Goal: Task Accomplishment & Management: Manage account settings

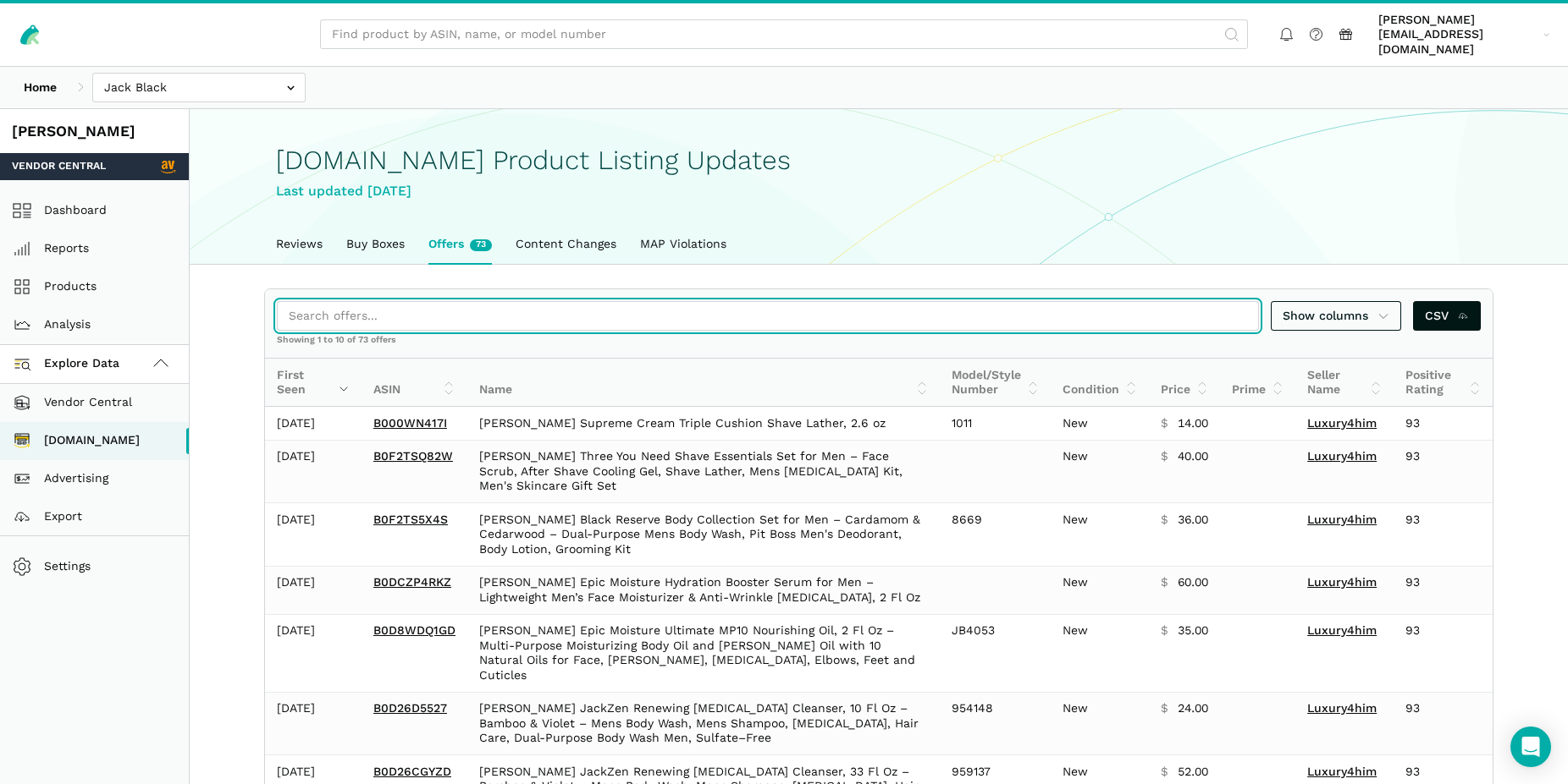
click at [314, 303] on input "search" at bounding box center [767, 315] width 982 height 29
paste input "B00IKXXVDM"
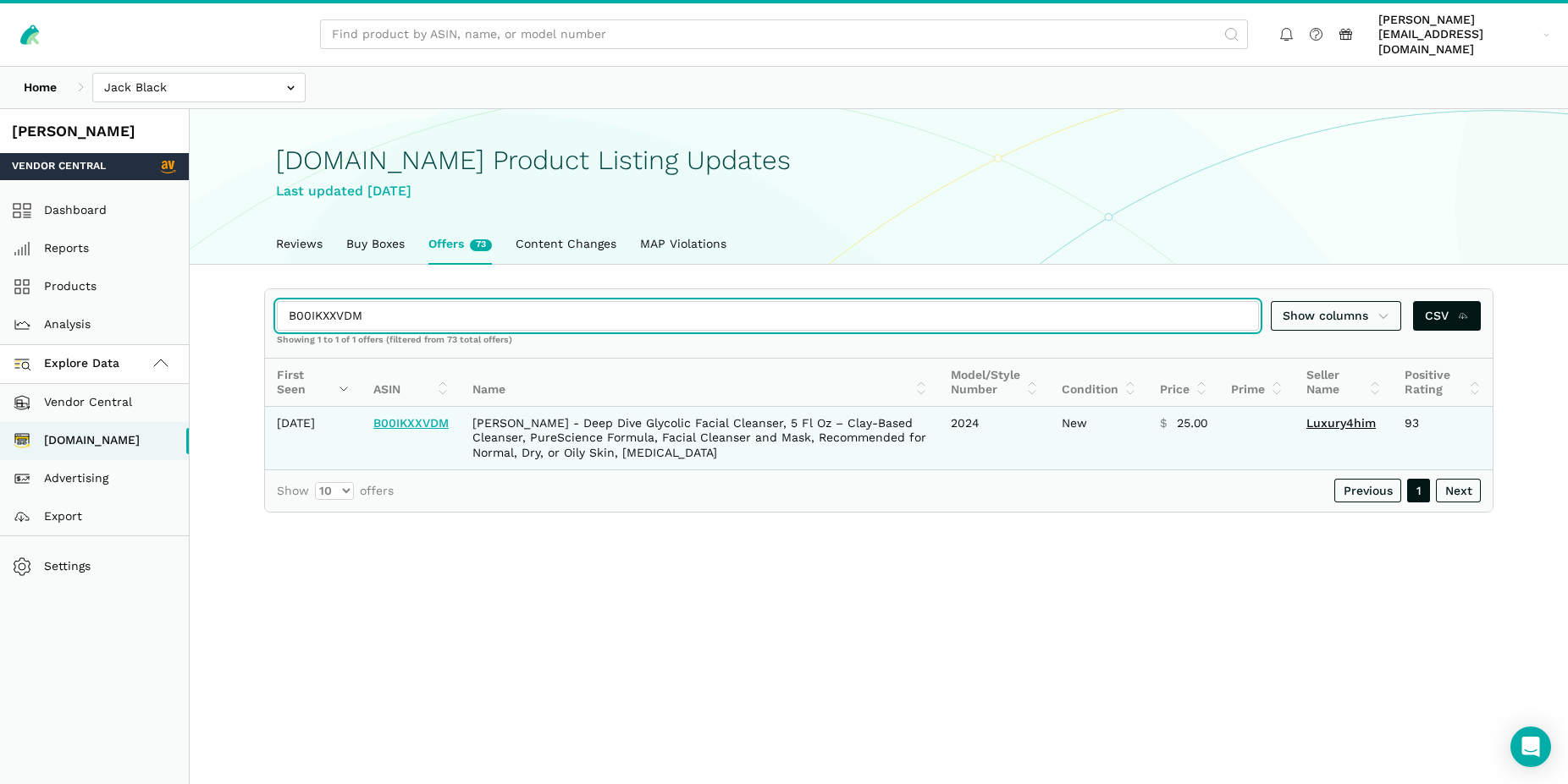
type input "B00IKXXVDM"
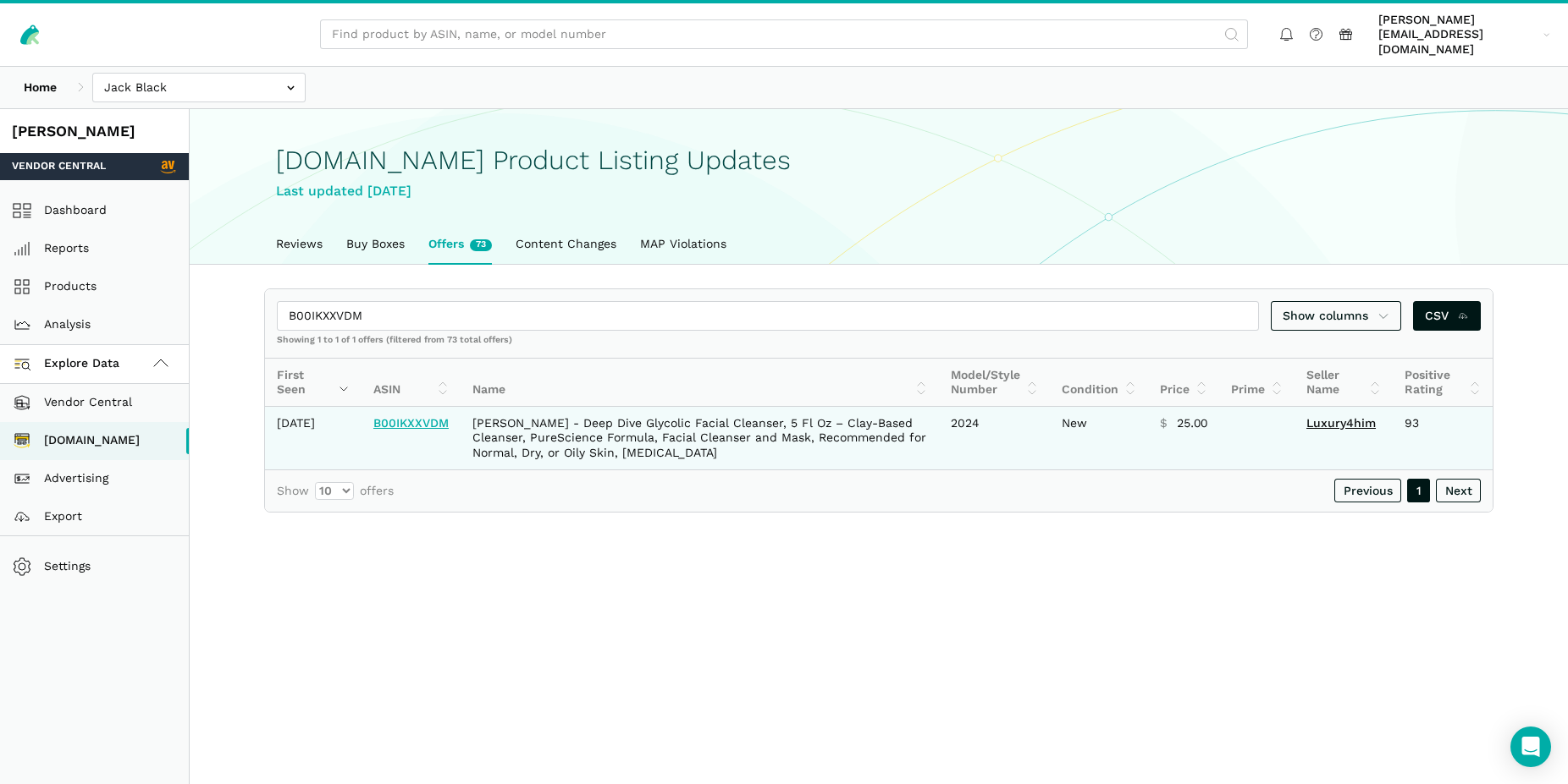
click at [396, 425] on link "B00IKXXVDM" at bounding box center [410, 423] width 75 height 14
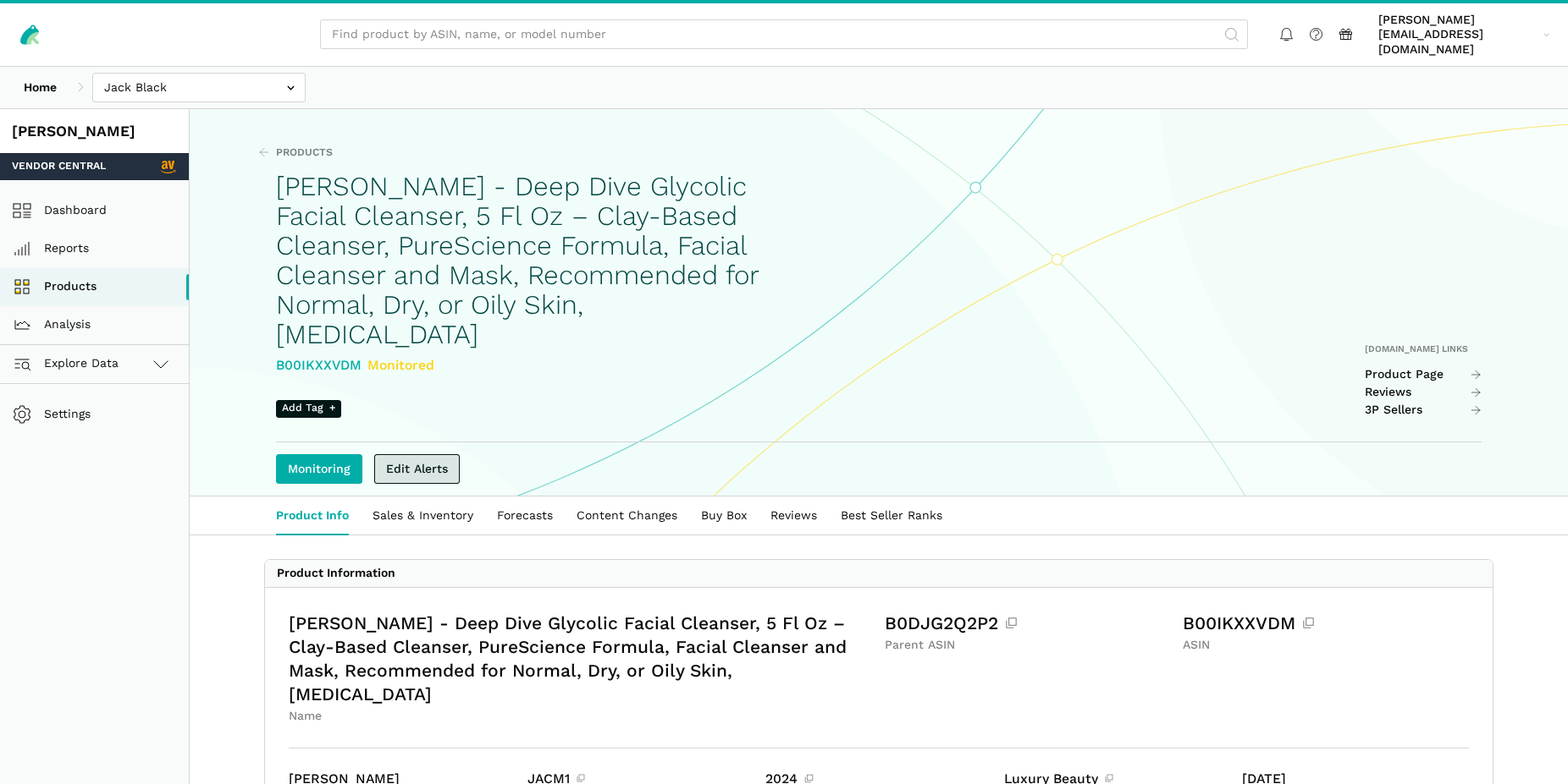
click at [402, 454] on link "Edit Alerts" at bounding box center [417, 469] width 86 height 29
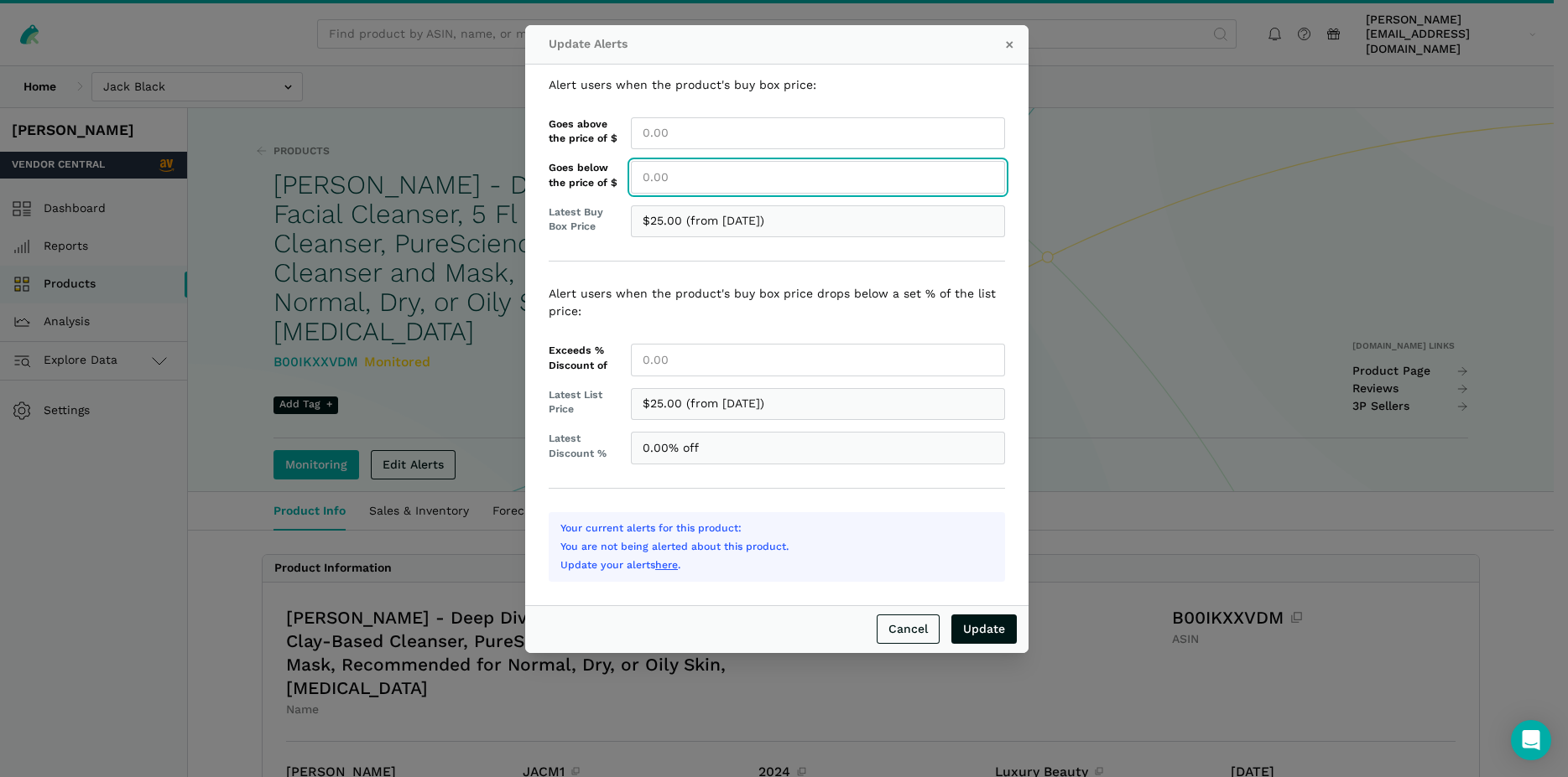
click at [688, 187] on input "Goes below the price of $" at bounding box center [818, 177] width 374 height 33
type input "25.00"
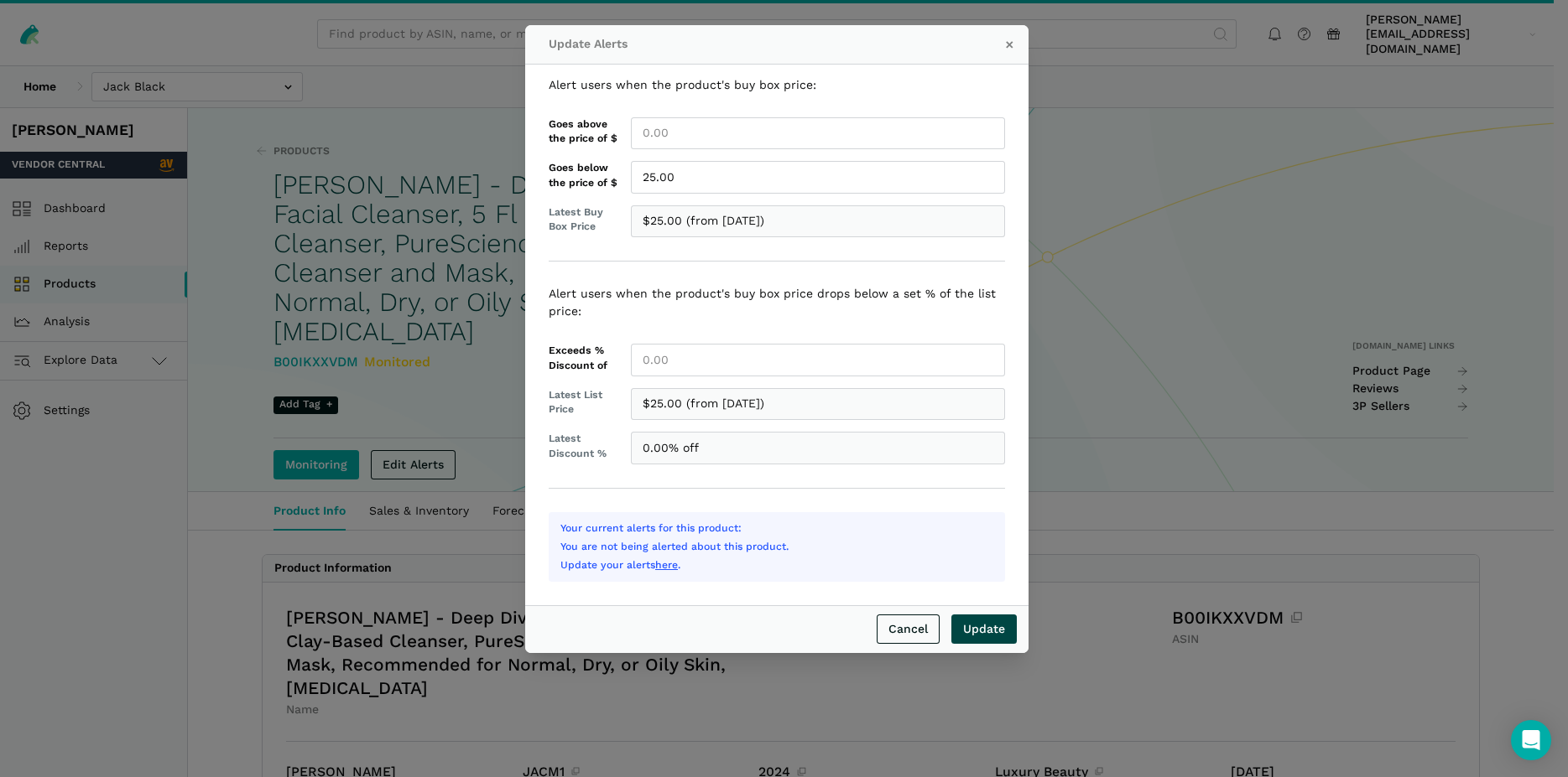
click at [984, 632] on input "Update" at bounding box center [984, 629] width 66 height 29
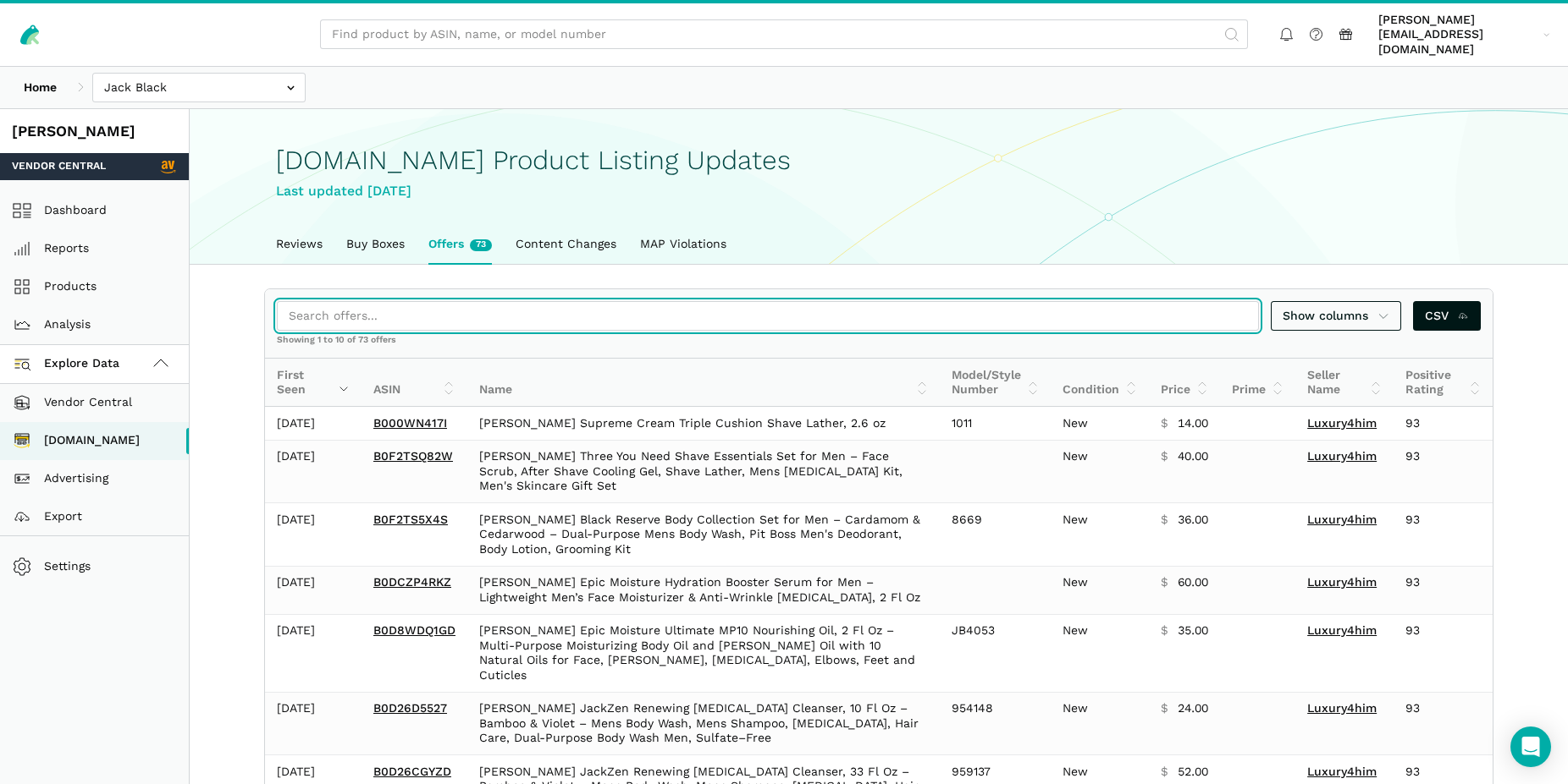
click at [367, 301] on input "search" at bounding box center [767, 315] width 982 height 29
paste input "B0843HH4GW"
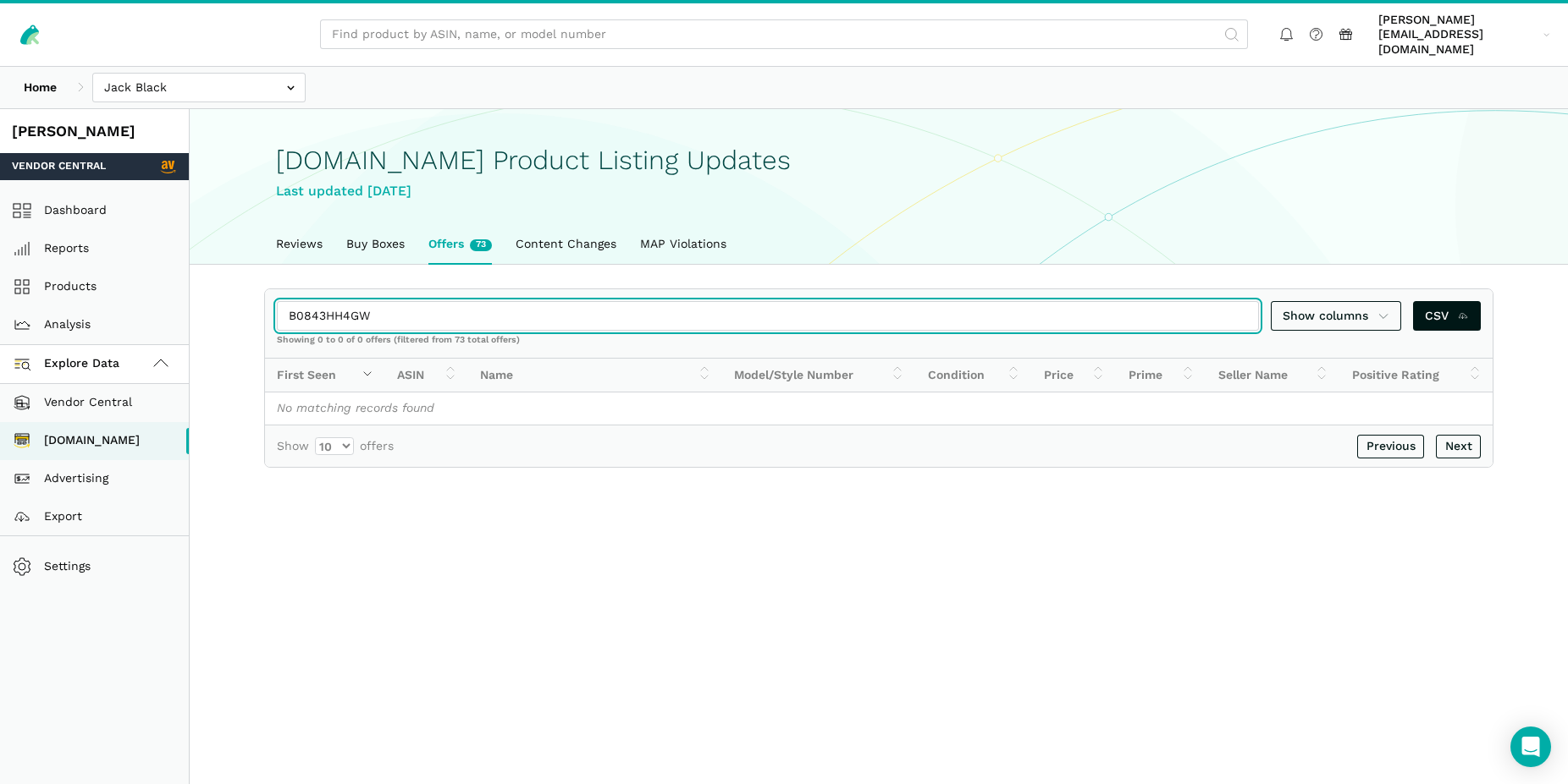
drag, startPoint x: 377, startPoint y: 299, endPoint x: 275, endPoint y: 296, distance: 102.0
click at [276, 301] on input "B0843HH4GW" at bounding box center [767, 315] width 982 height 29
paste input "7BSSDP5D"
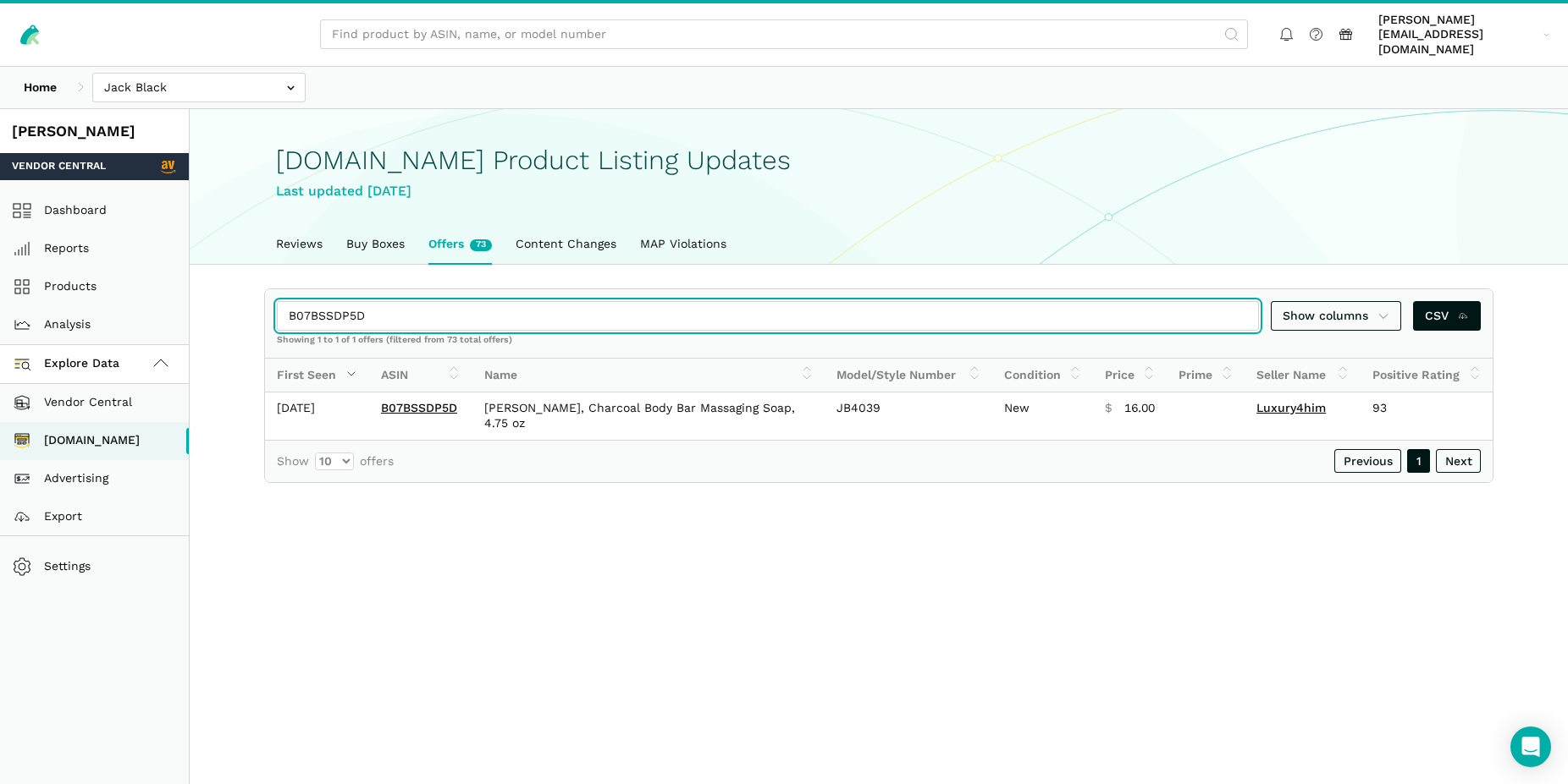
type input "B07BSSDP5D"
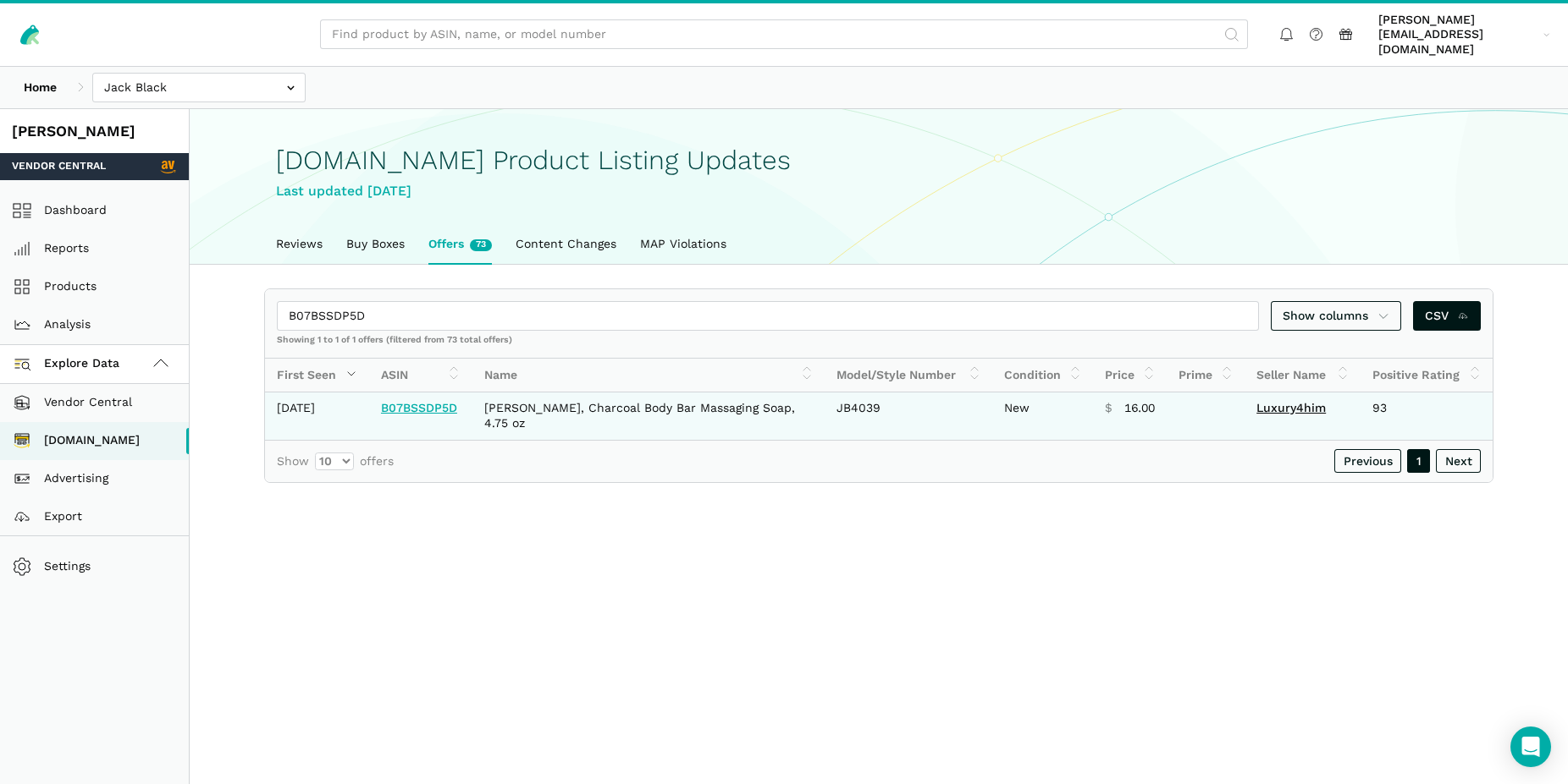
click at [427, 401] on link "B07BSSDP5D" at bounding box center [419, 408] width 76 height 14
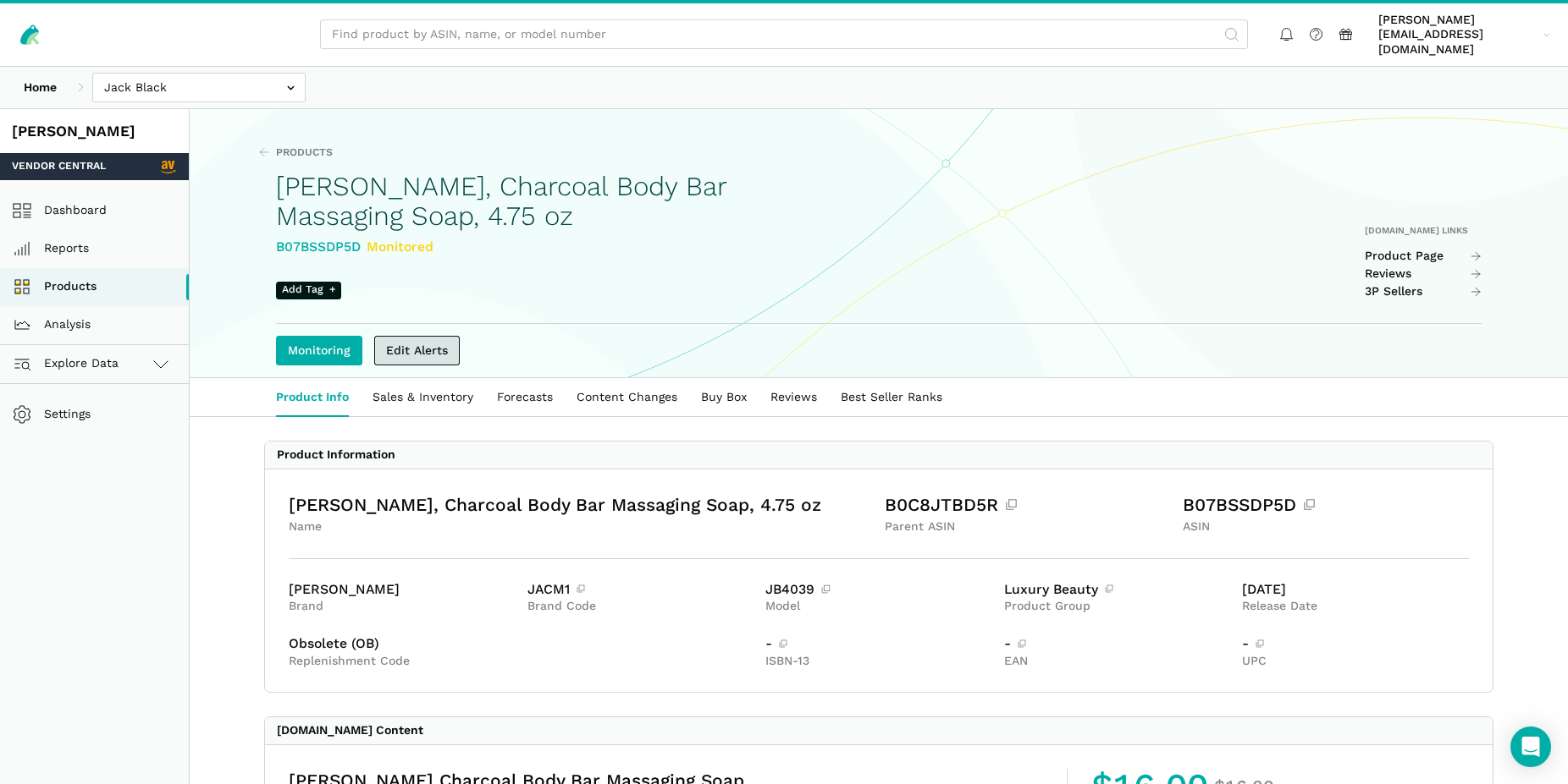
click at [441, 336] on link "Edit Alerts" at bounding box center [417, 351] width 86 height 29
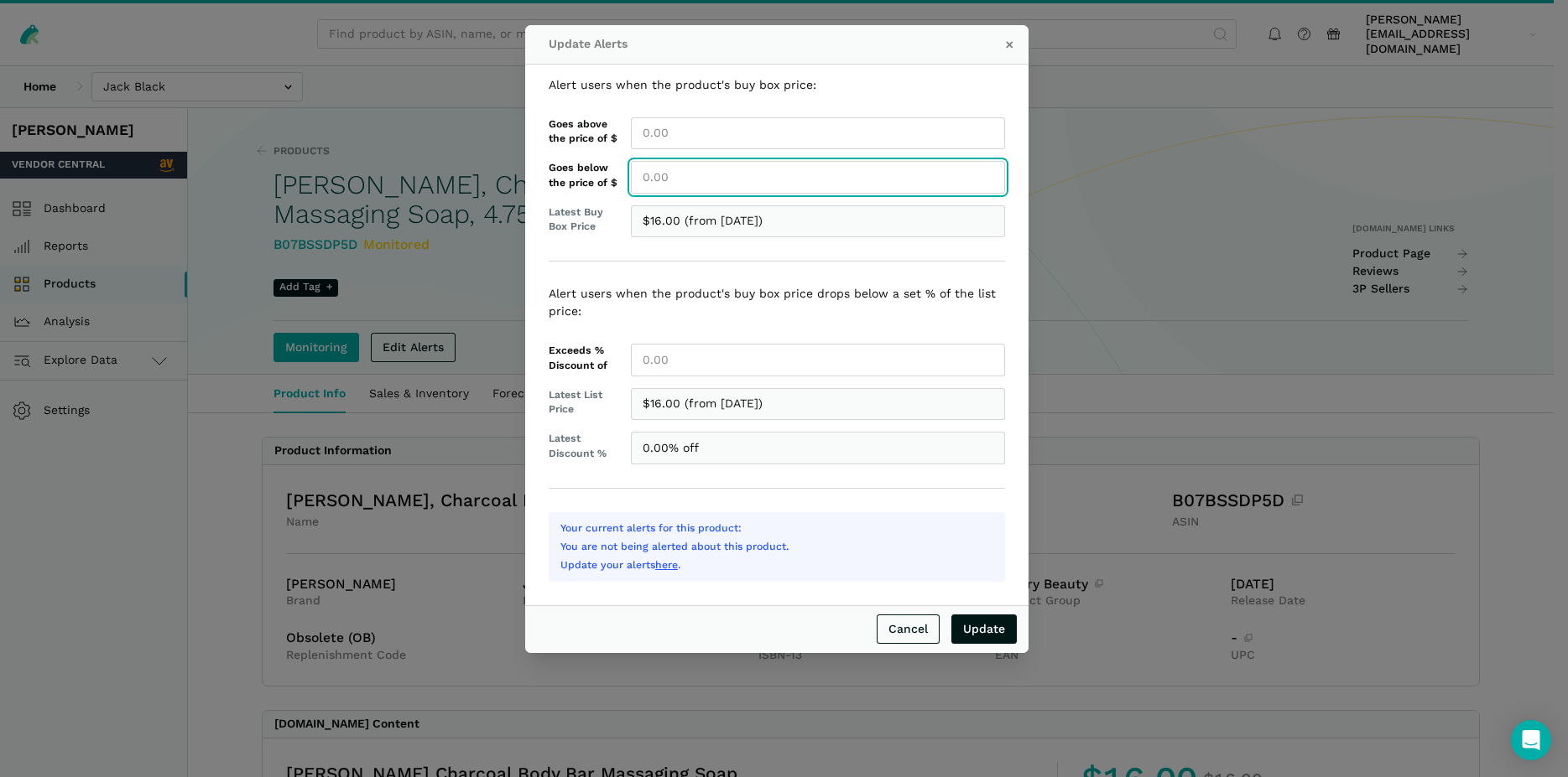
click at [656, 184] on input "Goes below the price of $" at bounding box center [818, 177] width 374 height 33
type input "16.00"
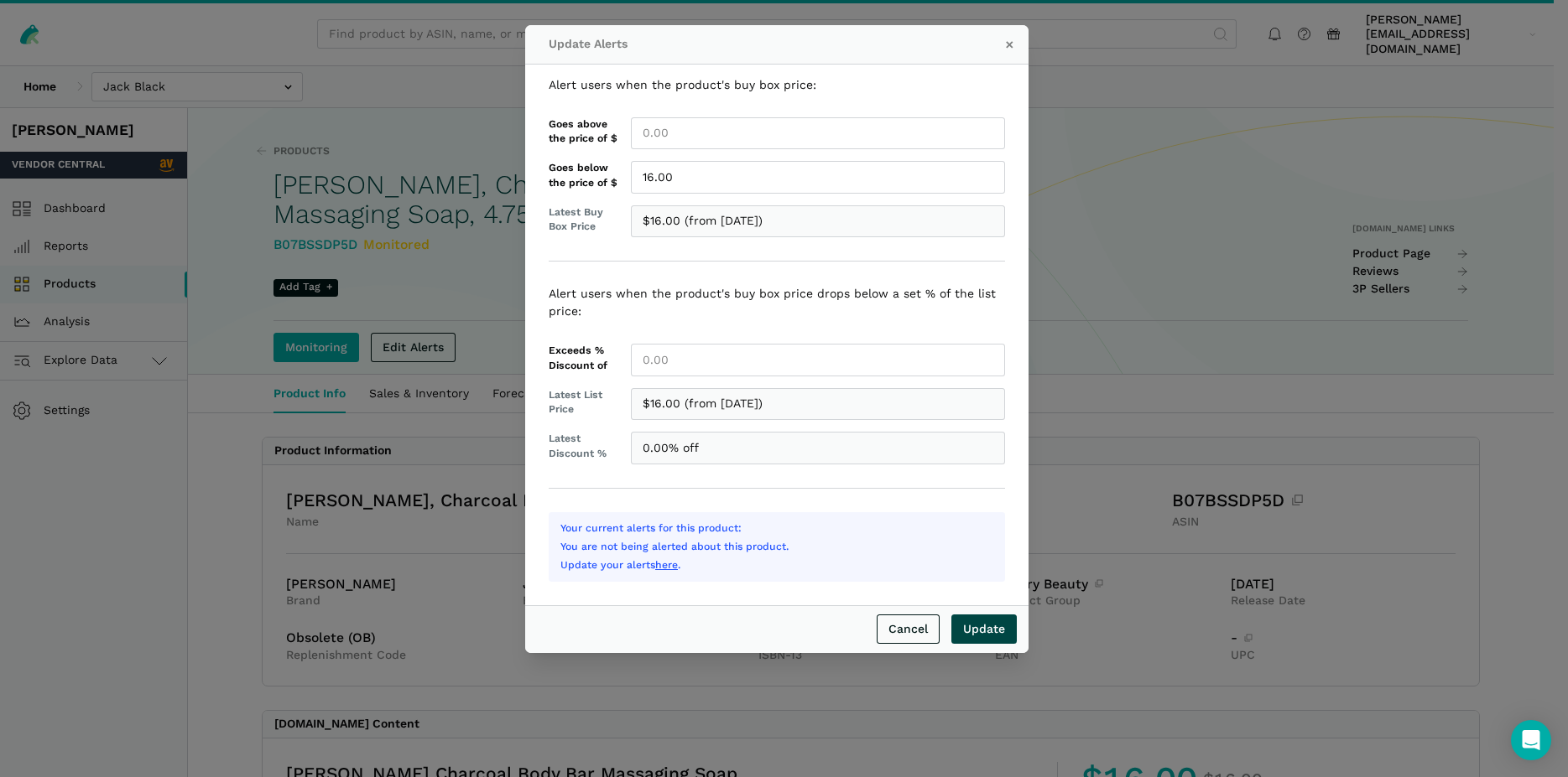
click at [990, 631] on input "Update" at bounding box center [984, 629] width 66 height 29
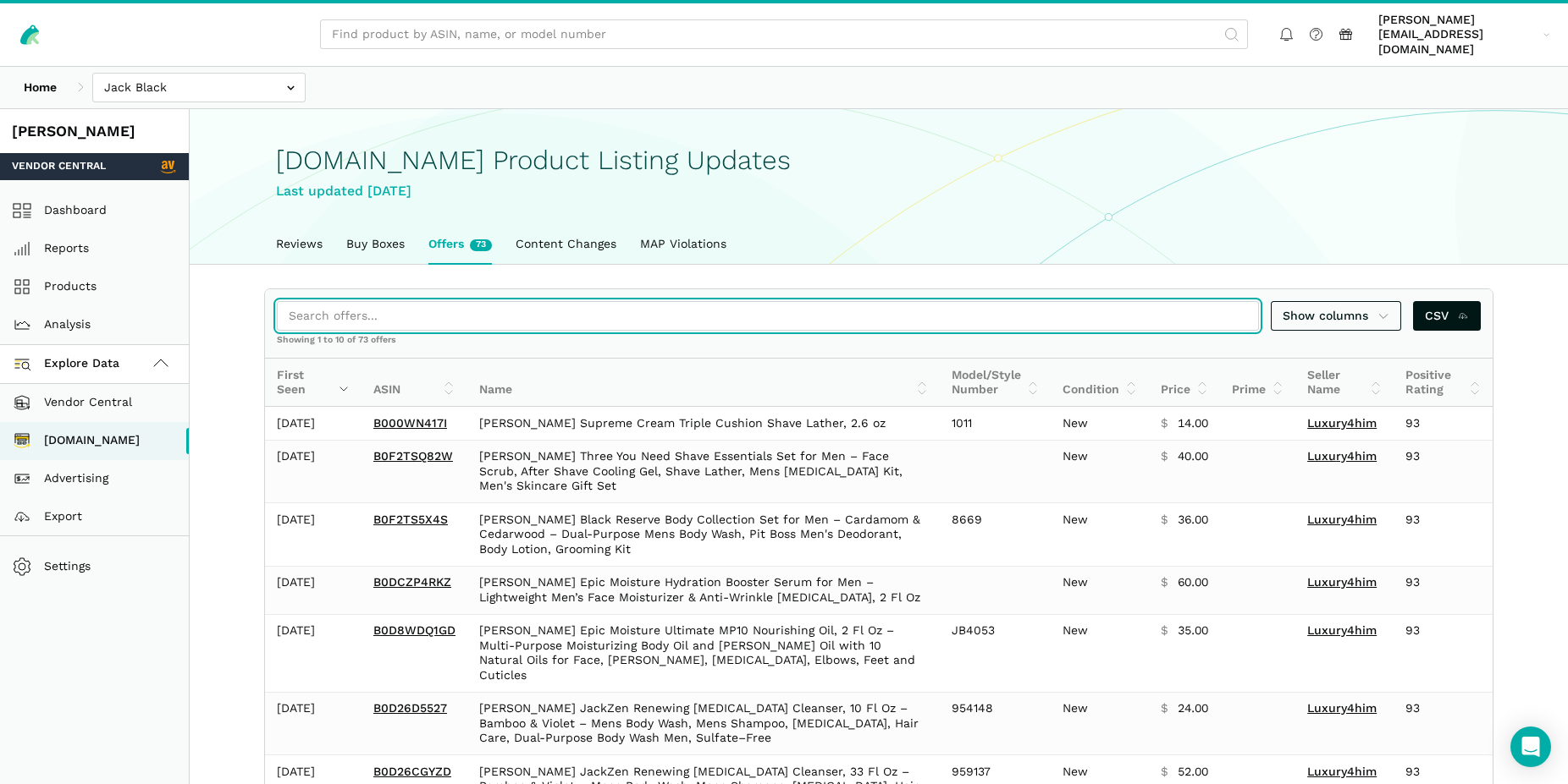
click at [353, 301] on input "search" at bounding box center [767, 315] width 982 height 29
paste input "B0D14LM9CB"
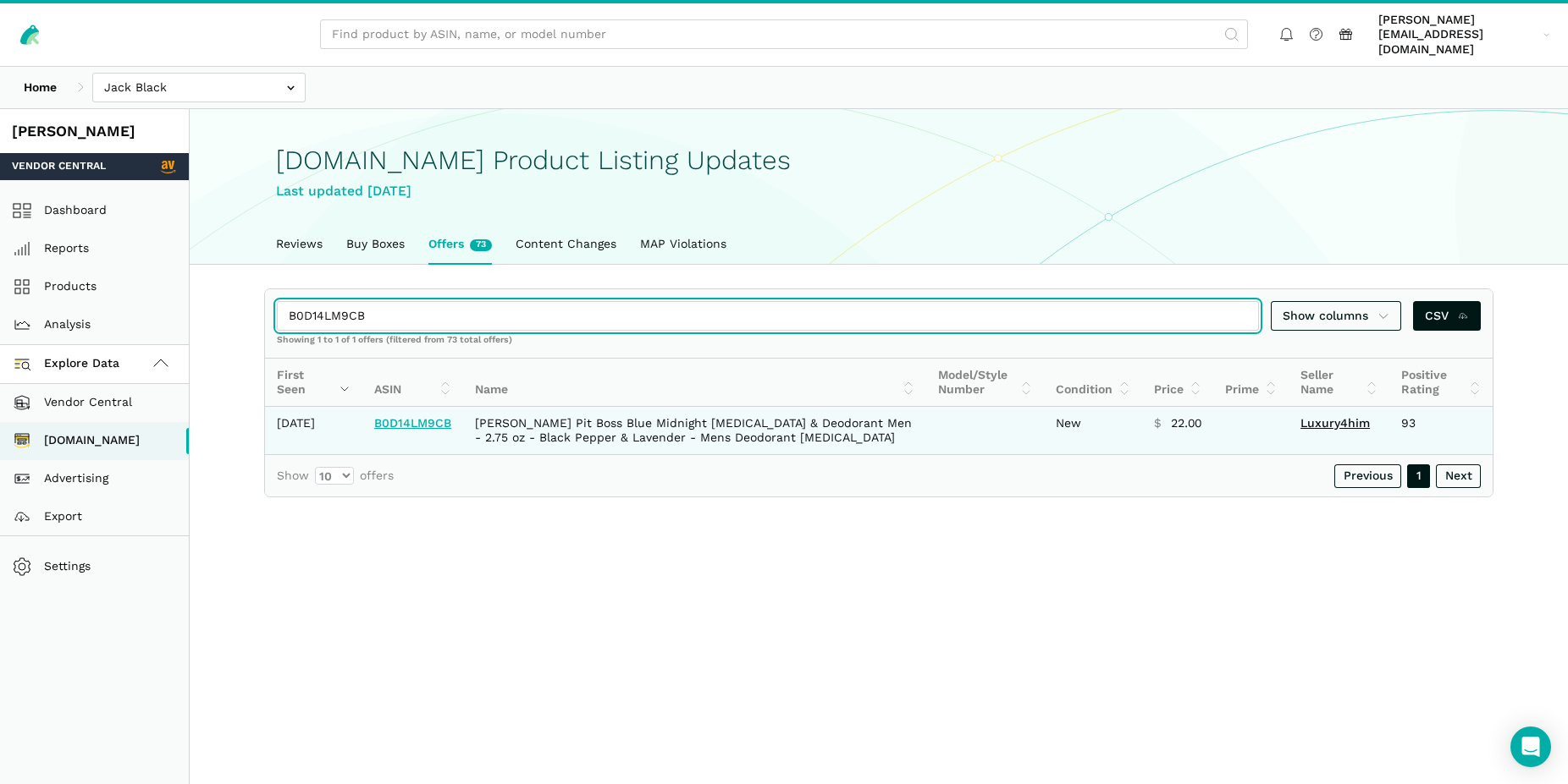
type input "B0D14LM9CB"
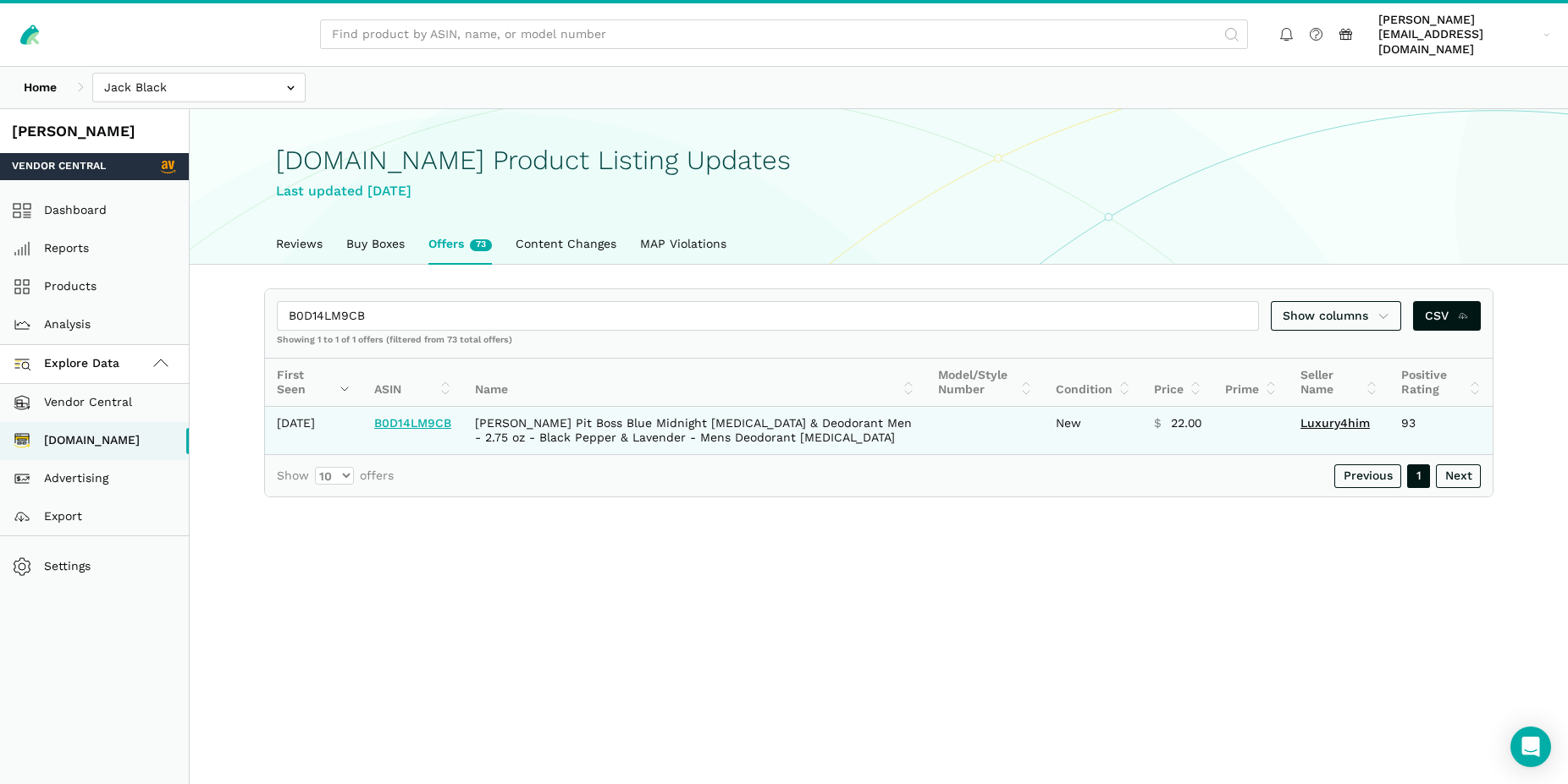
click at [405, 416] on link "B0D14LM9CB" at bounding box center [412, 423] width 77 height 14
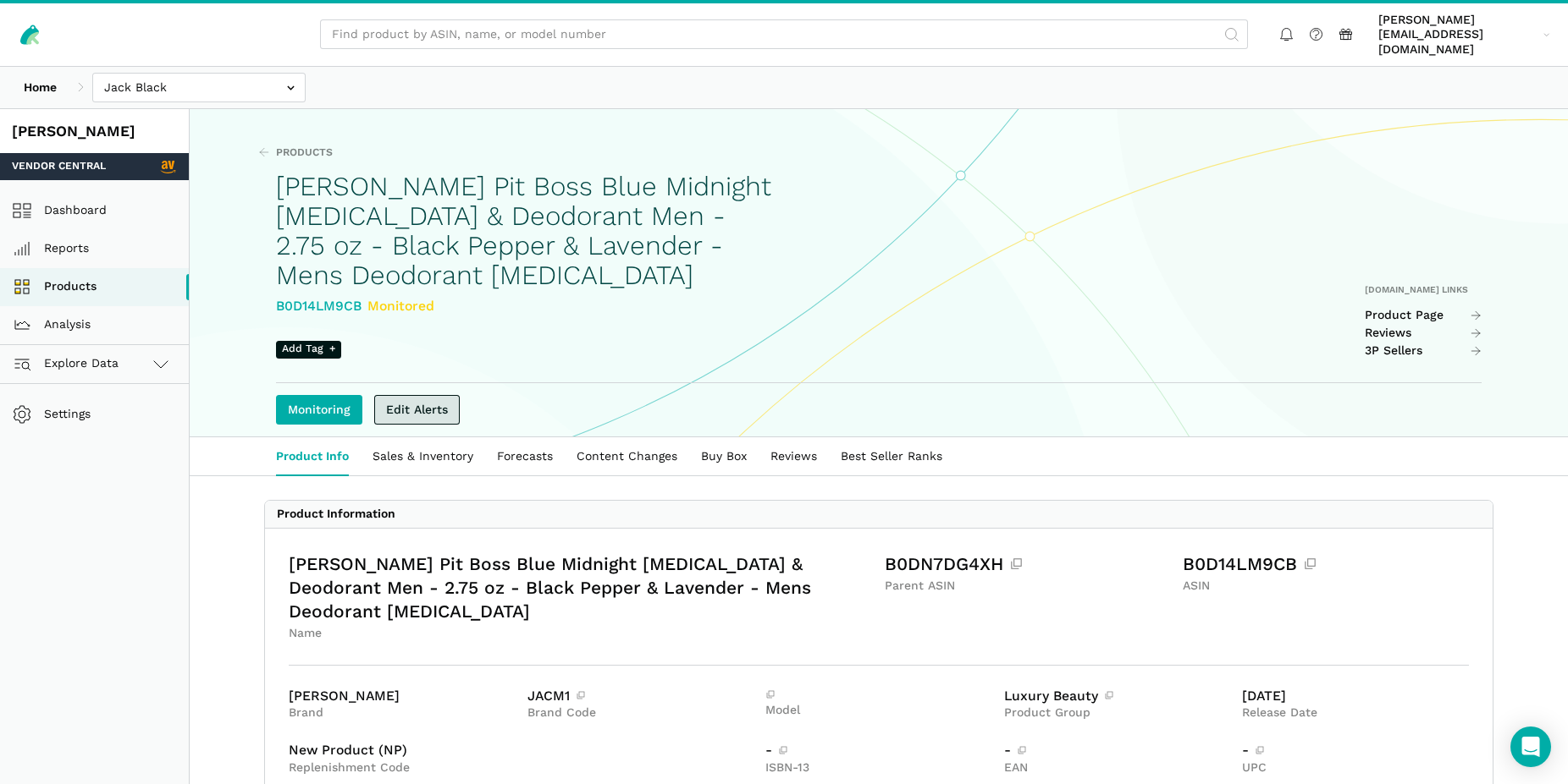
click at [415, 401] on link "Edit Alerts" at bounding box center [417, 410] width 86 height 29
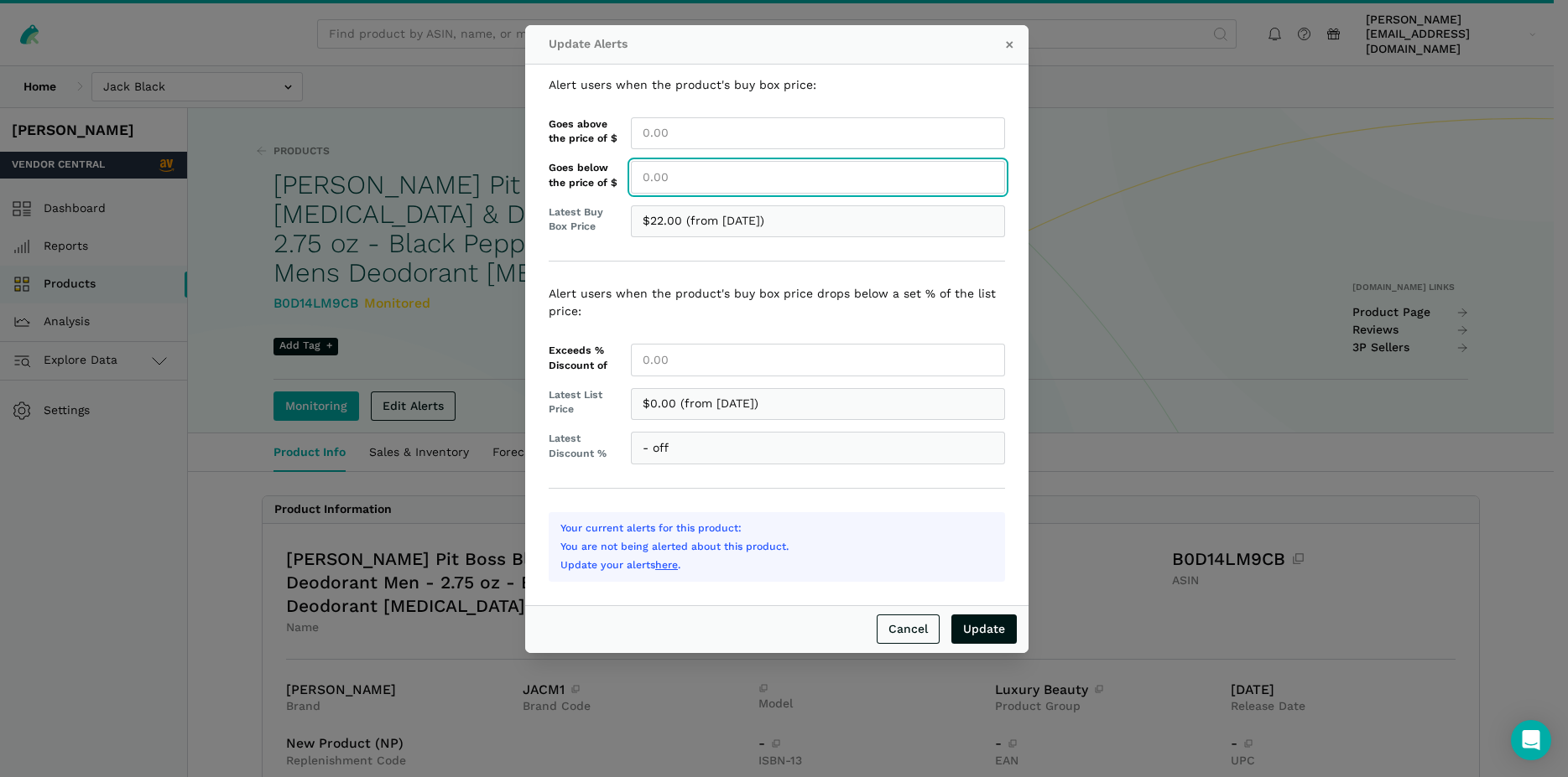
click at [649, 179] on input "Goes below the price of $" at bounding box center [818, 177] width 374 height 33
type input "22.00"
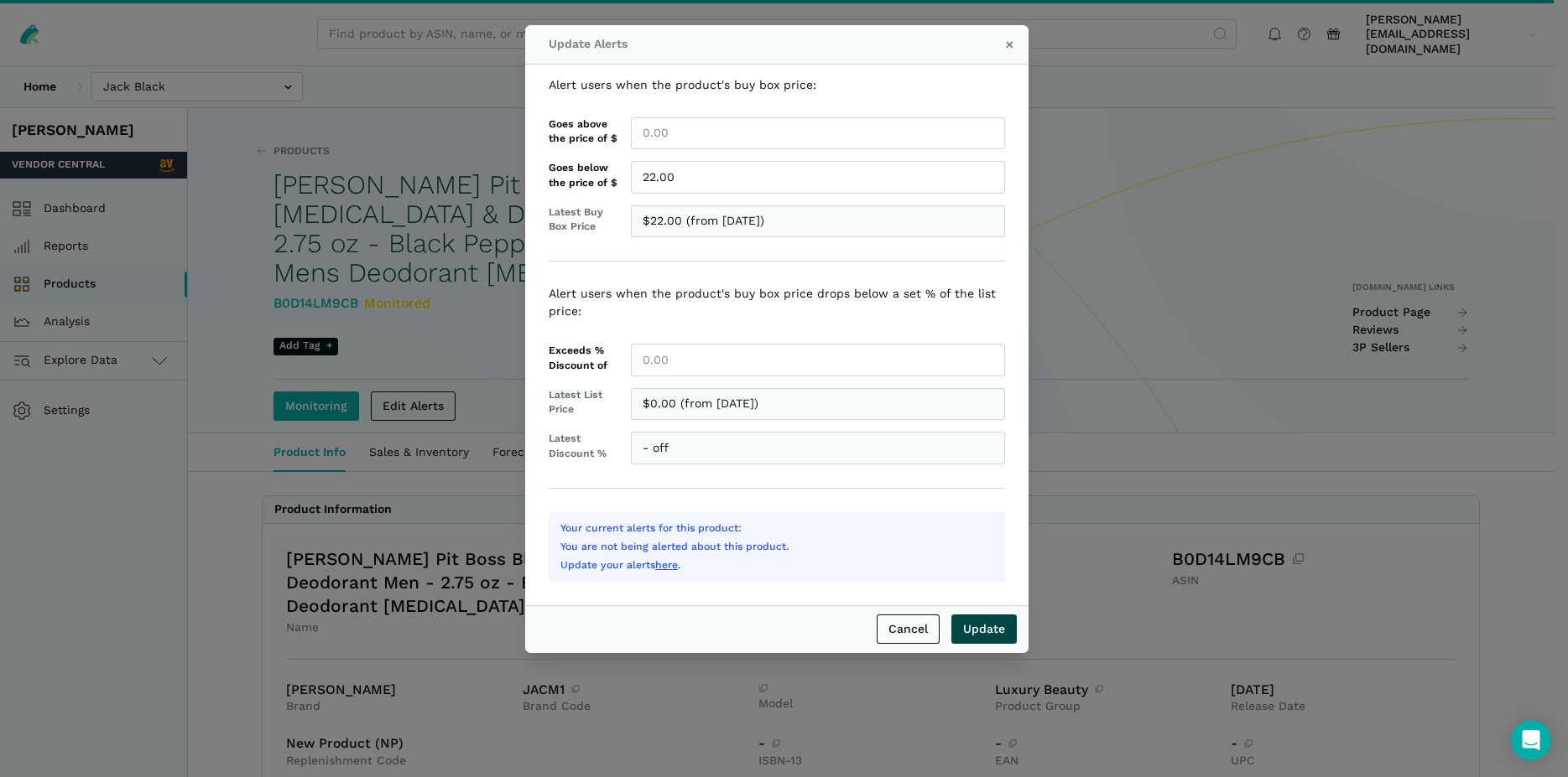
click at [984, 632] on input "Update" at bounding box center [984, 629] width 66 height 29
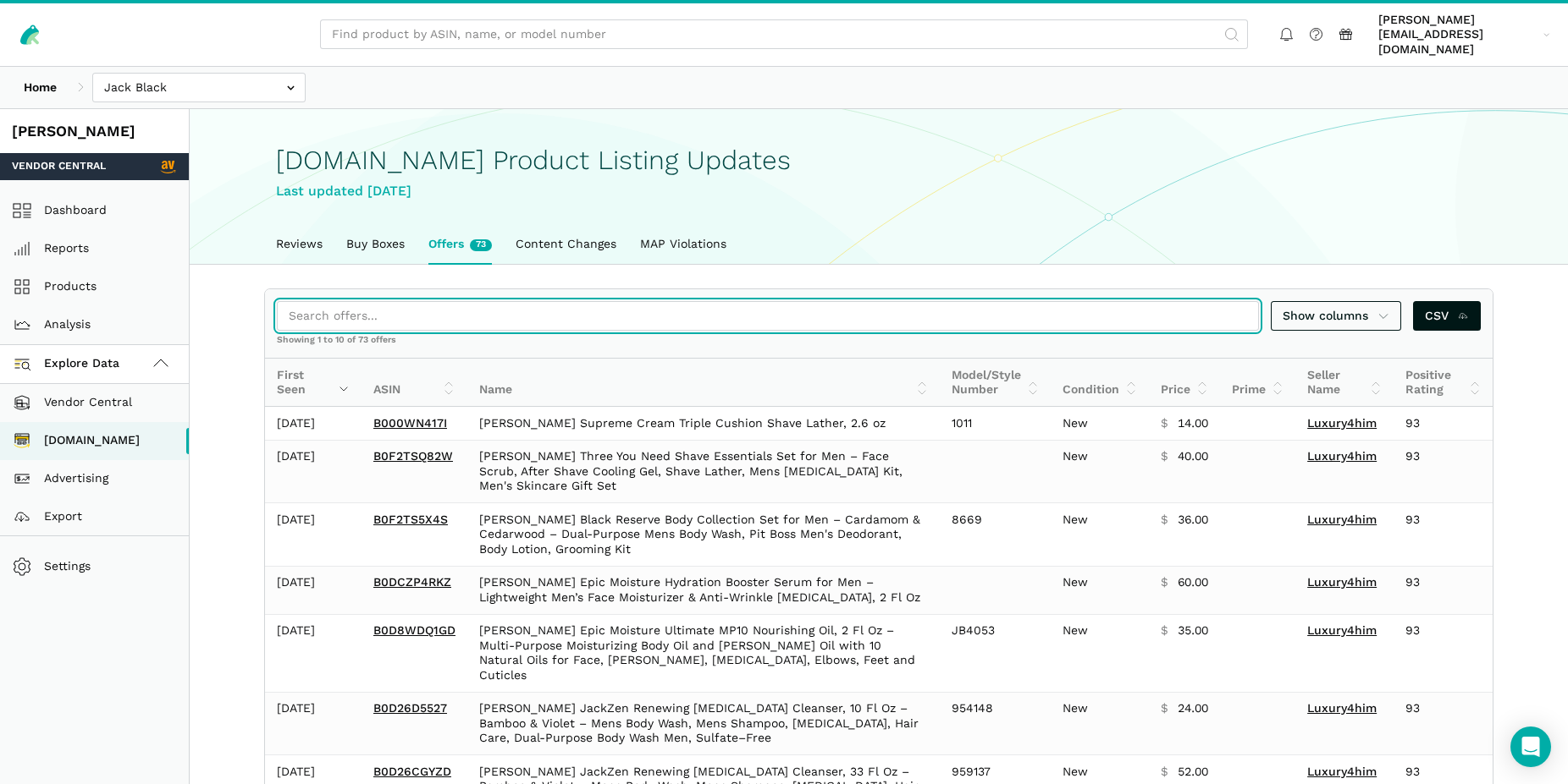
click at [388, 302] on input "search" at bounding box center [767, 315] width 982 height 29
paste input "B004UDDZEG"
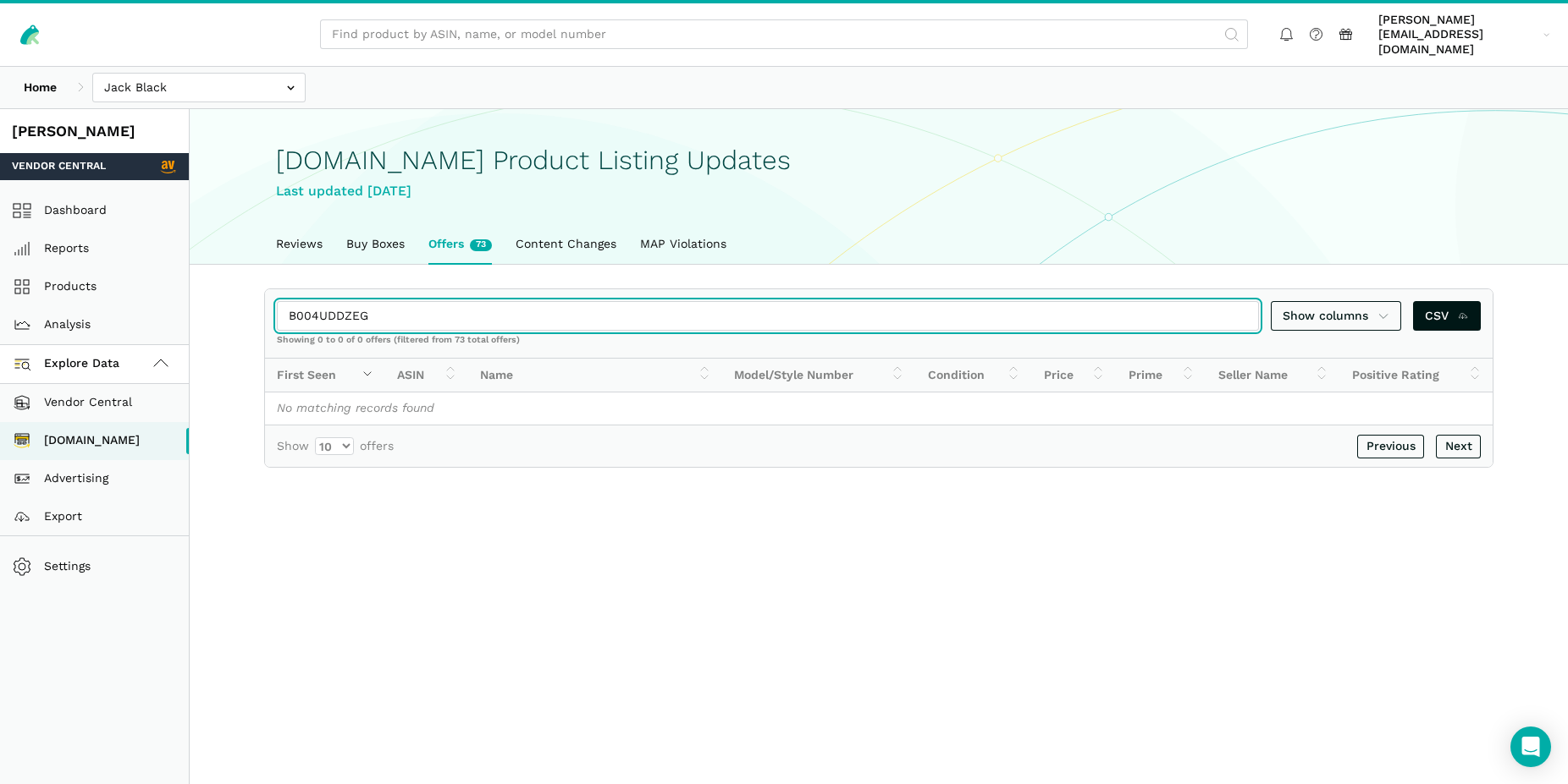
click at [393, 309] on input "B004UDDZEG" at bounding box center [767, 315] width 982 height 29
drag, startPoint x: 383, startPoint y: 301, endPoint x: 266, endPoint y: 302, distance: 117.0
click at [276, 302] on input "B004UDDZEG" at bounding box center [767, 315] width 982 height 29
paste input "9YVWJRJ2"
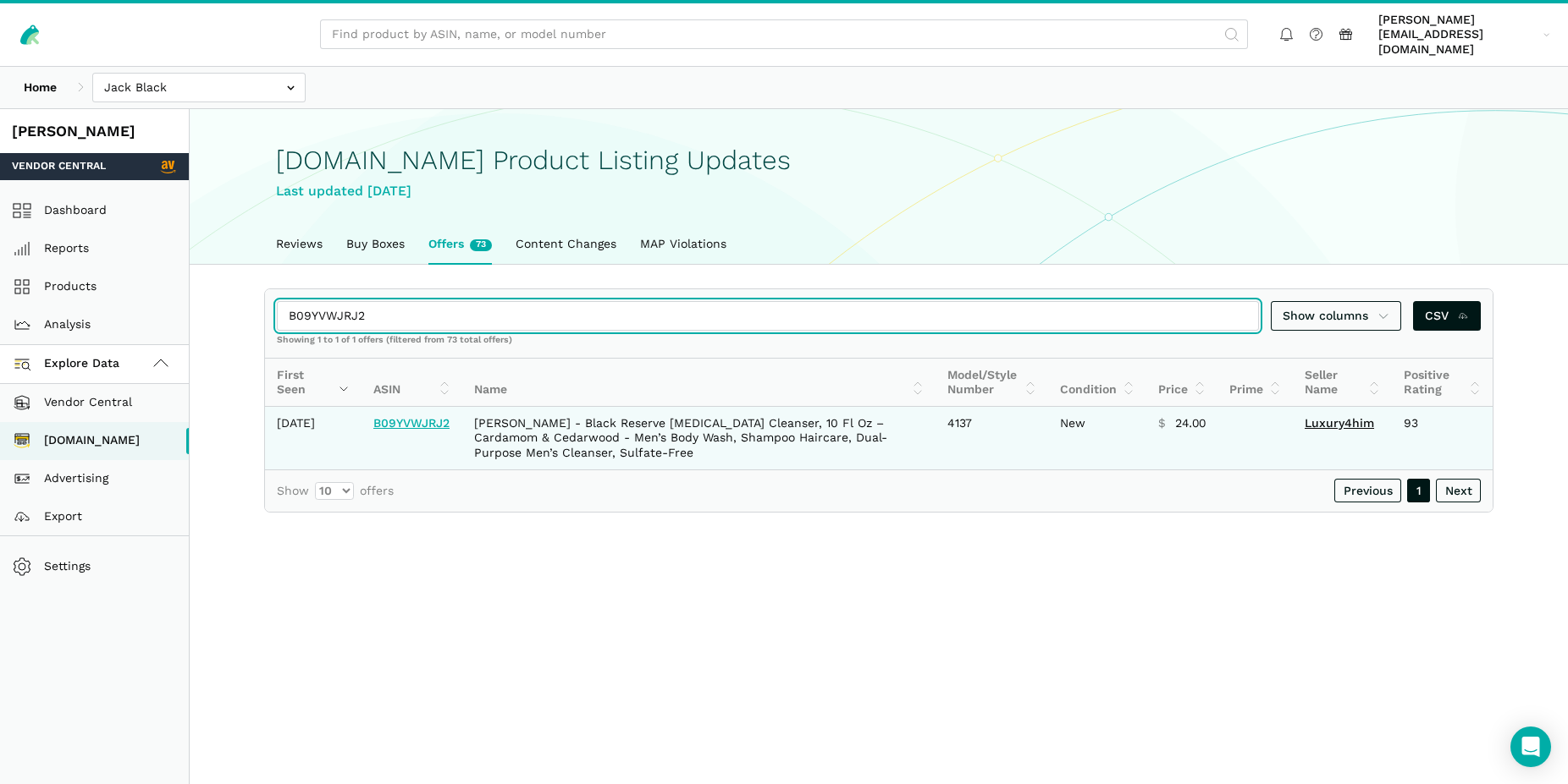
type input "B09YVWJRJ2"
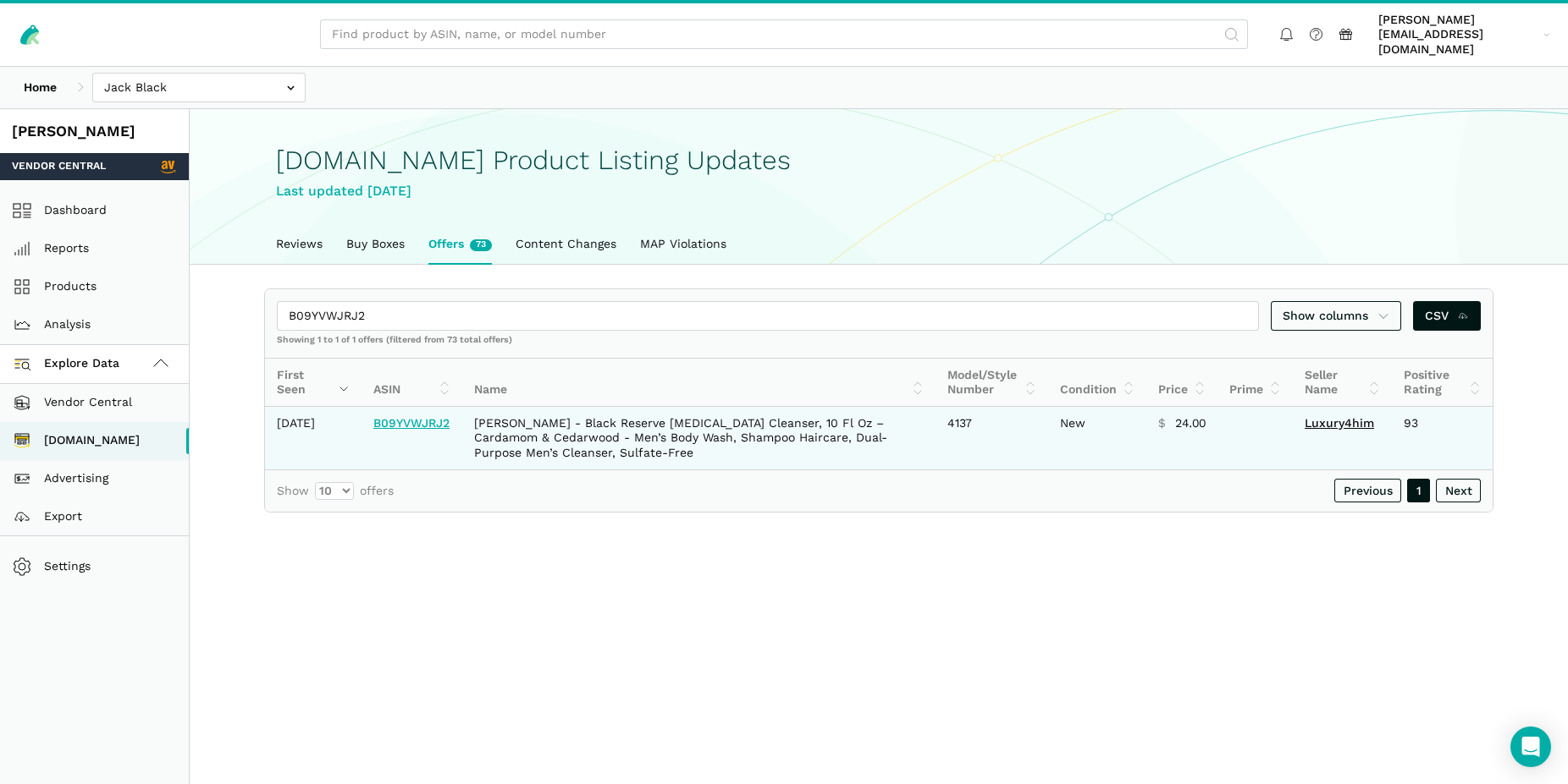
click at [429, 416] on link "B09YVWJRJ2" at bounding box center [411, 423] width 76 height 14
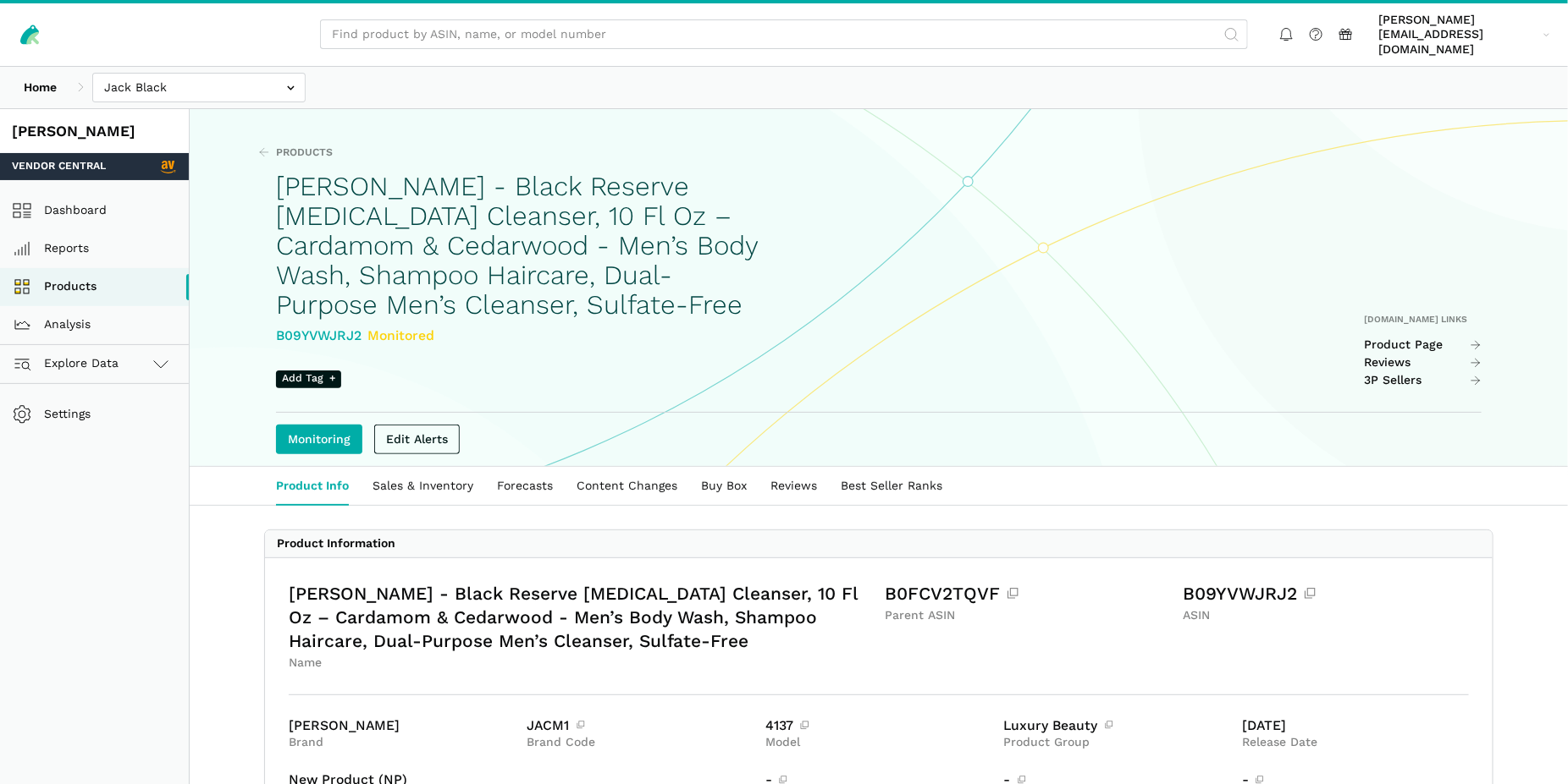
click at [415, 427] on link "Edit Alerts" at bounding box center [417, 439] width 86 height 29
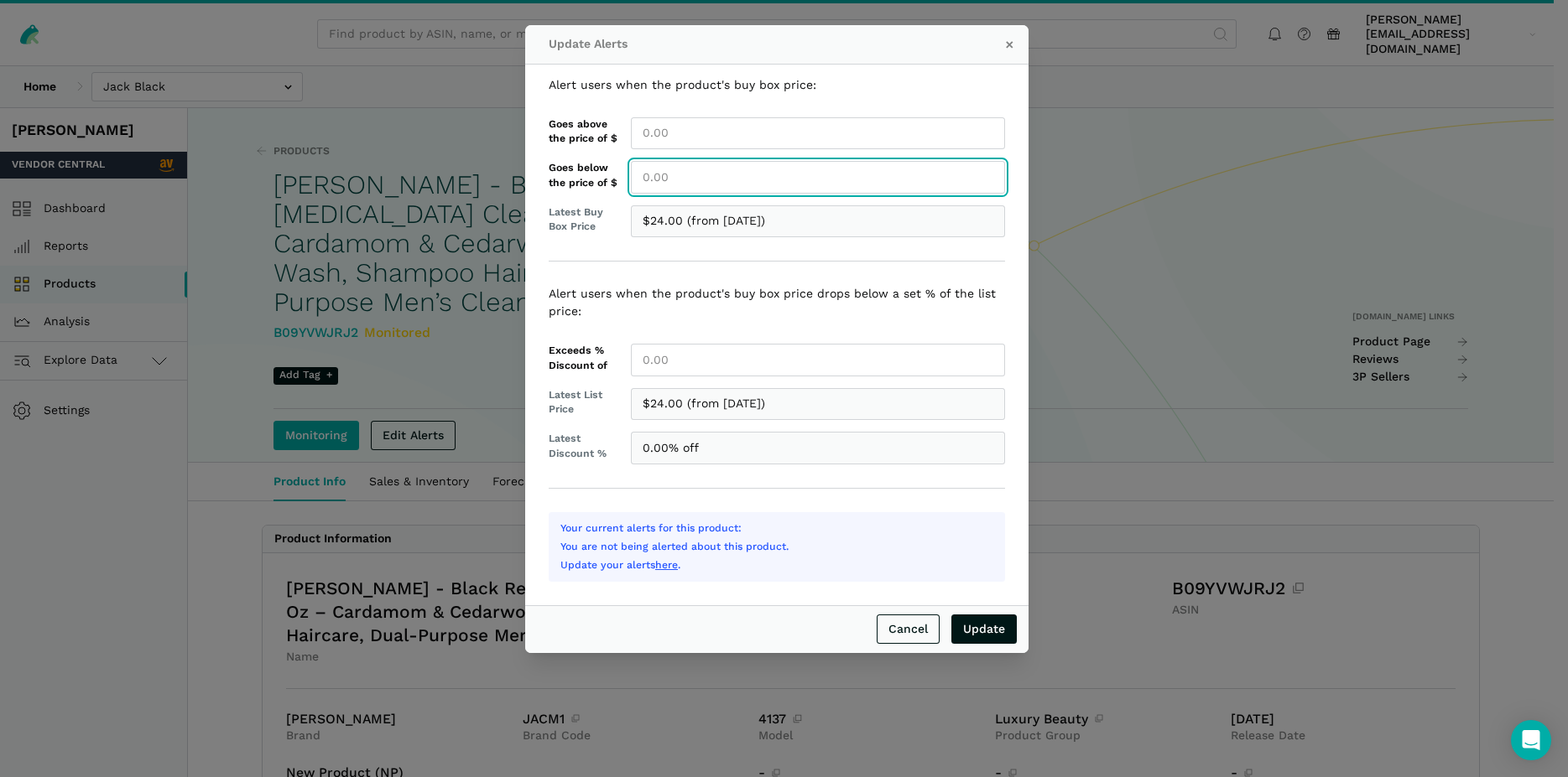
click at [674, 184] on input "Goes below the price of $" at bounding box center [818, 177] width 374 height 33
type input "24.00"
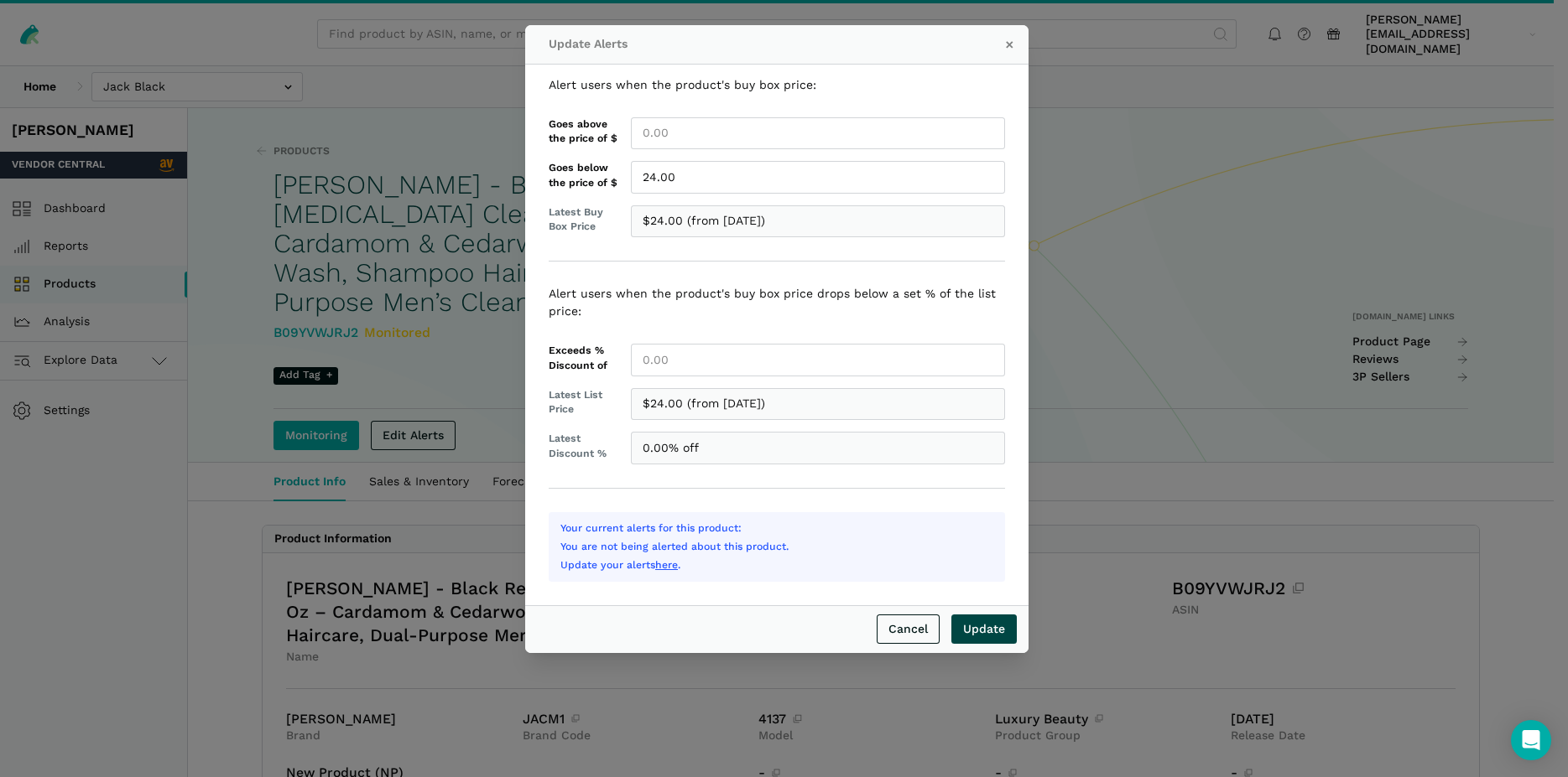
click at [993, 623] on input "Update" at bounding box center [984, 629] width 66 height 29
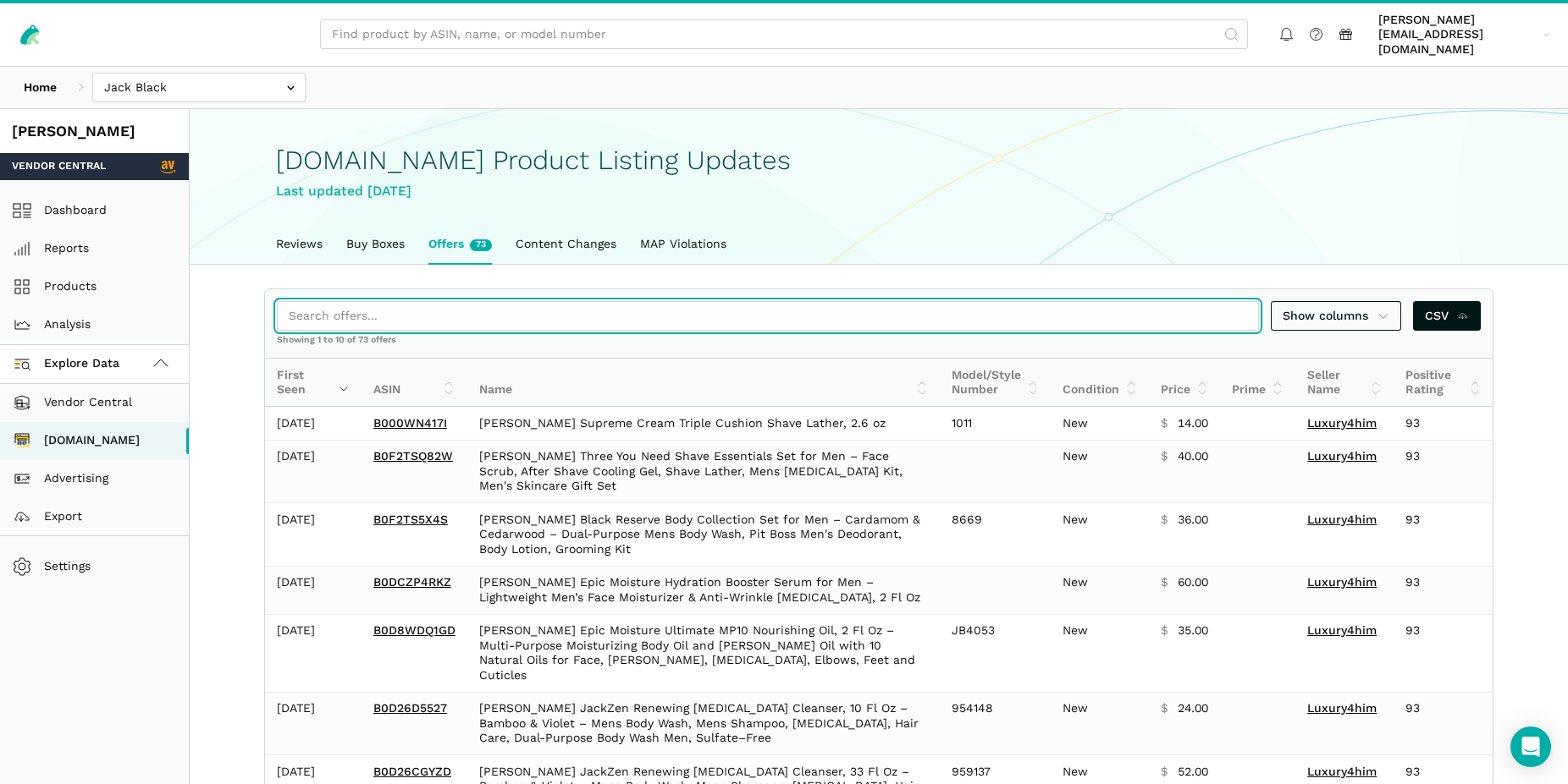
click at [318, 306] on input "search" at bounding box center [767, 315] width 982 height 29
paste input "B0CF1T6F4Y"
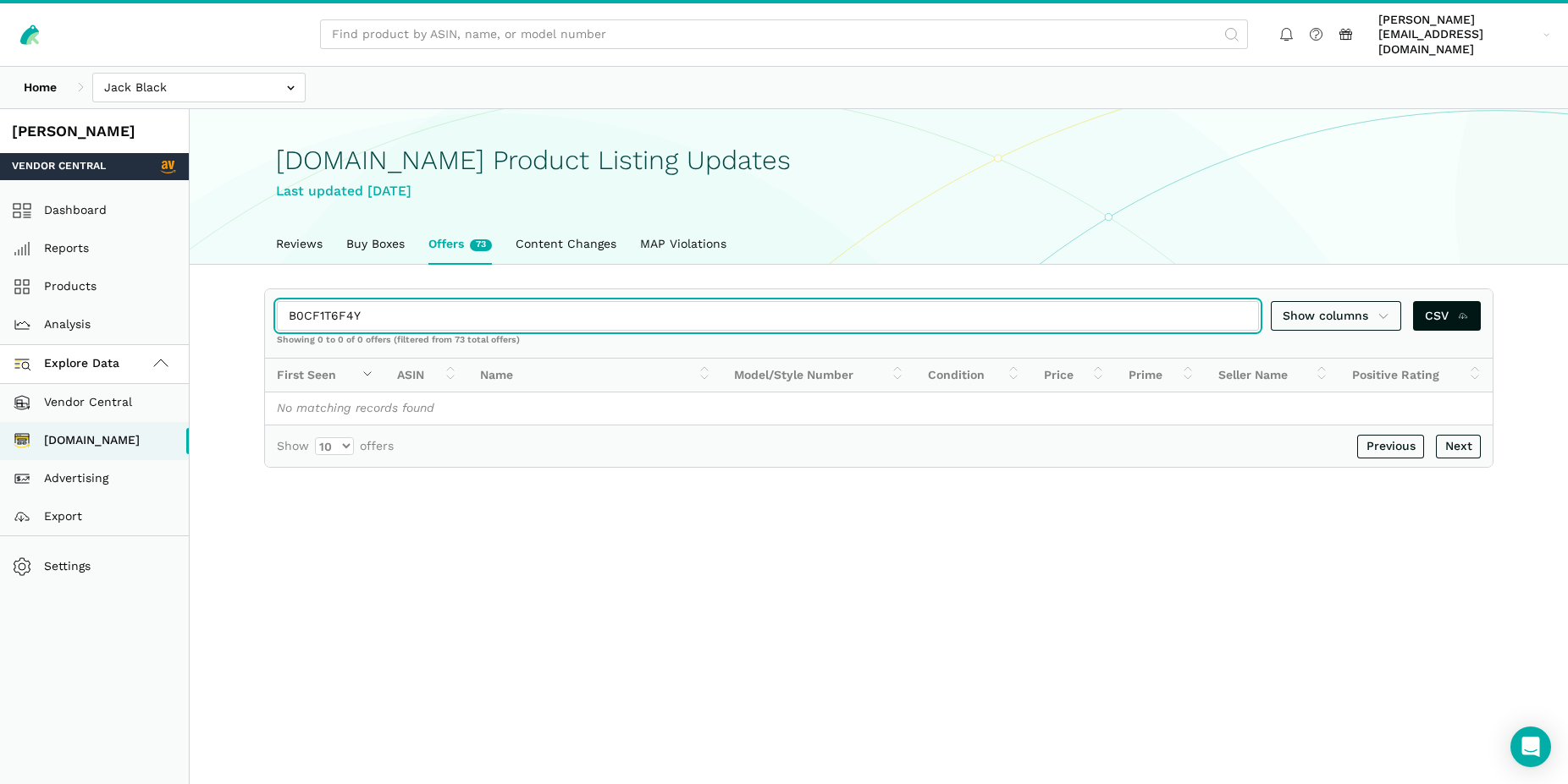
drag, startPoint x: 375, startPoint y: 303, endPoint x: 271, endPoint y: 291, distance: 104.7
click at [276, 301] on input "B0CF1T6F4Y" at bounding box center [767, 315] width 982 height 29
paste input "05R3PLHC"
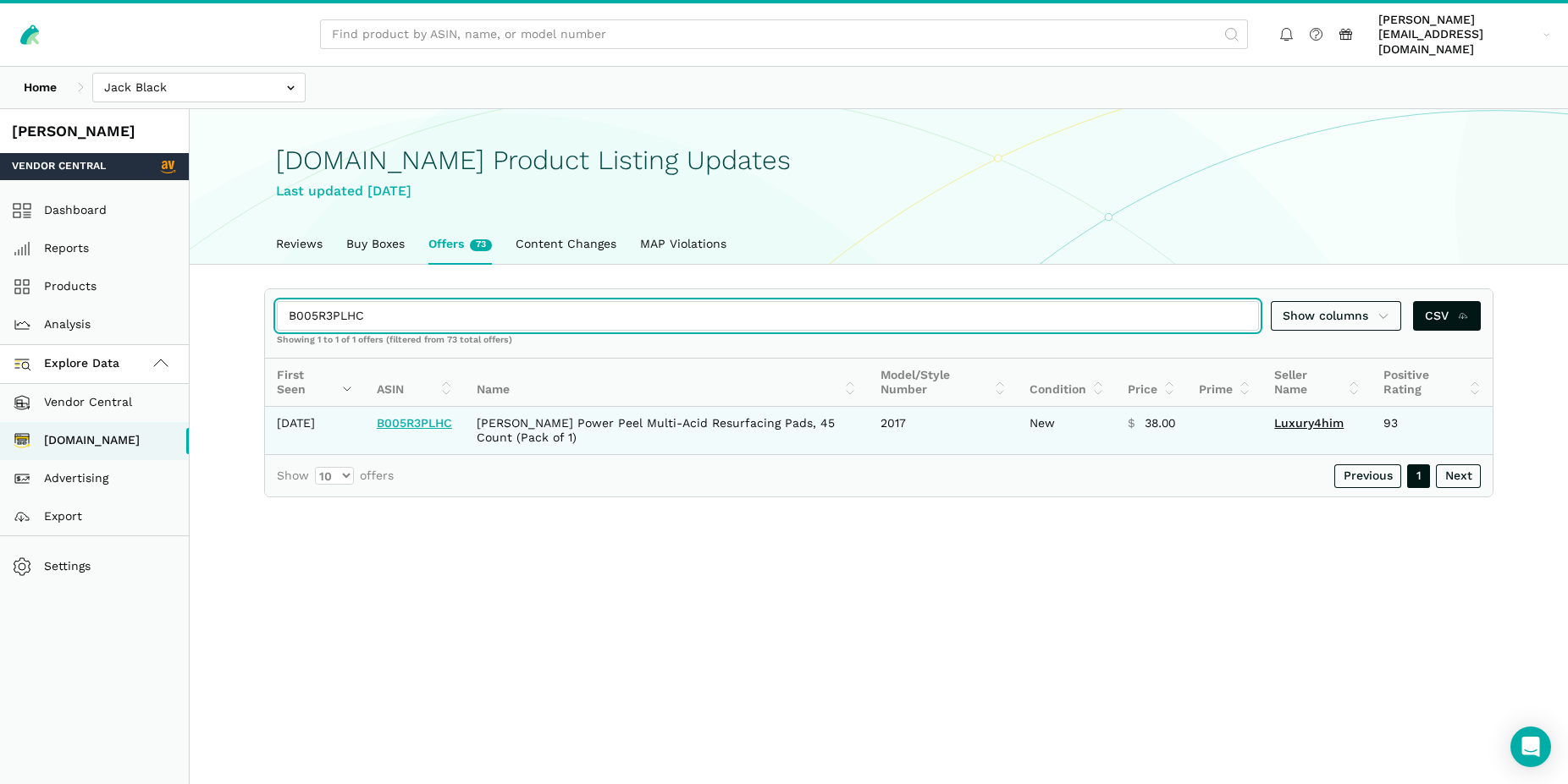
type input "B005R3PLHC"
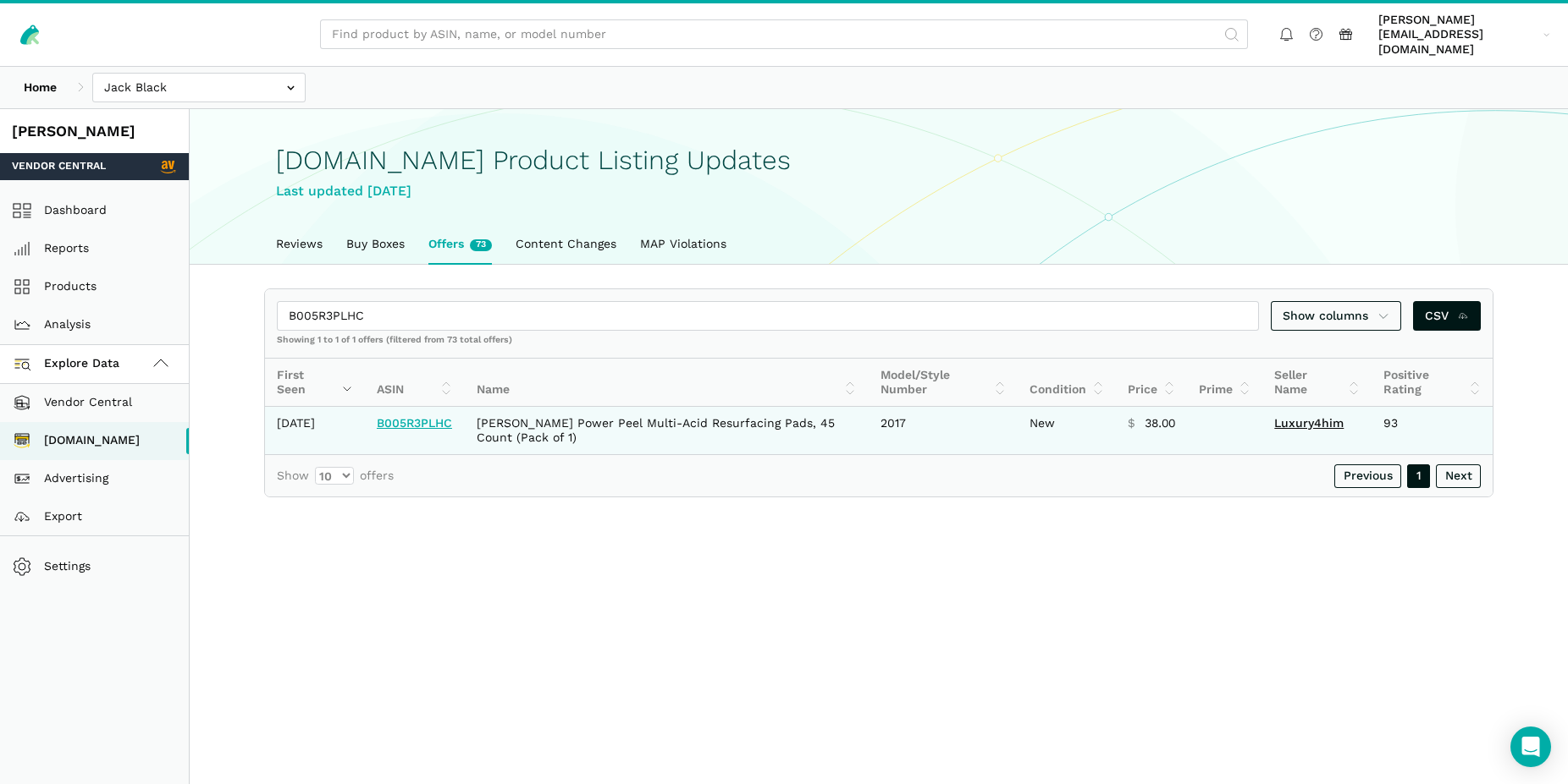
click at [426, 416] on link "B005R3PLHC" at bounding box center [414, 423] width 75 height 14
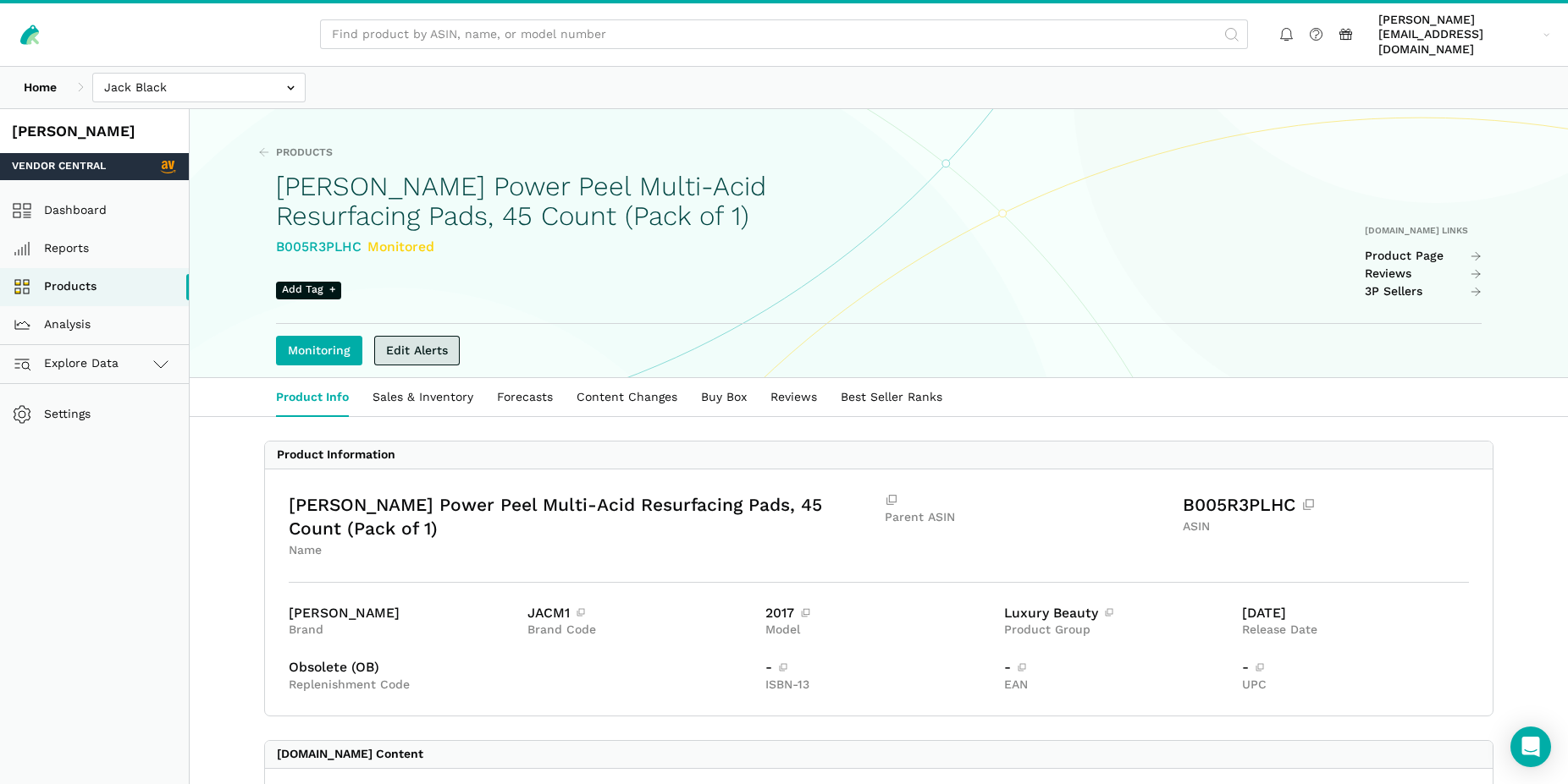
click at [418, 338] on link "Edit Alerts" at bounding box center [417, 351] width 86 height 29
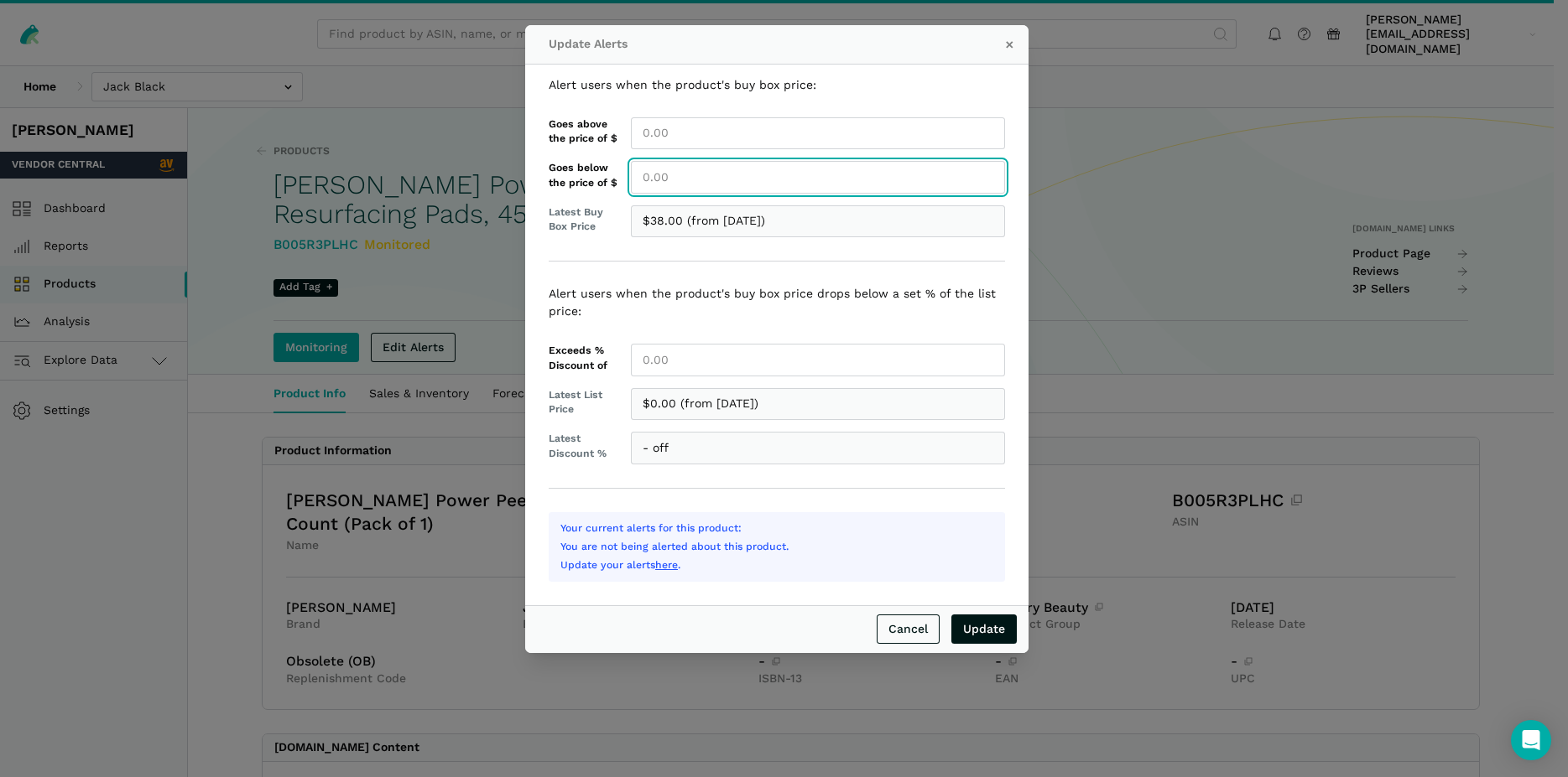
click at [650, 178] on input "Goes below the price of $" at bounding box center [818, 177] width 374 height 33
type input "38.00"
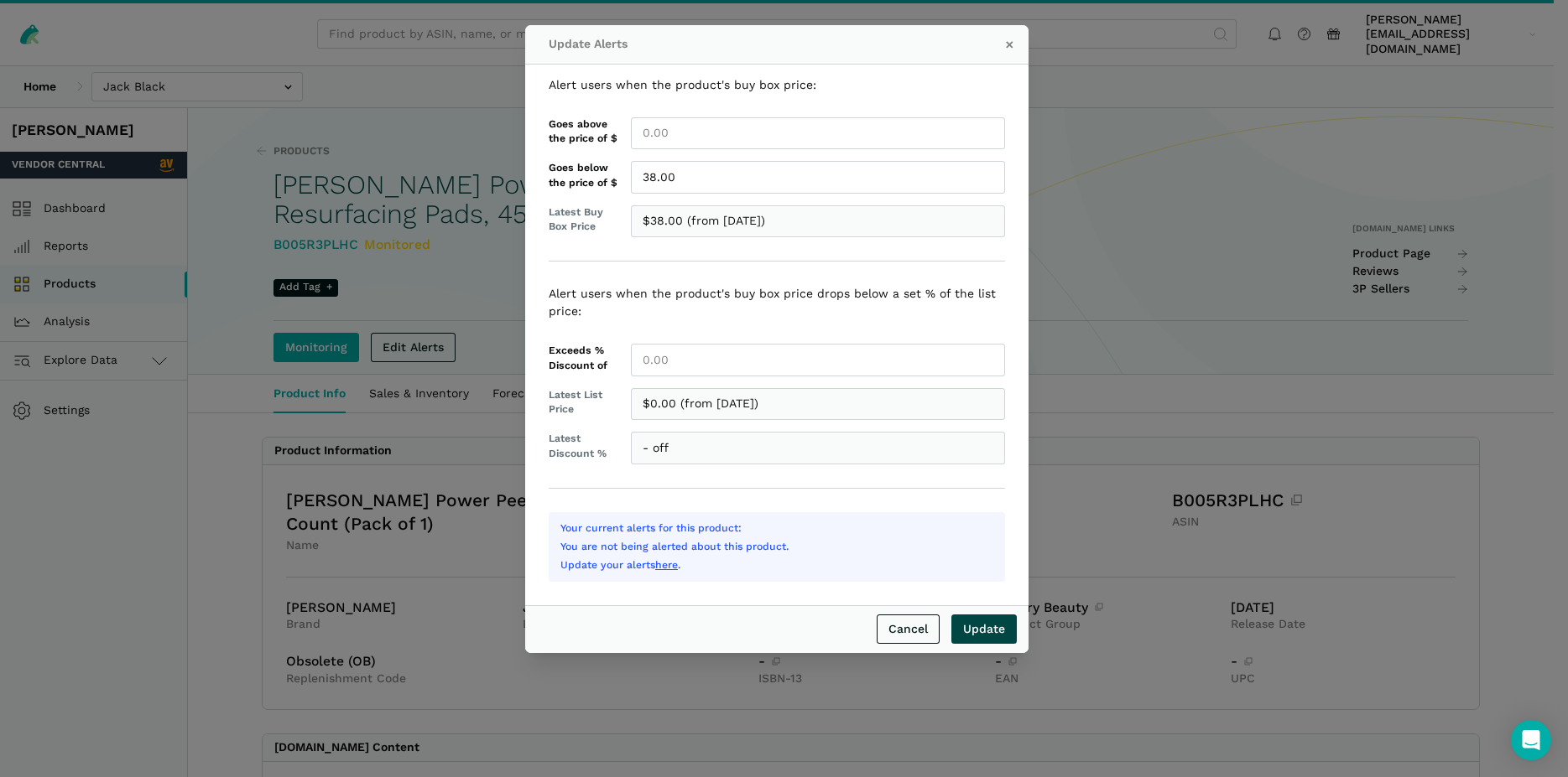
click at [982, 625] on input "Update" at bounding box center [984, 629] width 66 height 29
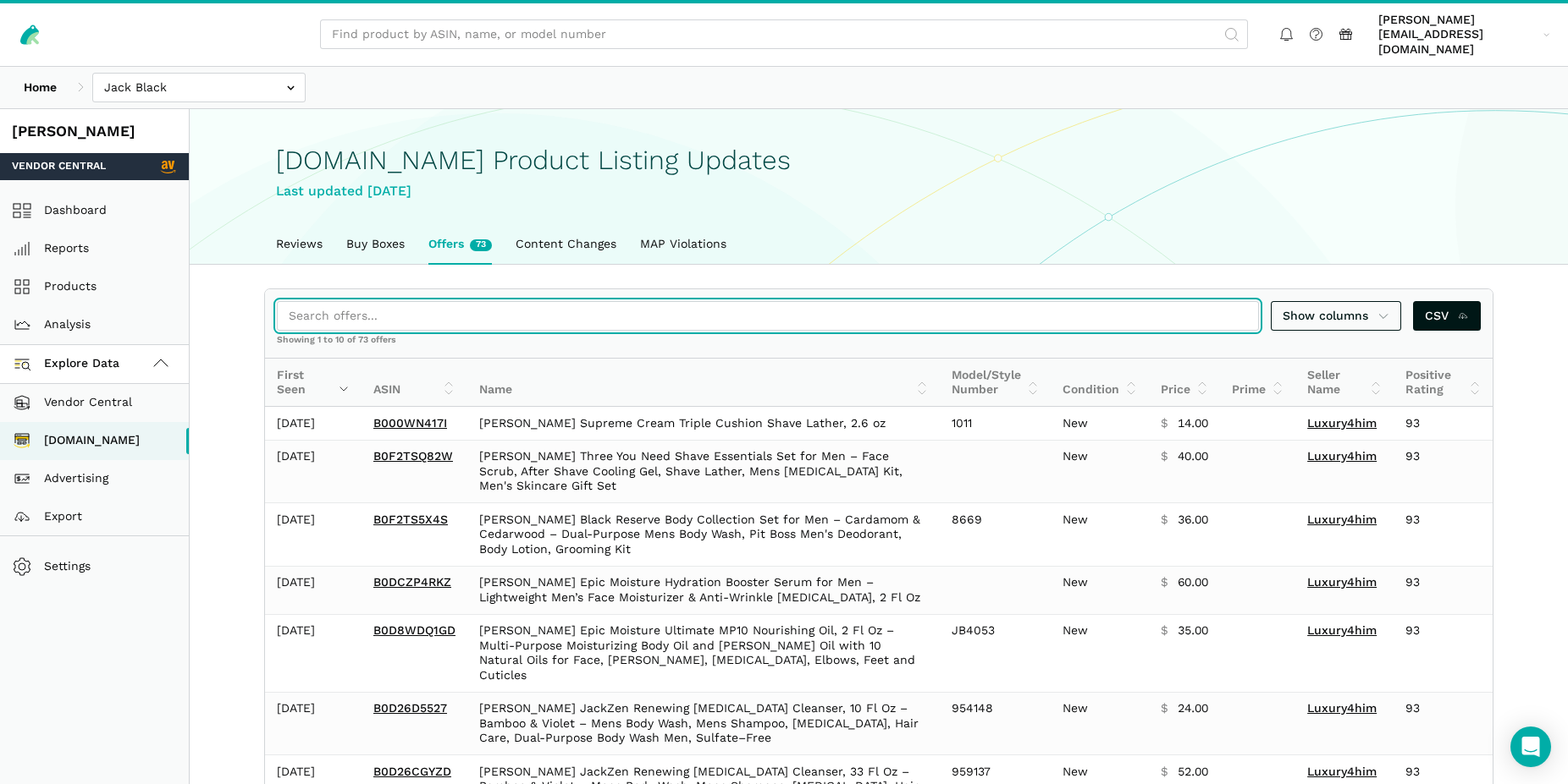
click at [359, 303] on input "search" at bounding box center [767, 315] width 982 height 29
paste input "B0DF3NNG9C"
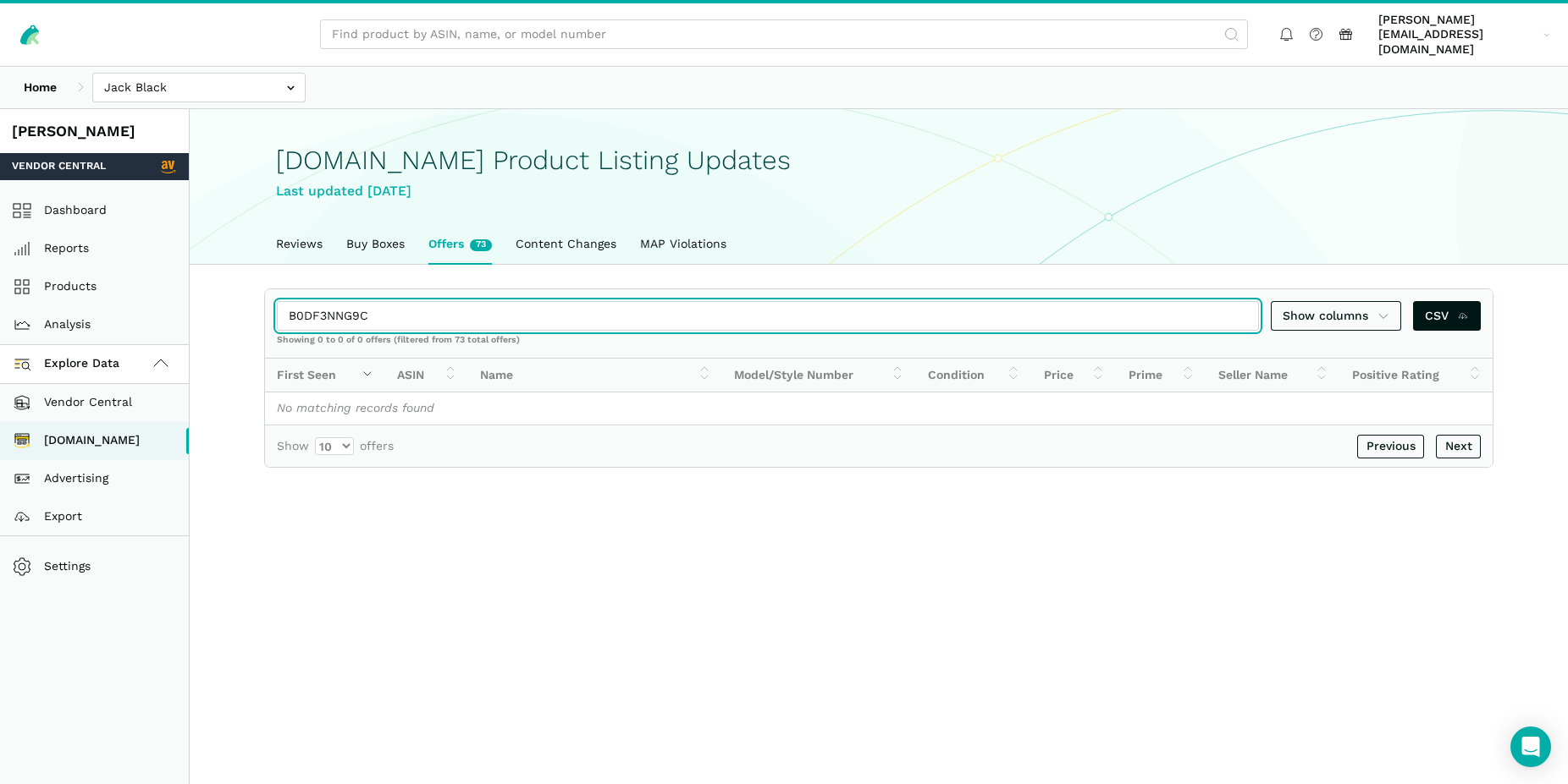
drag, startPoint x: 374, startPoint y: 298, endPoint x: 261, endPoint y: 281, distance: 114.3
click at [276, 301] on input "B0DF3NNG9C" at bounding box center [767, 315] width 982 height 29
paste input "02Y2Z6M4"
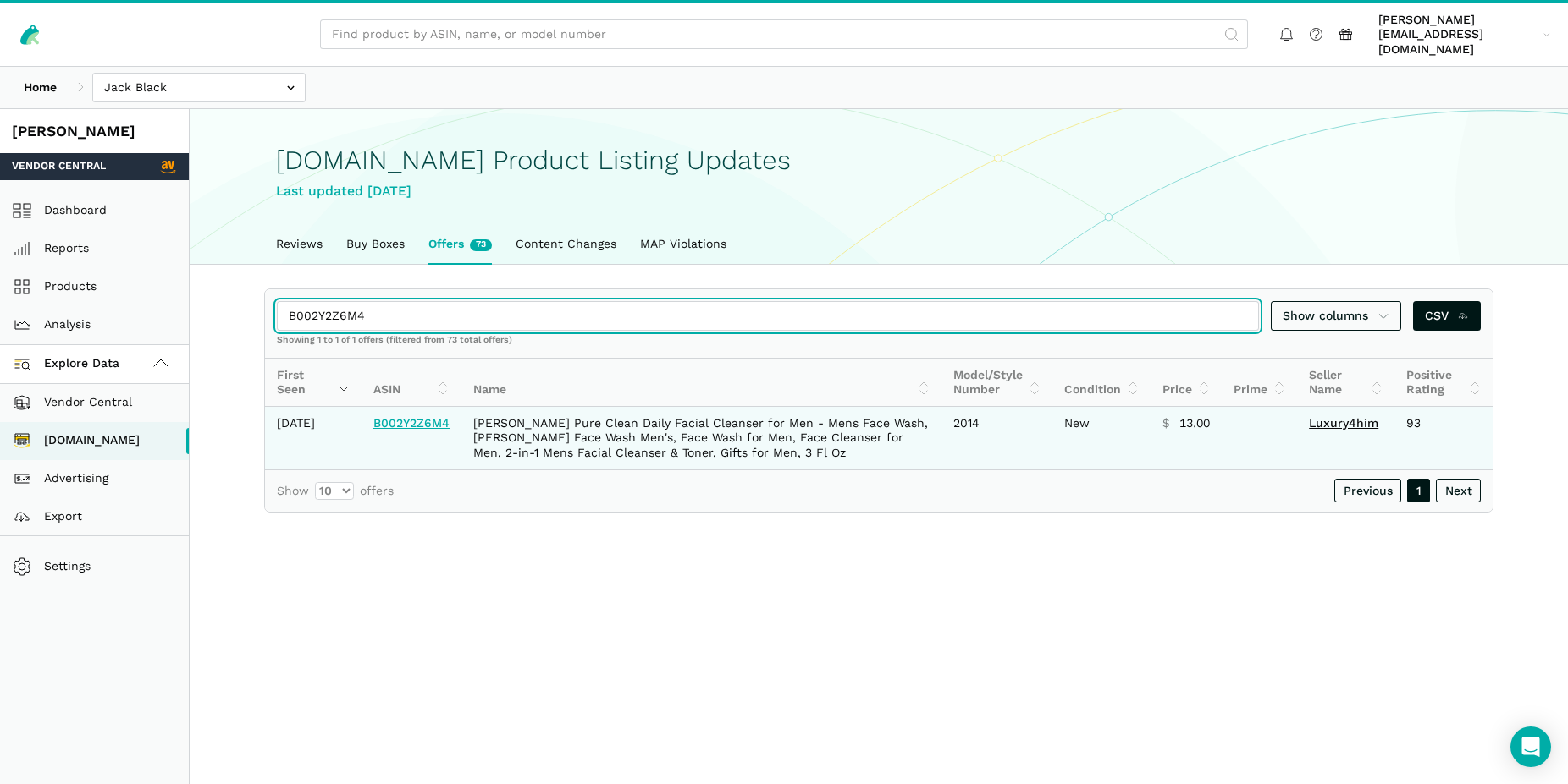
type input "B002Y2Z6M4"
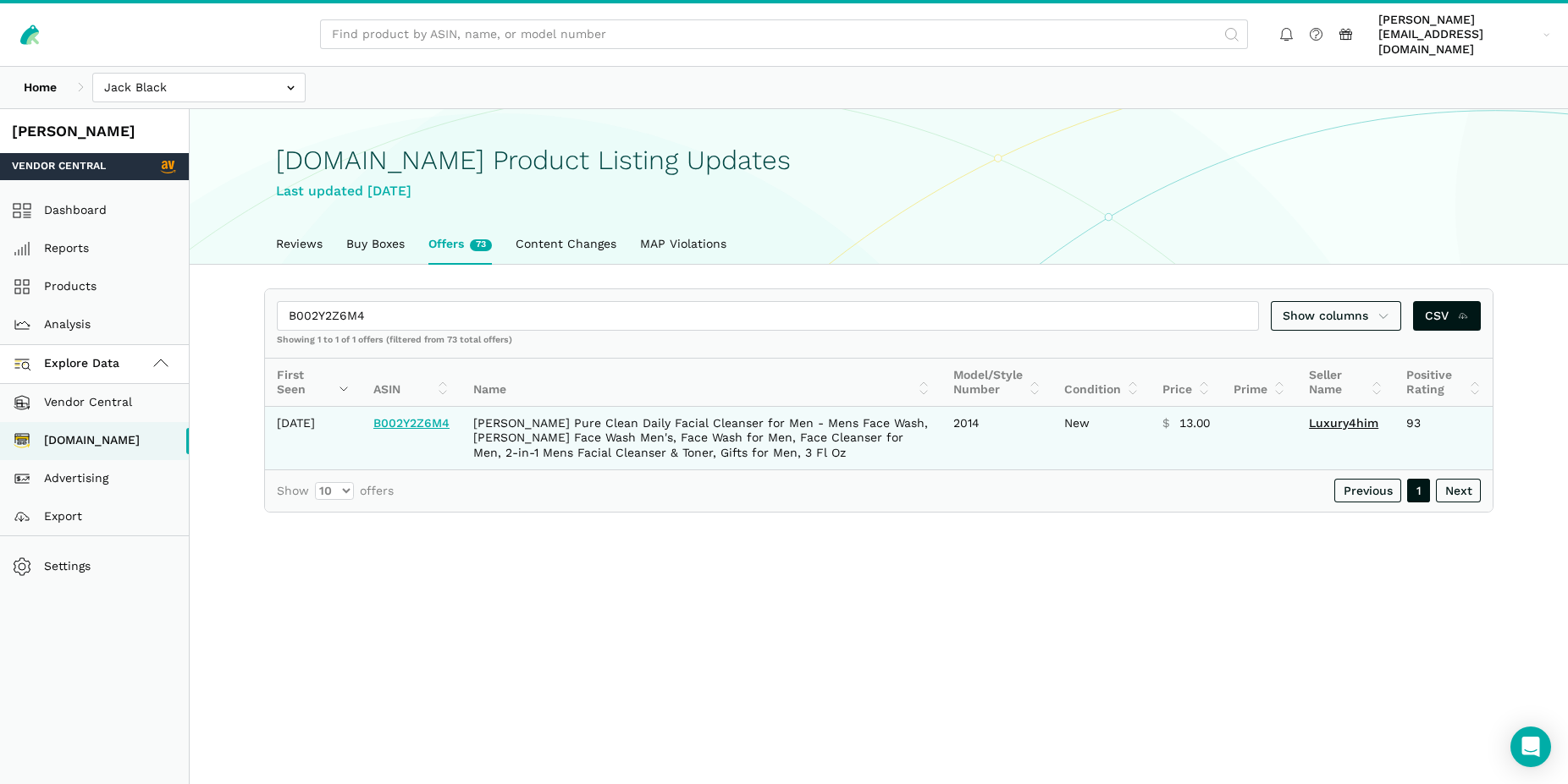
click at [397, 421] on link "B002Y2Z6M4" at bounding box center [411, 423] width 76 height 14
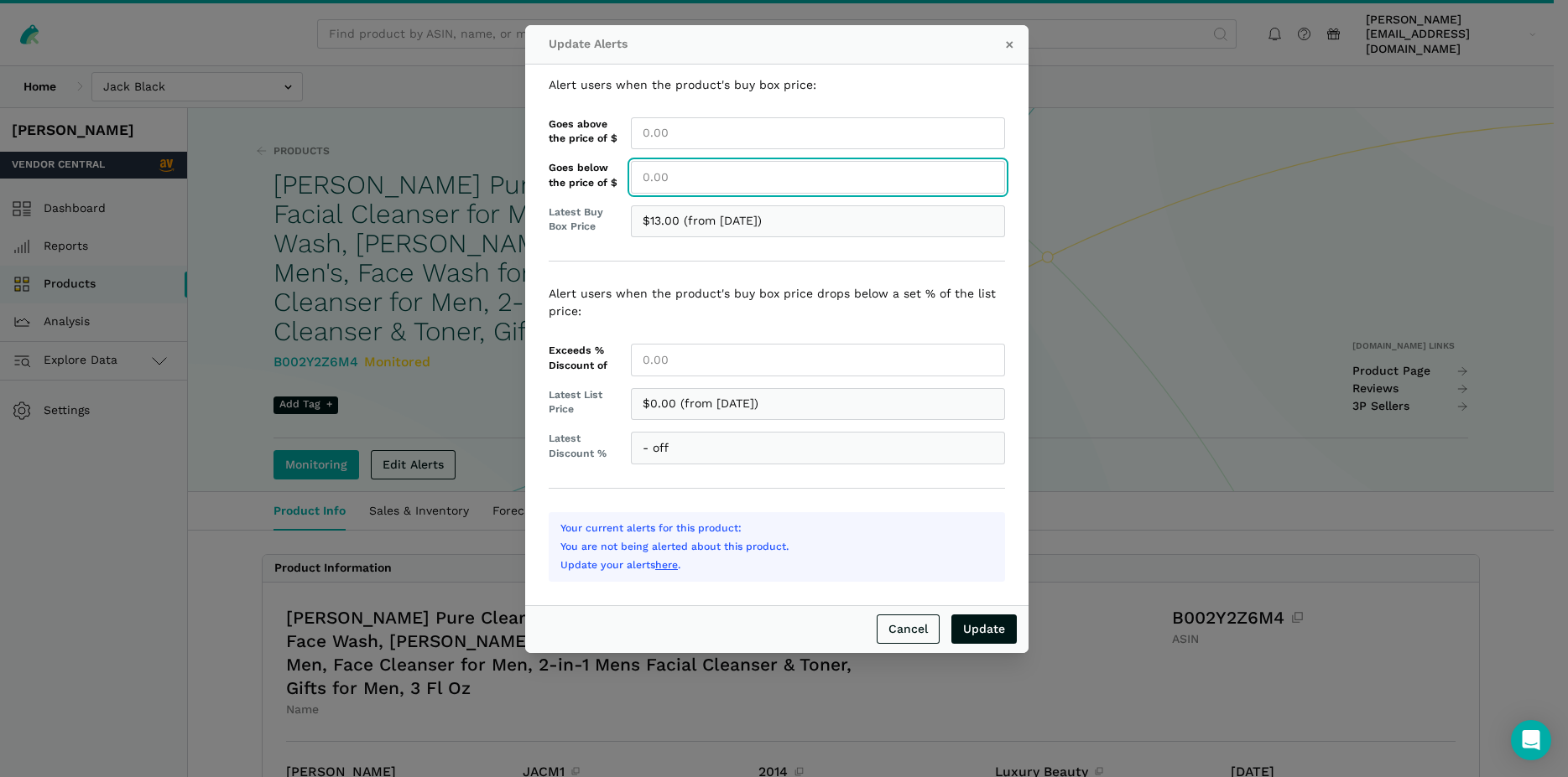
click at [665, 164] on input "Goes below the price of $" at bounding box center [818, 177] width 374 height 33
type input "13.00"
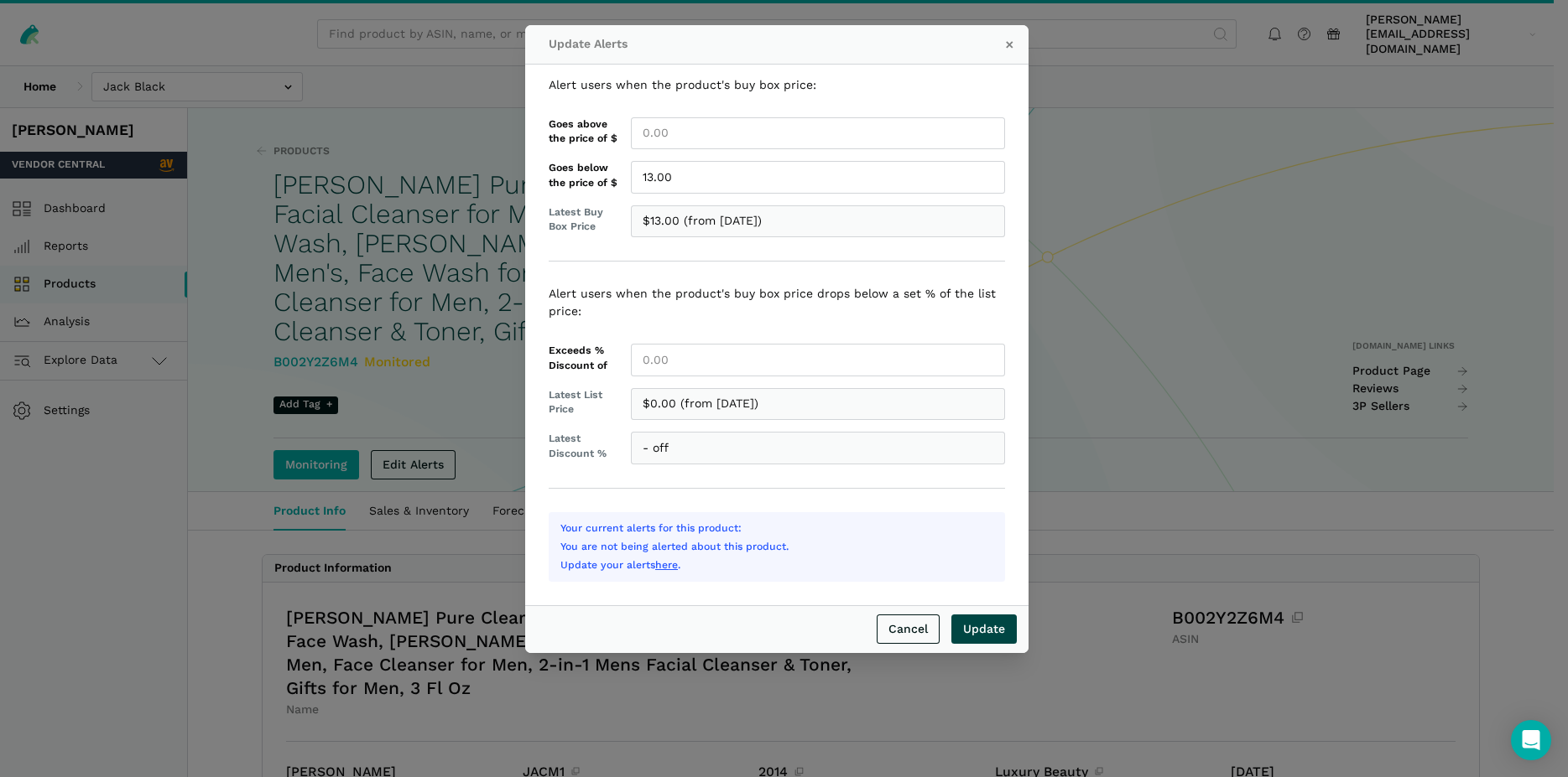
click at [980, 632] on input "Update" at bounding box center [984, 629] width 66 height 29
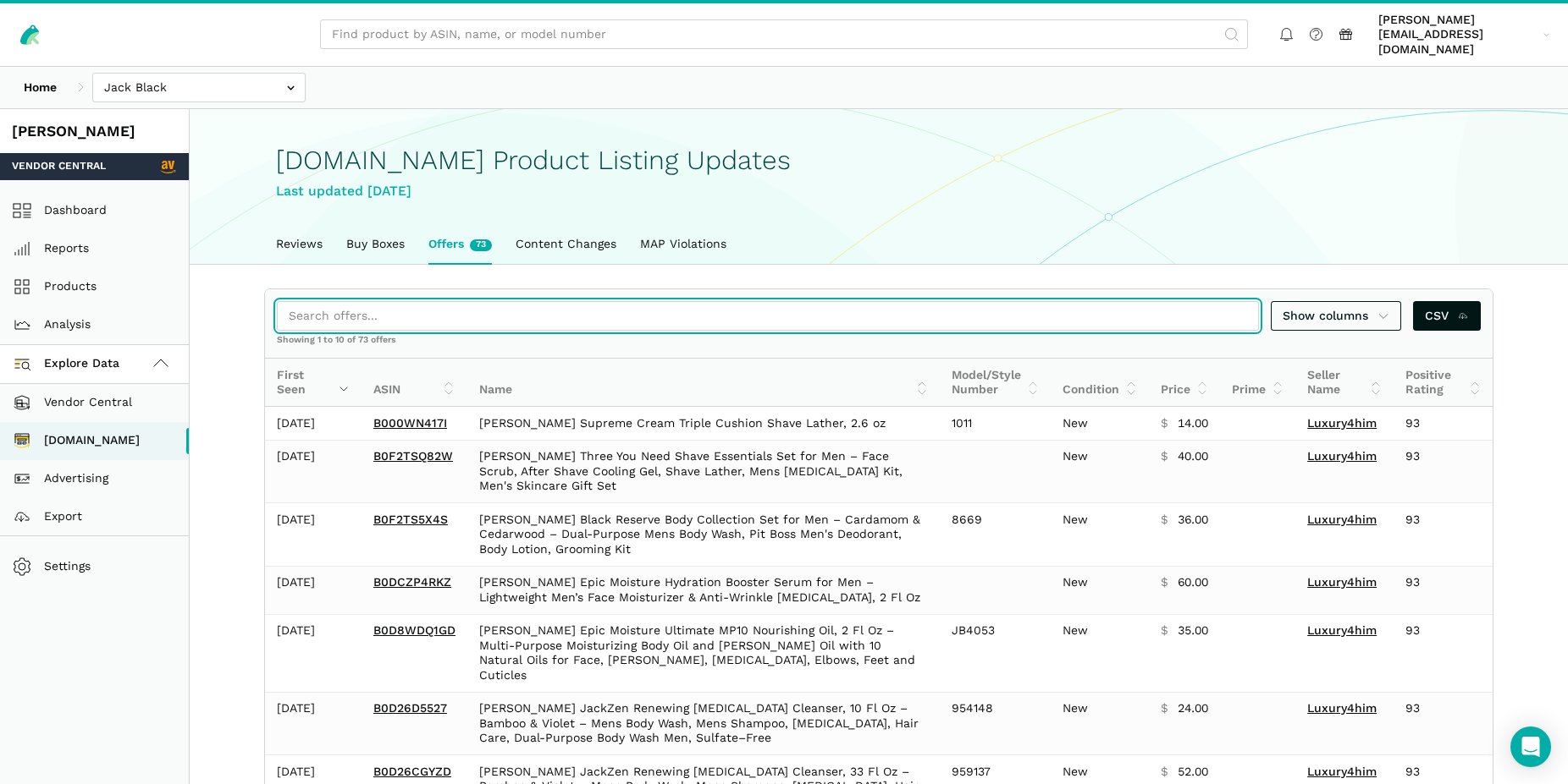
click at [333, 308] on input "search" at bounding box center [767, 315] width 982 height 29
paste input "B0BX7VTF3W"
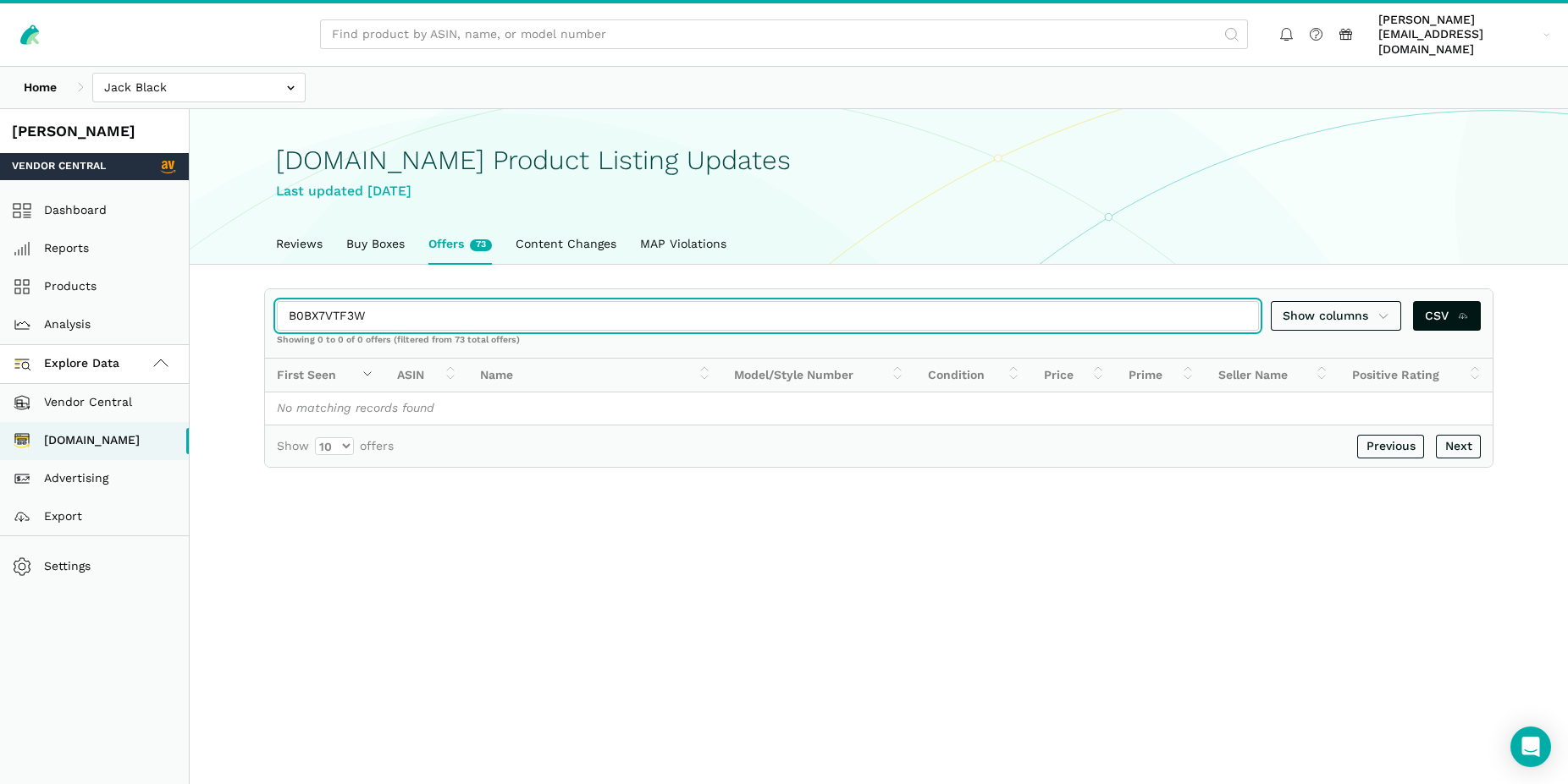
drag, startPoint x: 363, startPoint y: 300, endPoint x: 272, endPoint y: 282, distance: 92.8
click at [276, 301] on input "B0BX7VTF3W" at bounding box center [767, 315] width 982 height 29
paste input "00KVF12G"
drag, startPoint x: 379, startPoint y: 305, endPoint x: 259, endPoint y: 294, distance: 120.5
click at [276, 301] on input "B000KVF12G" at bounding box center [767, 315] width 982 height 29
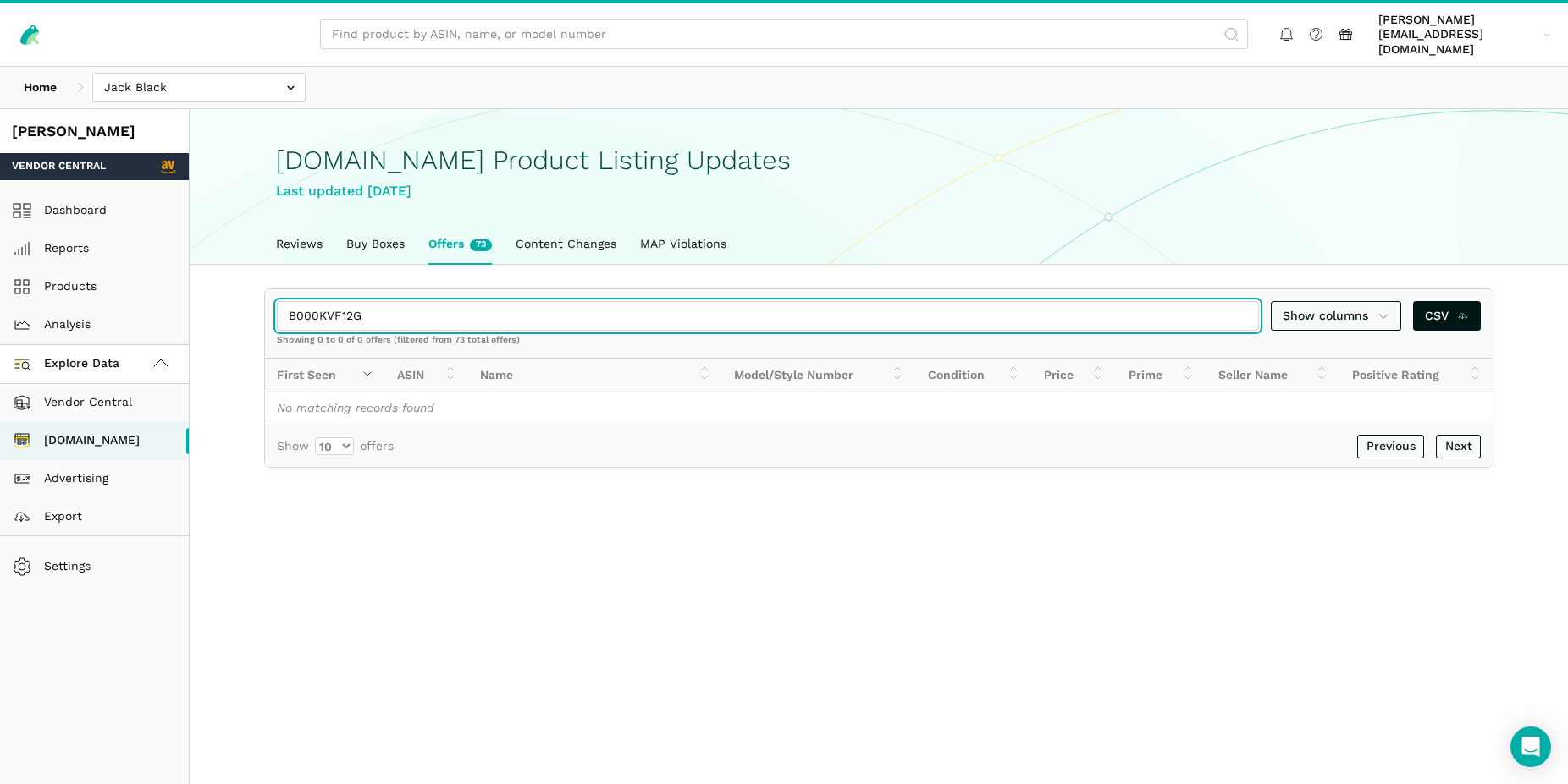
paste input "9XFJCM5V"
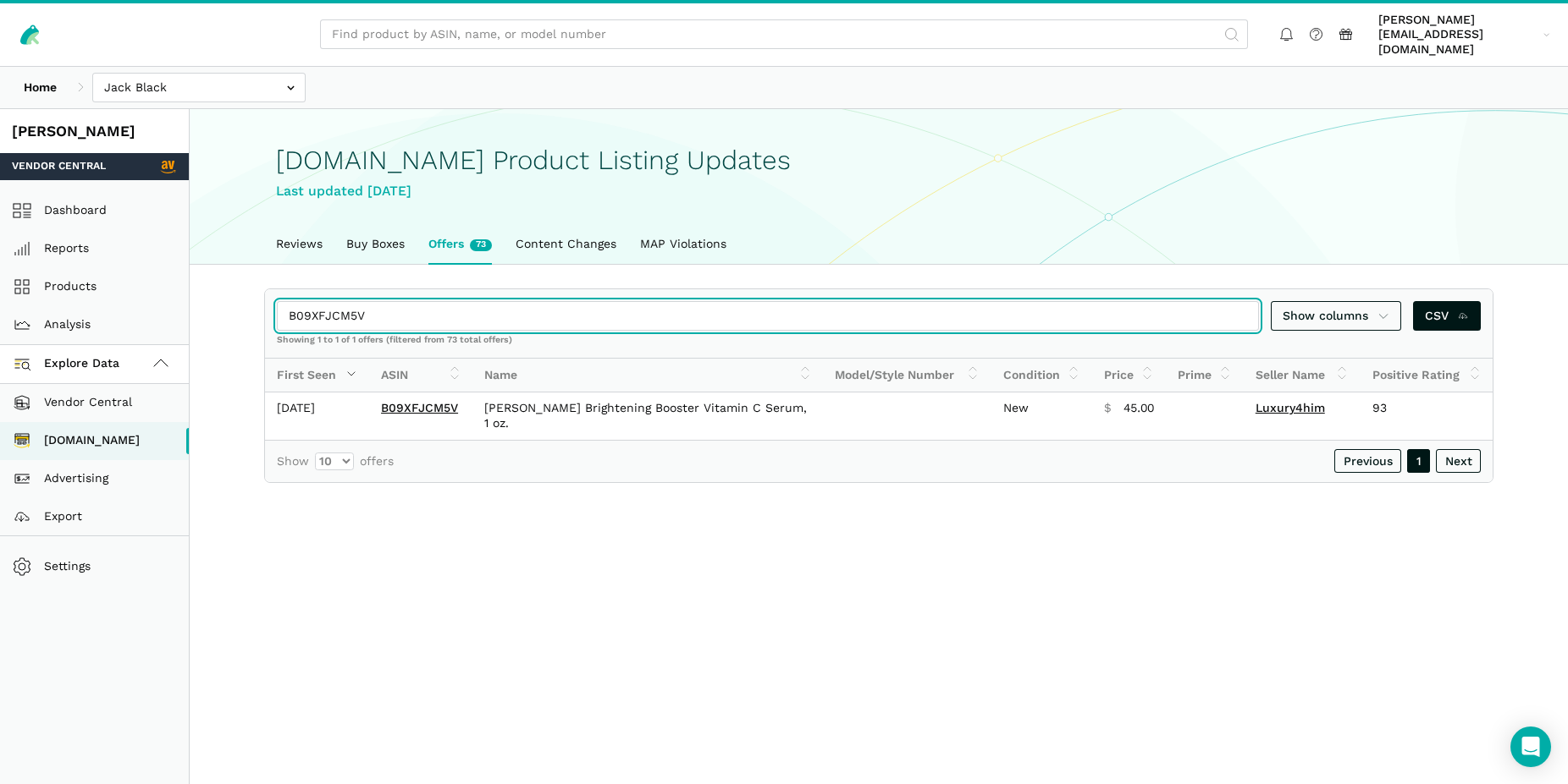
type input "B09XFJCM5V"
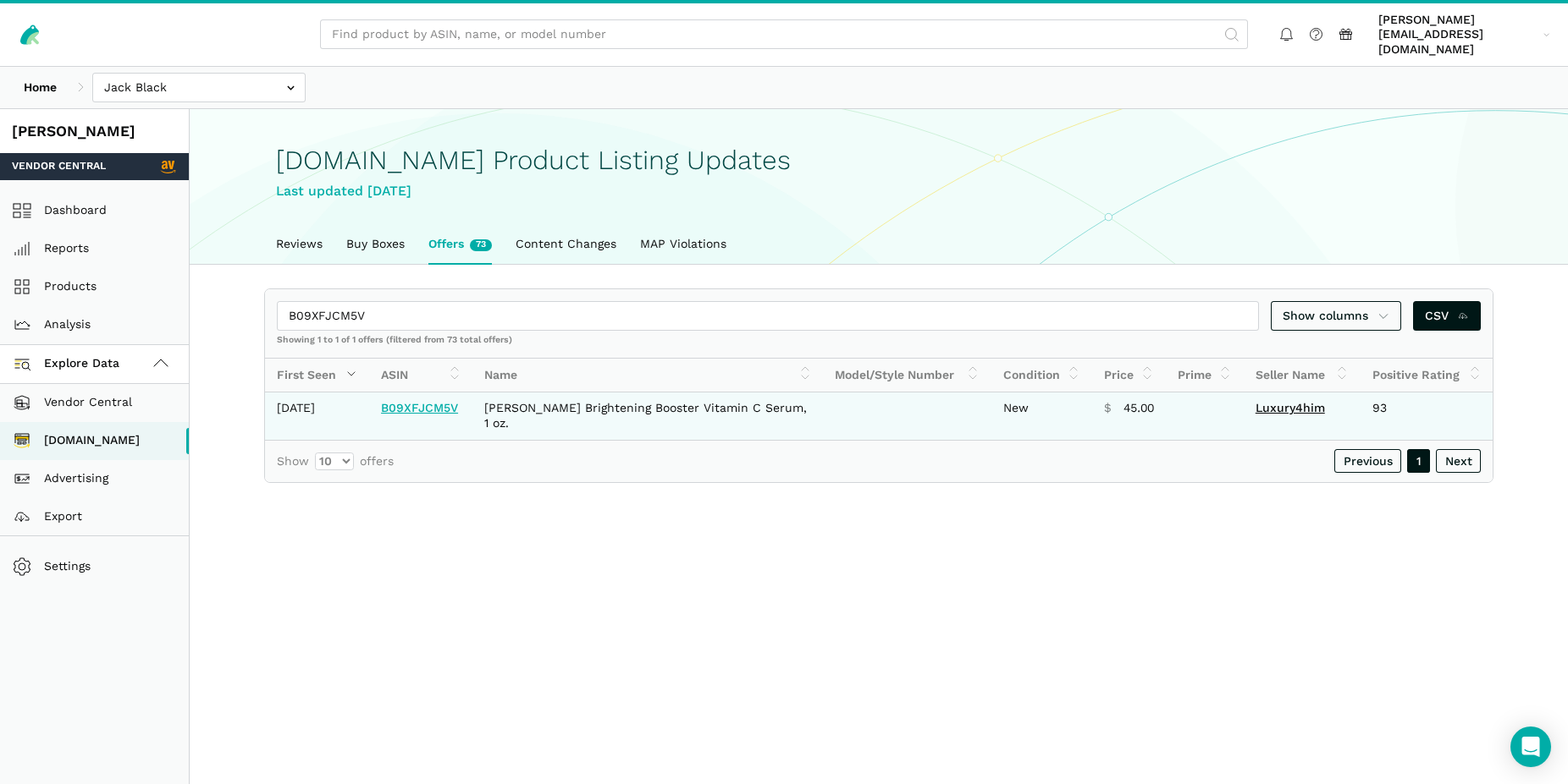
click at [423, 401] on link "B09XFJCM5V" at bounding box center [419, 408] width 77 height 14
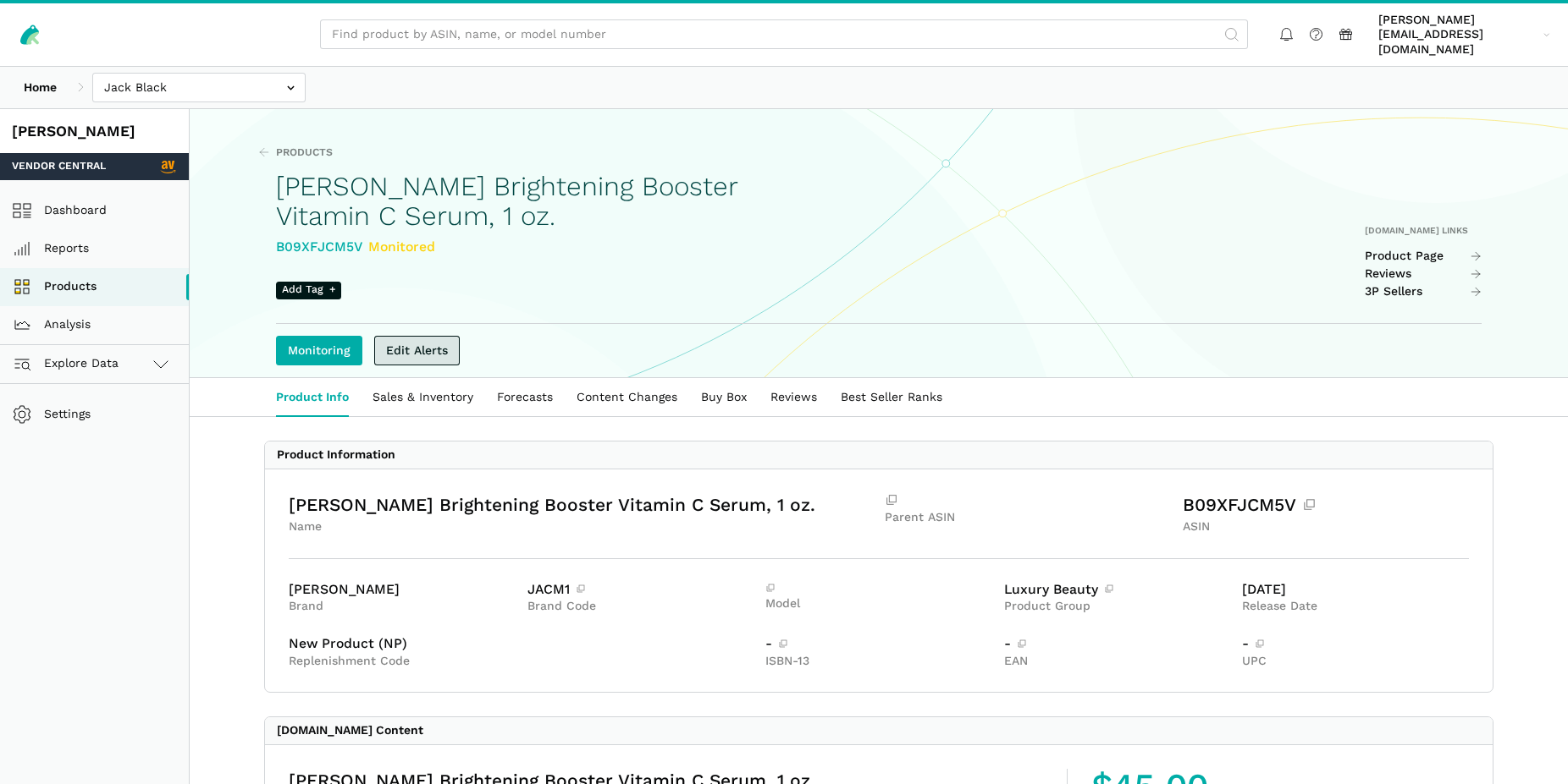
click at [419, 336] on link "Edit Alerts" at bounding box center [417, 351] width 86 height 29
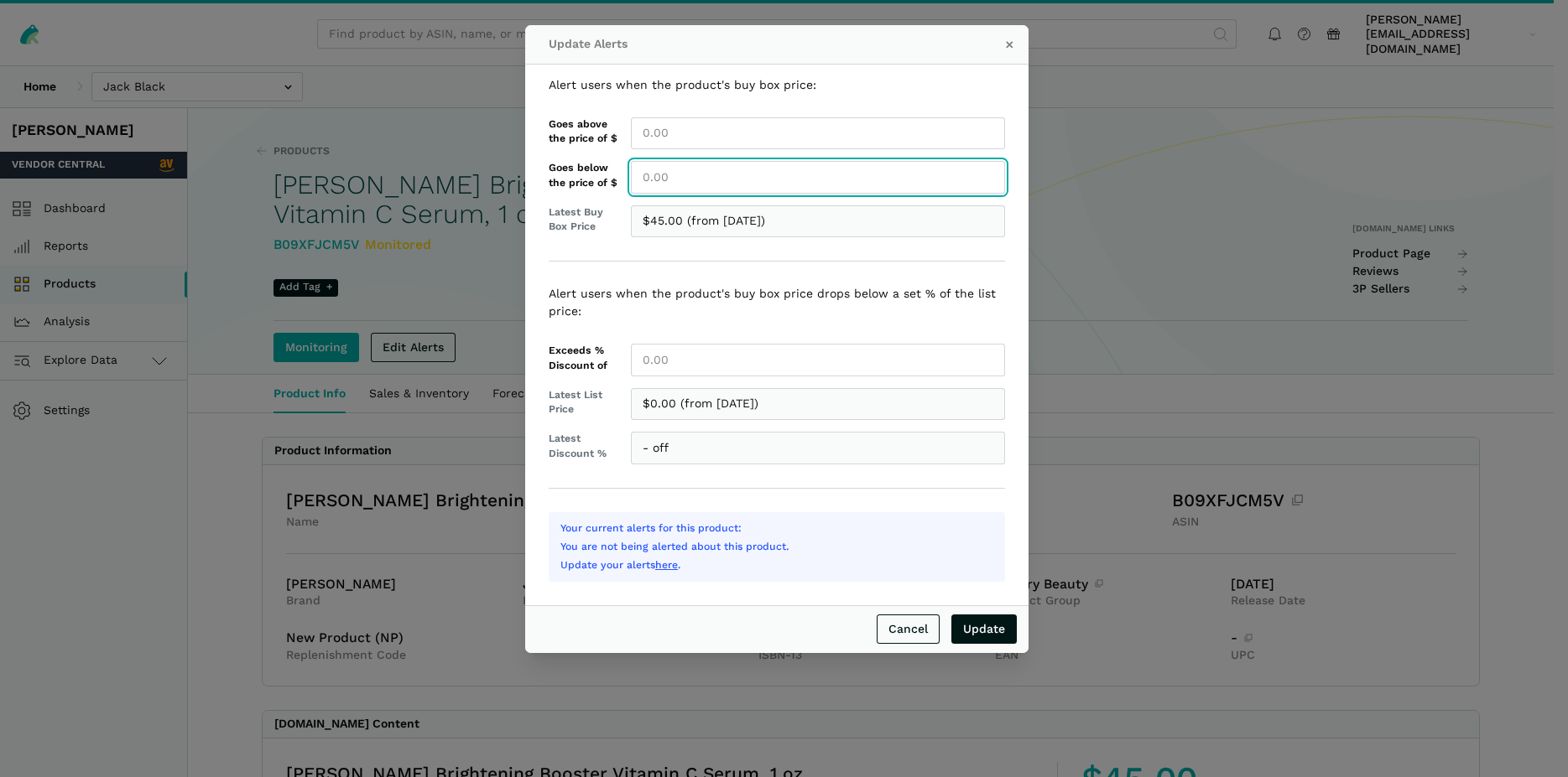
click at [657, 172] on input "Goes below the price of $" at bounding box center [818, 177] width 374 height 33
type input "45.00"
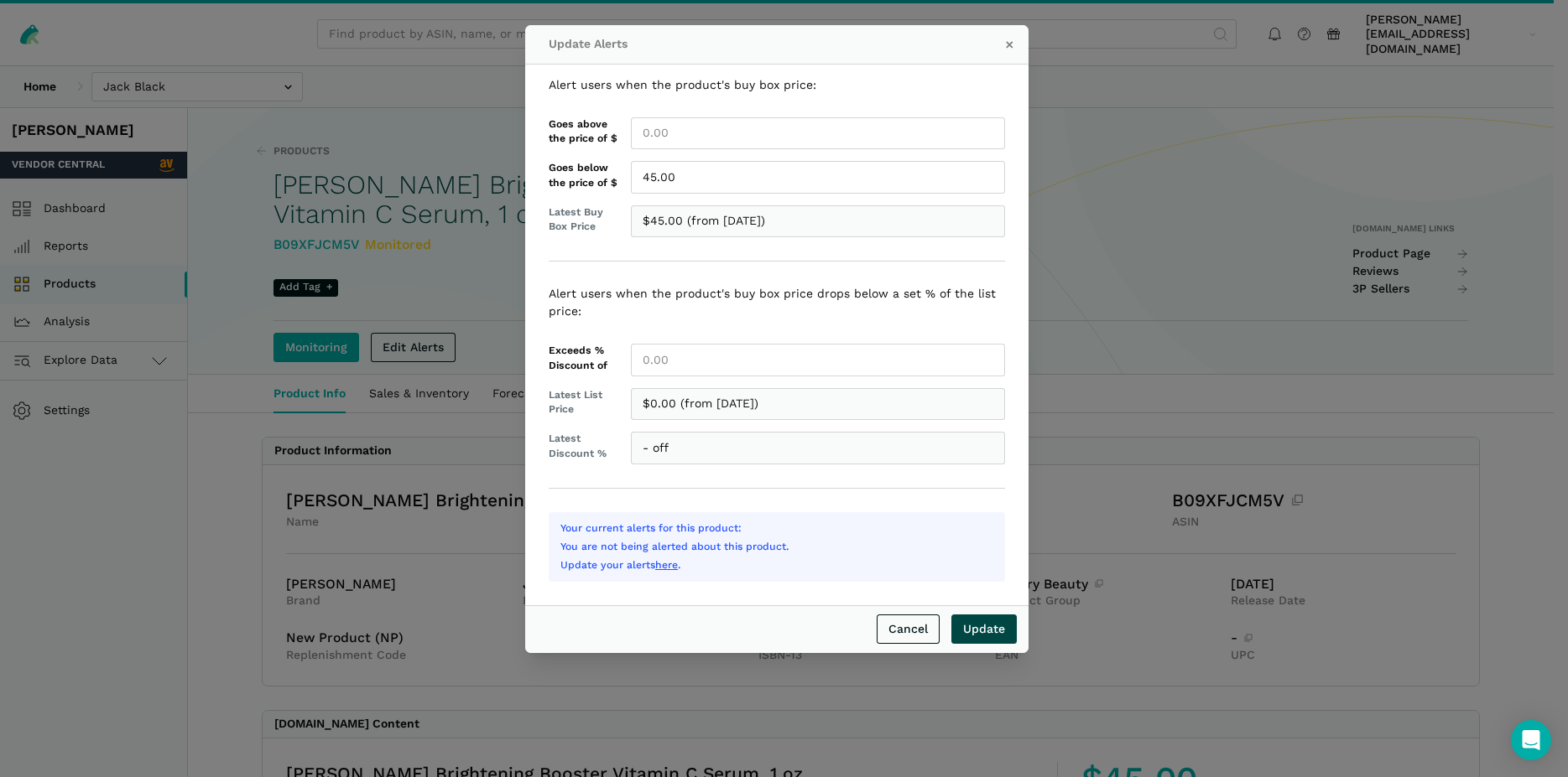
click at [996, 625] on input "Update" at bounding box center [984, 629] width 66 height 29
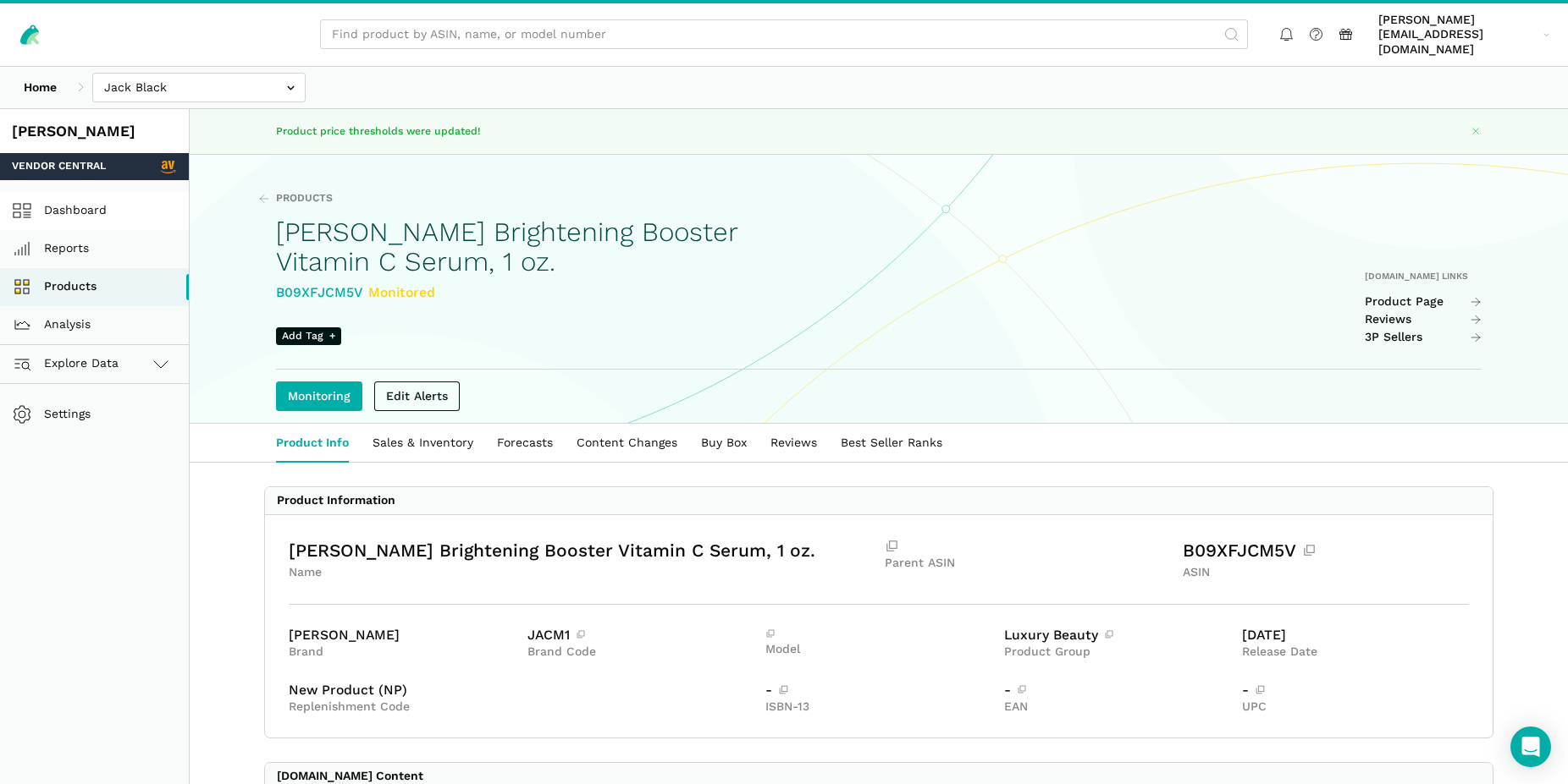
click at [74, 199] on link "Dashboard" at bounding box center [94, 211] width 189 height 38
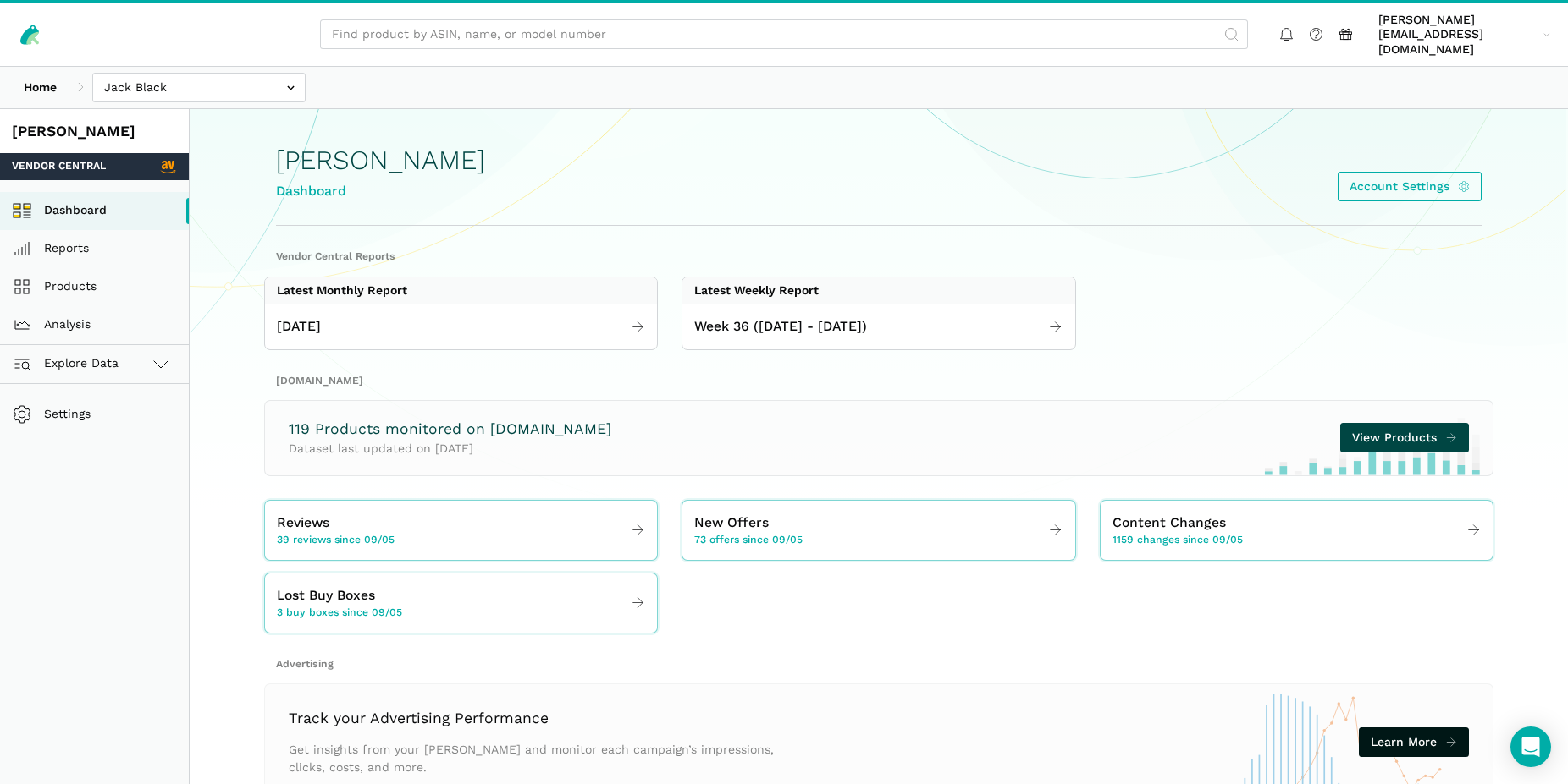
click at [1412, 429] on span "View Products" at bounding box center [1394, 437] width 85 height 18
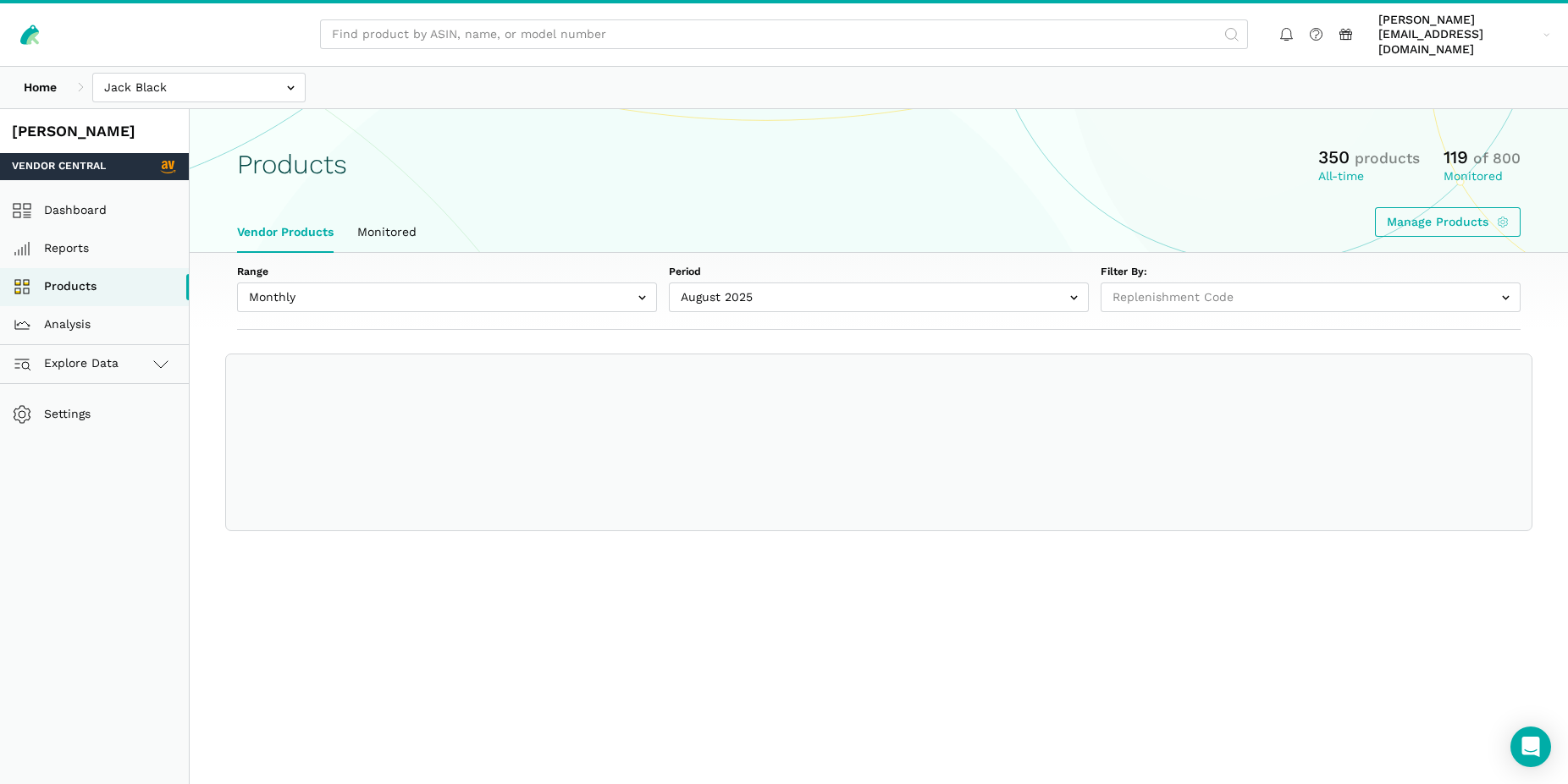
select select
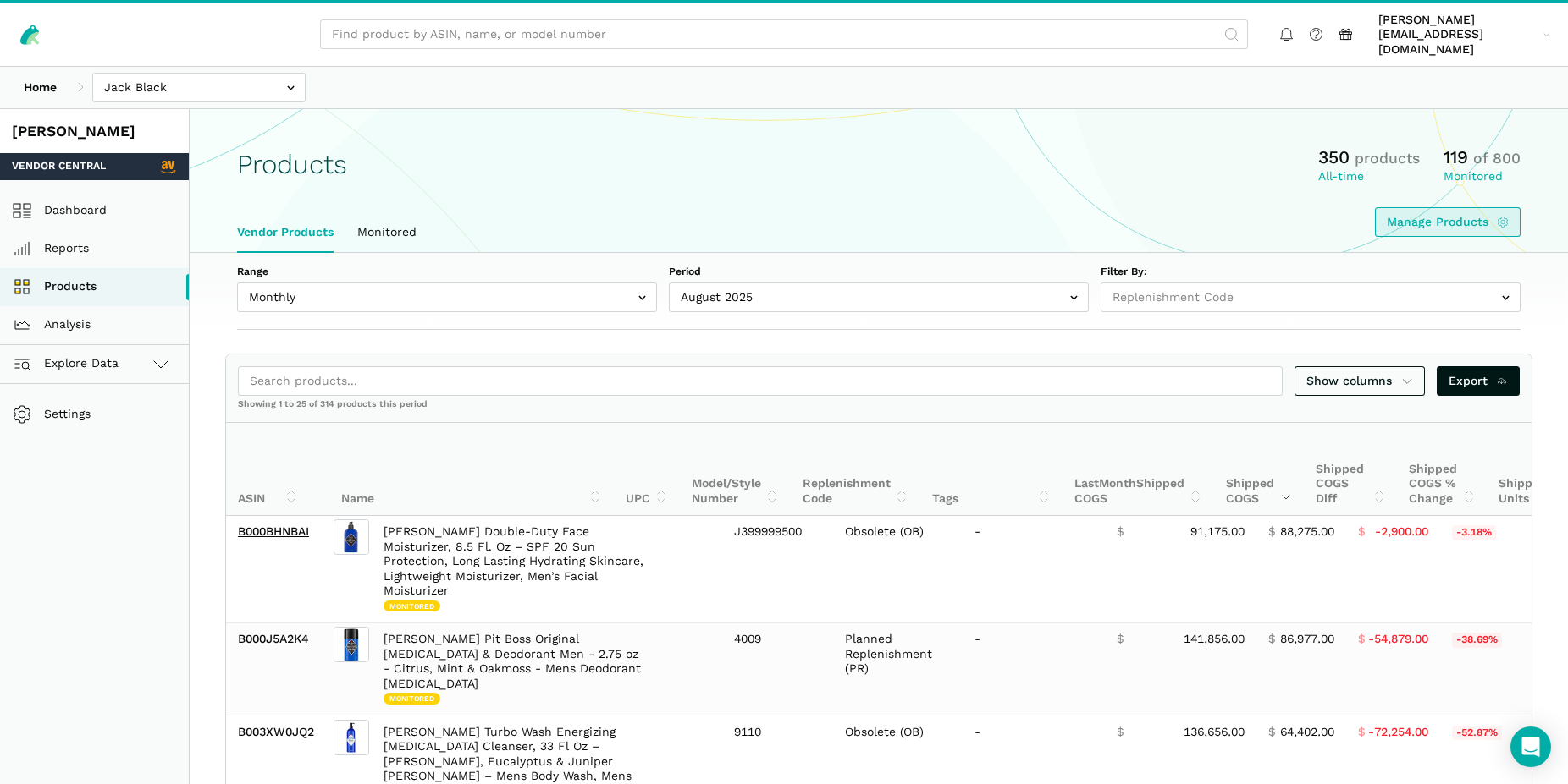
click at [1501, 217] on icon at bounding box center [1503, 222] width 10 height 10
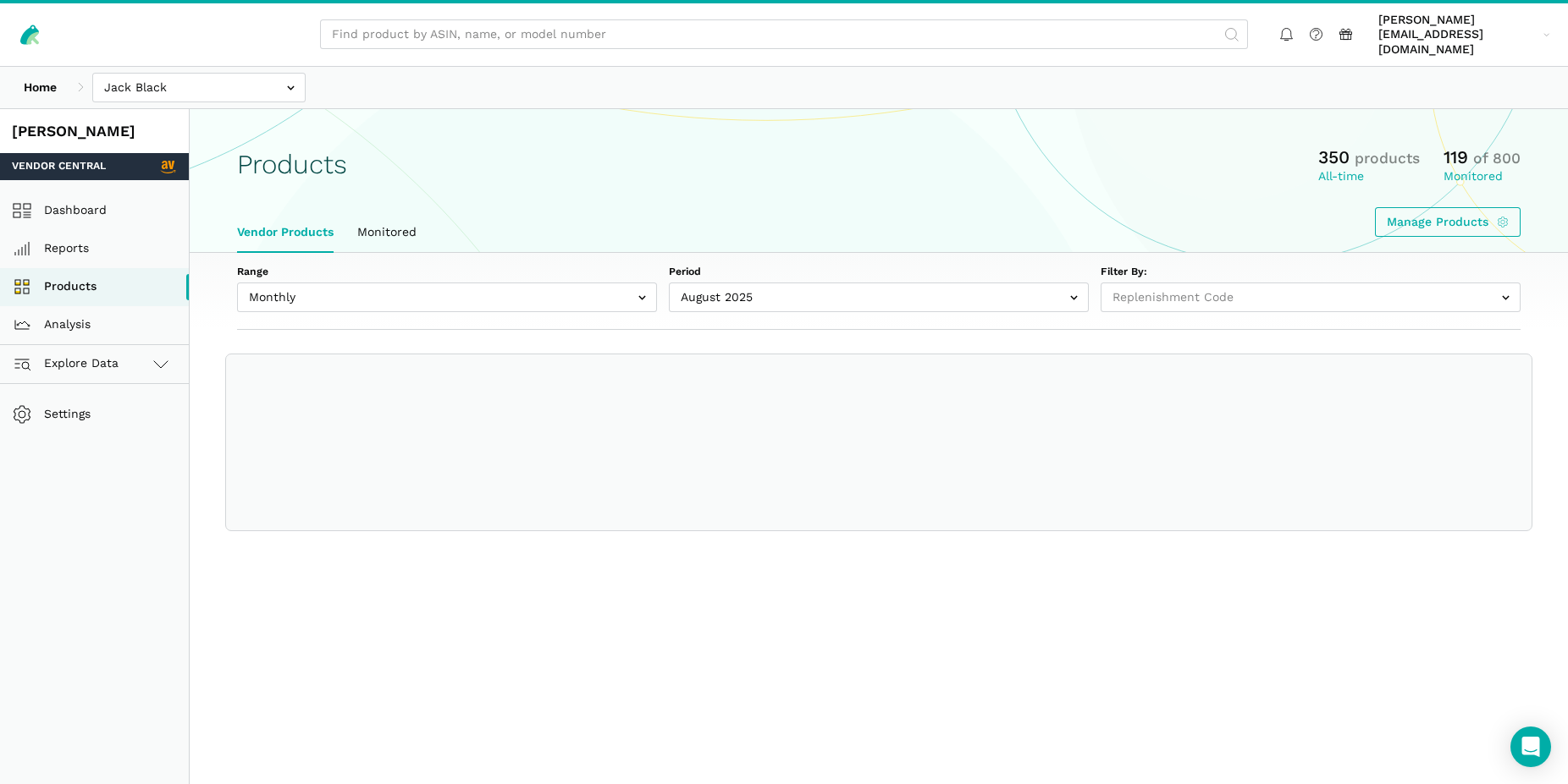
select select
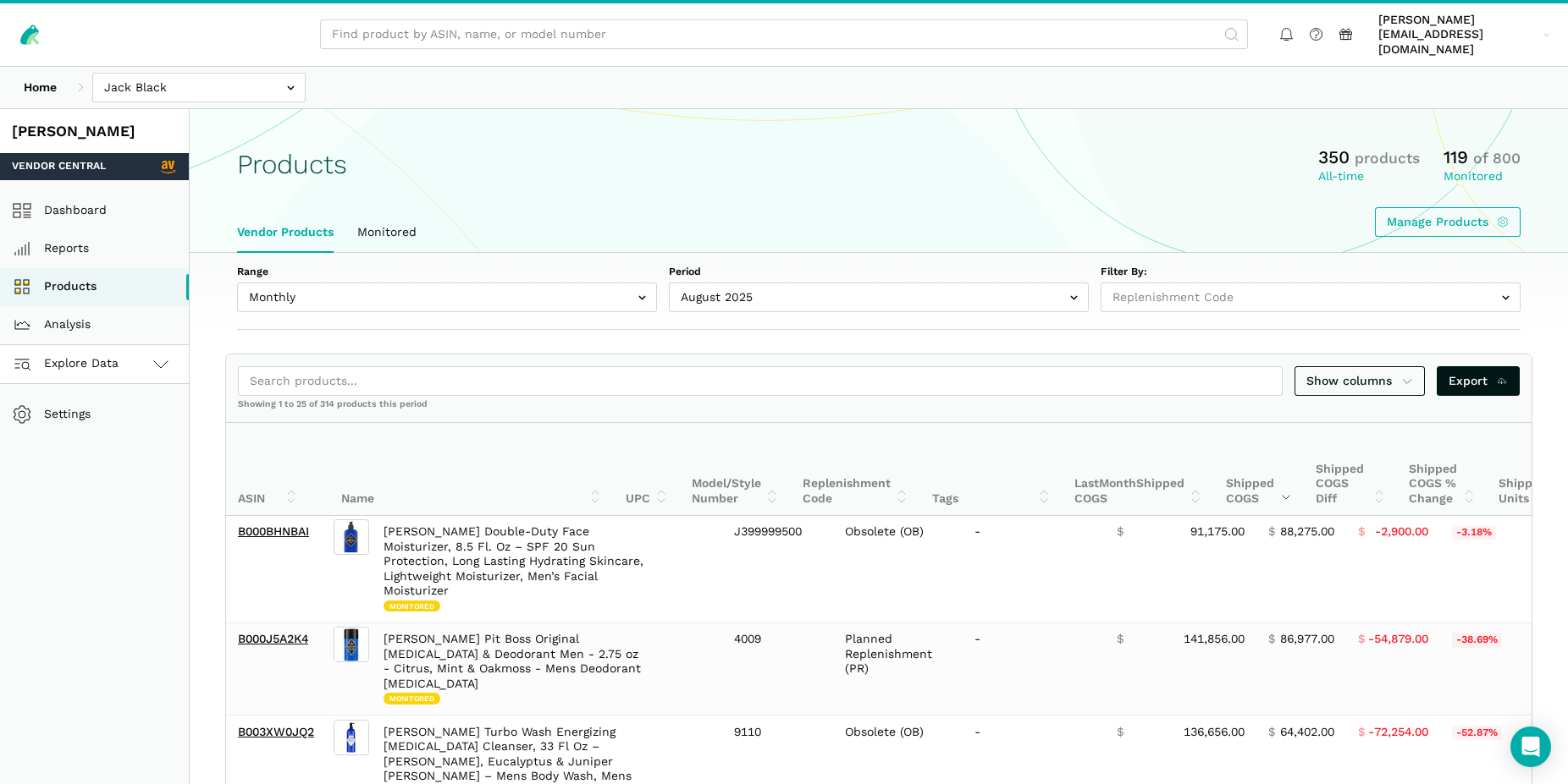
click at [161, 353] on icon at bounding box center [160, 363] width 21 height 21
click at [96, 390] on link "Vendor Central" at bounding box center [94, 402] width 189 height 38
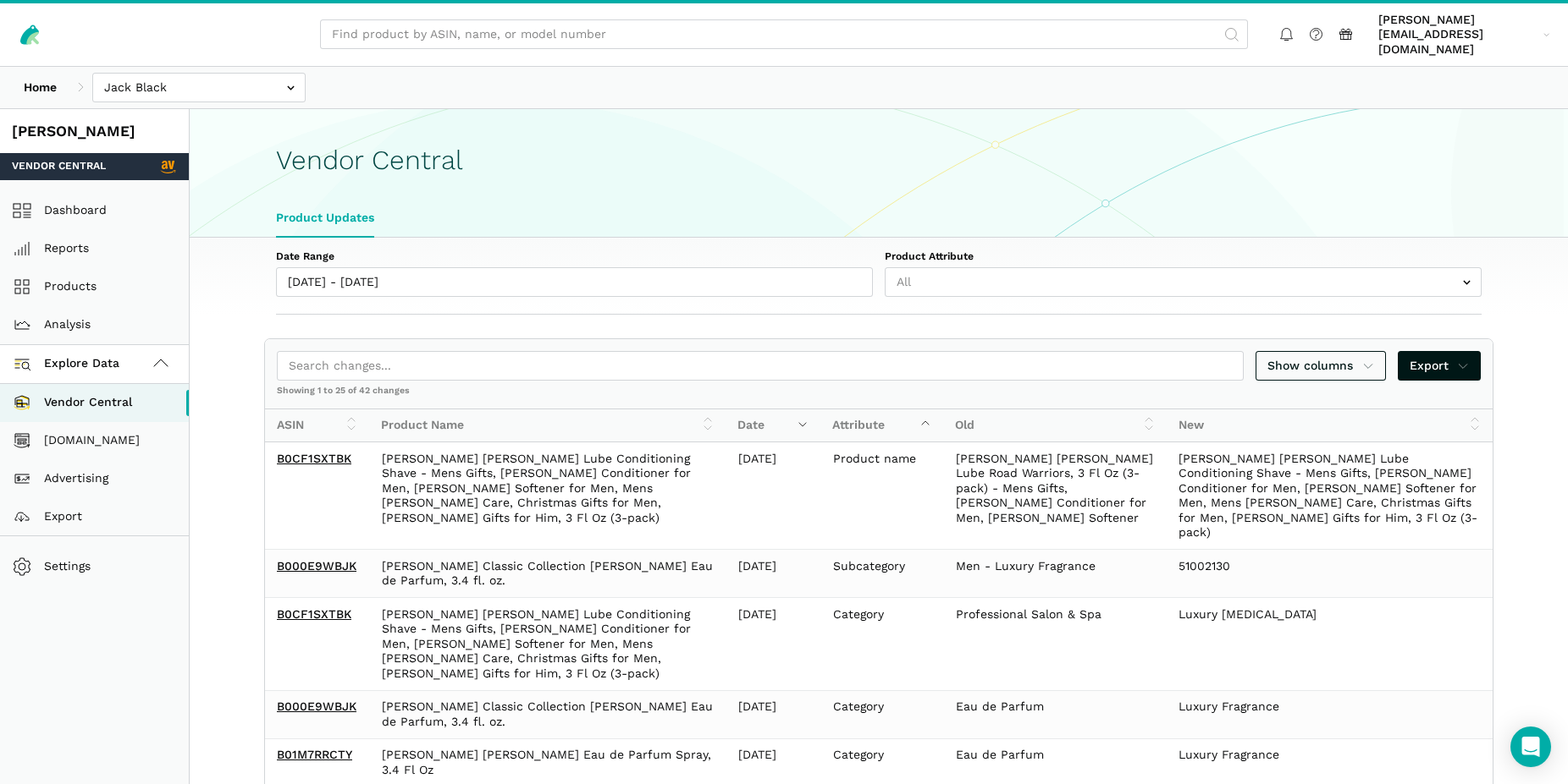
select select "25"
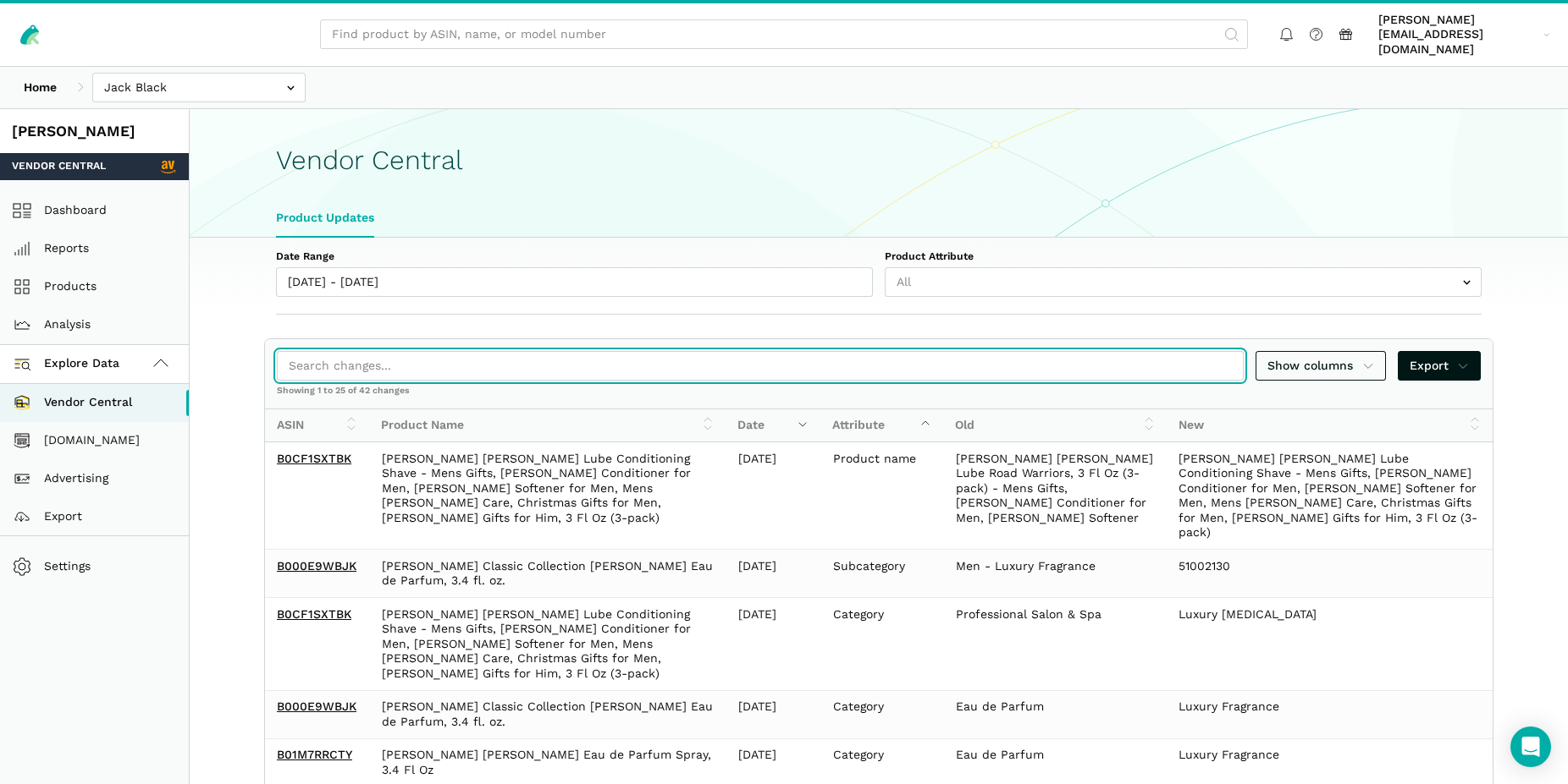
paste input "B09BDYB6HF"
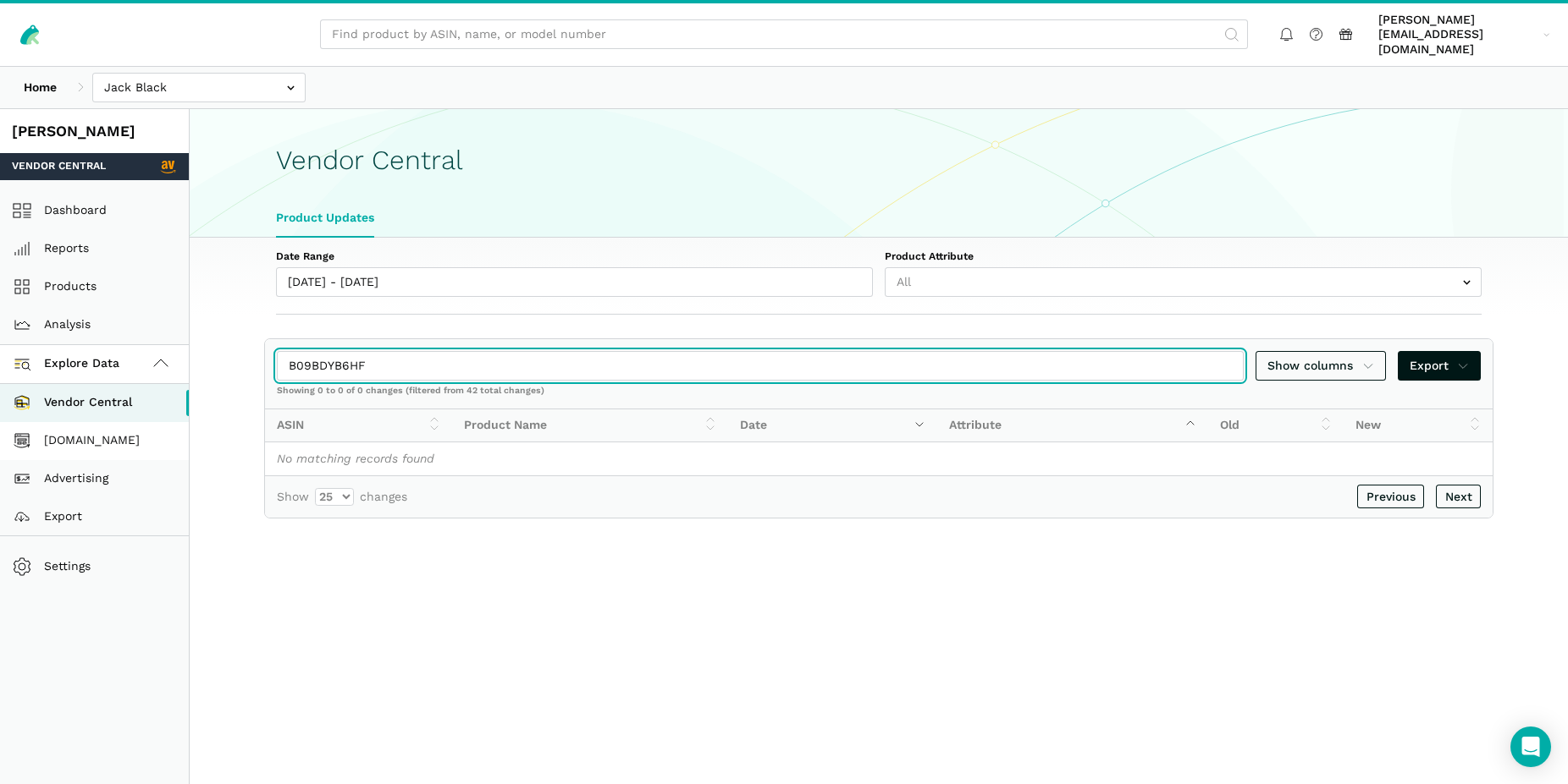
type input "B09BDYB6HF"
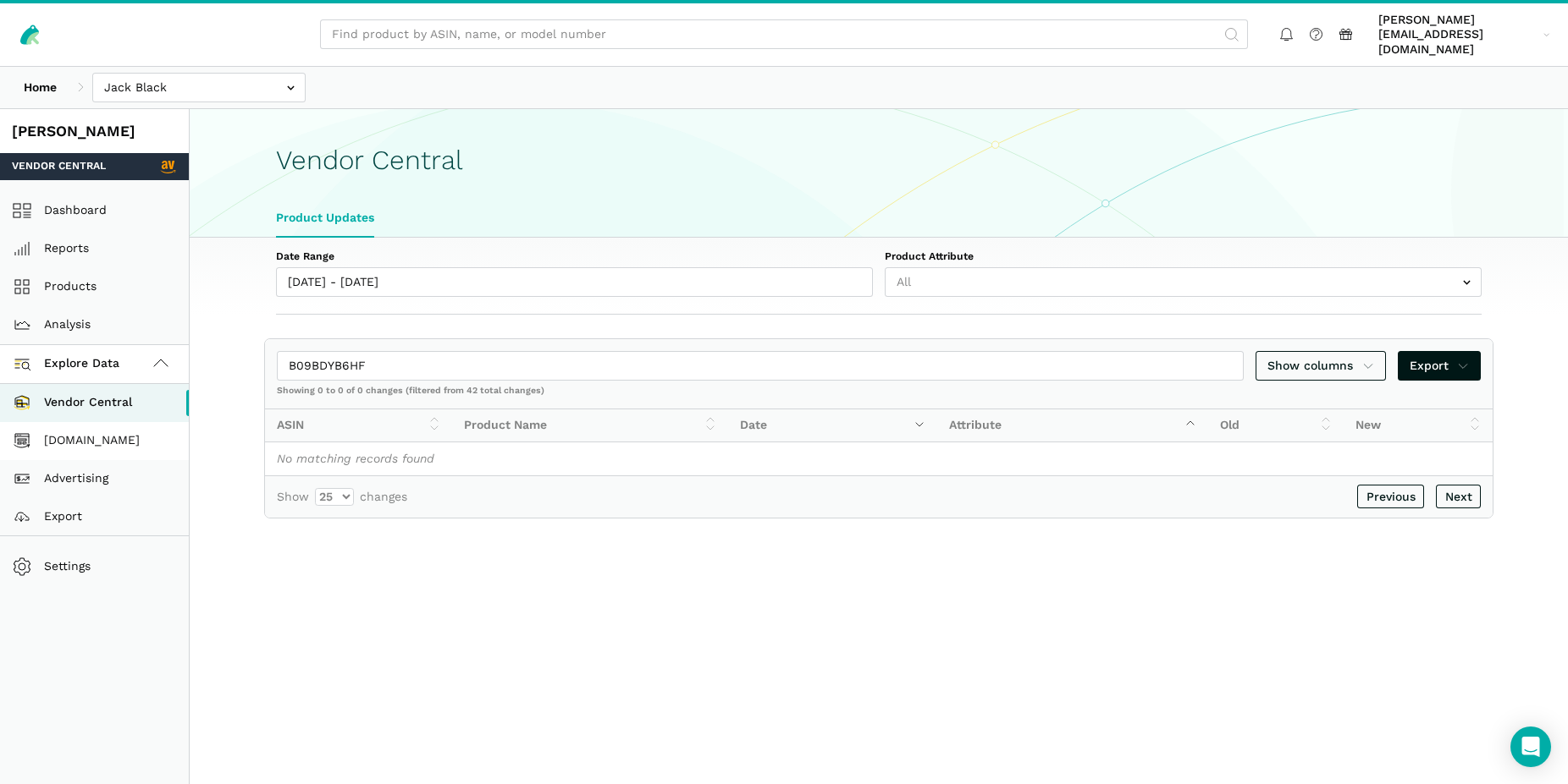
click at [94, 429] on link "[DOMAIN_NAME]" at bounding box center [94, 440] width 189 height 38
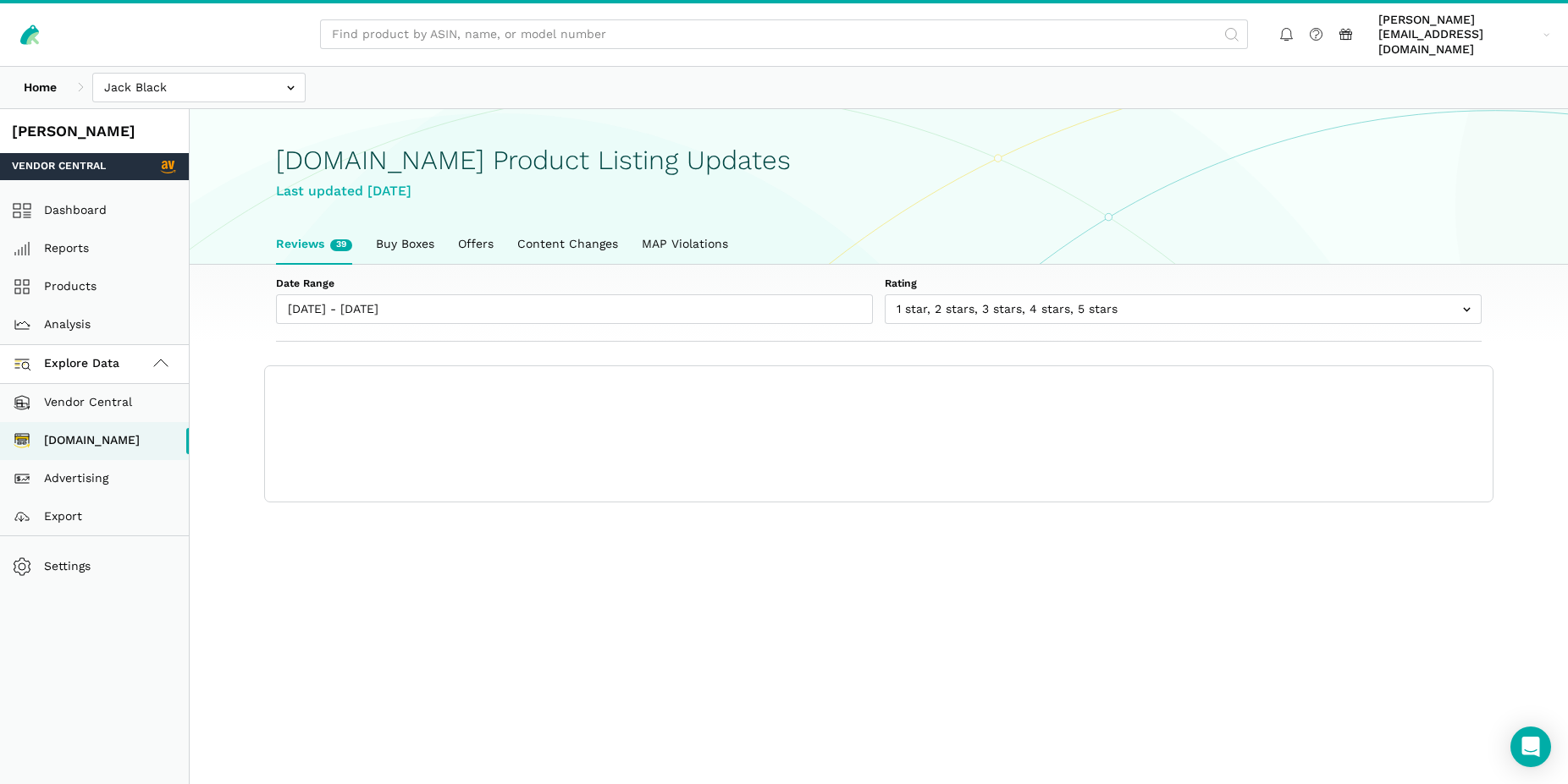
scroll to position [6, 0]
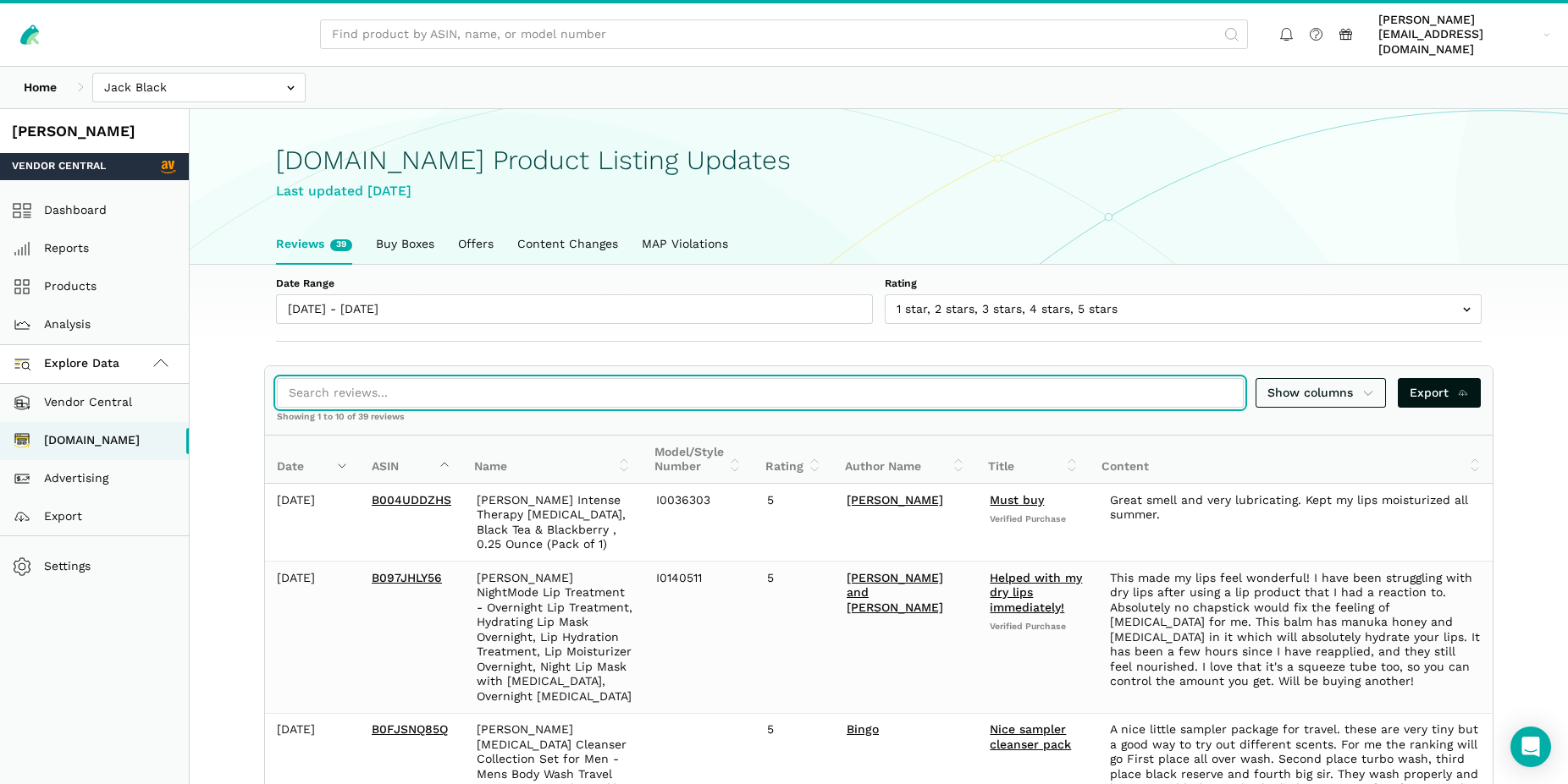
paste input "B09BDYB6HF"
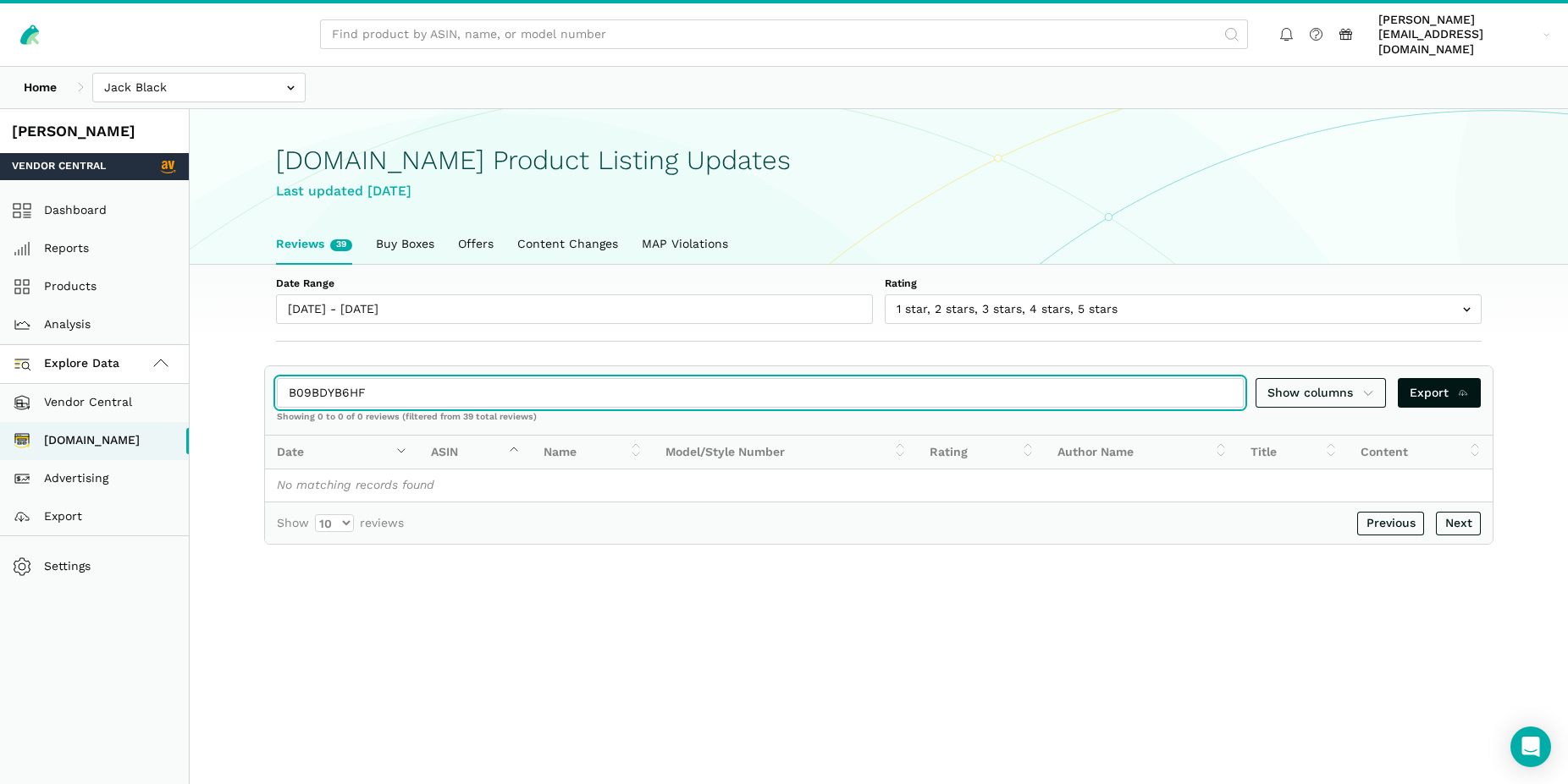
type input "B09BDYB6HF"
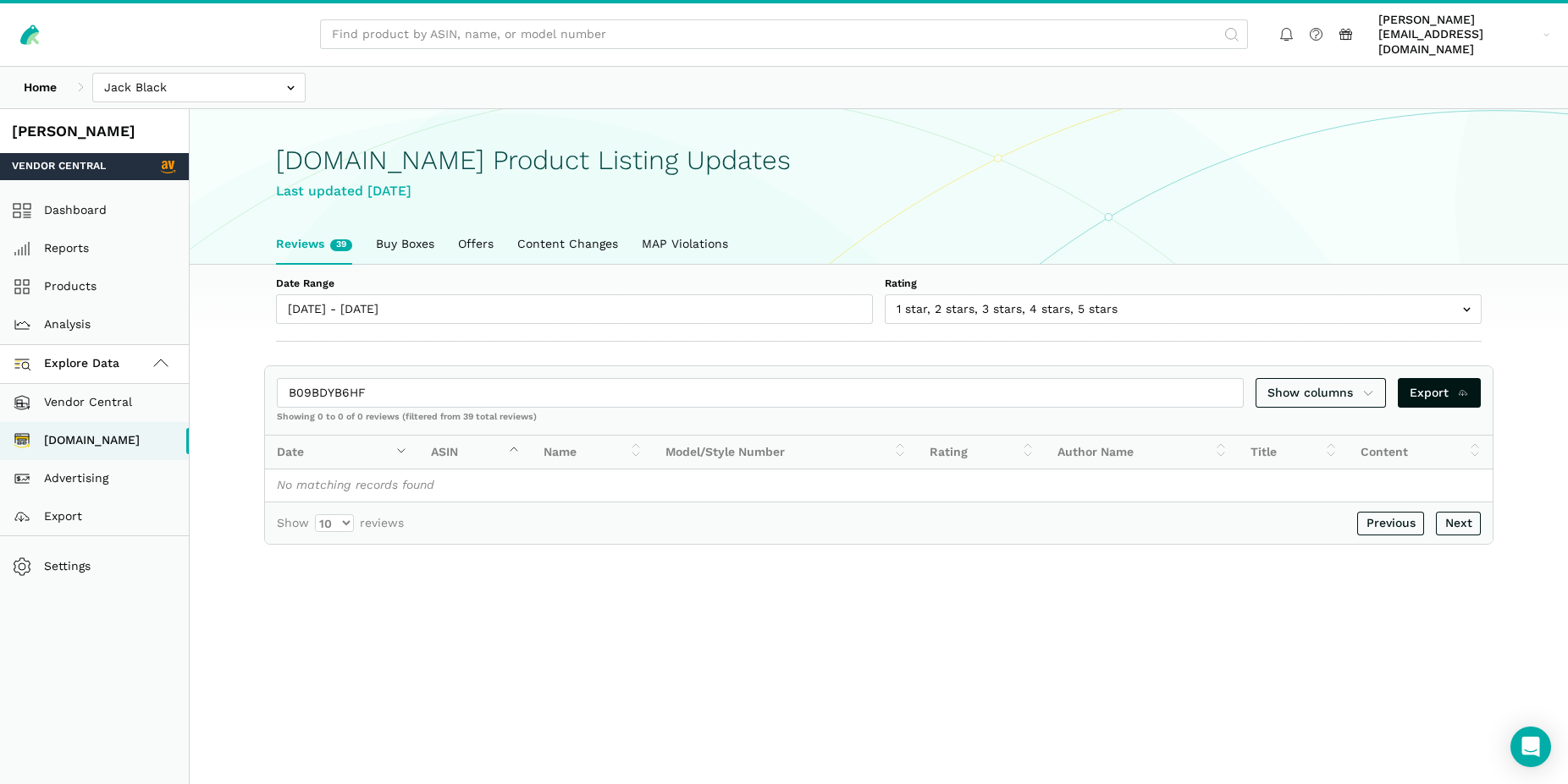
click at [160, 359] on icon at bounding box center [161, 362] width 14 height 7
click at [160, 353] on icon at bounding box center [160, 363] width 21 height 21
click at [73, 505] on link "Export" at bounding box center [94, 516] width 189 height 38
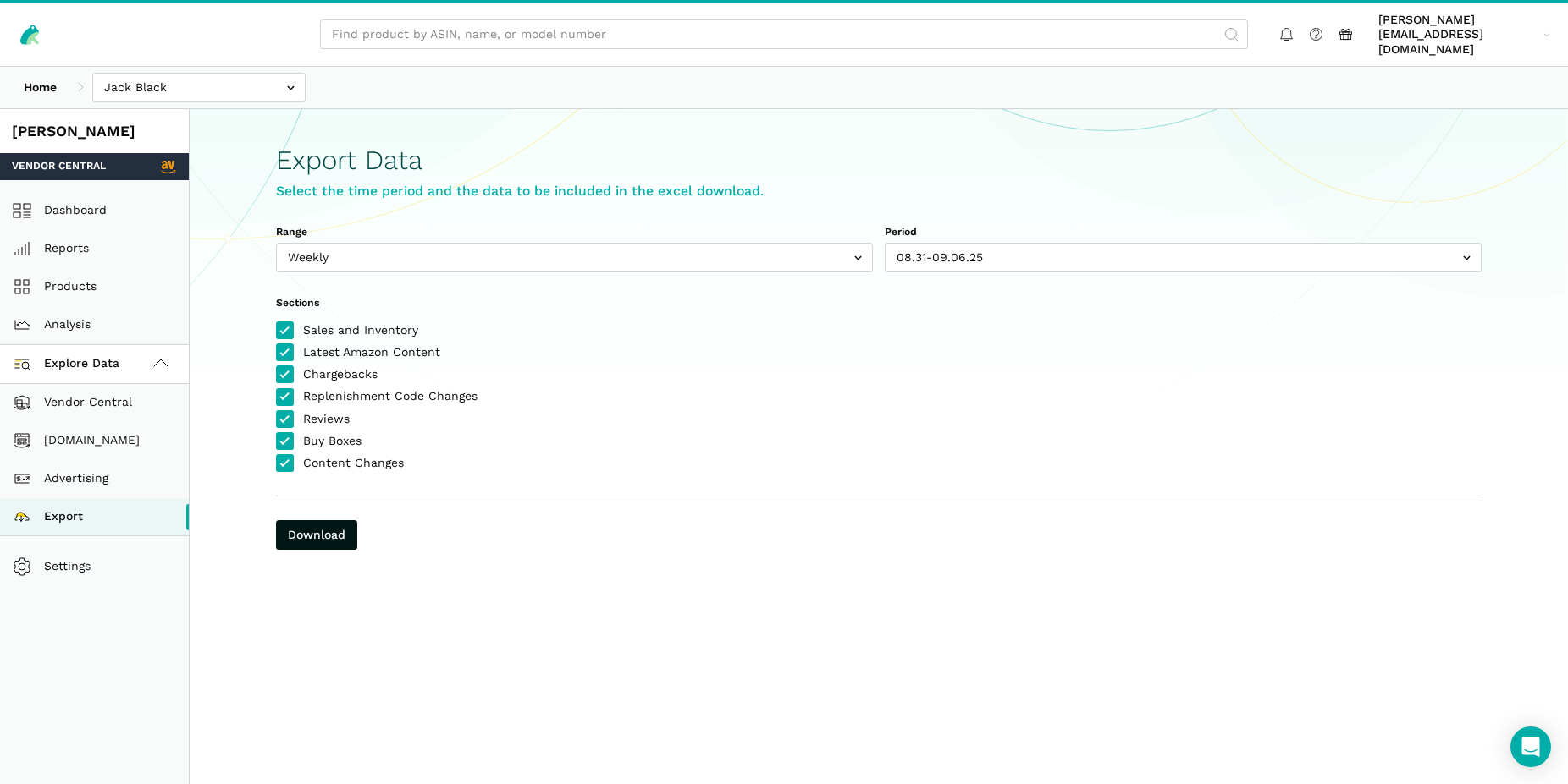
click at [163, 353] on icon at bounding box center [160, 363] width 21 height 21
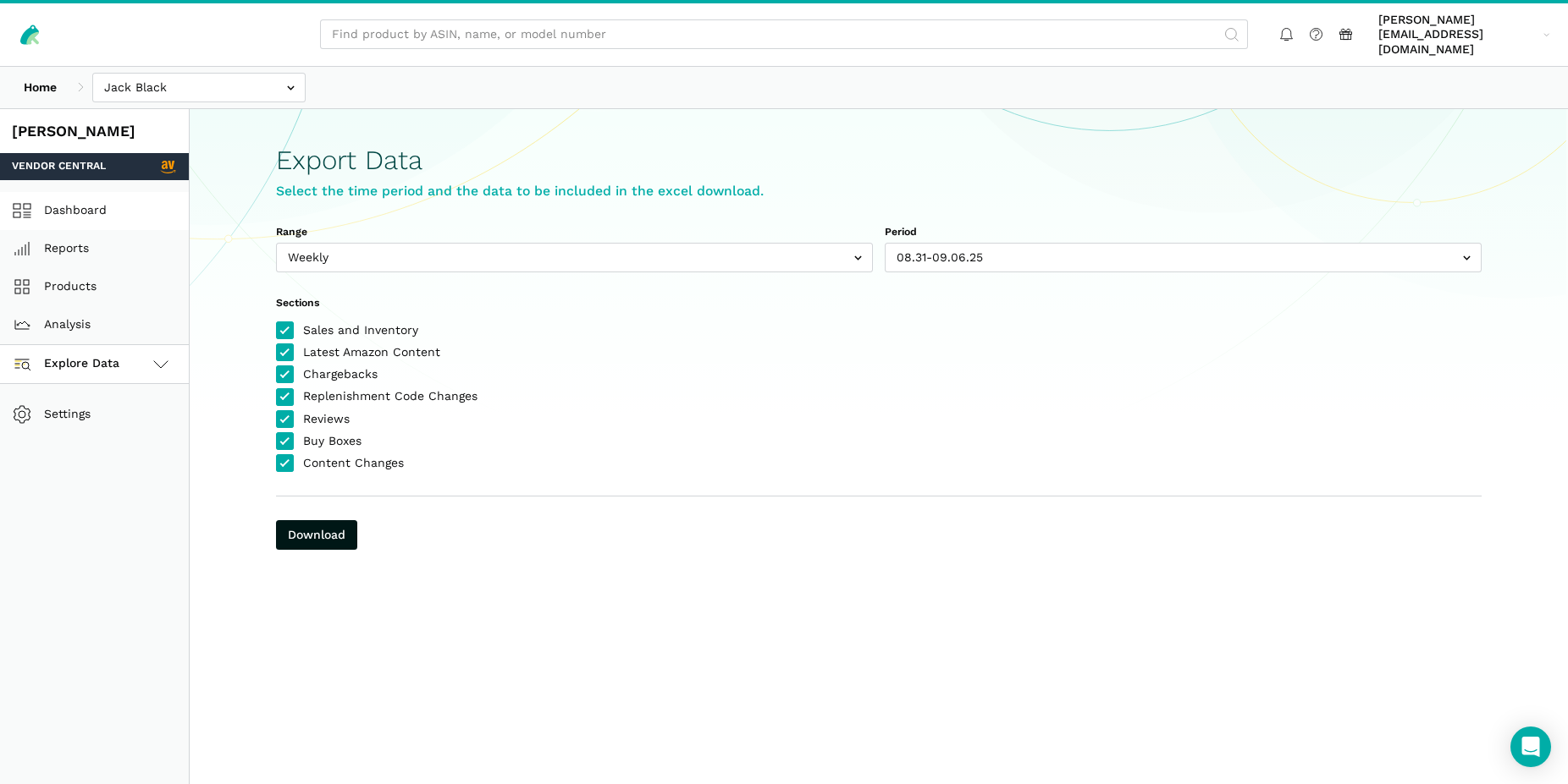
click at [99, 197] on link "Dashboard" at bounding box center [94, 211] width 189 height 38
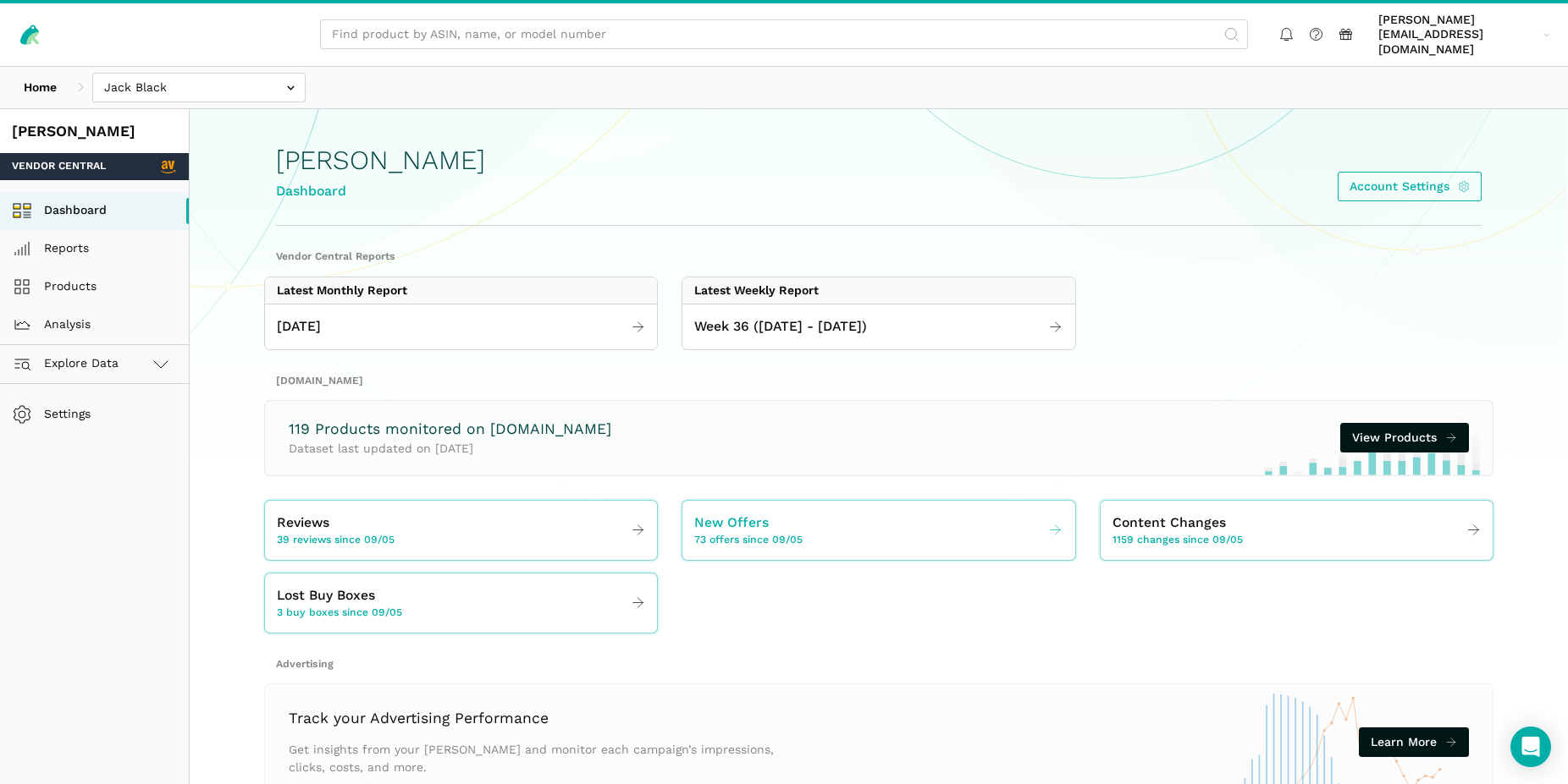
click at [780, 533] on span "73 offers since 09/05" at bounding box center [748, 541] width 108 height 16
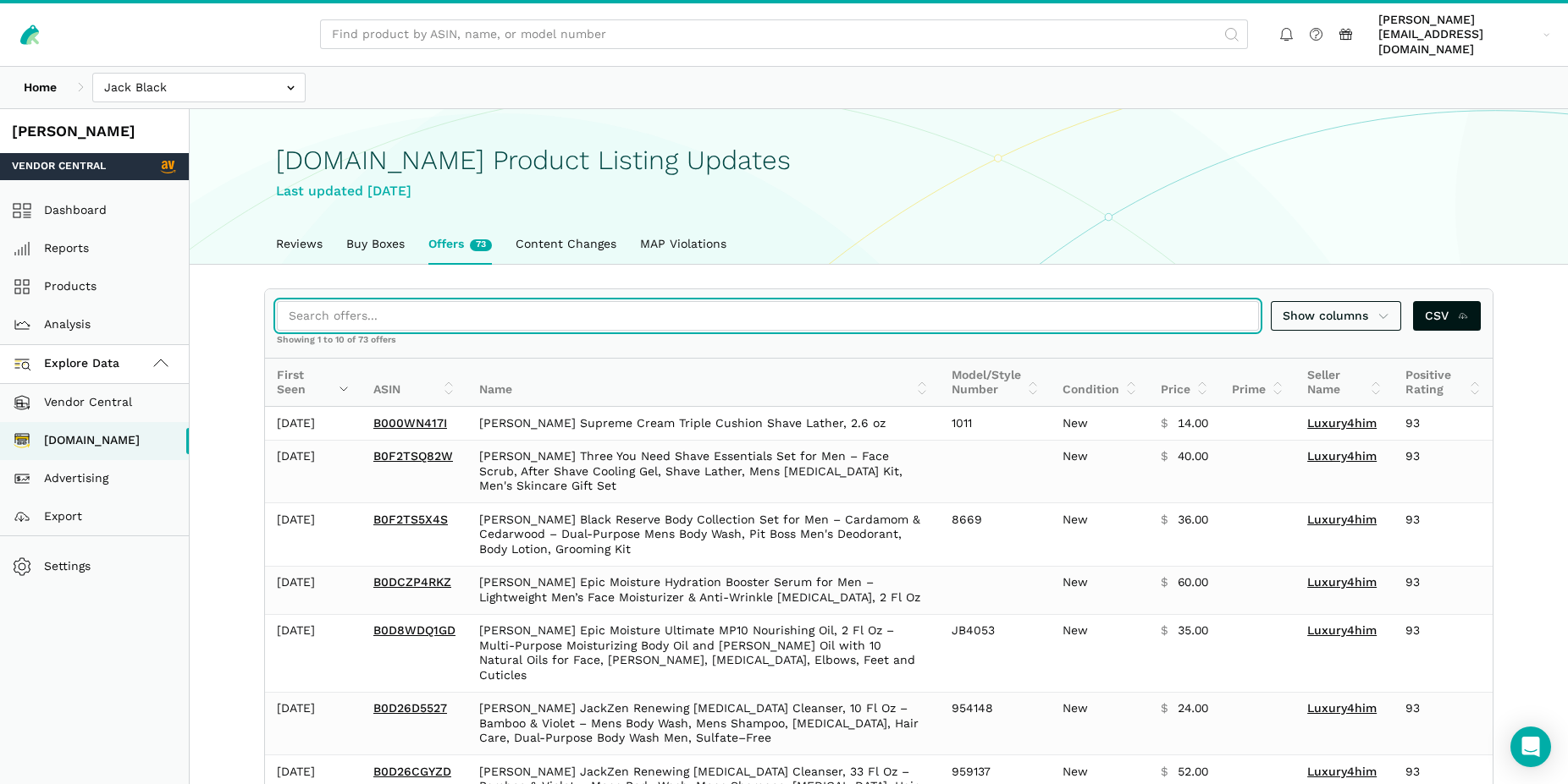
paste input "B09BDYB6HF"
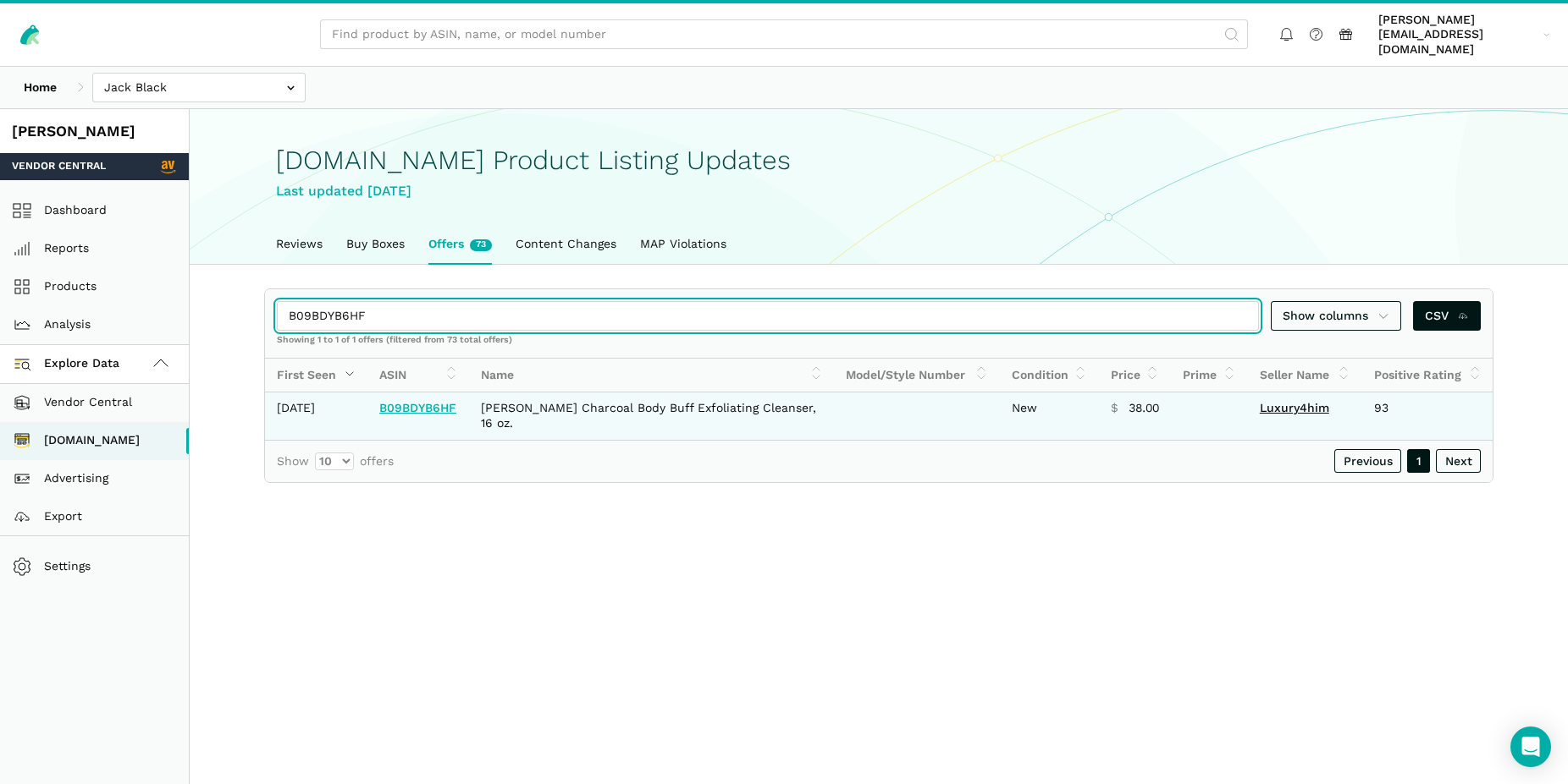
type input "B09BDYB6HF"
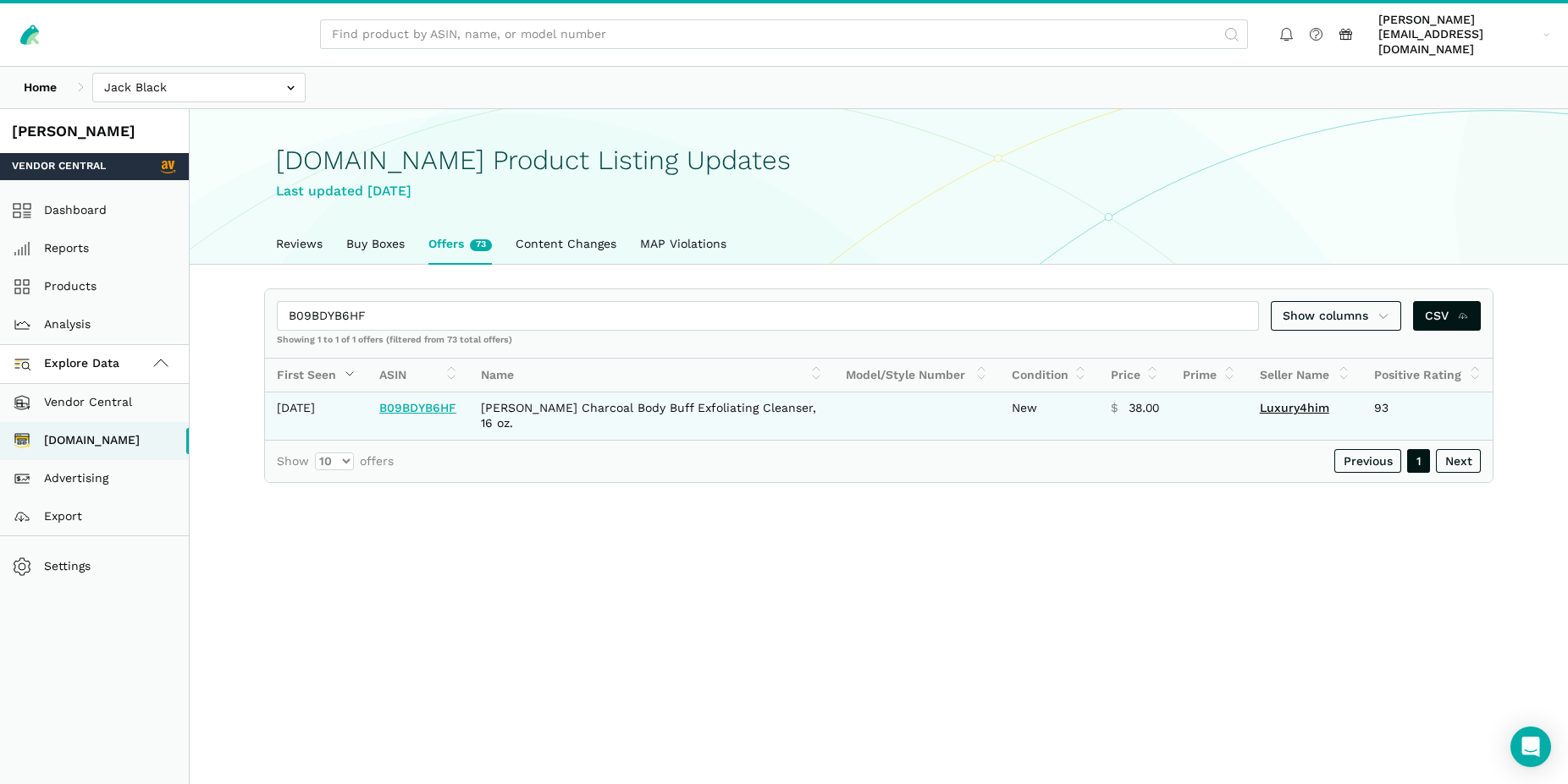
click at [414, 401] on link "B09BDYB6HF" at bounding box center [417, 408] width 77 height 14
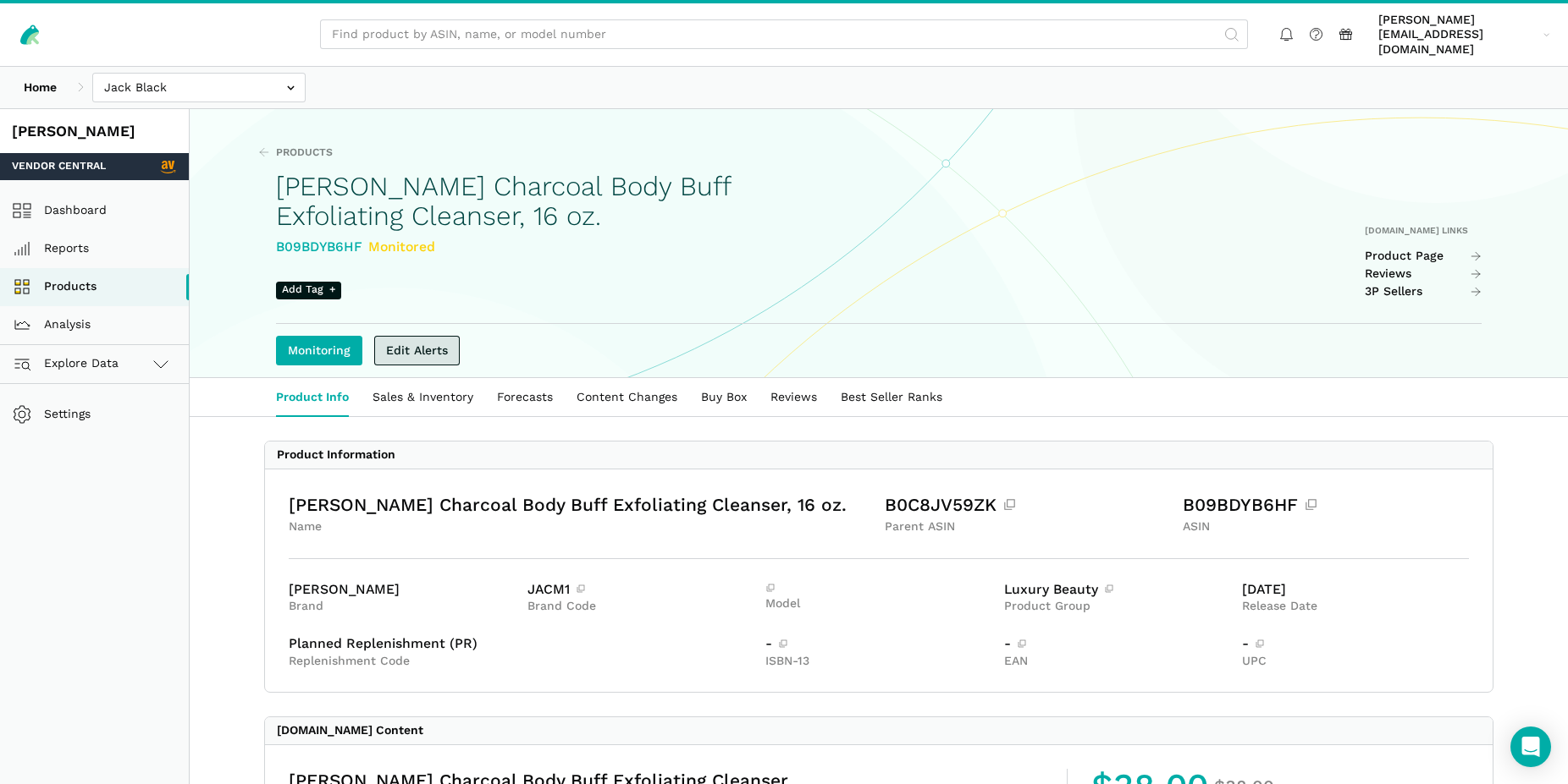
click at [435, 350] on link "Edit Alerts" at bounding box center [417, 351] width 86 height 29
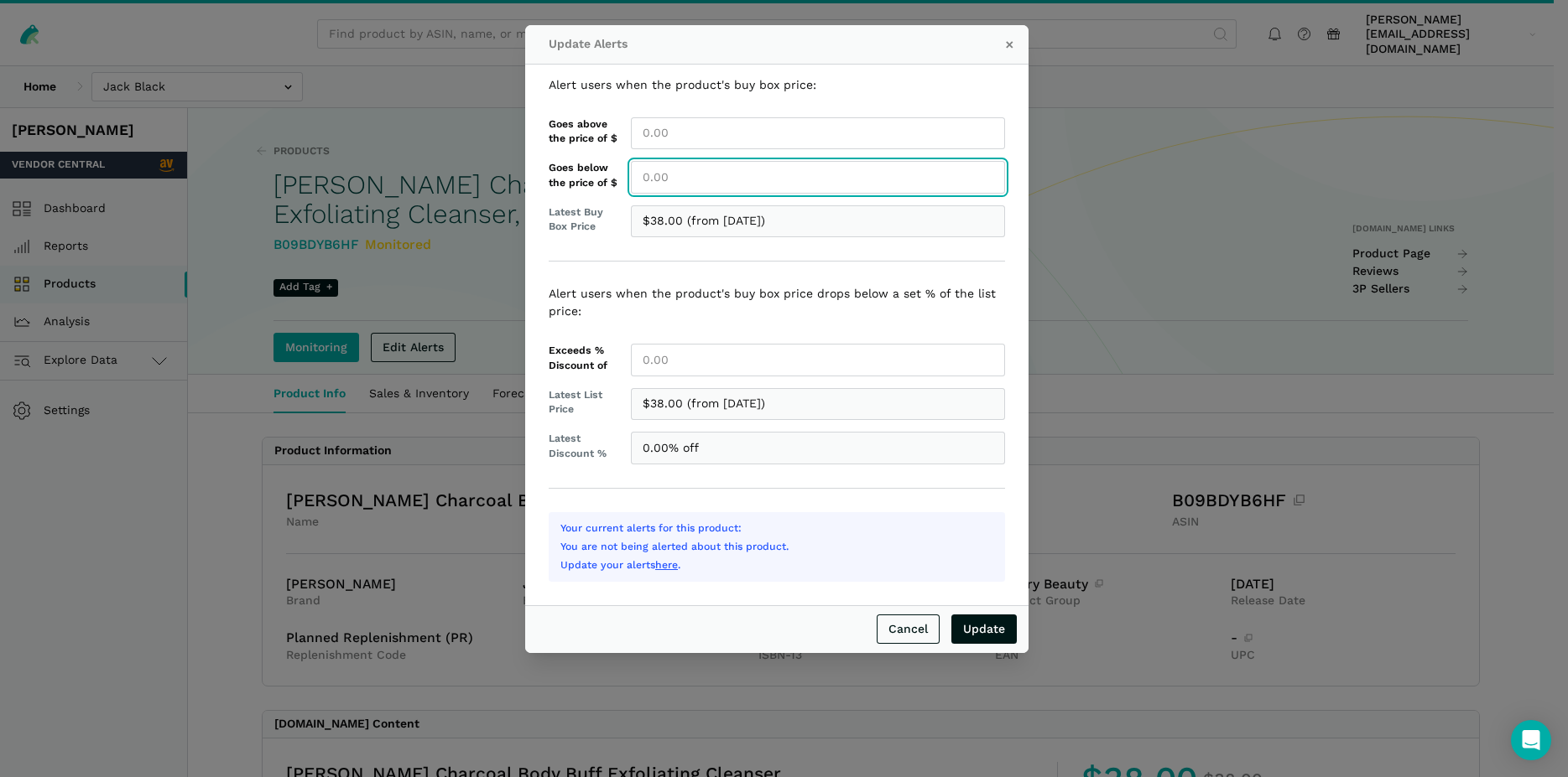
click at [689, 184] on input "Goes below the price of $" at bounding box center [818, 177] width 374 height 33
type input "38.00"
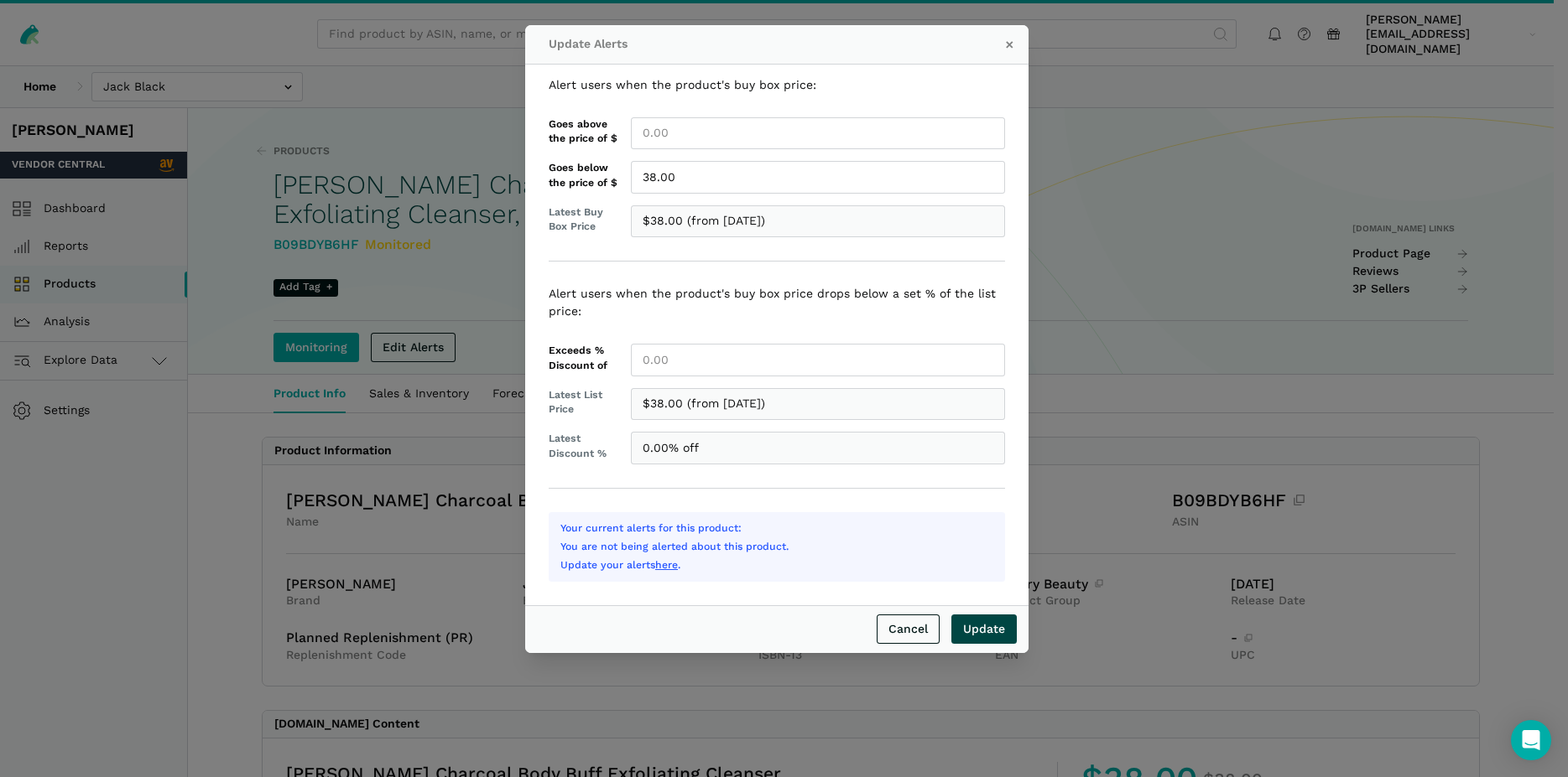
click at [994, 634] on input "Update" at bounding box center [984, 629] width 66 height 29
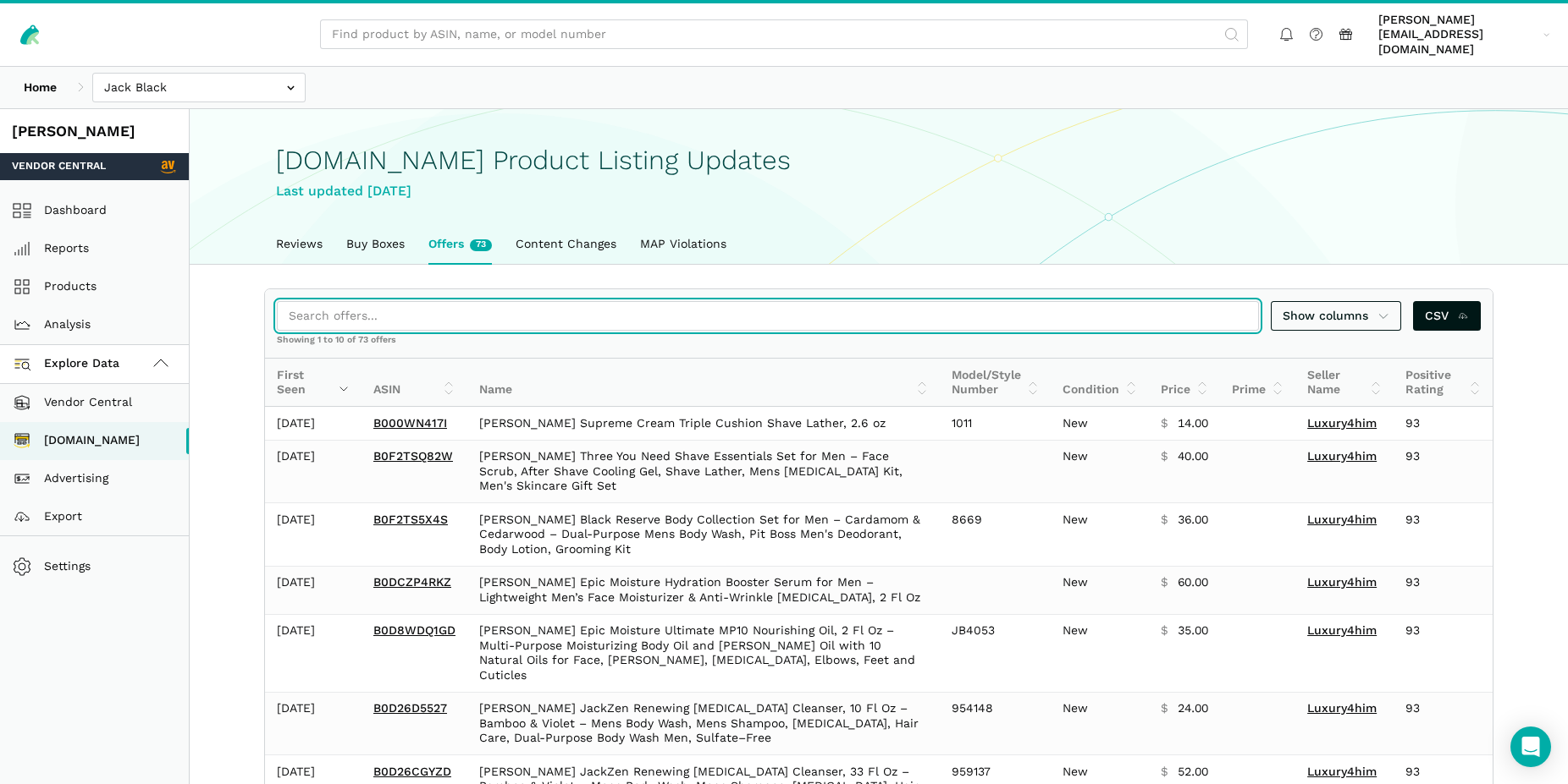
click at [374, 301] on input "search" at bounding box center [767, 315] width 982 height 29
paste input "B00A9OEJT0"
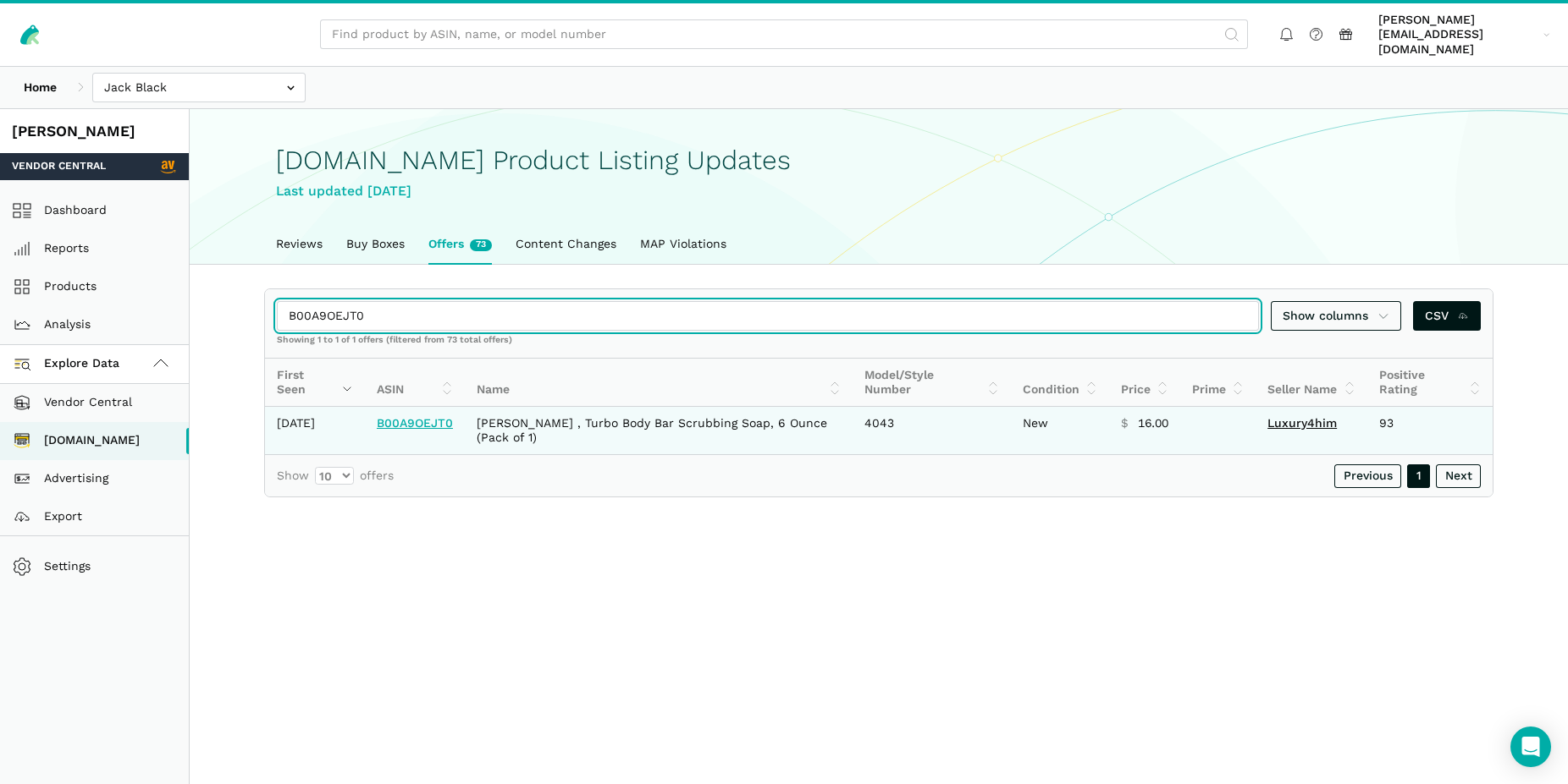
type input "B00A9OEJT0"
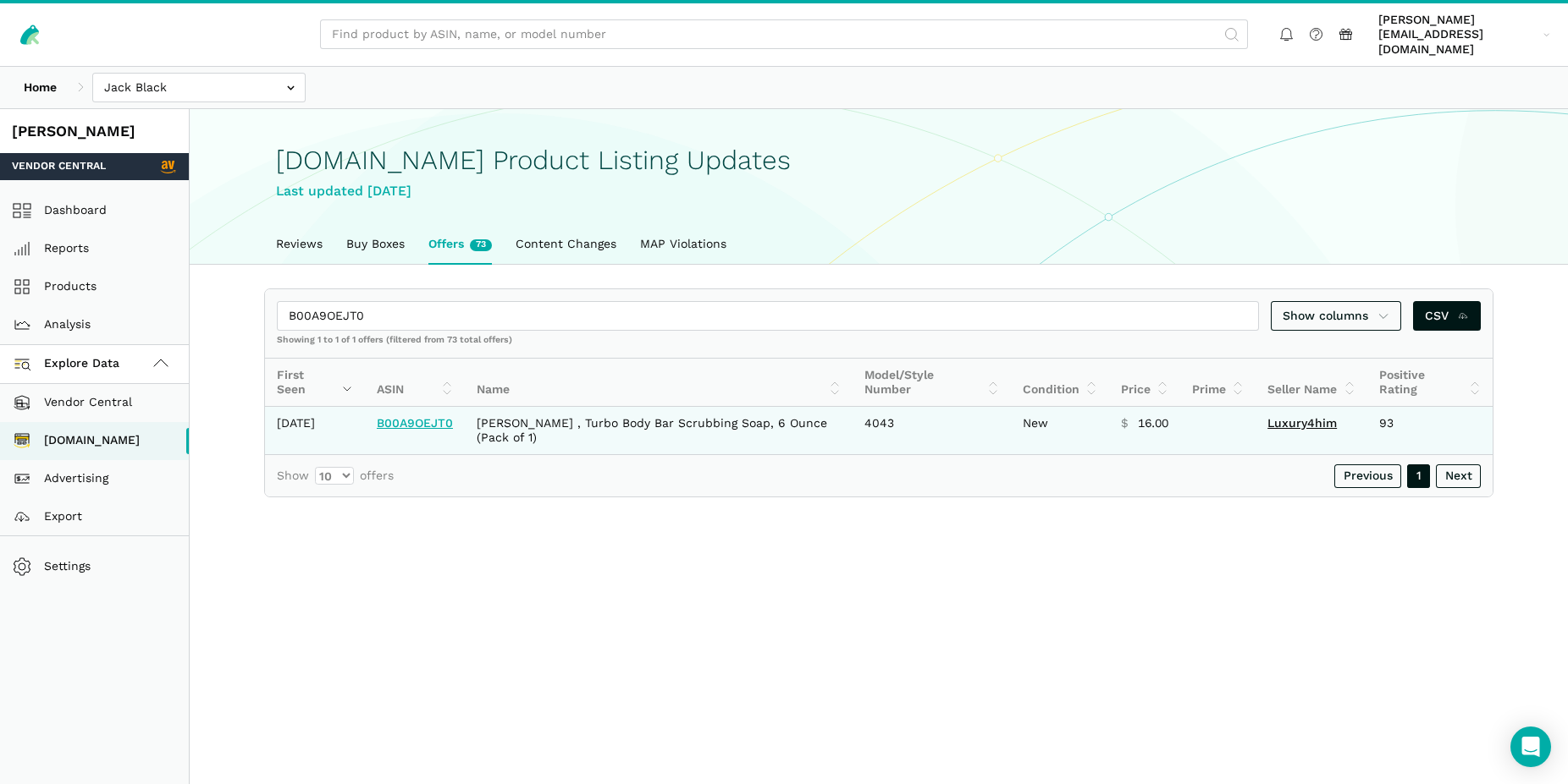
click at [429, 416] on link "B00A9OEJT0" at bounding box center [415, 423] width 76 height 14
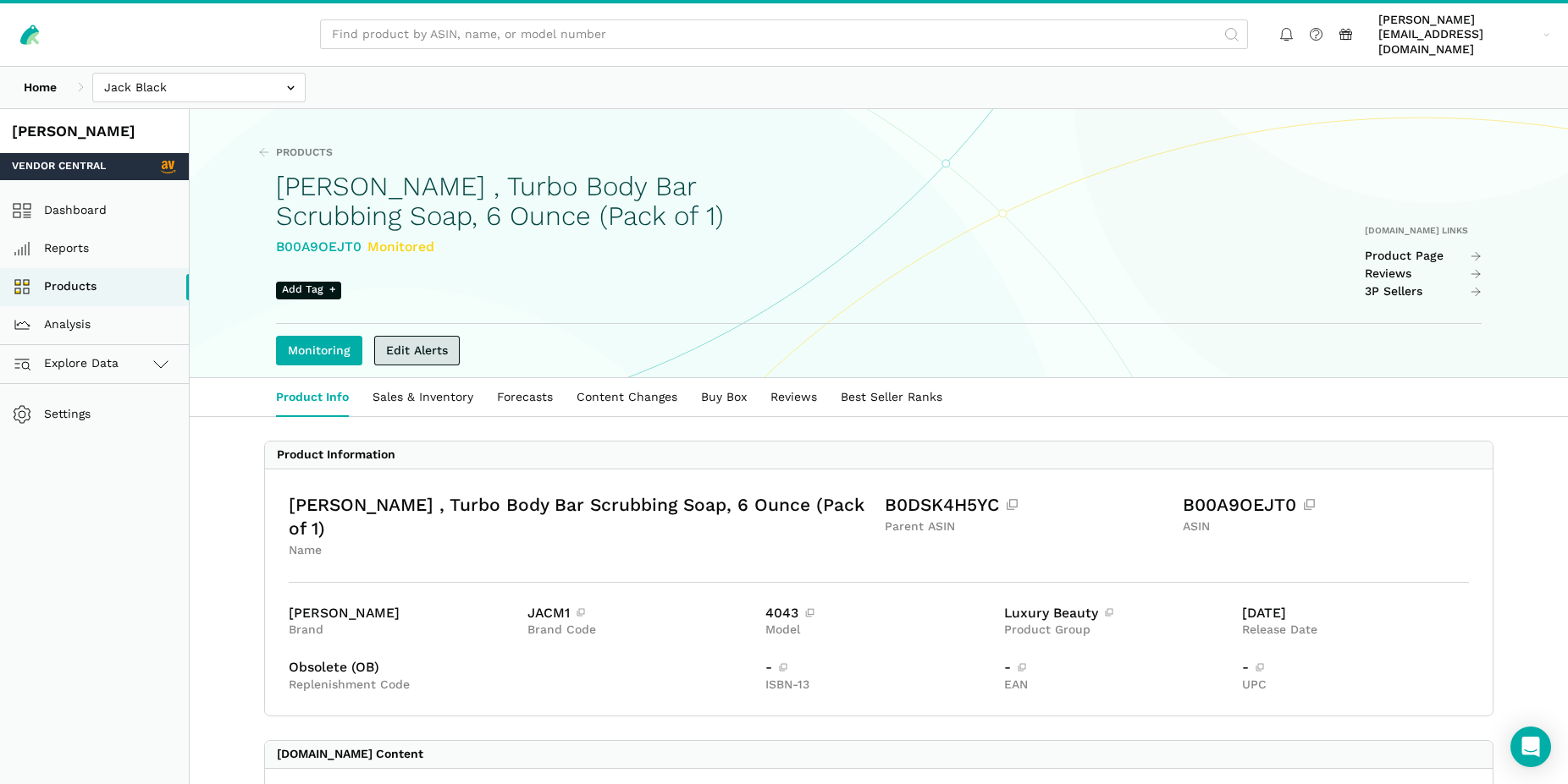
click at [424, 339] on link "Edit Alerts" at bounding box center [417, 351] width 86 height 29
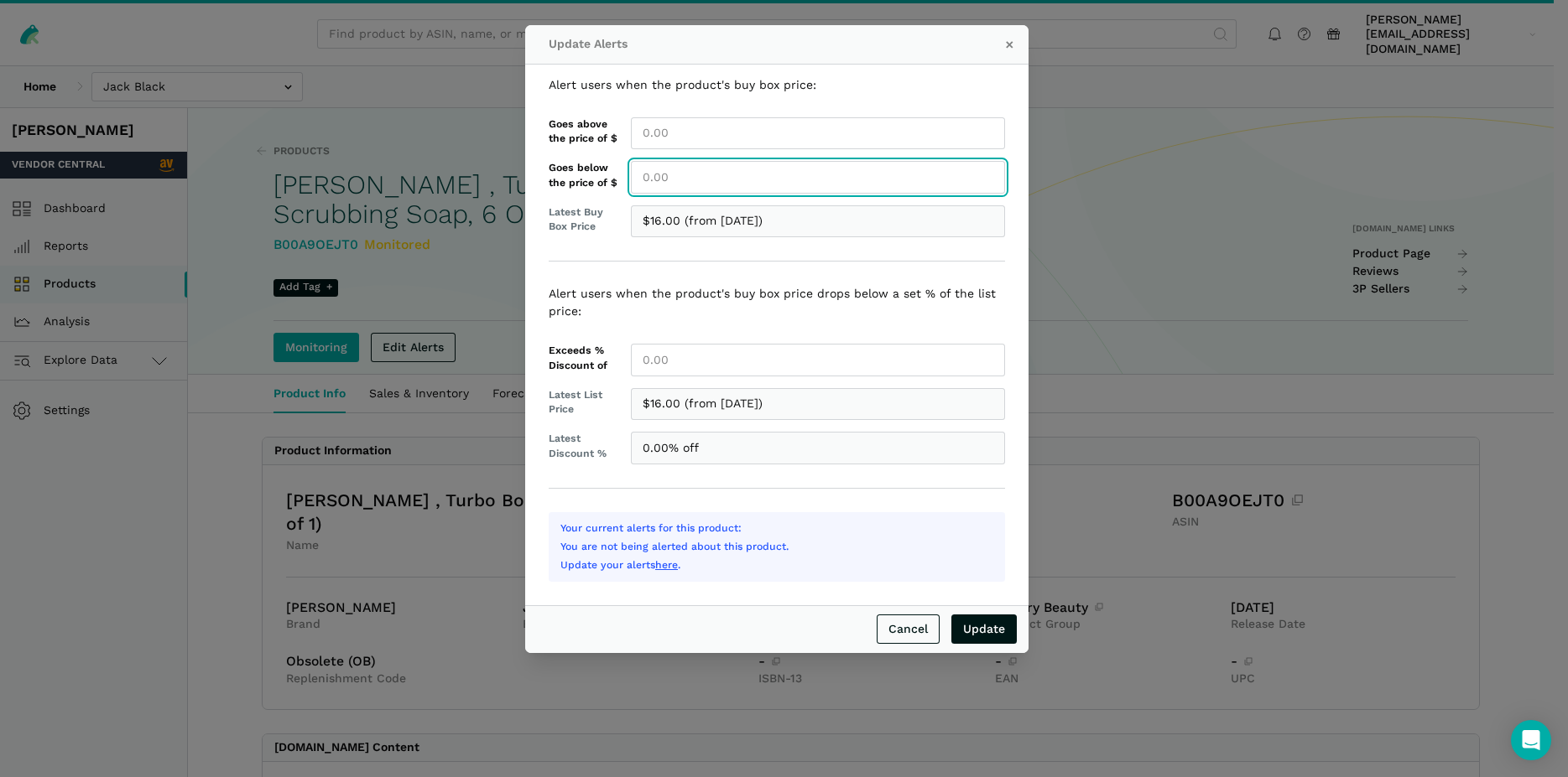
click at [674, 188] on input "Goes below the price of $" at bounding box center [818, 177] width 374 height 33
type input "16.00"
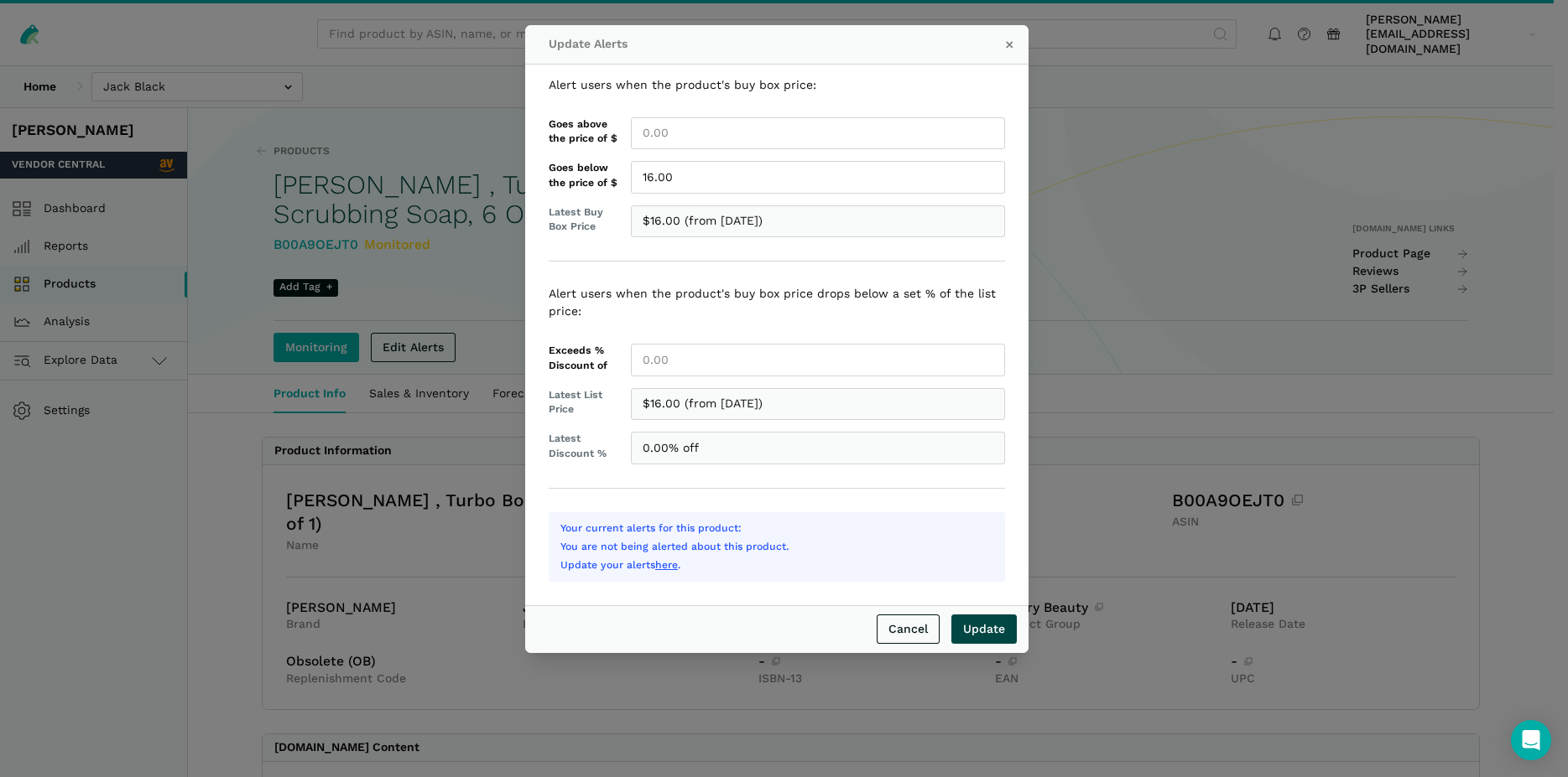
click at [991, 627] on input "Update" at bounding box center [984, 629] width 66 height 29
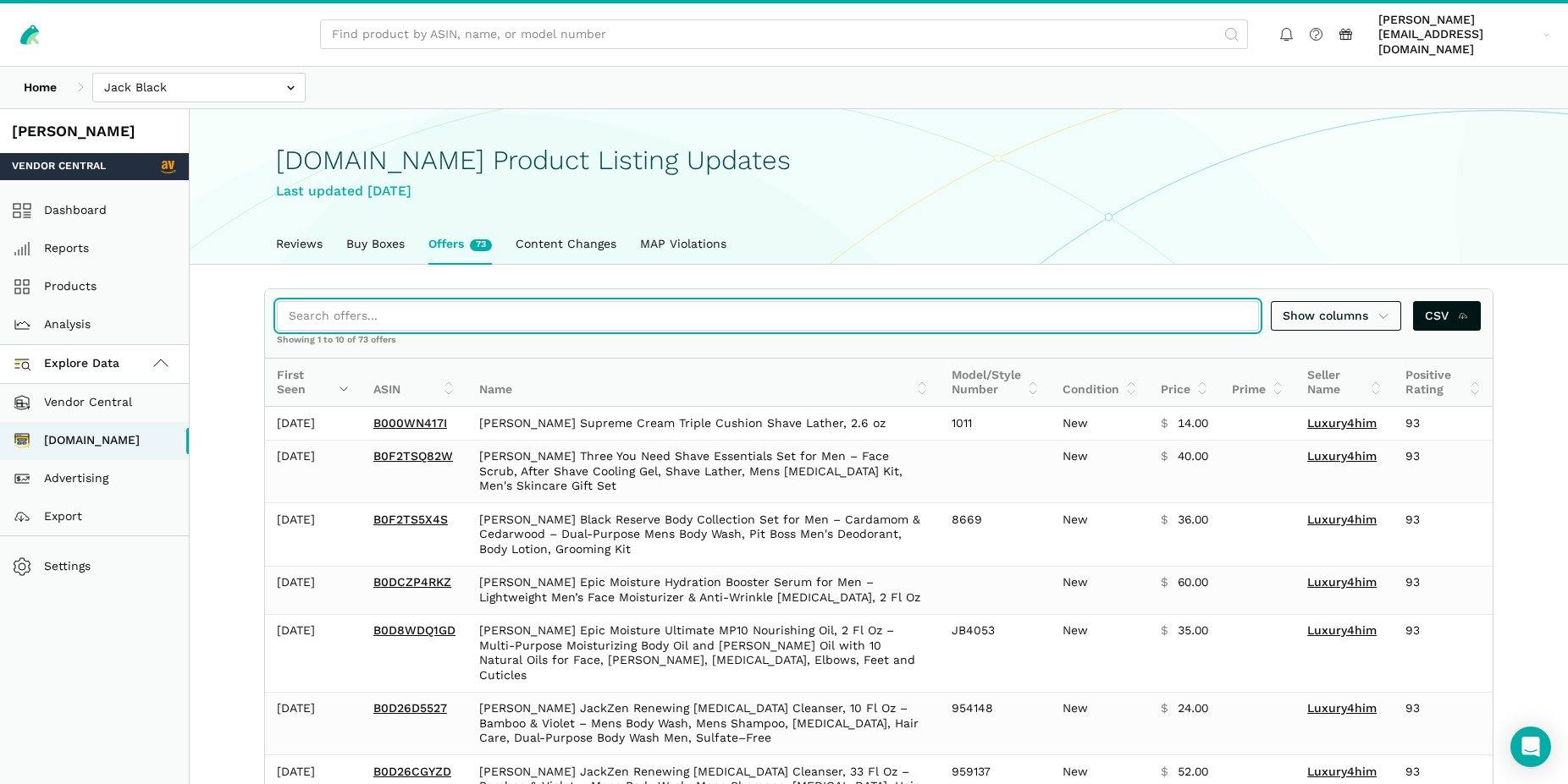
click at [371, 301] on input "search" at bounding box center [767, 315] width 982 height 29
paste input "B000UWP0XU"
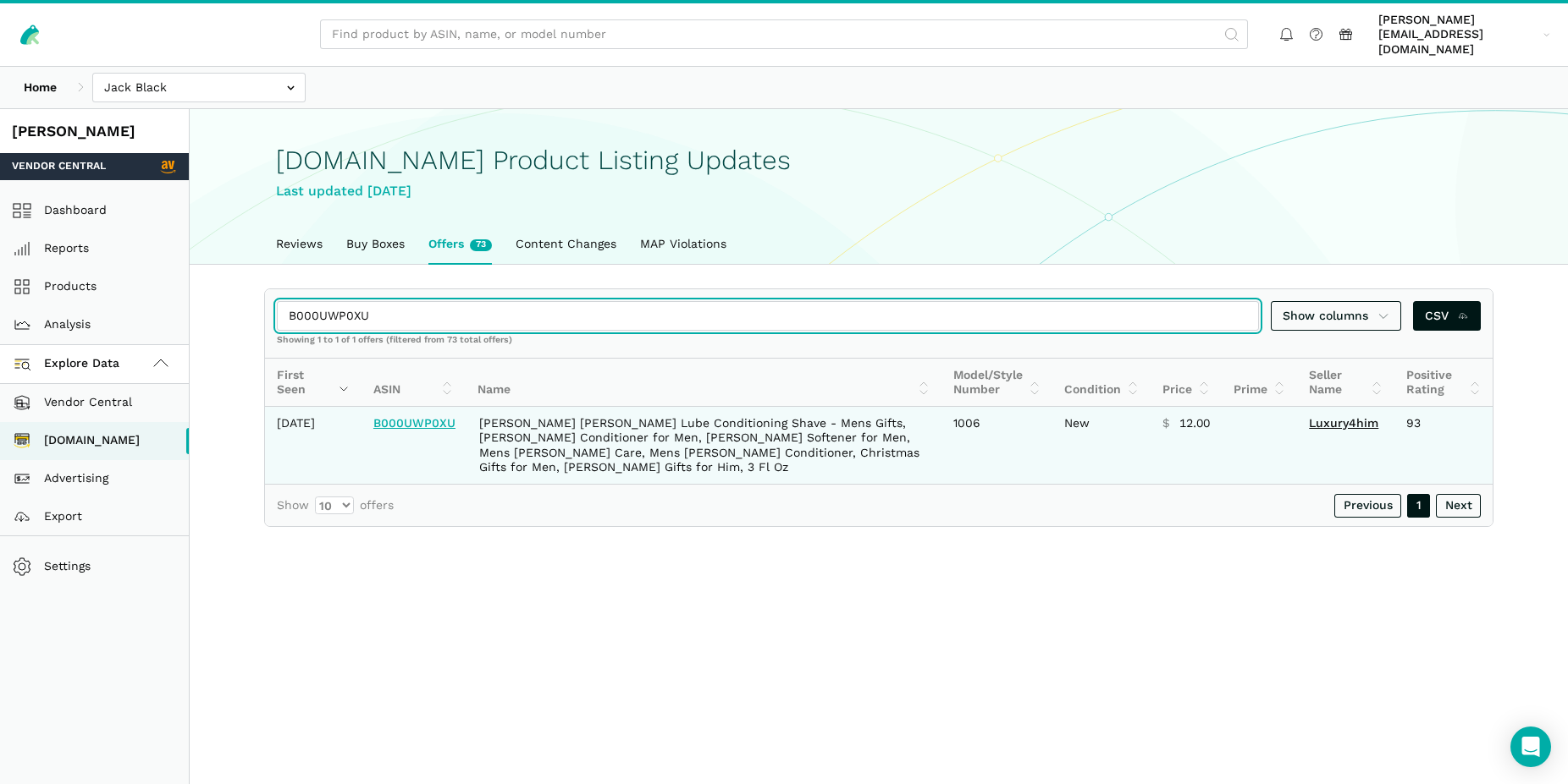
type input "B000UWP0XU"
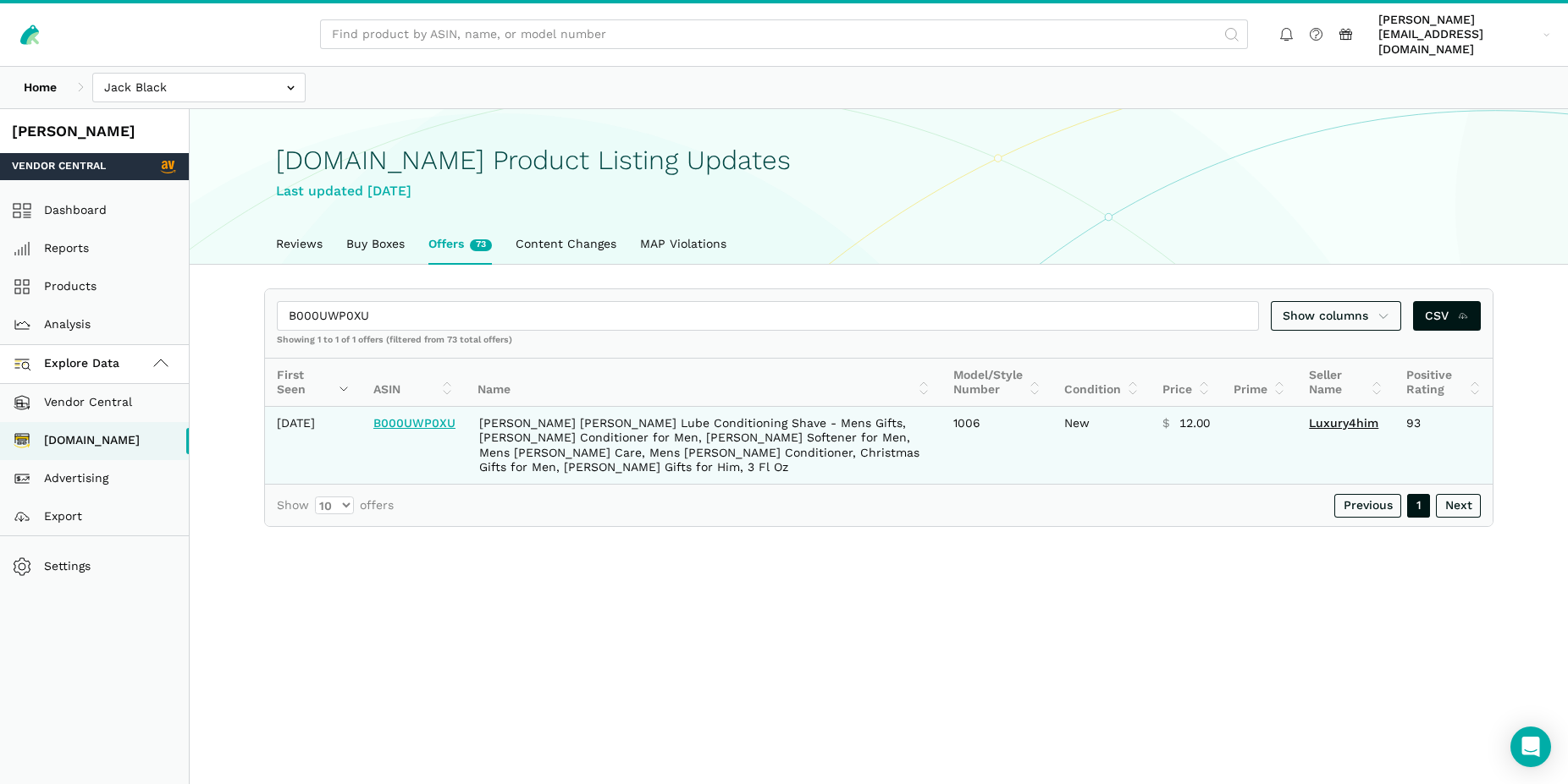
click at [405, 428] on link "B000UWP0XU" at bounding box center [414, 423] width 82 height 14
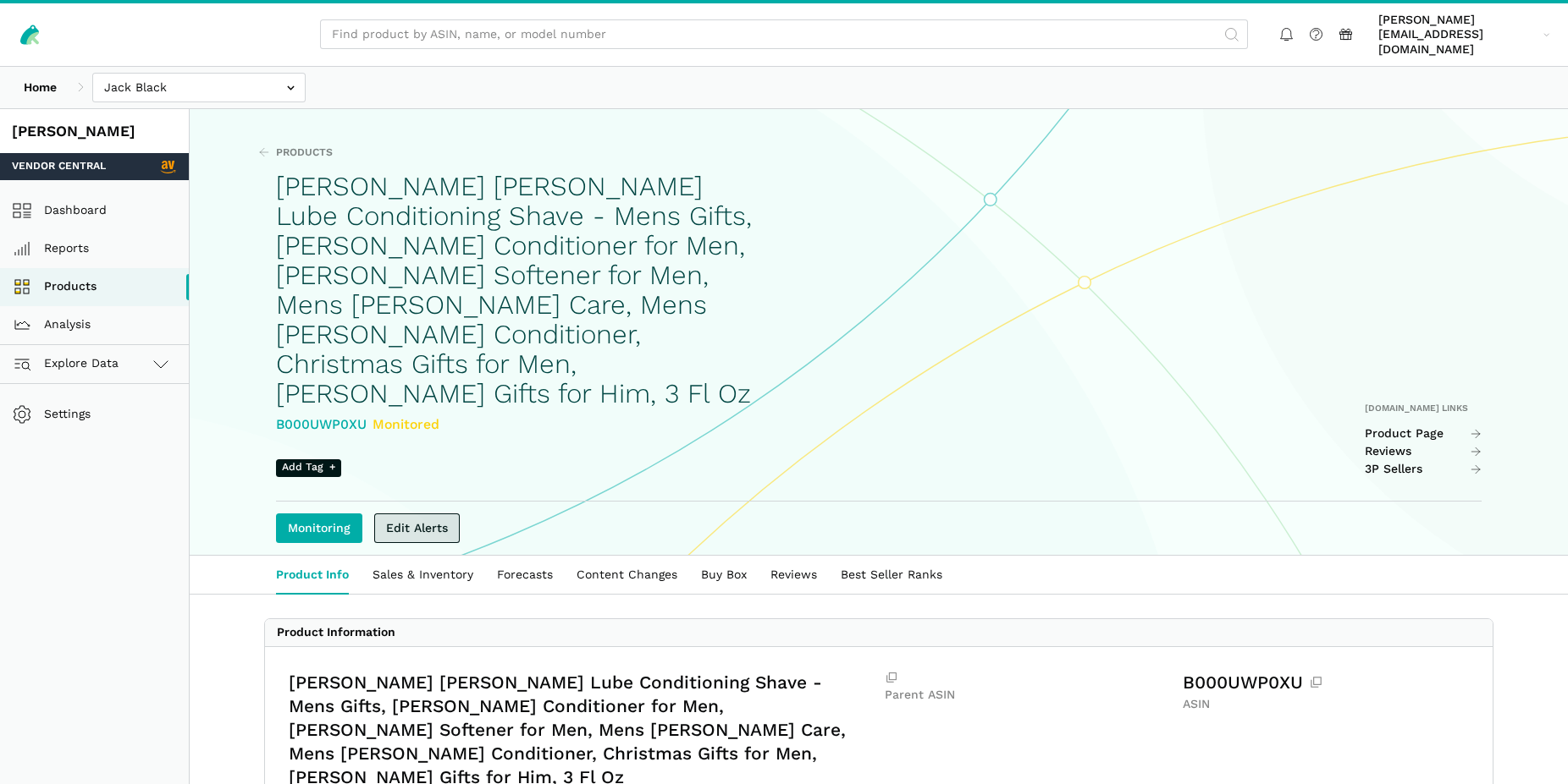
click at [413, 514] on link "Edit Alerts" at bounding box center [417, 528] width 86 height 29
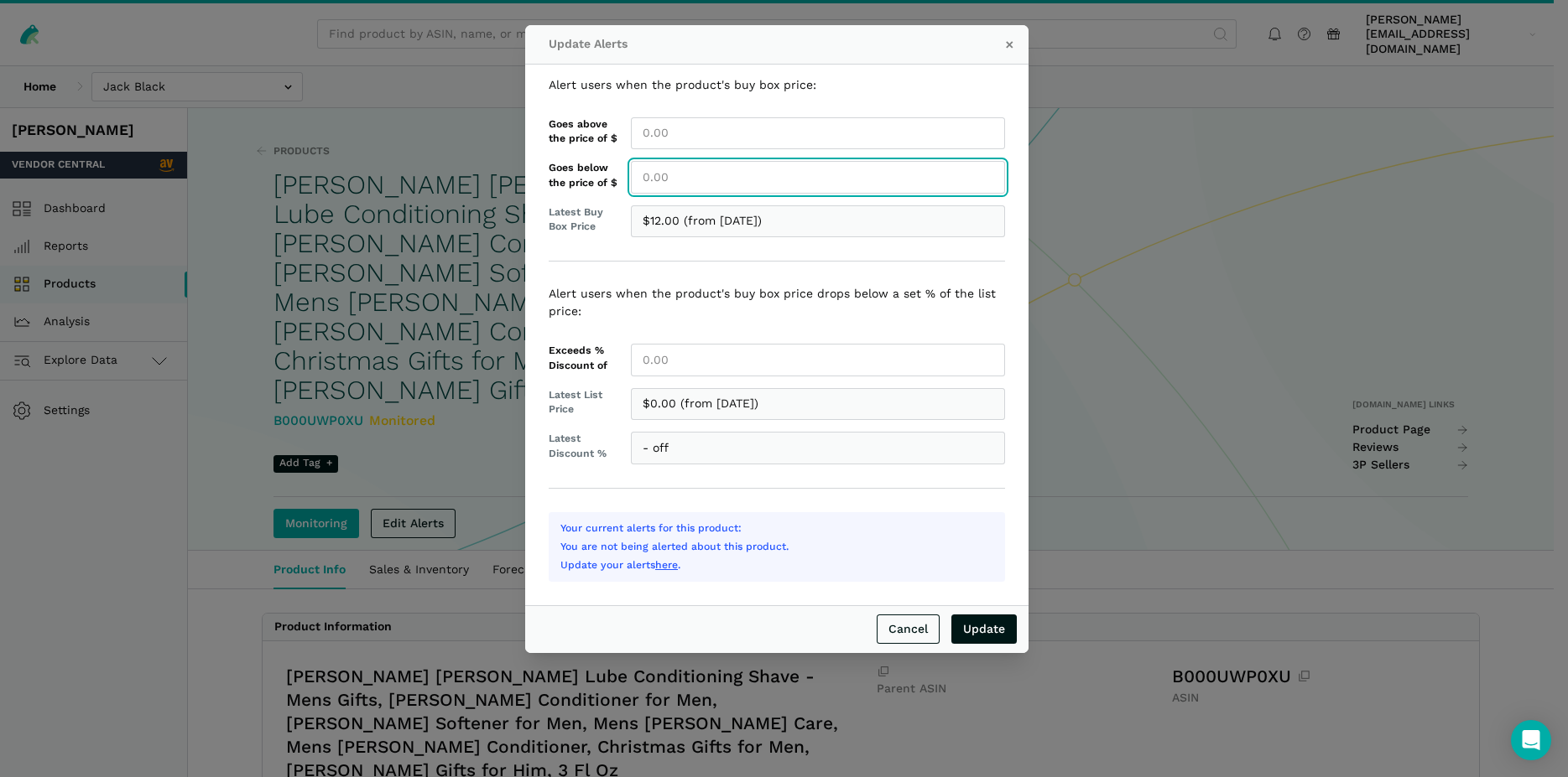
click at [646, 166] on input "Goes below the price of $" at bounding box center [818, 177] width 374 height 33
type input "13.00"
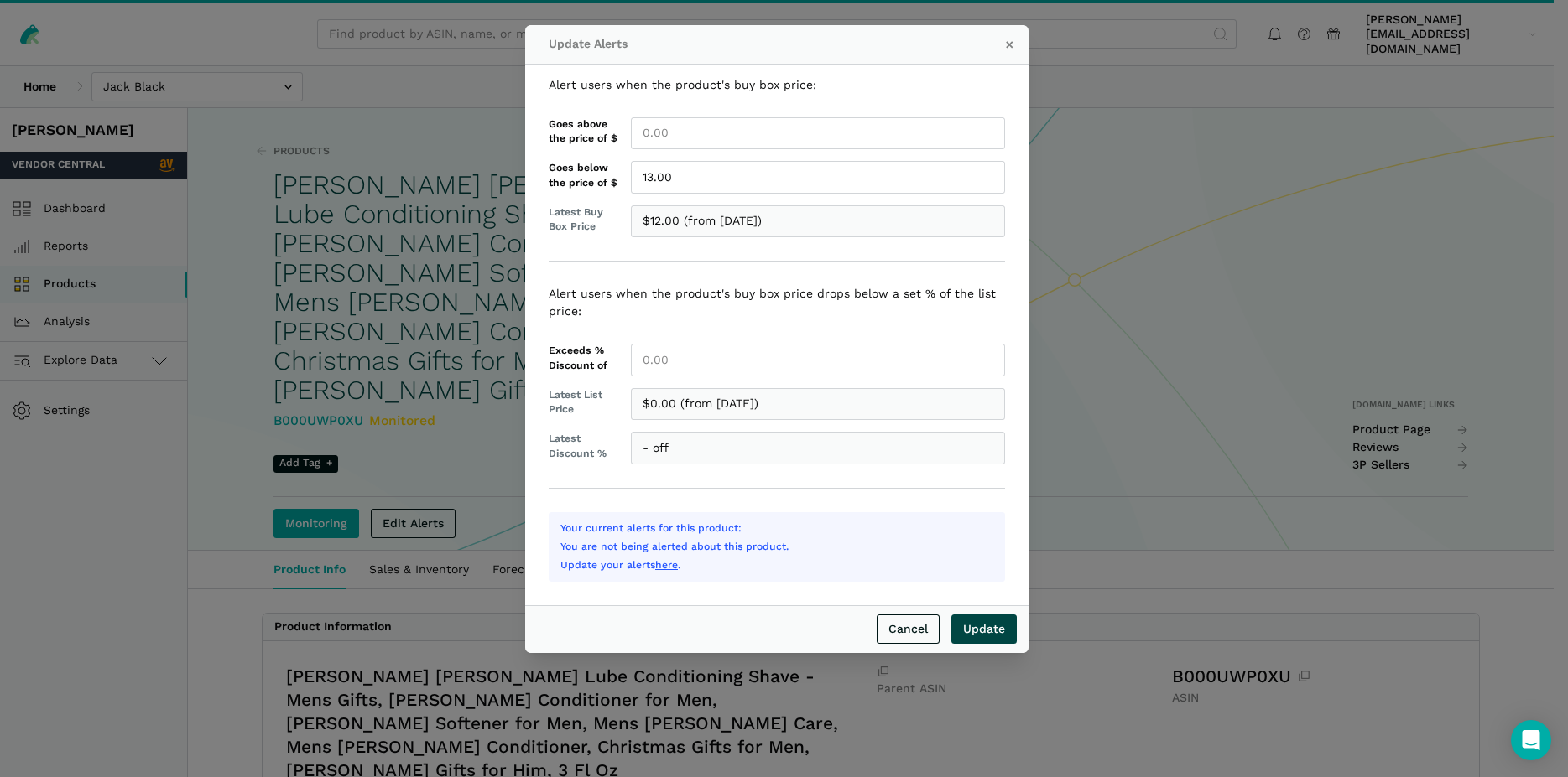
click at [988, 631] on input "Update" at bounding box center [984, 629] width 66 height 29
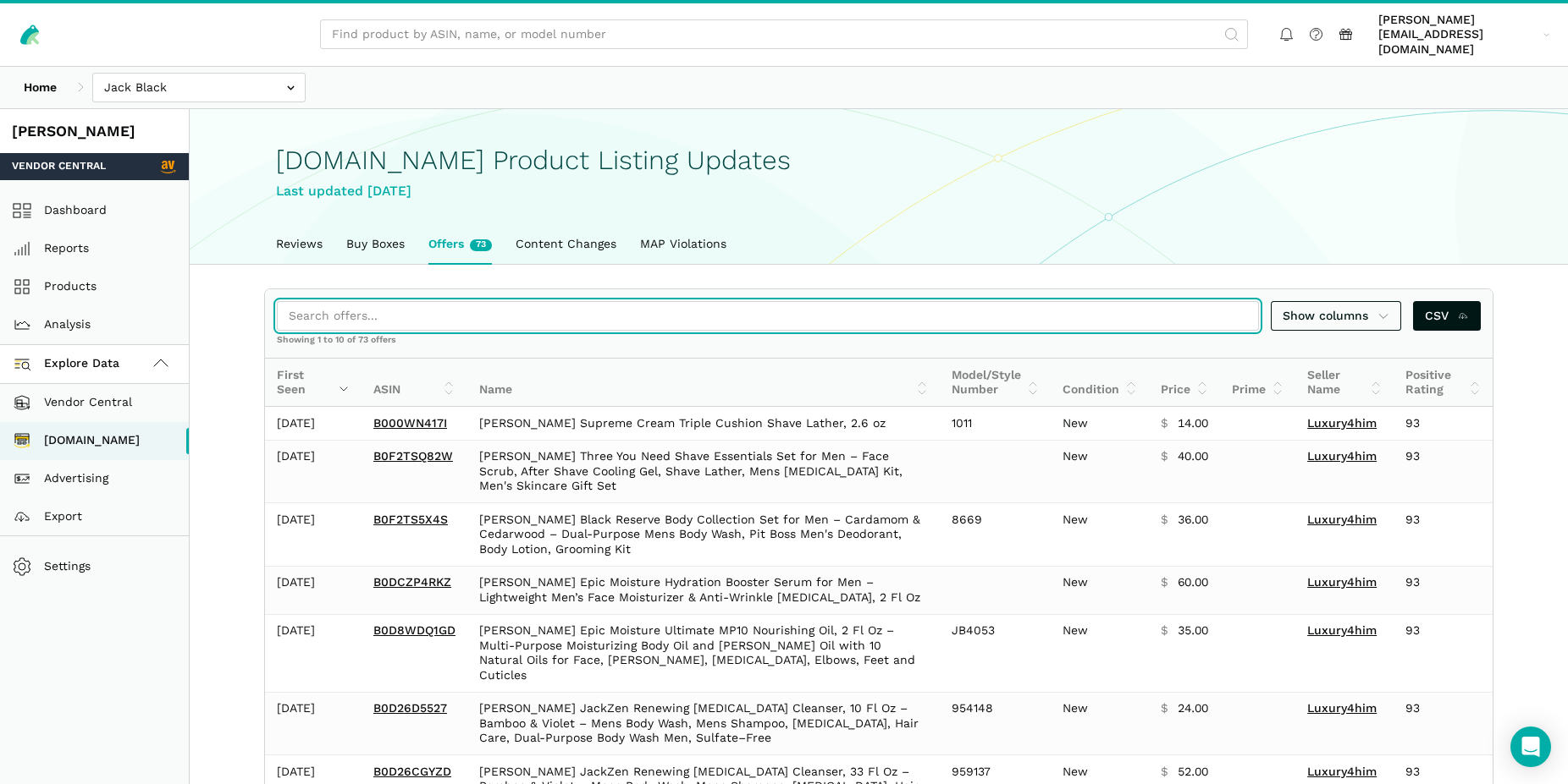
click at [349, 301] on input "search" at bounding box center [767, 315] width 982 height 29
paste input "B00A9OEJT0"
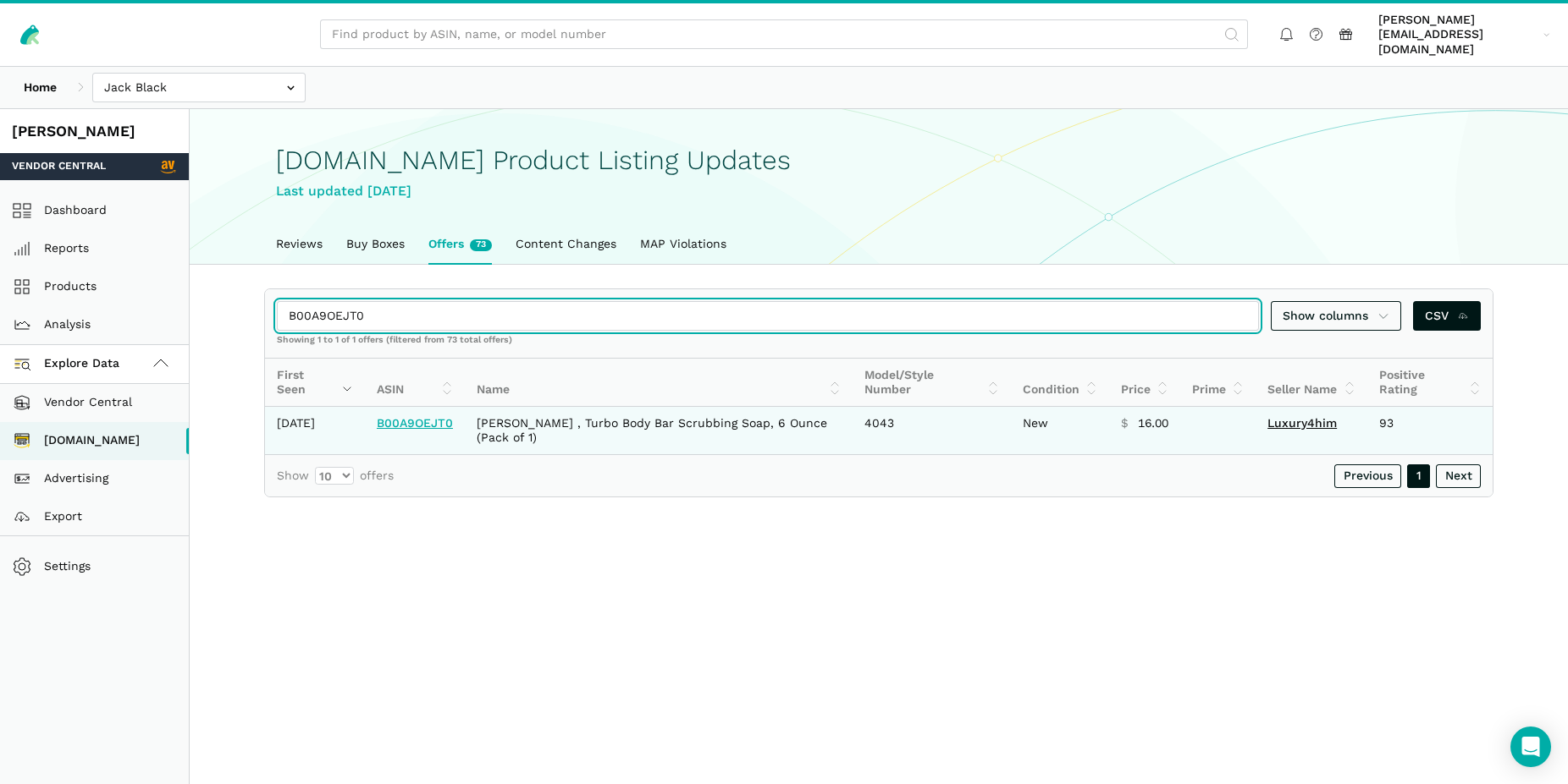
type input "B00A9OEJT0"
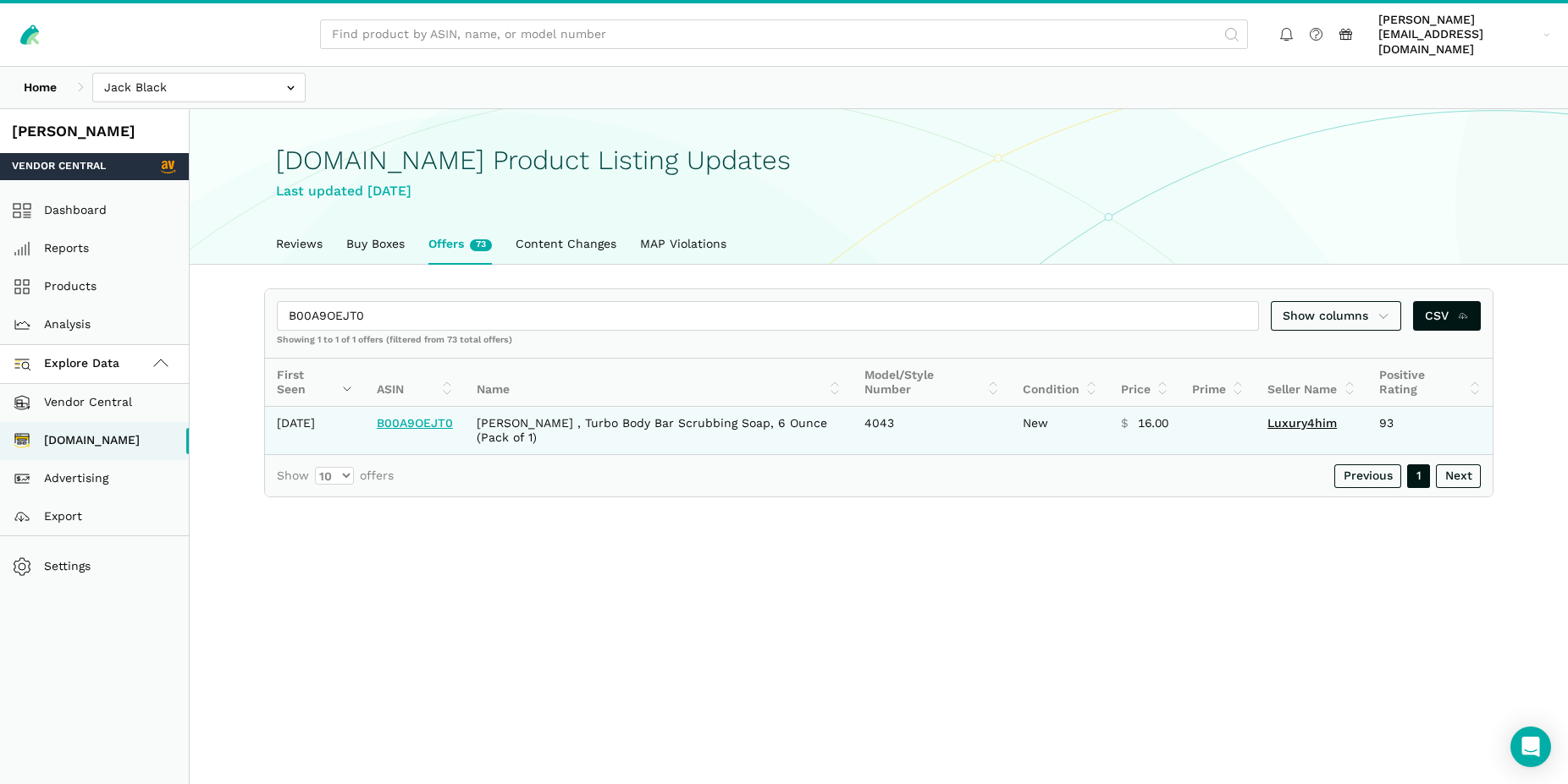
click at [419, 416] on link "B00A9OEJT0" at bounding box center [415, 423] width 76 height 14
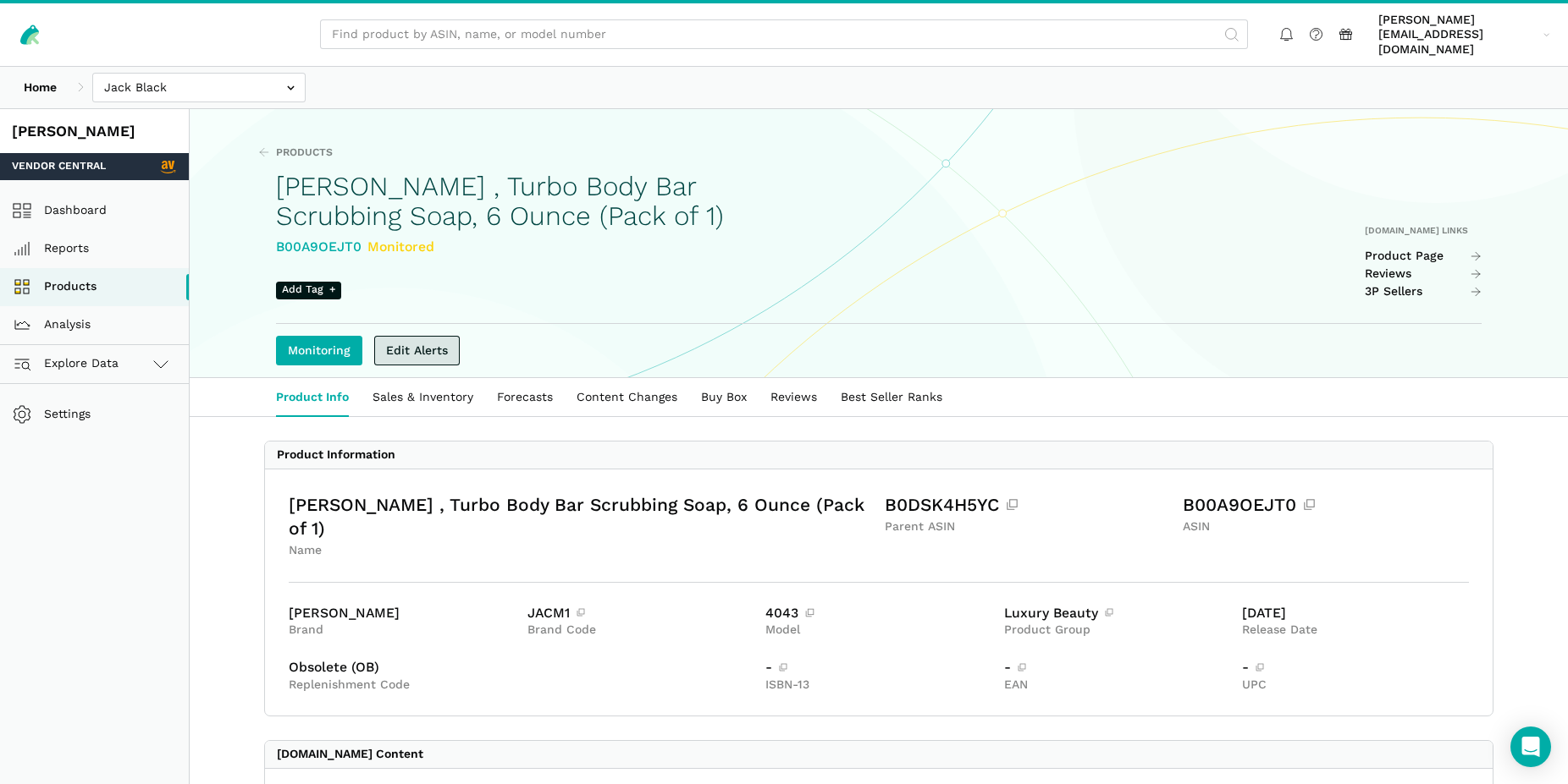
click at [439, 336] on link "Edit Alerts" at bounding box center [417, 351] width 86 height 29
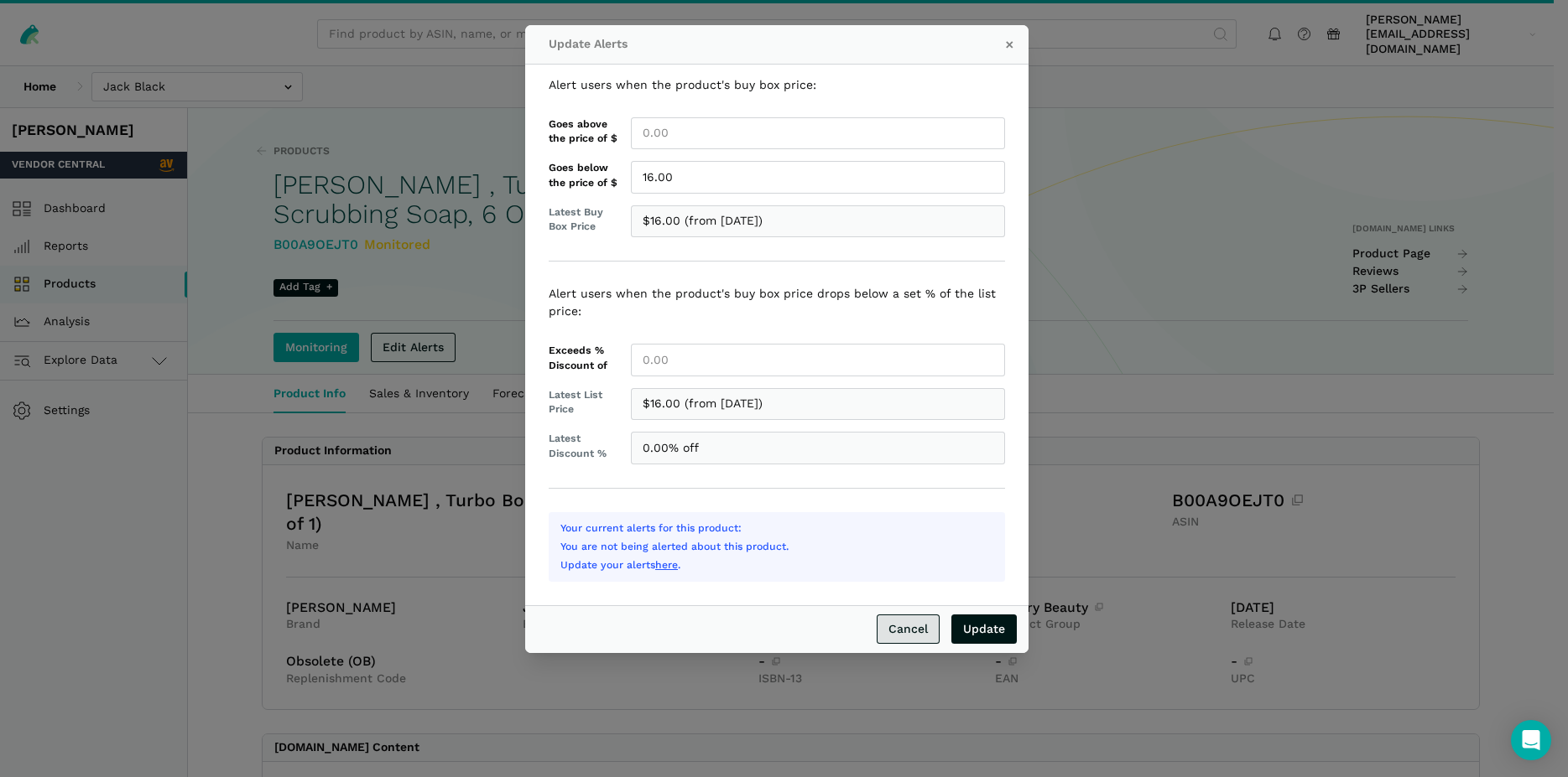
click at [912, 633] on link "Cancel" at bounding box center [908, 629] width 63 height 29
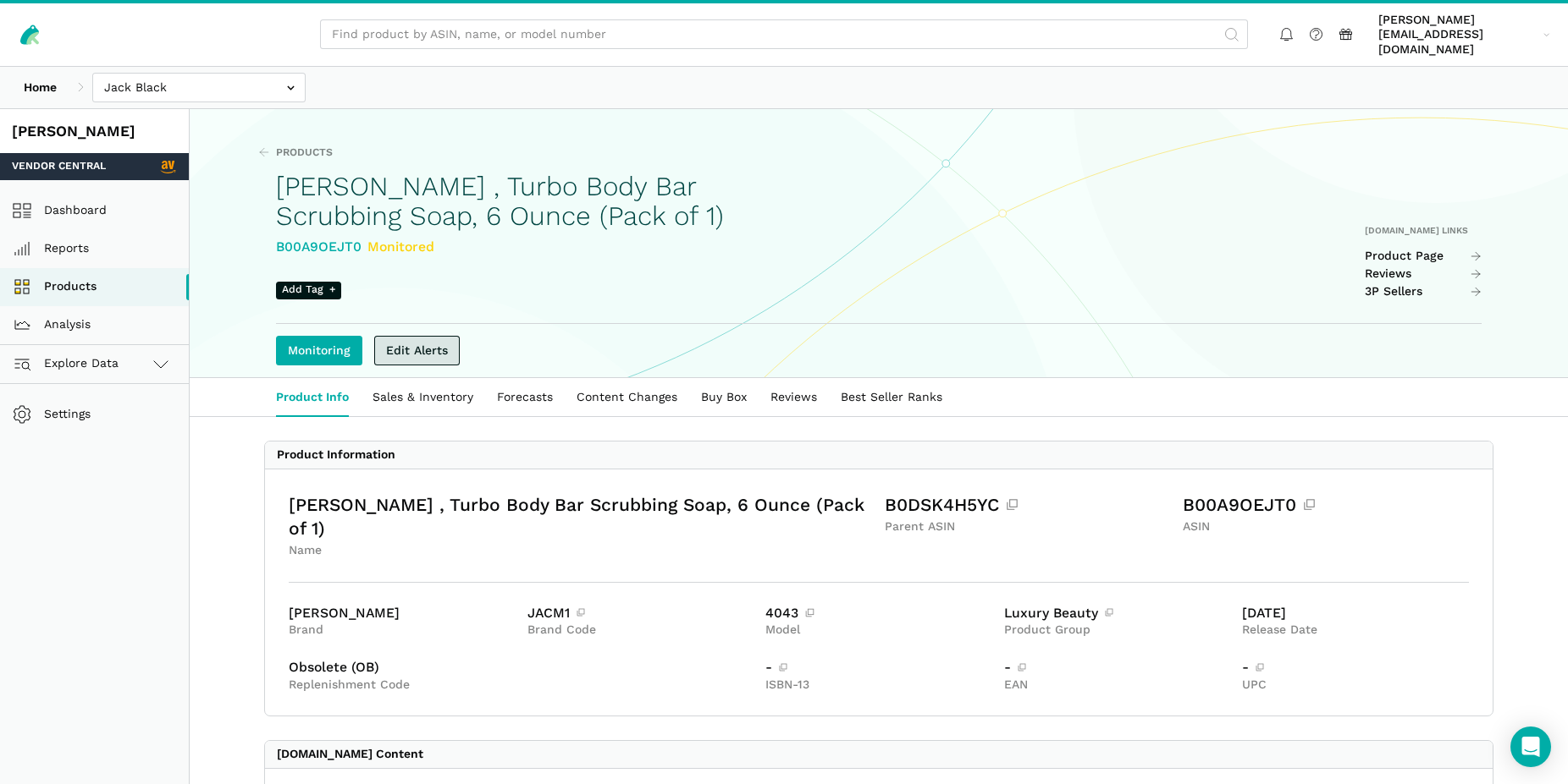
click at [436, 337] on link "Edit Alerts" at bounding box center [417, 351] width 86 height 29
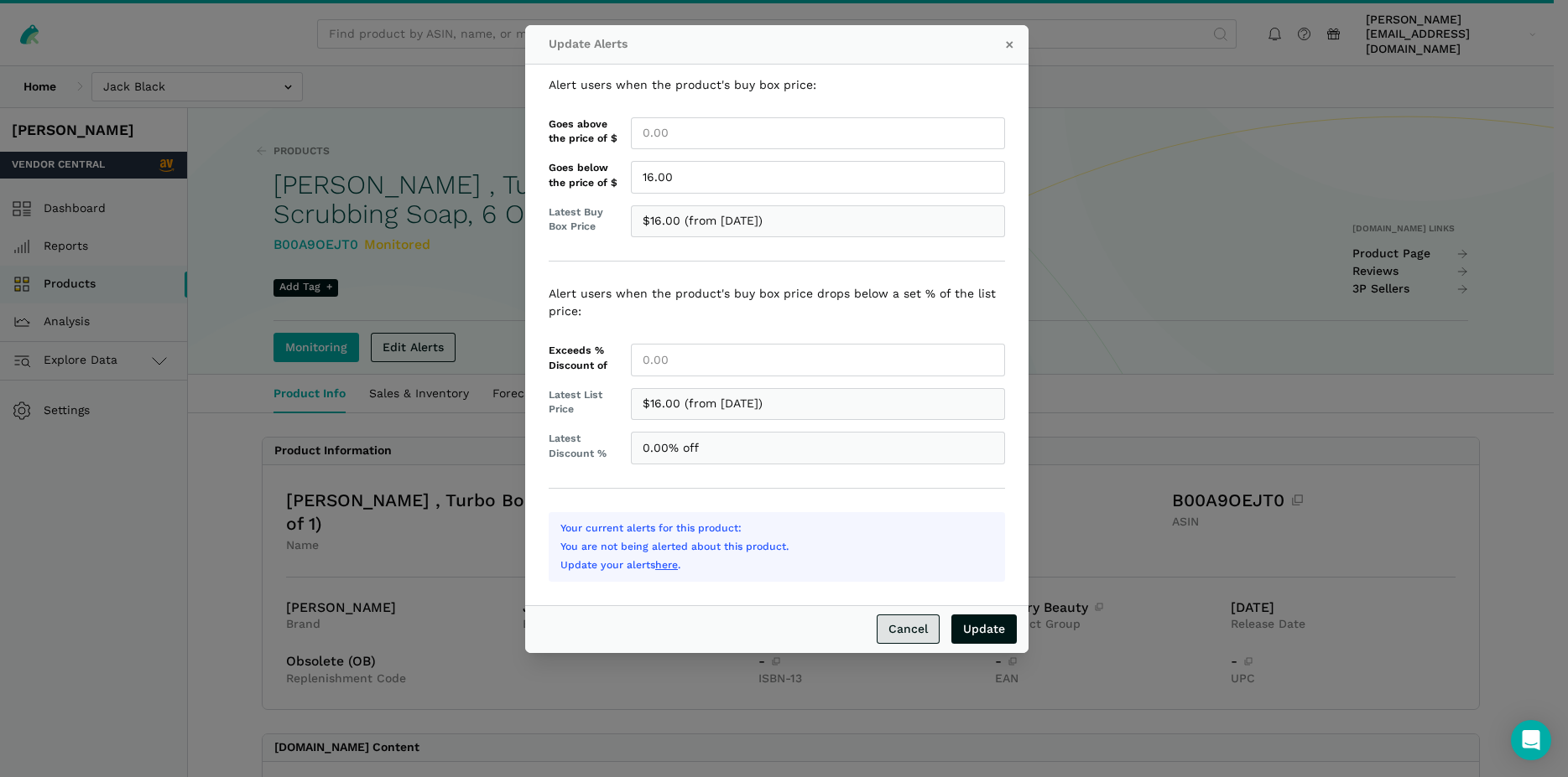
click at [926, 627] on link "Cancel" at bounding box center [908, 629] width 63 height 29
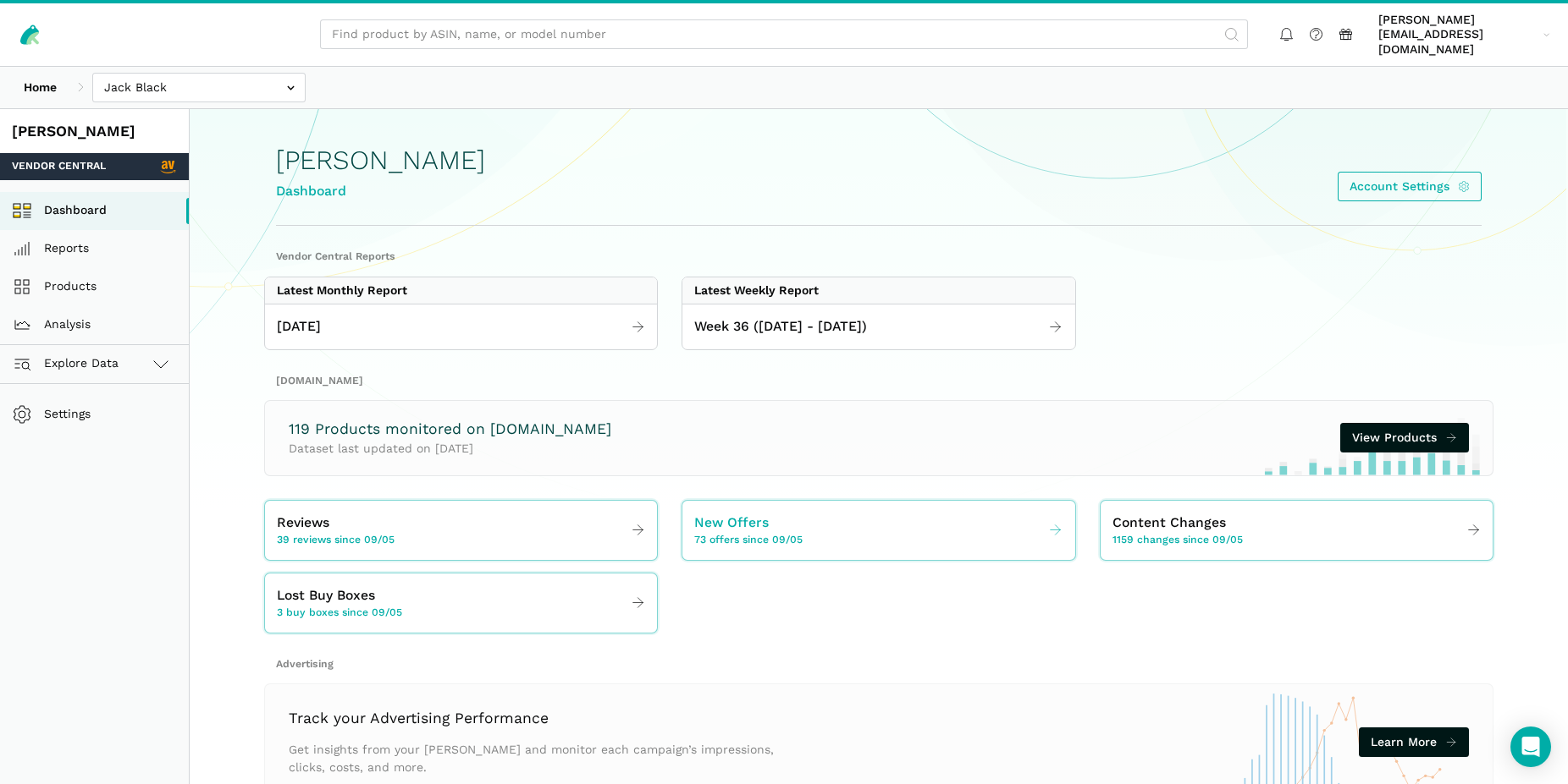
click at [777, 533] on span "73 offers since 09/05" at bounding box center [748, 541] width 108 height 16
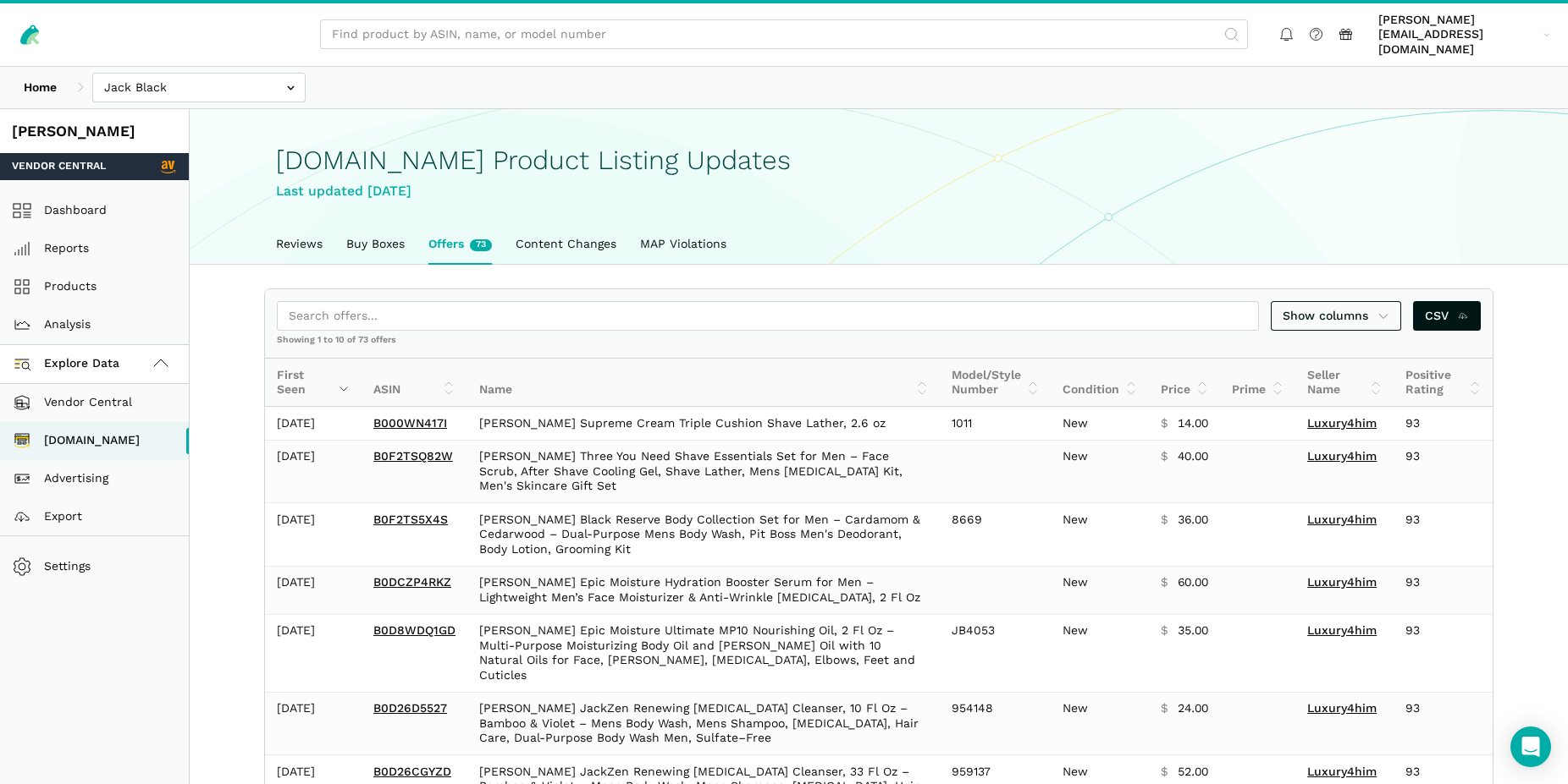
click at [465, 318] on div "Show columns CSV" at bounding box center [878, 315] width 1227 height 54
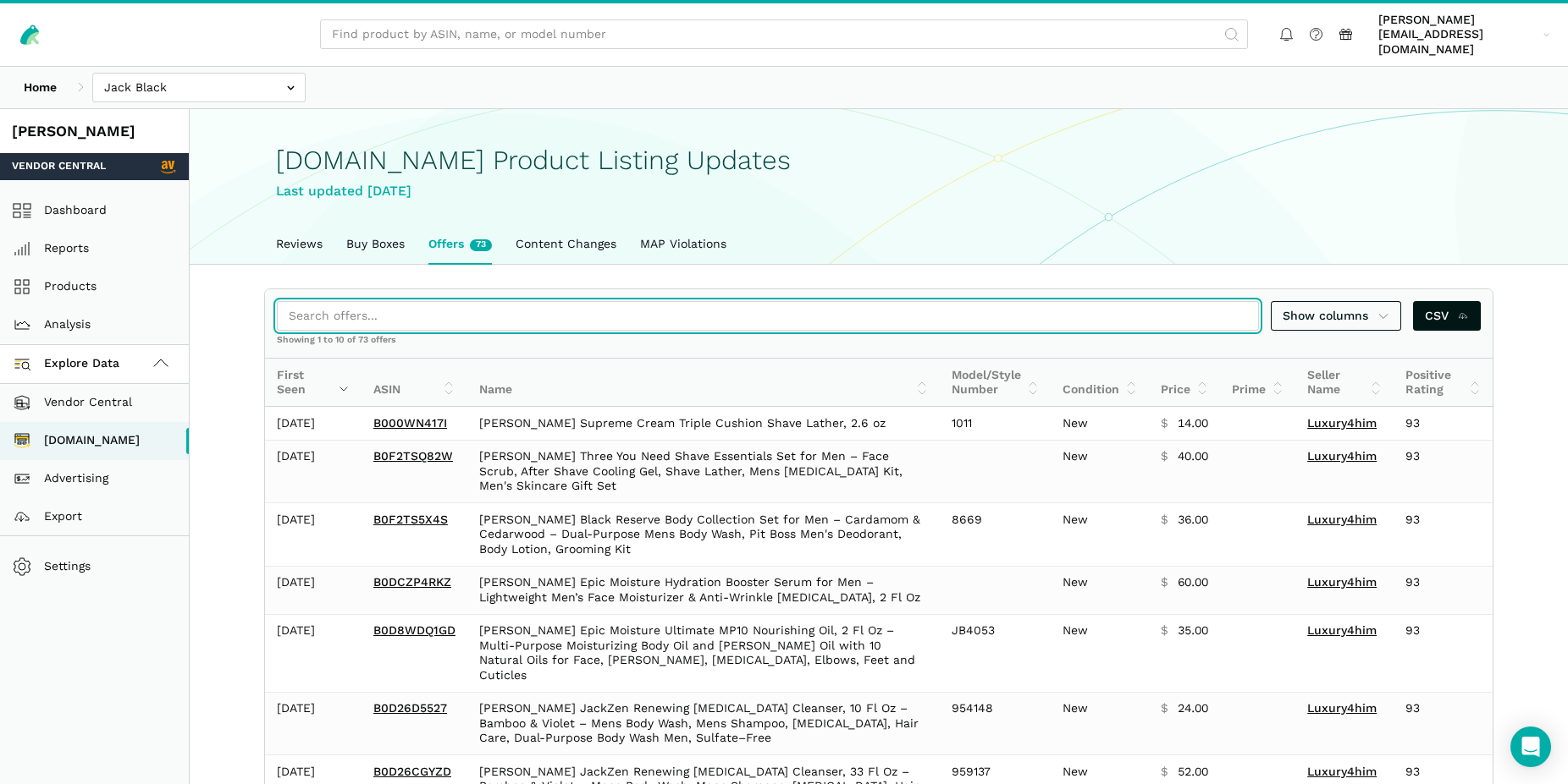
click at [460, 308] on input "search" at bounding box center [767, 315] width 982 height 29
paste input "B09BDYB6HF"
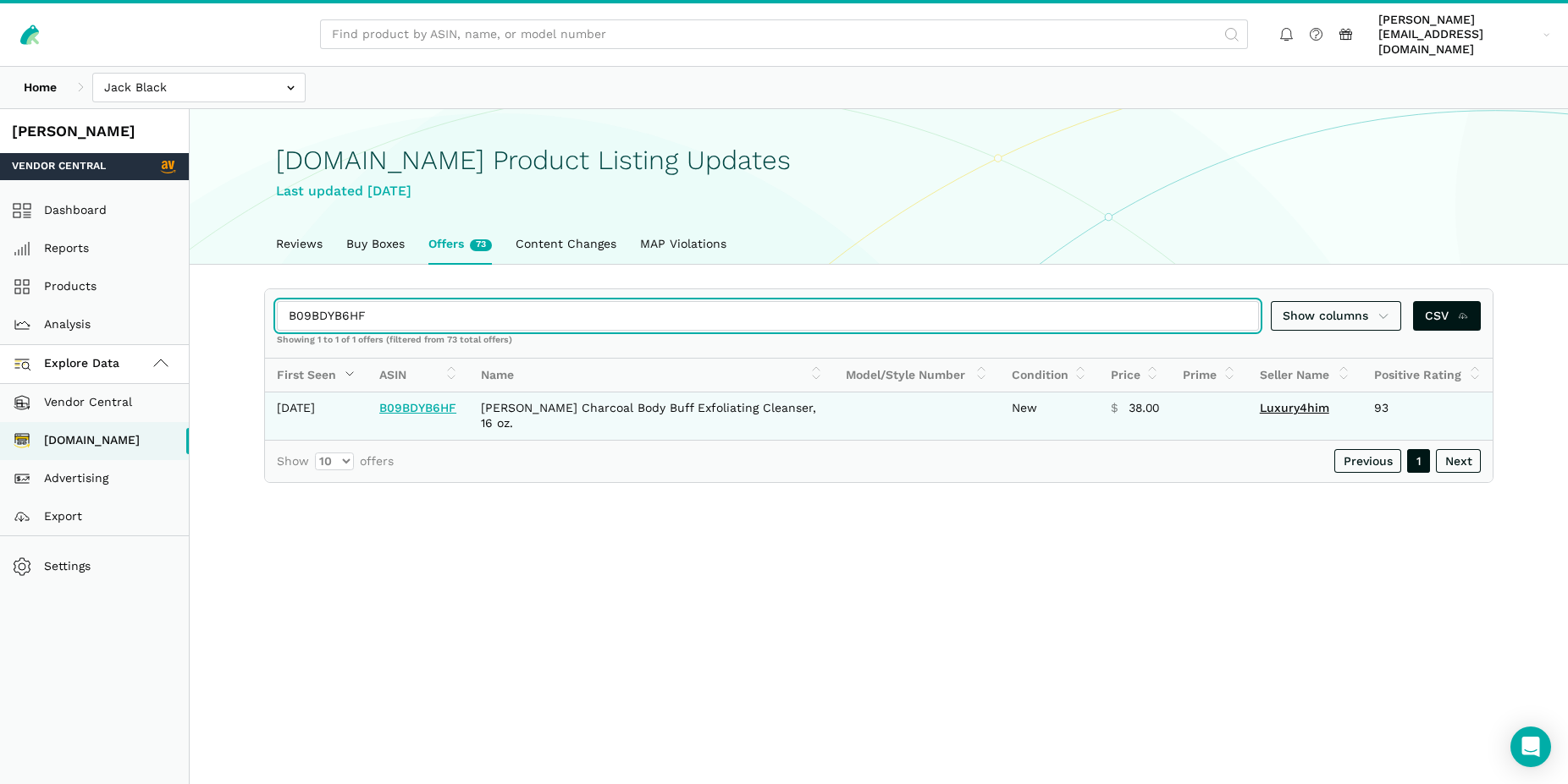
type input "B09BDYB6HF"
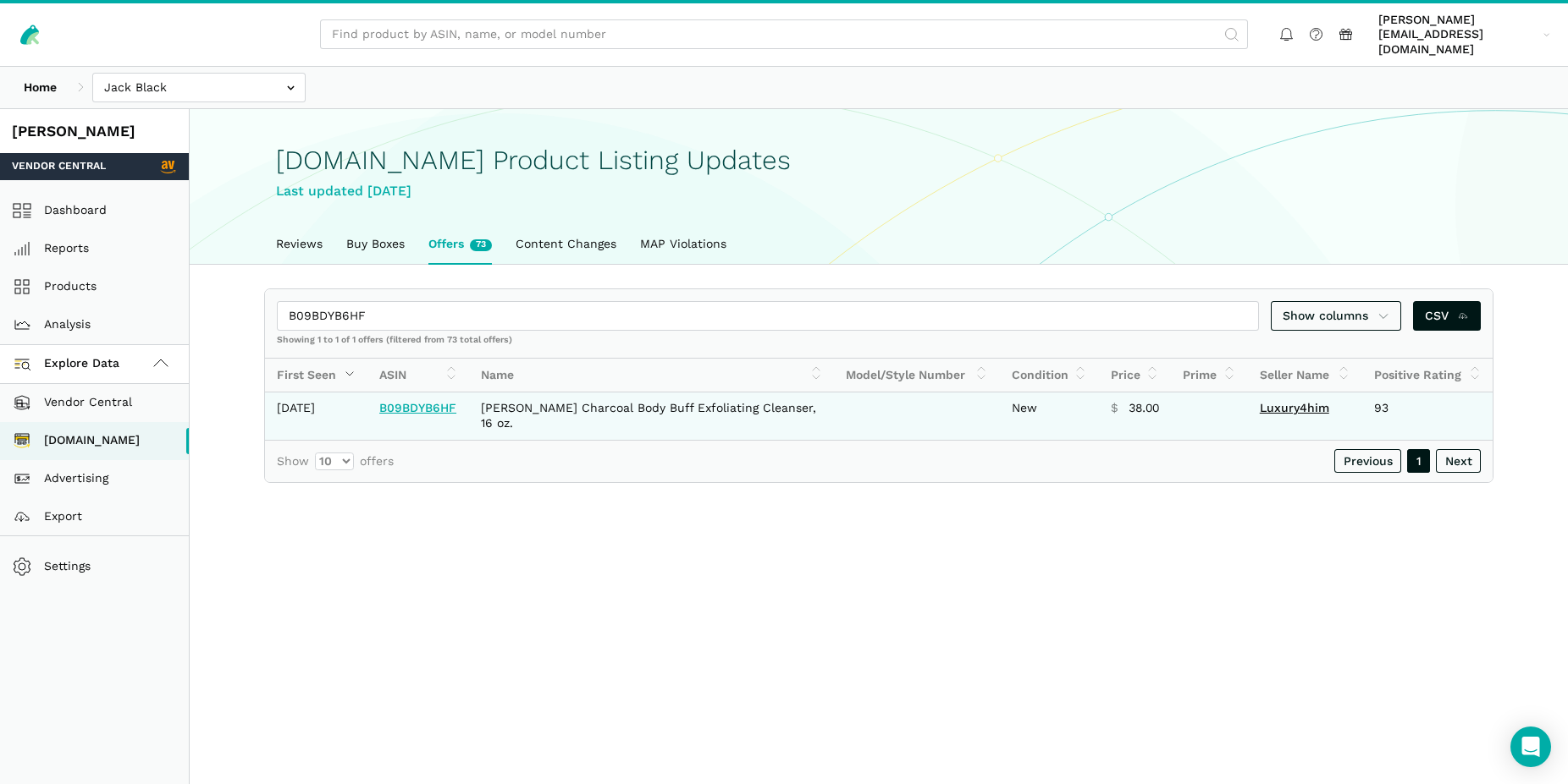
click at [426, 401] on link "B09BDYB6HF" at bounding box center [417, 408] width 77 height 14
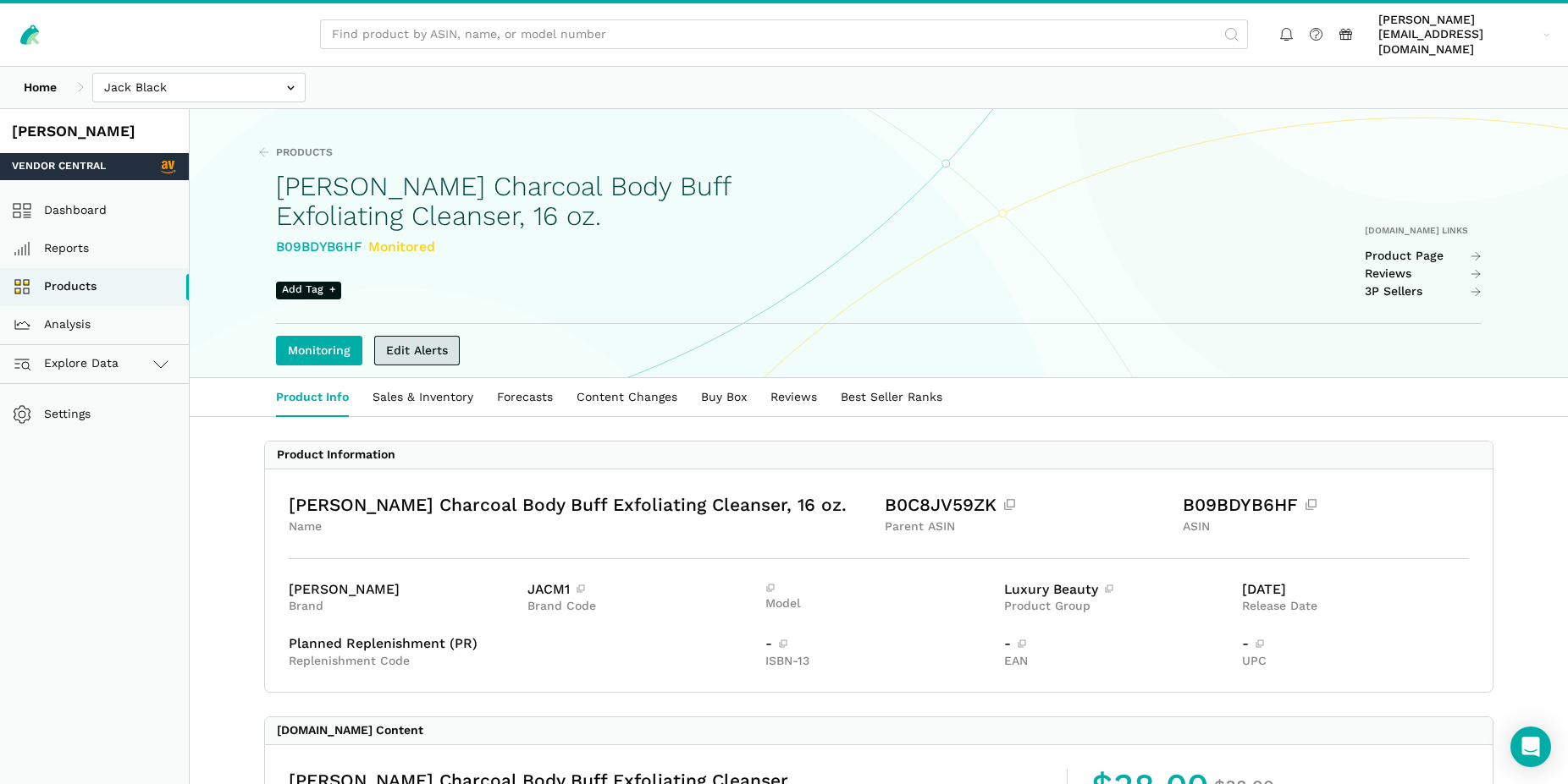
click at [417, 336] on link "Edit Alerts" at bounding box center [417, 351] width 86 height 29
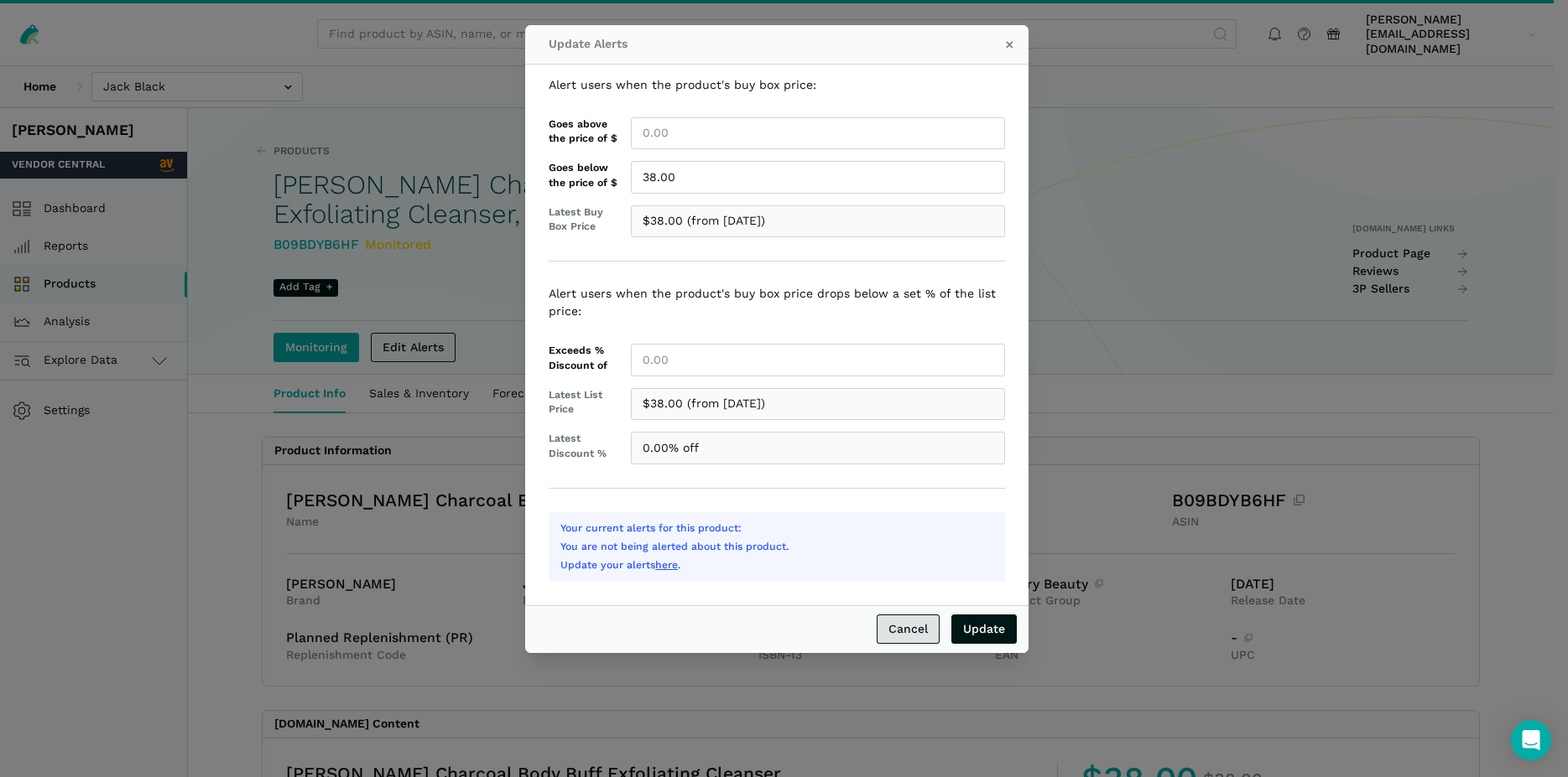
click at [928, 633] on link "Cancel" at bounding box center [908, 629] width 63 height 29
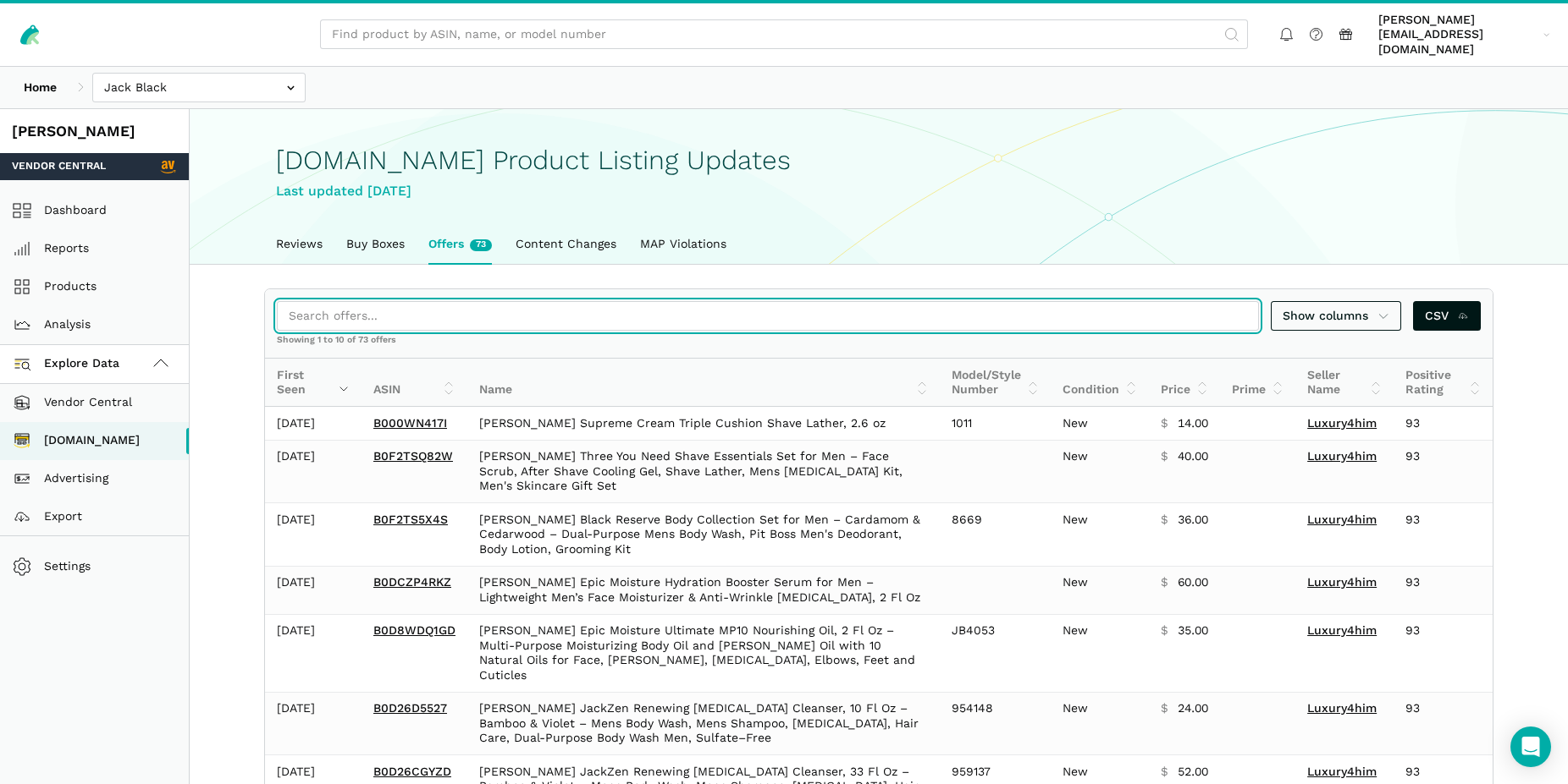
click at [346, 313] on input "search" at bounding box center [767, 315] width 982 height 29
paste input "B0C6NNB4X5"
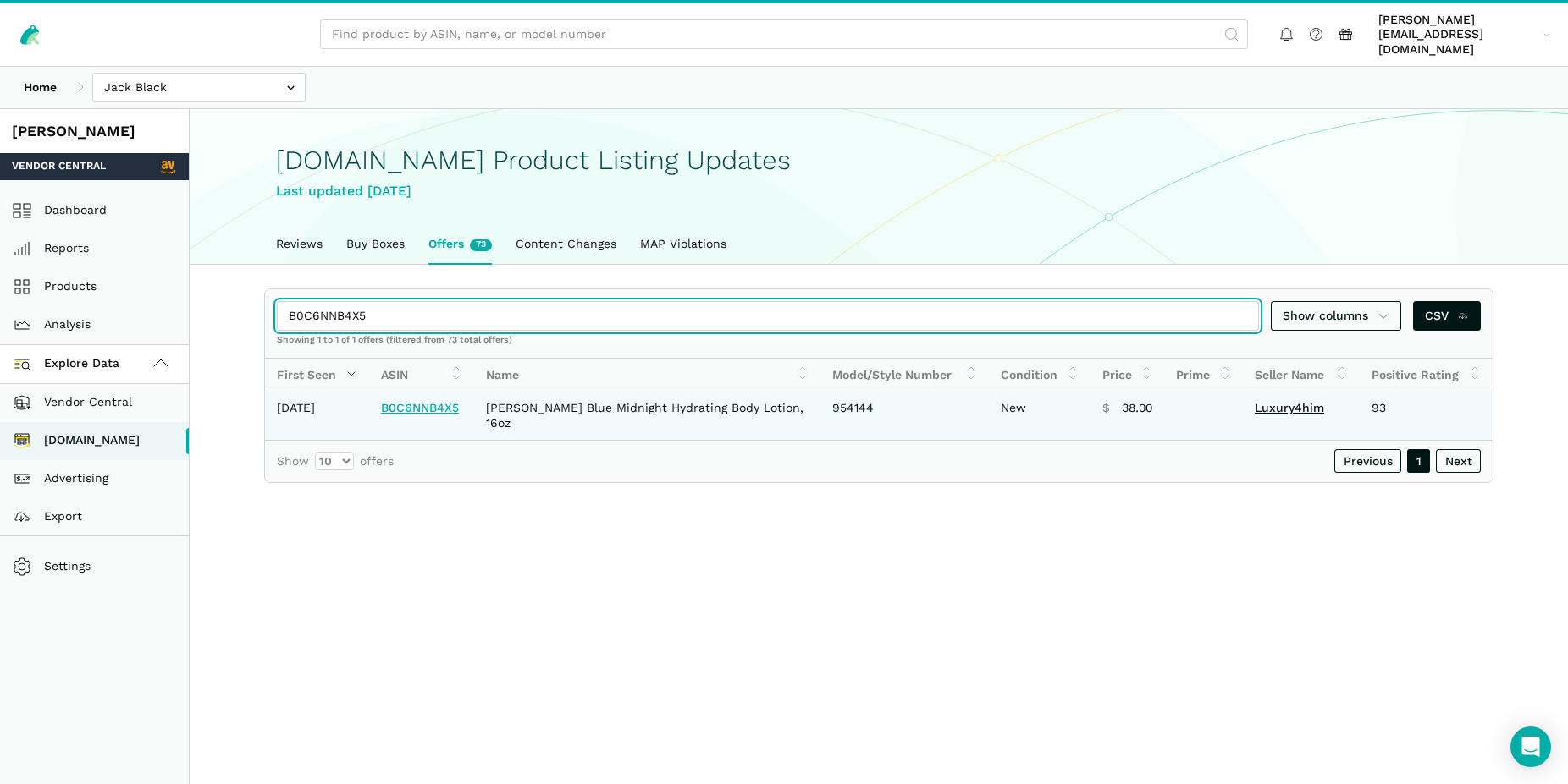
type input "B0C6NNB4X5"
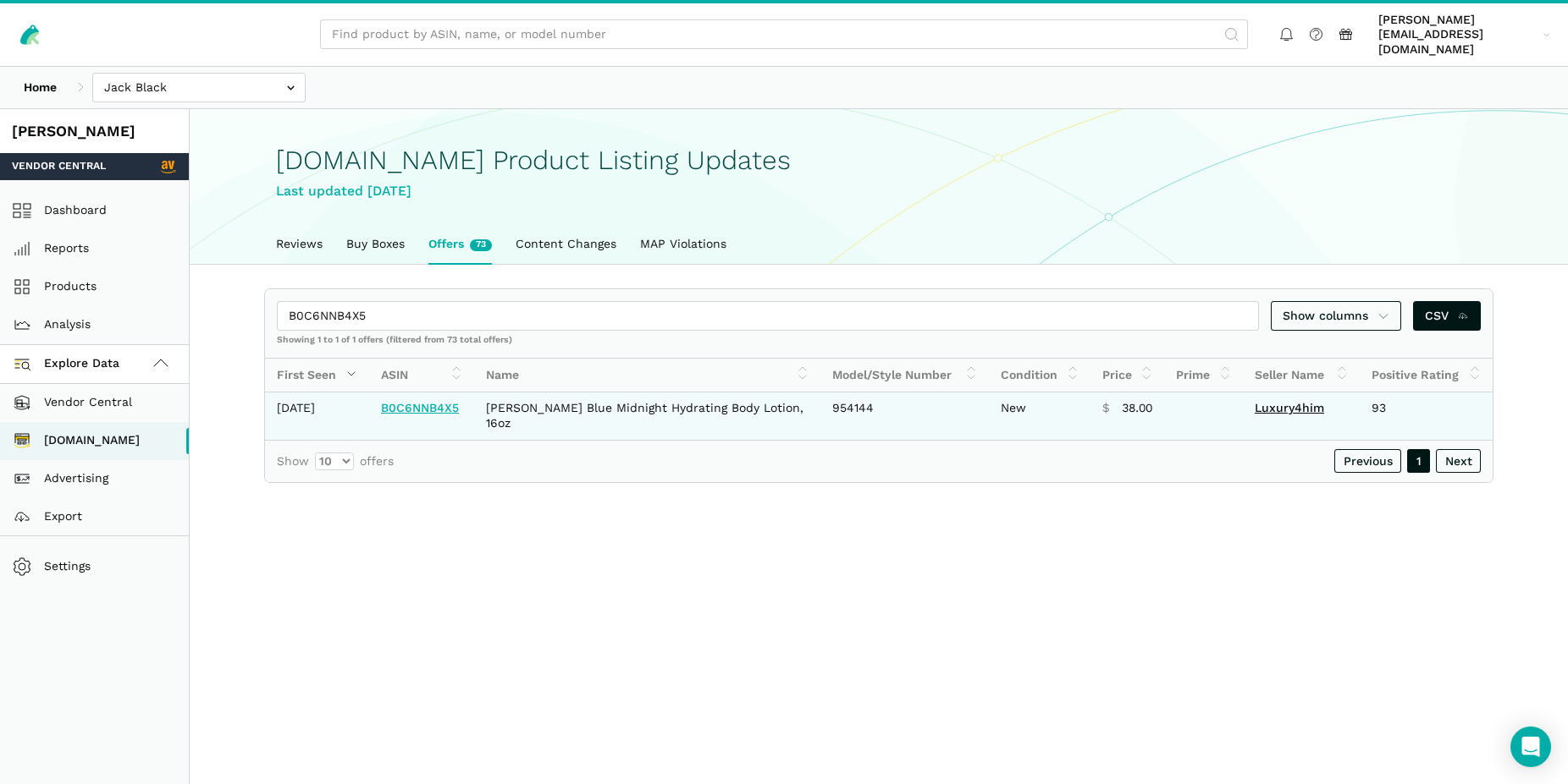
click at [424, 401] on link "B0C6NNB4X5" at bounding box center [420, 408] width 78 height 14
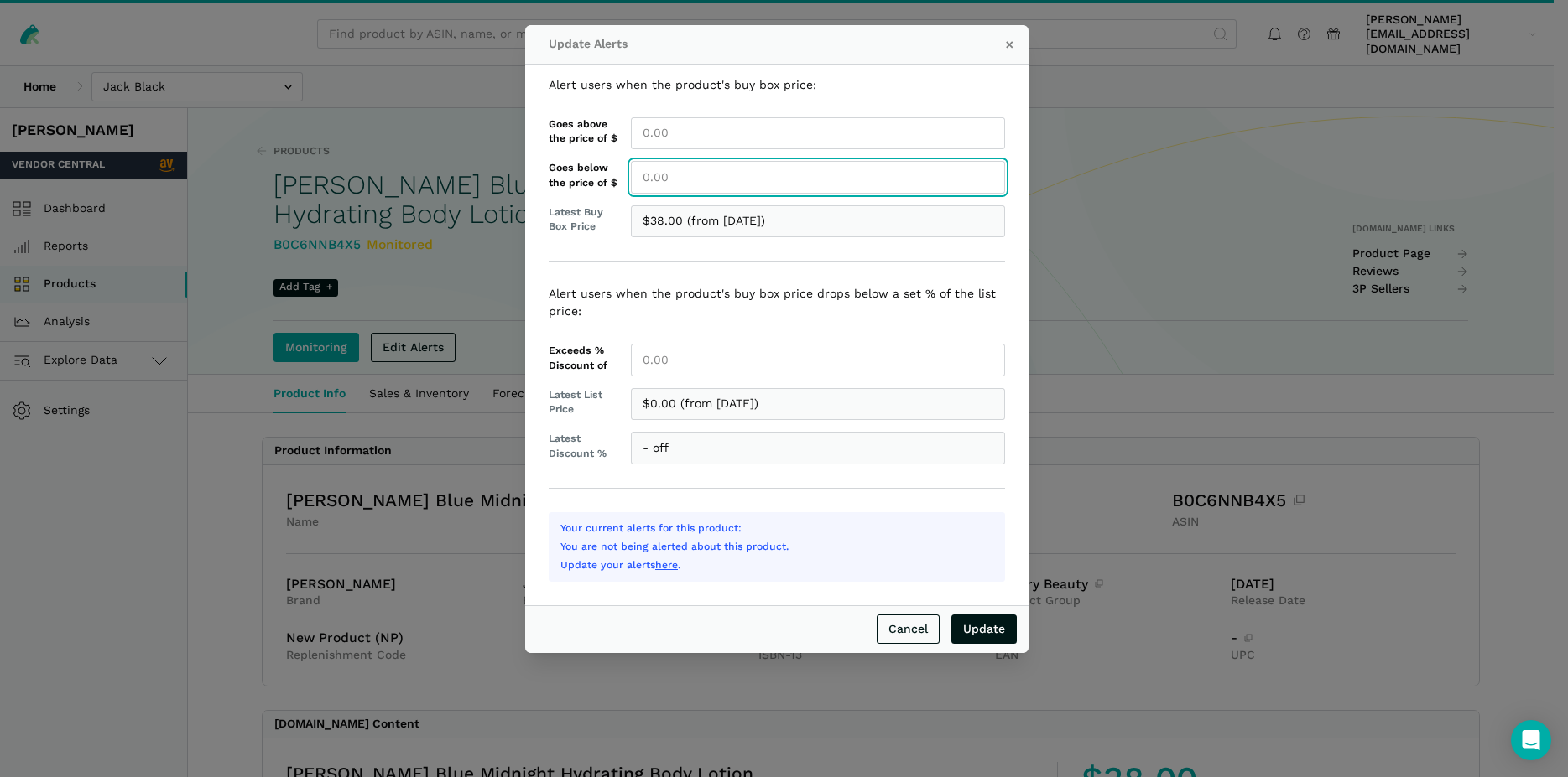
click at [667, 181] on input "Goes below the price of $" at bounding box center [818, 177] width 374 height 33
type input "38.00"
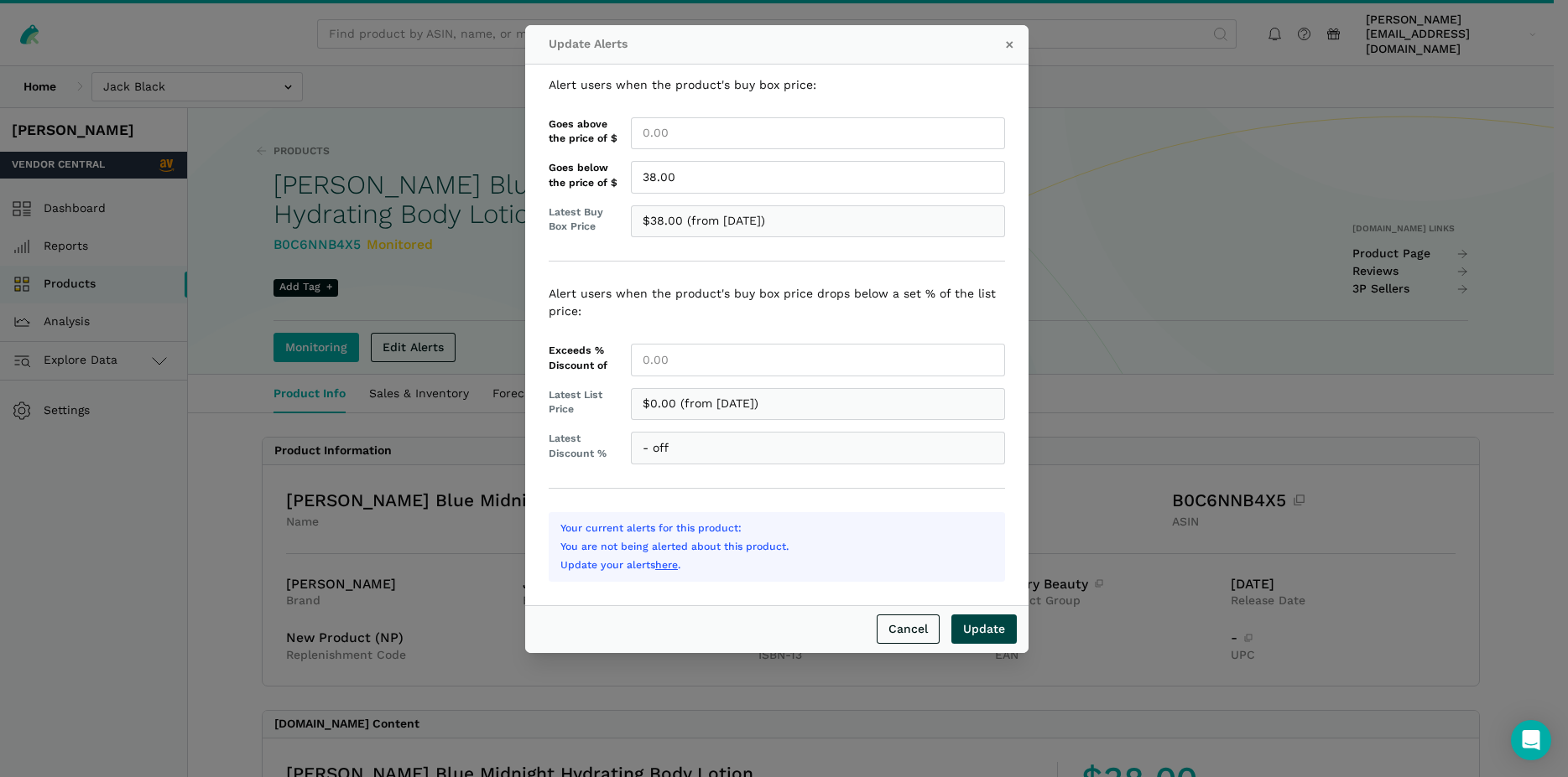
click at [998, 633] on input "Update" at bounding box center [984, 629] width 66 height 29
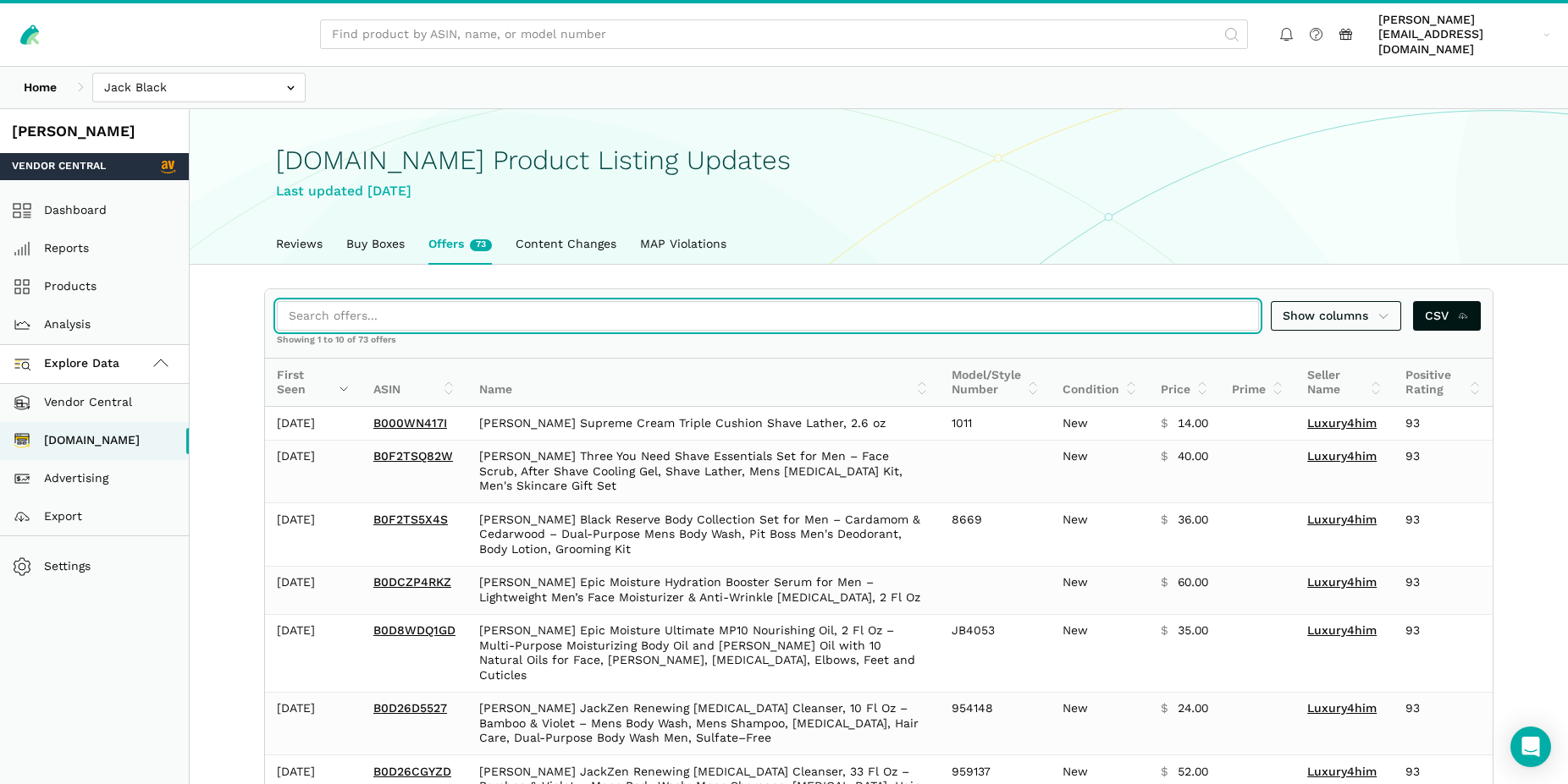
click at [333, 305] on input "search" at bounding box center [767, 315] width 982 height 29
paste input "B0C82CNDNT"
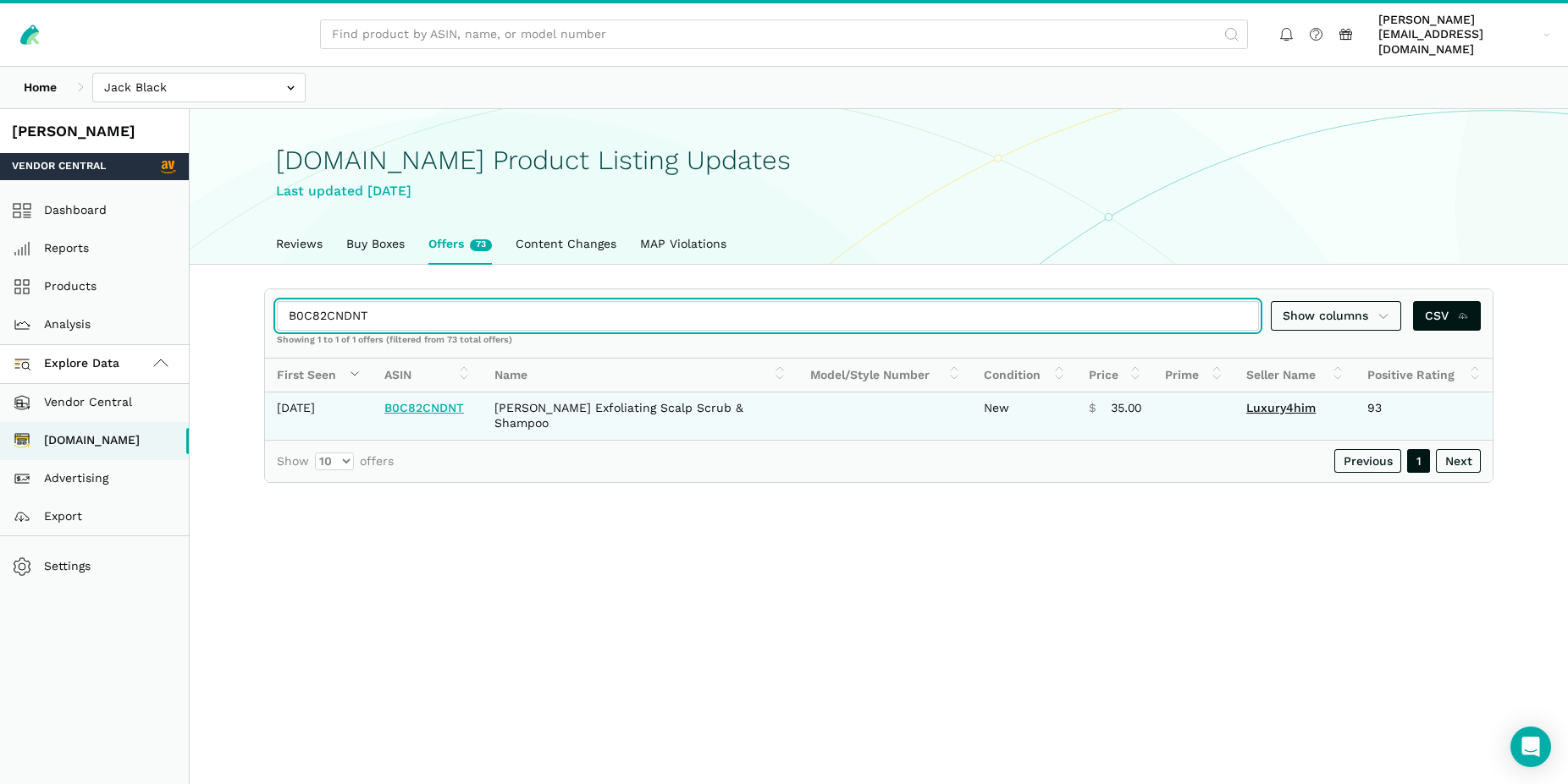
type input "B0C82CNDNT"
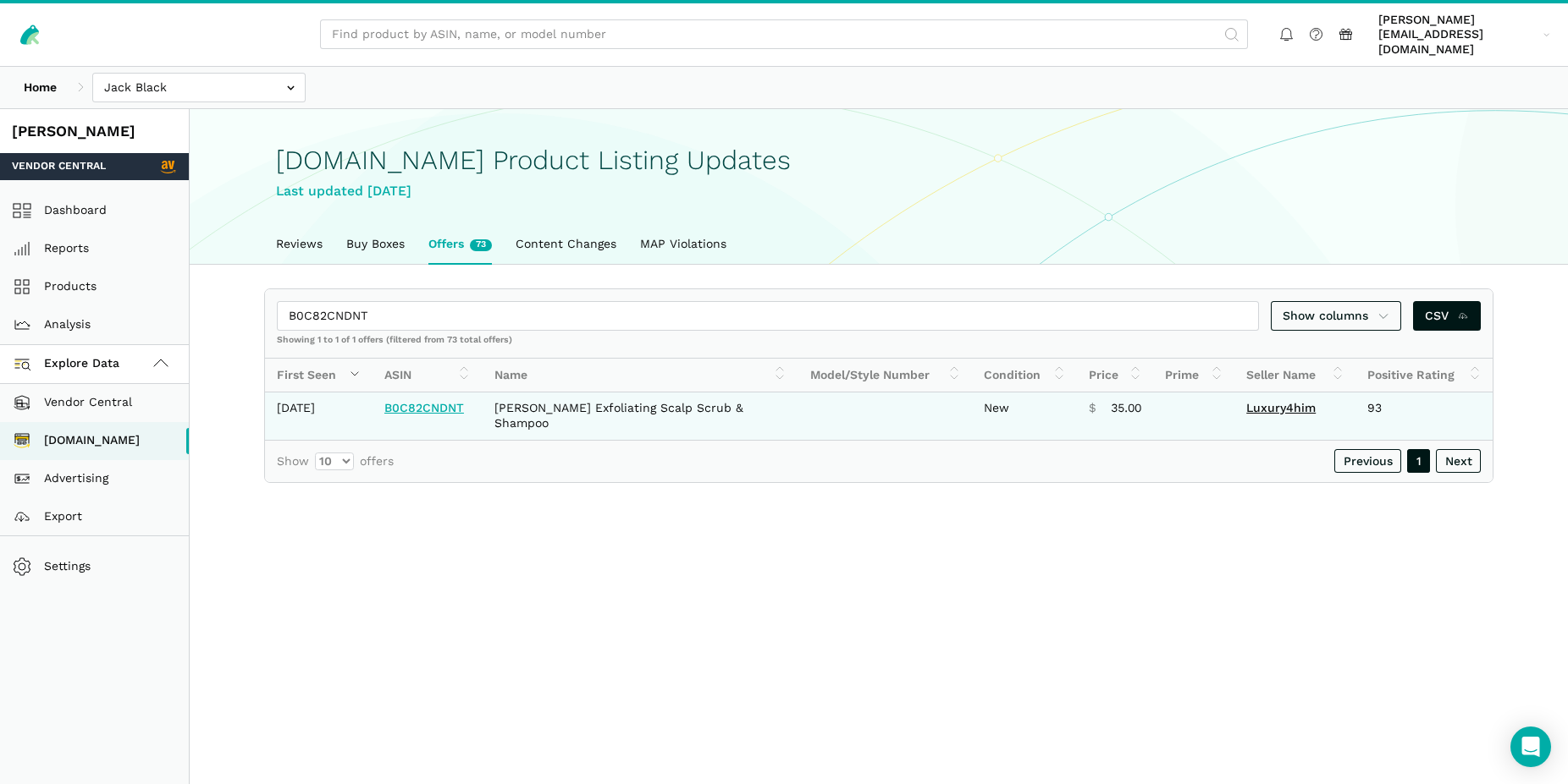
click at [435, 401] on link "B0C82CNDNT" at bounding box center [423, 408] width 79 height 14
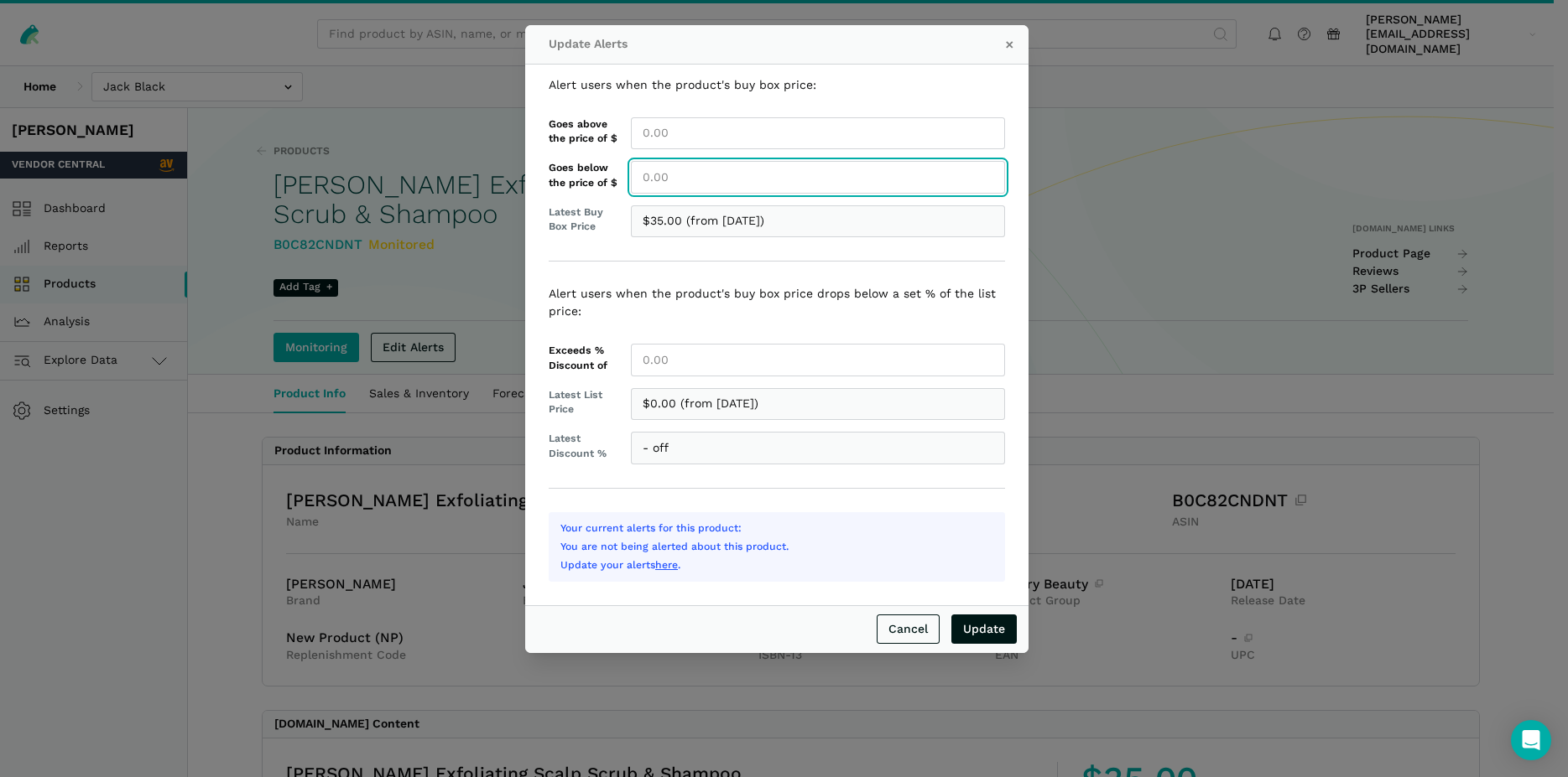
click at [648, 182] on input "Goes below the price of $" at bounding box center [818, 177] width 374 height 33
type input "35.00"
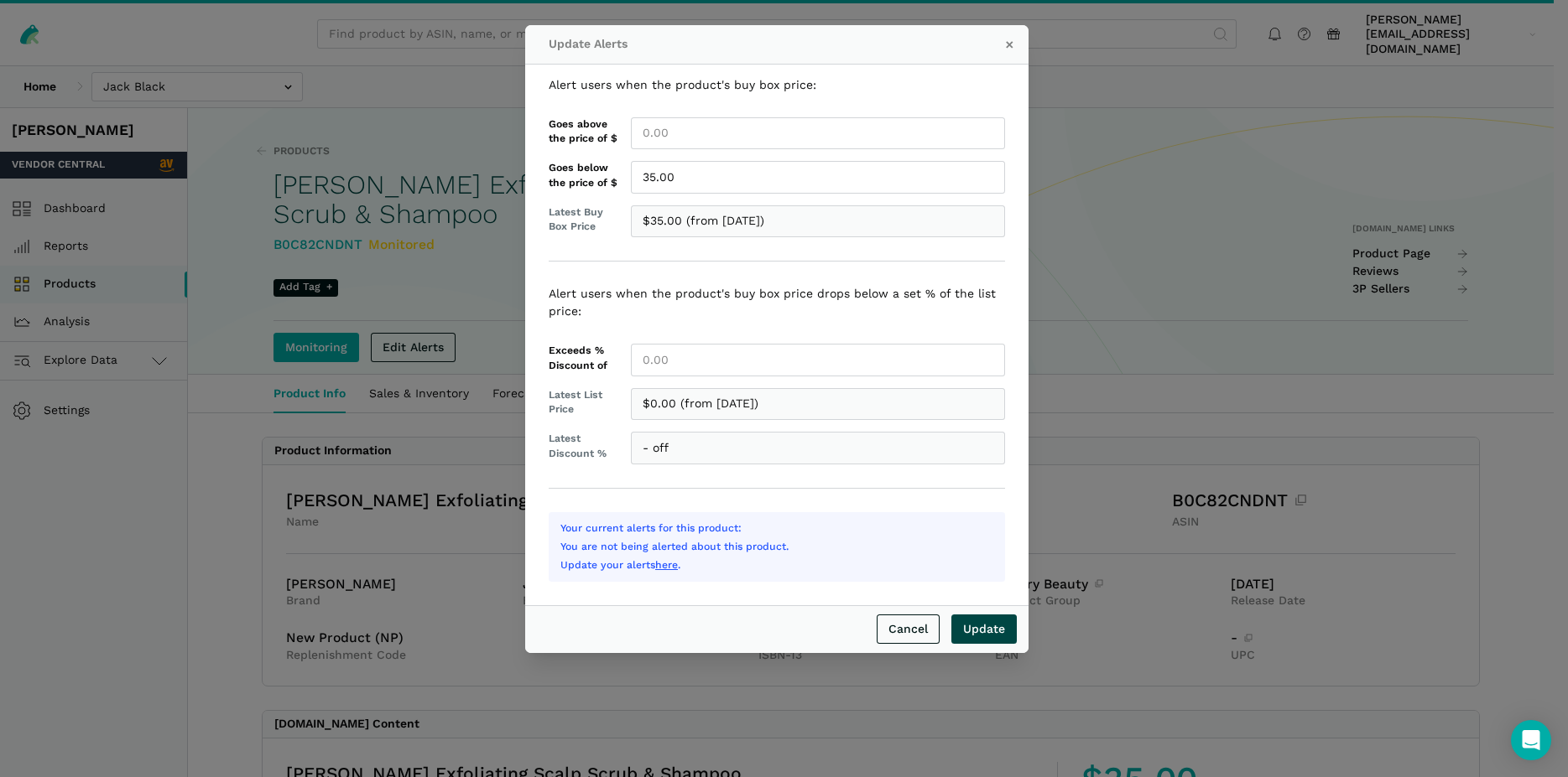
click at [986, 632] on input "Update" at bounding box center [984, 629] width 66 height 29
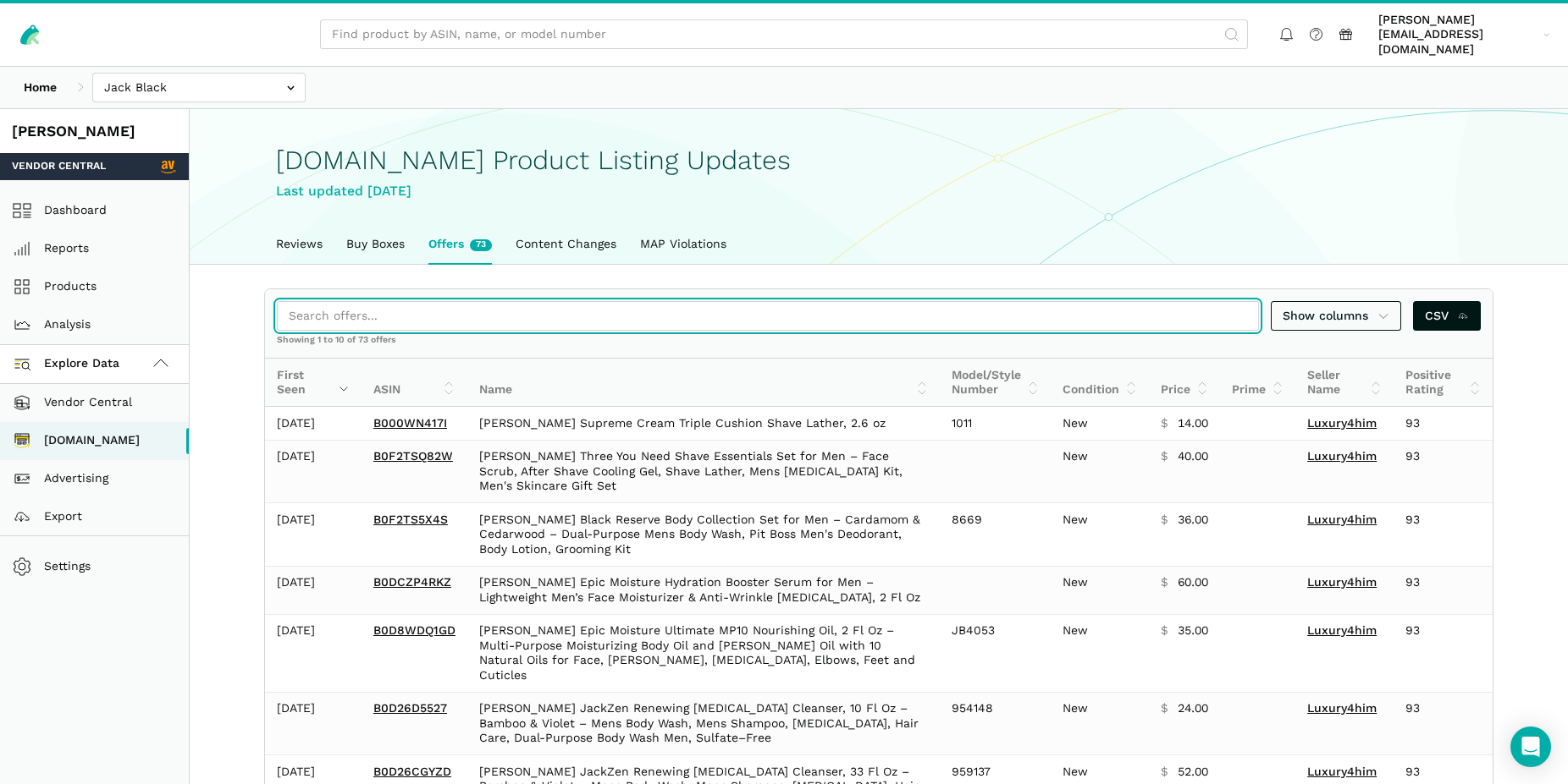
click at [403, 308] on input "search" at bounding box center [767, 315] width 982 height 29
paste input "B0D268MF15"
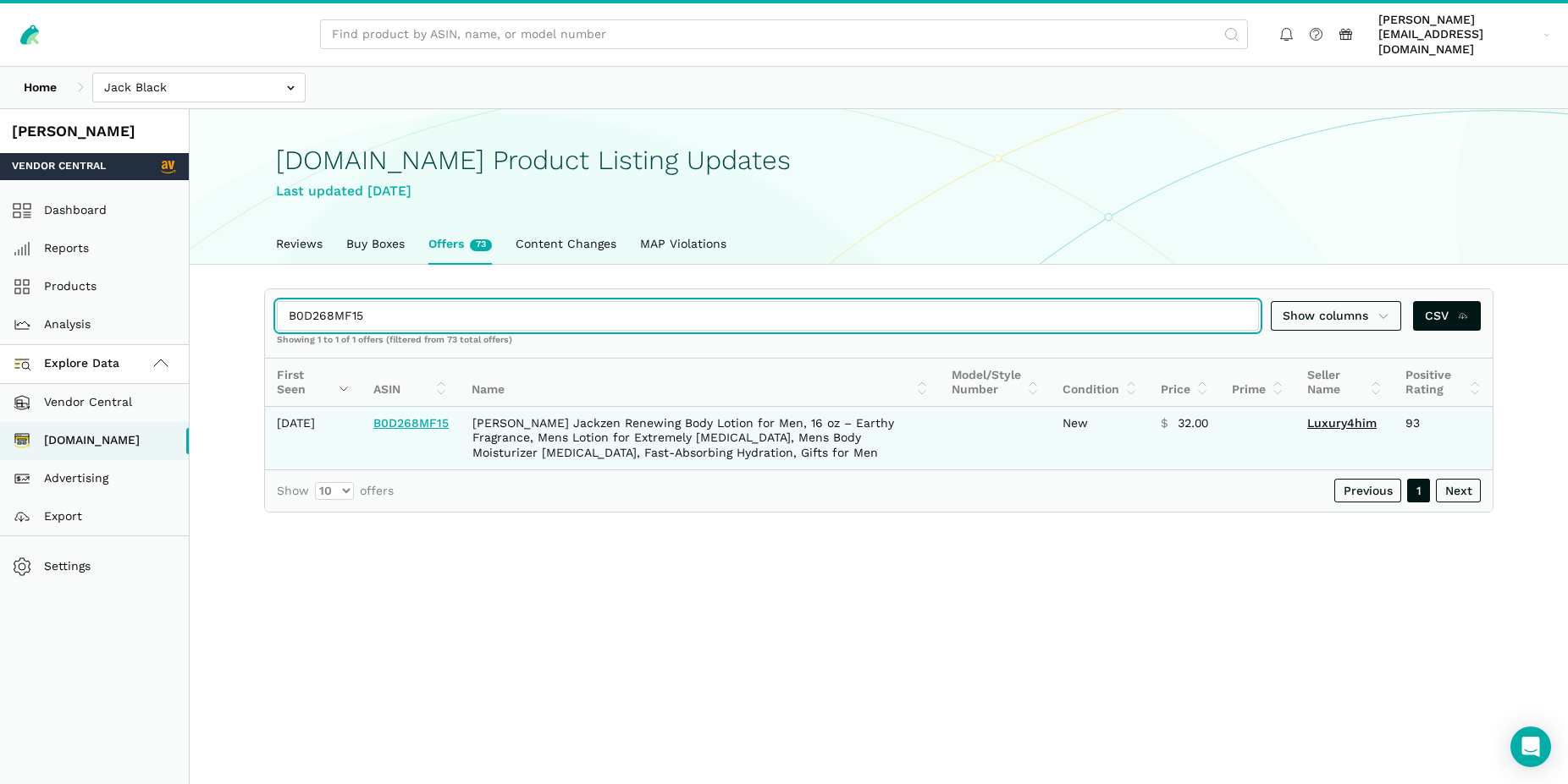
type input "B0D268MF15"
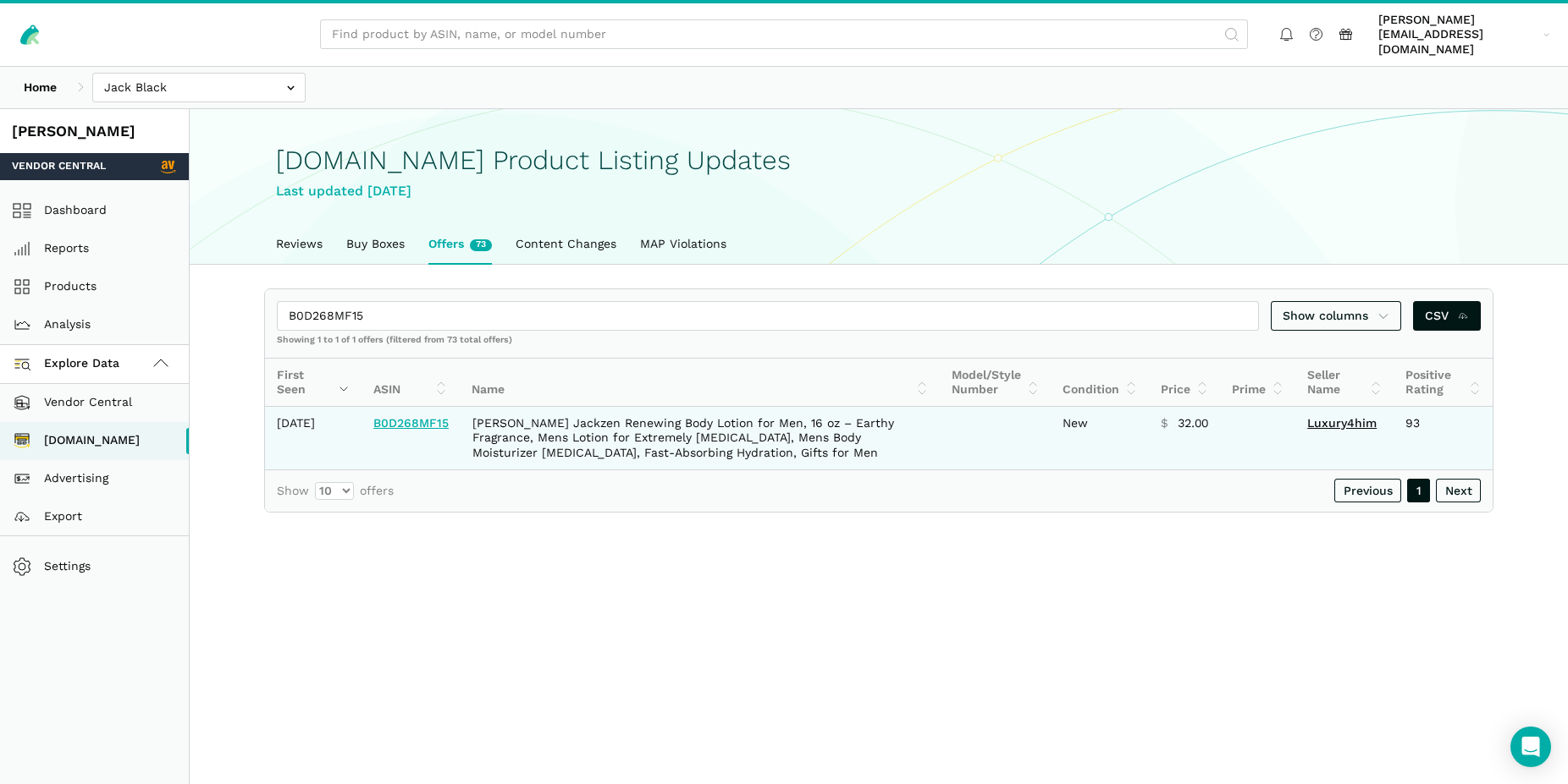
click at [426, 422] on link "B0D268MF15" at bounding box center [410, 423] width 75 height 14
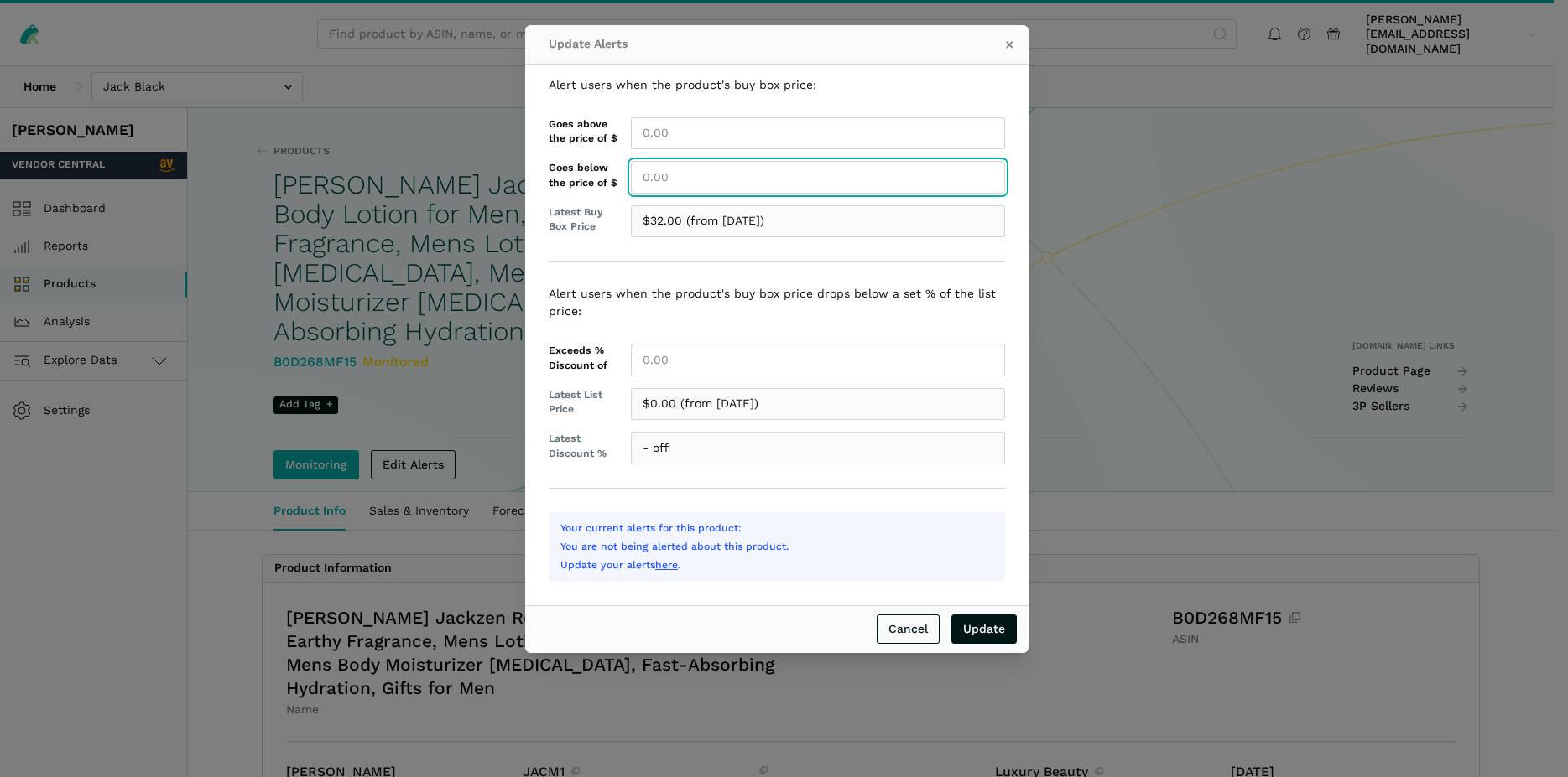
click at [661, 177] on input "Goes below the price of $" at bounding box center [818, 177] width 374 height 33
type input "32.00"
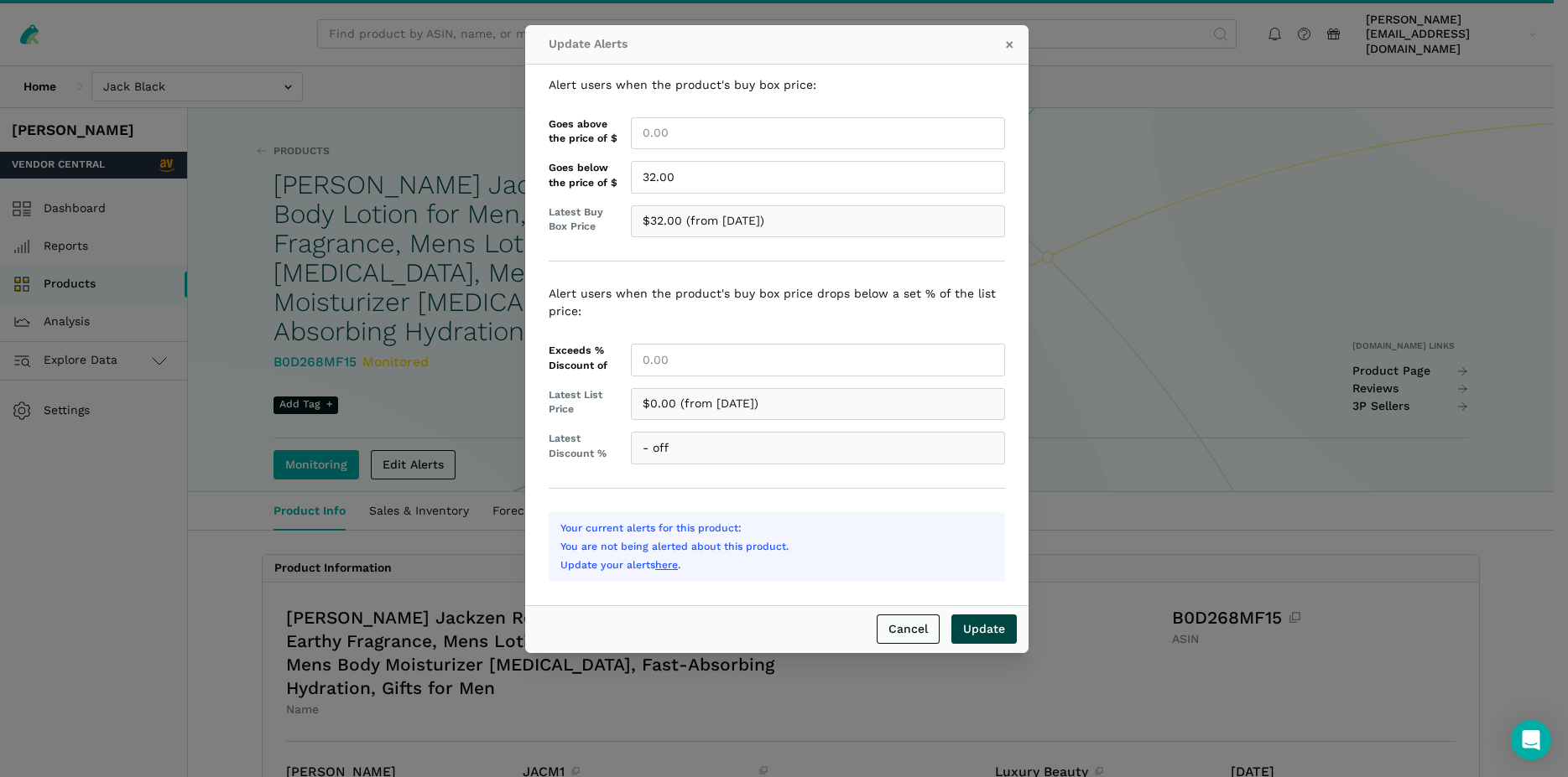
click at [980, 628] on input "Update" at bounding box center [984, 629] width 66 height 29
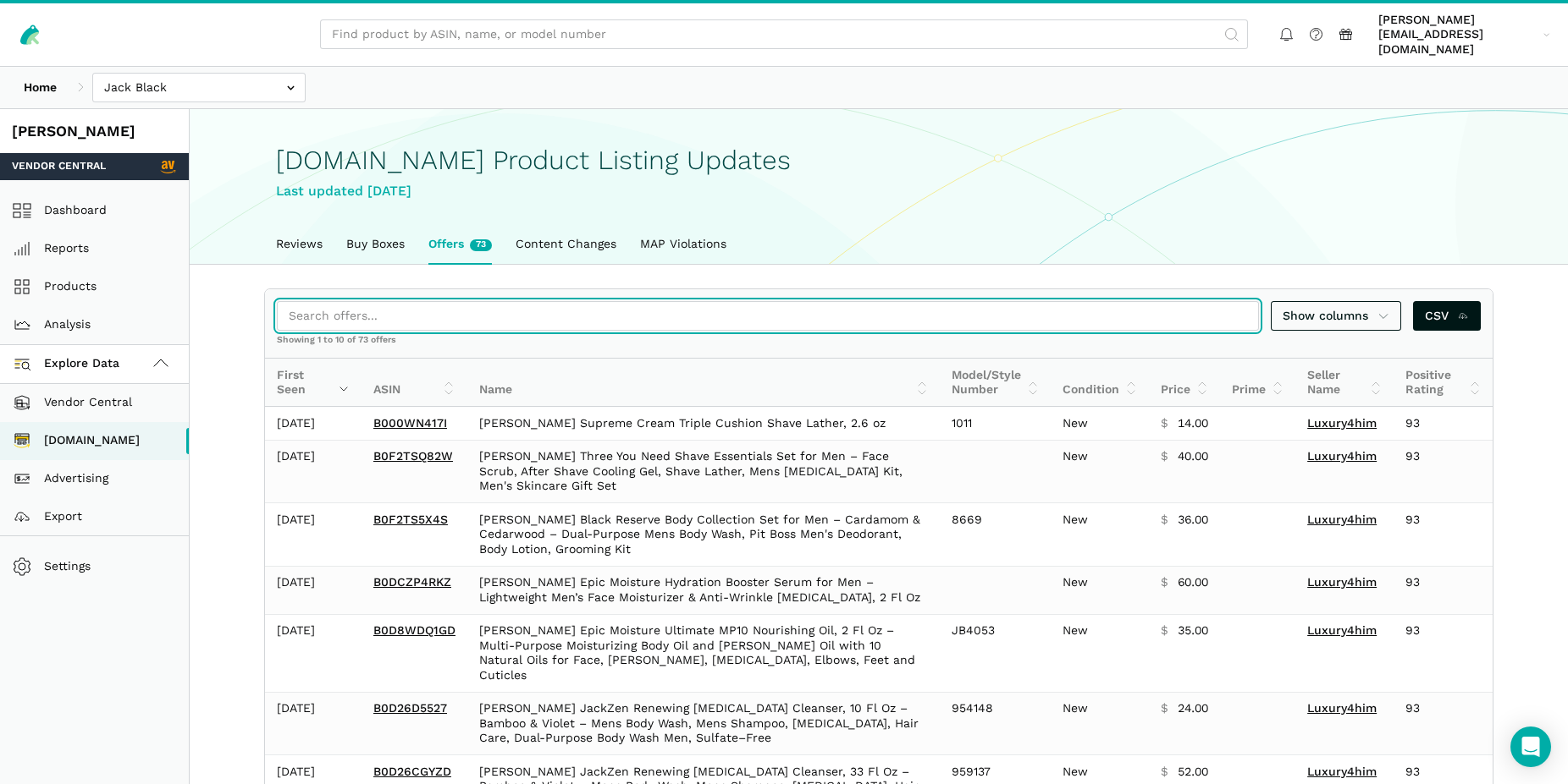
click at [382, 301] on input "search" at bounding box center [767, 315] width 982 height 29
paste input "B0BWGL72JM"
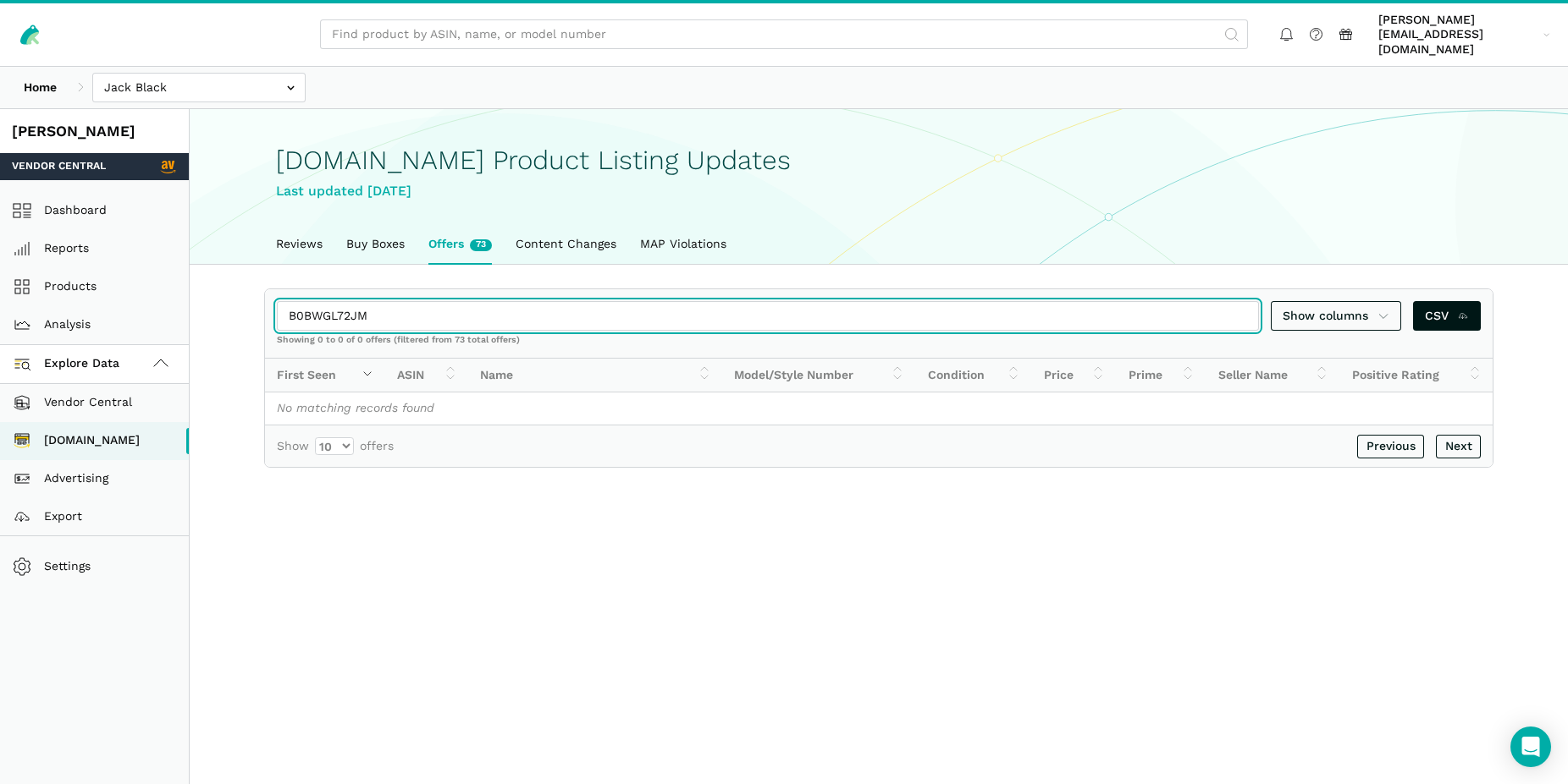
drag, startPoint x: 401, startPoint y: 310, endPoint x: 270, endPoint y: 299, distance: 131.5
click at [276, 301] on input "B0BWGL72JM" at bounding box center [767, 315] width 982 height 29
paste input "CF1QT2CW"
drag, startPoint x: 364, startPoint y: 301, endPoint x: 280, endPoint y: 292, distance: 84.5
click at [280, 301] on input "B0CF1QT2CW" at bounding box center [767, 315] width 982 height 29
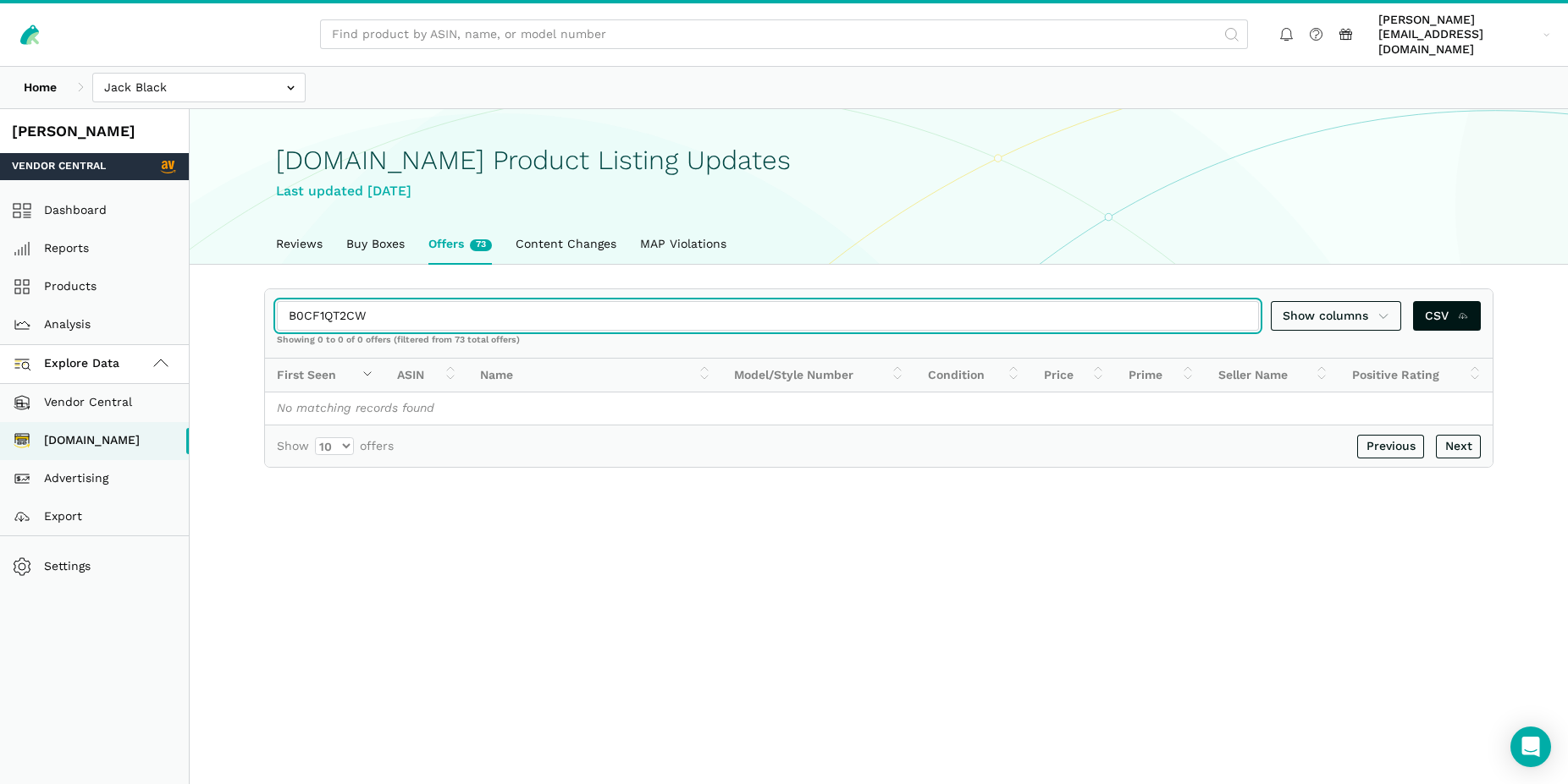
paste input "012FCGX6"
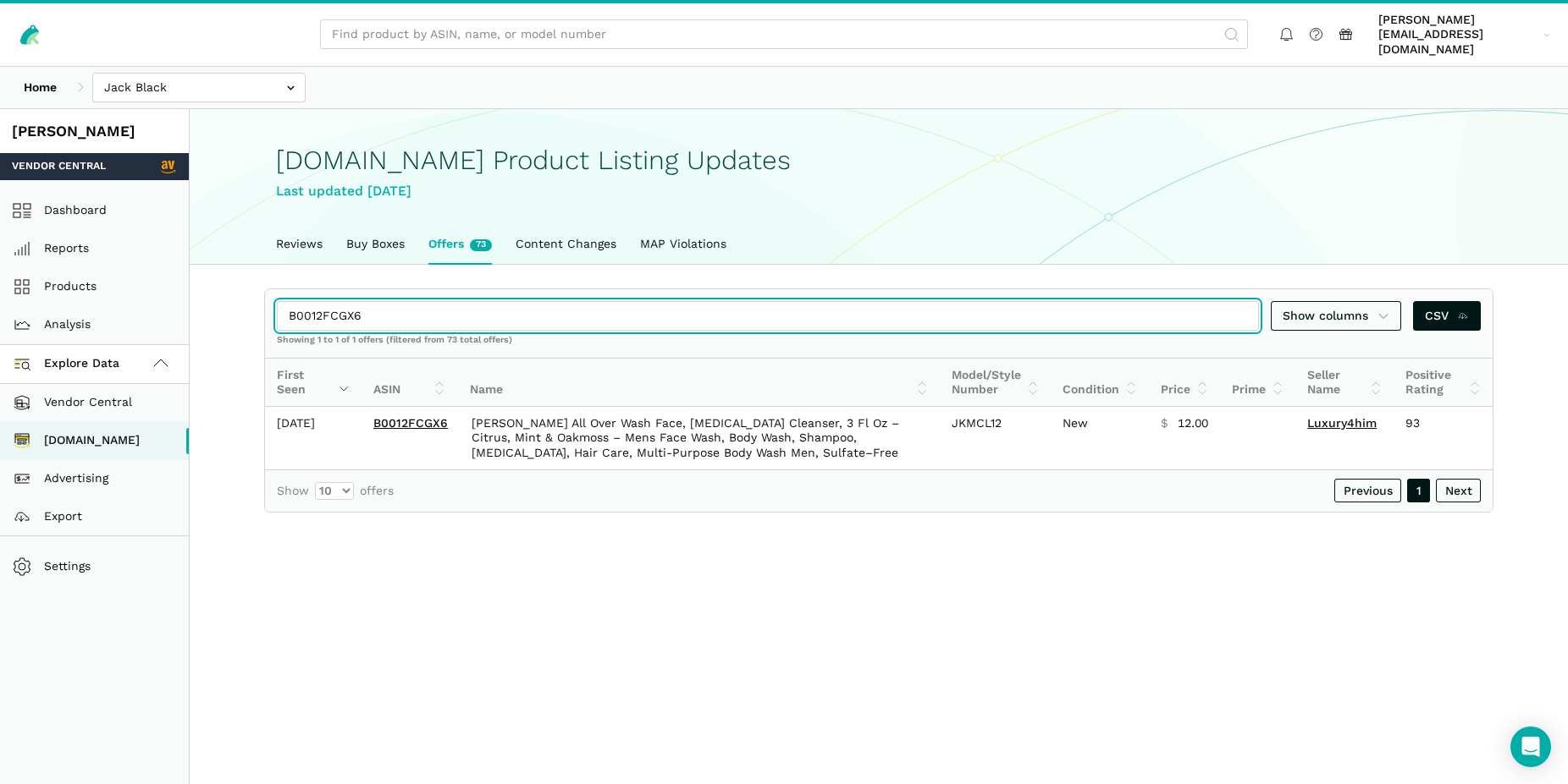
type input "B0012FCGX6"
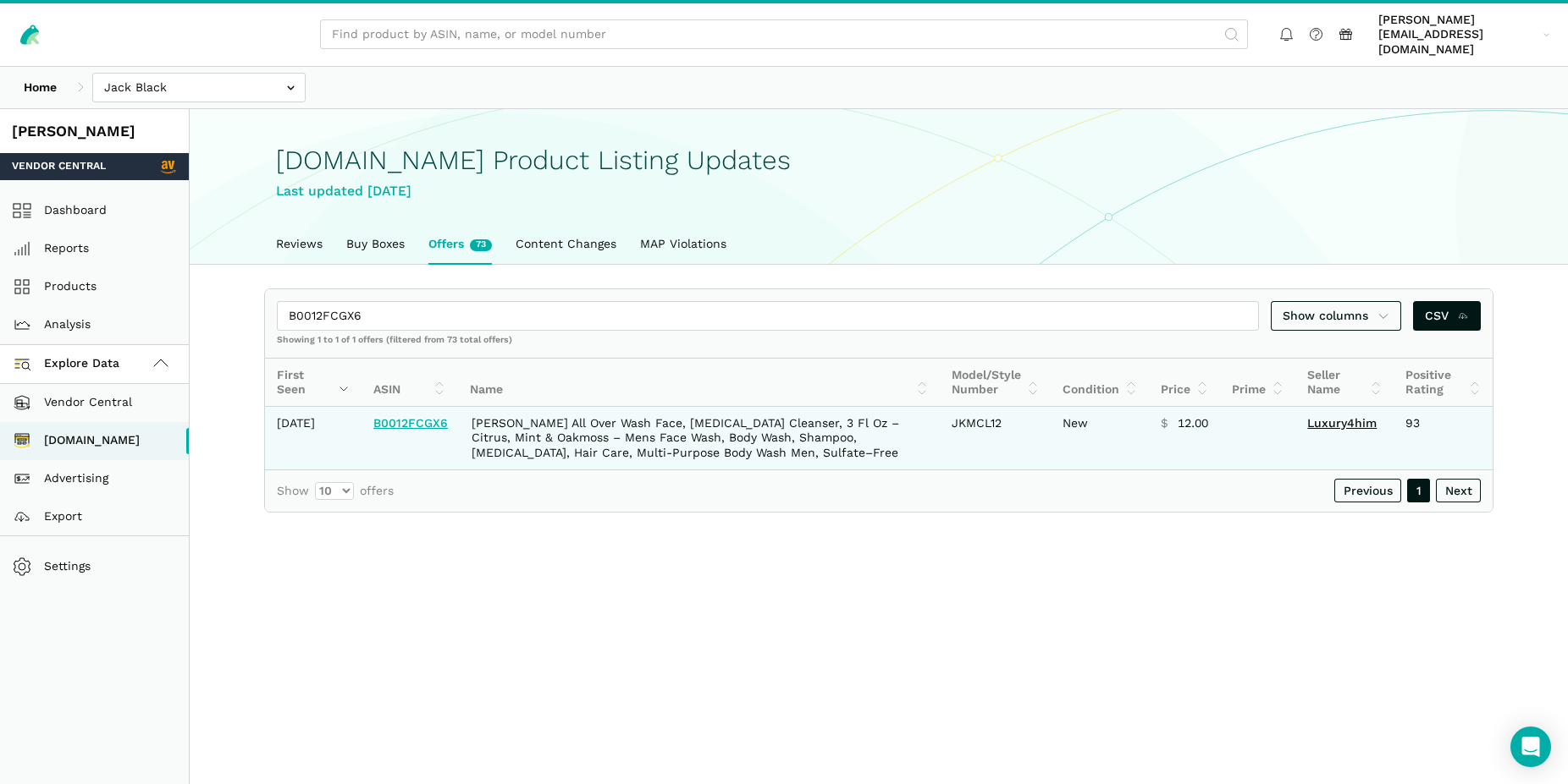
click at [403, 427] on link "B0012FCGX6" at bounding box center [410, 423] width 74 height 14
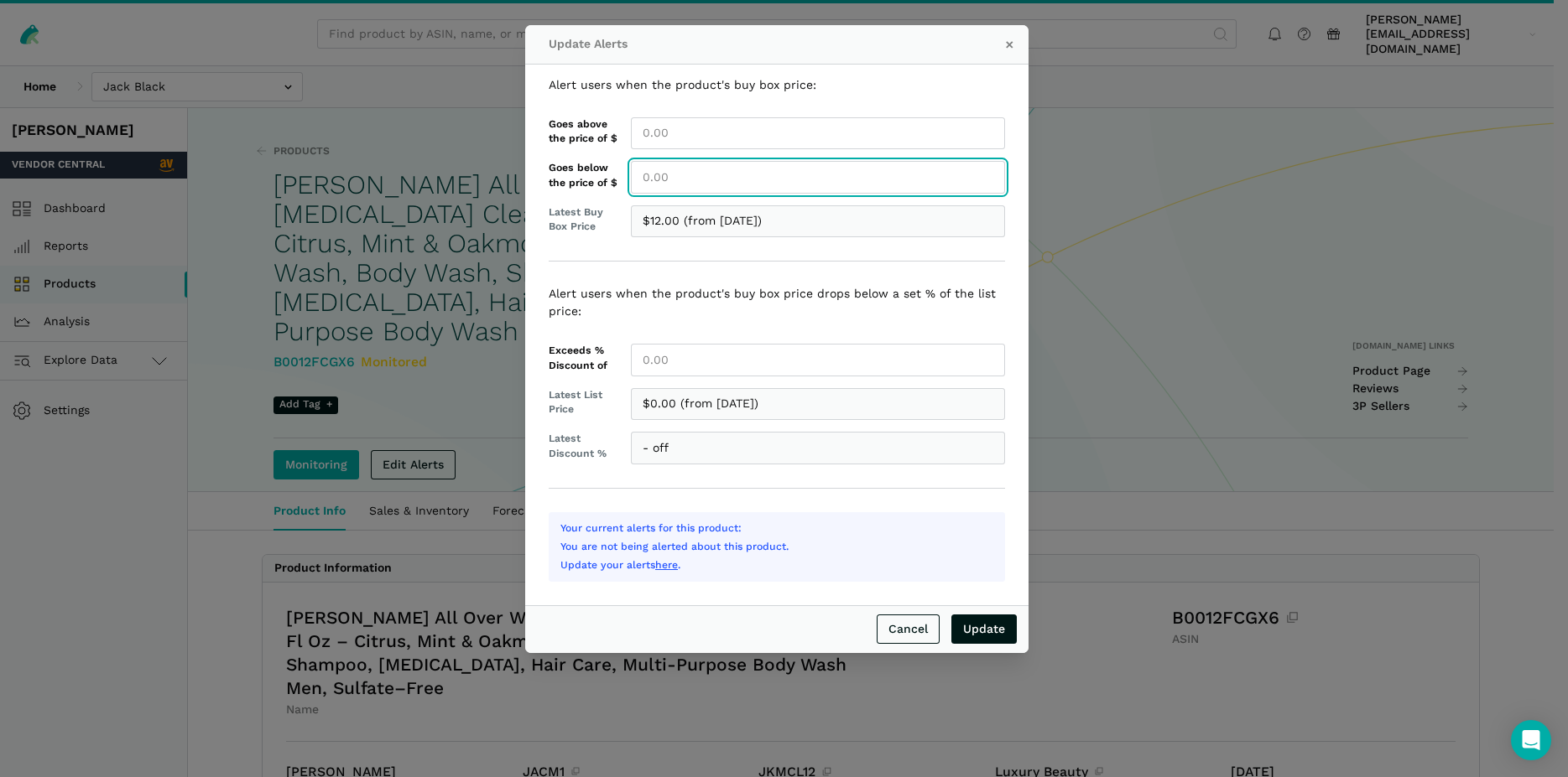
click at [667, 171] on input "Goes below the price of $" at bounding box center [818, 177] width 374 height 33
type input "12.00"
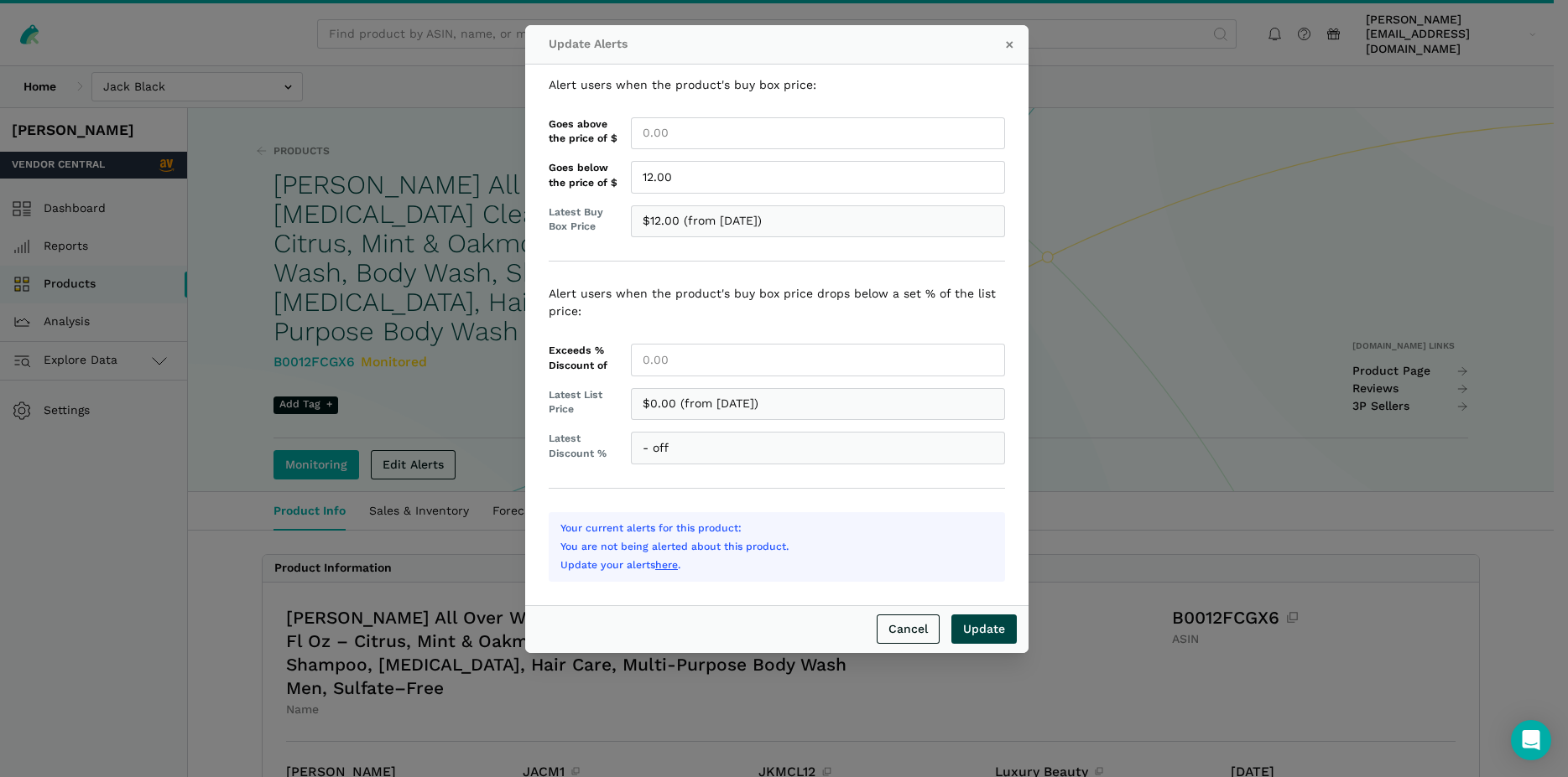
click at [987, 622] on input "Update" at bounding box center [984, 629] width 66 height 29
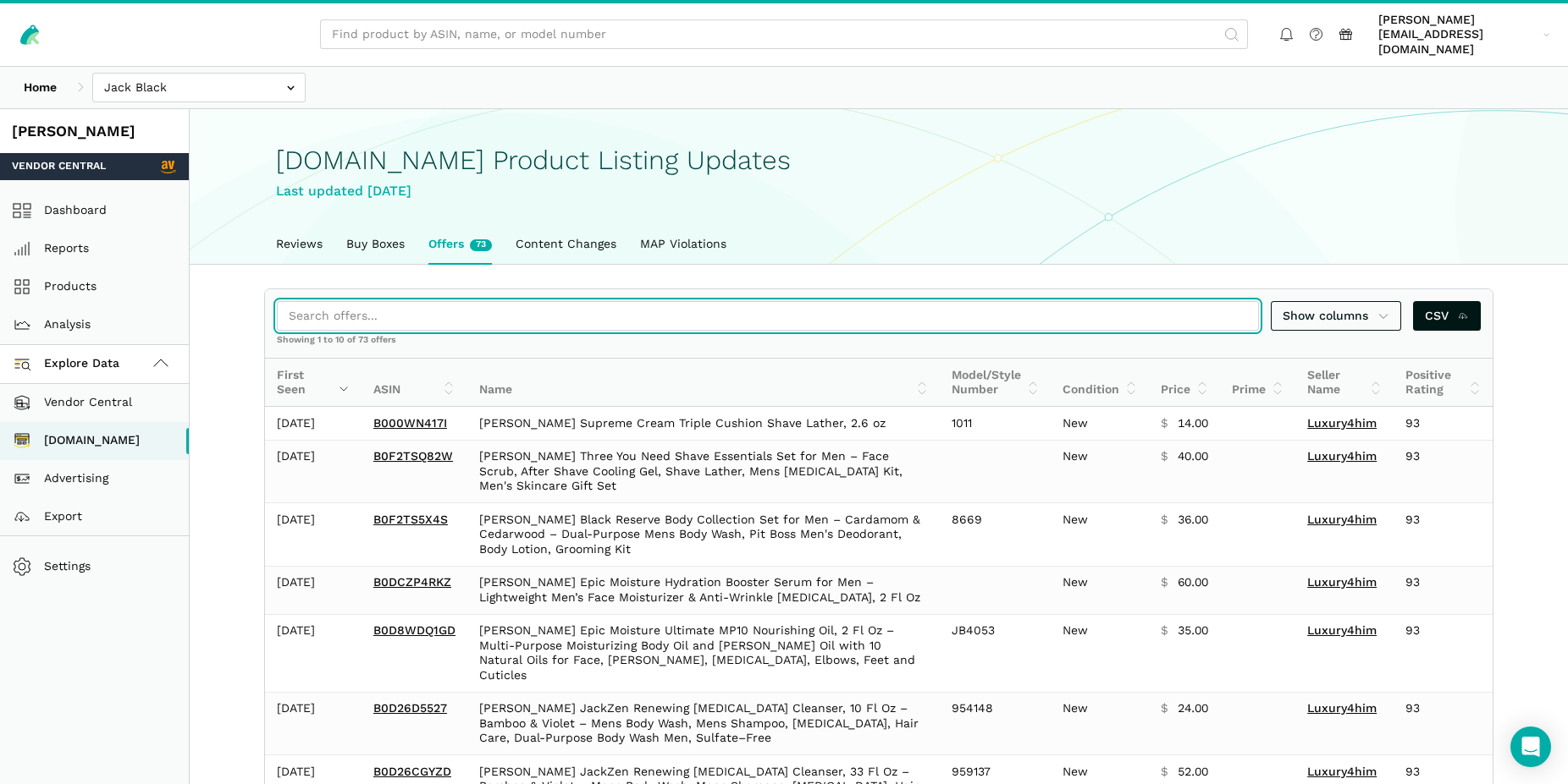
click at [421, 301] on input "search" at bounding box center [767, 315] width 982 height 29
paste input "B0CF1S6FMV"
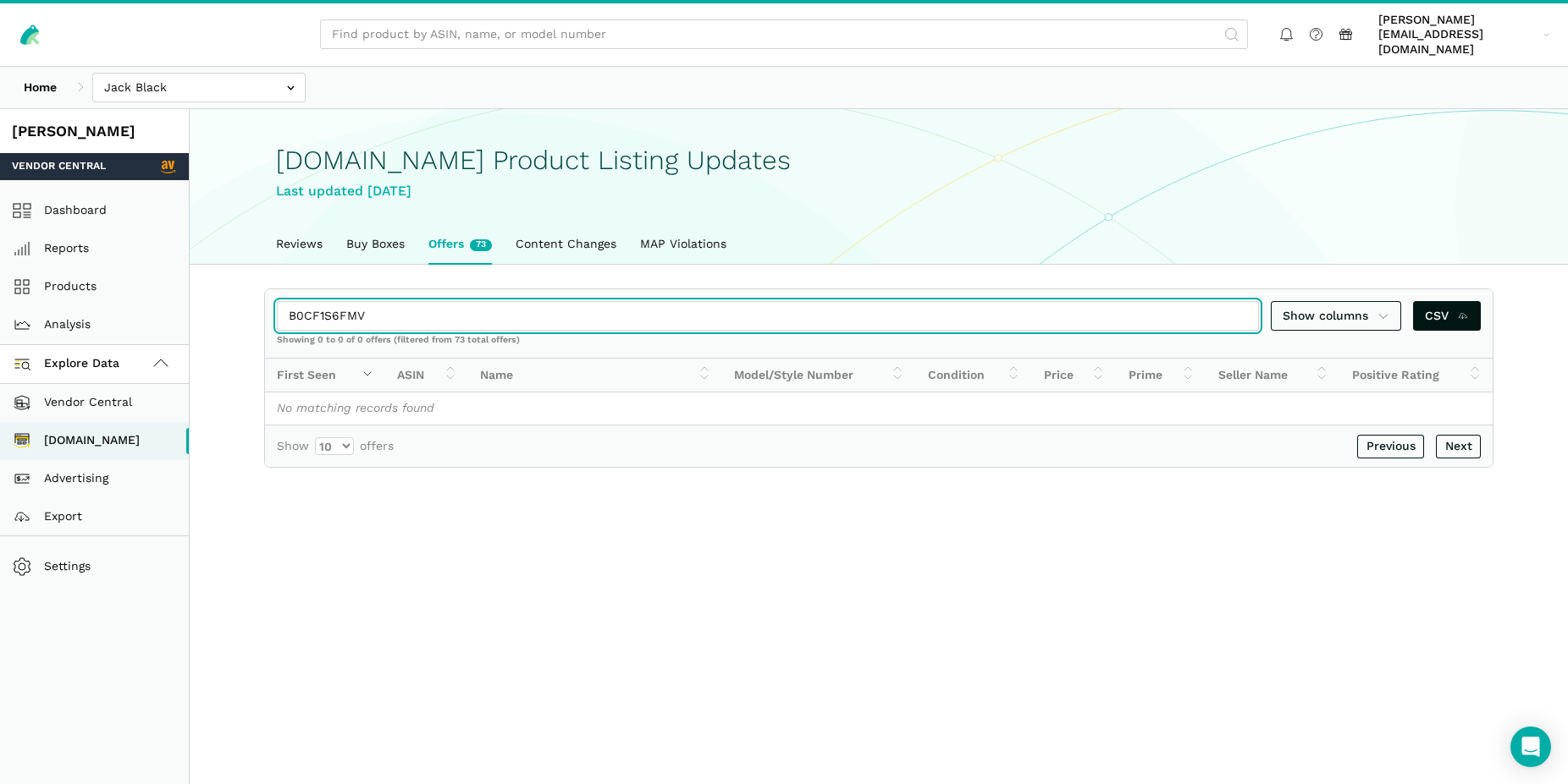
drag, startPoint x: 365, startPoint y: 301, endPoint x: 263, endPoint y: 301, distance: 102.0
click at [276, 301] on input "B0CF1S6FMV" at bounding box center [767, 315] width 982 height 29
paste input "0B5TEDFS"
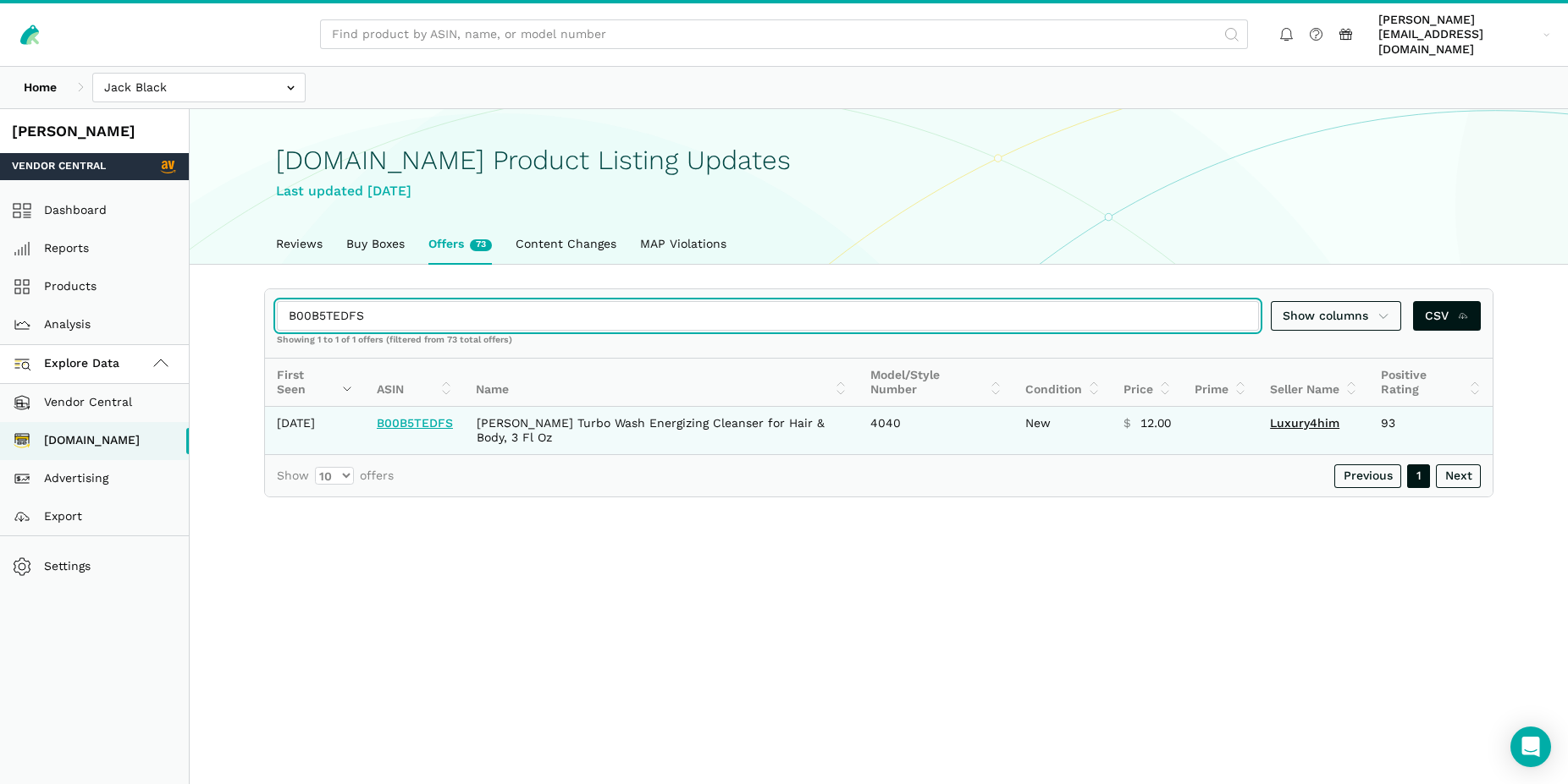
type input "B00B5TEDFS"
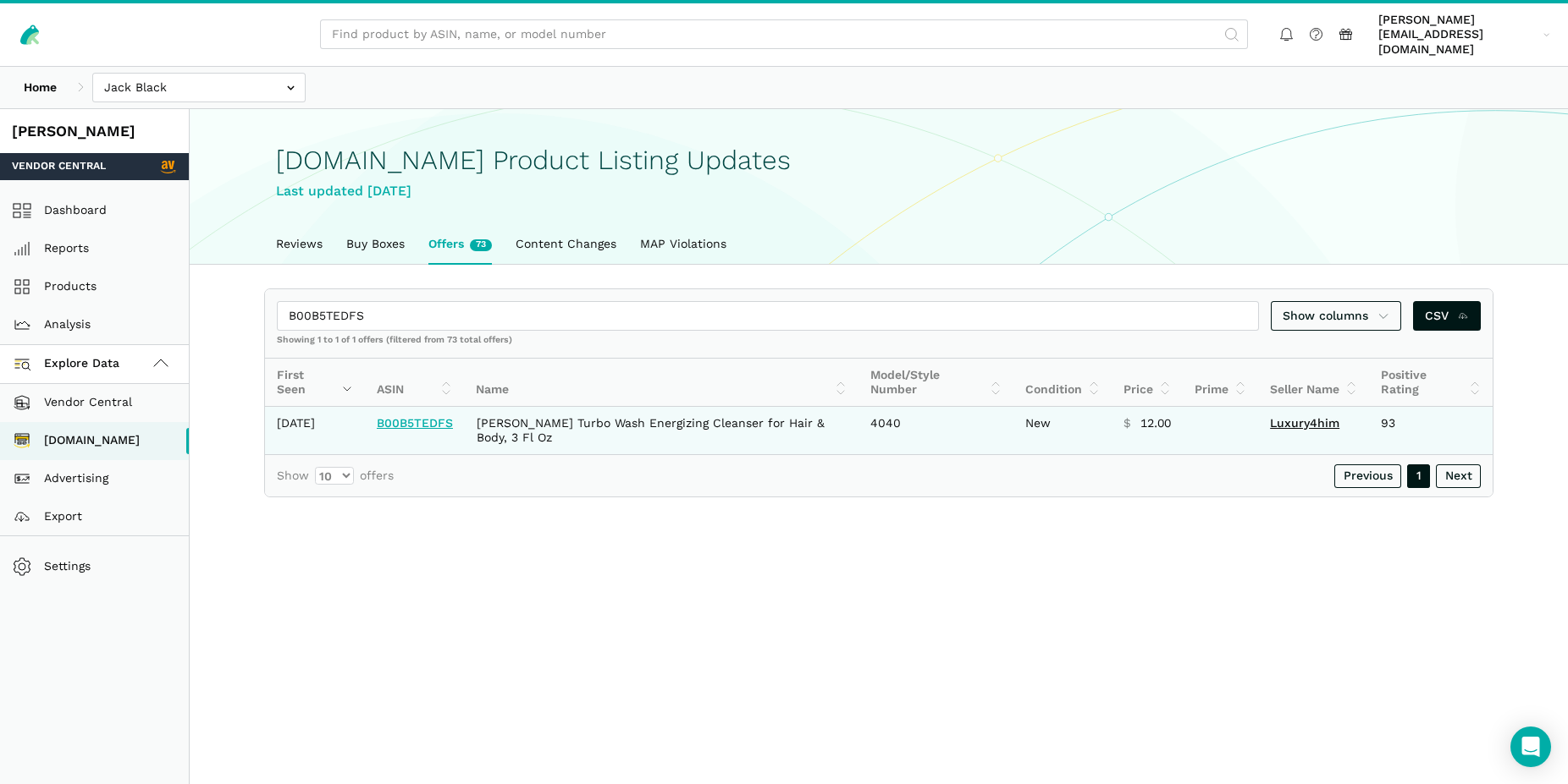
click at [415, 416] on link "B00B5TEDFS" at bounding box center [415, 423] width 76 height 14
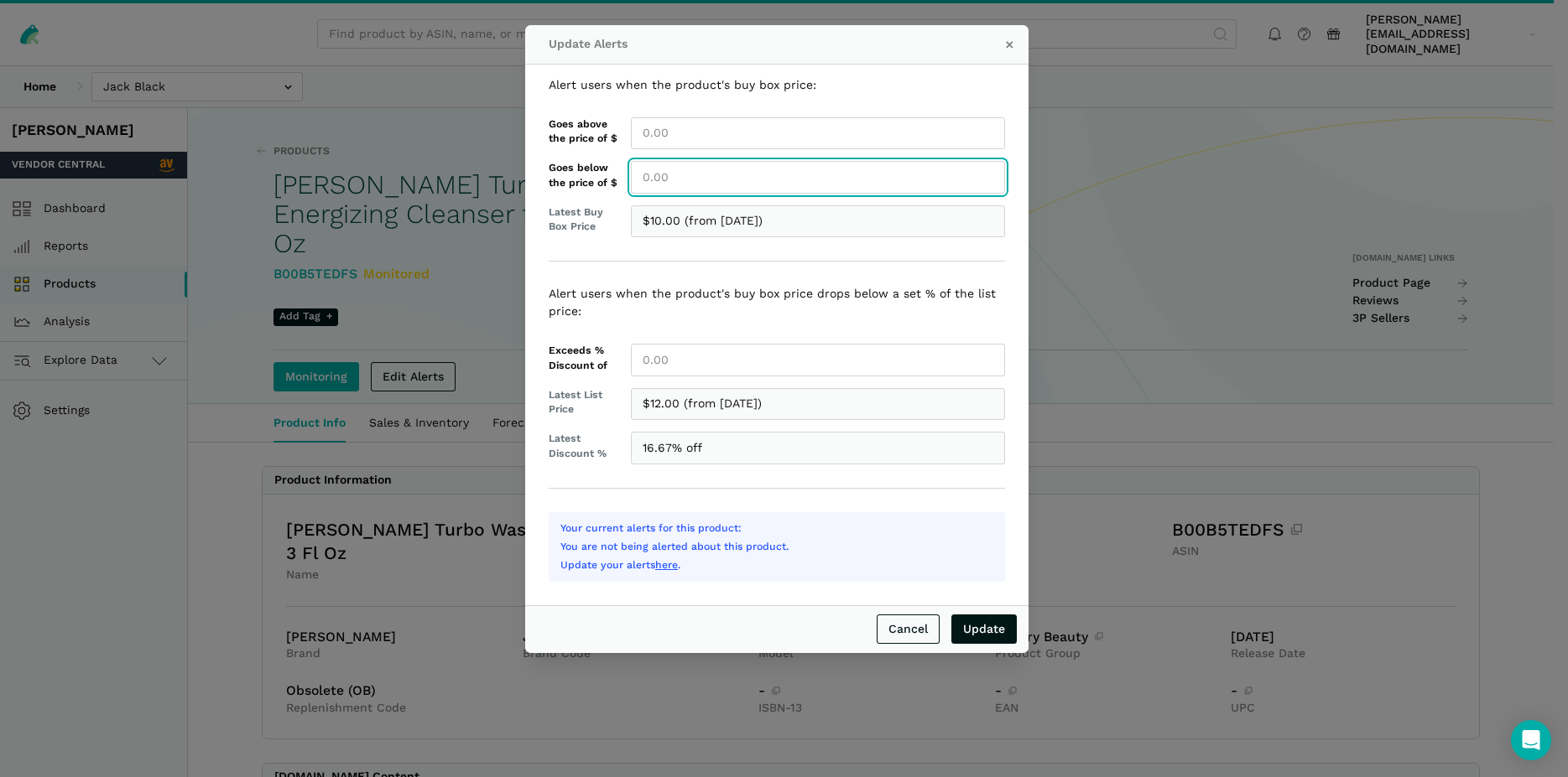
click at [673, 184] on input "Goes below the price of $" at bounding box center [818, 177] width 374 height 33
type input "12.00"
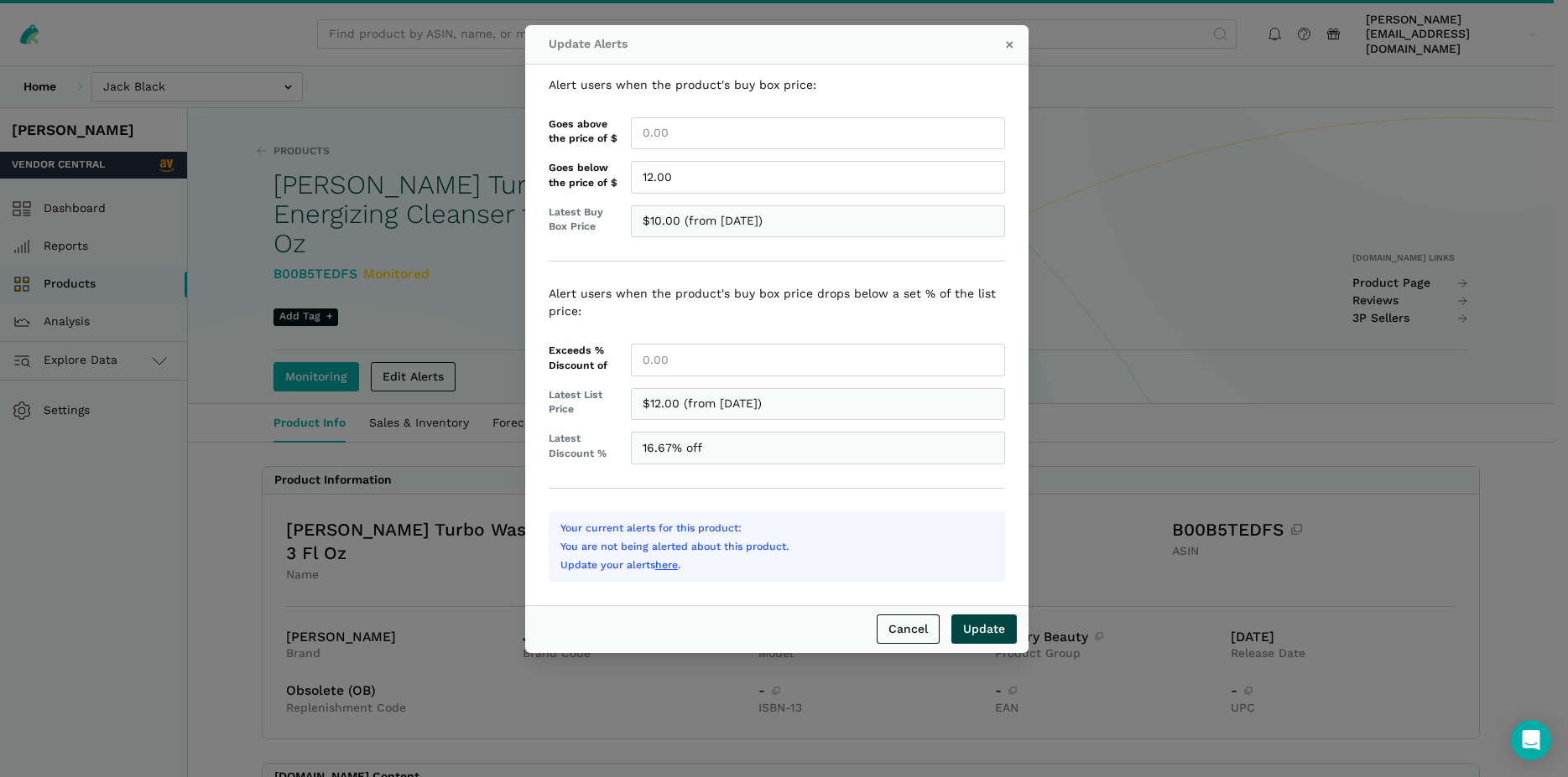
click at [999, 632] on input "Update" at bounding box center [984, 629] width 66 height 29
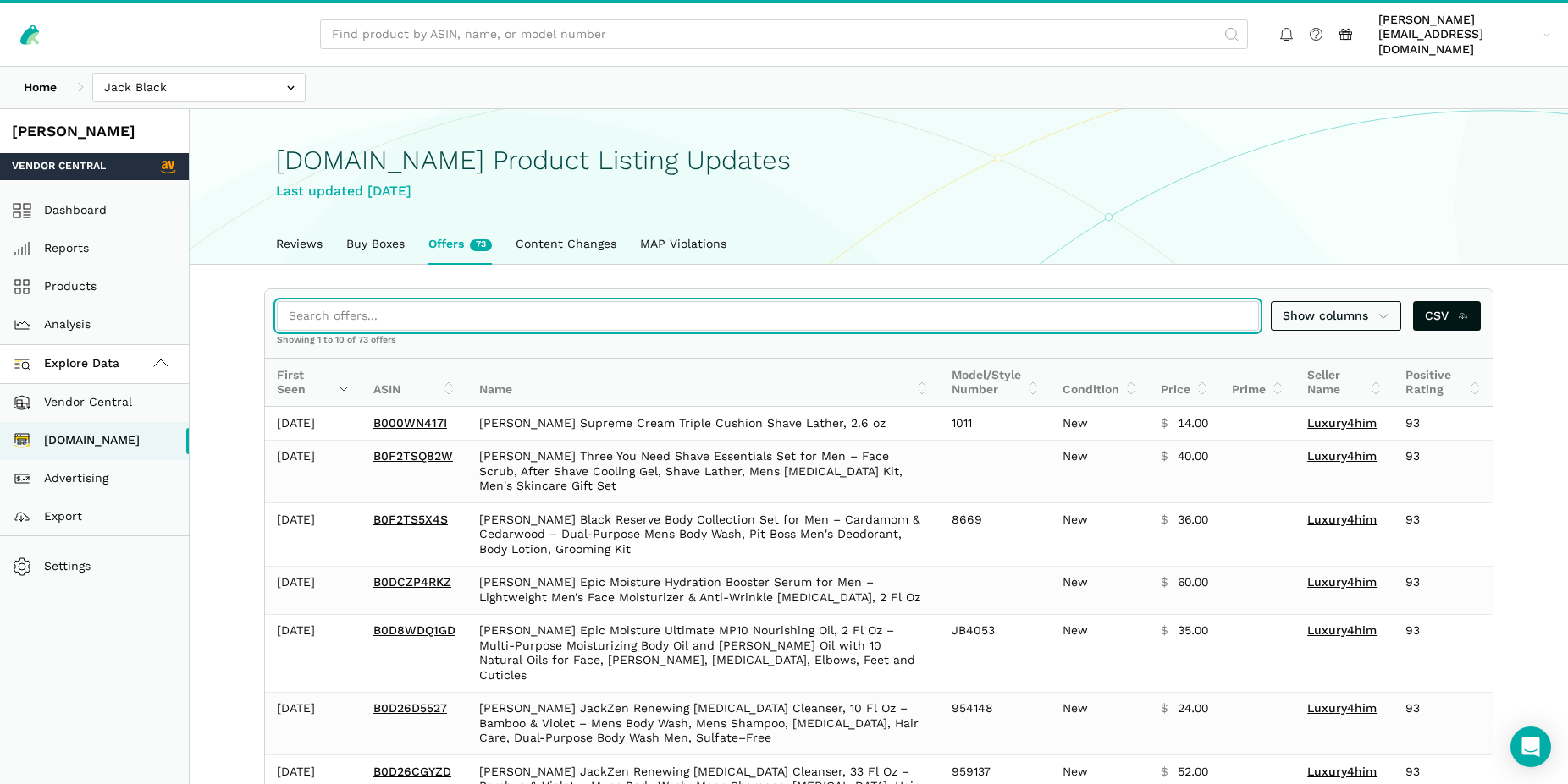
click at [401, 309] on input "search" at bounding box center [767, 315] width 982 height 29
paste input "B0CF1TP7ZS"
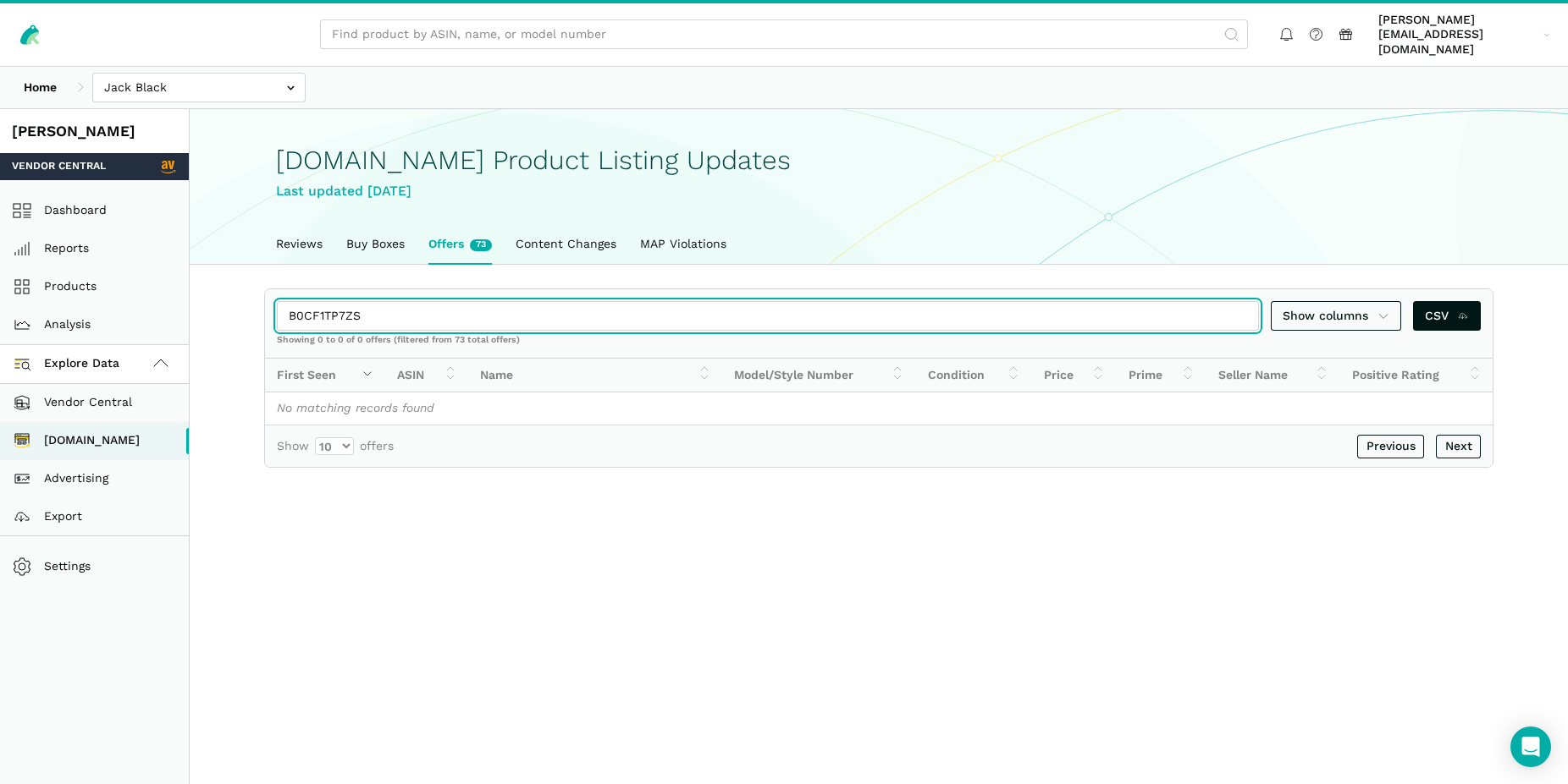
drag, startPoint x: 369, startPoint y: 296, endPoint x: 245, endPoint y: 298, distance: 124.0
click at [276, 301] on input "B0CF1TP7ZS" at bounding box center [767, 315] width 982 height 29
paste input "BJS2XM6N"
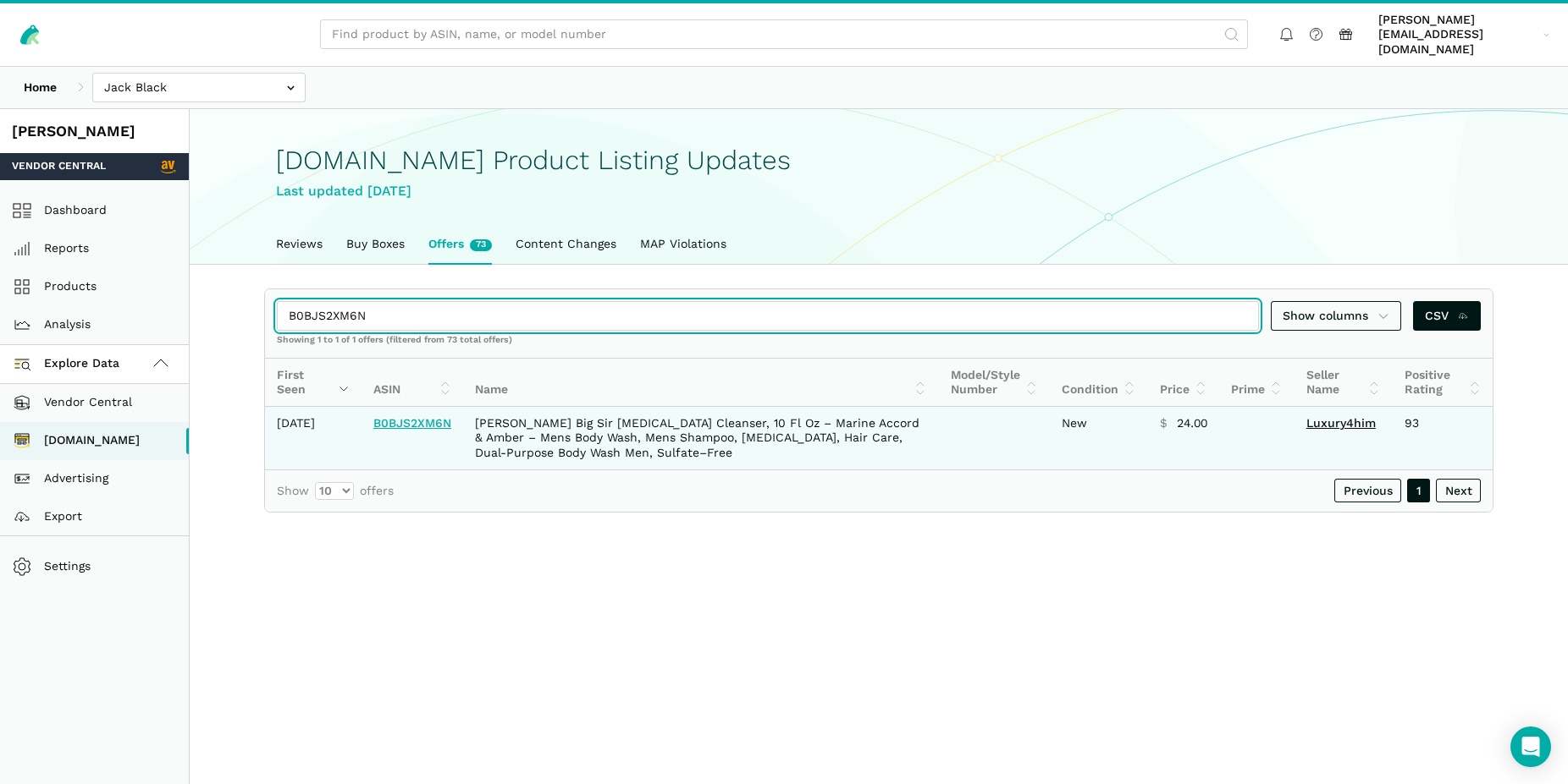
type input "B0BJS2XM6N"
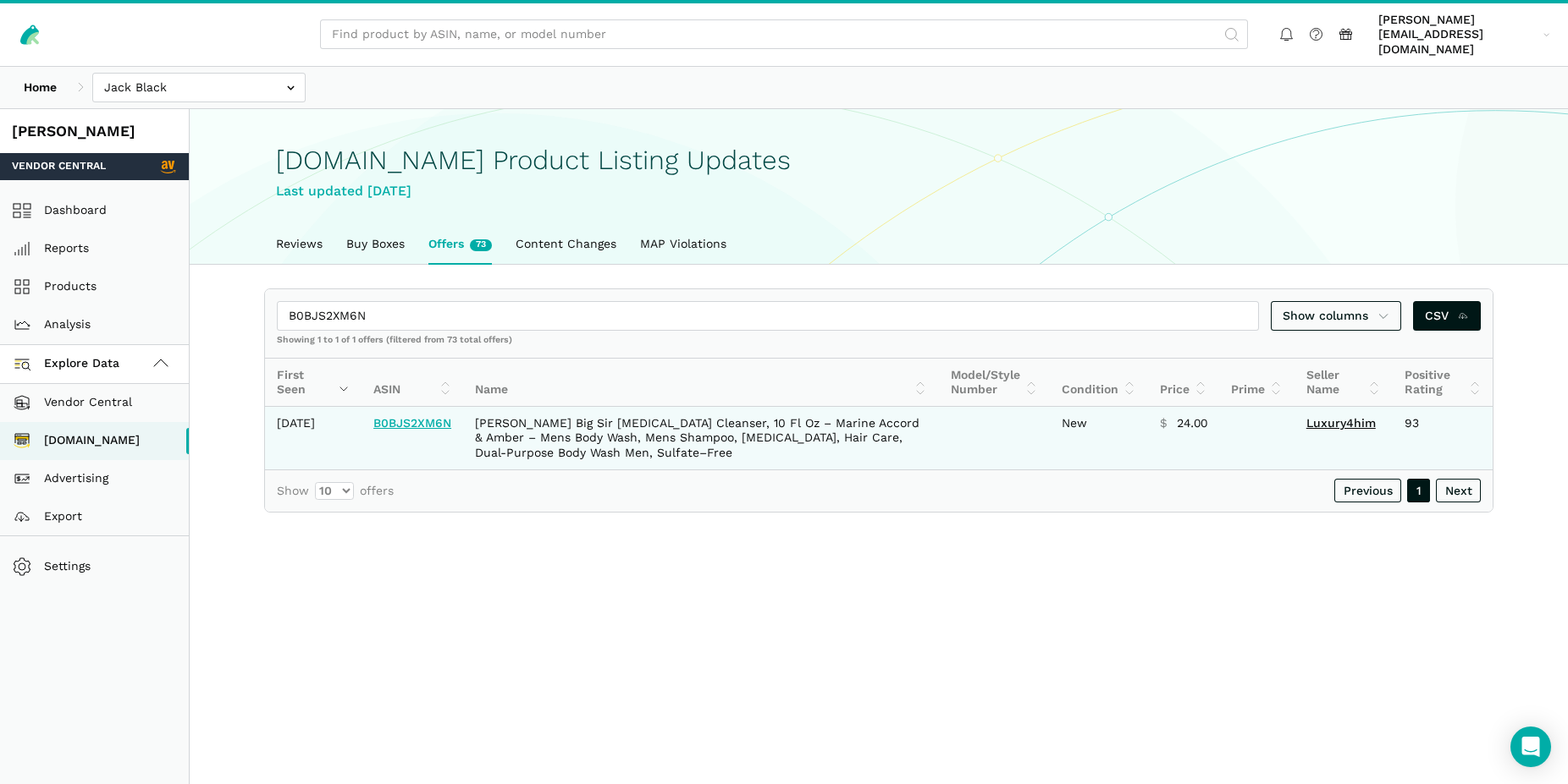
click at [435, 427] on link "B0BJS2XM6N" at bounding box center [412, 423] width 78 height 14
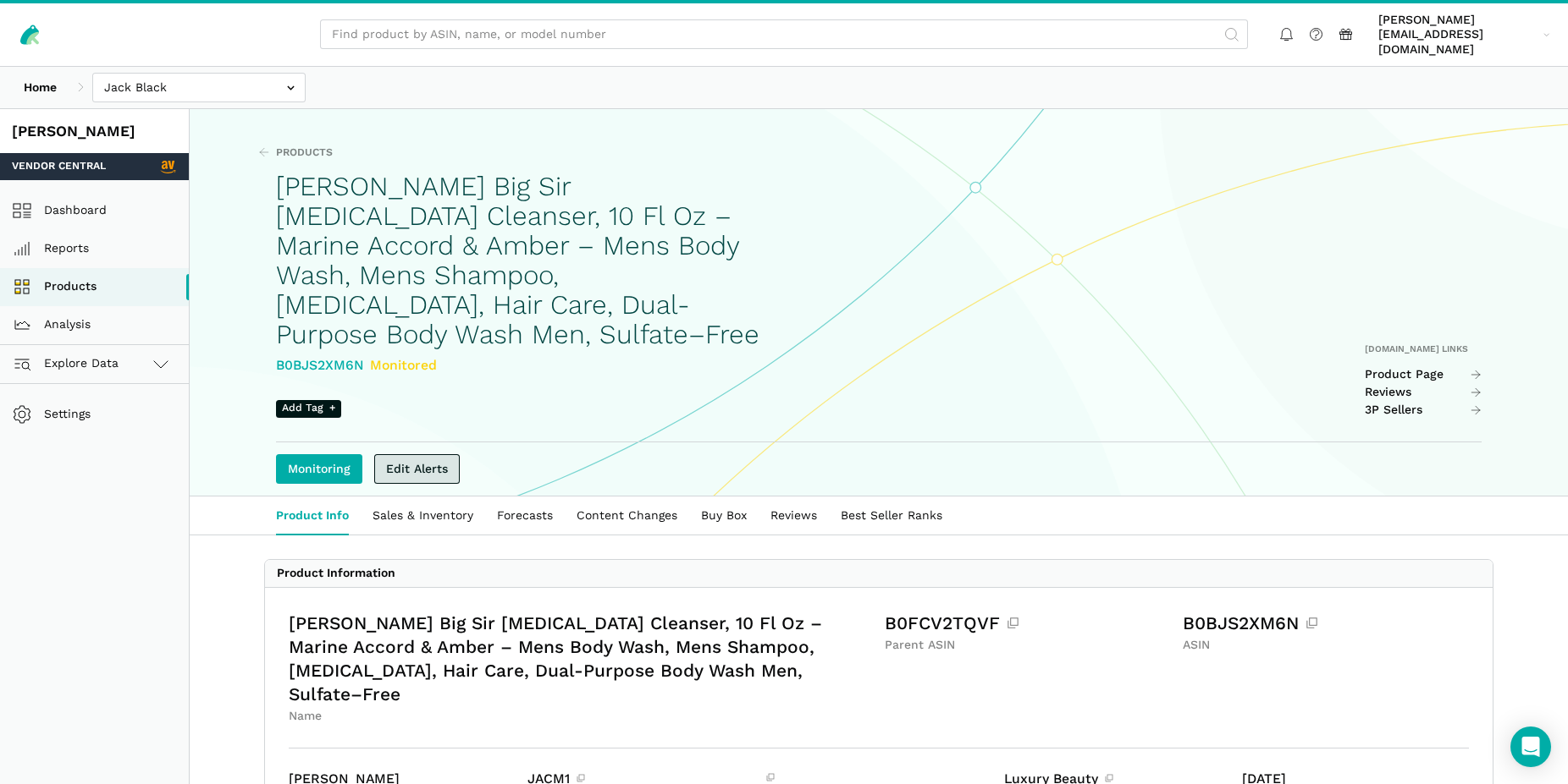
click at [416, 456] on link "Edit Alerts" at bounding box center [417, 469] width 86 height 29
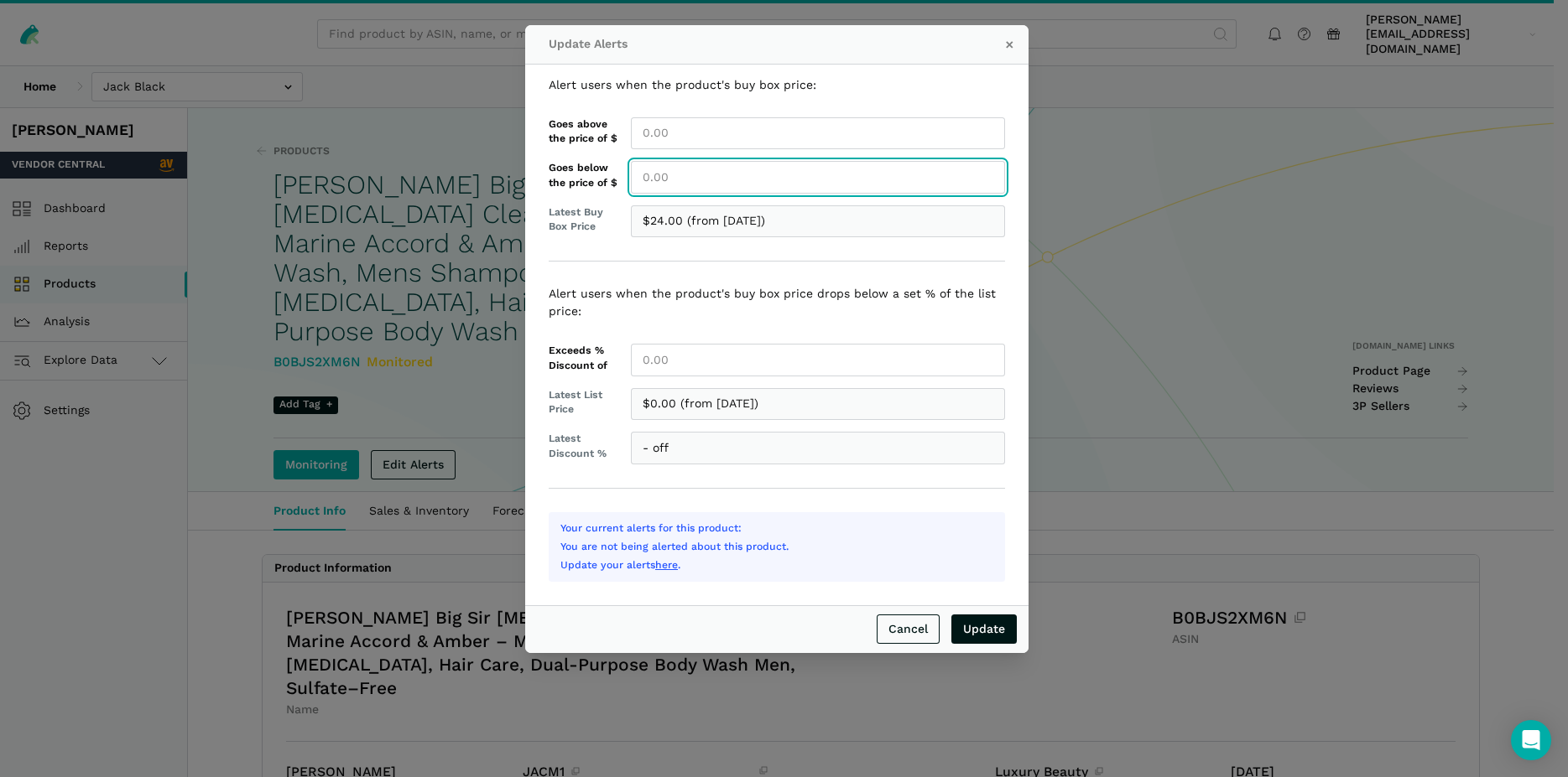
click at [678, 176] on input "Goes below the price of $" at bounding box center [818, 177] width 374 height 33
type input "24.00"
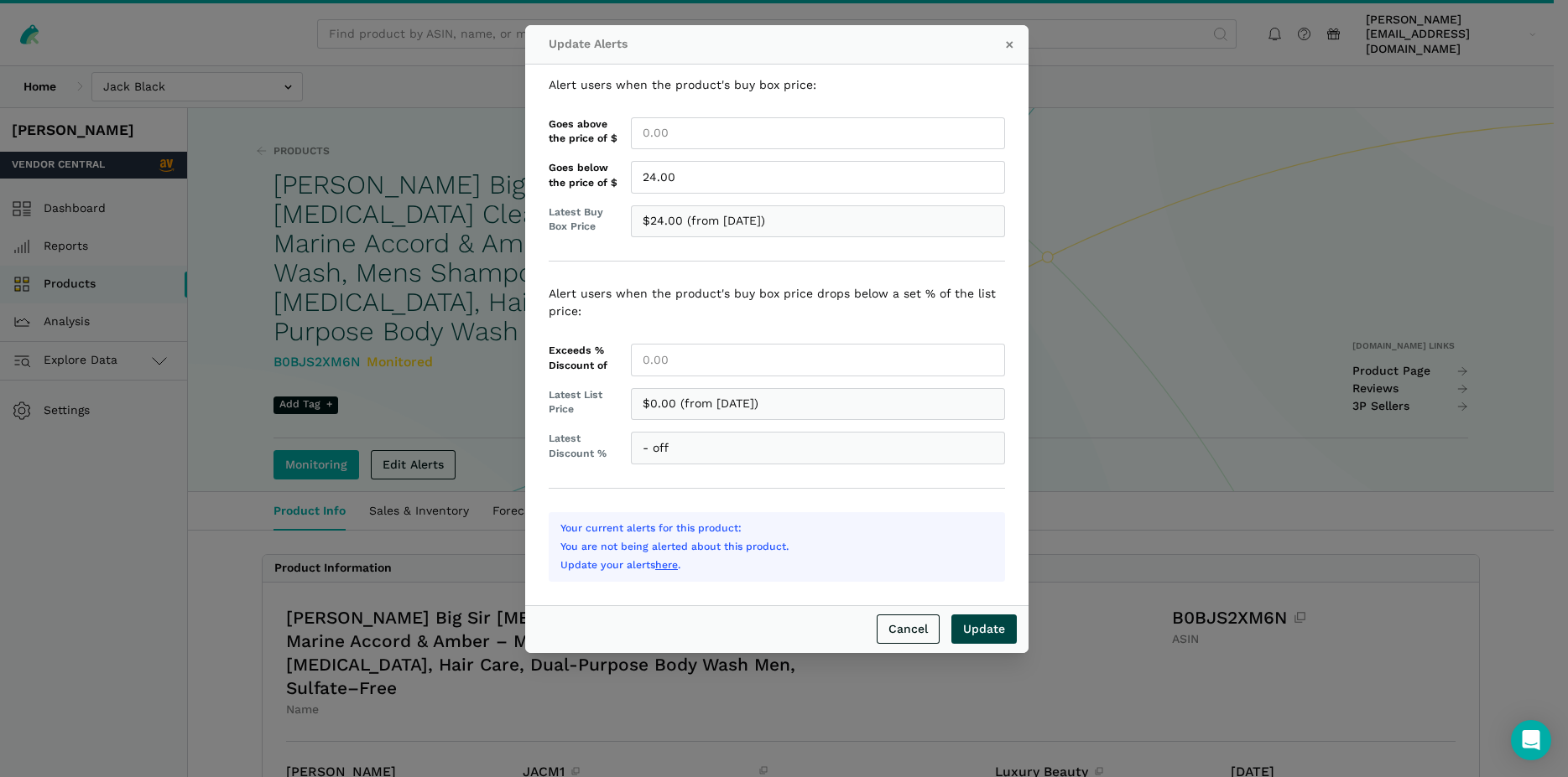
click at [983, 633] on input "Update" at bounding box center [984, 629] width 66 height 29
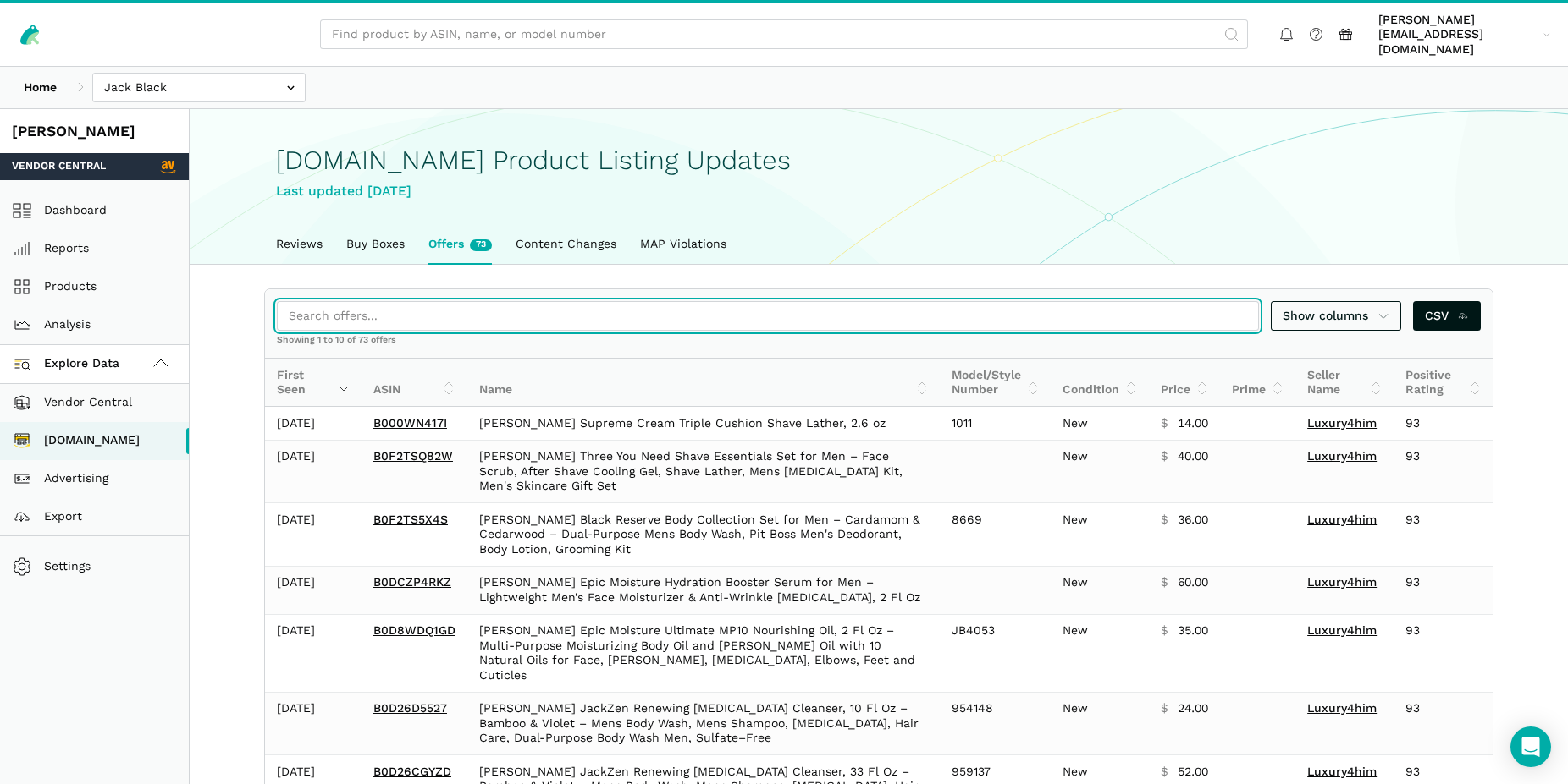
click at [379, 302] on input "search" at bounding box center [767, 315] width 982 height 29
paste input "B0C82YQ6LL"
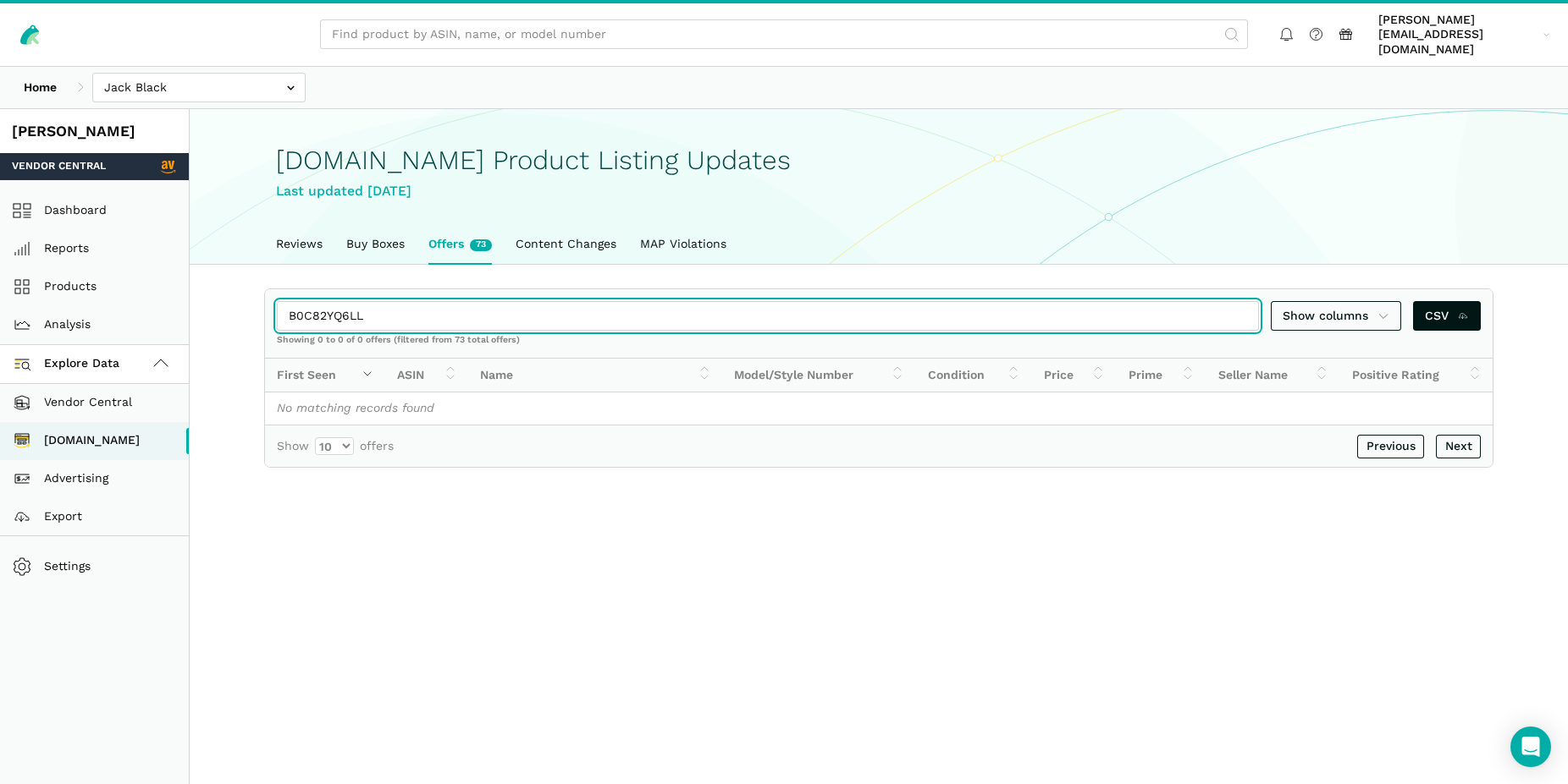
drag, startPoint x: 384, startPoint y: 295, endPoint x: 290, endPoint y: 289, distance: 94.2
click at [290, 301] on input "B0C82YQ6LL" at bounding box center [767, 315] width 982 height 29
paste input "F1SXTBK"
drag, startPoint x: 371, startPoint y: 296, endPoint x: 288, endPoint y: 305, distance: 83.5
click at [288, 305] on input "B0CF1SXTBK" at bounding box center [767, 315] width 982 height 29
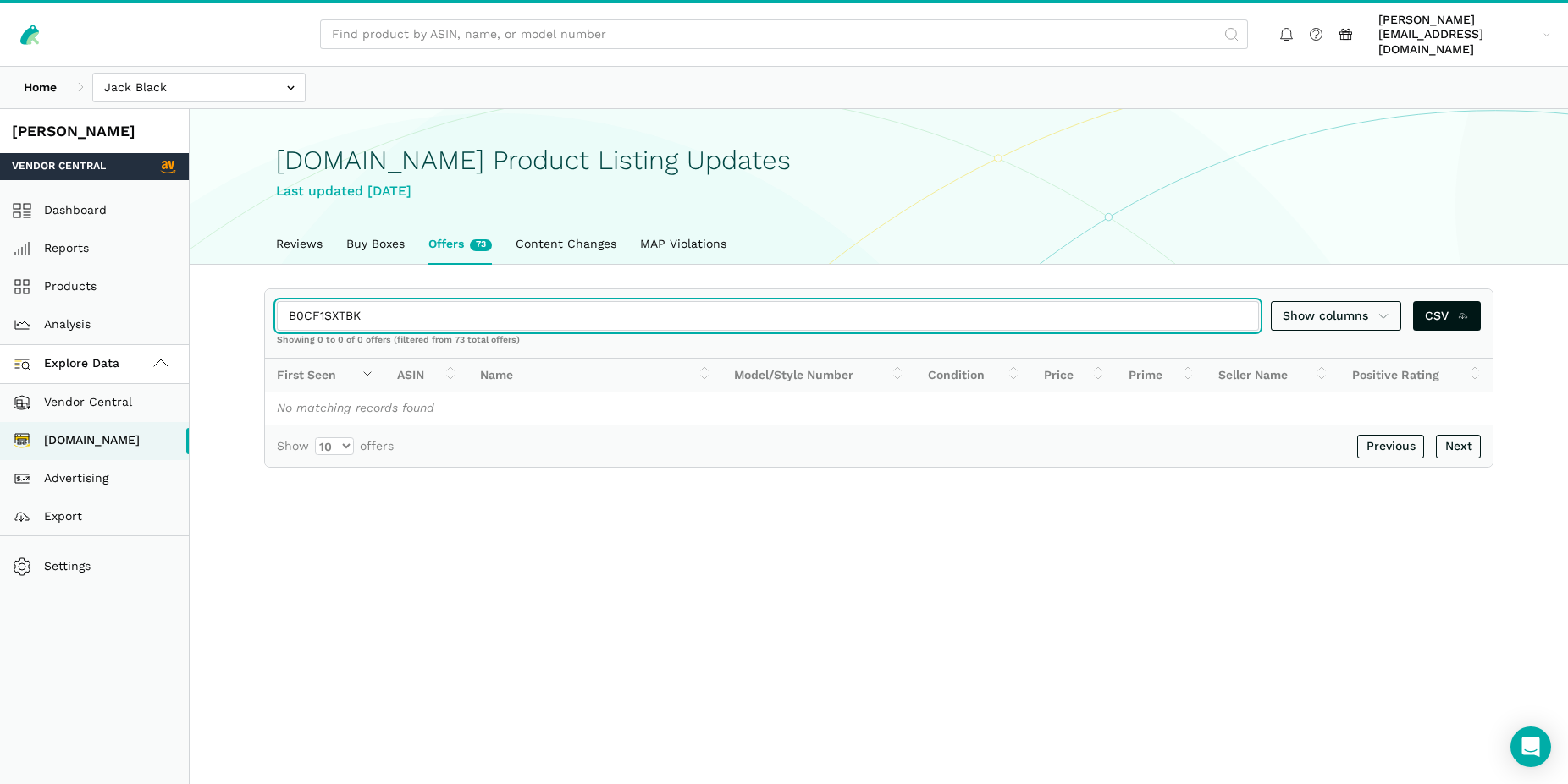
paste input "D26D5527"
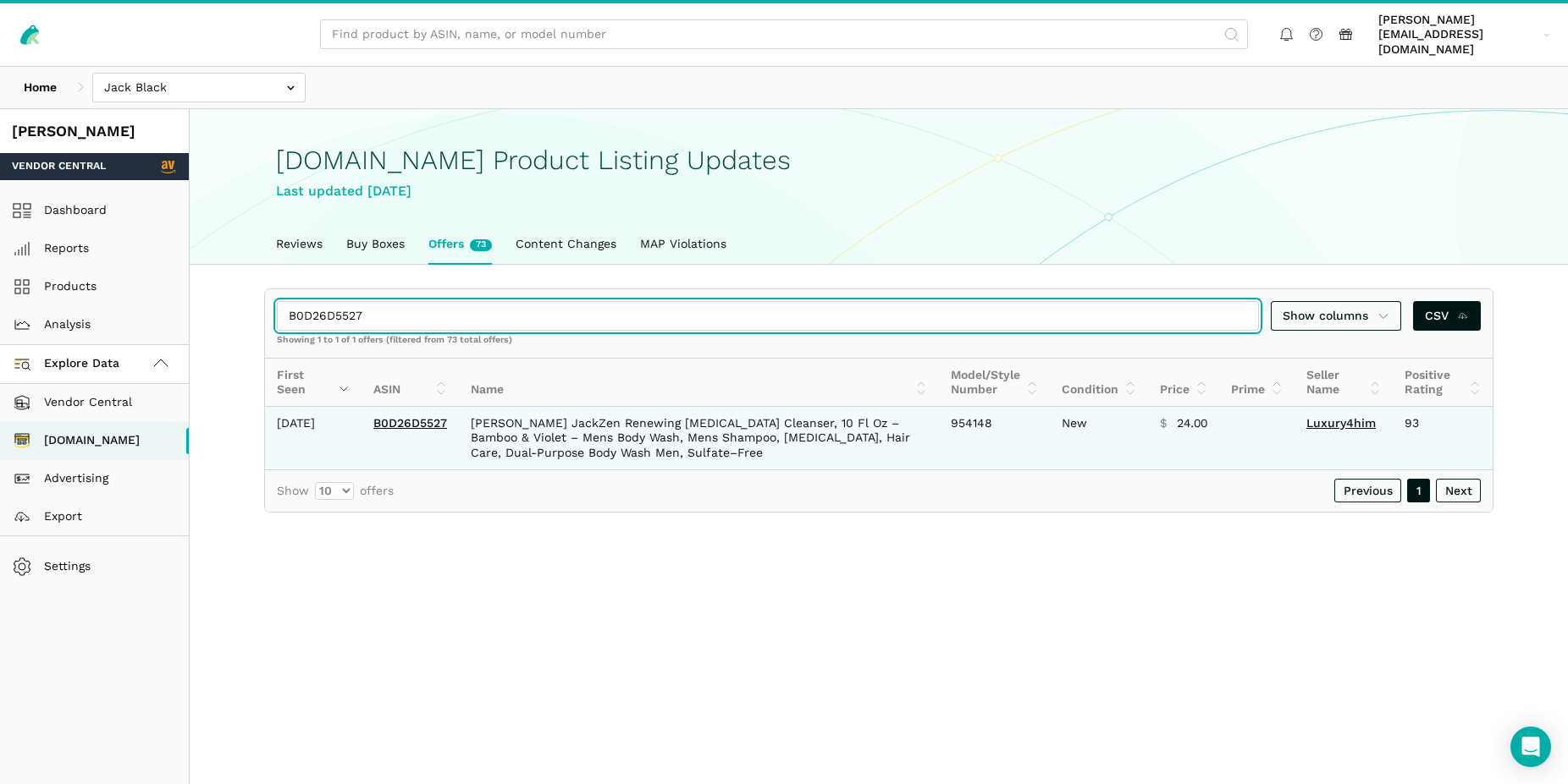
type input "B0D26D5527"
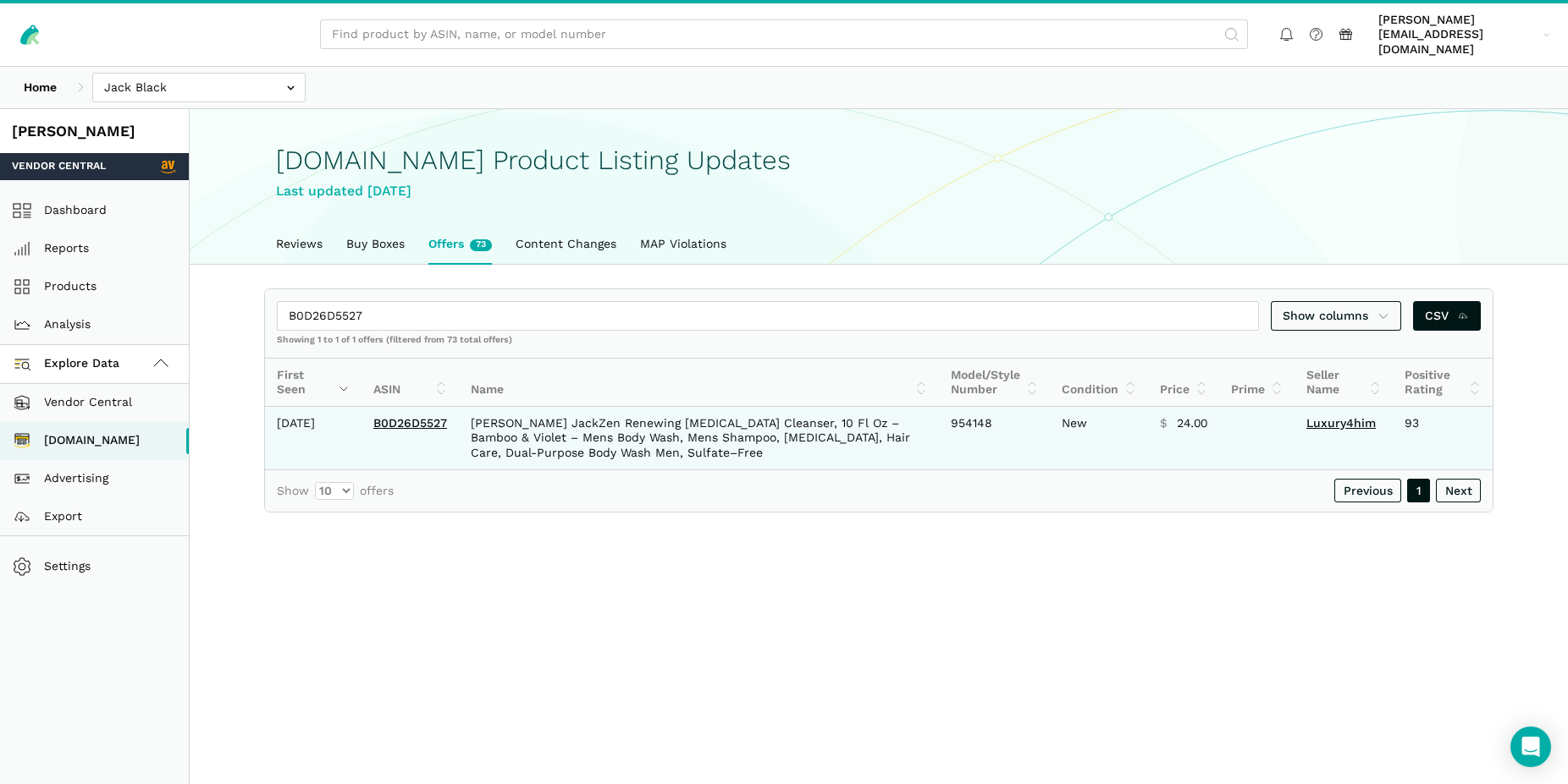
click at [418, 431] on td "B0D26D5527" at bounding box center [410, 438] width 98 height 62
click at [412, 422] on link "B0D26D5527" at bounding box center [409, 423] width 73 height 14
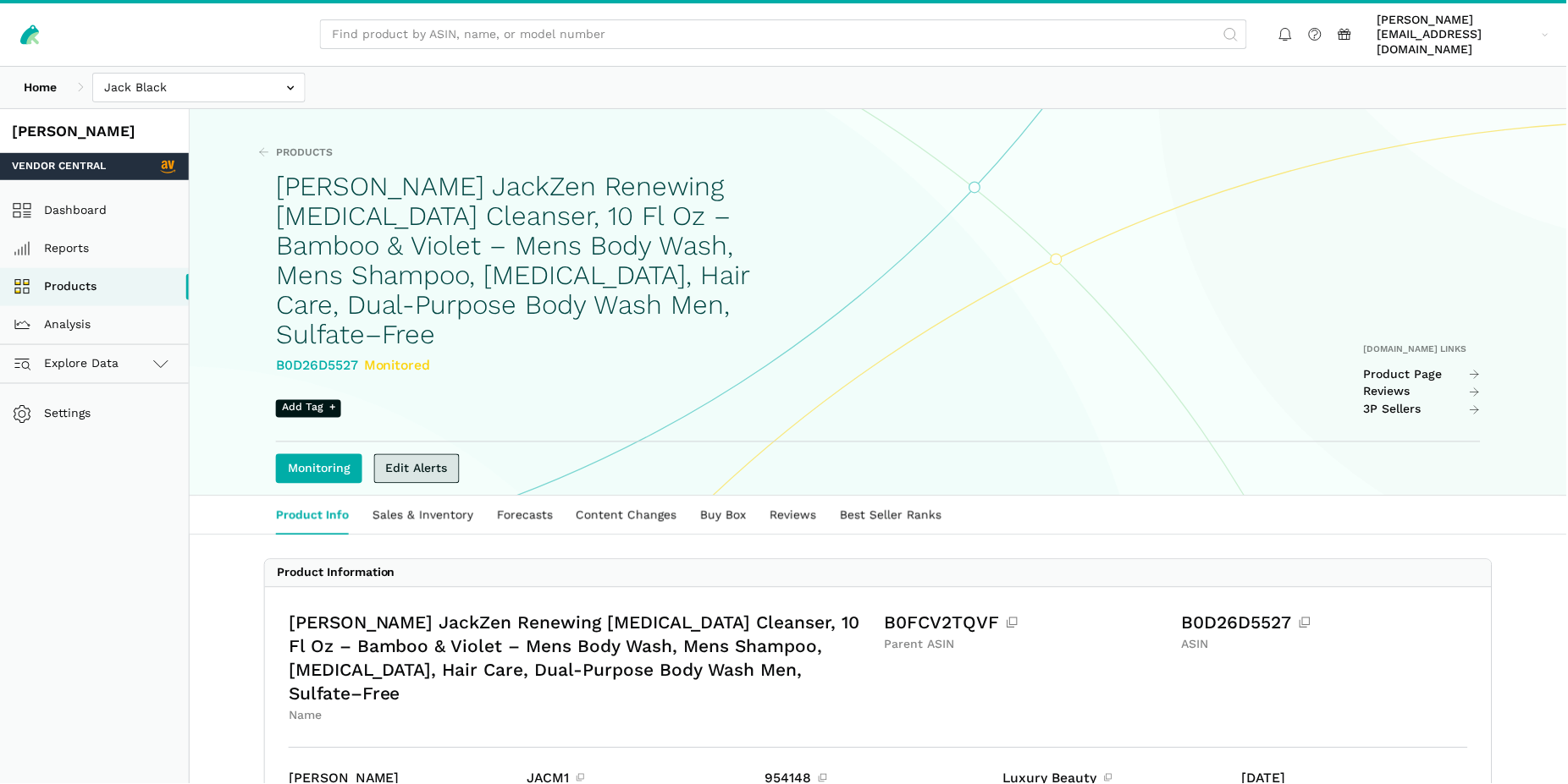
click at [406, 454] on link "Edit Alerts" at bounding box center [417, 469] width 86 height 29
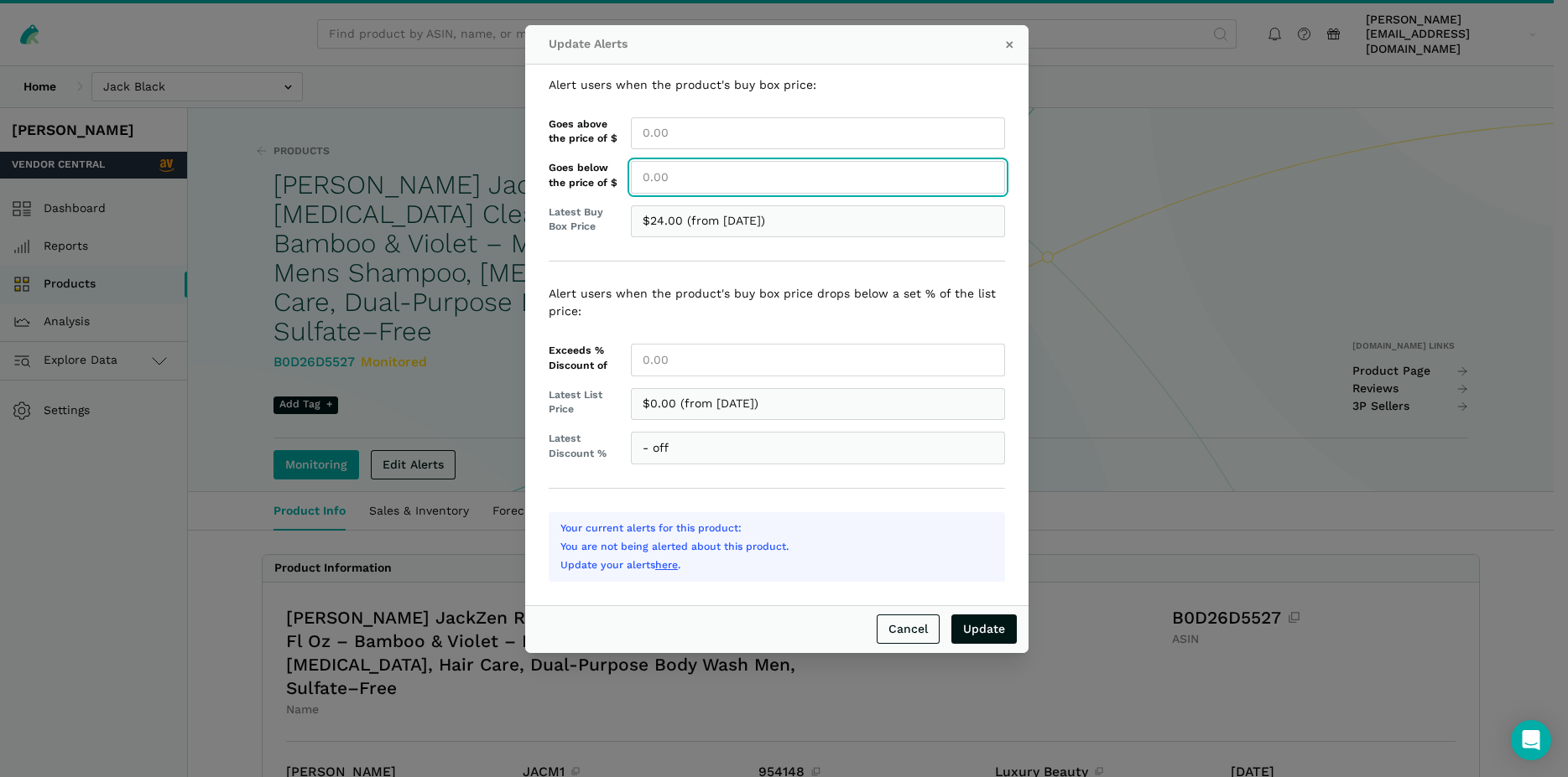
click at [654, 184] on input "Goes below the price of $" at bounding box center [818, 177] width 374 height 33
type input "24.00"
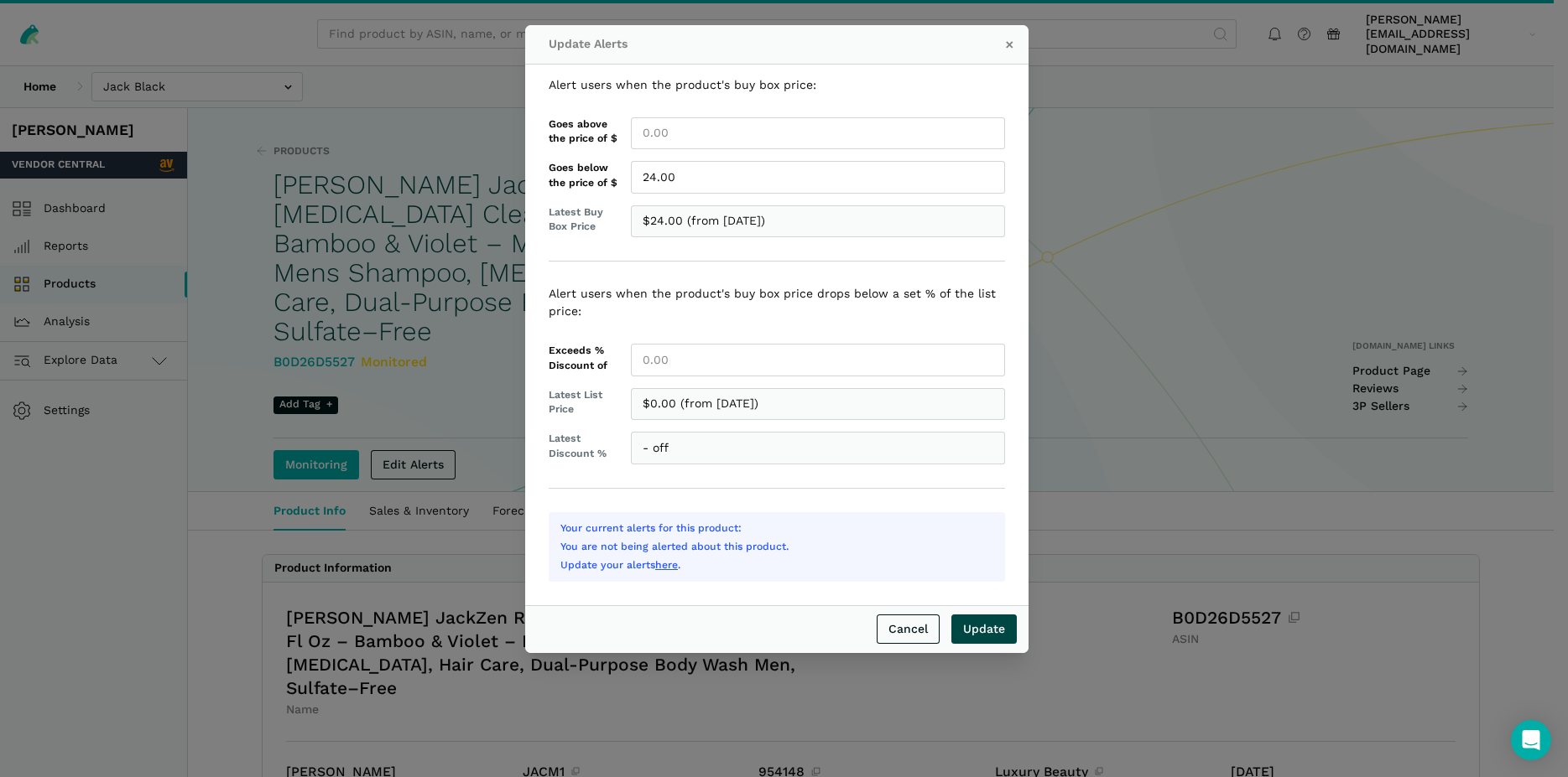
click at [982, 631] on input "Update" at bounding box center [984, 629] width 66 height 29
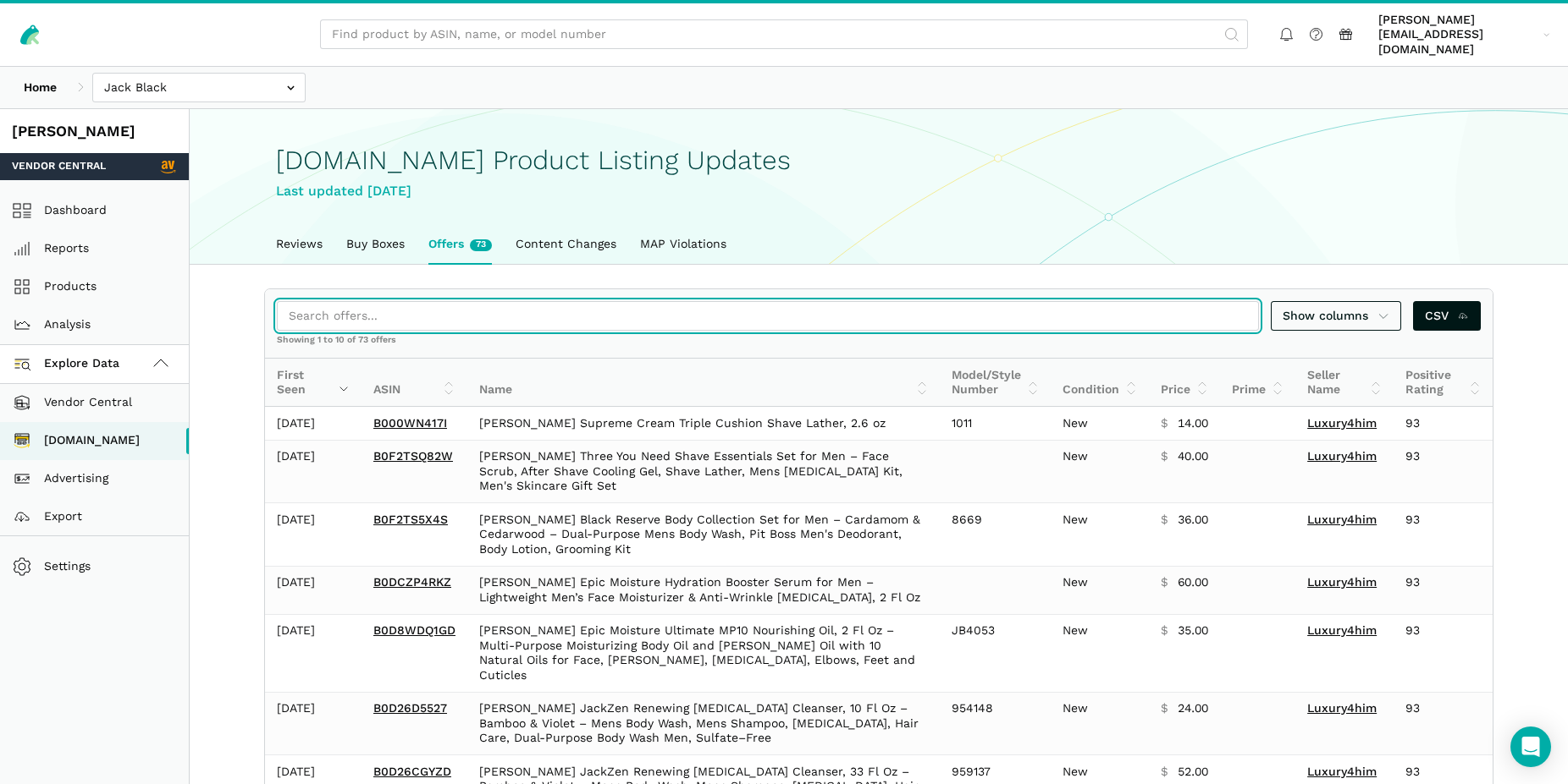
click at [379, 301] on input "search" at bounding box center [767, 315] width 982 height 29
paste input "B0F2TS5X4S"
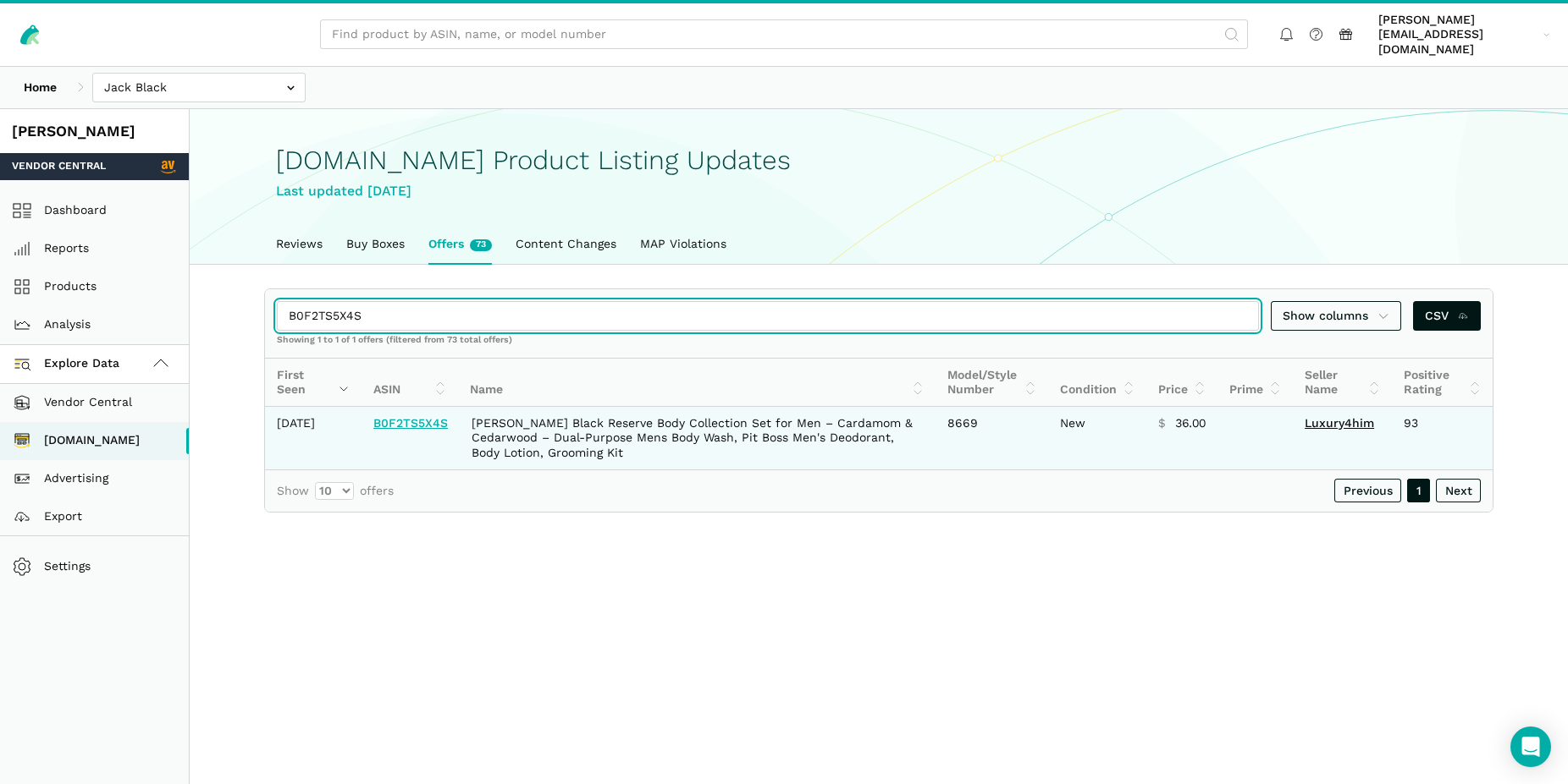
type input "B0F2TS5X4S"
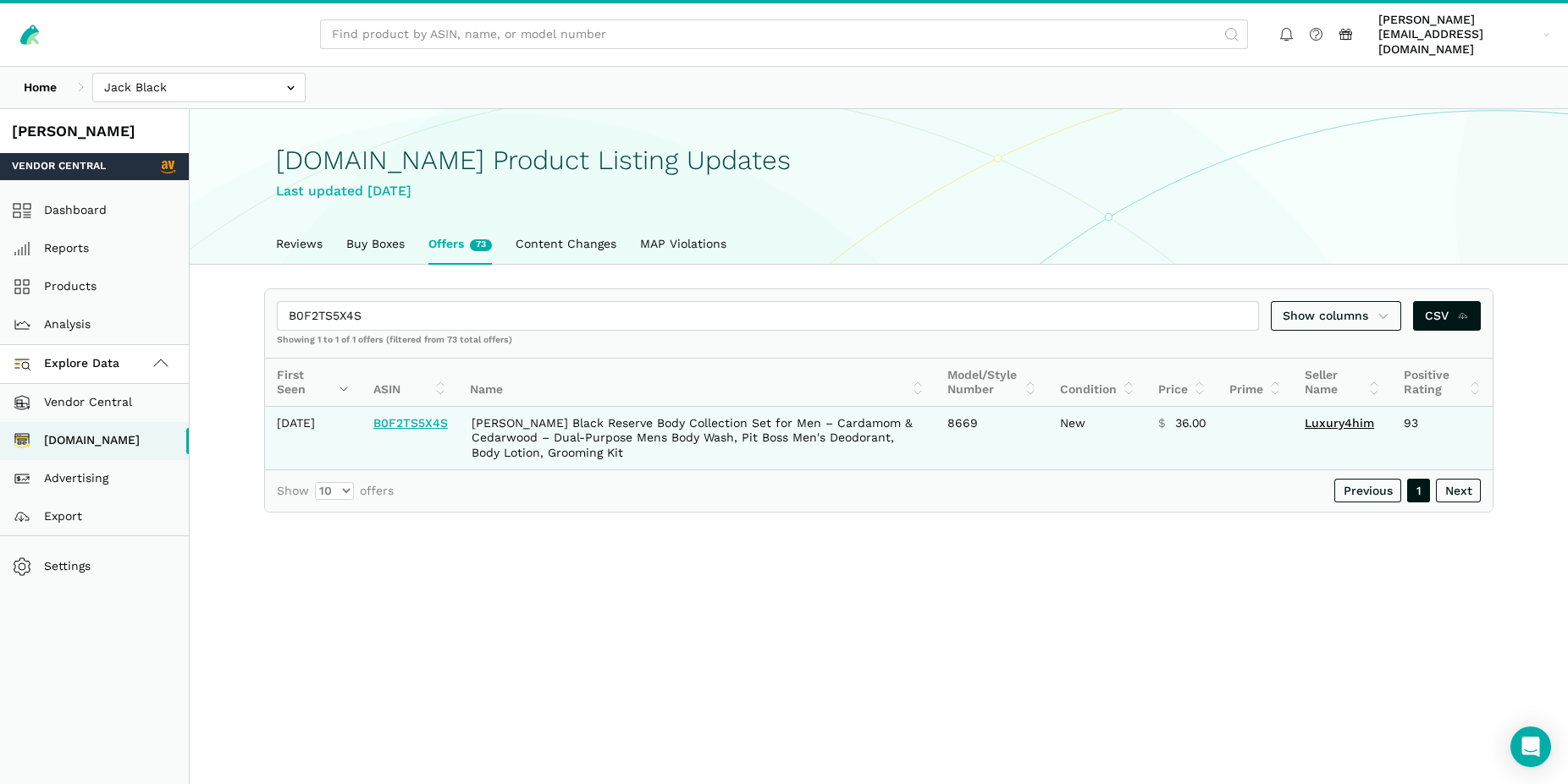
click at [429, 416] on link "B0F2TS5X4S" at bounding box center [410, 423] width 74 height 14
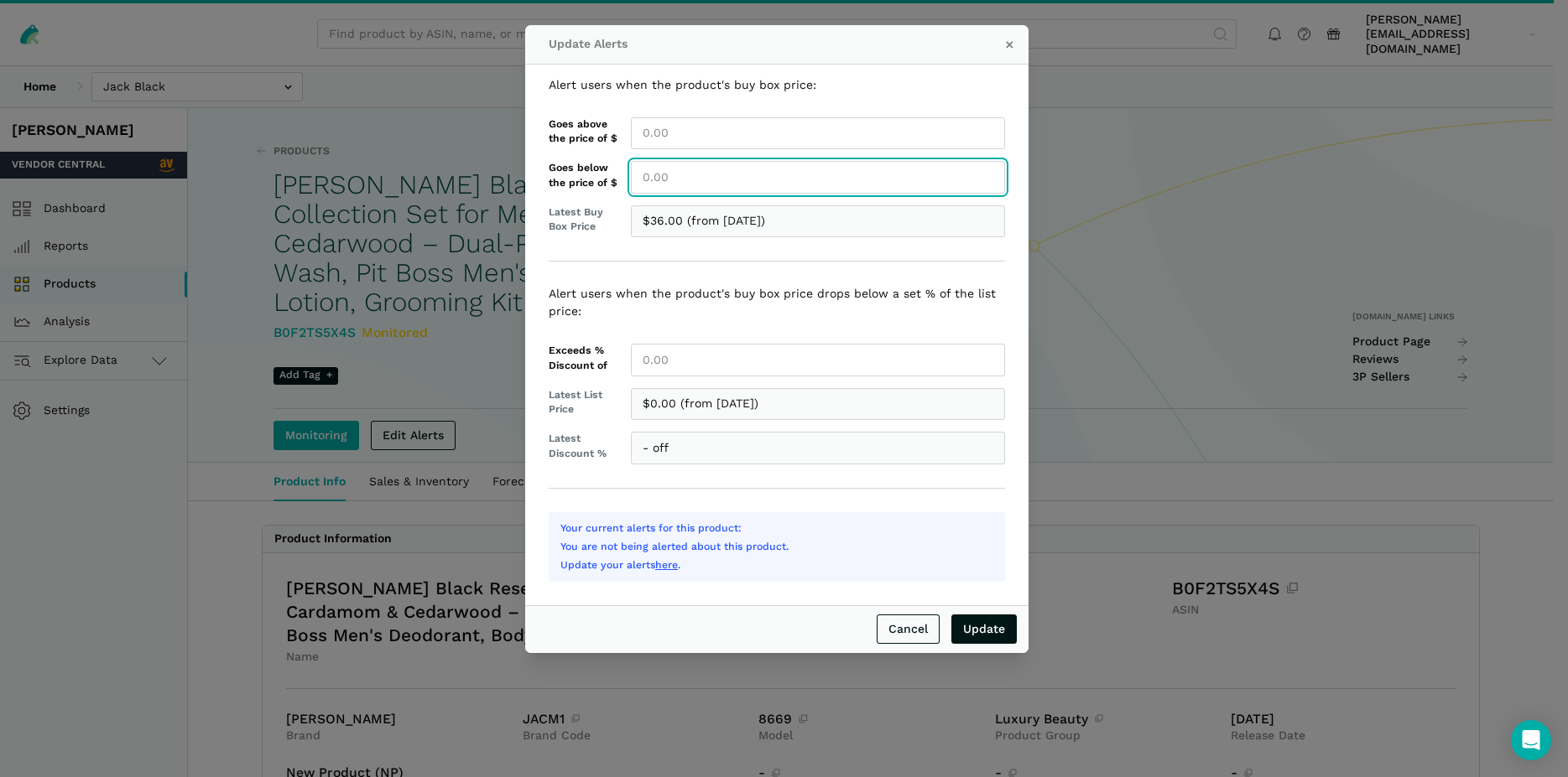
click at [659, 187] on input "Goes below the price of $" at bounding box center [818, 177] width 374 height 33
type input "36.00"
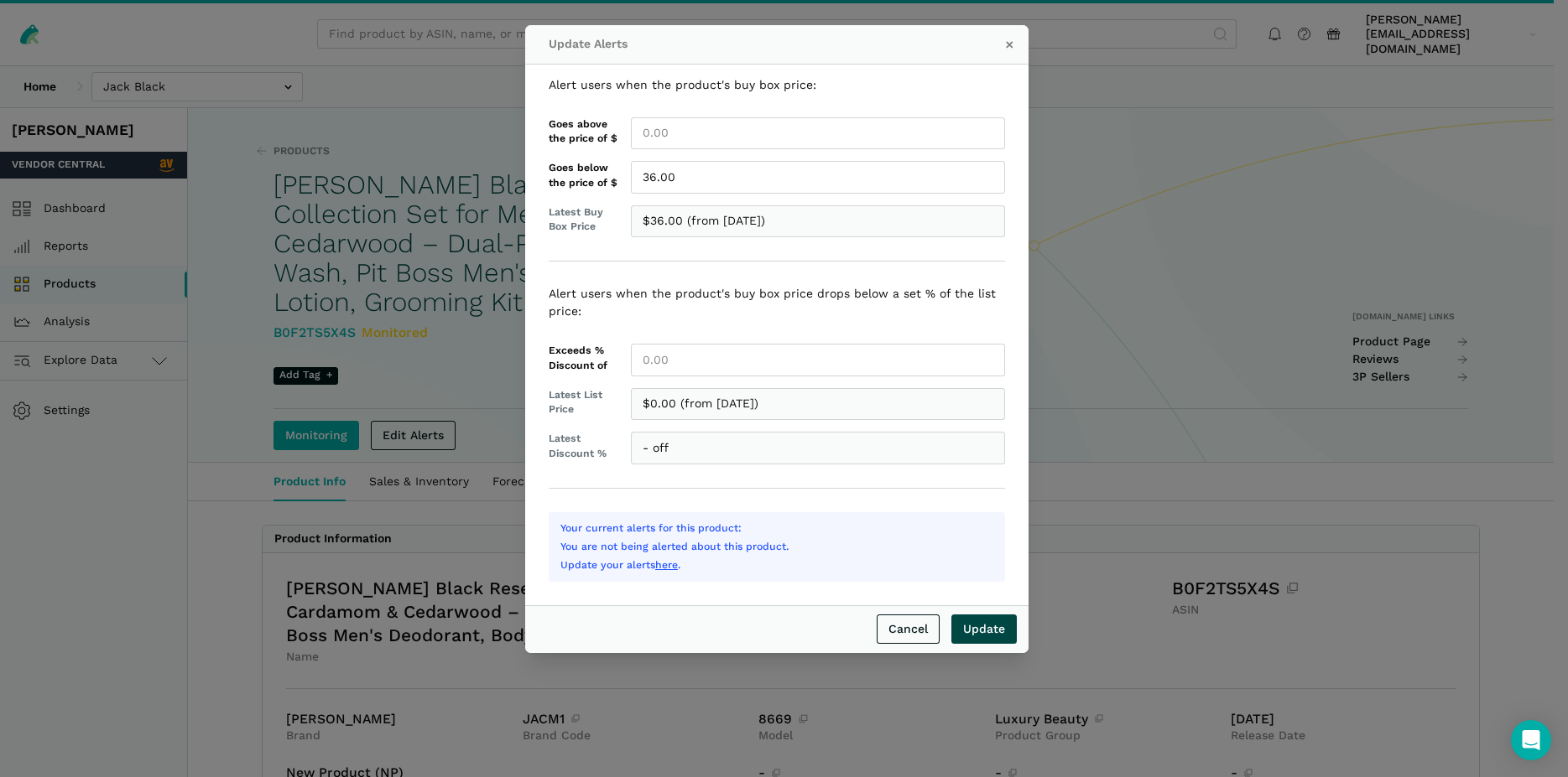
click at [987, 629] on input "Update" at bounding box center [984, 629] width 66 height 29
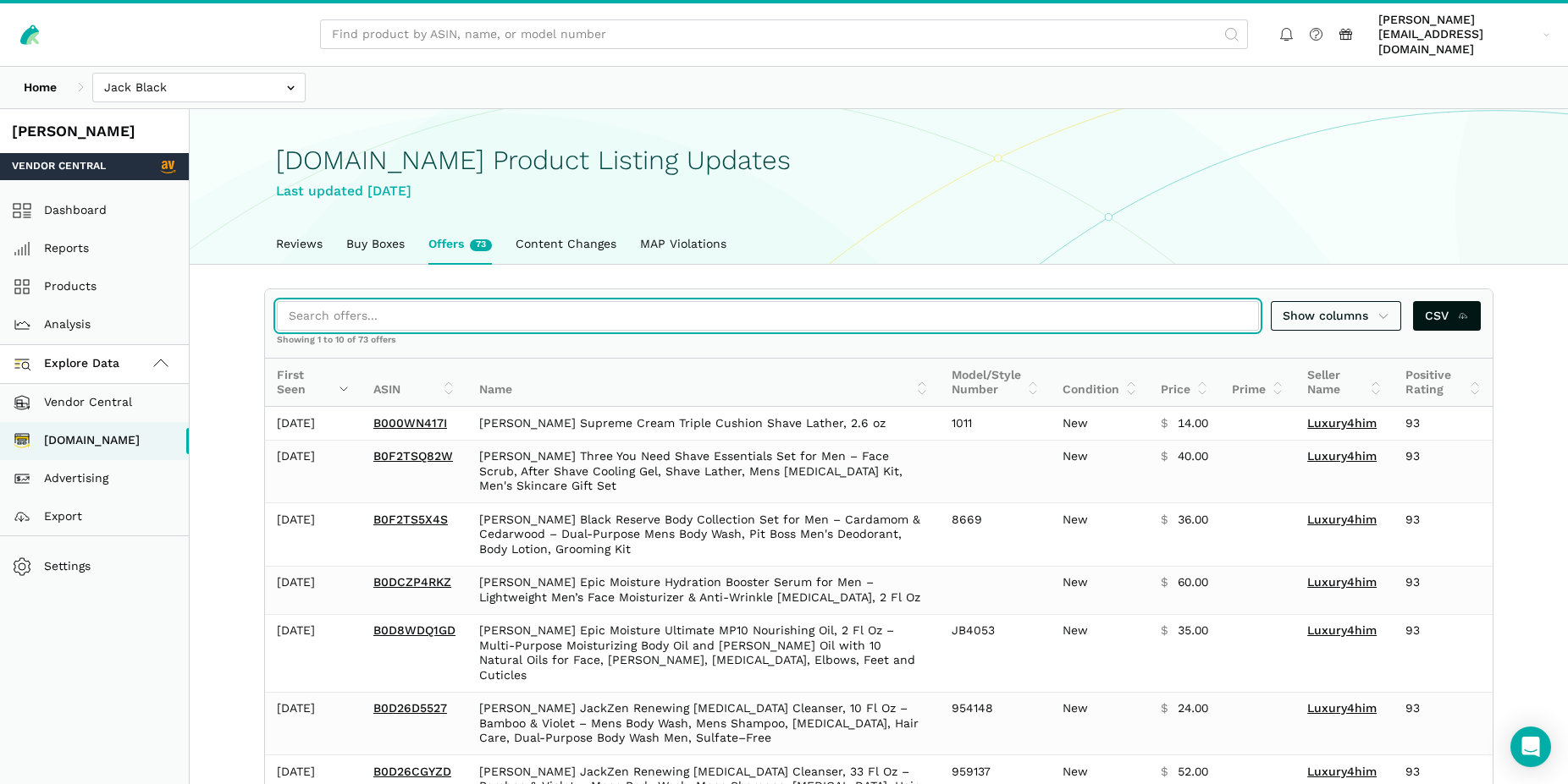
click at [377, 301] on input "search" at bounding box center [767, 315] width 982 height 29
paste input "B07MYH4RR2"
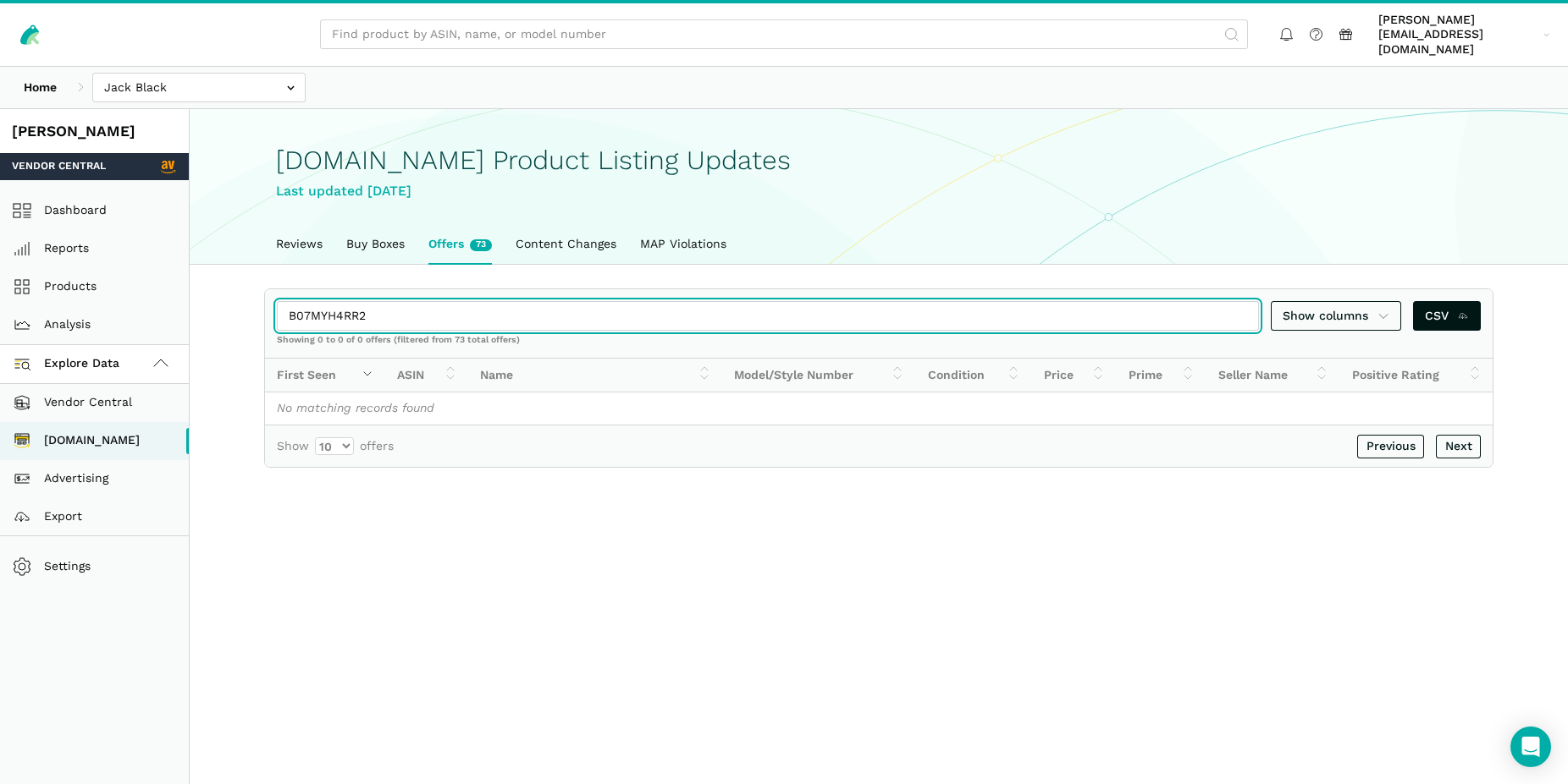
drag, startPoint x: 368, startPoint y: 302, endPoint x: 263, endPoint y: 288, distance: 105.9
click at [276, 301] on input "B07MYH4RR2" at bounding box center [767, 315] width 982 height 29
paste input "C4QP9S48"
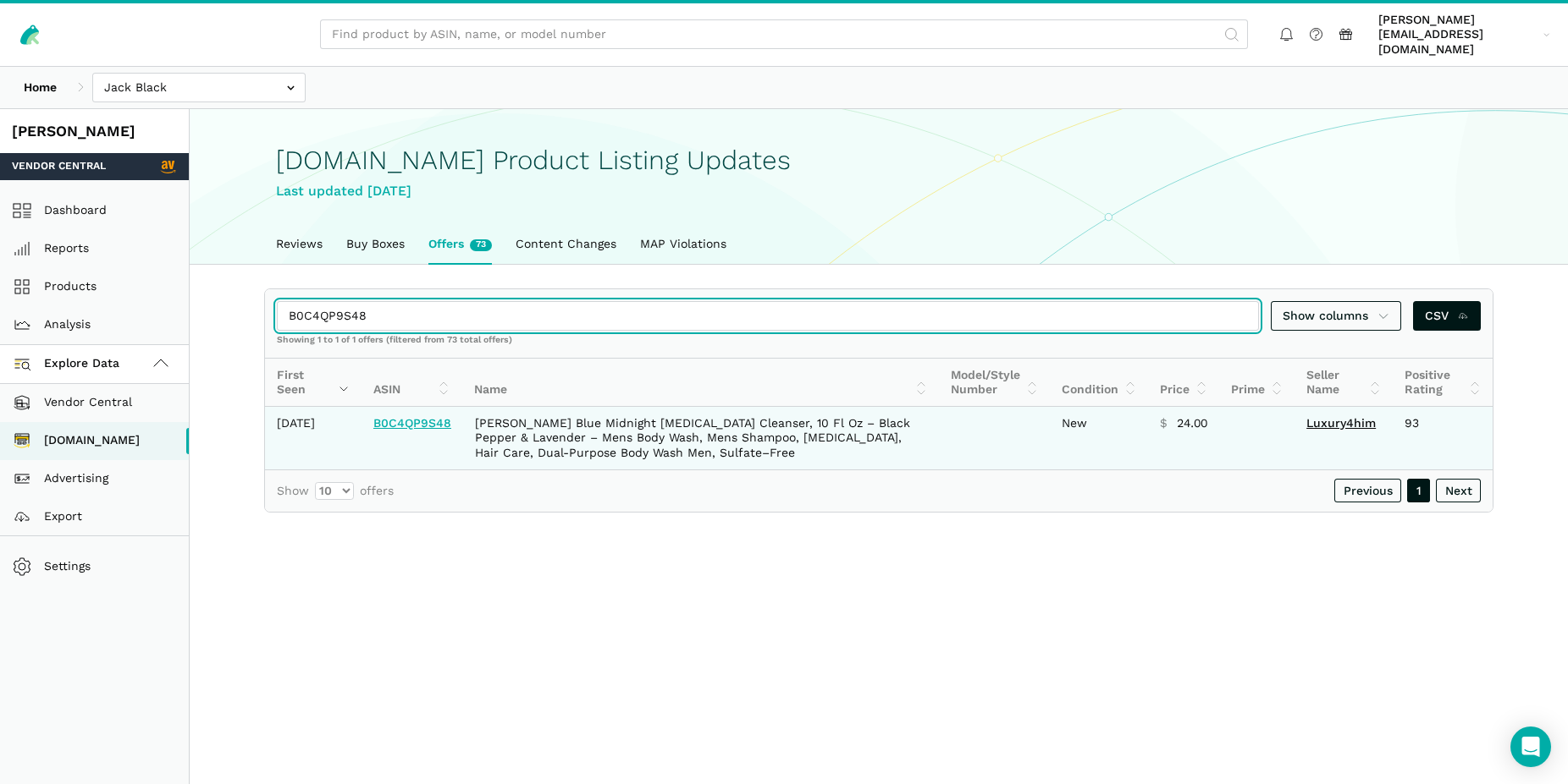
type input "B0C4QP9S48"
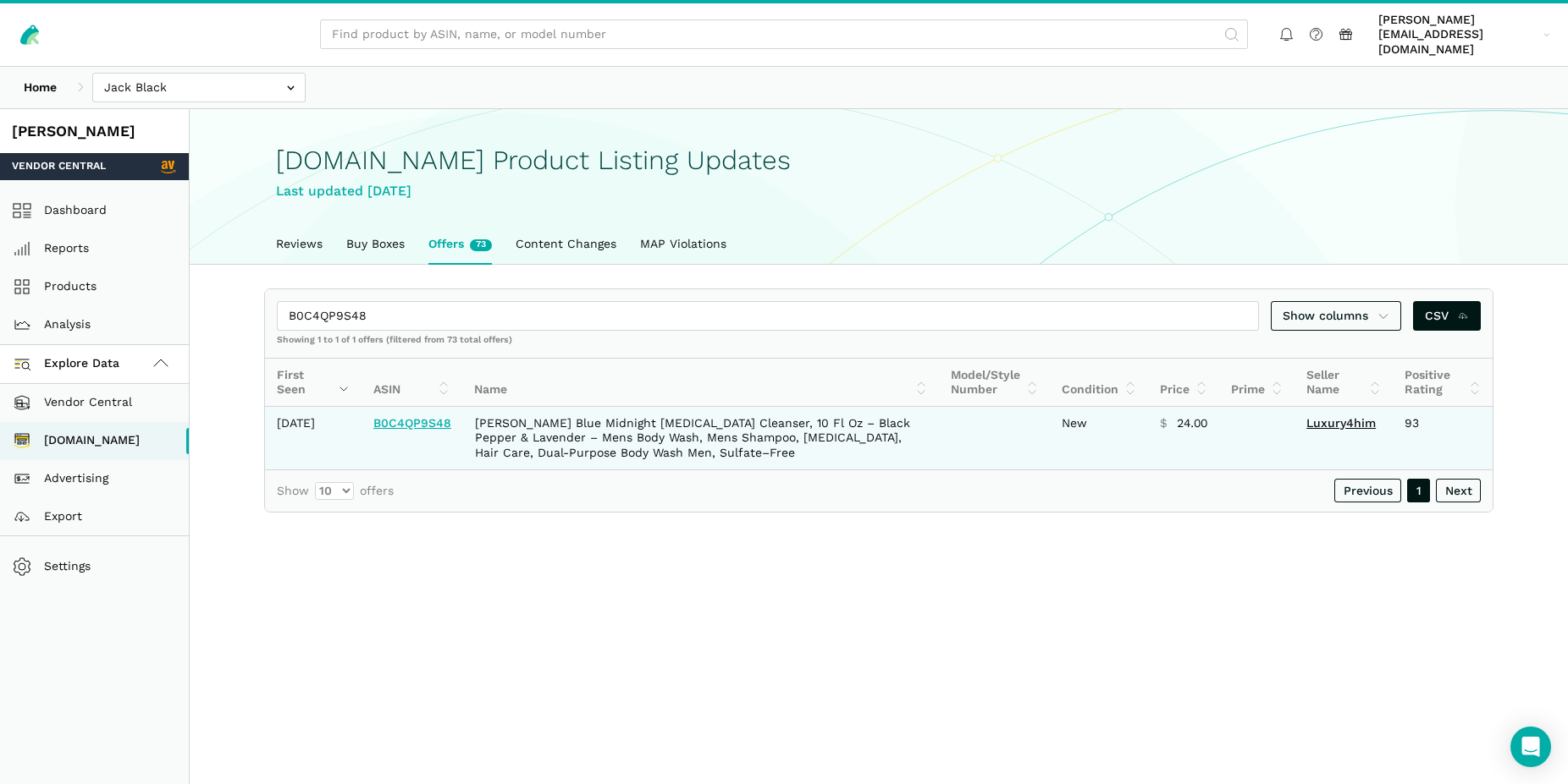
click at [406, 424] on link "B0C4QP9S48" at bounding box center [412, 423] width 78 height 14
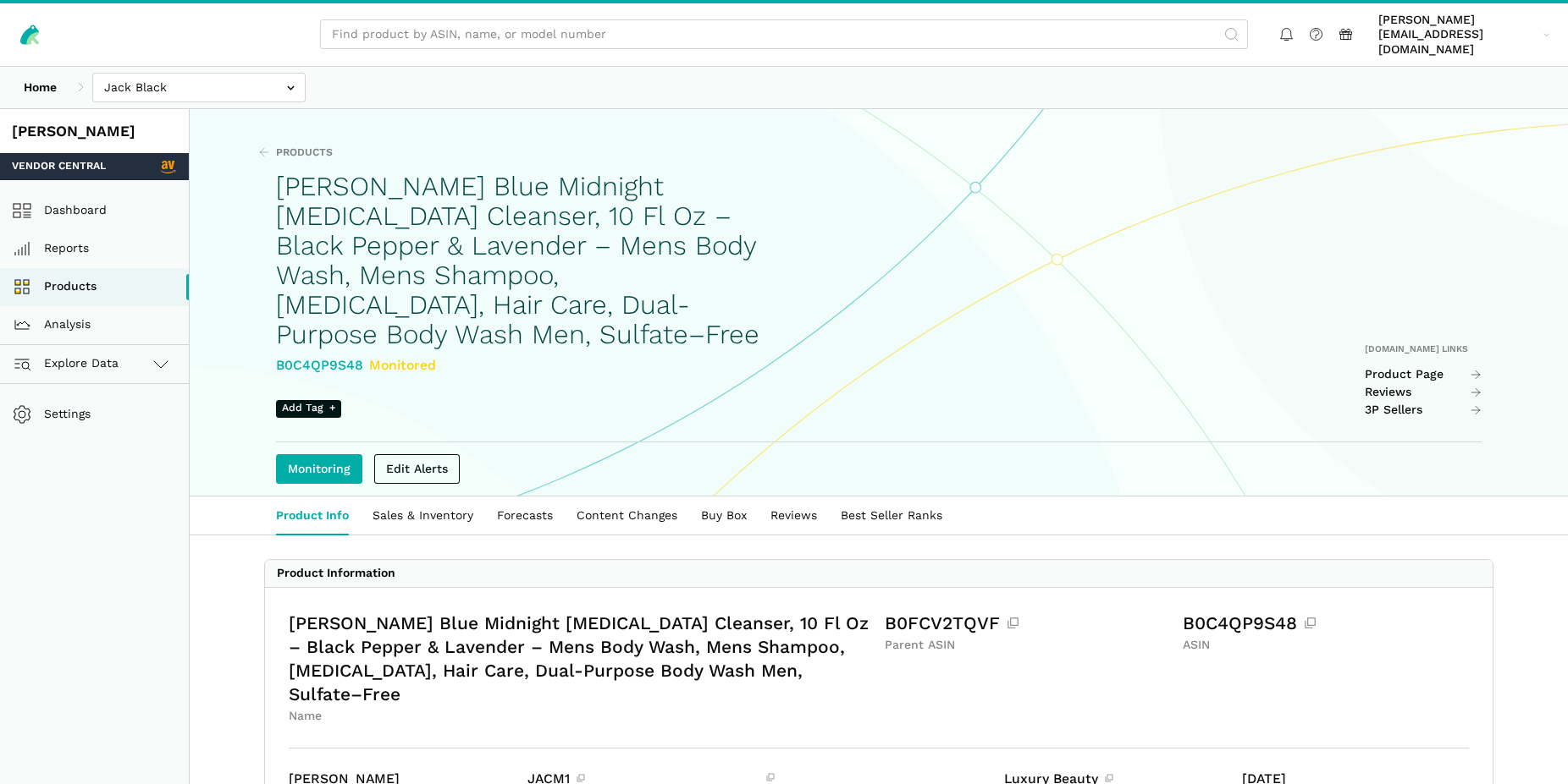
click at [410, 460] on link "Edit Alerts" at bounding box center [417, 469] width 86 height 29
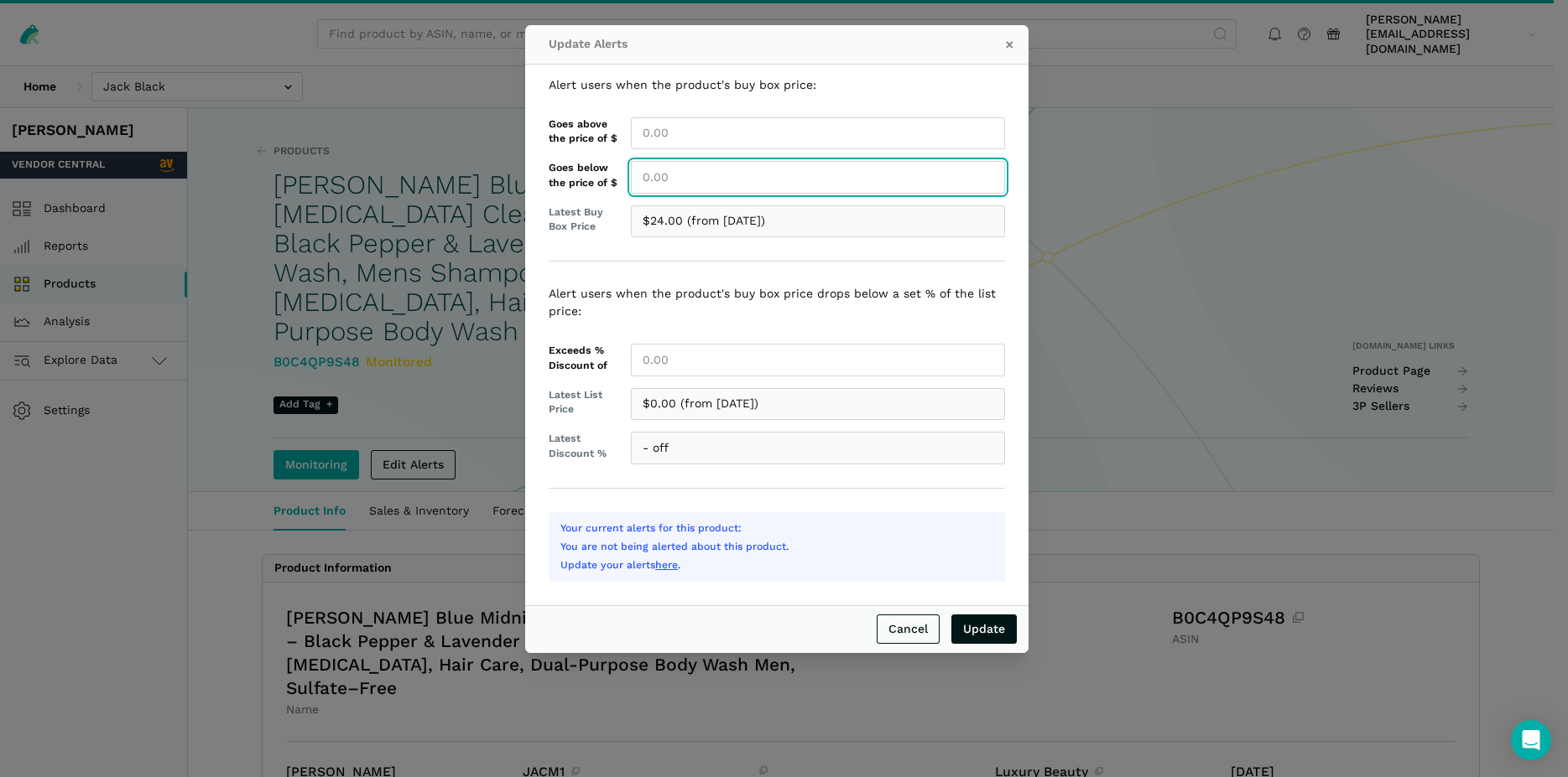
click at [684, 176] on input "Goes below the price of $" at bounding box center [818, 177] width 374 height 33
type input "24.00"
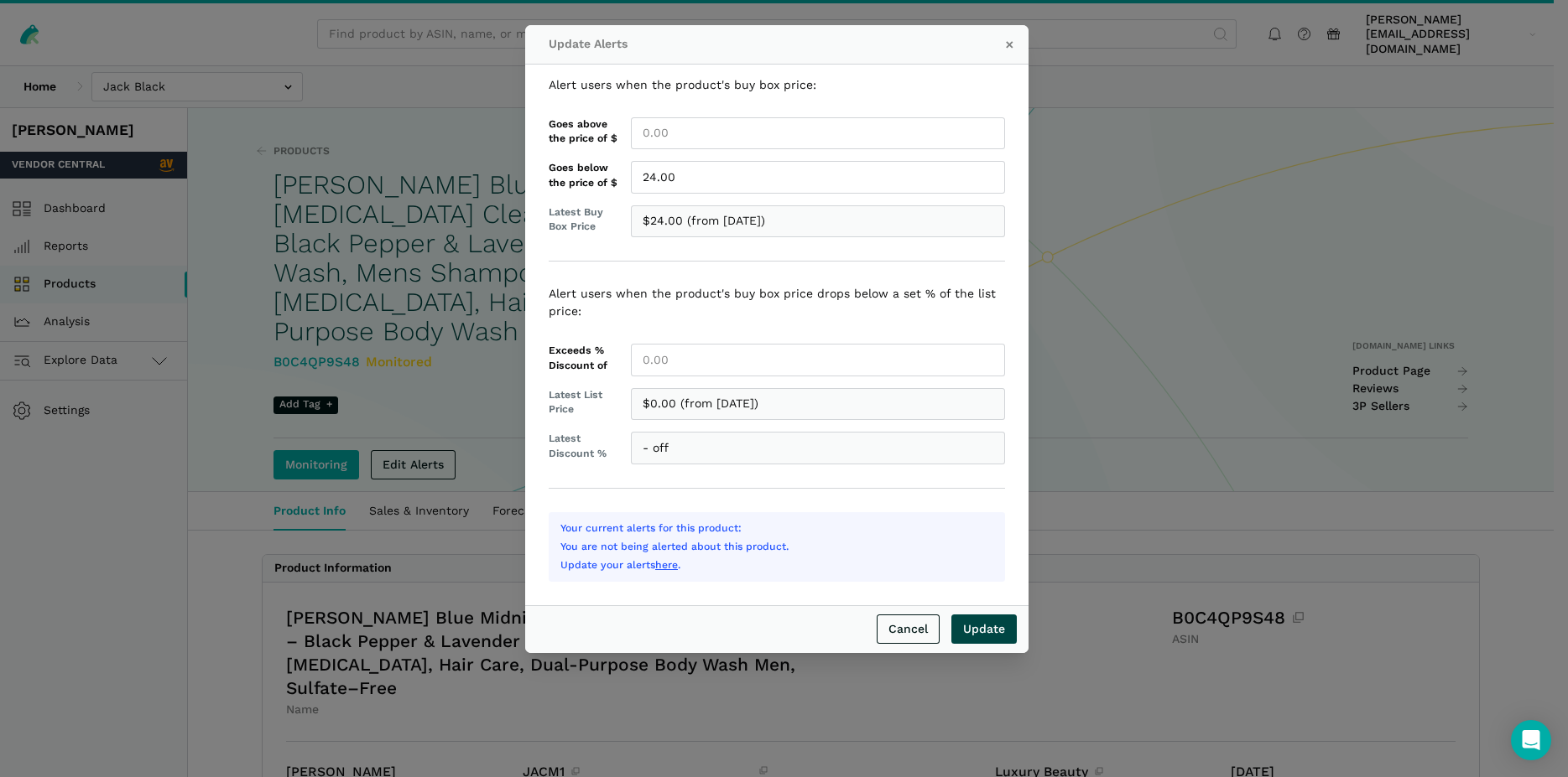
click at [990, 628] on input "Update" at bounding box center [984, 629] width 66 height 29
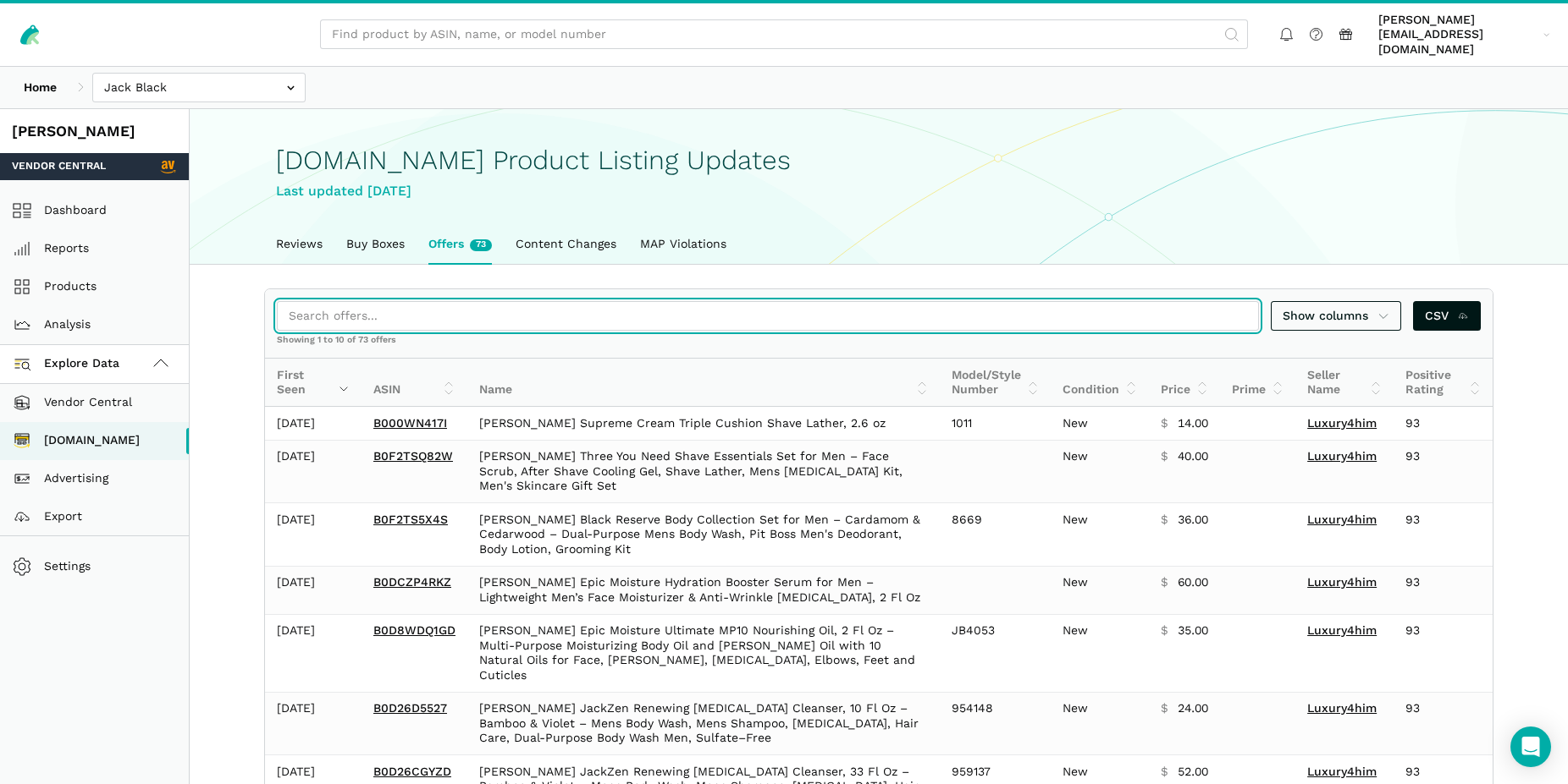
click at [386, 307] on input "search" at bounding box center [767, 315] width 982 height 29
paste input "B00DIGCFJW"
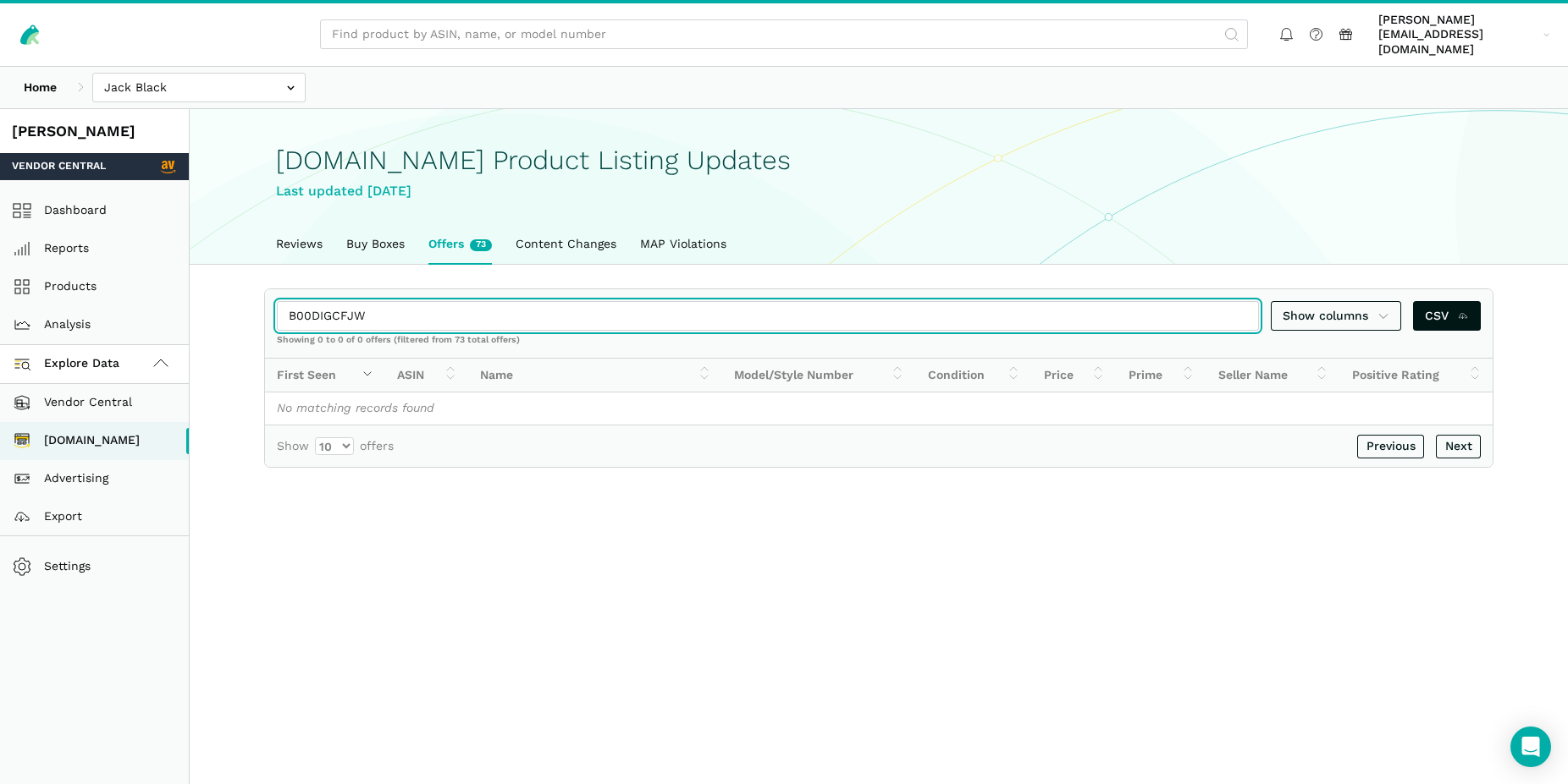
drag, startPoint x: 364, startPoint y: 298, endPoint x: 283, endPoint y: 288, distance: 81.6
click at [283, 301] on input "B00DIGCFJW" at bounding box center [767, 315] width 982 height 29
paste input "DCZP4RKZ"
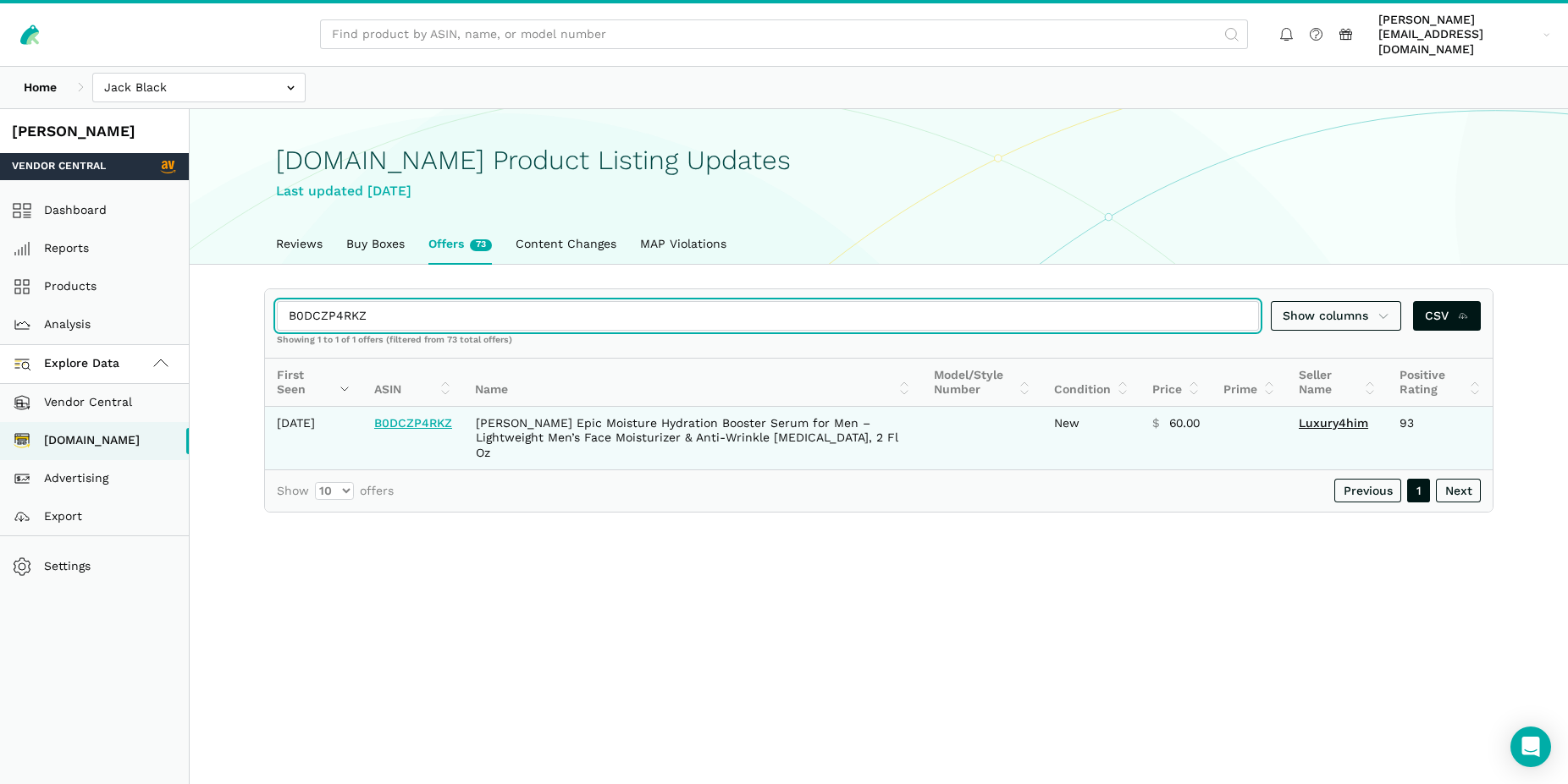
type input "B0DCZP4RKZ"
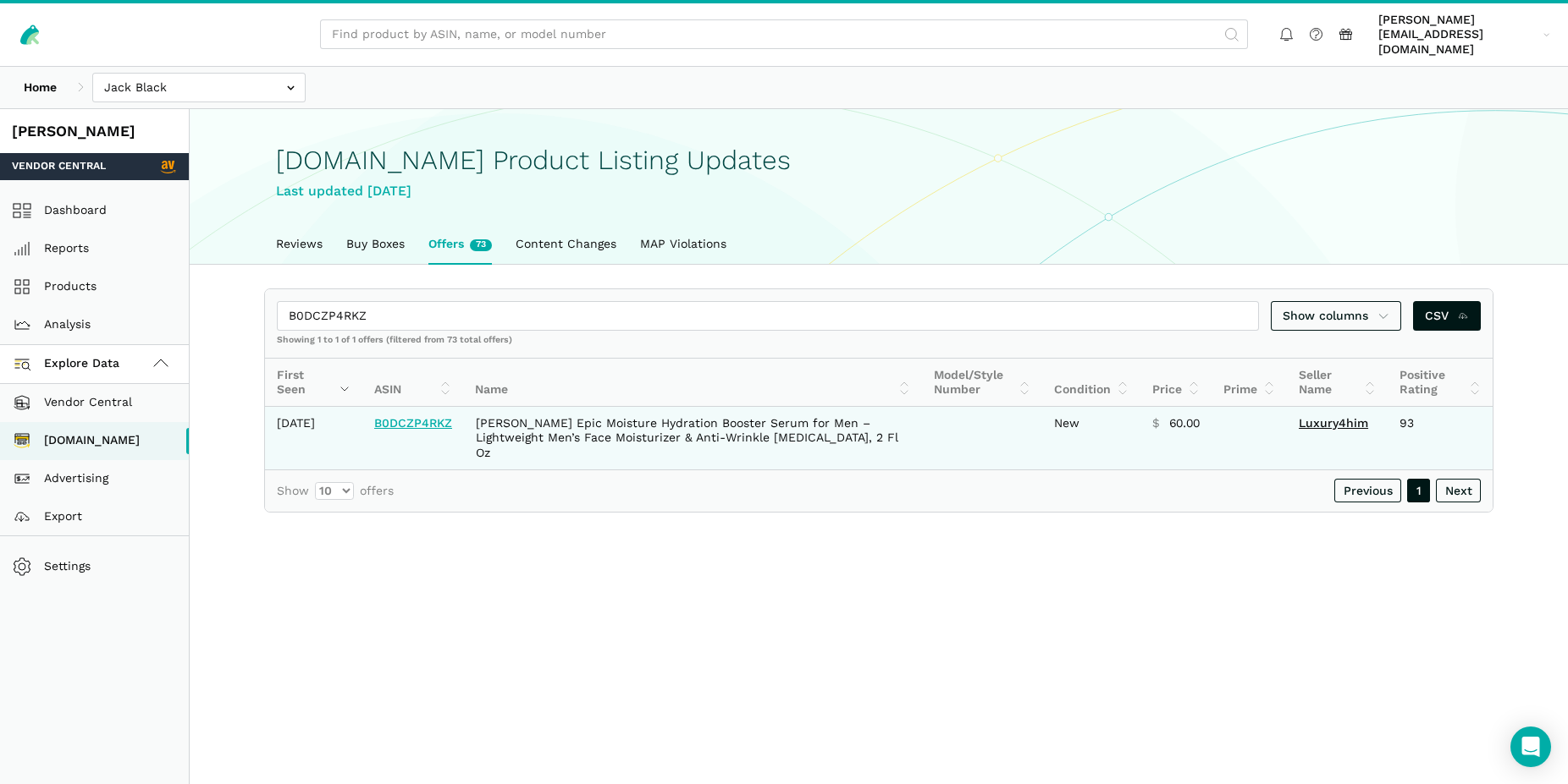
click at [411, 416] on link "B0DCZP4RKZ" at bounding box center [413, 423] width 78 height 14
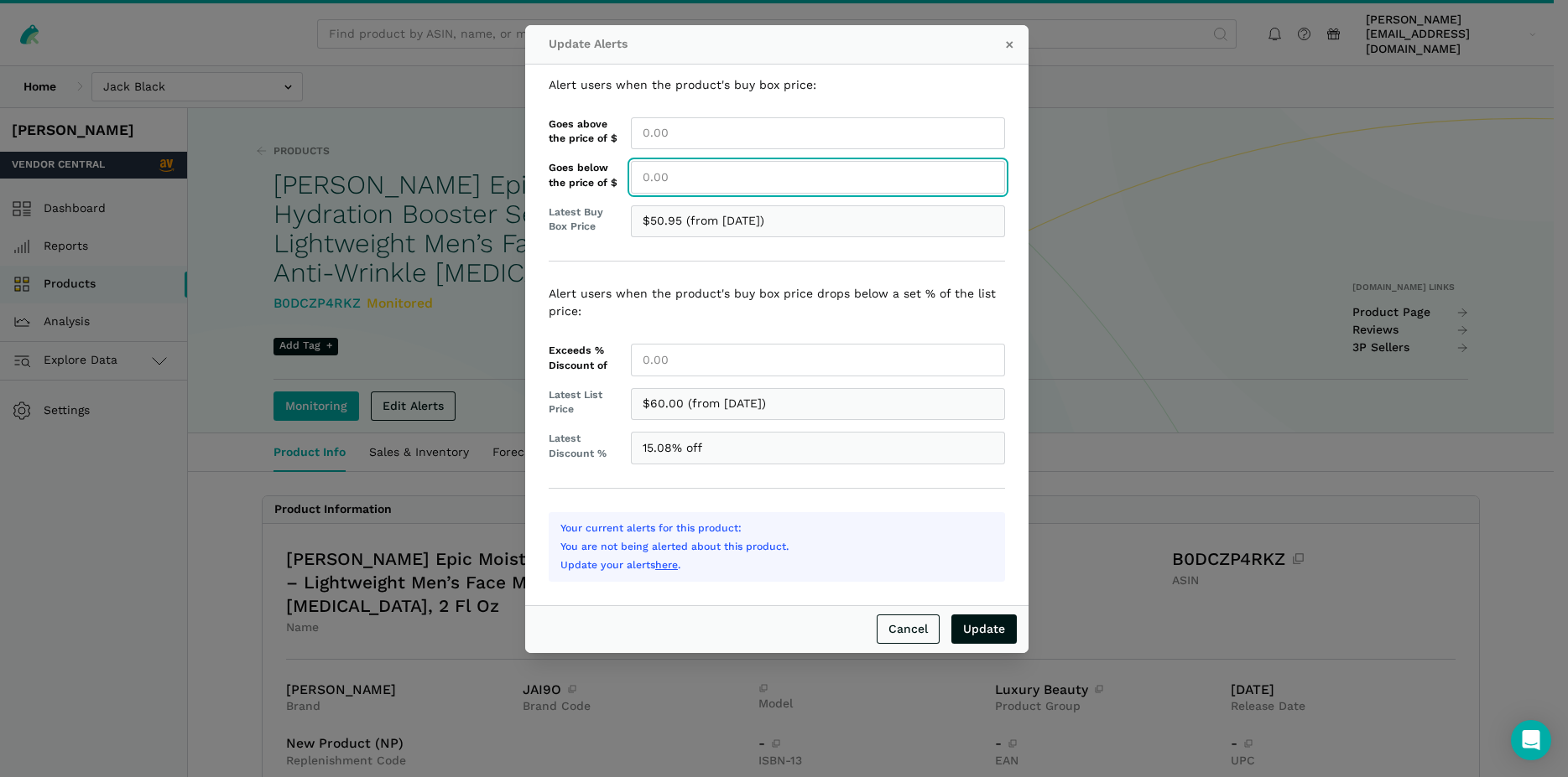
click at [699, 182] on input "Goes below the price of $" at bounding box center [818, 177] width 374 height 33
type input "60.00"
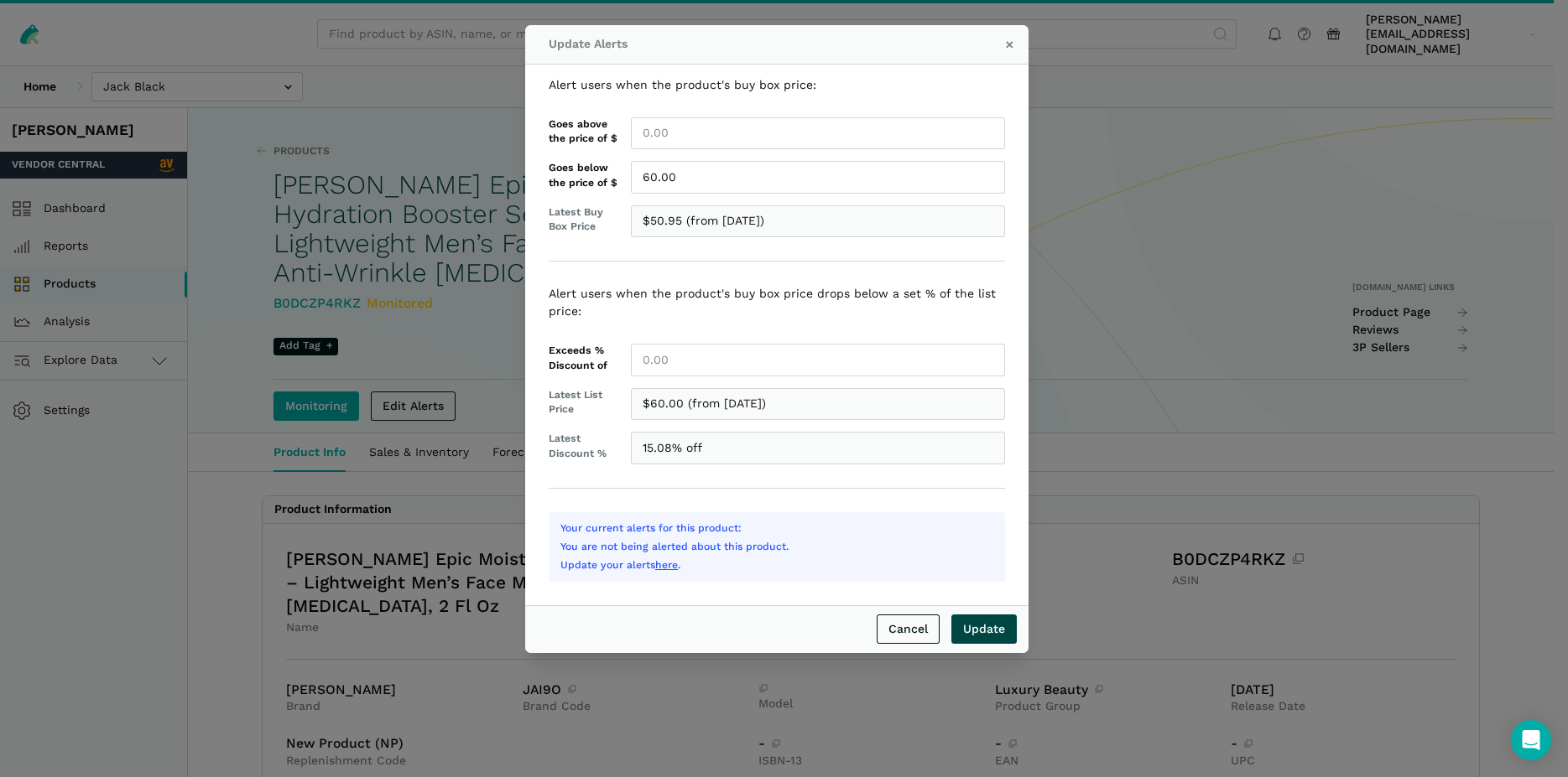
click at [990, 633] on input "Update" at bounding box center [984, 629] width 66 height 29
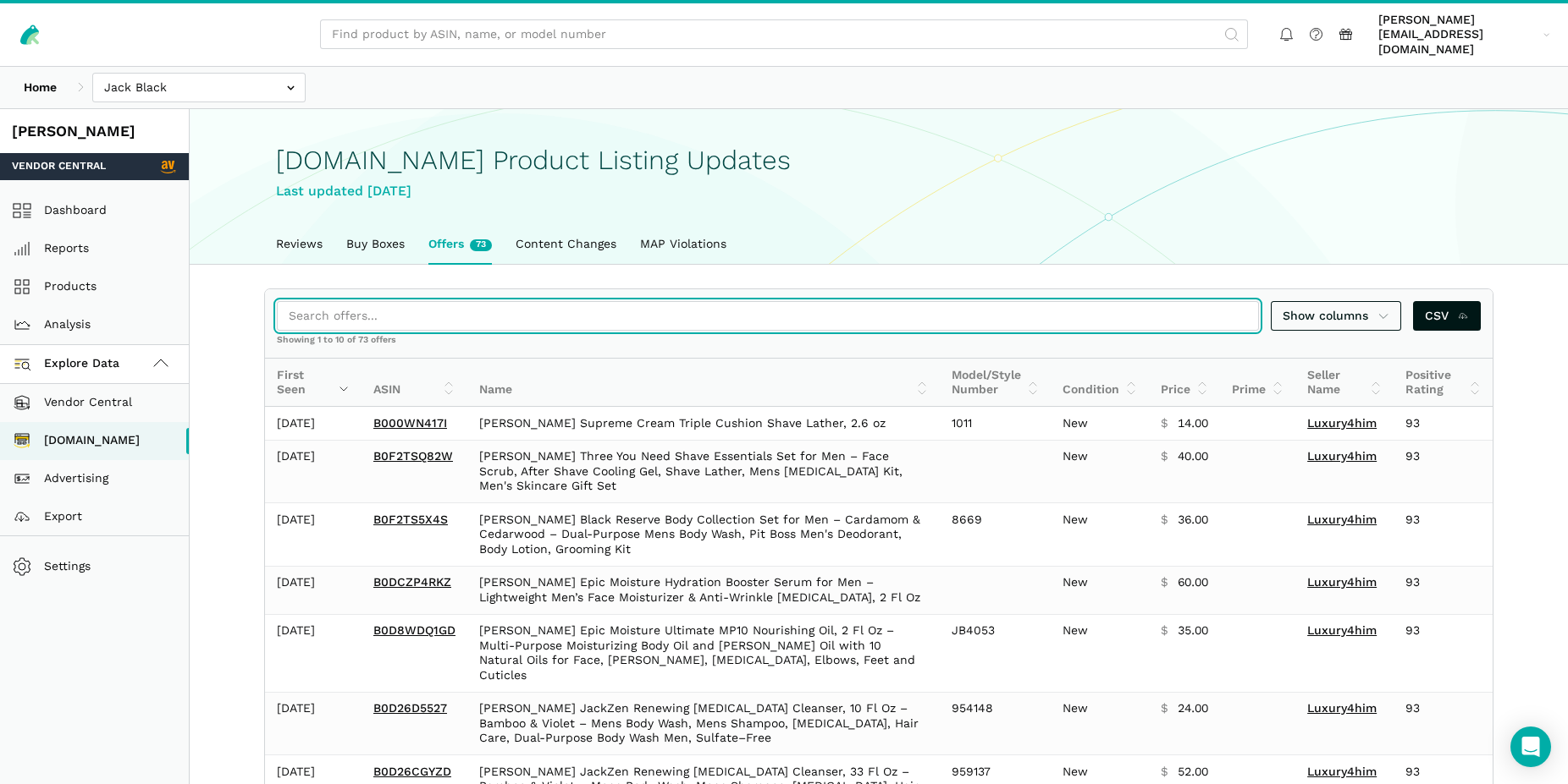
click at [362, 303] on input "search" at bounding box center [767, 315] width 982 height 29
paste input "B0F2TSQ82W"
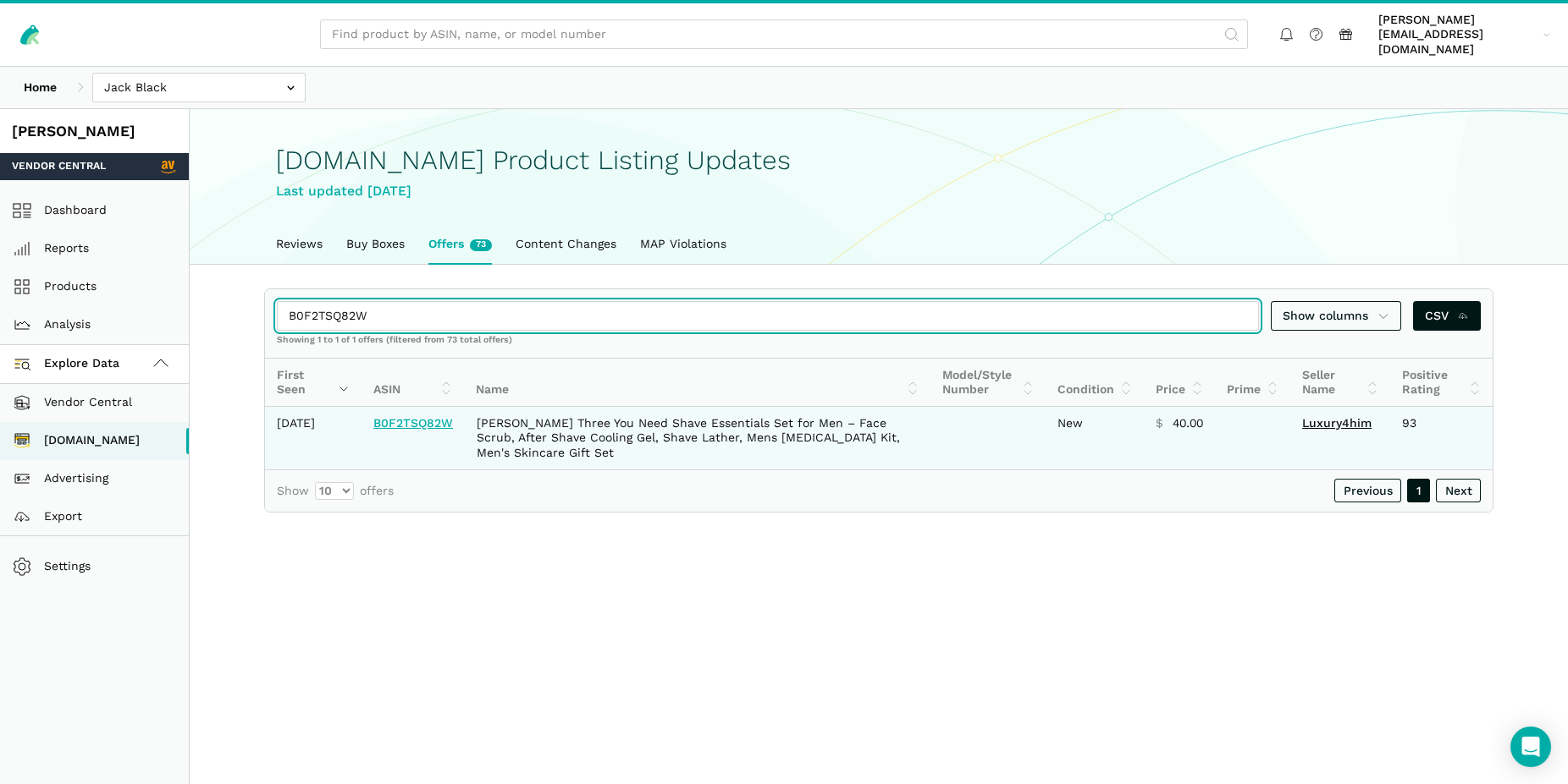
type input "B0F2TSQ82W"
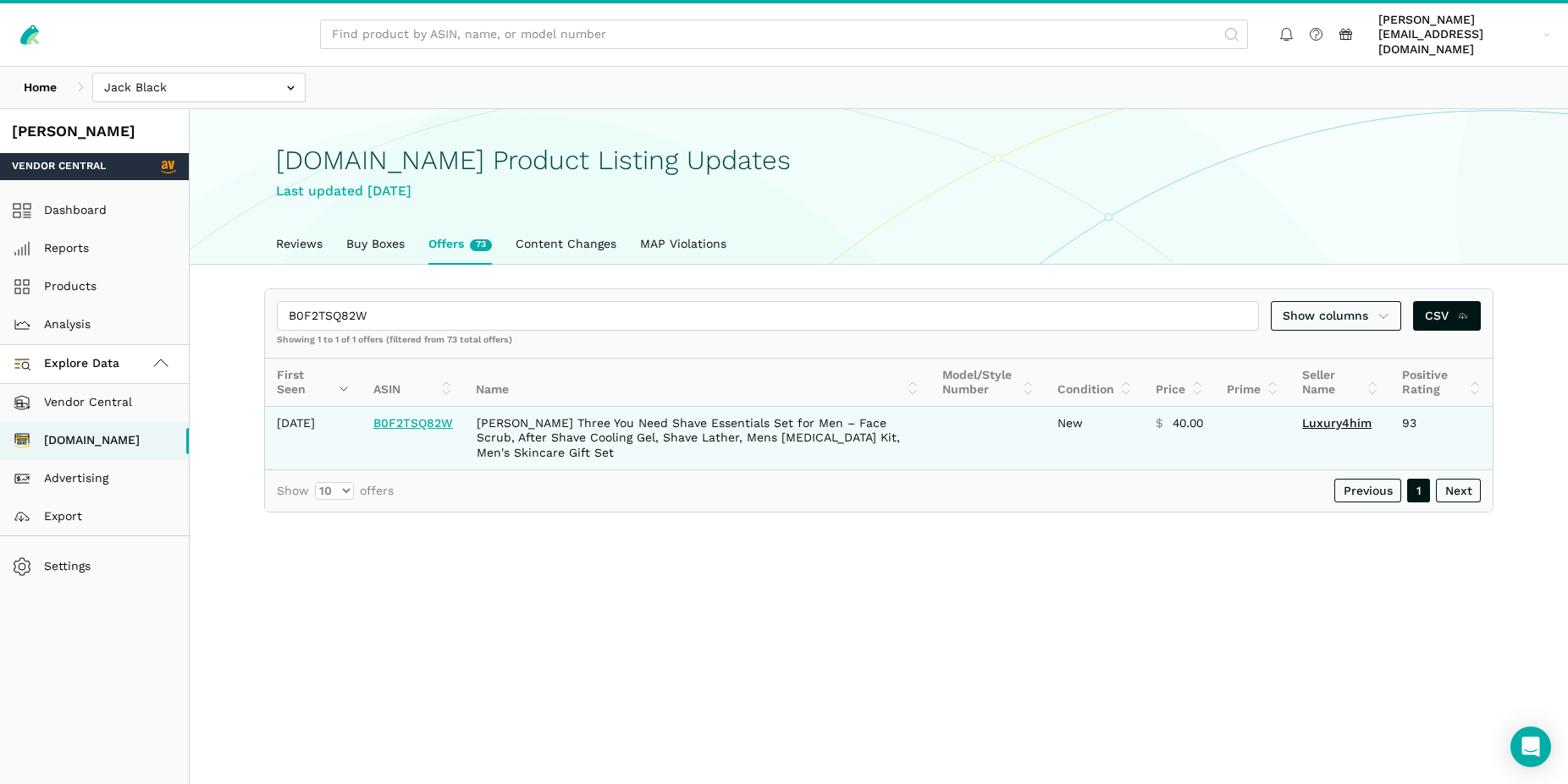
click at [423, 416] on link "B0F2TSQ82W" at bounding box center [412, 423] width 79 height 14
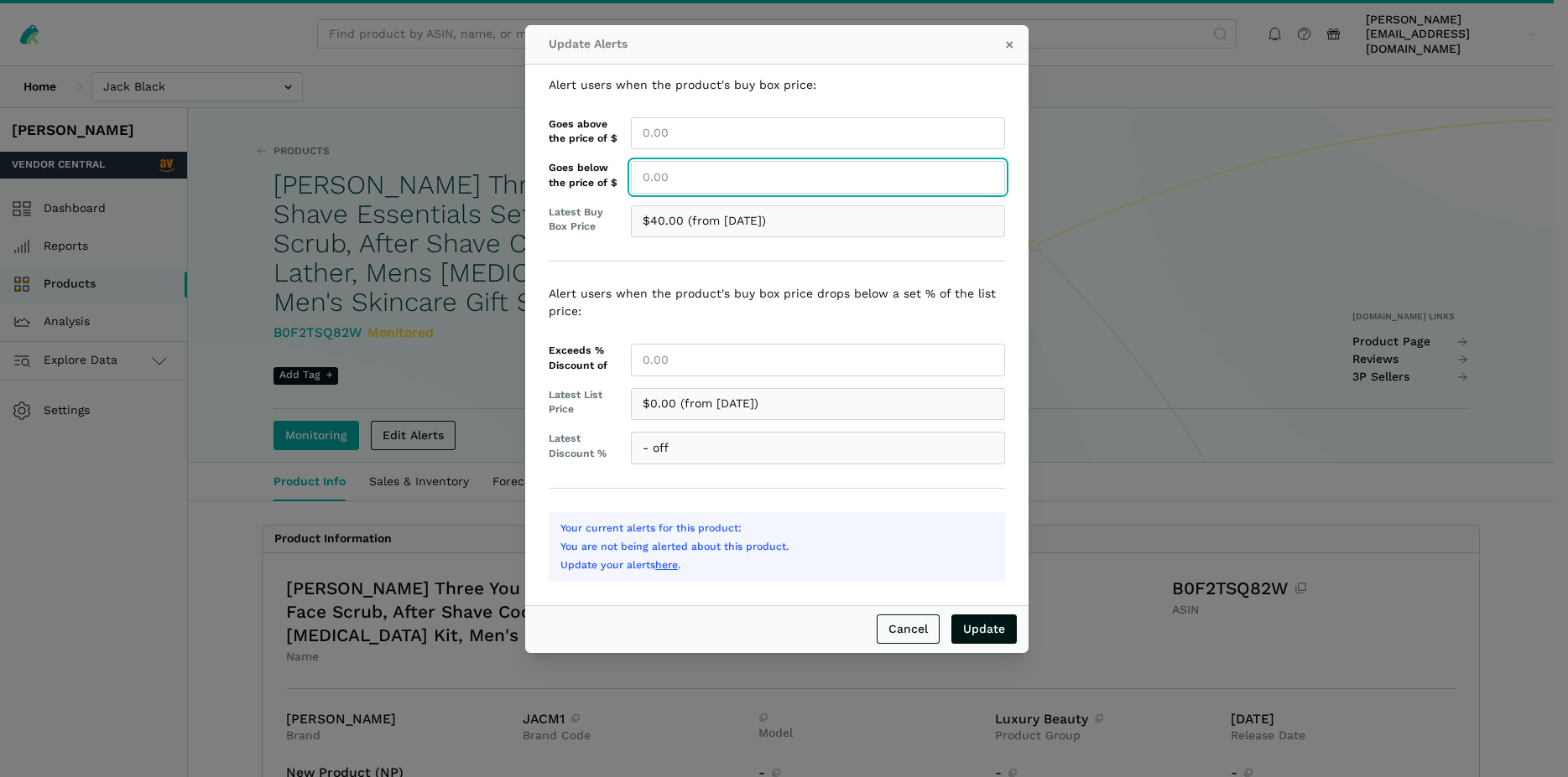
click at [694, 186] on input "Goes below the price of $" at bounding box center [818, 177] width 374 height 33
type input "40.00"
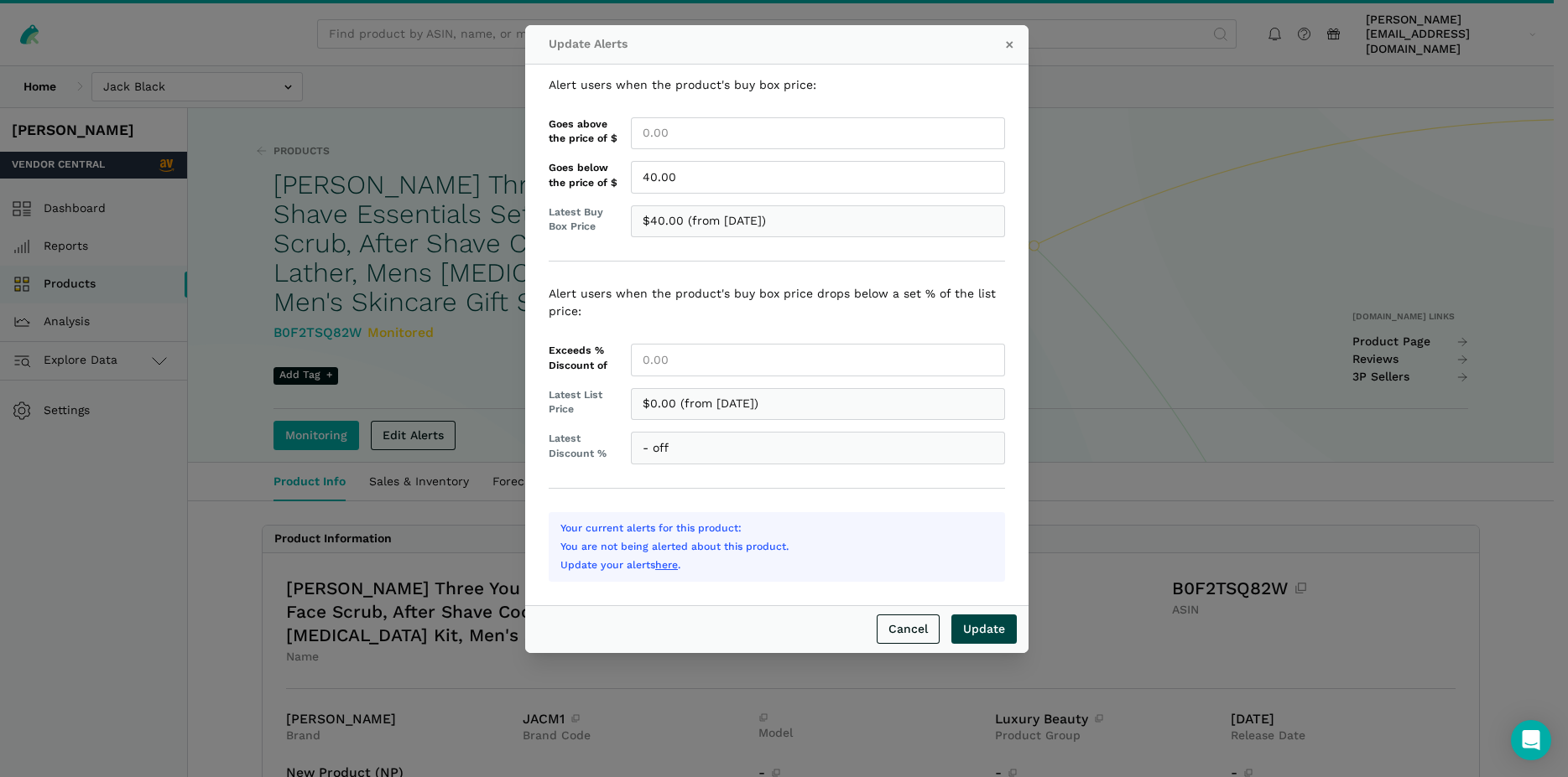
click at [985, 628] on input "Update" at bounding box center [984, 629] width 66 height 29
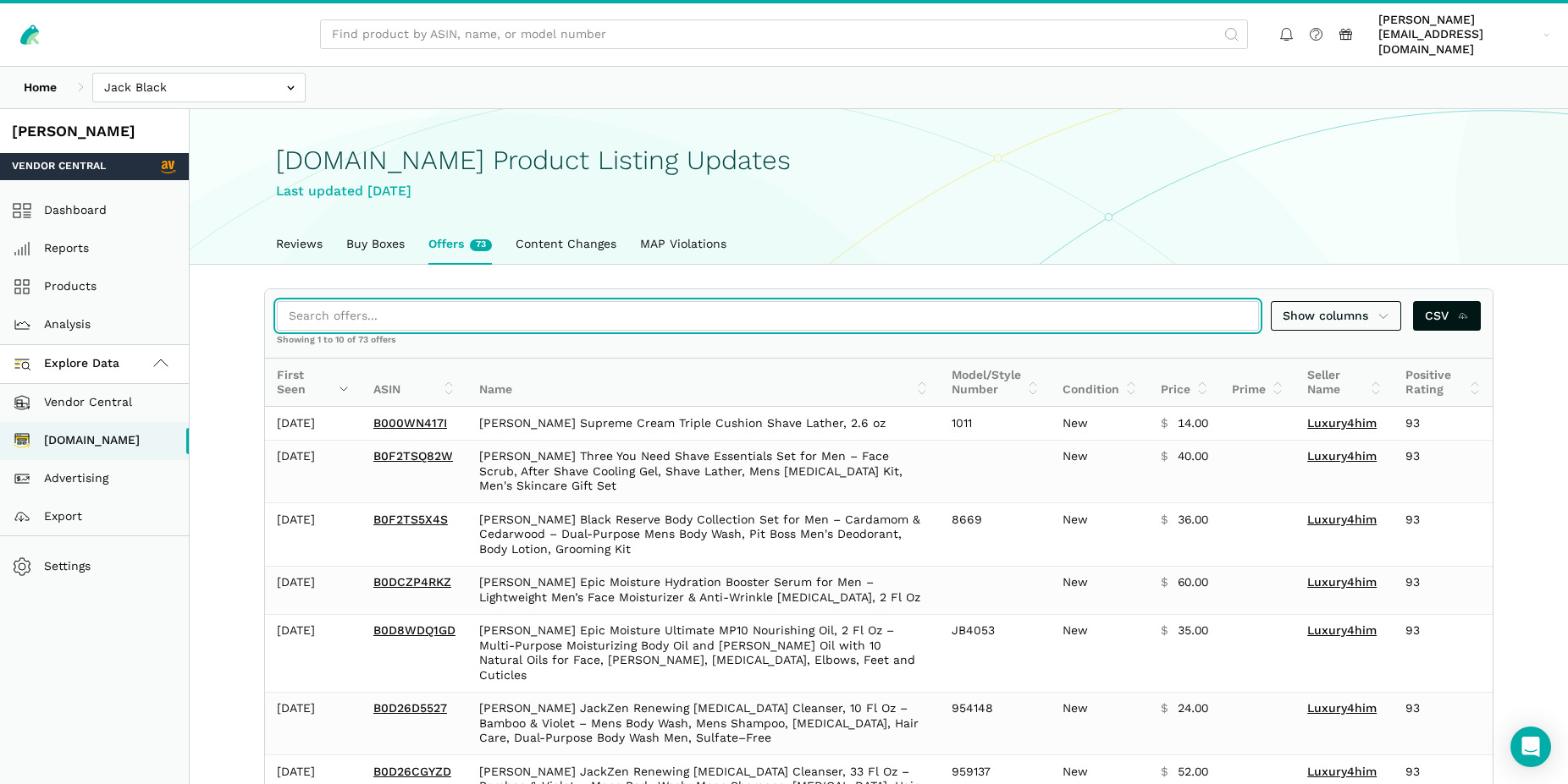
click at [354, 313] on input "search" at bounding box center [767, 315] width 982 height 29
paste input "B0BX7GVYHZ"
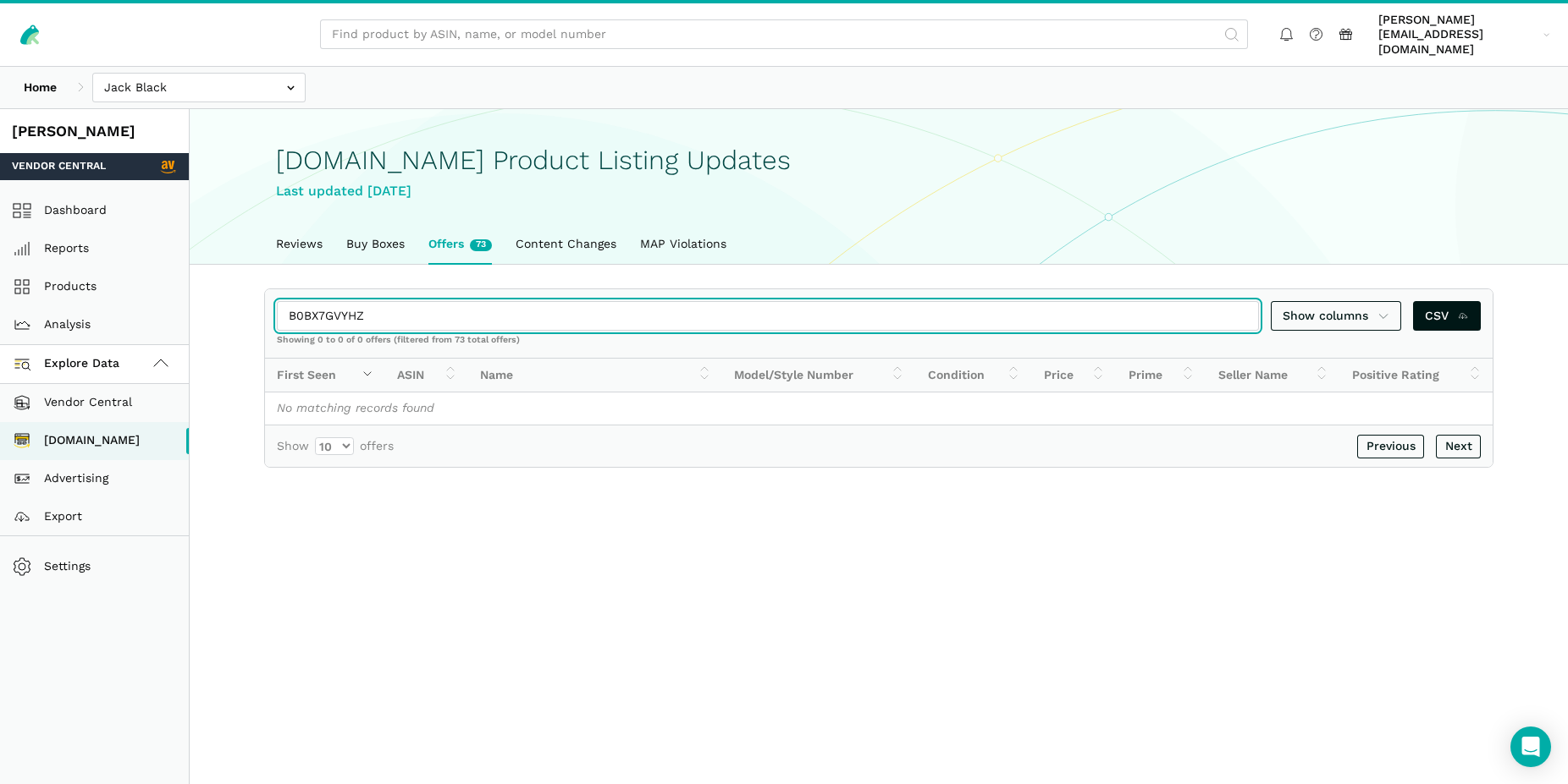
drag, startPoint x: 365, startPoint y: 305, endPoint x: 260, endPoint y: 297, distance: 105.3
click at [276, 301] on input "B0BX7GVYHZ" at bounding box center [767, 315] width 982 height 29
paste input "C6RB2D1G"
drag, startPoint x: 370, startPoint y: 298, endPoint x: 281, endPoint y: 285, distance: 89.9
click at [281, 301] on input "B0C6RB2D1G" at bounding box center [767, 315] width 982 height 29
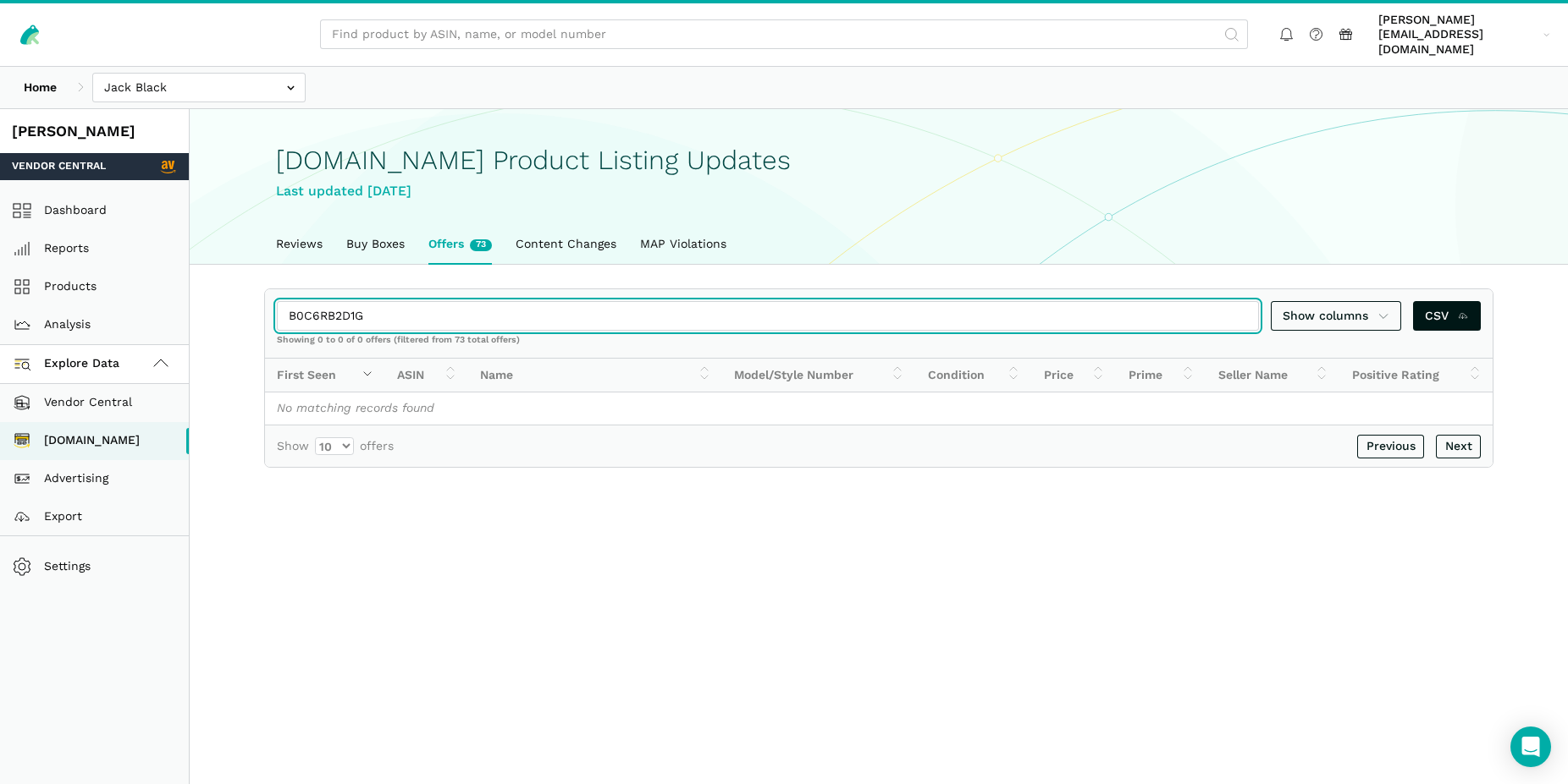
paste input "D269ZTVP"
drag, startPoint x: 384, startPoint y: 292, endPoint x: 295, endPoint y: 290, distance: 89.0
click at [295, 301] on input "B0D269ZTVP" at bounding box center [767, 315] width 982 height 29
click at [364, 301] on input "B0D269ZTVP" at bounding box center [767, 315] width 982 height 29
drag, startPoint x: 364, startPoint y: 301, endPoint x: 484, endPoint y: 303, distance: 120.0
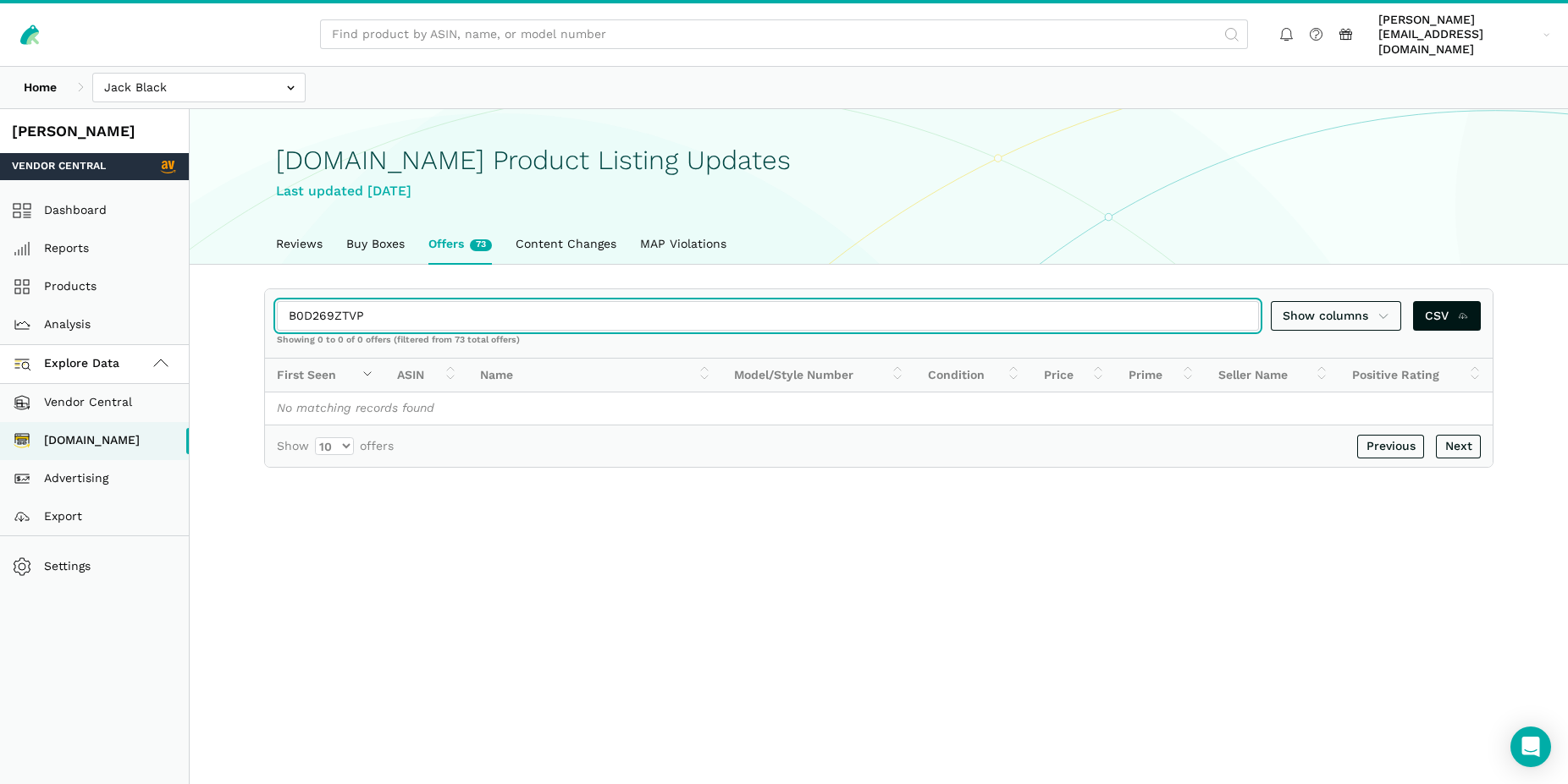
click at [276, 305] on input "B0D269ZTVP" at bounding box center [767, 315] width 982 height 29
paste input "D7TTB"
drag, startPoint x: 396, startPoint y: 308, endPoint x: 261, endPoint y: 295, distance: 135.6
click at [276, 301] on input "B0D26D7TTB" at bounding box center [767, 315] width 982 height 29
paste input "C6829B8Z"
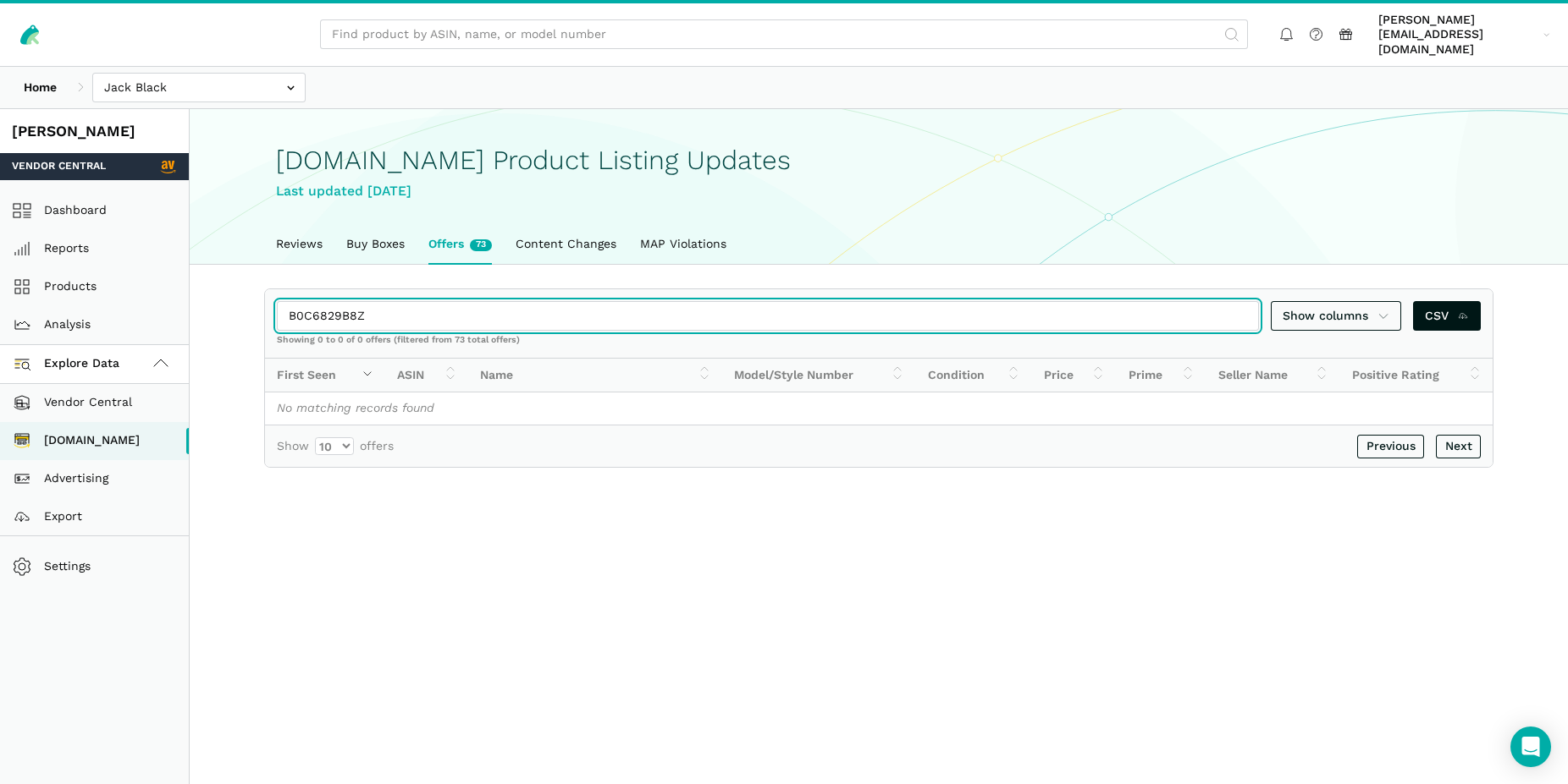
drag, startPoint x: 381, startPoint y: 301, endPoint x: 248, endPoint y: 292, distance: 133.3
click at [276, 301] on input "B0C6829B8Z" at bounding box center [767, 315] width 982 height 29
paste input "99NRYC3C"
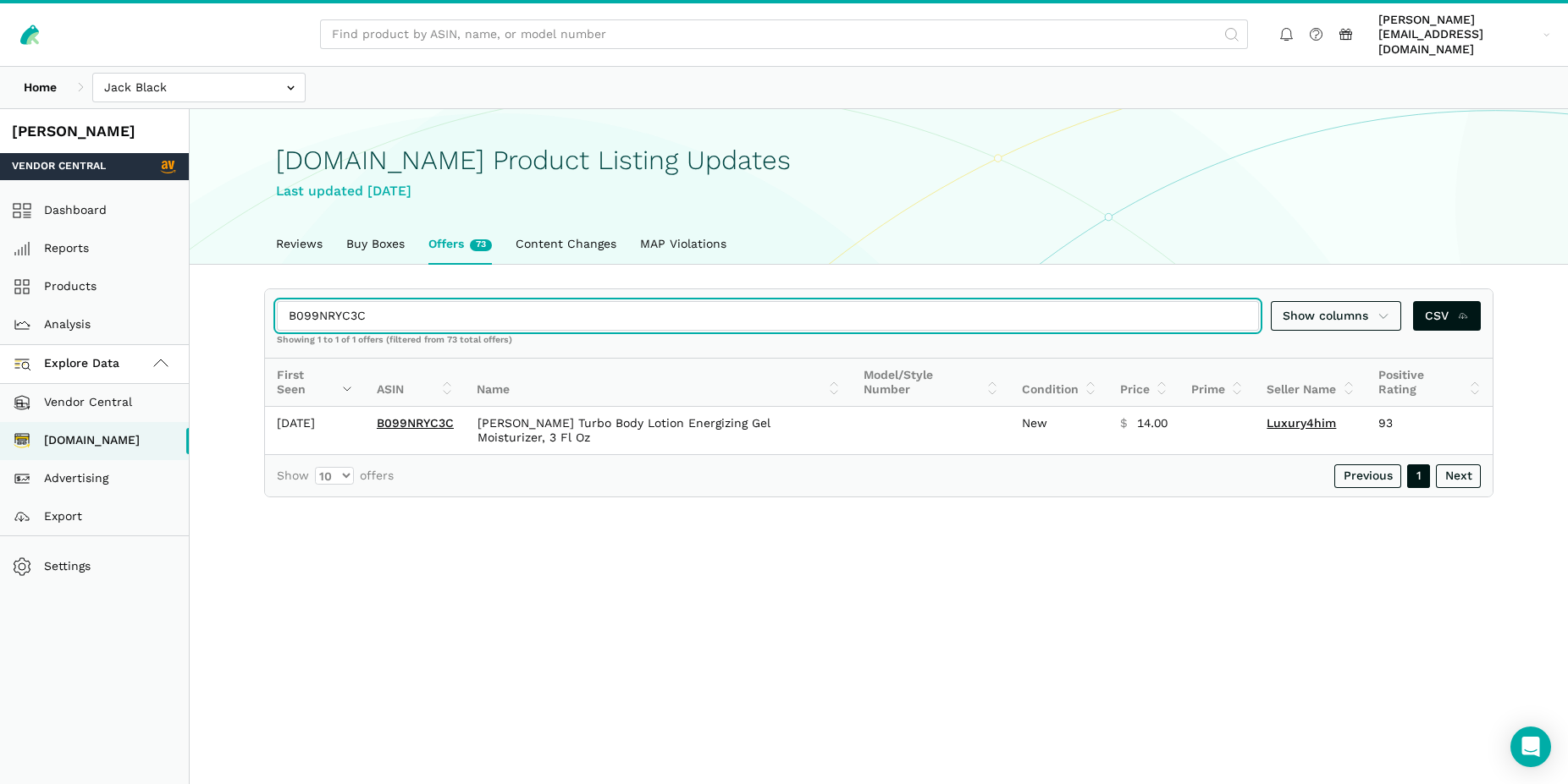
type input "B099NRYC3C"
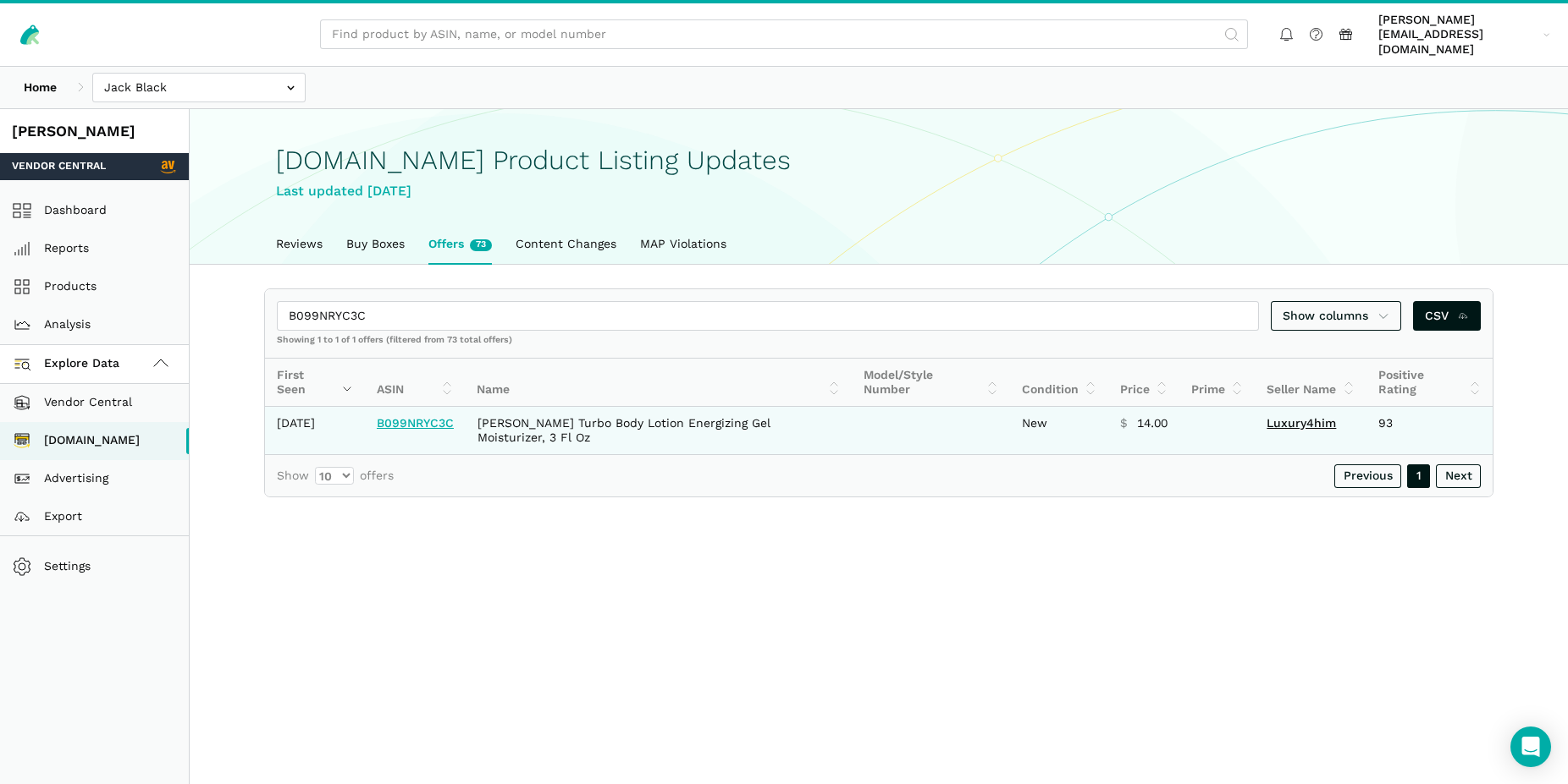
click at [422, 416] on link "B099NRYC3C" at bounding box center [415, 423] width 77 height 14
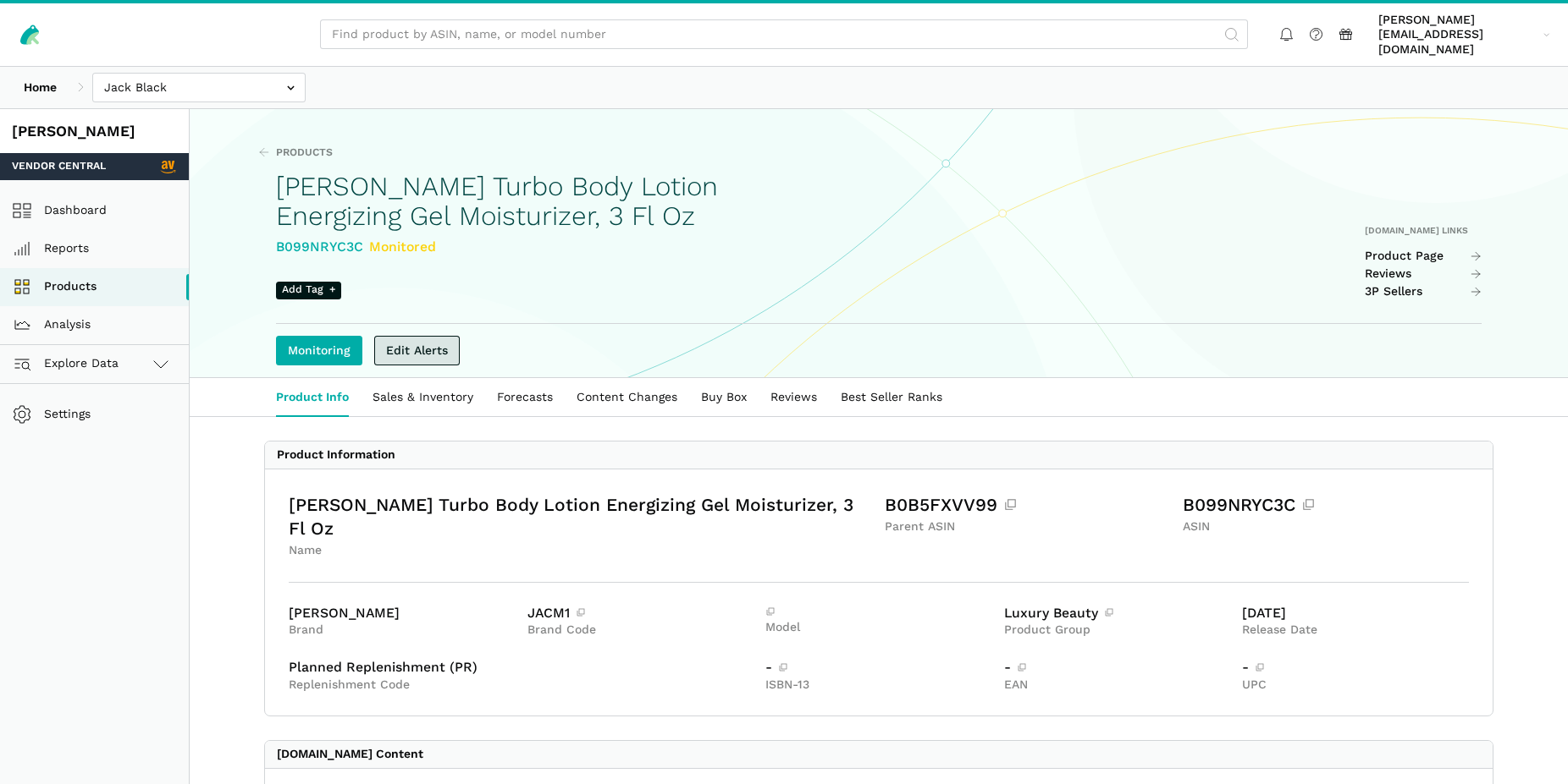
click at [430, 336] on link "Edit Alerts" at bounding box center [417, 351] width 86 height 29
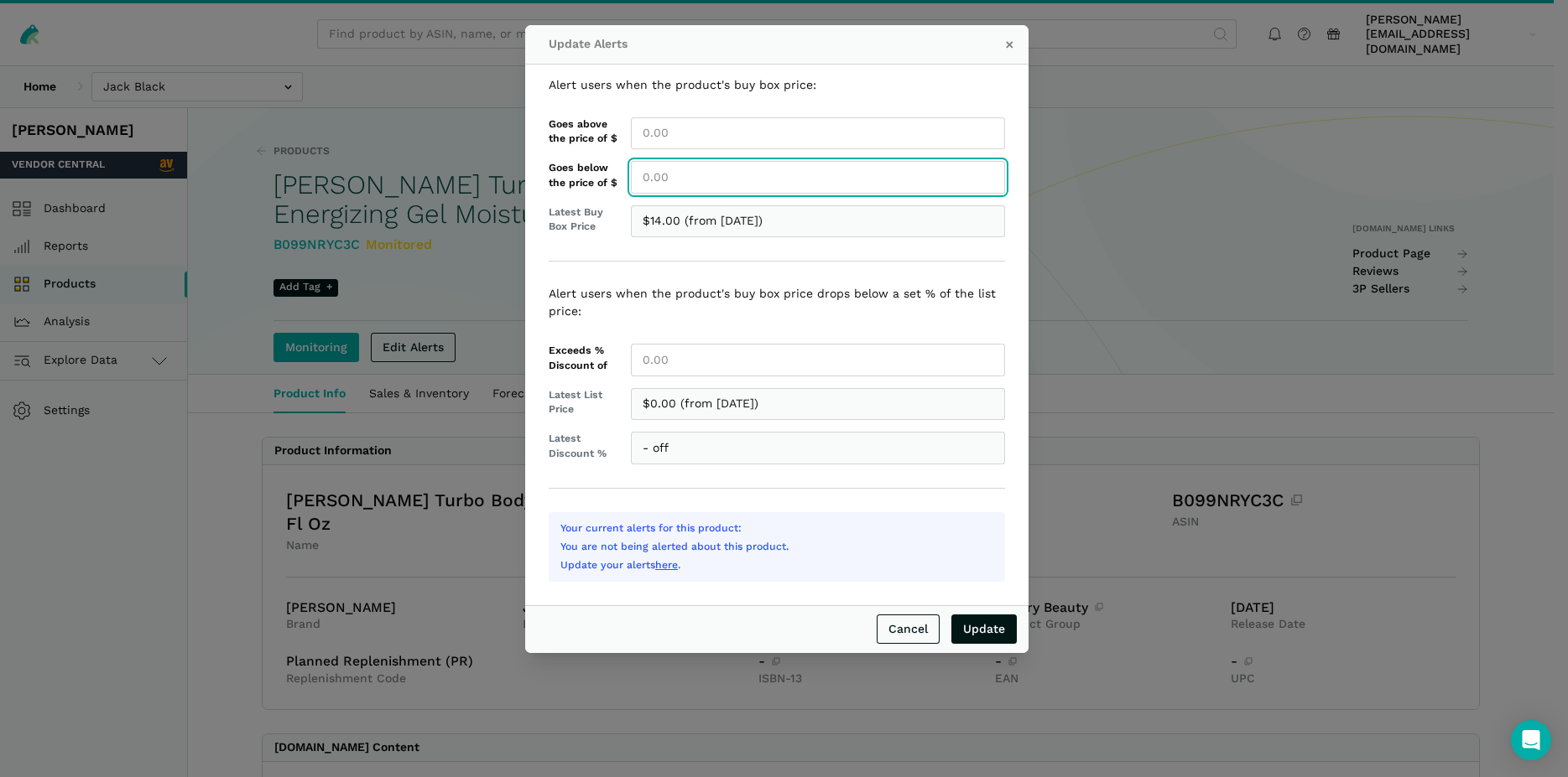
click at [691, 184] on input "Goes below the price of $" at bounding box center [818, 177] width 374 height 33
type input "14.00"
click at [951, 614] on input "Update" at bounding box center [984, 629] width 66 height 29
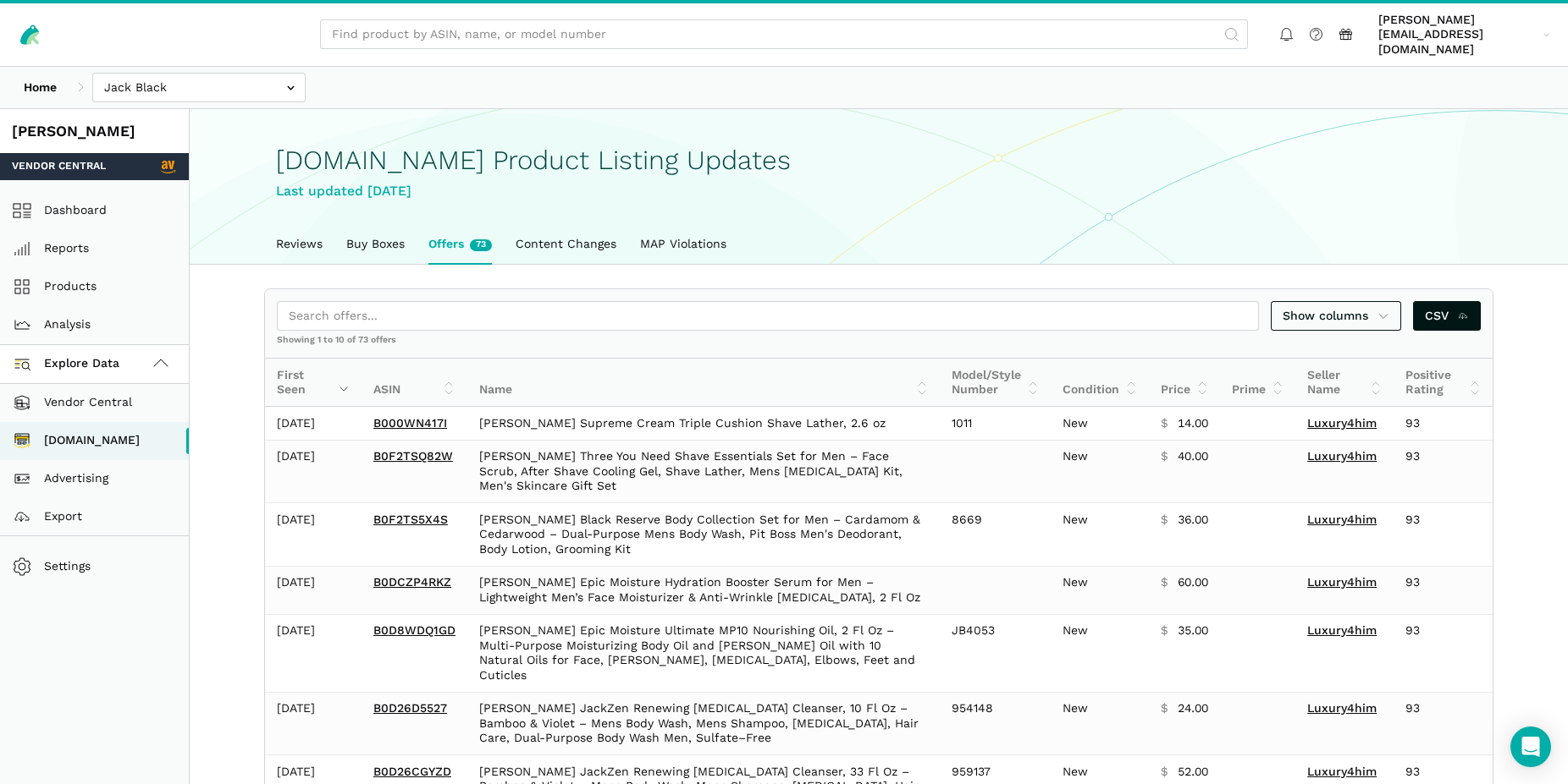
click at [332, 289] on div "Show columns CSV" at bounding box center [878, 315] width 1227 height 54
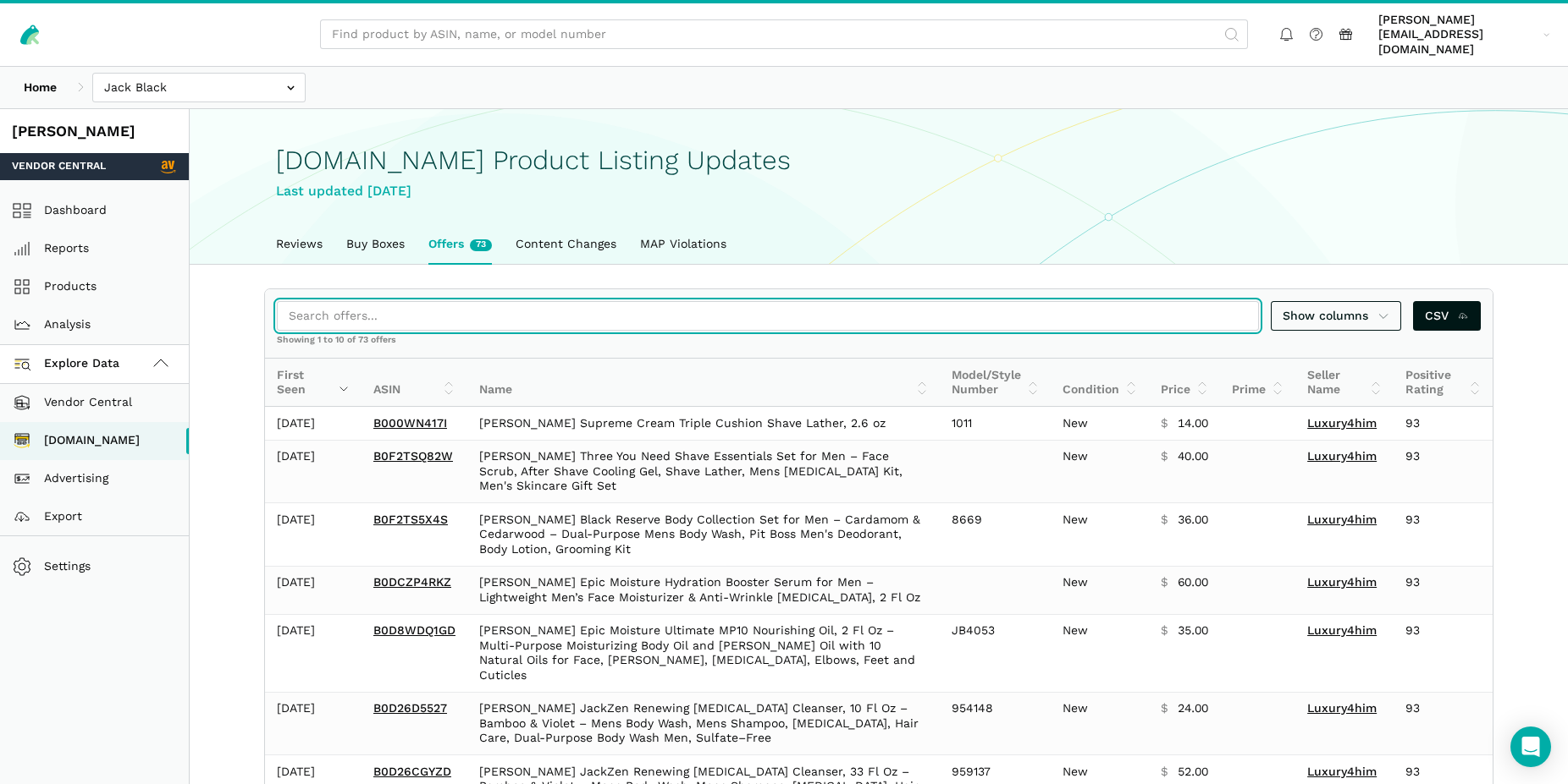
click at [320, 301] on input "search" at bounding box center [767, 315] width 982 height 29
paste input "B0BWGWPYQG"
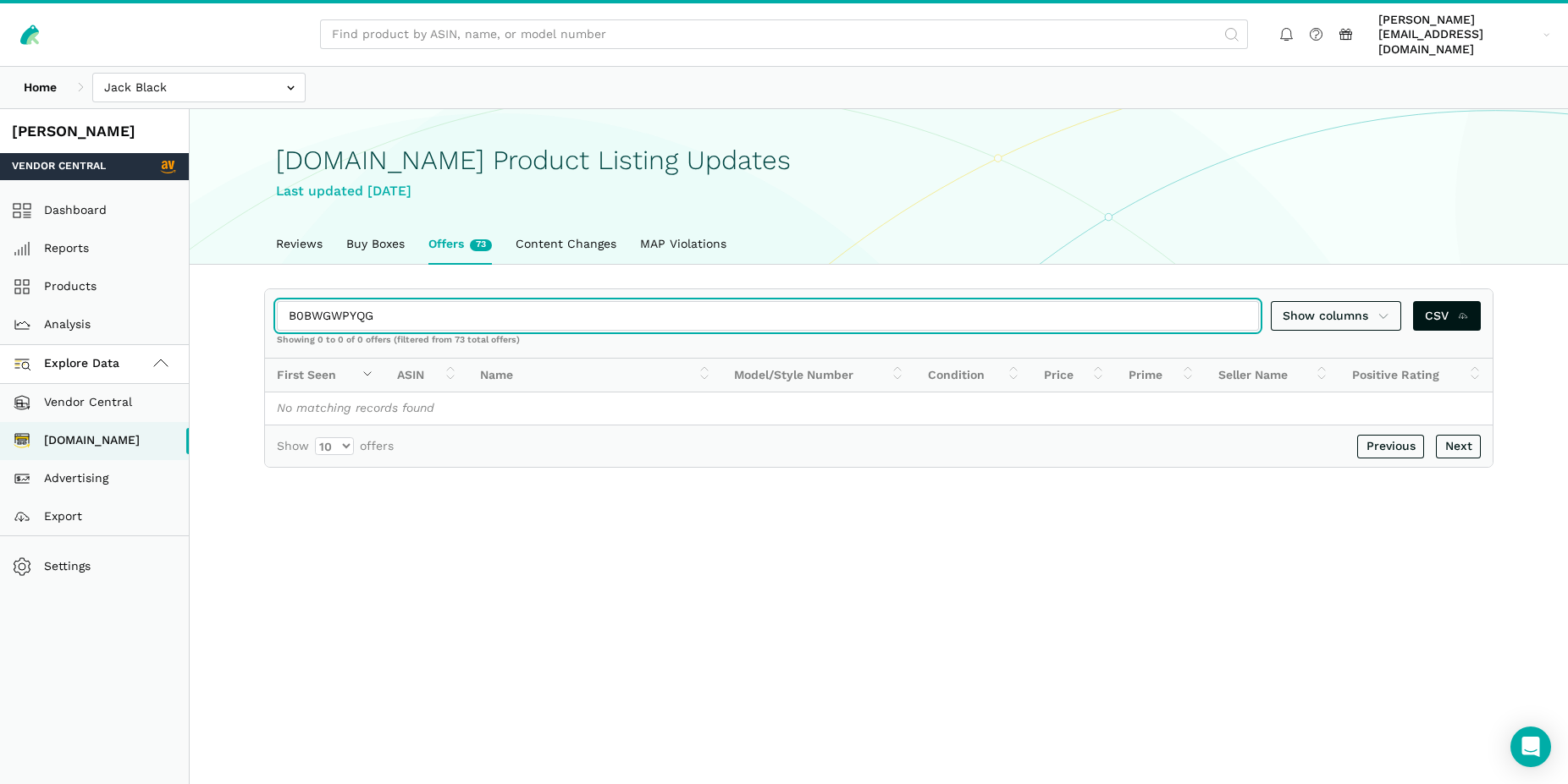
drag, startPoint x: 400, startPoint y: 308, endPoint x: 232, endPoint y: 309, distance: 168.0
click at [276, 309] on input "B0BWGWPYQG" at bounding box center [767, 315] width 982 height 29
paste input "C8BT68JQ"
drag, startPoint x: 371, startPoint y: 308, endPoint x: 271, endPoint y: 301, distance: 100.2
click at [276, 301] on input "B0C8BT68JQ" at bounding box center [767, 315] width 982 height 29
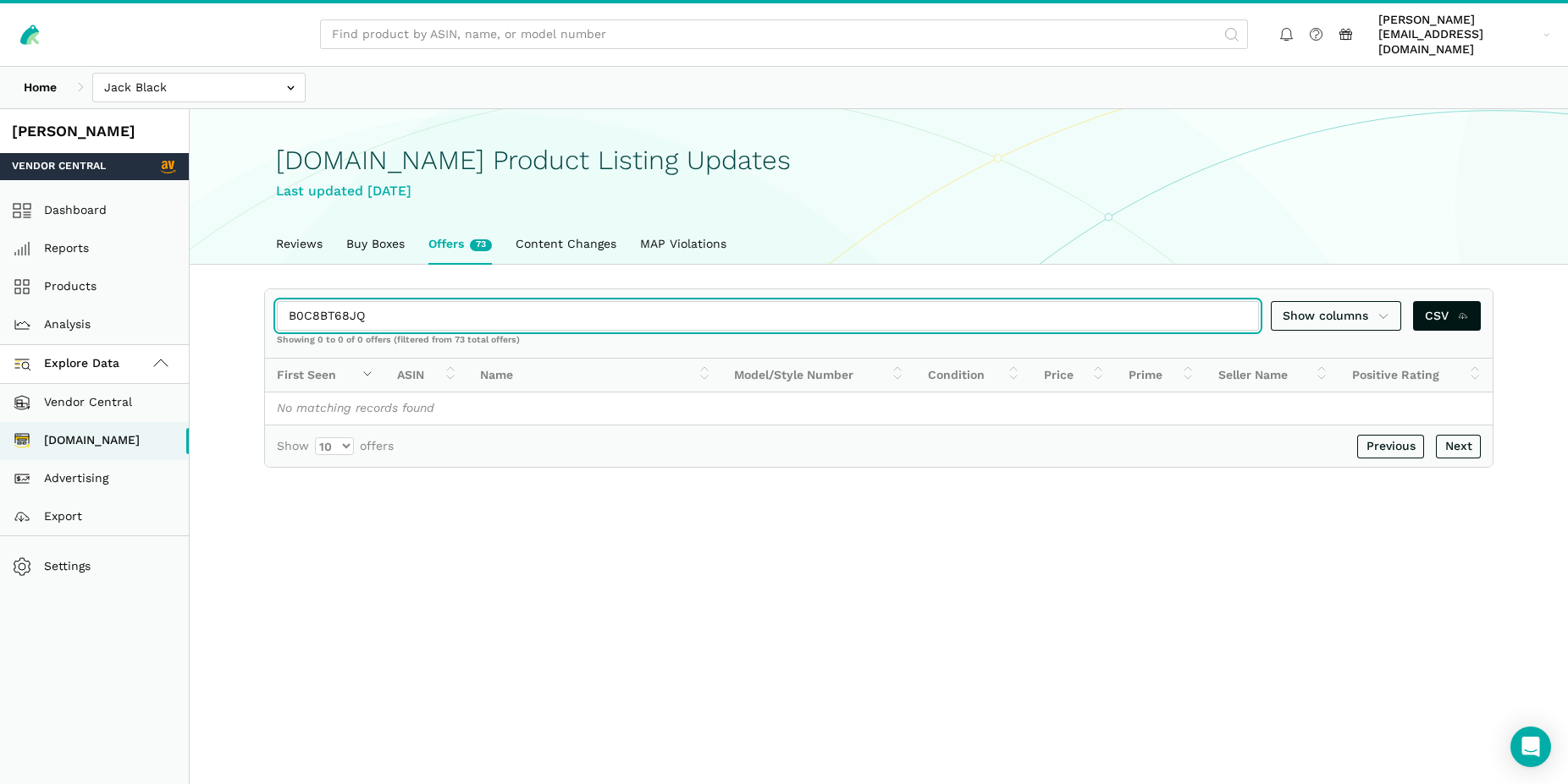
paste input "R6WRTFF"
drag, startPoint x: 384, startPoint y: 300, endPoint x: 236, endPoint y: 298, distance: 148.0
click at [276, 301] on input "B0CR6WRTFF" at bounding box center [767, 315] width 982 height 29
paste input "00WN417I"
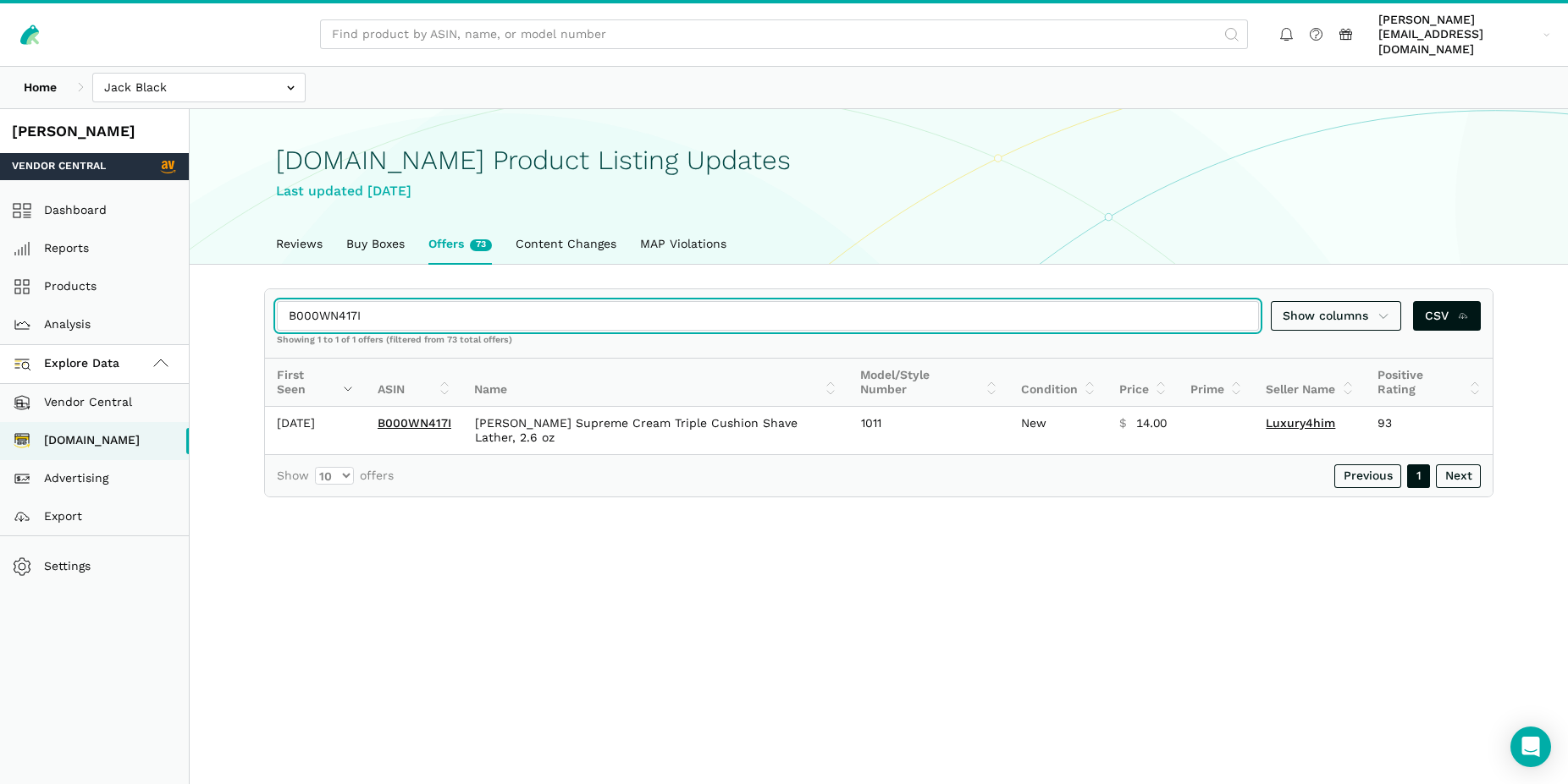
type input "B000WN417I"
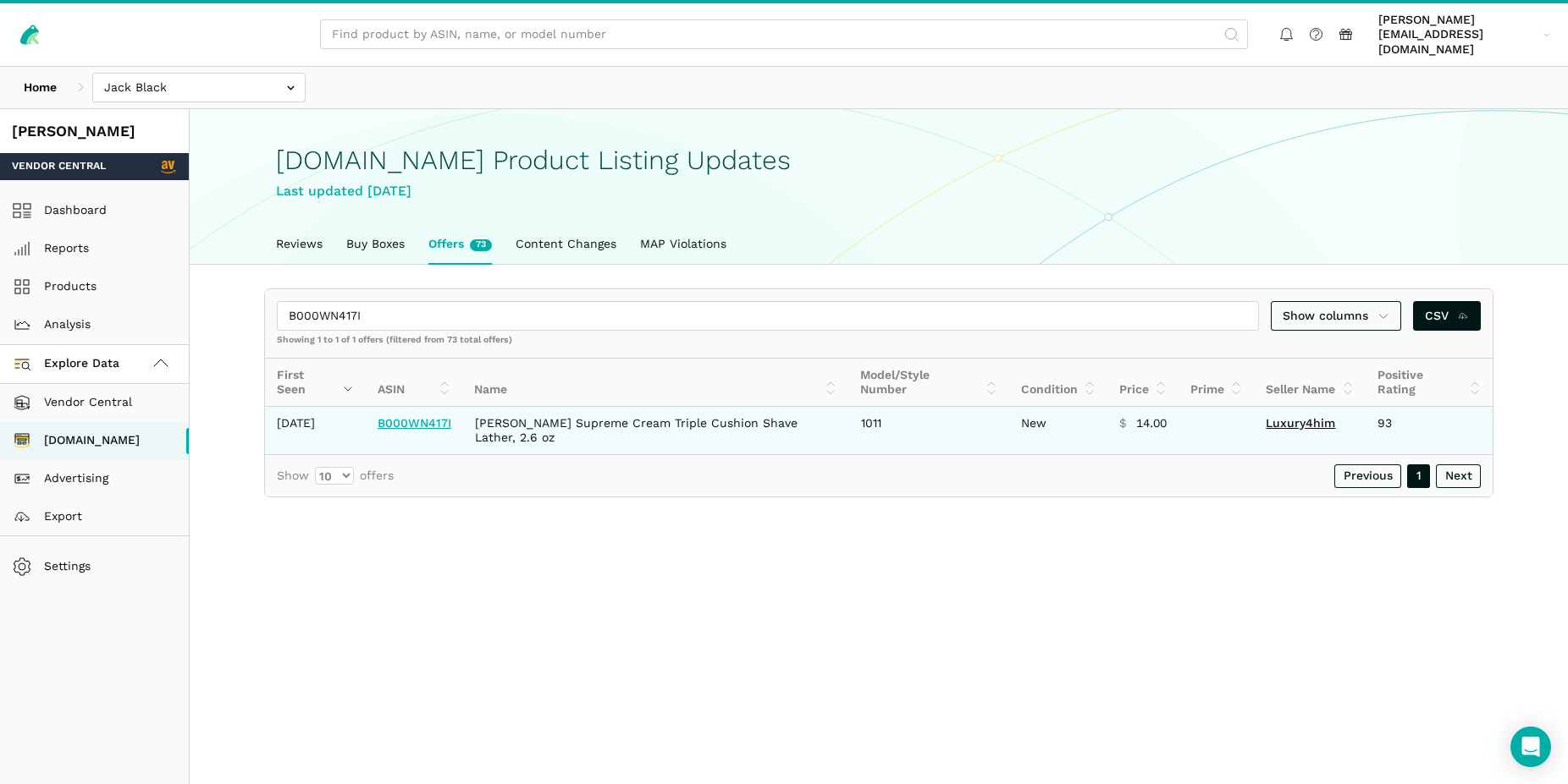
click at [445, 416] on link "B000WN417I" at bounding box center [413, 423] width 73 height 14
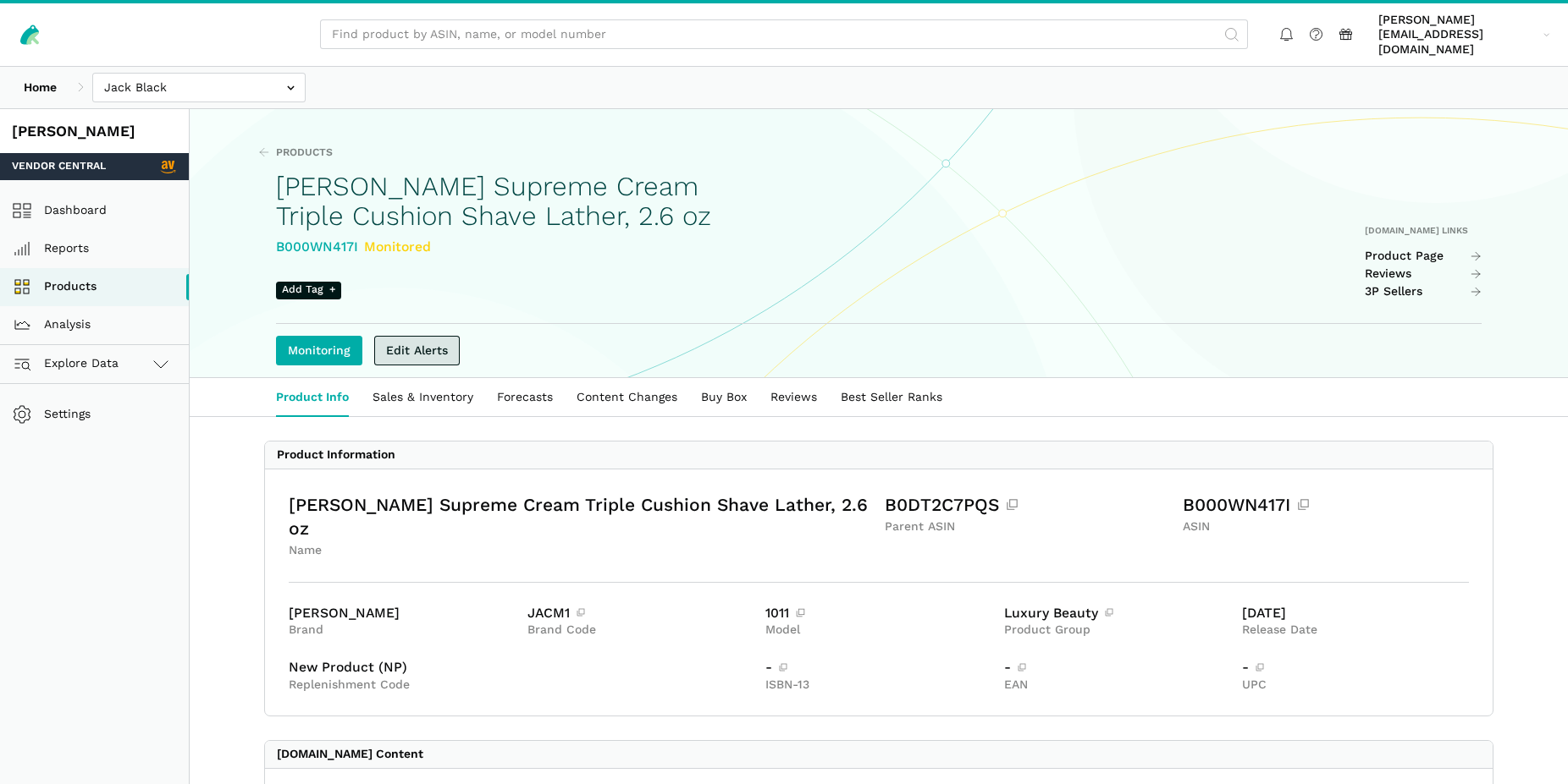
click at [411, 347] on link "Edit Alerts" at bounding box center [417, 351] width 86 height 29
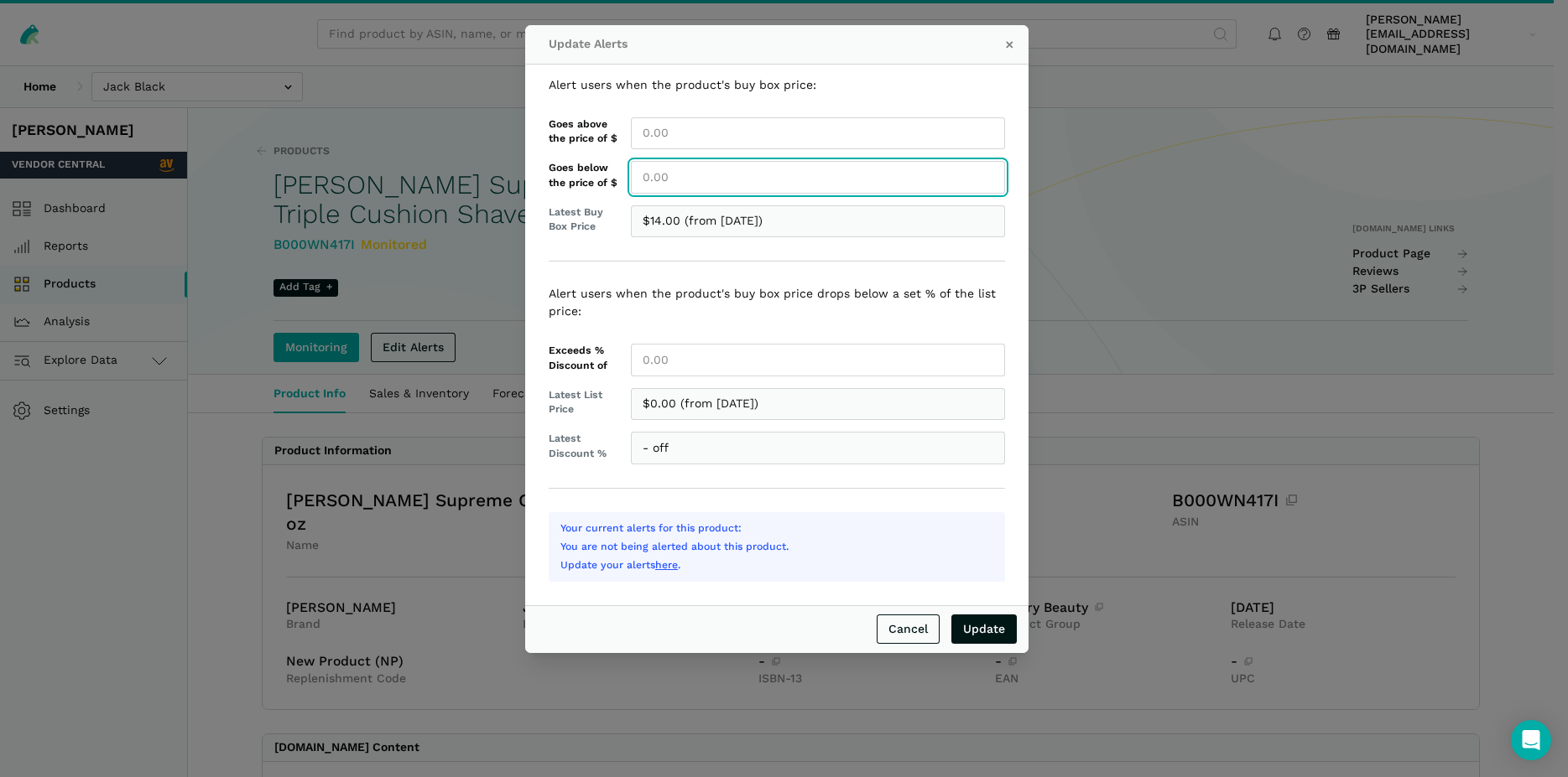
click at [655, 186] on input "Goes below the price of $" at bounding box center [818, 177] width 374 height 33
type input "14.00"
click at [951, 614] on input "Update" at bounding box center [984, 629] width 66 height 29
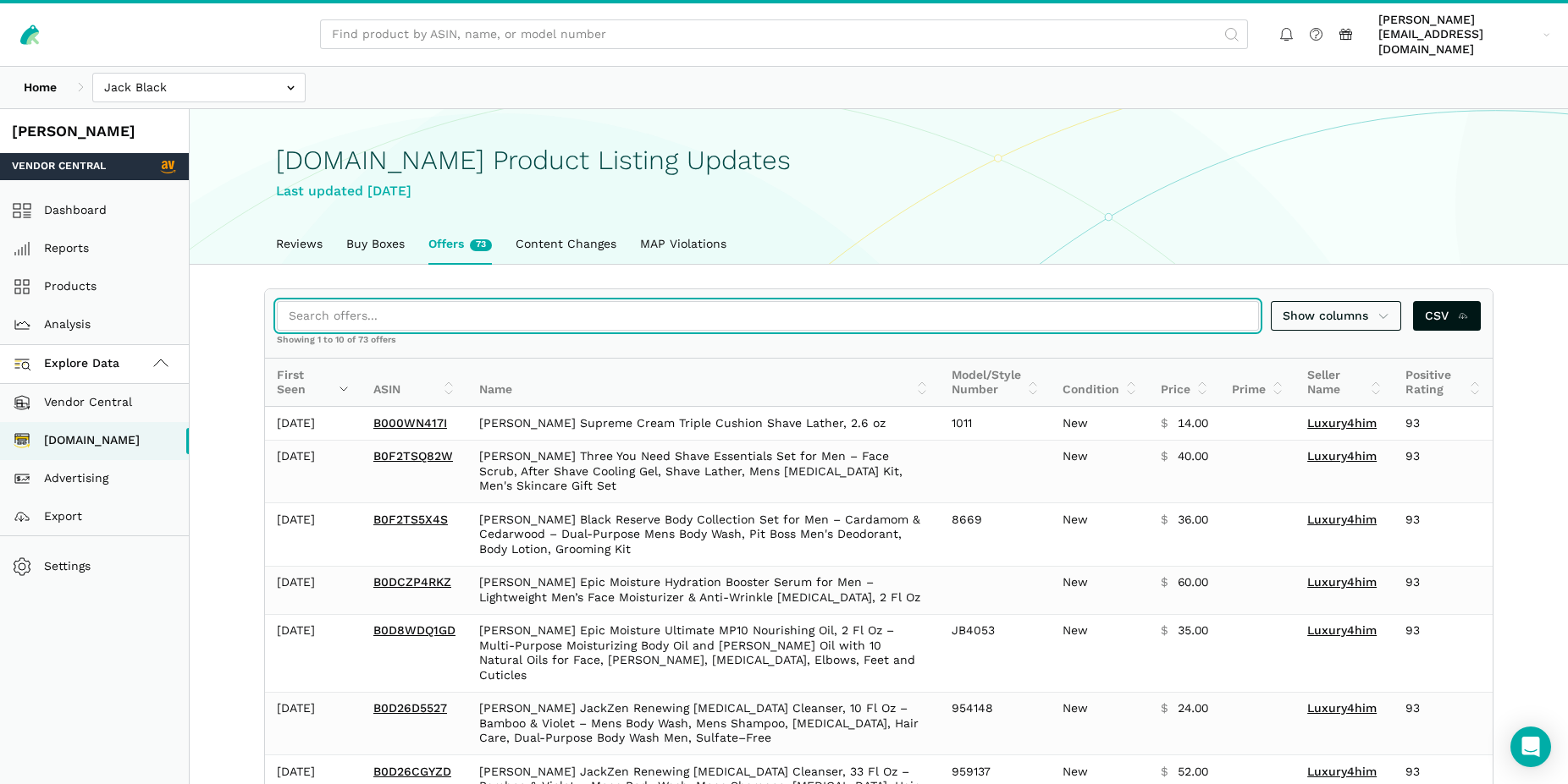
click at [332, 306] on input "search" at bounding box center [767, 315] width 982 height 29
paste input "B0FJT7YGZR"
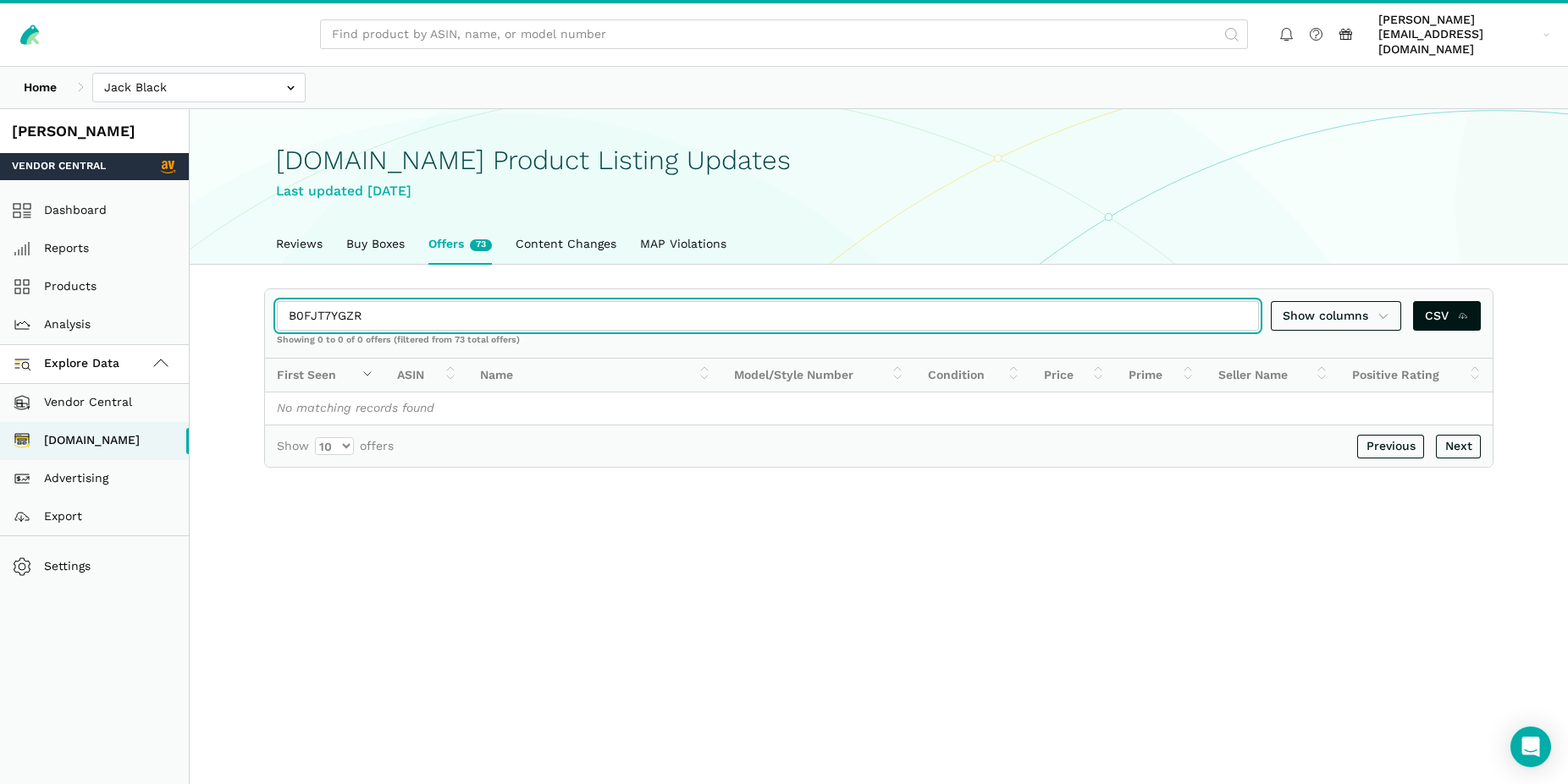
drag, startPoint x: 377, startPoint y: 307, endPoint x: 238, endPoint y: 287, distance: 140.4
click at [276, 301] on input "B0FJT7YGZR" at bounding box center [767, 315] width 982 height 29
paste input "R7SZF"
drag, startPoint x: 360, startPoint y: 301, endPoint x: 285, endPoint y: 289, distance: 76.0
click at [285, 301] on input "B0FJTR7SZF" at bounding box center [767, 315] width 982 height 29
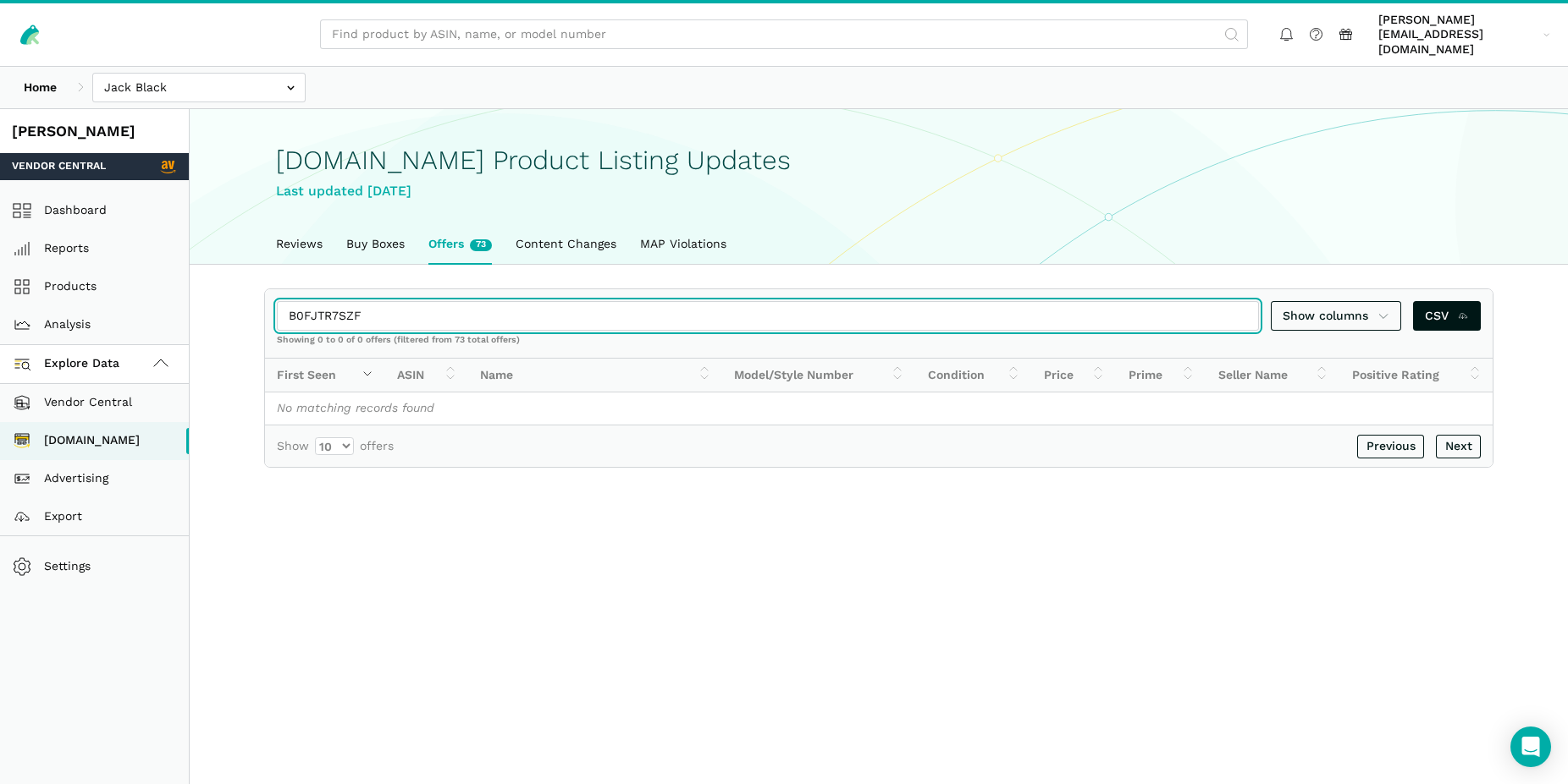
paste input "9Z92G"
drag, startPoint x: 371, startPoint y: 308, endPoint x: 278, endPoint y: 297, distance: 93.6
click at [278, 301] on input "B0FJT9Z92G" at bounding box center [767, 315] width 982 height 29
paste input "J2ZB4"
drag, startPoint x: 365, startPoint y: 314, endPoint x: 250, endPoint y: 311, distance: 115.0
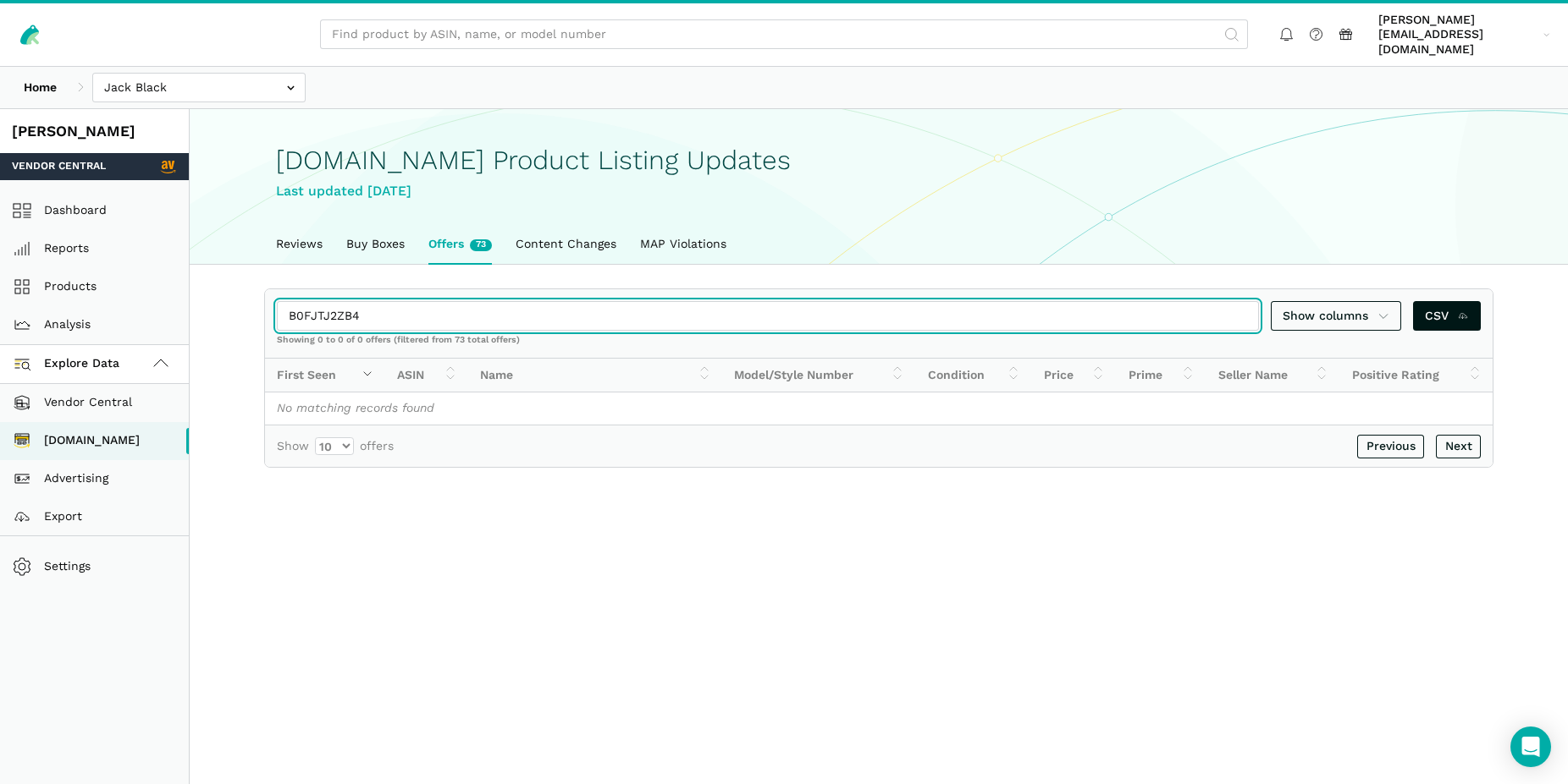
click at [276, 311] on input "B0FJTJ2ZB4" at bounding box center [767, 315] width 982 height 29
paste input "SNQ85Q"
drag, startPoint x: 371, startPoint y: 298, endPoint x: 282, endPoint y: 296, distance: 89.0
click at [282, 301] on input "B0FJSNQ85Q" at bounding box center [767, 315] width 982 height 29
paste input "FPGFP8J"
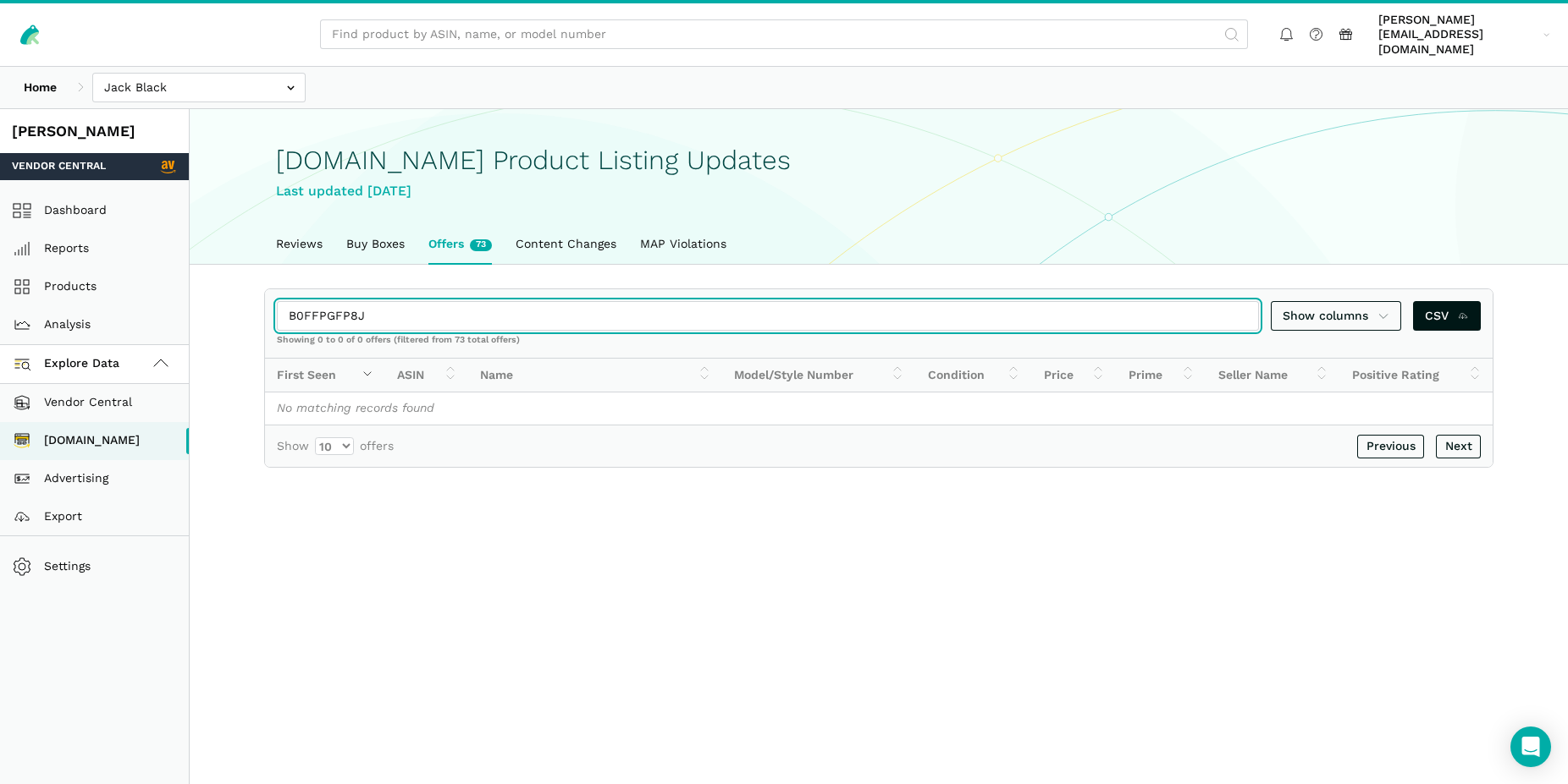
drag, startPoint x: 409, startPoint y: 304, endPoint x: 281, endPoint y: 302, distance: 128.0
click at [281, 302] on input "B0FFPGFP8J" at bounding box center [767, 315] width 982 height 29
paste input "NRFXQN"
drag, startPoint x: 386, startPoint y: 305, endPoint x: 279, endPoint y: 289, distance: 108.2
click at [279, 301] on input "B0FFNRFXQN" at bounding box center [767, 315] width 982 height 29
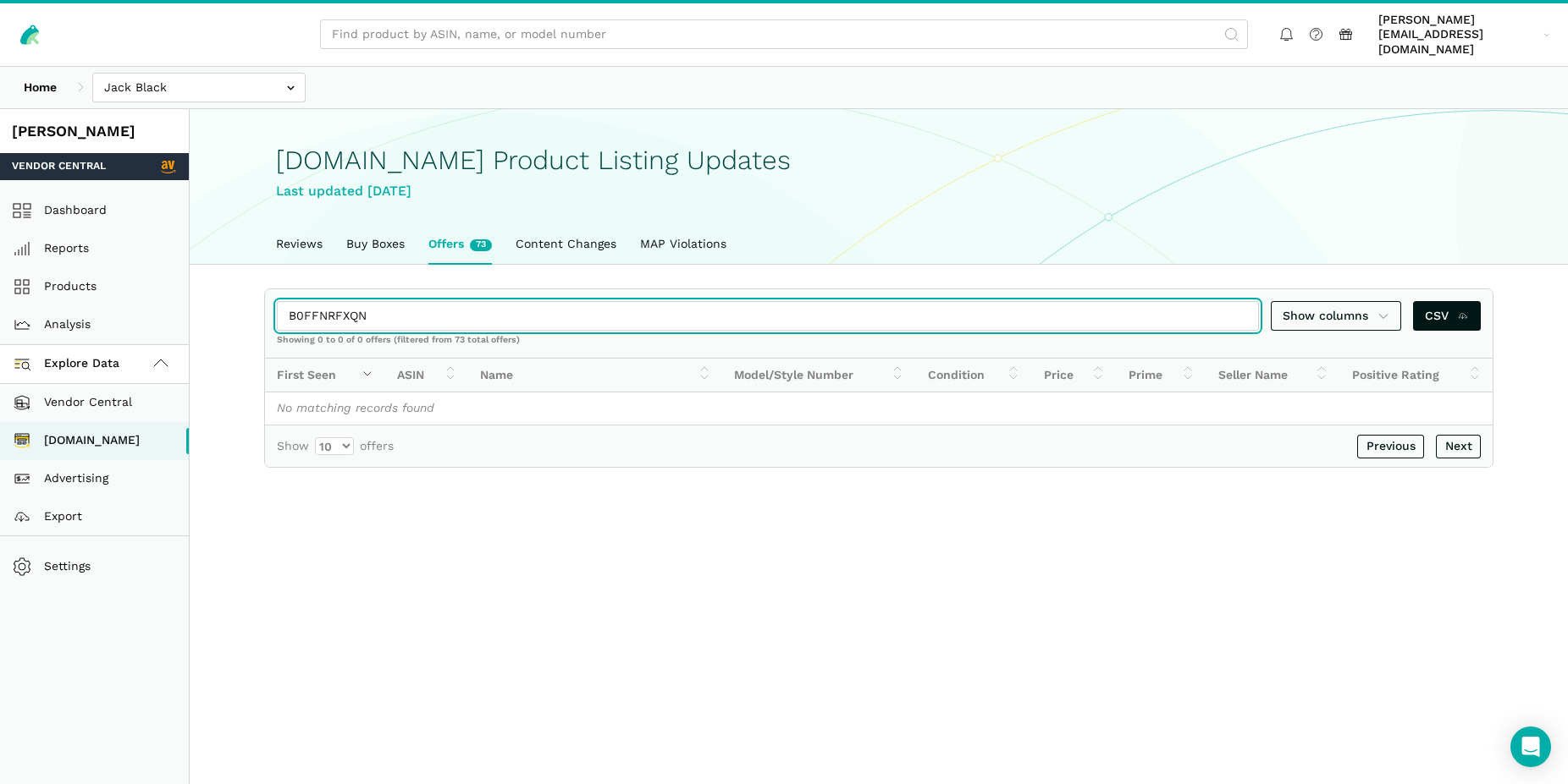
paste input "P7C8MS"
drag, startPoint x: 363, startPoint y: 301, endPoint x: 254, endPoint y: 295, distance: 109.2
click at [276, 301] on input "B0FFP7C8MS" at bounding box center [767, 315] width 982 height 29
paste input "154J6"
drag, startPoint x: 368, startPoint y: 307, endPoint x: 271, endPoint y: 298, distance: 97.4
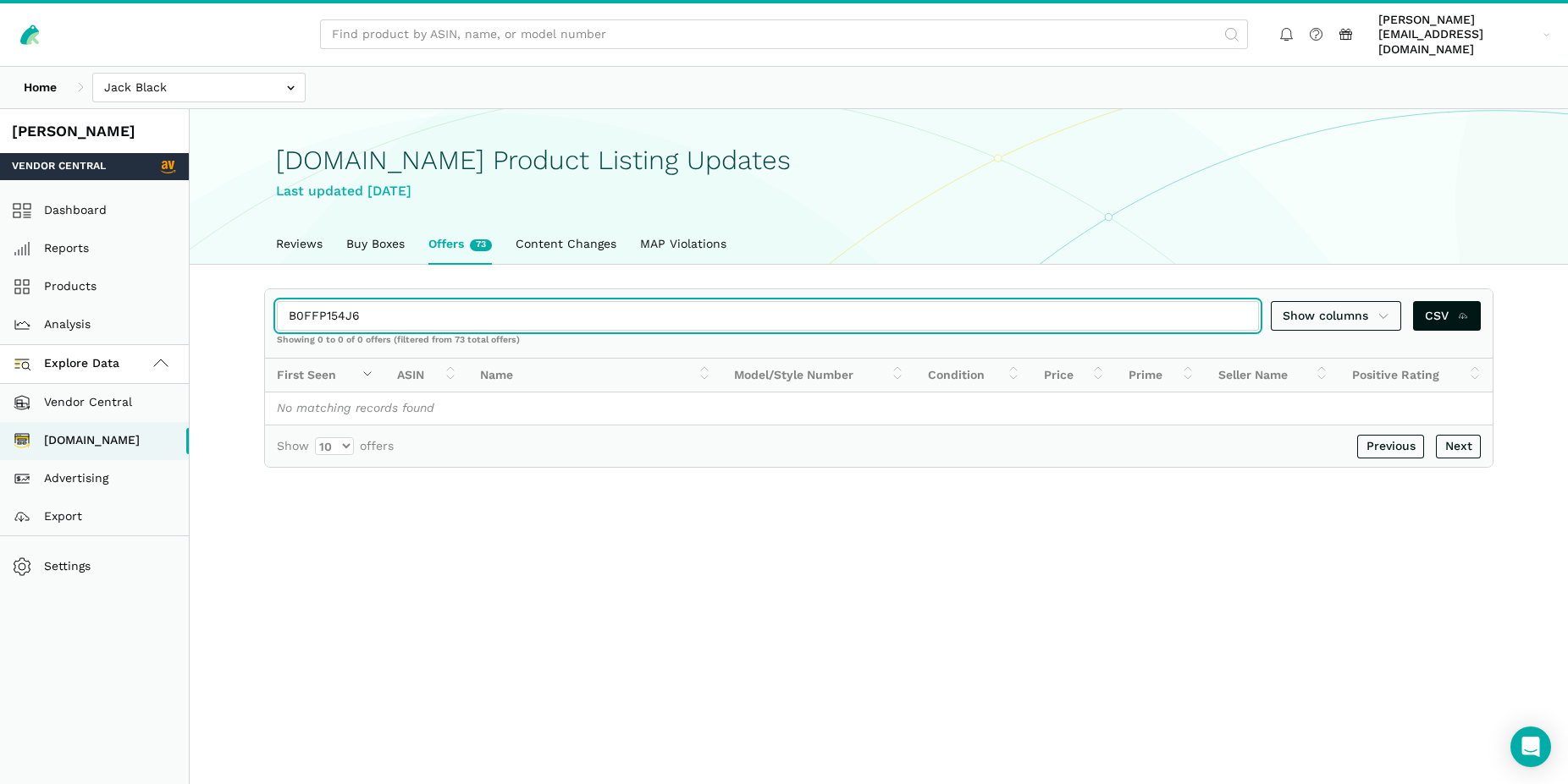
click at [276, 301] on input "B0FFP154J6" at bounding box center [767, 315] width 982 height 29
paste input "NY35R1"
drag, startPoint x: 375, startPoint y: 299, endPoint x: 263, endPoint y: 302, distance: 112.0
click at [276, 302] on input "B0FFNY35R1" at bounding box center [767, 315] width 982 height 29
paste input "PC6KJ6"
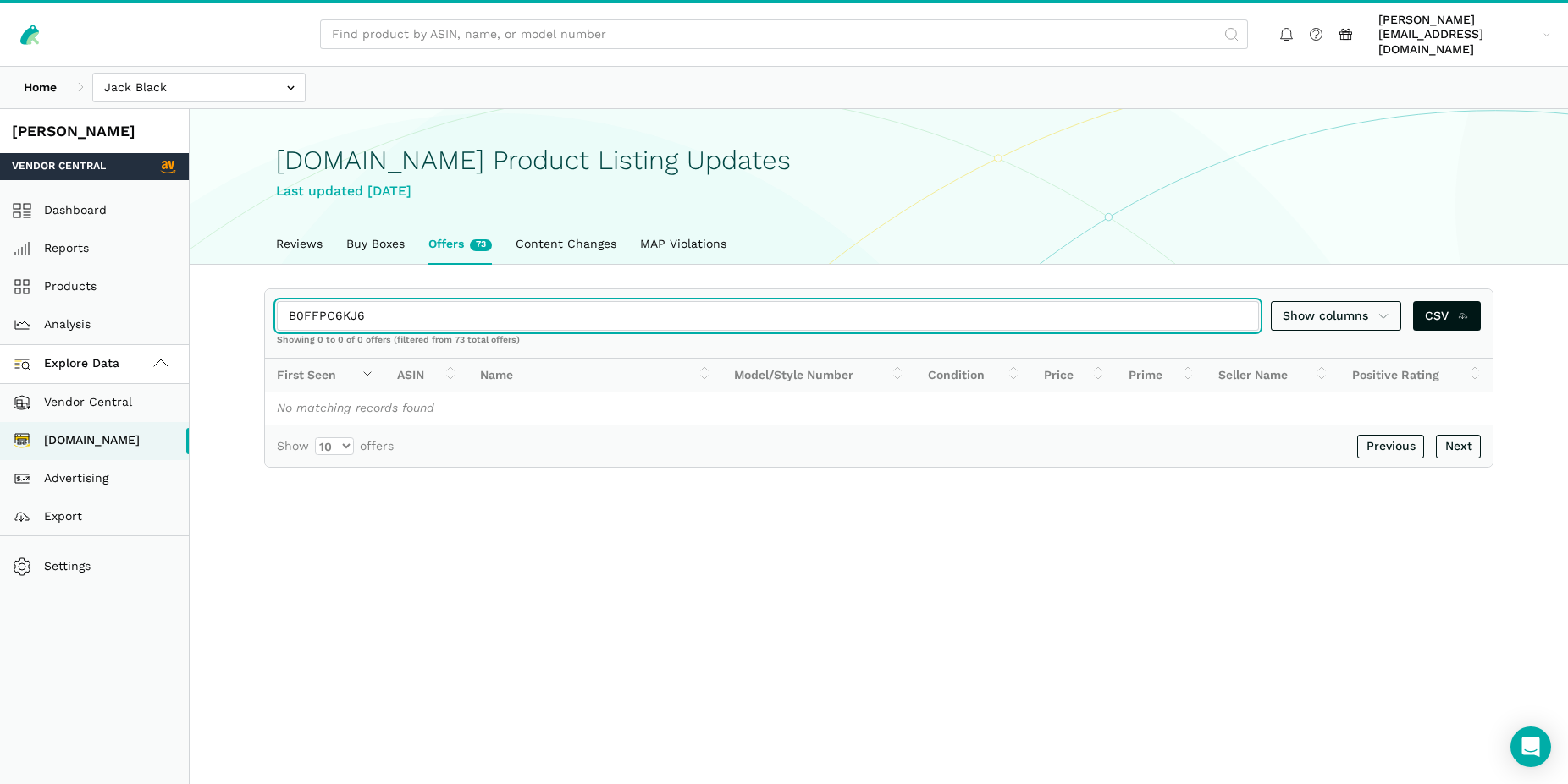
drag, startPoint x: 404, startPoint y: 291, endPoint x: 266, endPoint y: 301, distance: 138.4
click at [276, 301] on input "B0FFPC6KJ6" at bounding box center [767, 315] width 982 height 29
paste input "R14QV"
drag, startPoint x: 403, startPoint y: 297, endPoint x: 206, endPoint y: 301, distance: 197.0
click at [276, 301] on input "B0FFPR14QV" at bounding box center [767, 315] width 982 height 29
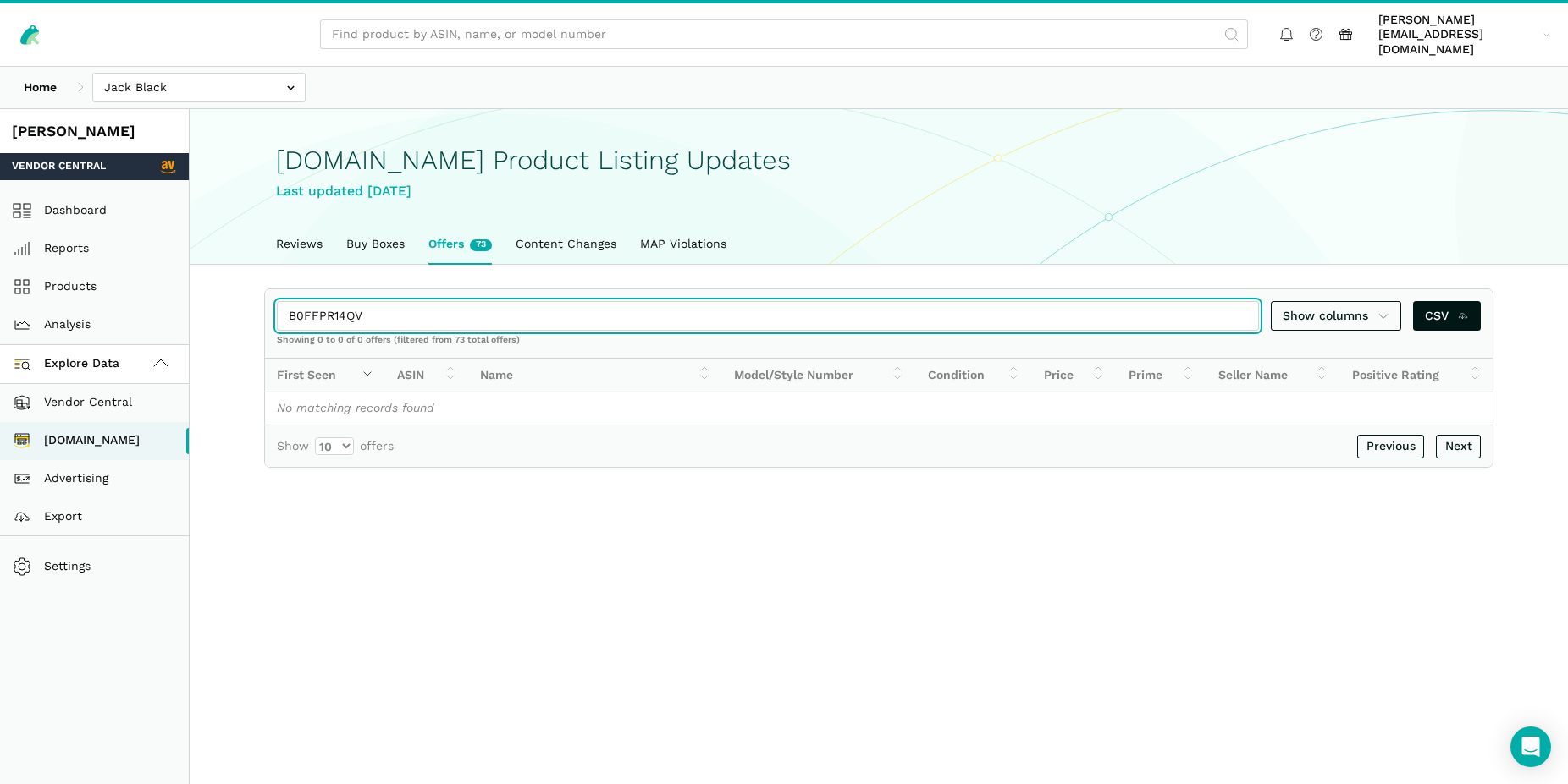
paste input "M1K28H"
drag, startPoint x: 388, startPoint y: 297, endPoint x: 277, endPoint y: 293, distance: 111.1
click at [277, 301] on input "B0FM1K28HV" at bounding box center [767, 315] width 982 height 29
paste input "0CUF29WU"
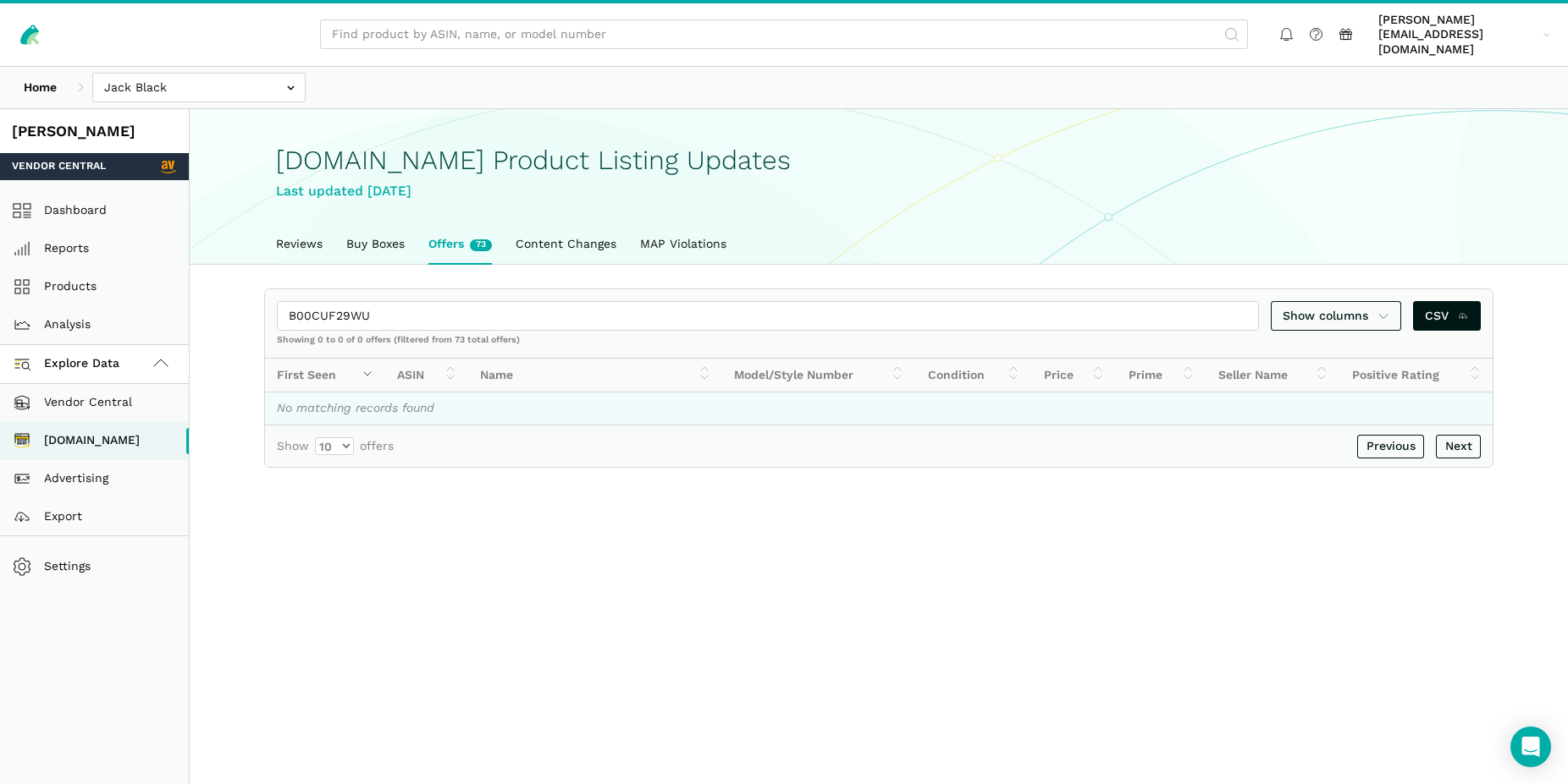
click at [456, 392] on td "No matching records found" at bounding box center [878, 409] width 1227 height 33
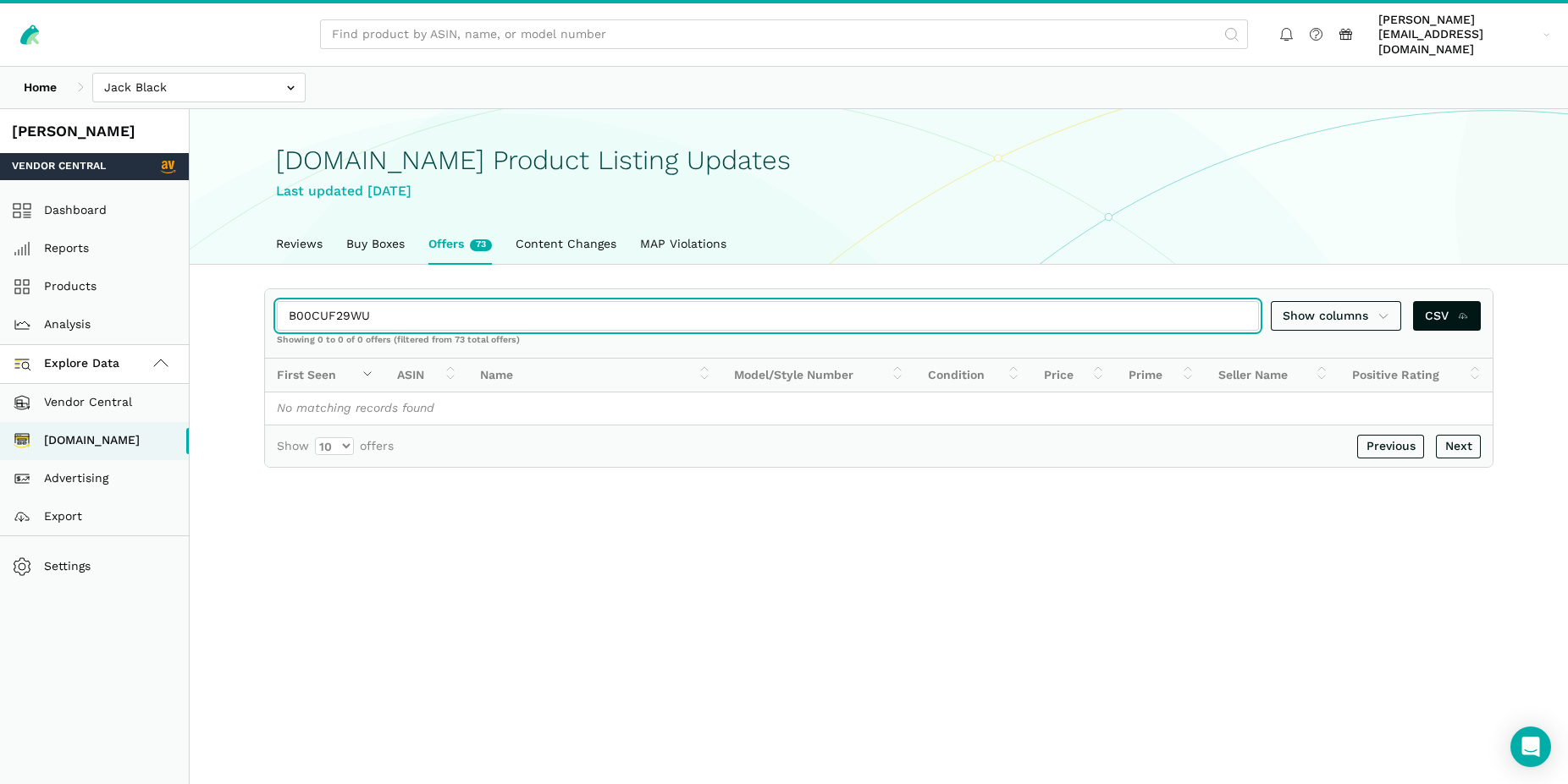
drag, startPoint x: 399, startPoint y: 310, endPoint x: 244, endPoint y: 294, distance: 155.8
click at [276, 301] on input "B00CUF29WU" at bounding box center [767, 315] width 982 height 29
paste input "CF1QHPCB"
drag, startPoint x: 369, startPoint y: 301, endPoint x: 242, endPoint y: 294, distance: 127.2
click at [276, 301] on input "B0CF1QHPCB" at bounding box center [767, 315] width 982 height 29
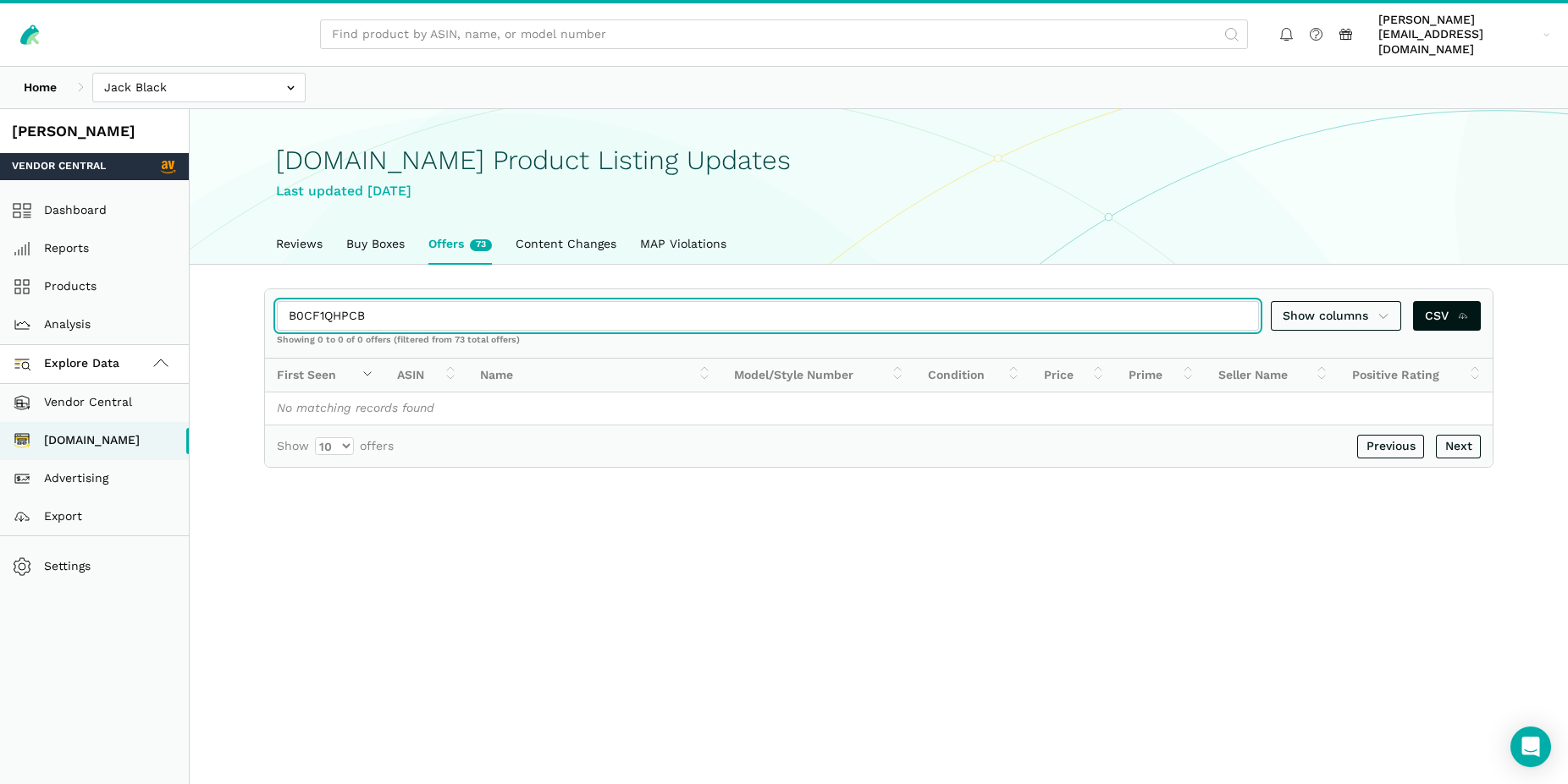
paste input "DF3NNG9C"
drag, startPoint x: 319, startPoint y: 304, endPoint x: 287, endPoint y: 301, distance: 32.1
click at [287, 301] on input "B0DF3NNG9C" at bounding box center [767, 315] width 982 height 29
paste input "7MG5JC4R"
drag, startPoint x: 373, startPoint y: 303, endPoint x: 261, endPoint y: 303, distance: 112.0
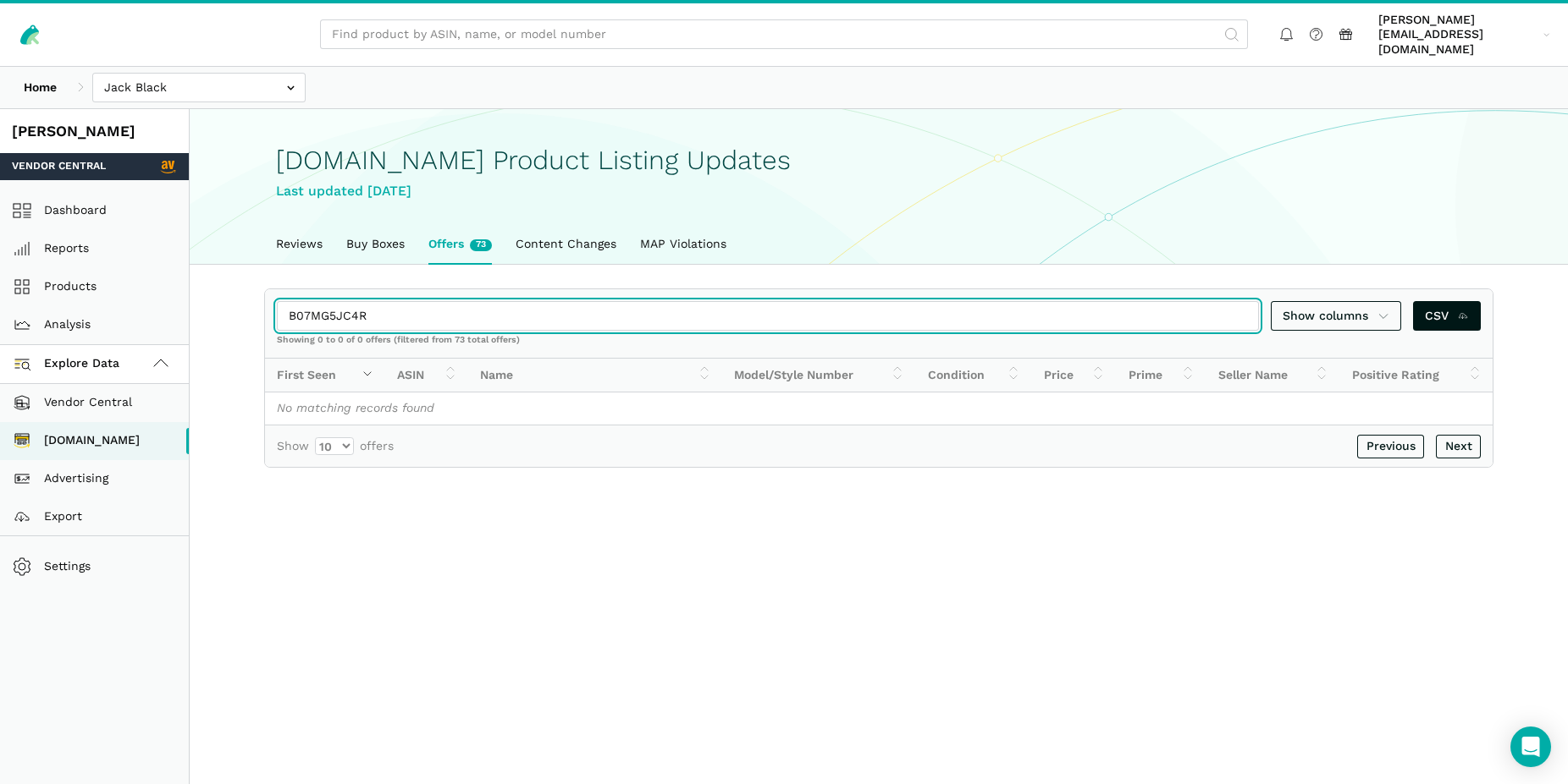
click at [276, 303] on input "B07MG5JC4R" at bounding box center [767, 315] width 982 height 29
paste input "DF49KQD6"
type input "B0DF49KQD6"
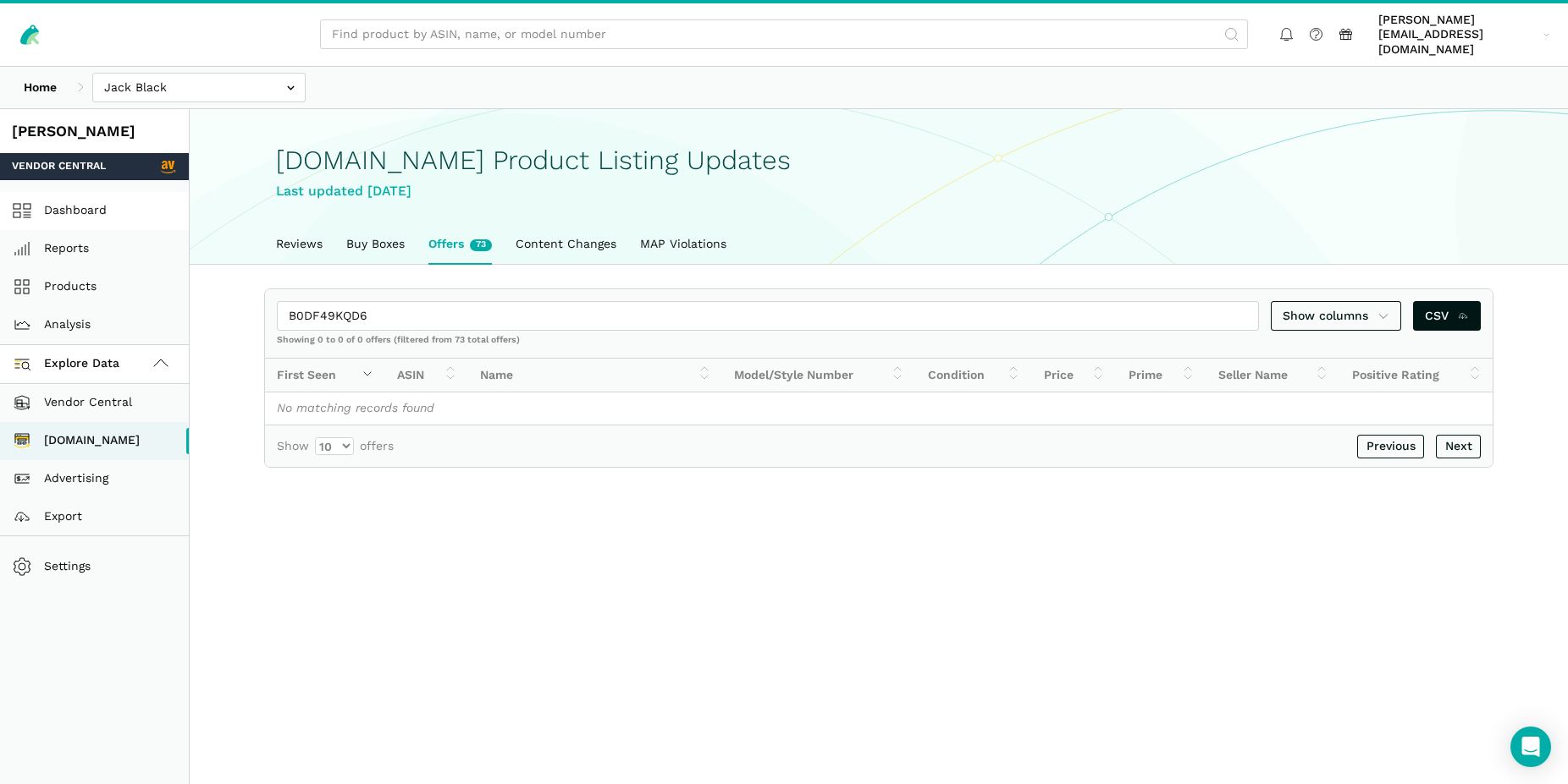
click at [95, 200] on link "Dashboard" at bounding box center [94, 211] width 189 height 38
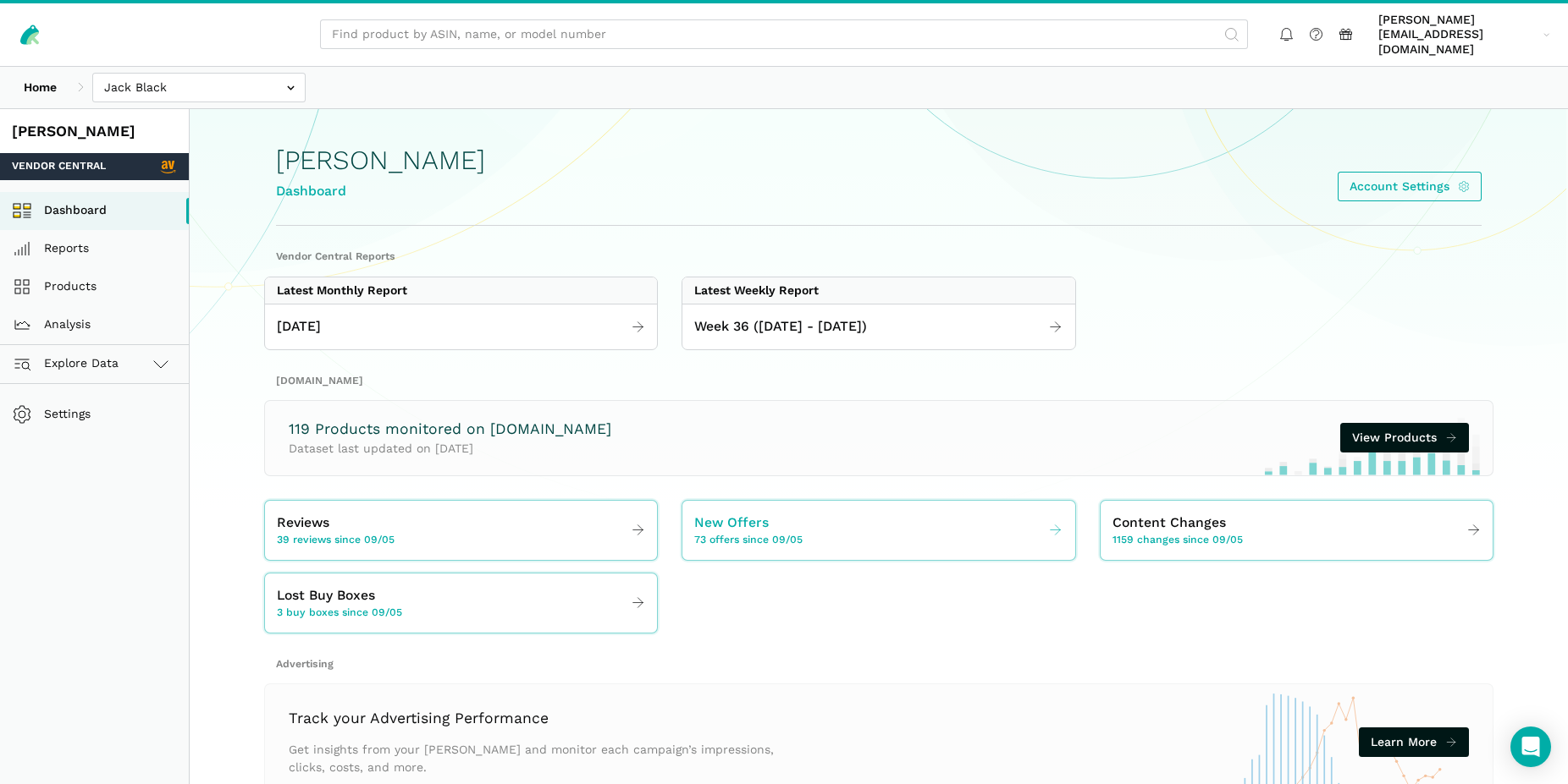
click at [733, 533] on span "73 offers since 09/05" at bounding box center [748, 541] width 108 height 16
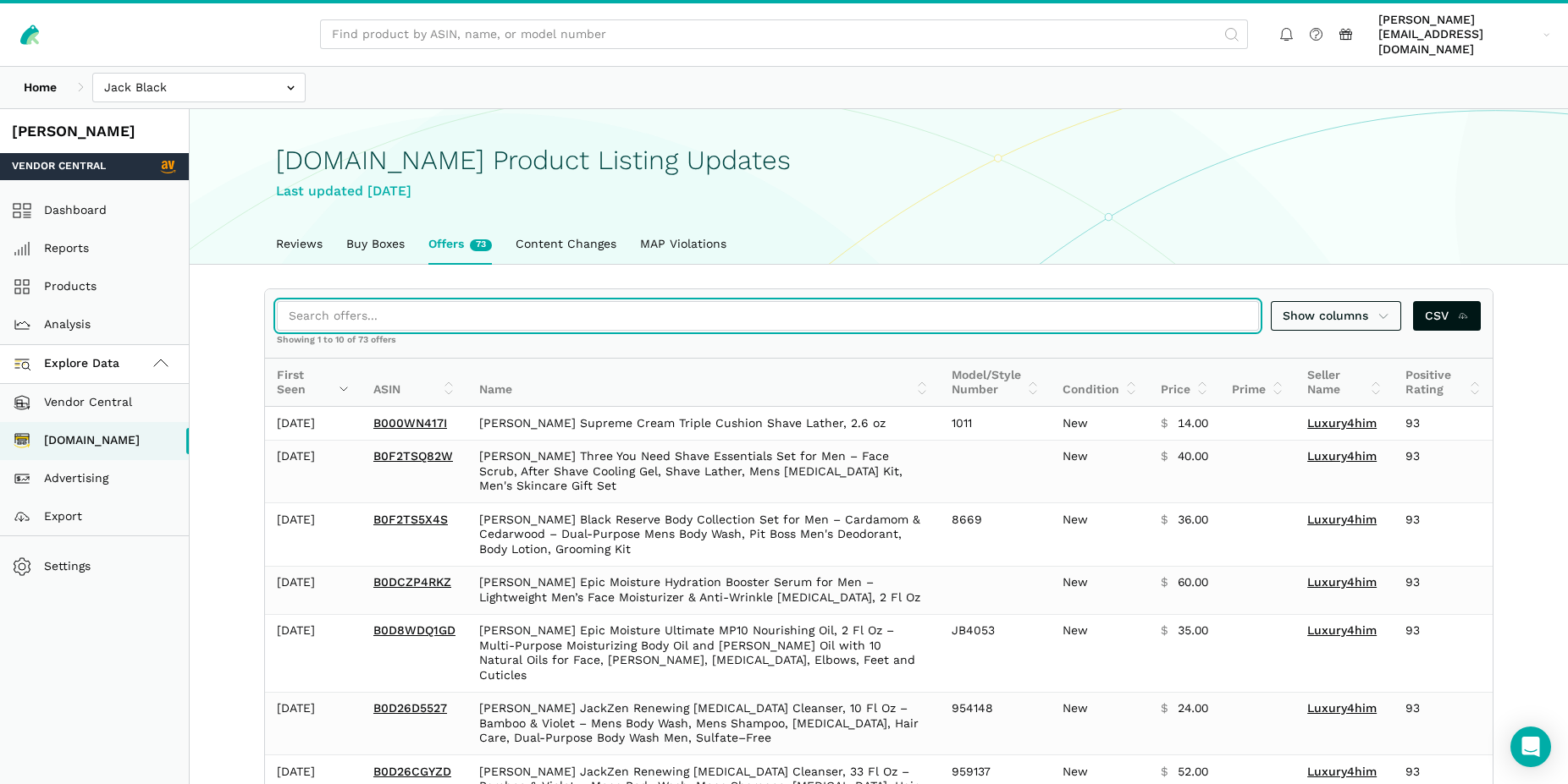
click at [339, 313] on input "search" at bounding box center [767, 315] width 982 height 29
paste input "2000136-01854097"
type input "2000136-01854097"
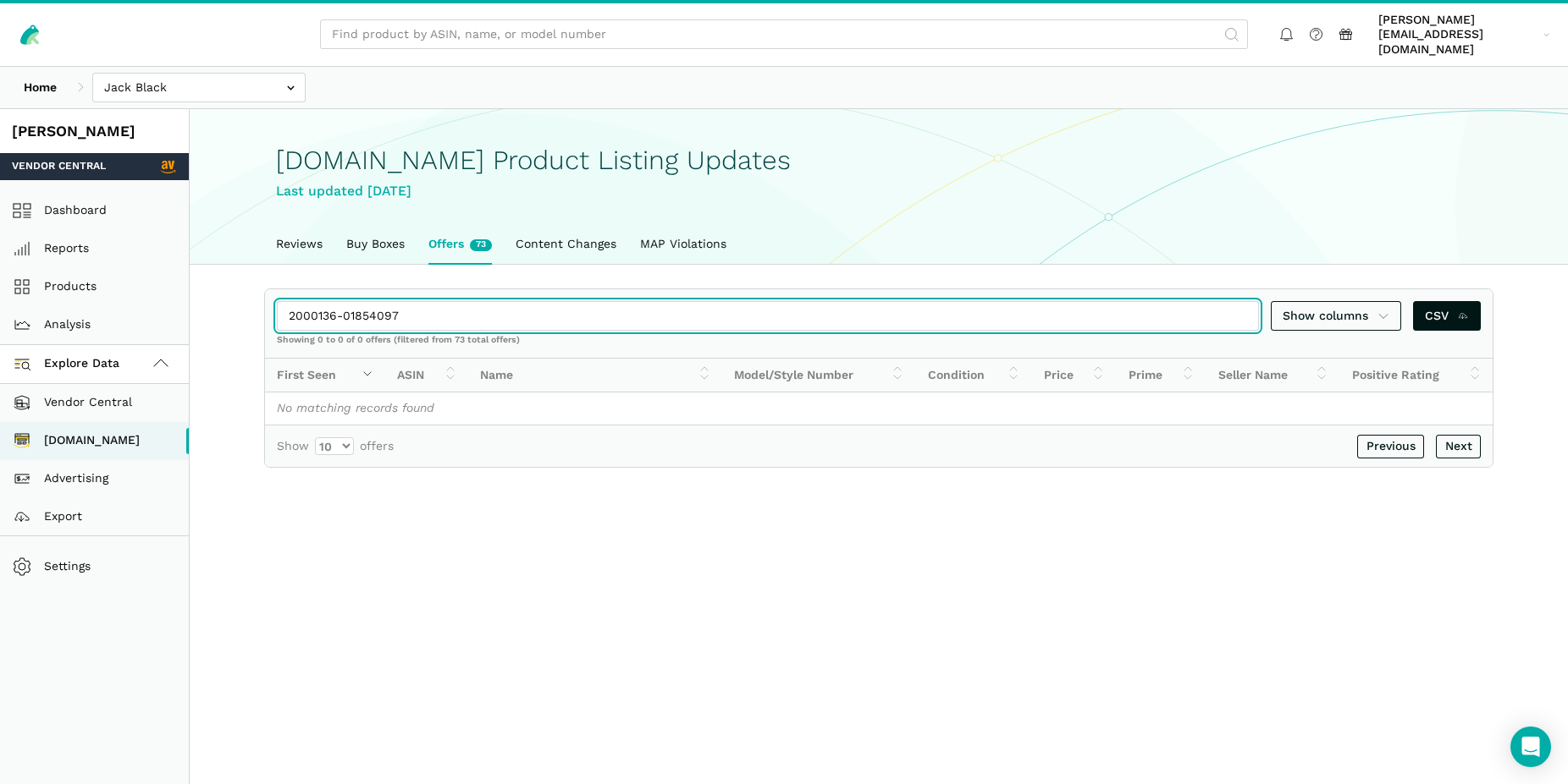
drag, startPoint x: 411, startPoint y: 306, endPoint x: 260, endPoint y: 282, distance: 152.9
click at [276, 301] on input "2000136-01854097" at bounding box center [767, 315] width 982 height 29
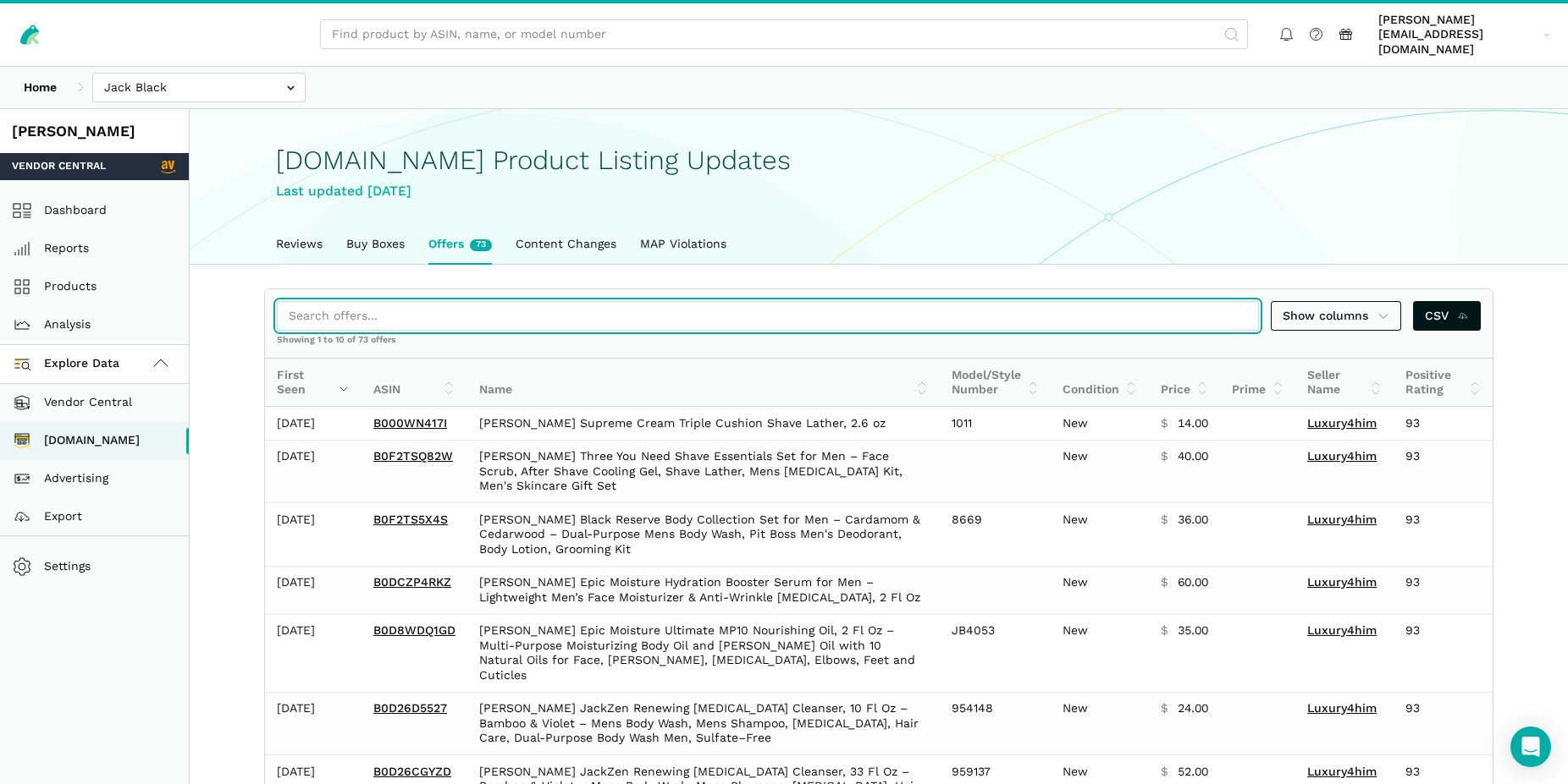
click at [307, 303] on input "search" at bounding box center [767, 315] width 982 height 29
paste input "B0FJT7YGZR"
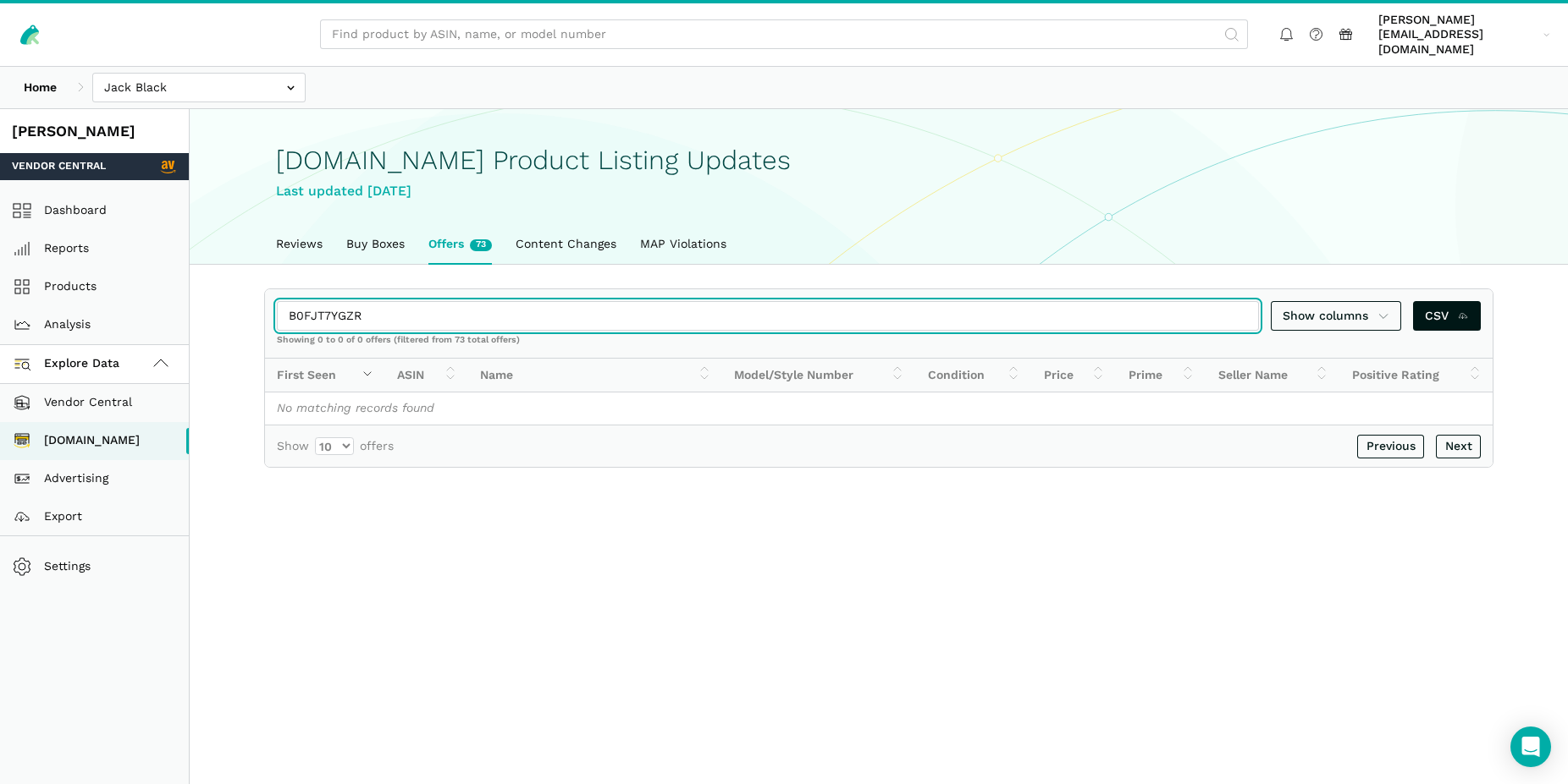
type input "B0FJT7YGZR"
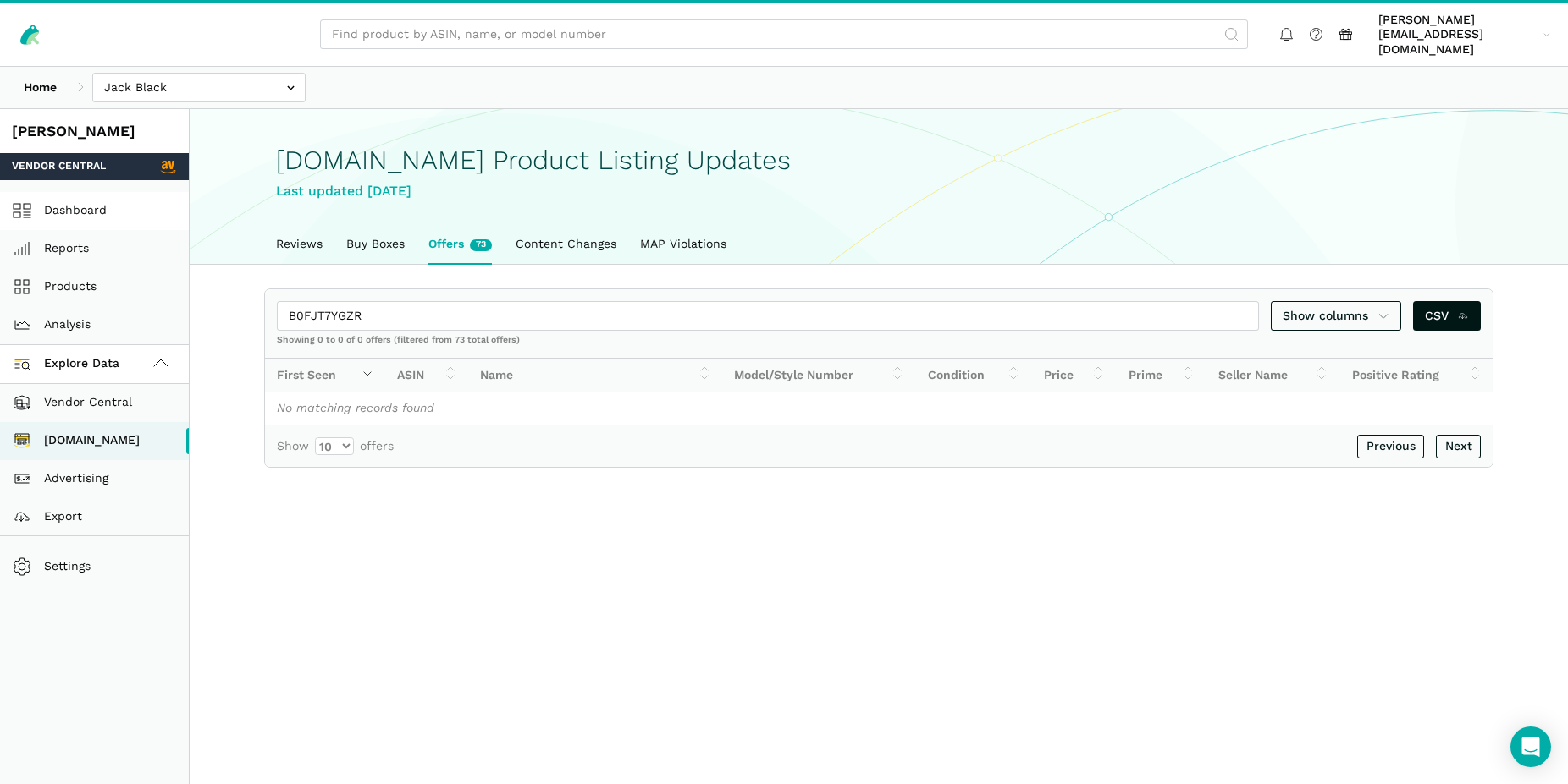
click at [105, 194] on link "Dashboard" at bounding box center [94, 211] width 189 height 38
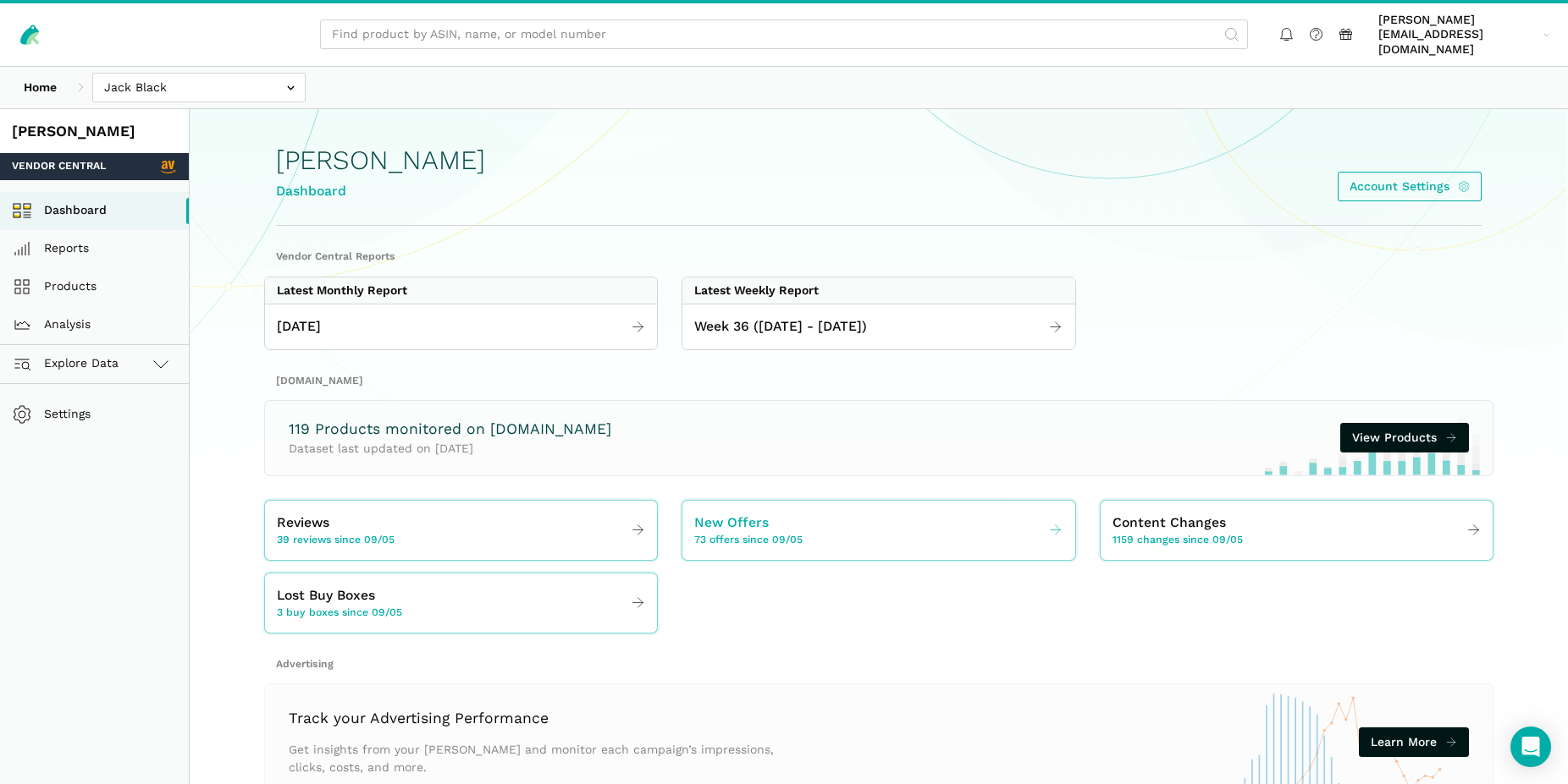
click at [713, 513] on span "New Offers" at bounding box center [732, 523] width 74 height 21
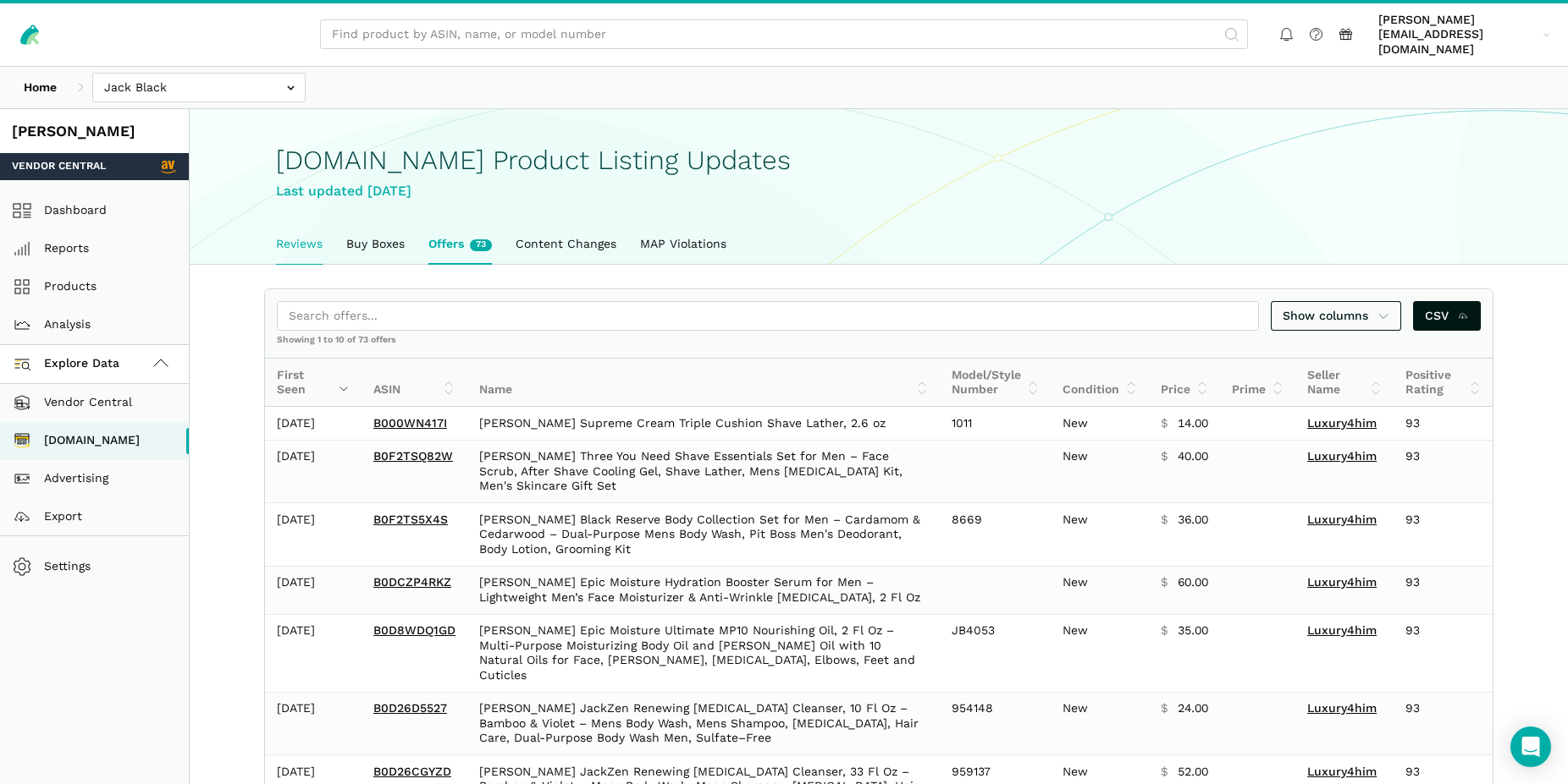
click at [307, 229] on link "Reviews" at bounding box center [299, 244] width 70 height 39
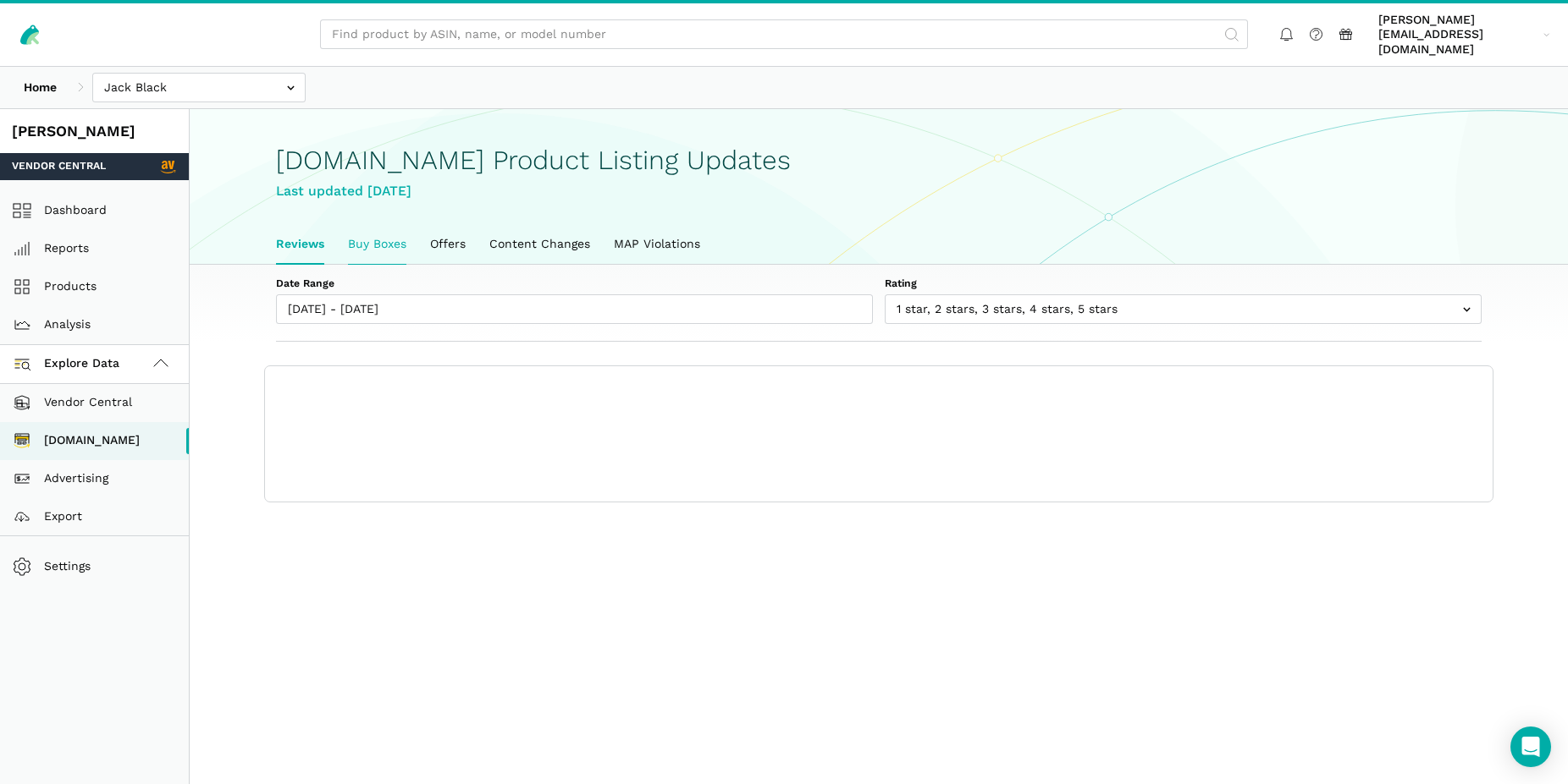
scroll to position [6, 0]
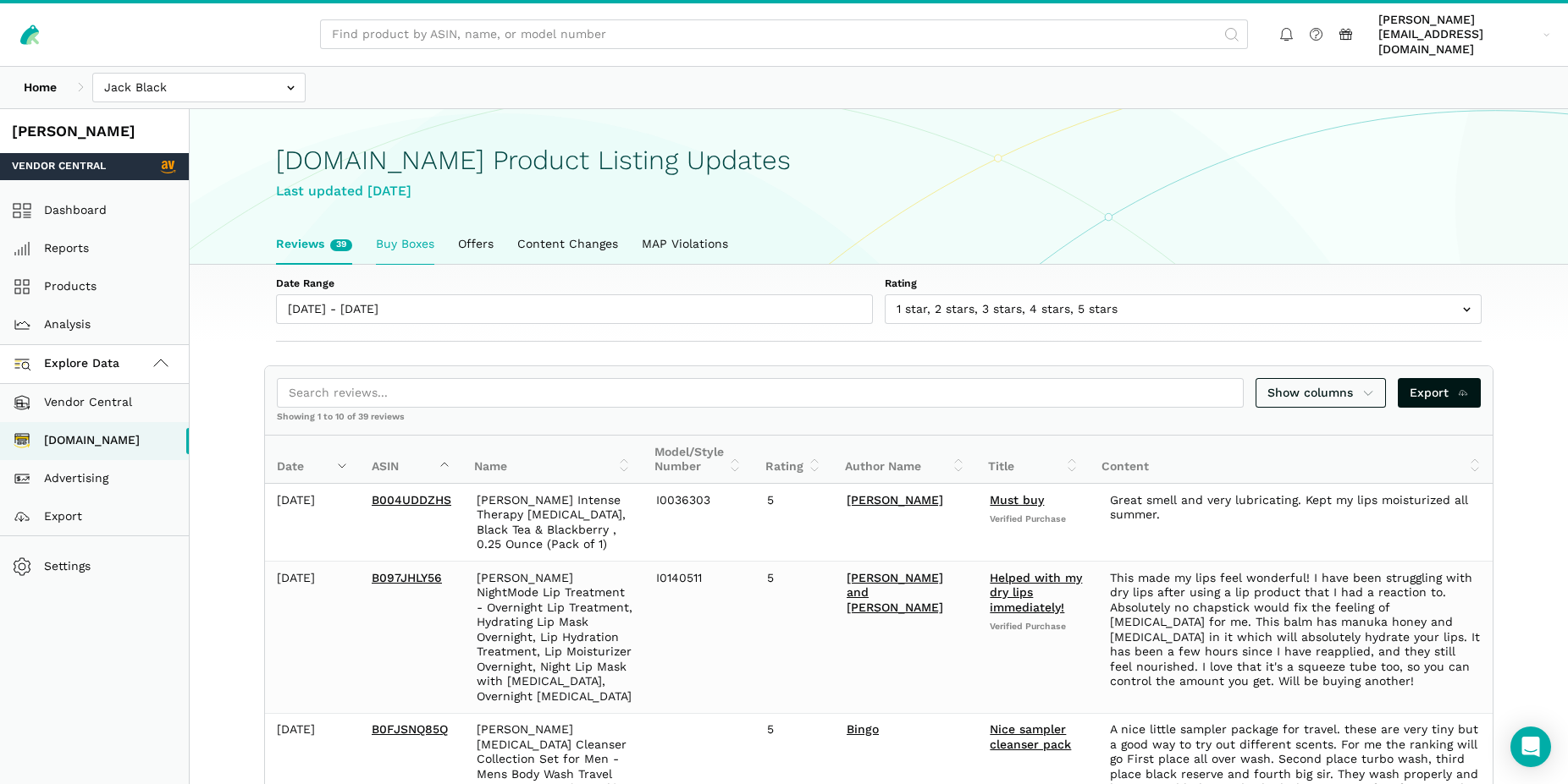
click at [416, 227] on link "Buy Boxes" at bounding box center [405, 244] width 82 height 39
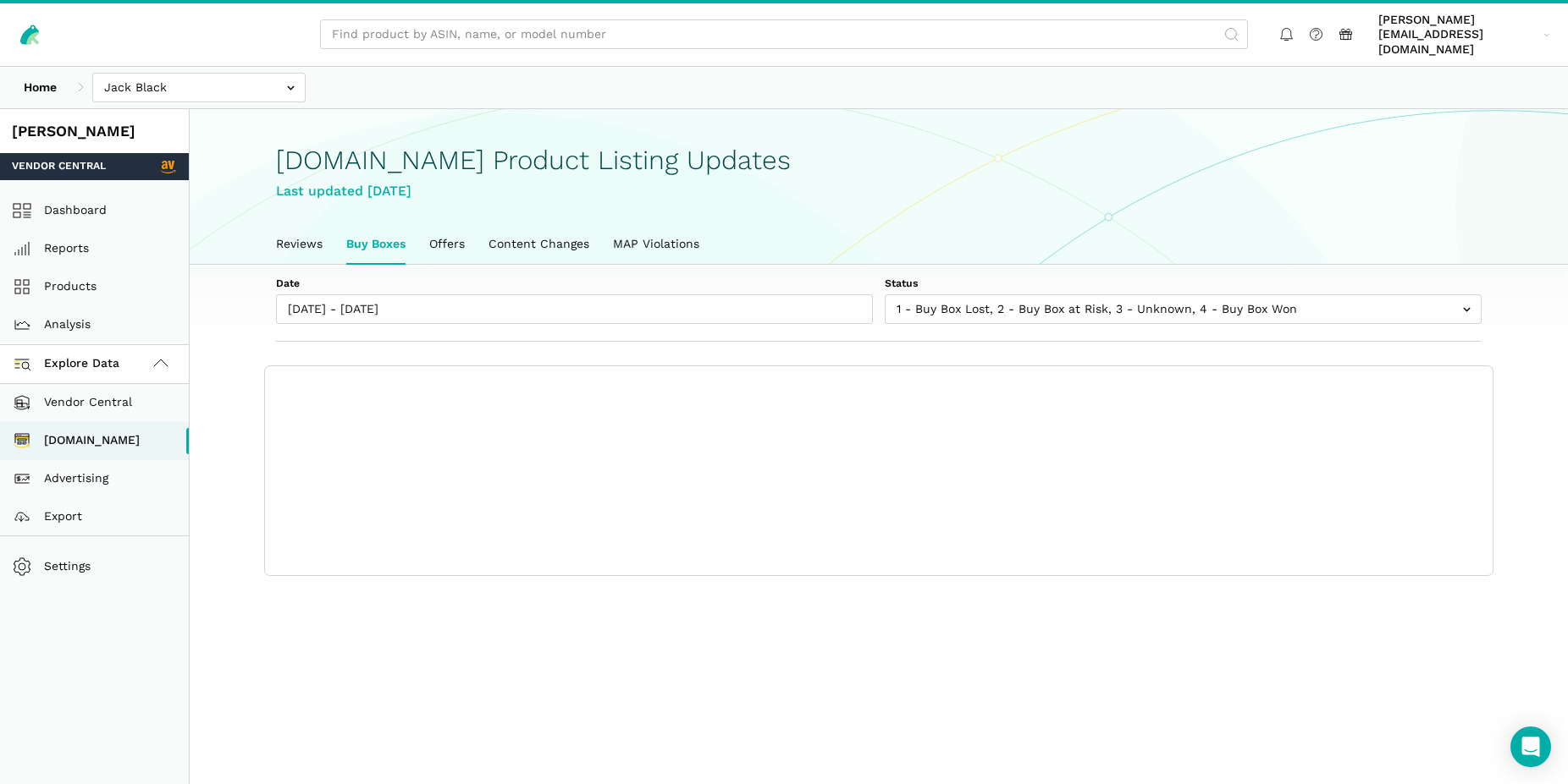
scroll to position [6, 0]
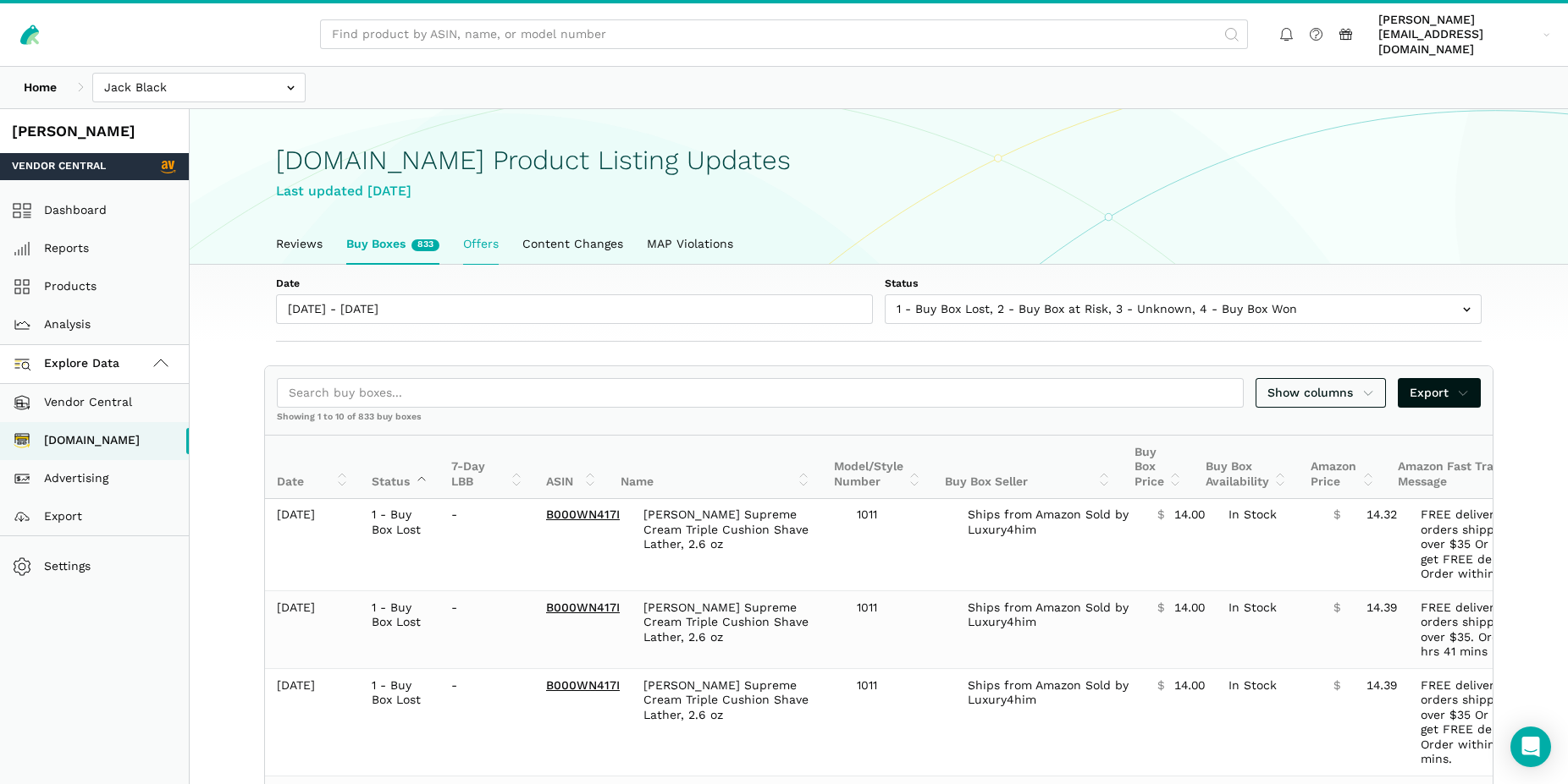
click at [486, 231] on link "Offers" at bounding box center [481, 244] width 60 height 39
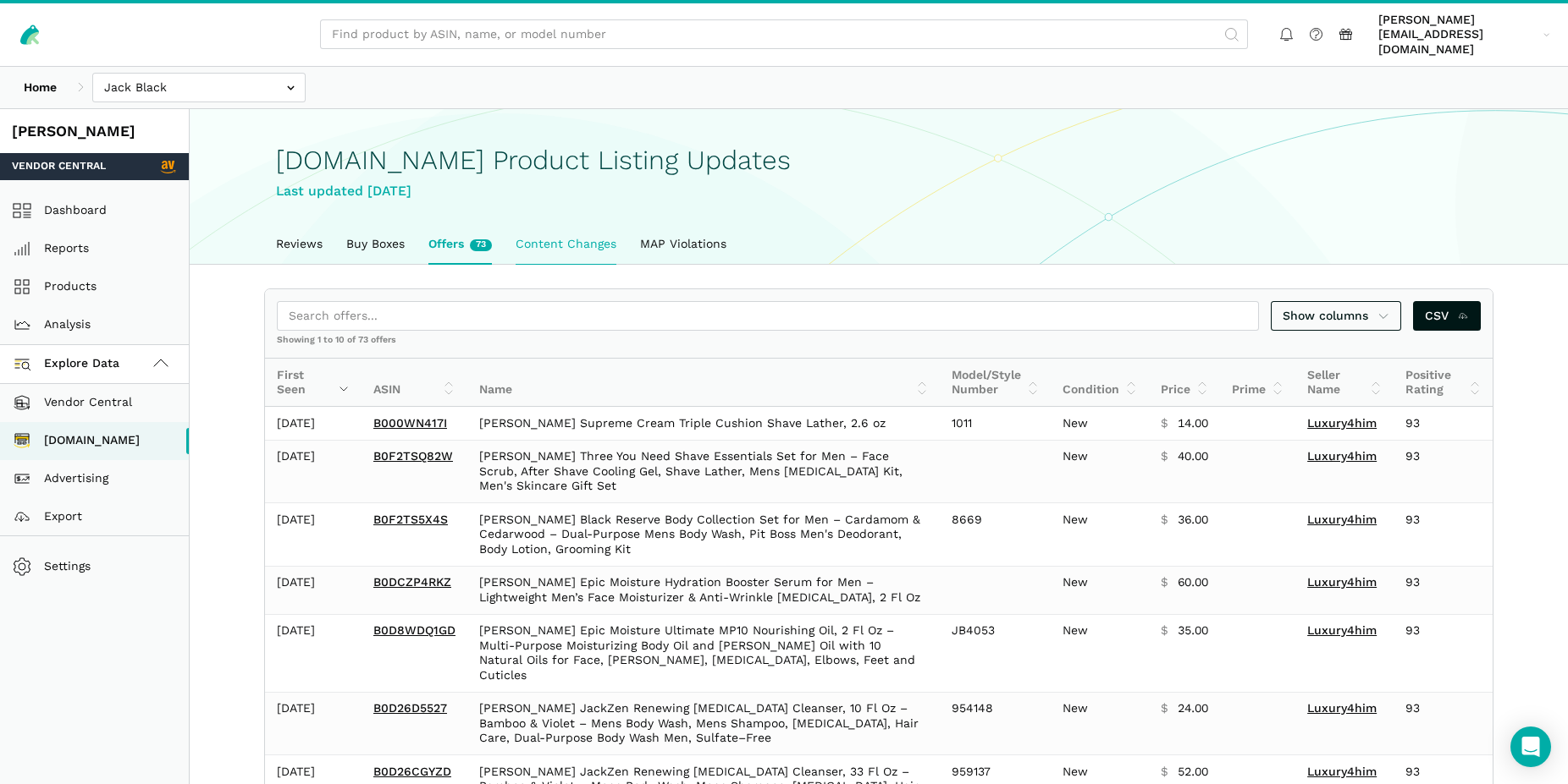
click at [595, 232] on link "Content Changes" at bounding box center [566, 244] width 124 height 39
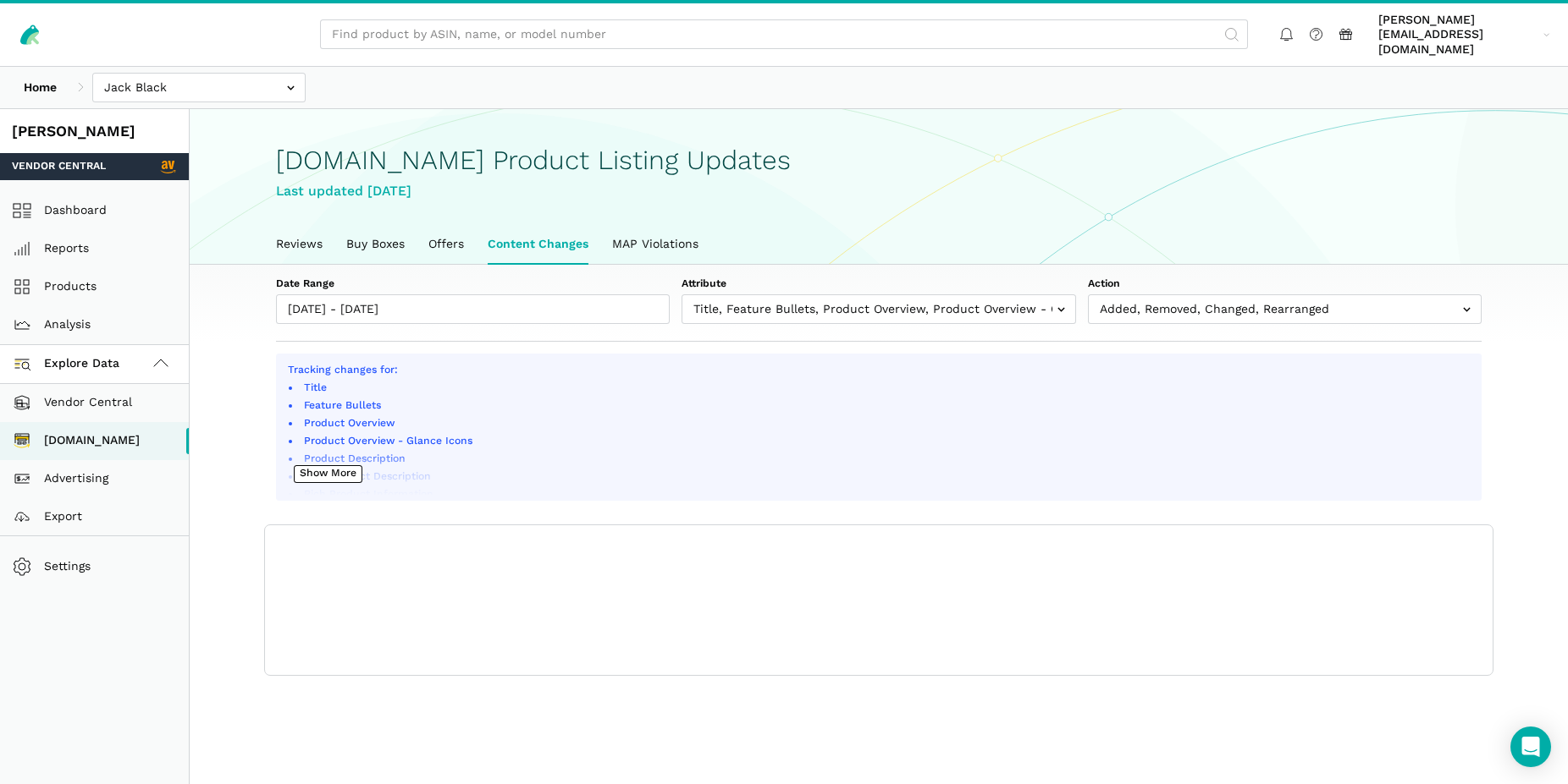
scroll to position [6, 0]
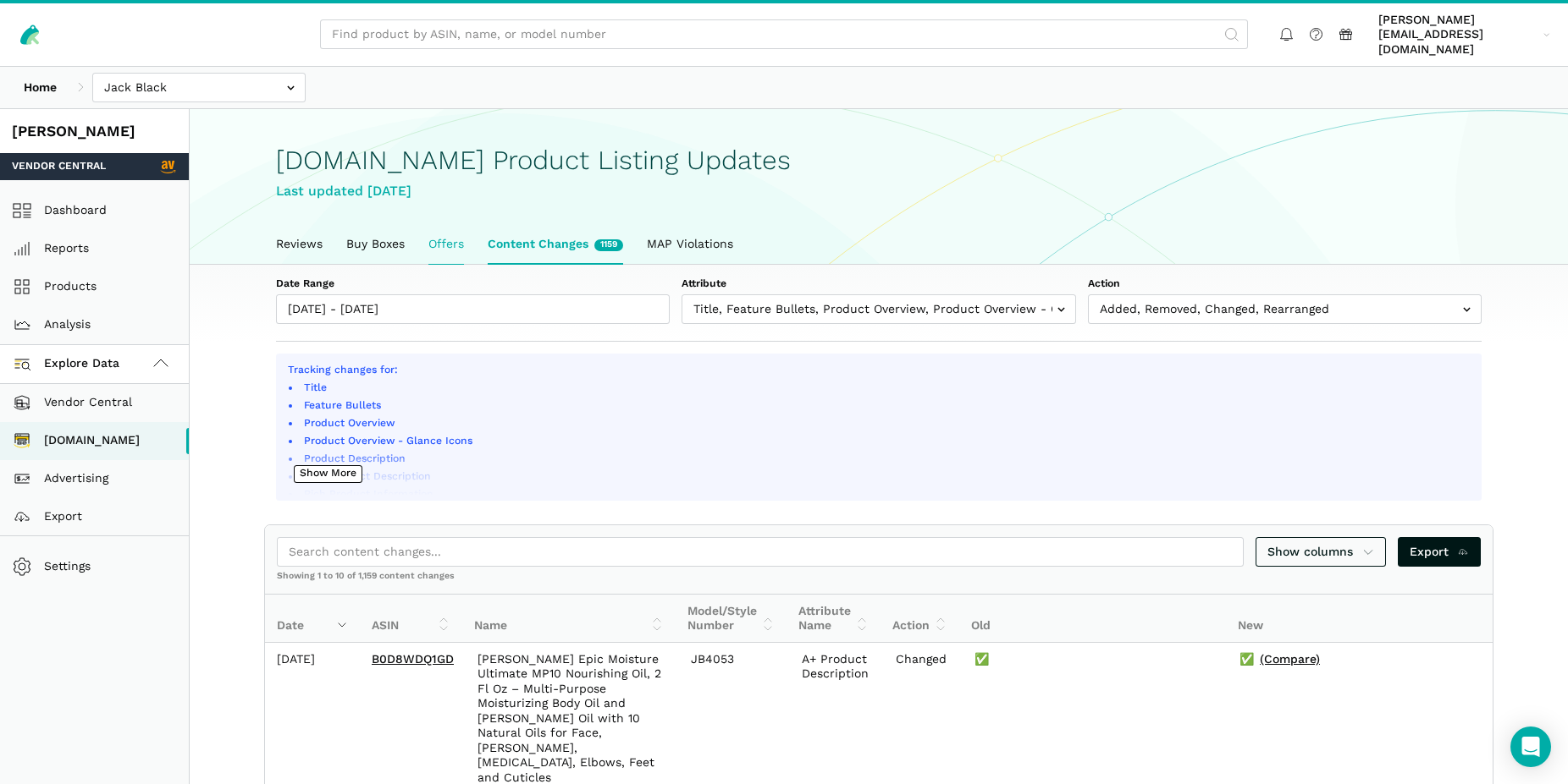
click at [445, 227] on link "Offers" at bounding box center [445, 244] width 60 height 39
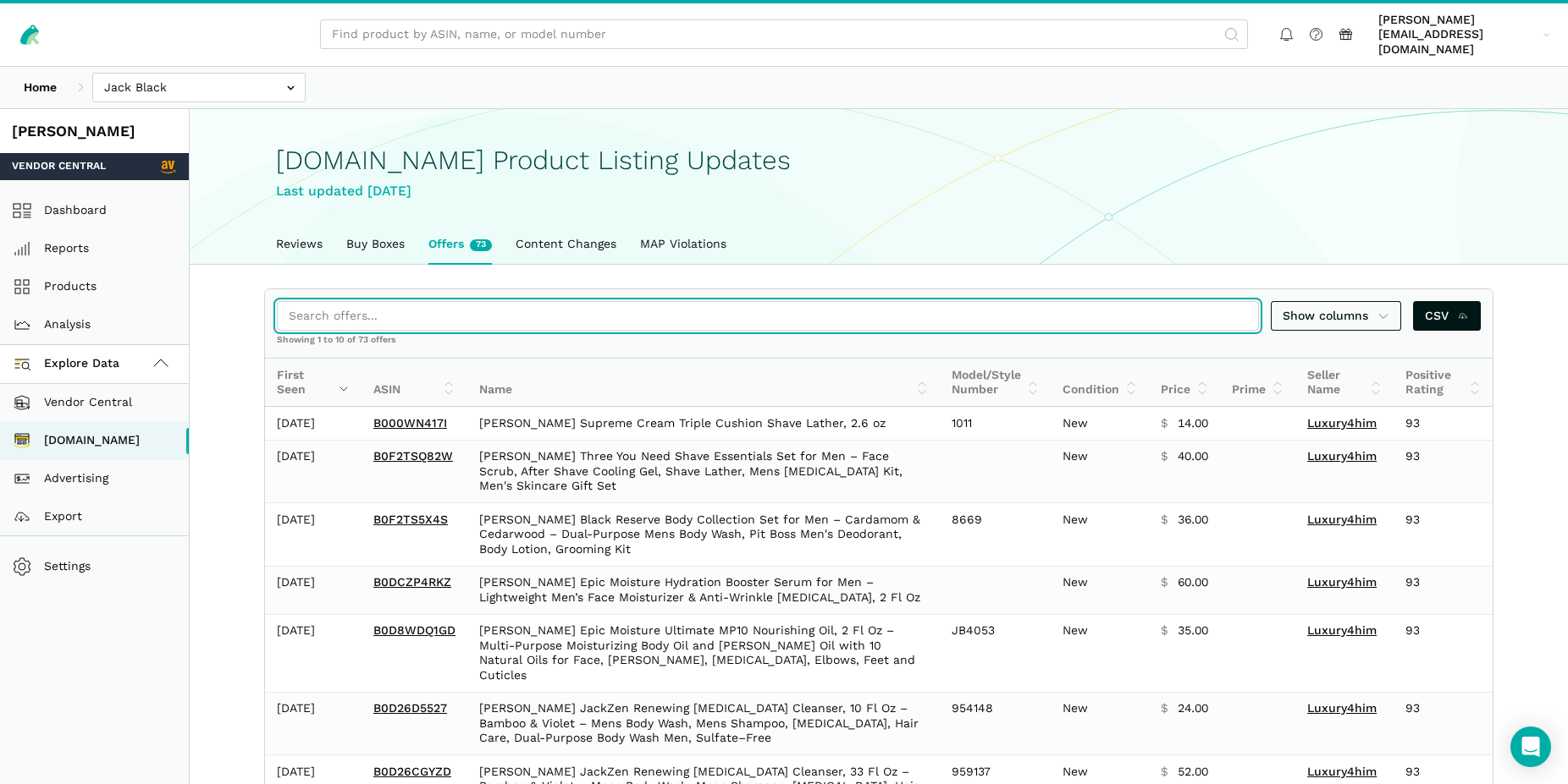
click at [350, 301] on input "search" at bounding box center [767, 315] width 982 height 29
paste input "B0FJT7YGZR"
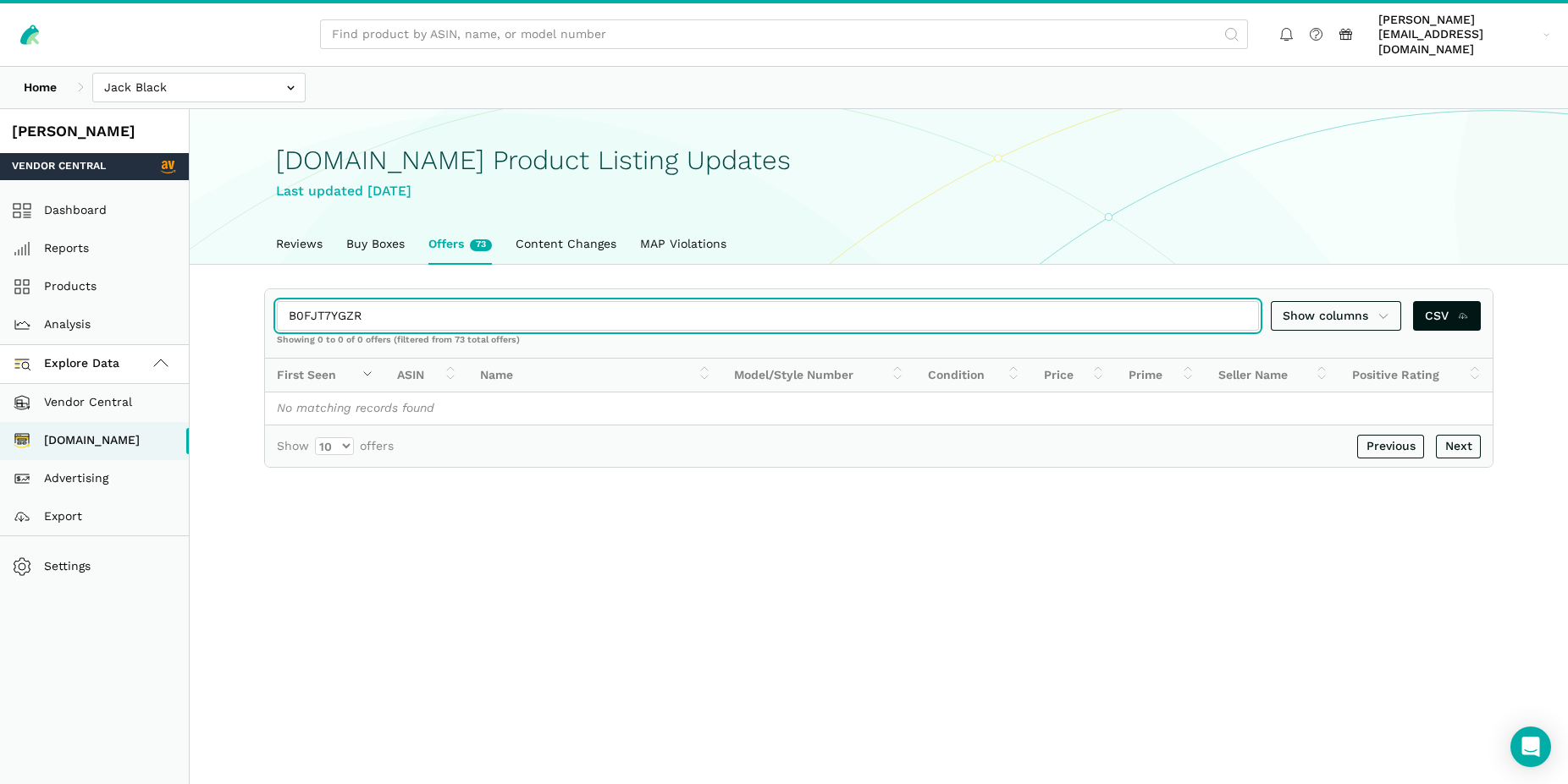
type input "B0FJT7YGZR"
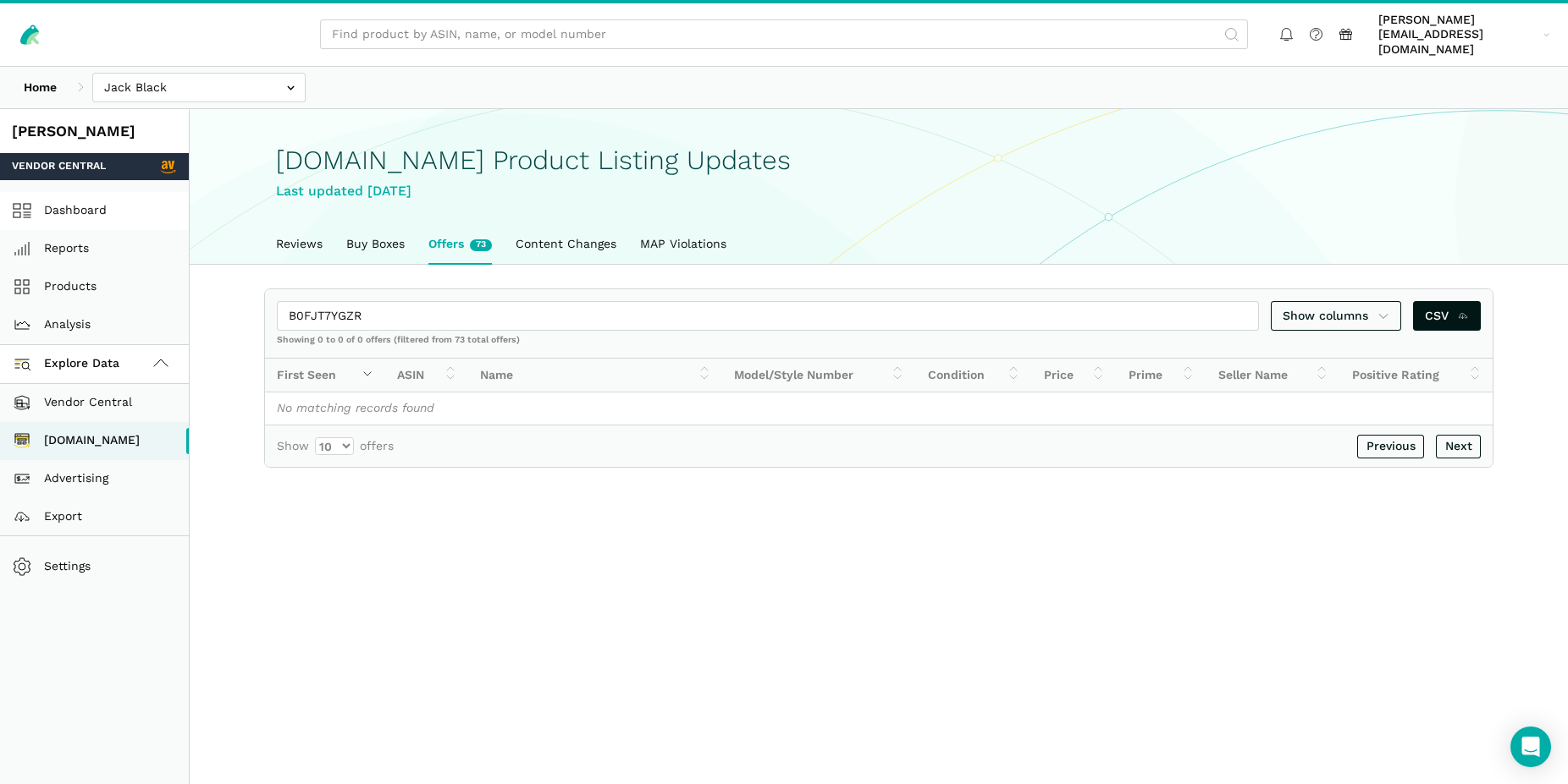
click at [89, 200] on link "Dashboard" at bounding box center [94, 211] width 189 height 38
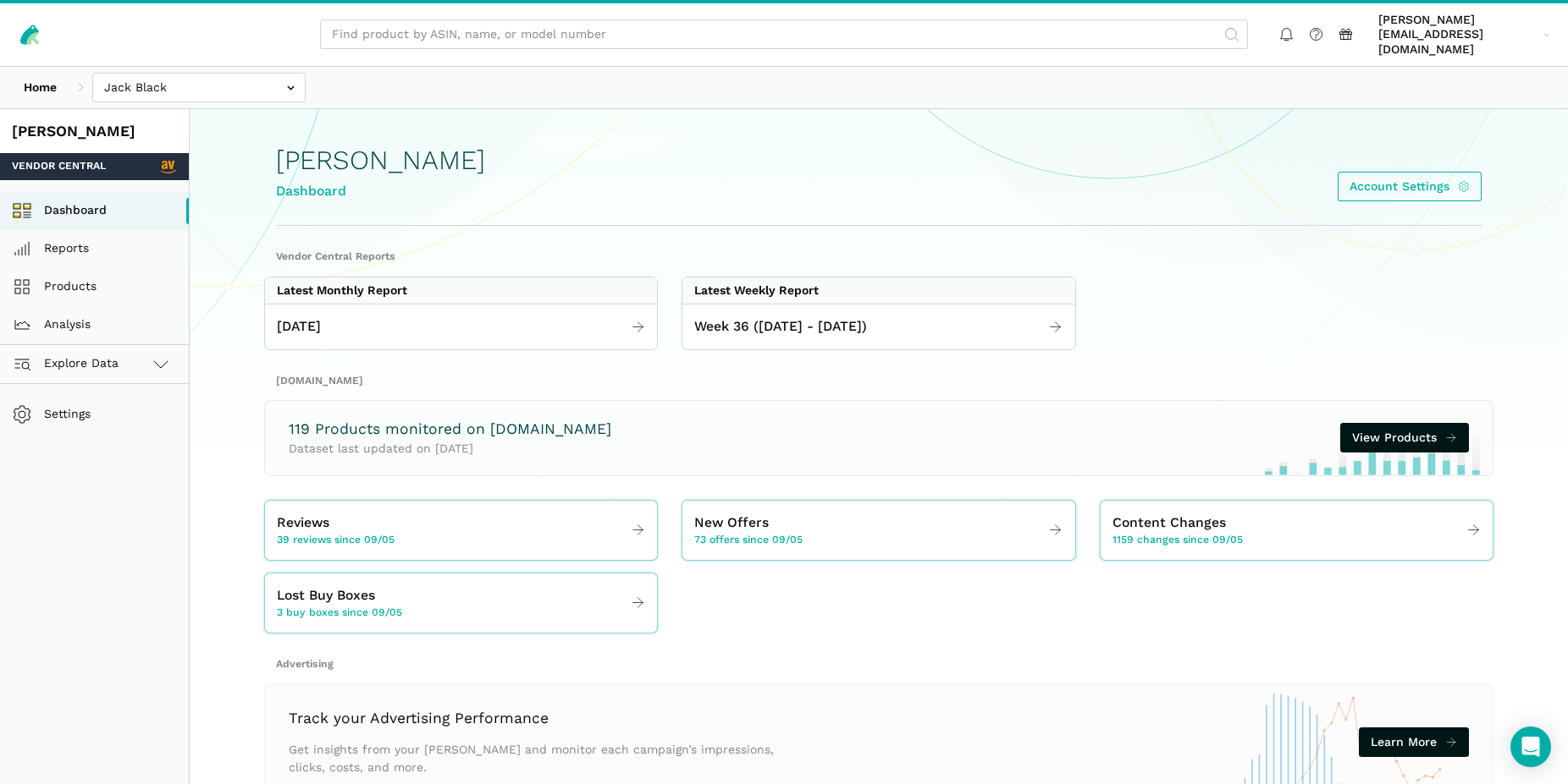
click at [622, 429] on div "119 Products monitored on Amazon.com Dataset last updated on 09/11/2025 View Pr…" at bounding box center [878, 438] width 1180 height 39
click at [1374, 429] on span "View Products" at bounding box center [1394, 437] width 85 height 18
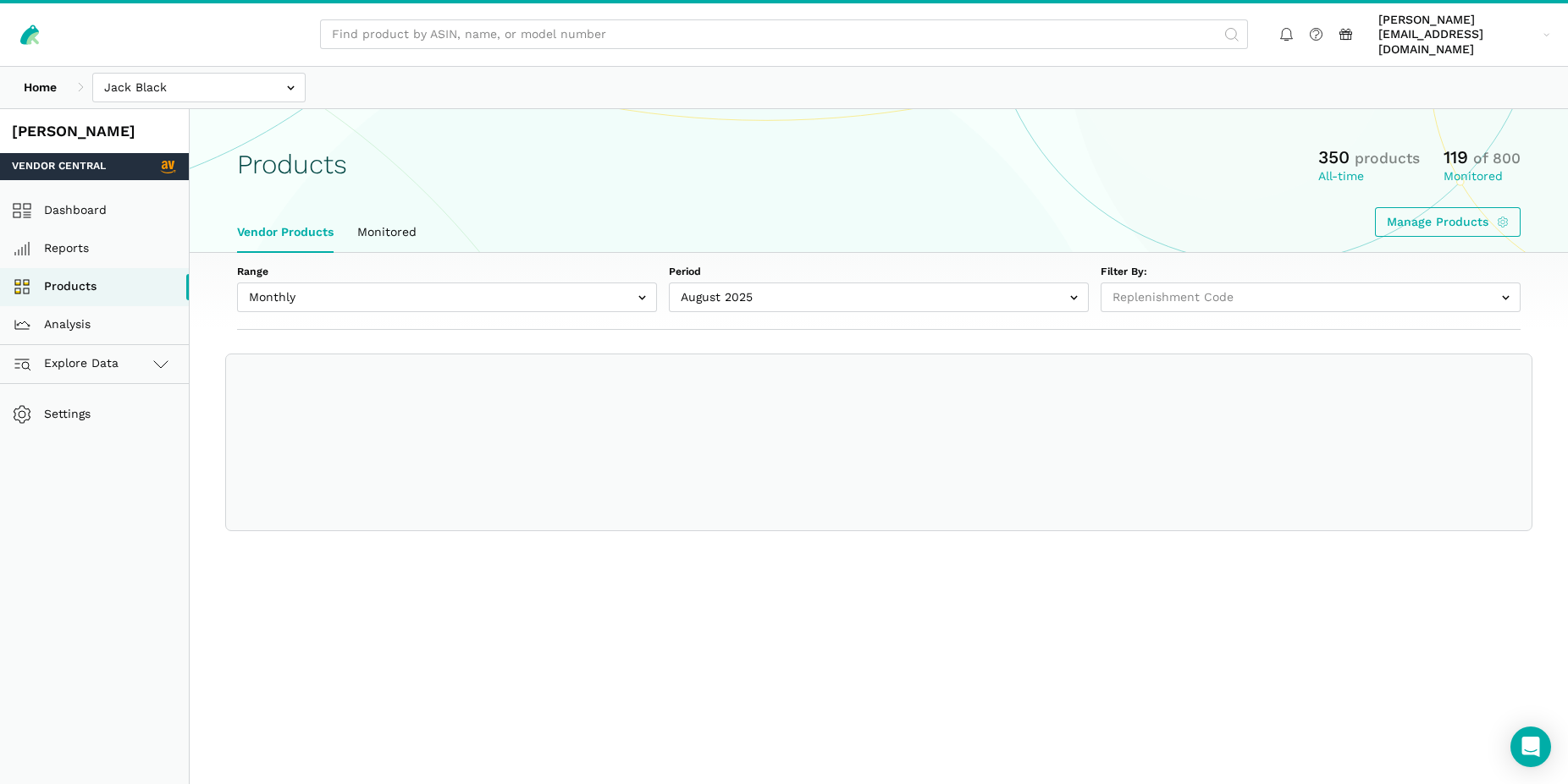
select select
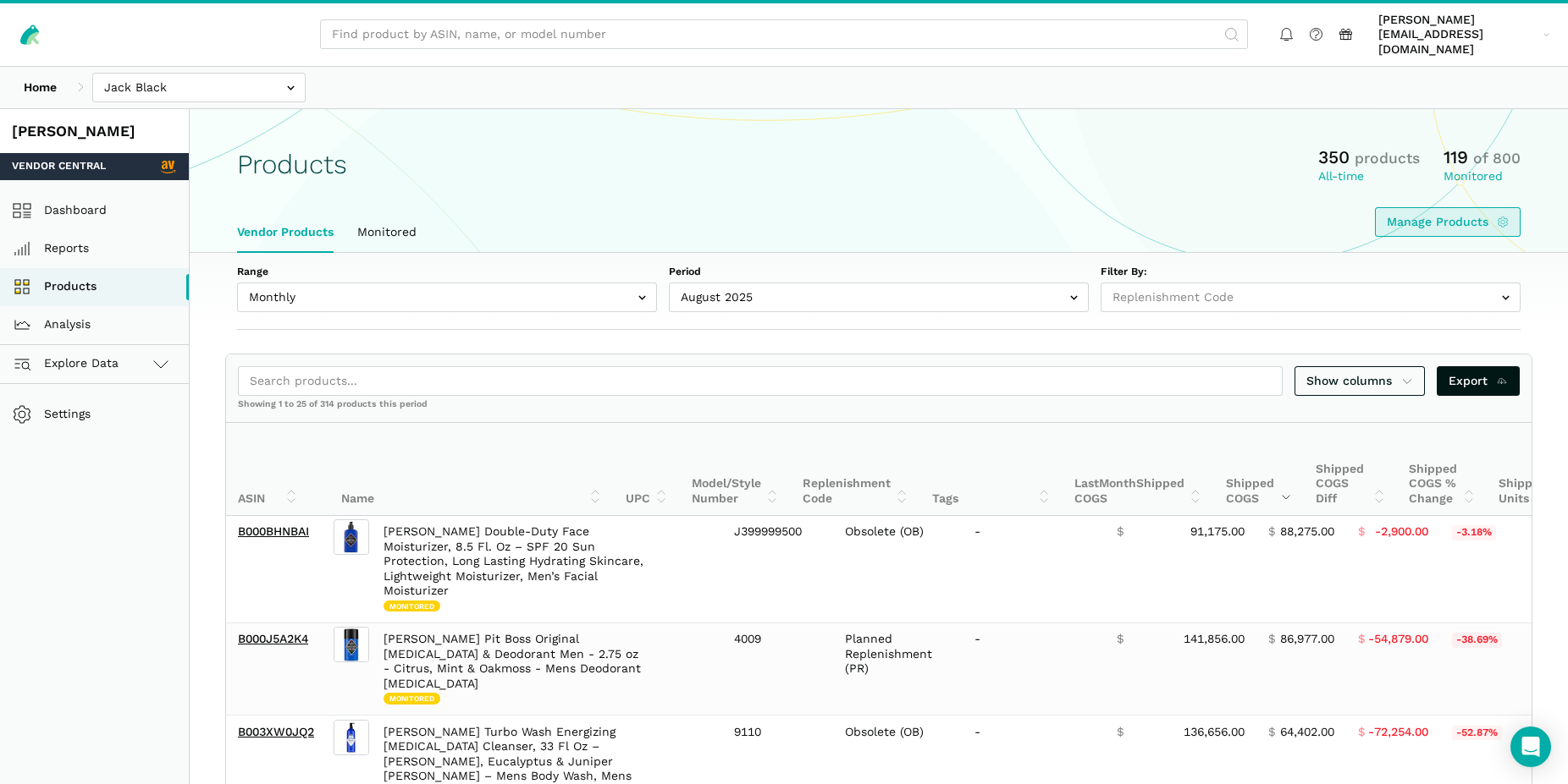
click at [1437, 215] on link "Manage Products" at bounding box center [1448, 222] width 147 height 29
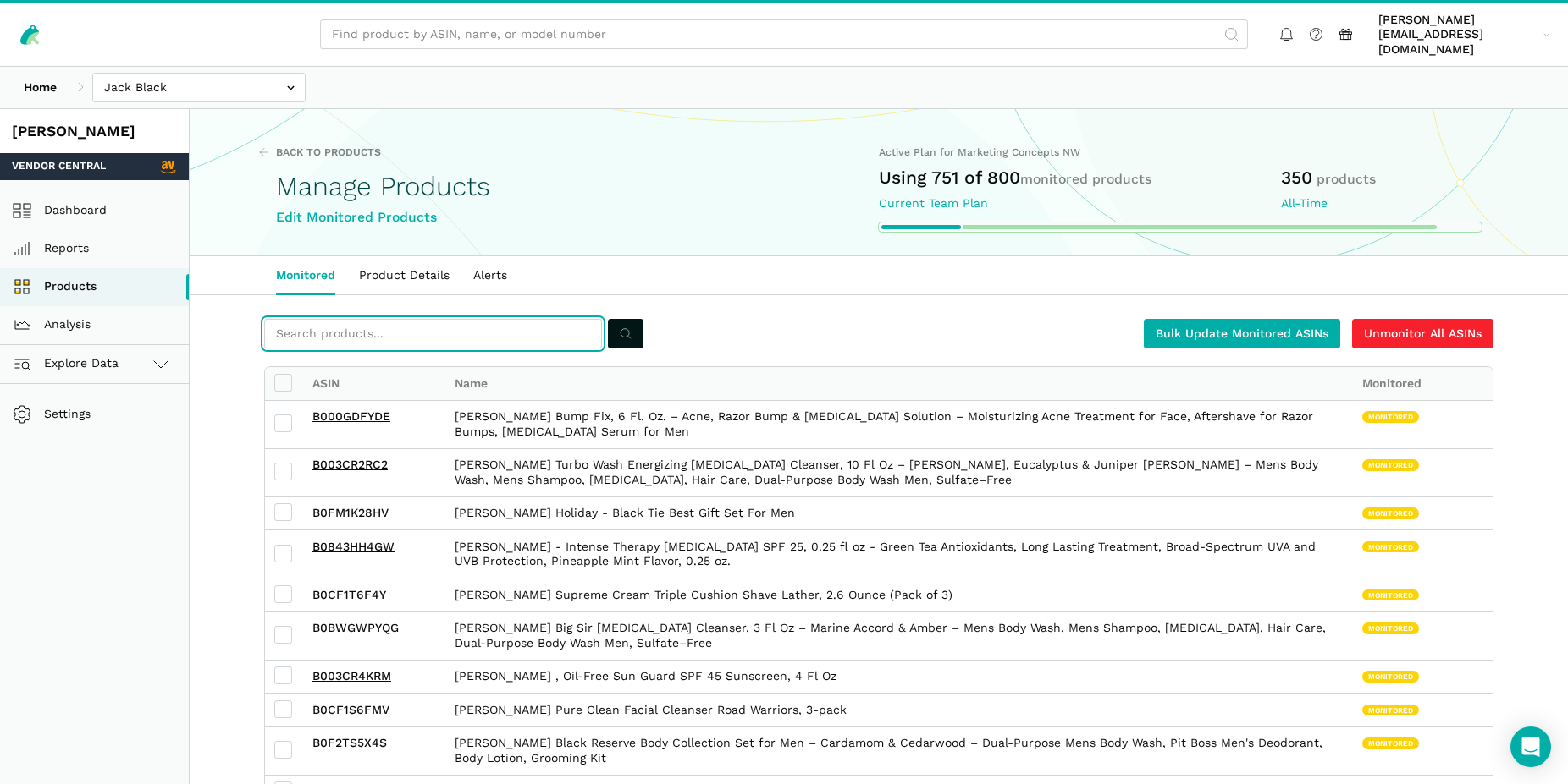
click at [318, 324] on input "text" at bounding box center [433, 334] width 338 height 29
paste input "B0FJT7YGZR"
type input "B0FJT7YGZR"
click at [624, 325] on icon "submit" at bounding box center [625, 334] width 12 height 18
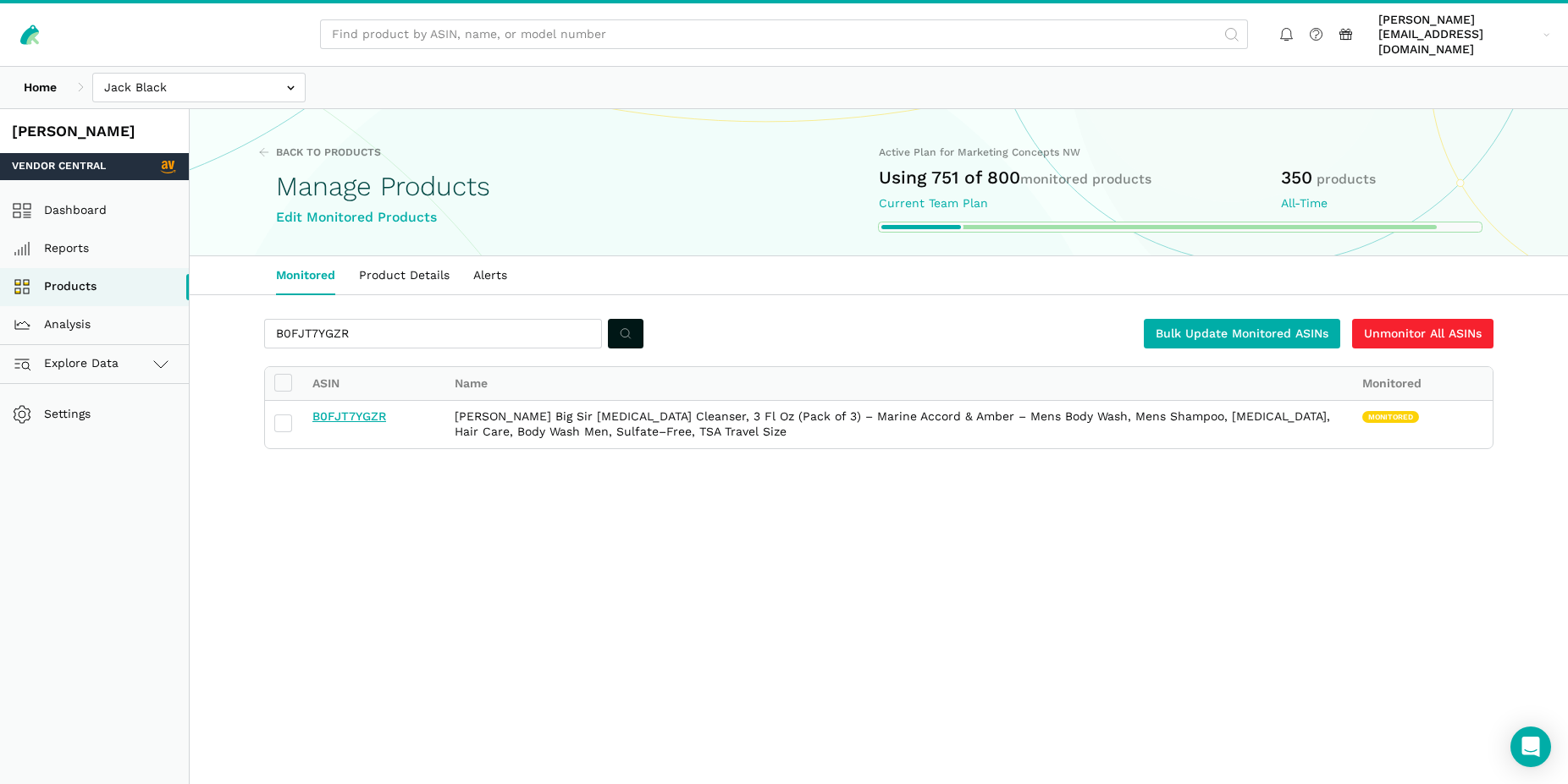
click at [367, 409] on link "B0FJT7YGZR" at bounding box center [349, 416] width 73 height 14
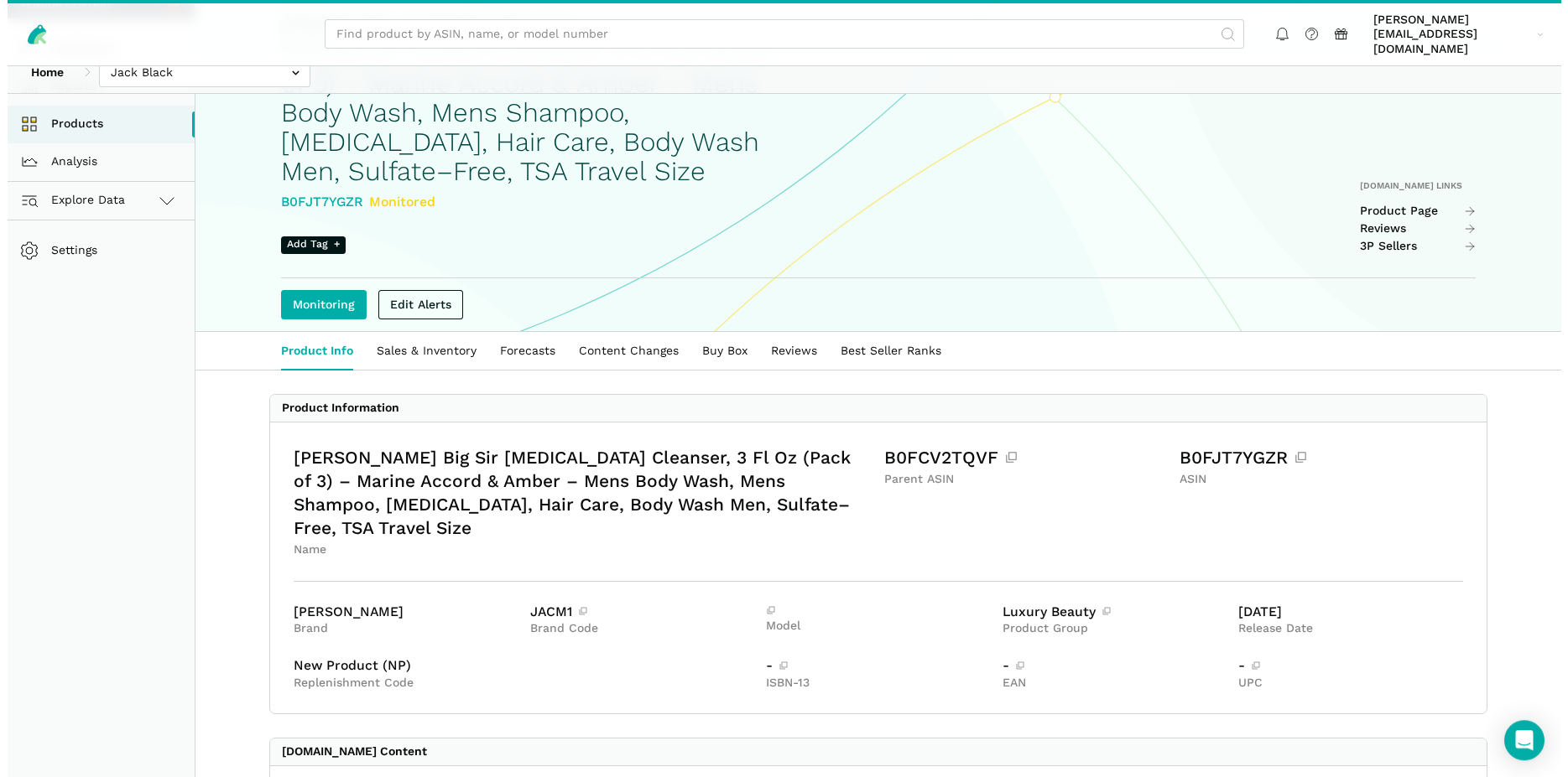
scroll to position [171, 0]
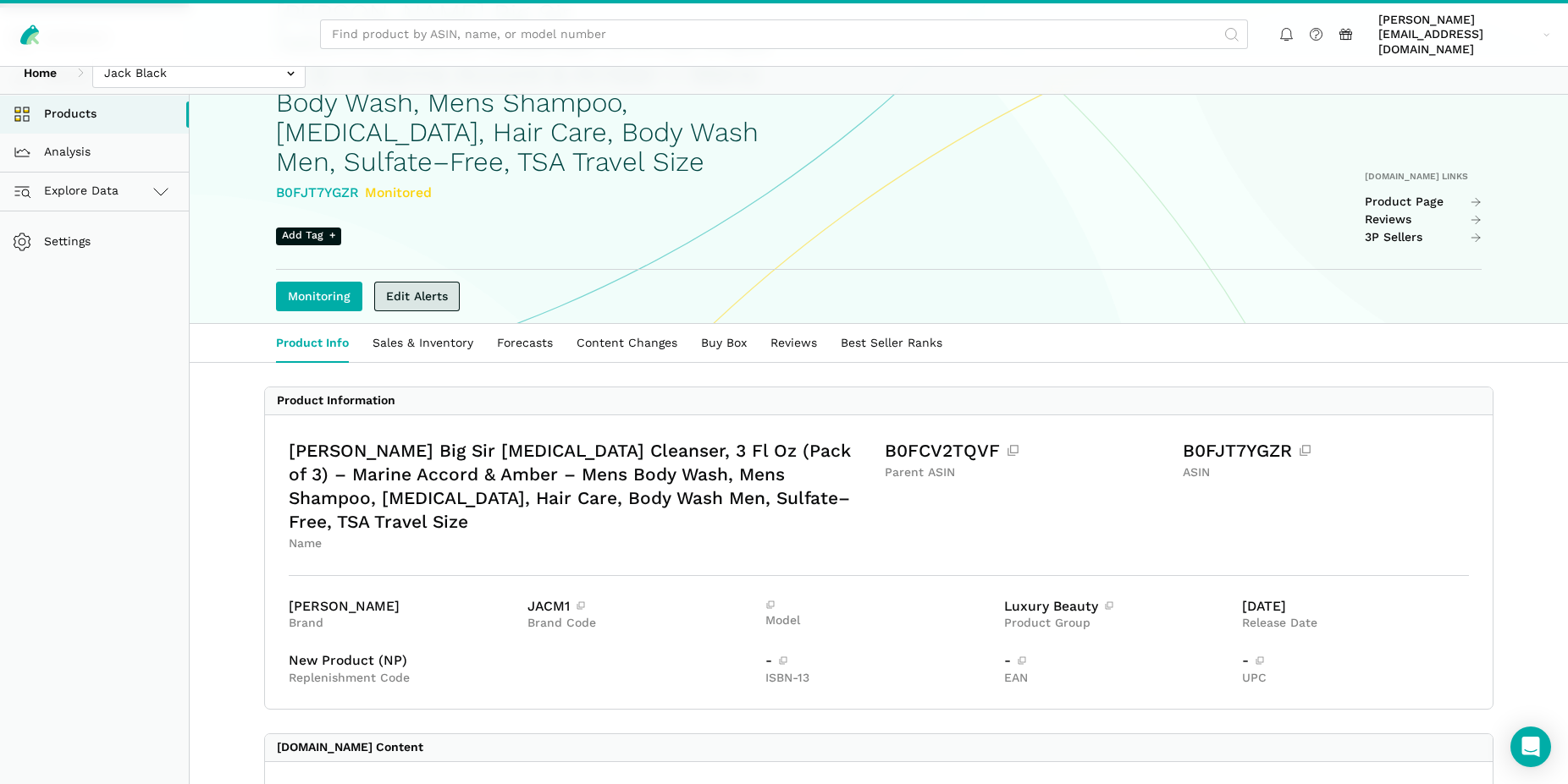
click at [428, 282] on link "Edit Alerts" at bounding box center [417, 297] width 86 height 29
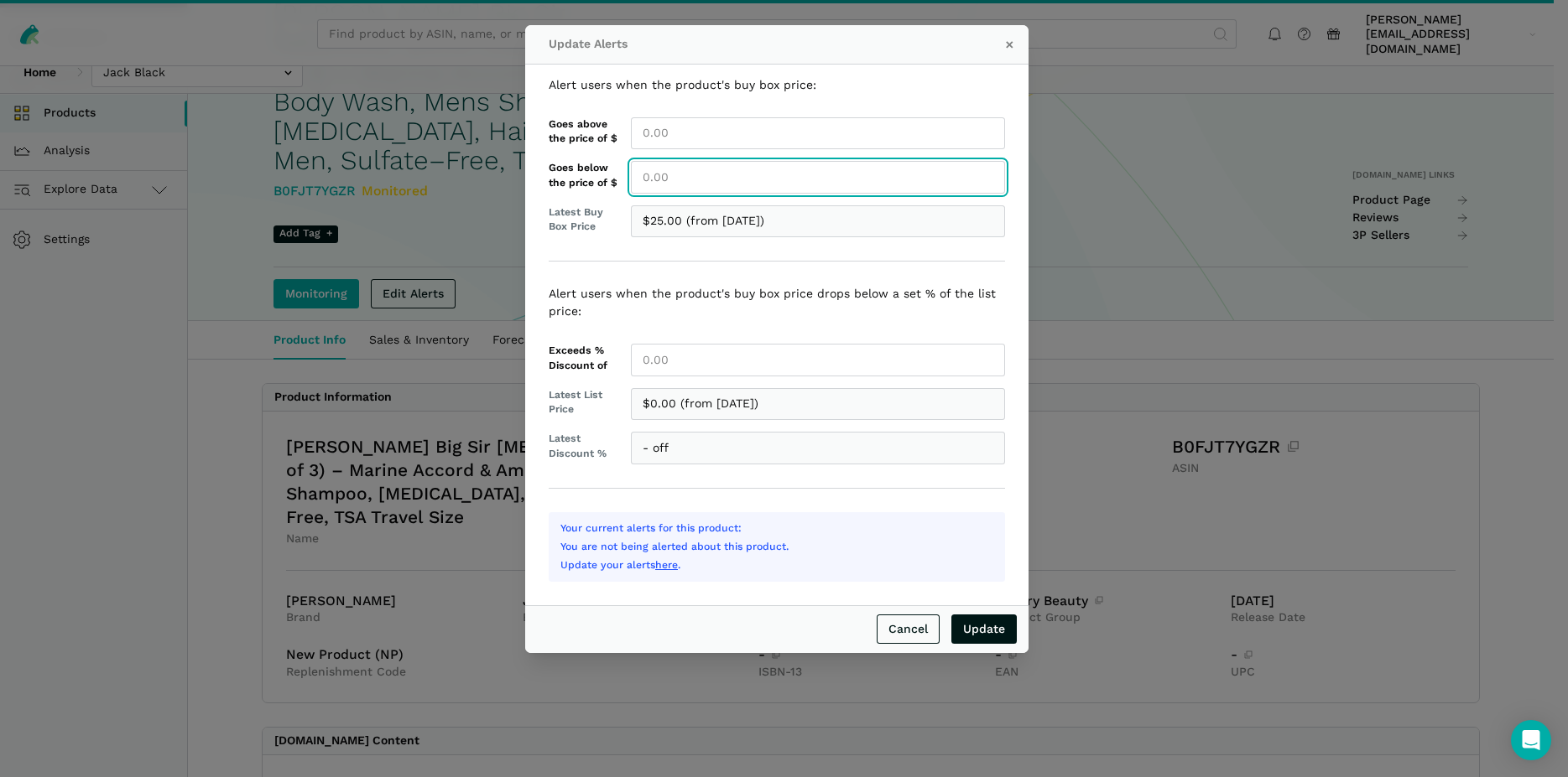
drag, startPoint x: 681, startPoint y: 171, endPoint x: 640, endPoint y: 171, distance: 41.0
click at [640, 171] on input "Goes below the price of $" at bounding box center [818, 177] width 374 height 33
type input "25.00"
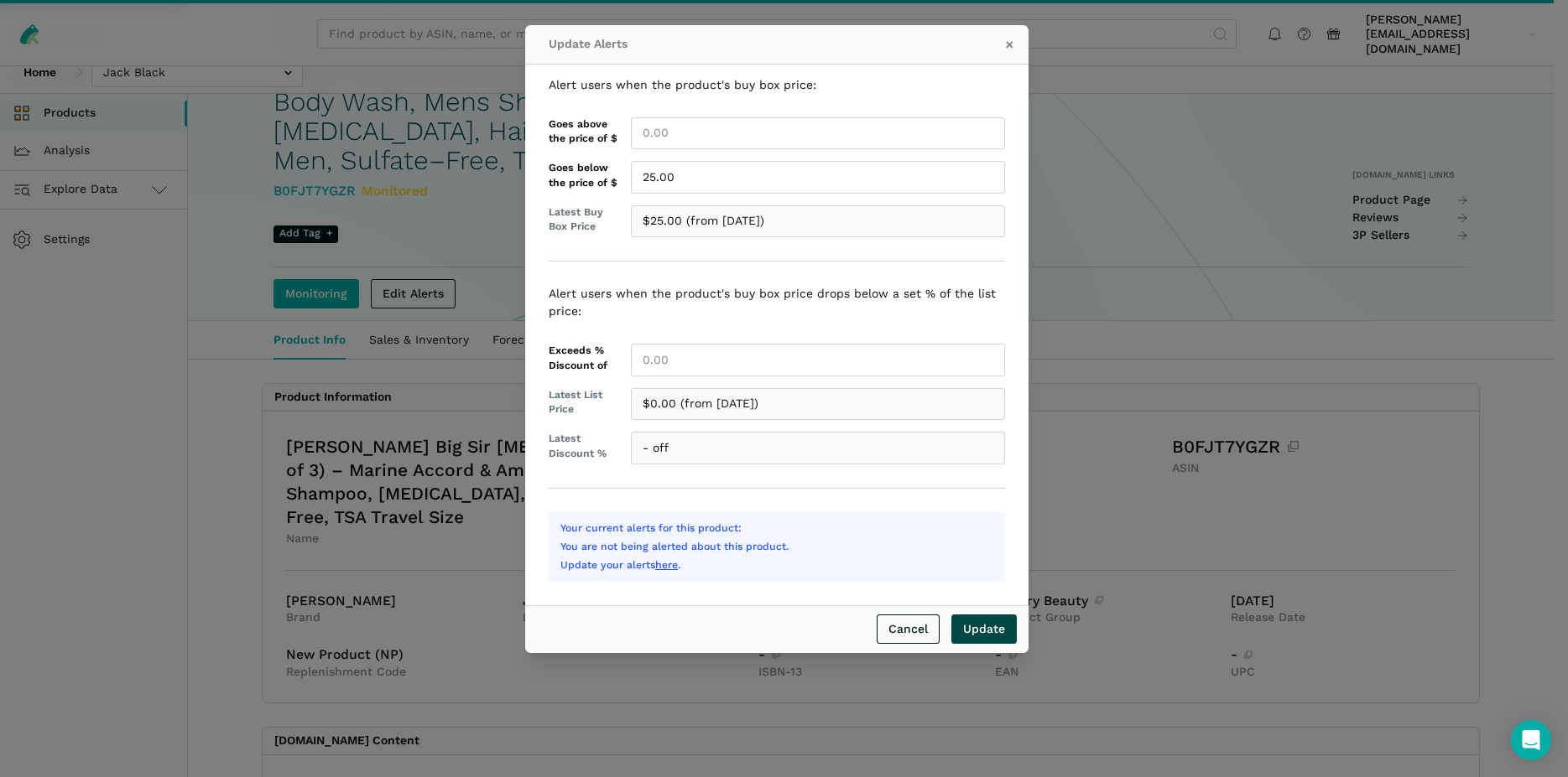
click at [984, 625] on input "Update" at bounding box center [984, 629] width 66 height 29
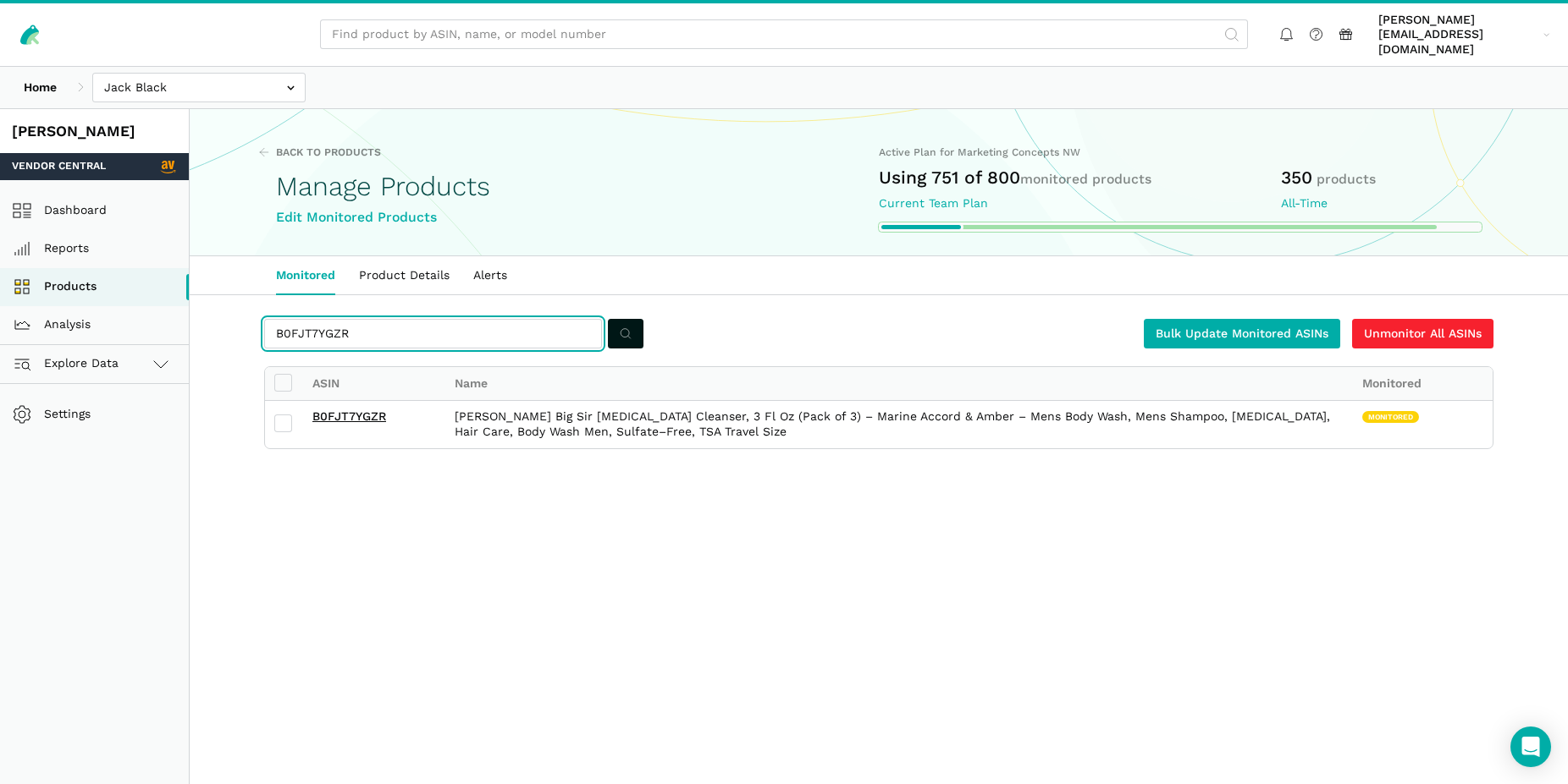
drag, startPoint x: 355, startPoint y: 315, endPoint x: 260, endPoint y: 309, distance: 95.2
click at [264, 319] on input "B0FJT7YGZR" at bounding box center [433, 334] width 338 height 29
paste input "R7SZF"
type input "B0FJTR7SZF"
click at [621, 325] on icon "submit" at bounding box center [625, 334] width 12 height 18
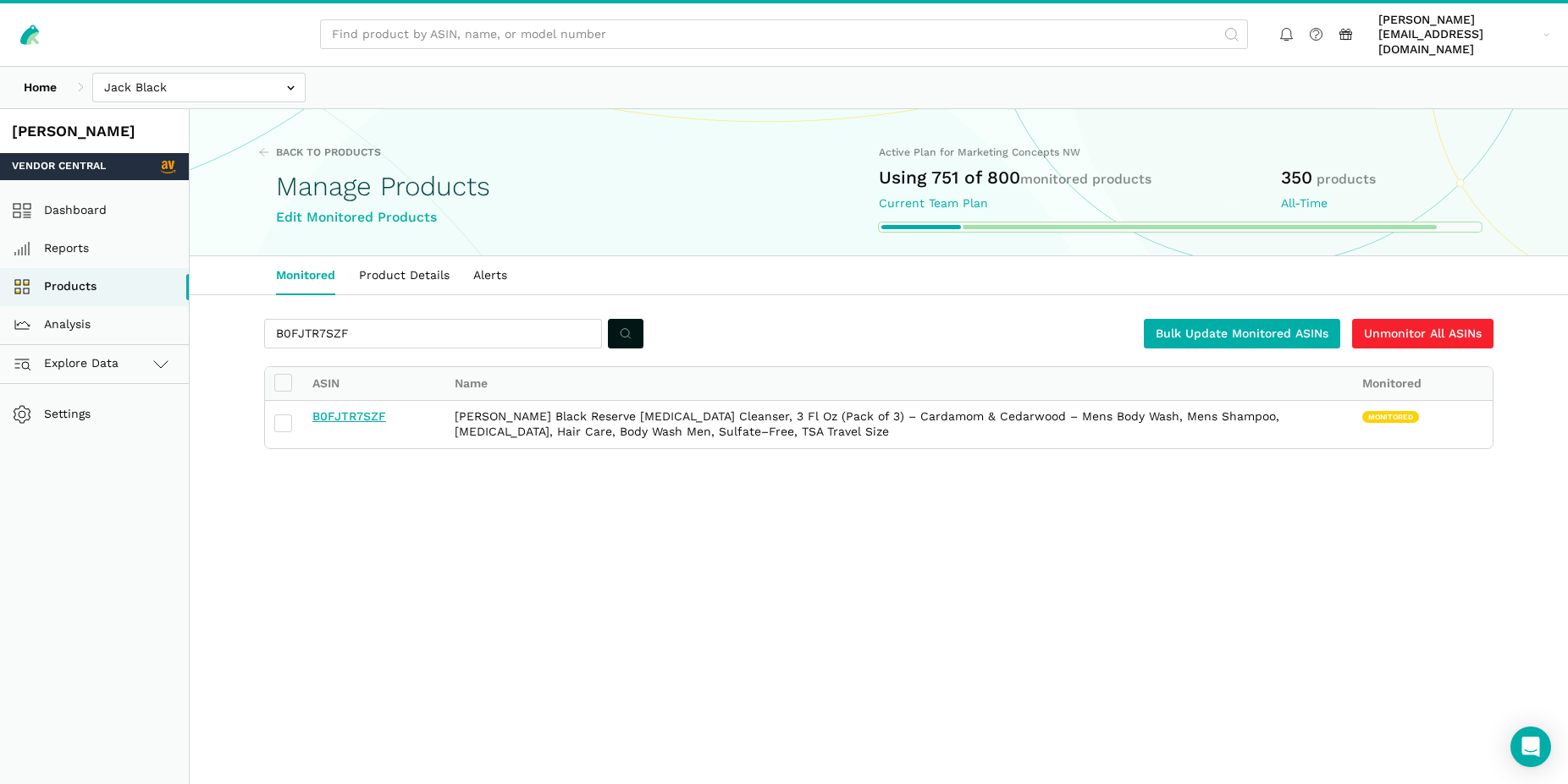
click at [364, 409] on link "B0FJTR7SZF" at bounding box center [349, 416] width 73 height 14
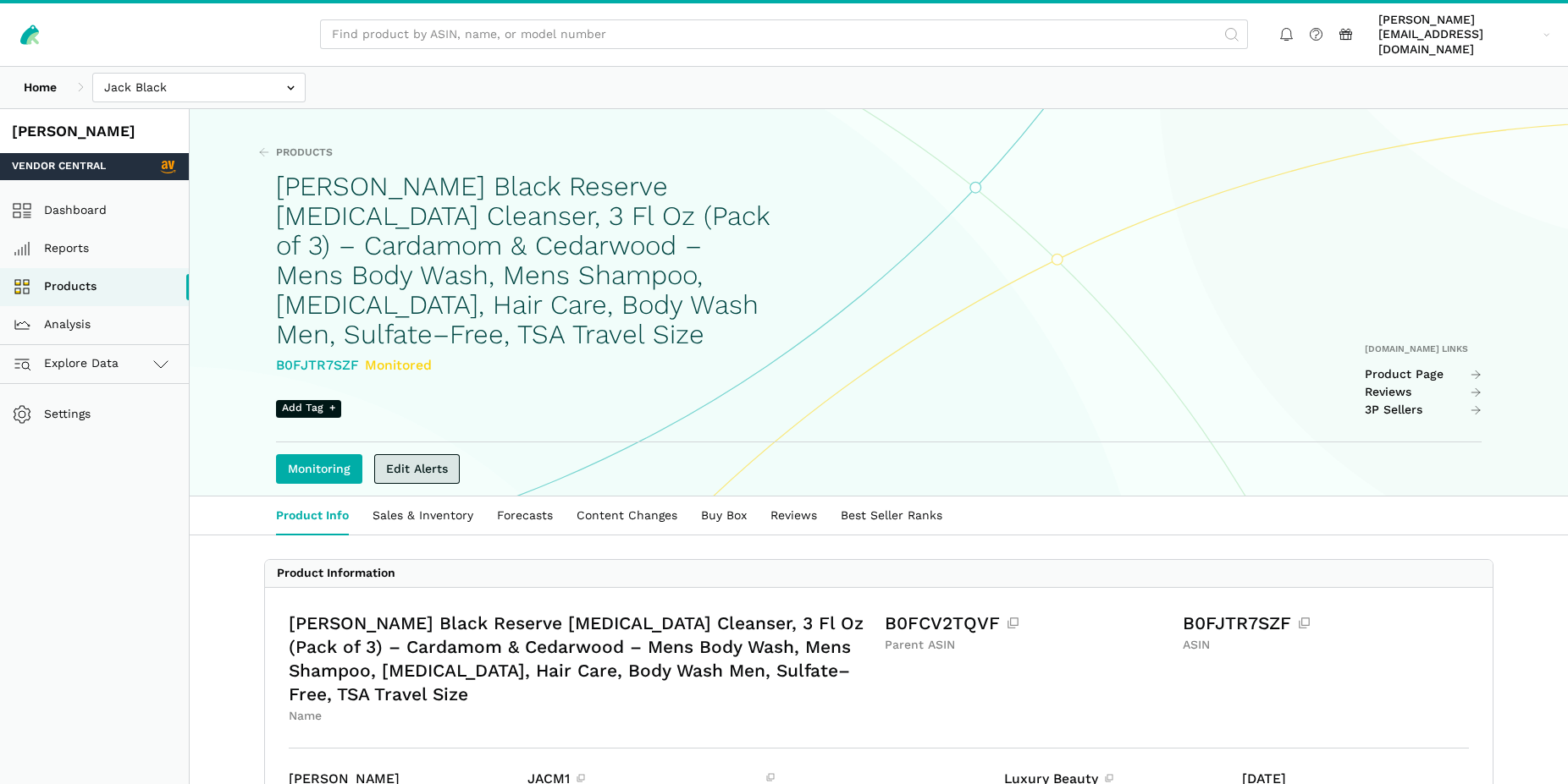
click at [417, 456] on link "Edit Alerts" at bounding box center [417, 469] width 86 height 29
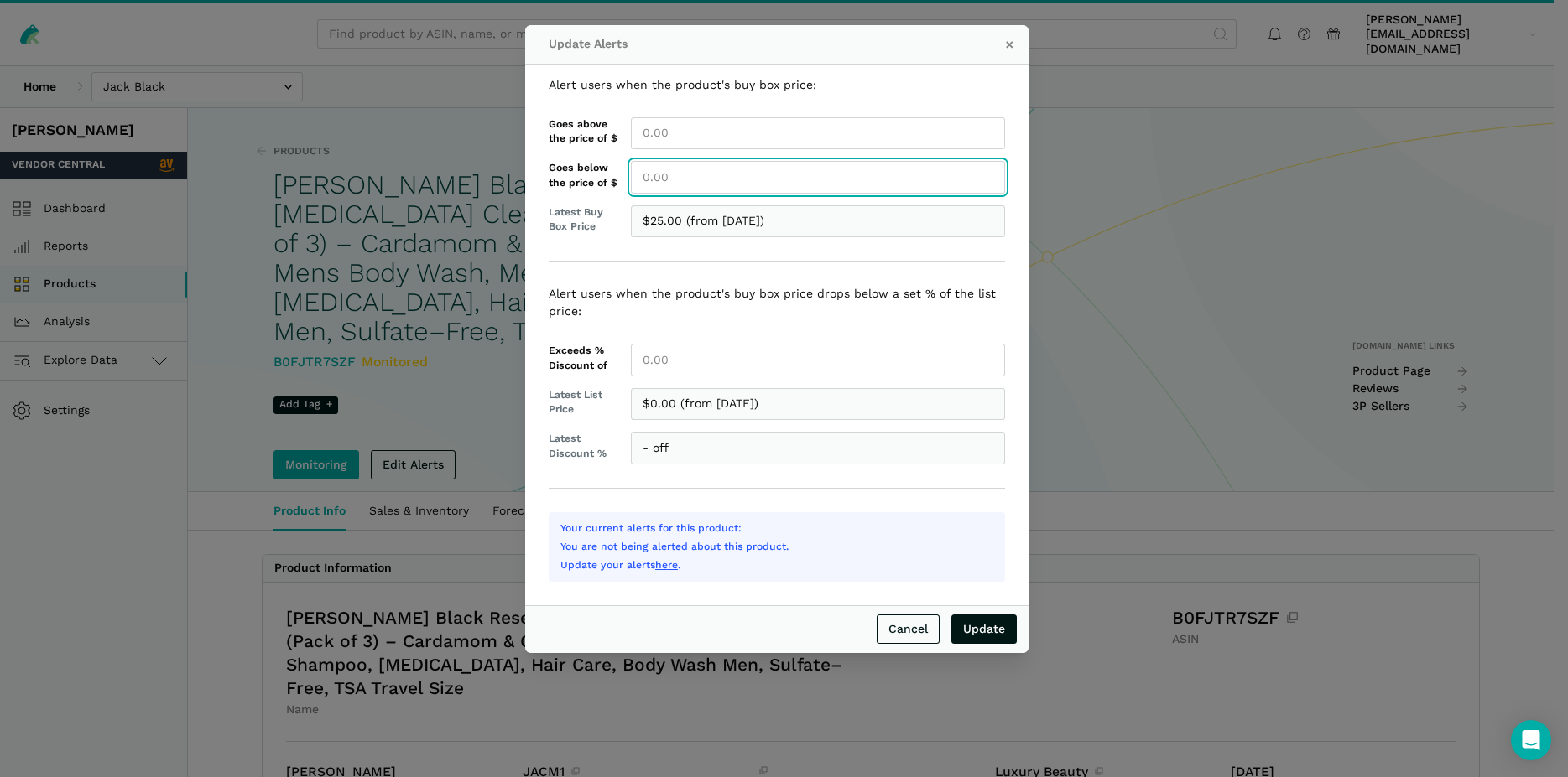
click at [709, 189] on input "Goes below the price of $" at bounding box center [818, 177] width 374 height 33
type input "25.00"
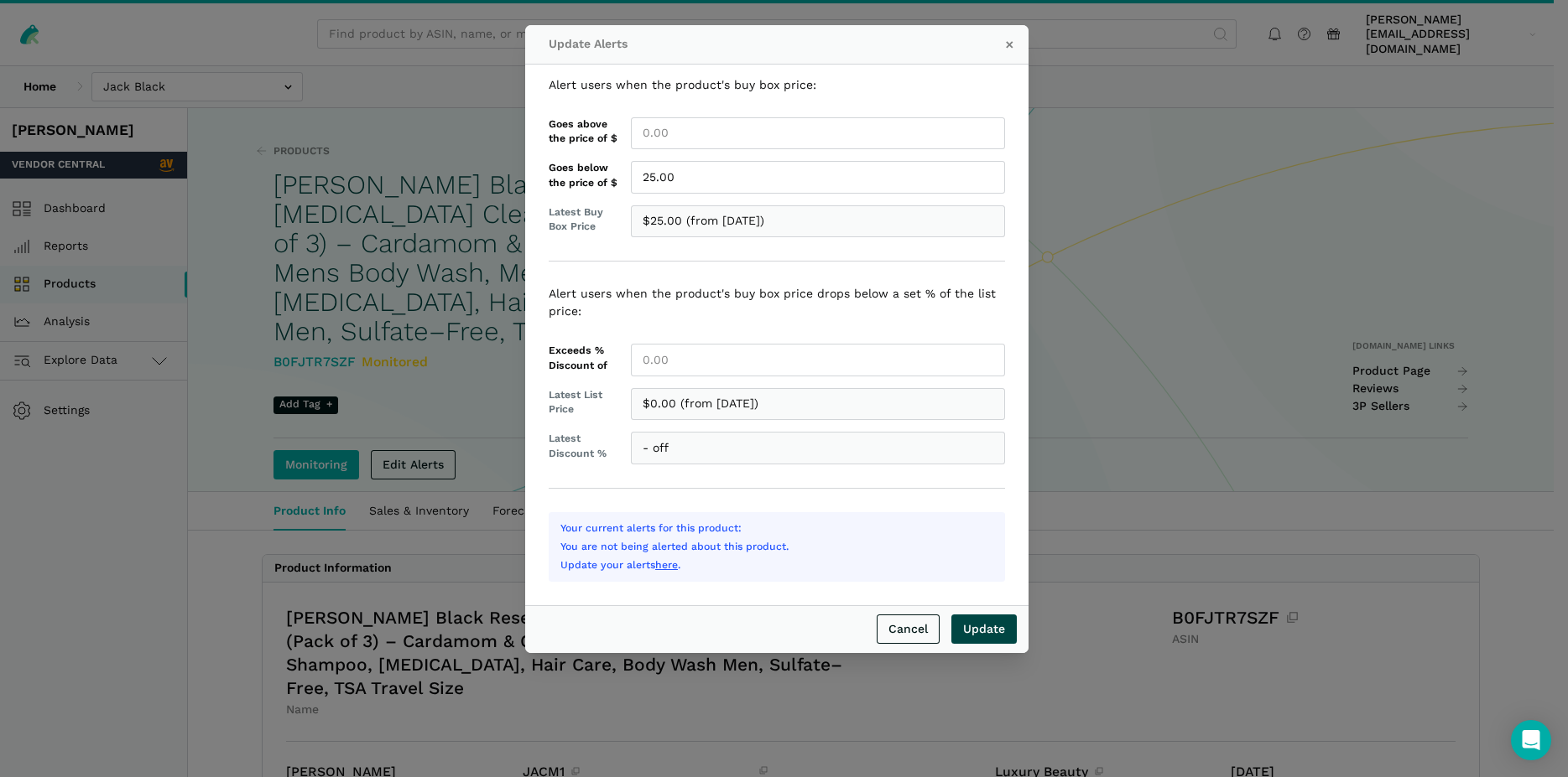
click at [983, 625] on input "Update" at bounding box center [984, 629] width 66 height 29
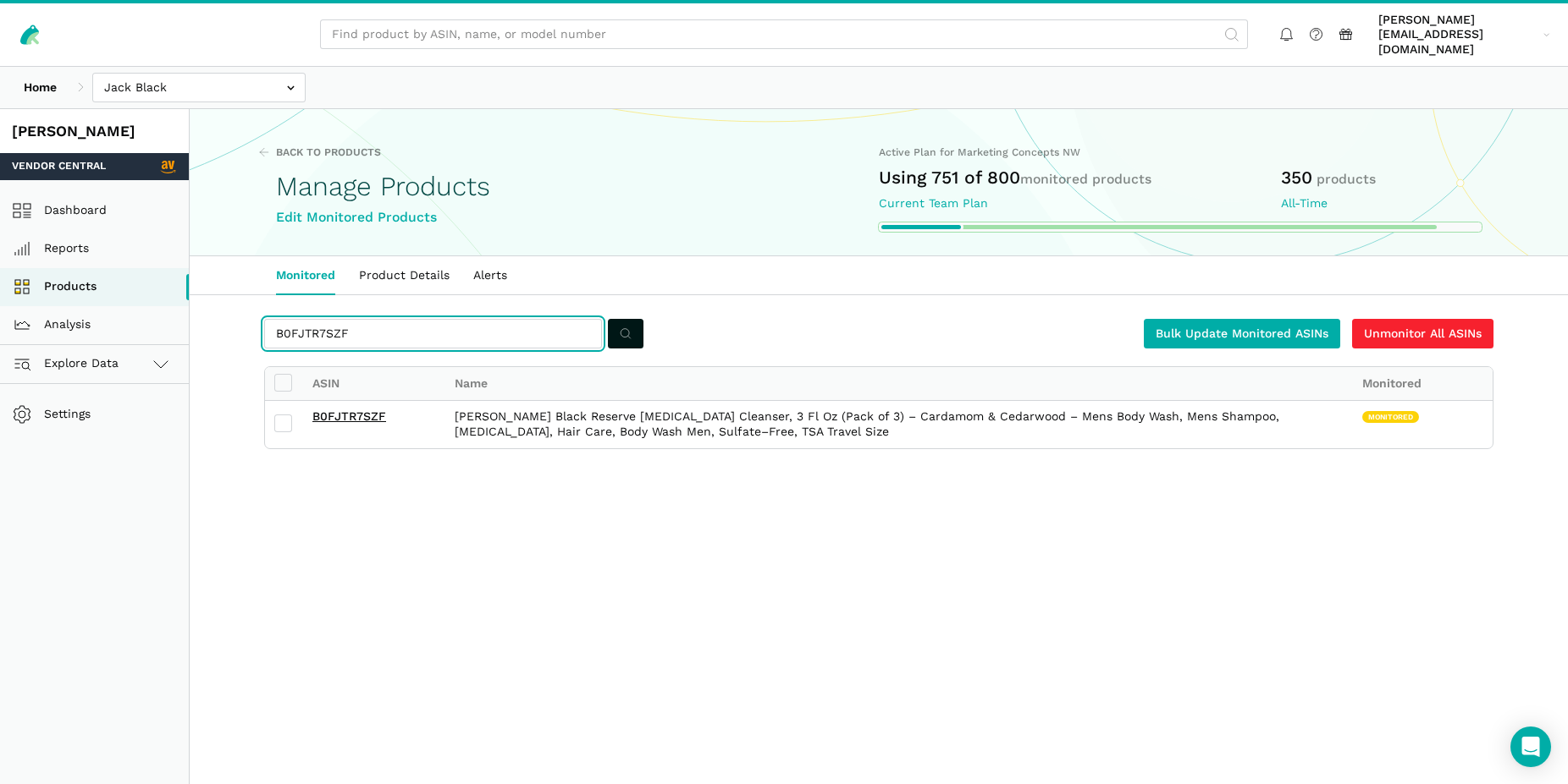
drag, startPoint x: 360, startPoint y: 315, endPoint x: 275, endPoint y: 312, distance: 85.1
click at [275, 319] on input "B0FJTR7SZF" at bounding box center [433, 334] width 338 height 29
paste input "9Z92G"
type input "B0FJT9Z92G"
click at [625, 325] on icon "submit" at bounding box center [625, 334] width 12 height 18
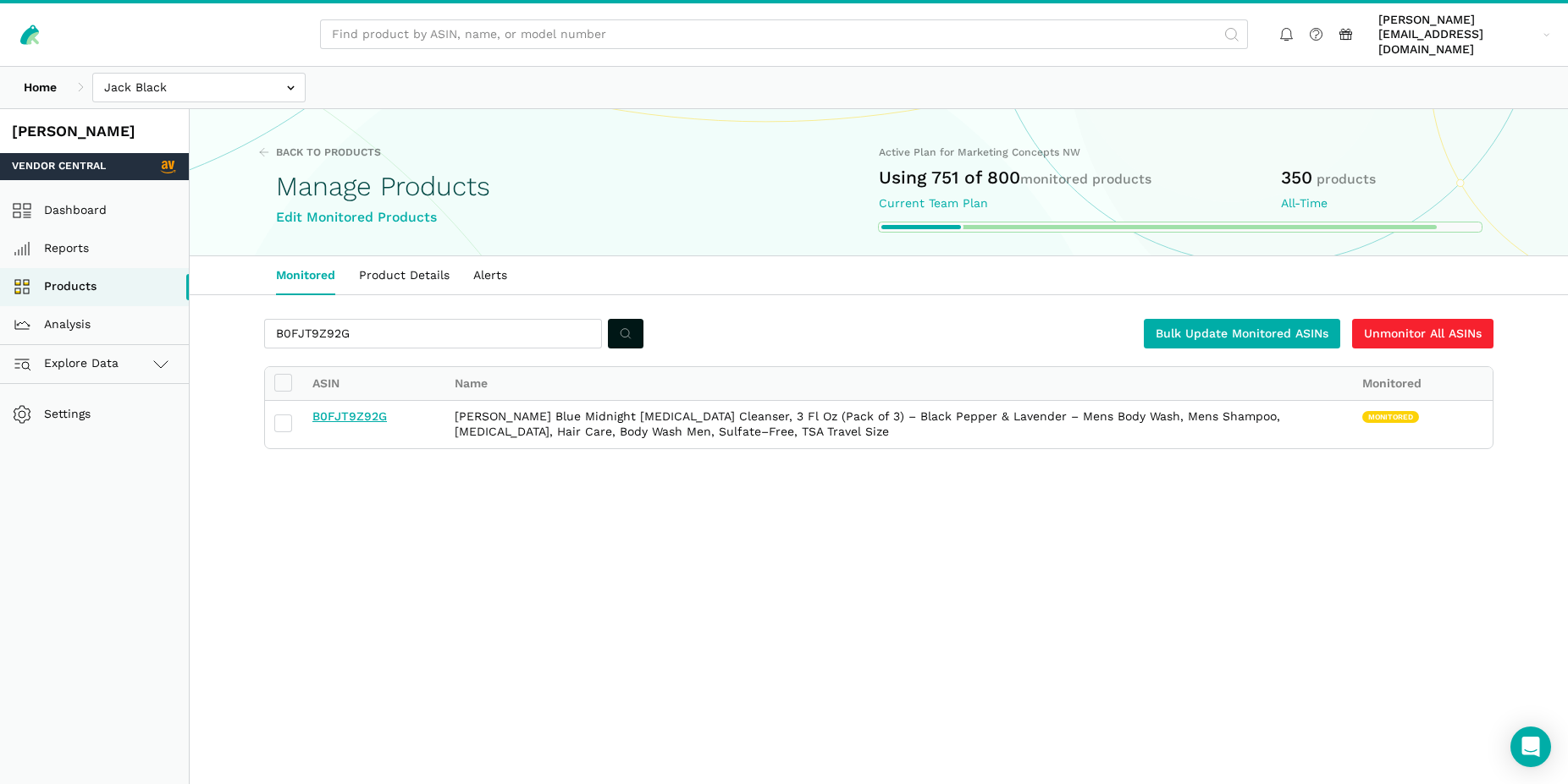
click at [358, 409] on link "B0FJT9Z92G" at bounding box center [350, 416] width 74 height 14
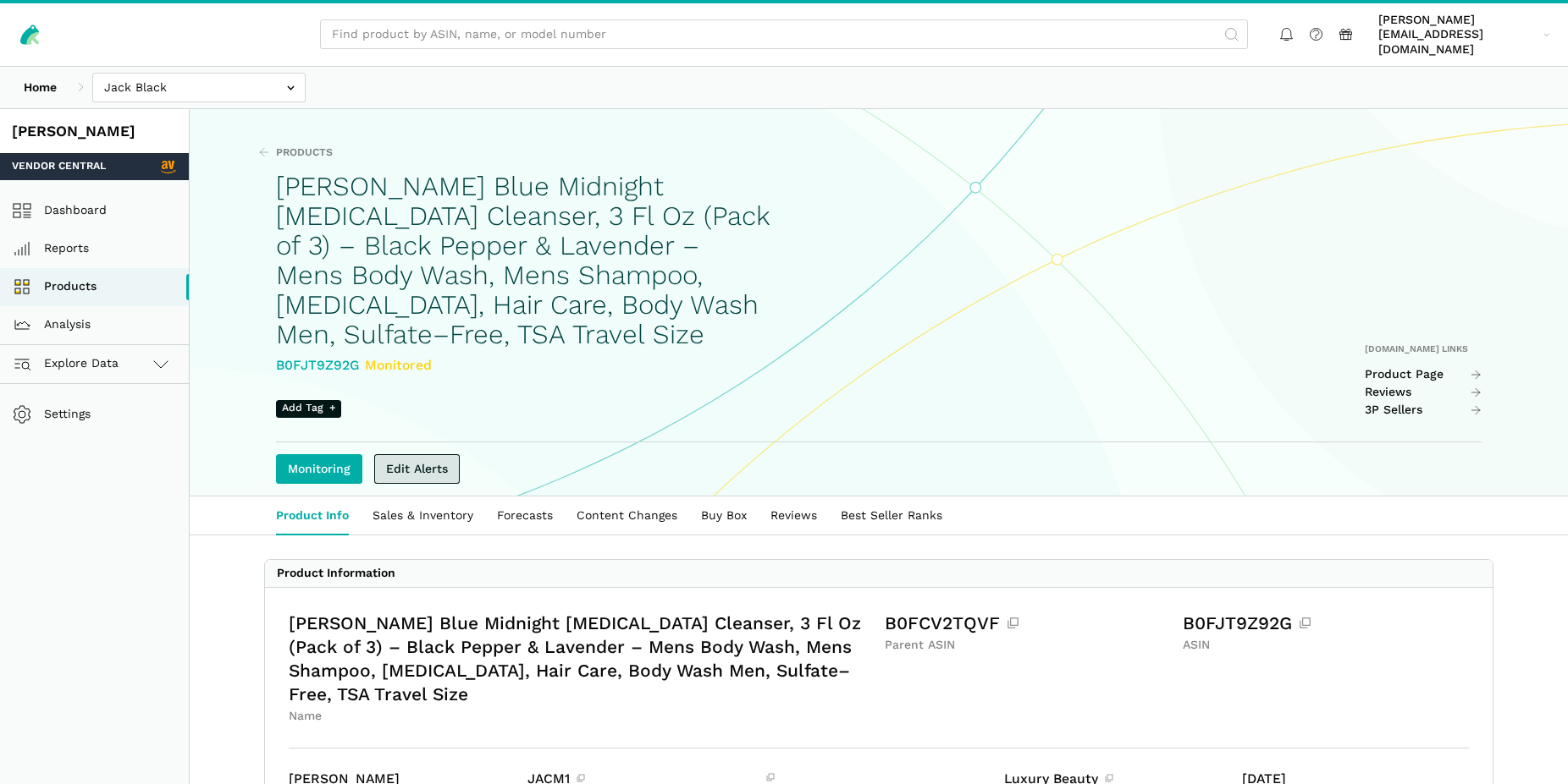
click at [428, 454] on link "Edit Alerts" at bounding box center [417, 469] width 86 height 29
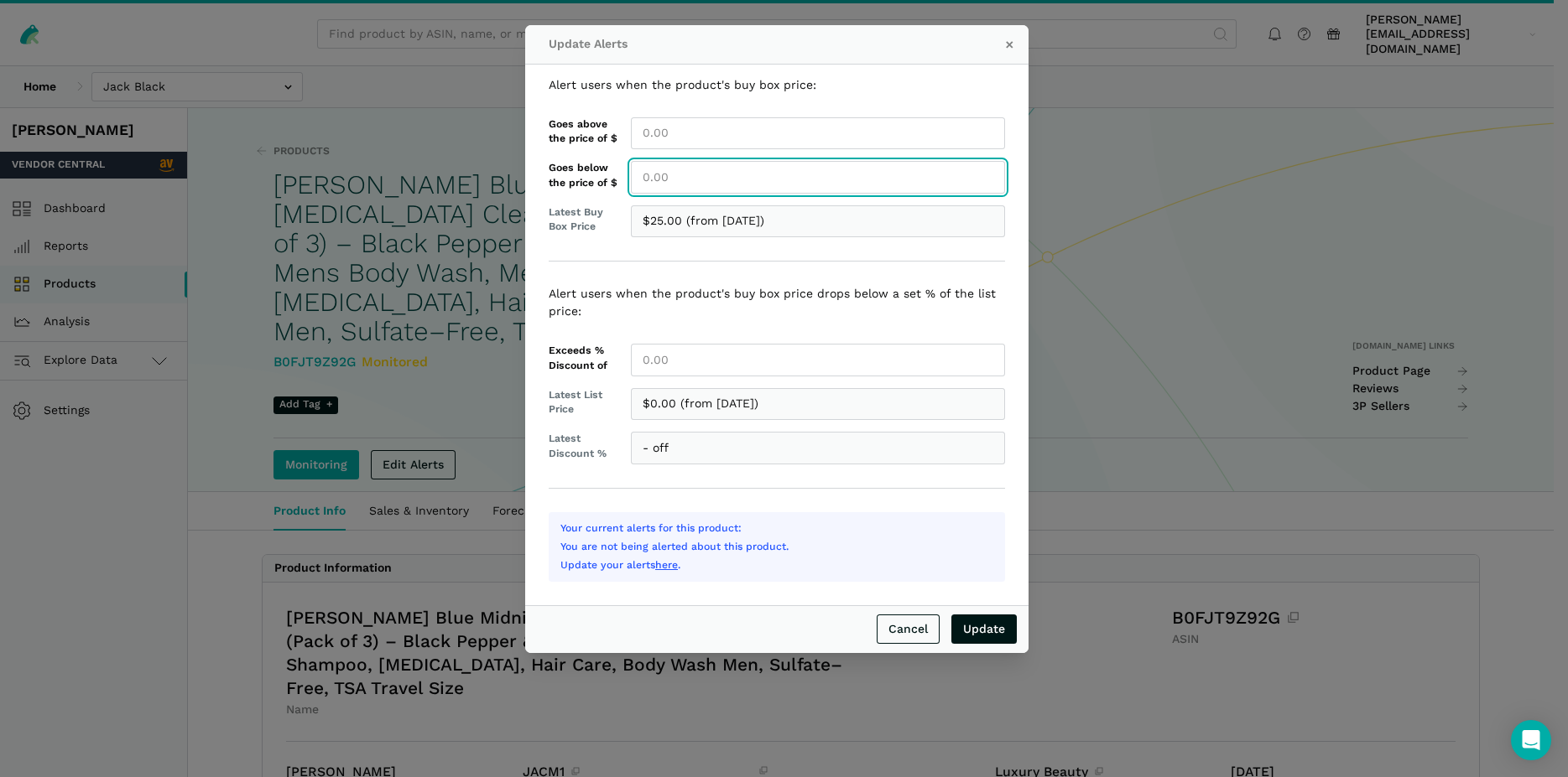
click at [681, 176] on input "Goes below the price of $" at bounding box center [818, 177] width 374 height 33
type input "25.00"
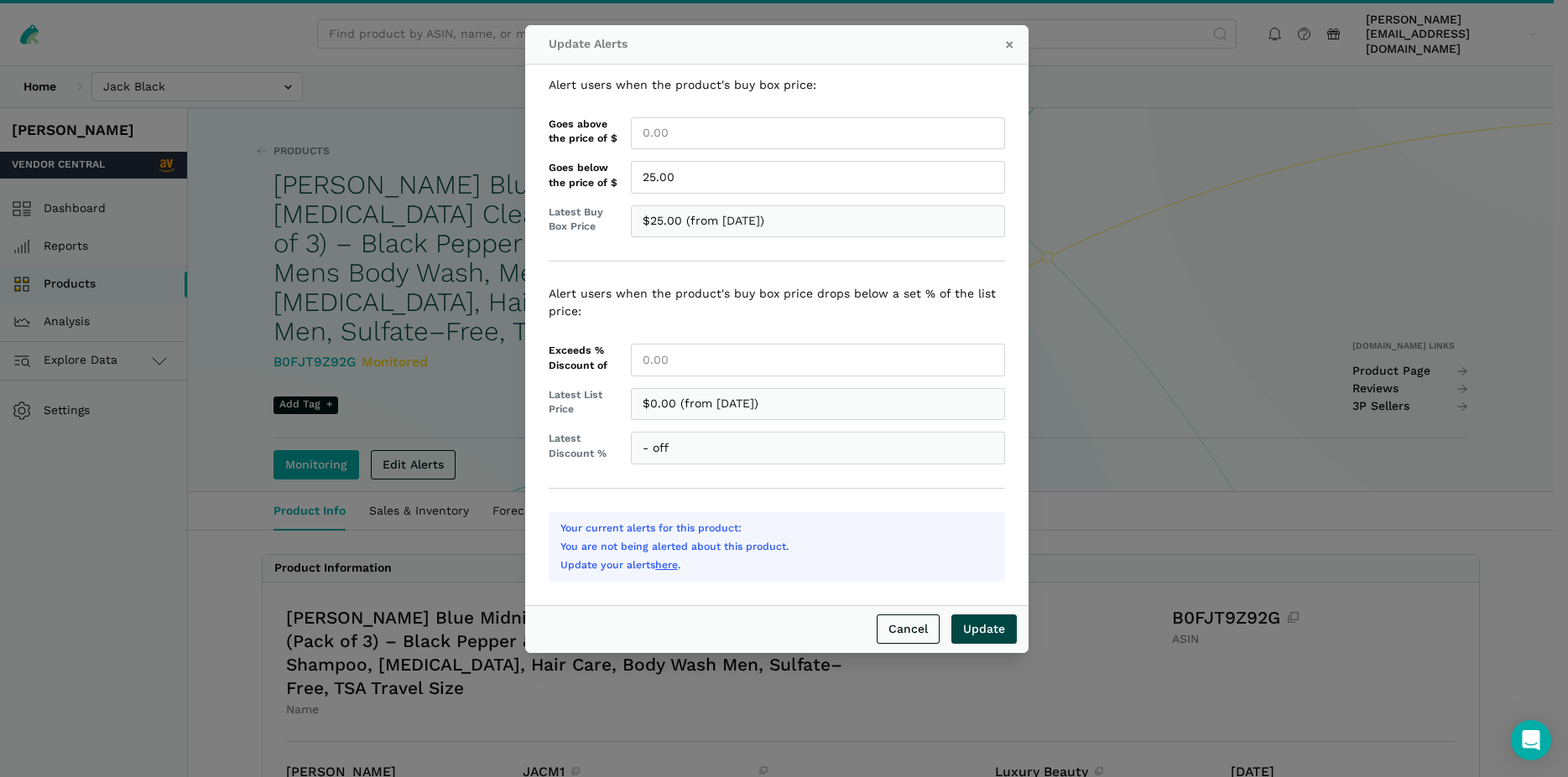
click at [981, 638] on input "Update" at bounding box center [984, 629] width 66 height 29
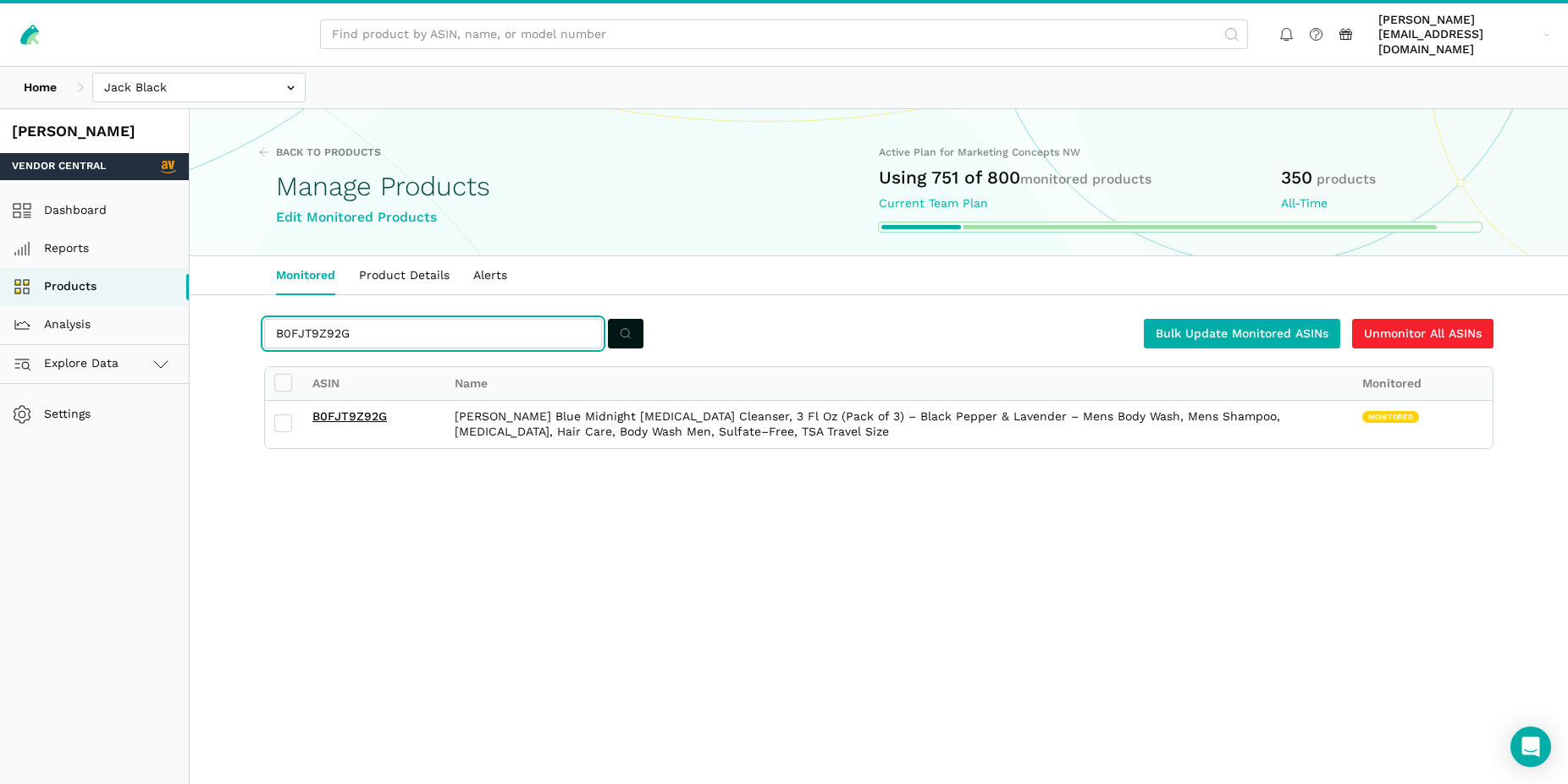
drag, startPoint x: 362, startPoint y: 317, endPoint x: 235, endPoint y: 312, distance: 127.1
click at [264, 319] on input "B0FJT9Z92G" at bounding box center [433, 334] width 338 height 29
paste input "J2ZB4"
type input "B0FJTJ2ZB4"
click at [623, 325] on icon "submit" at bounding box center [625, 334] width 12 height 18
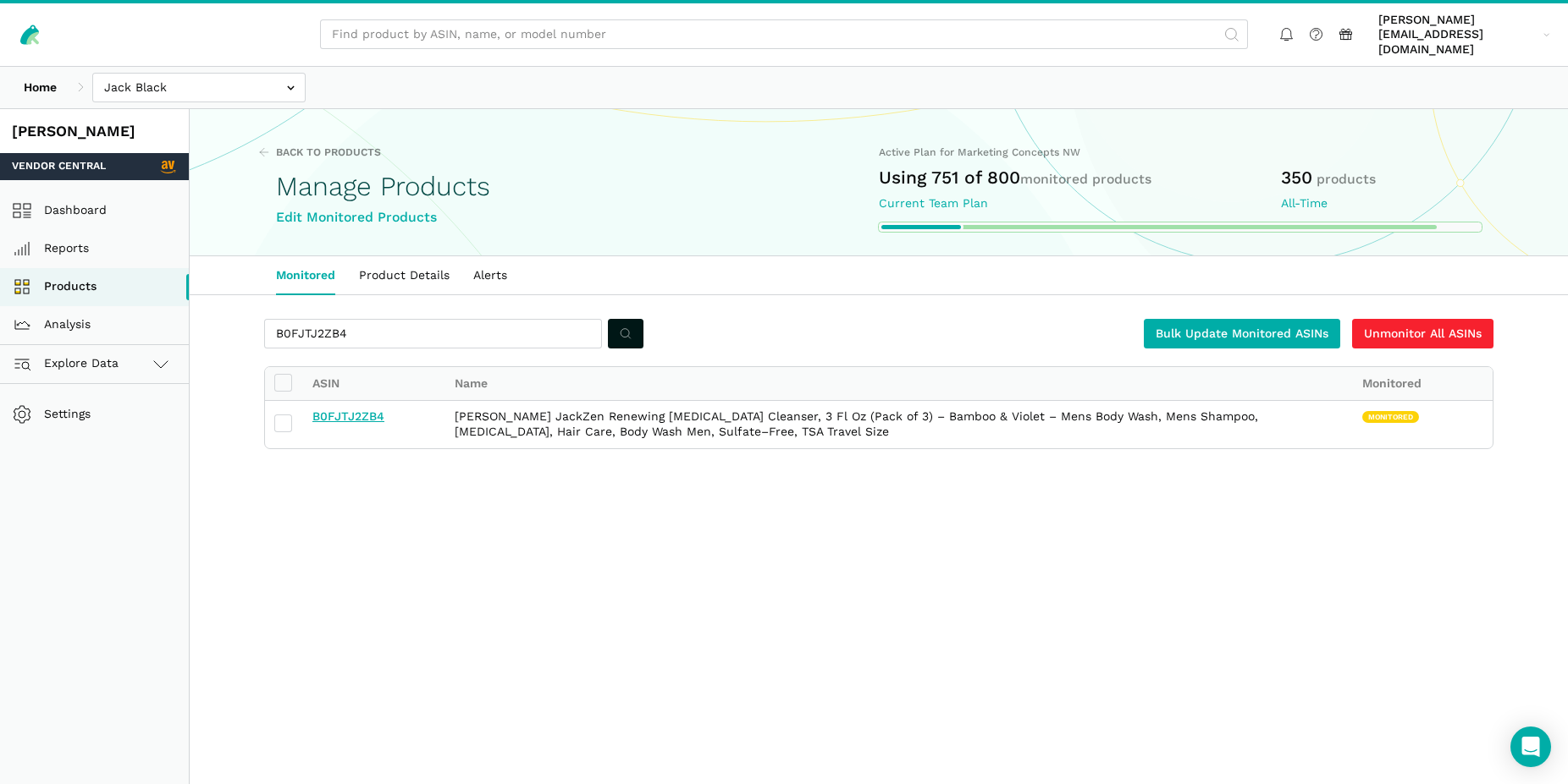
click at [368, 409] on link "B0FJTJ2ZB4" at bounding box center [349, 416] width 72 height 14
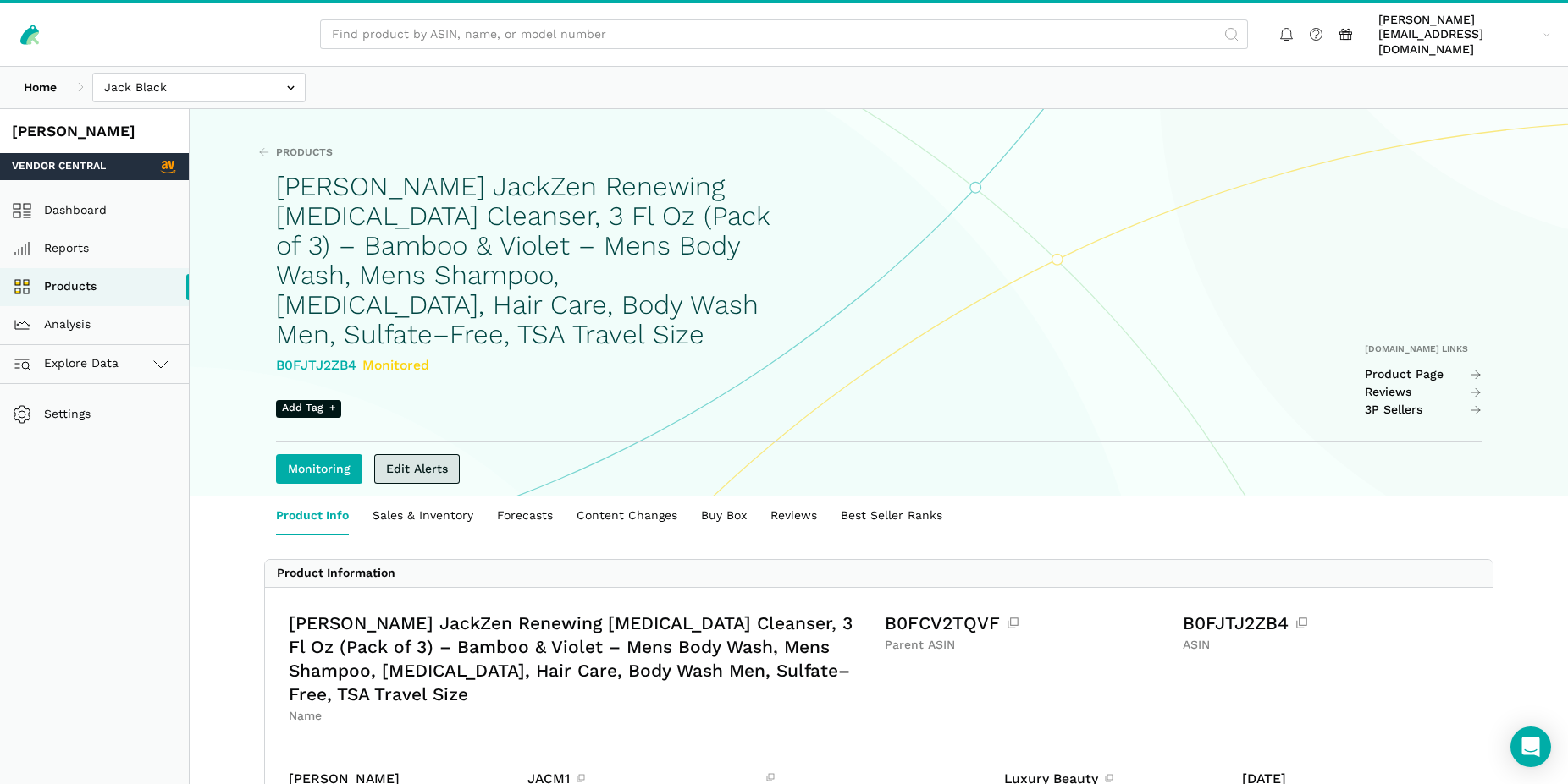
click at [446, 457] on link "Edit Alerts" at bounding box center [417, 469] width 86 height 29
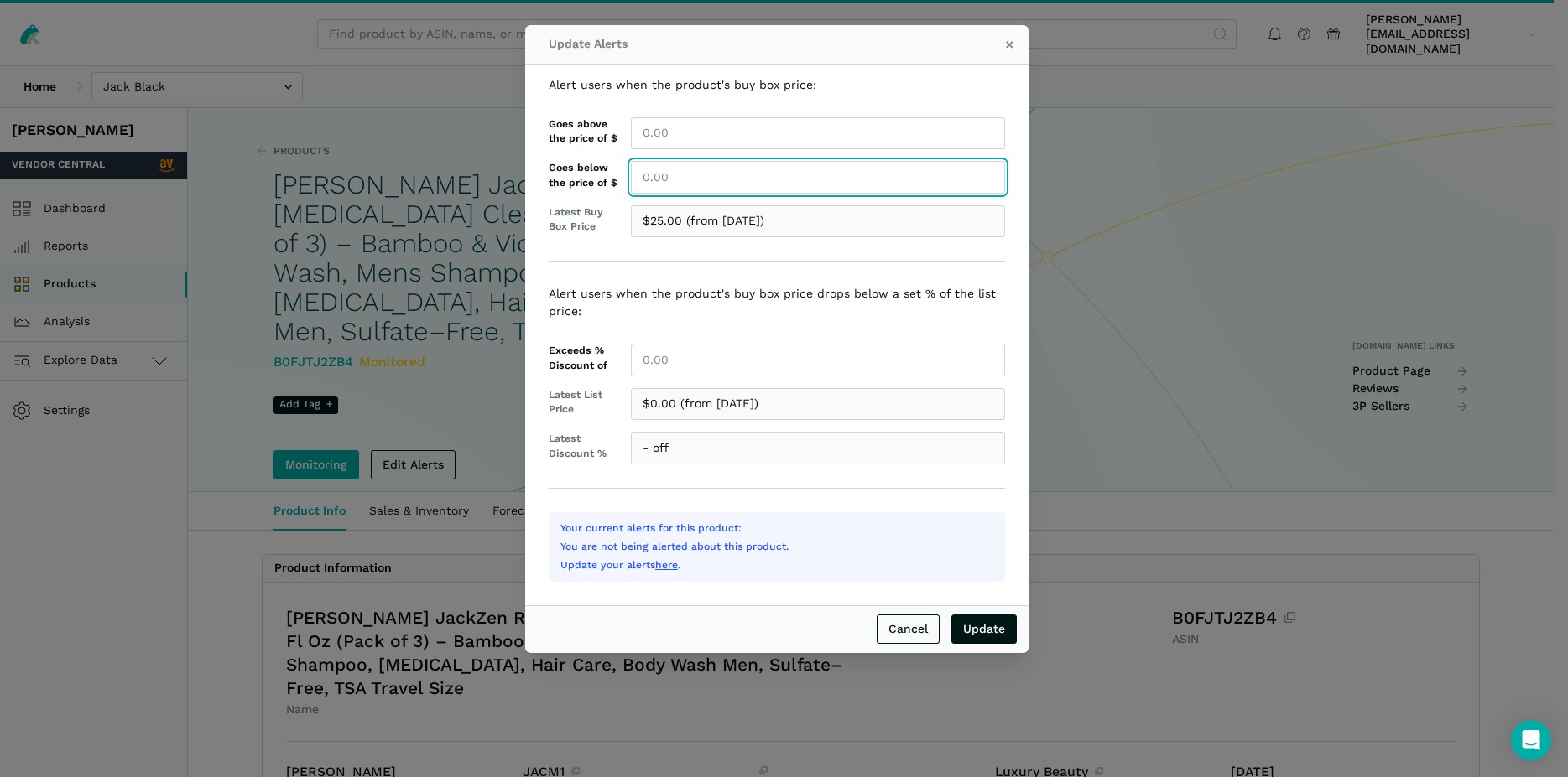
click at [685, 182] on input "Goes below the price of $" at bounding box center [818, 177] width 374 height 33
type input "25.00"
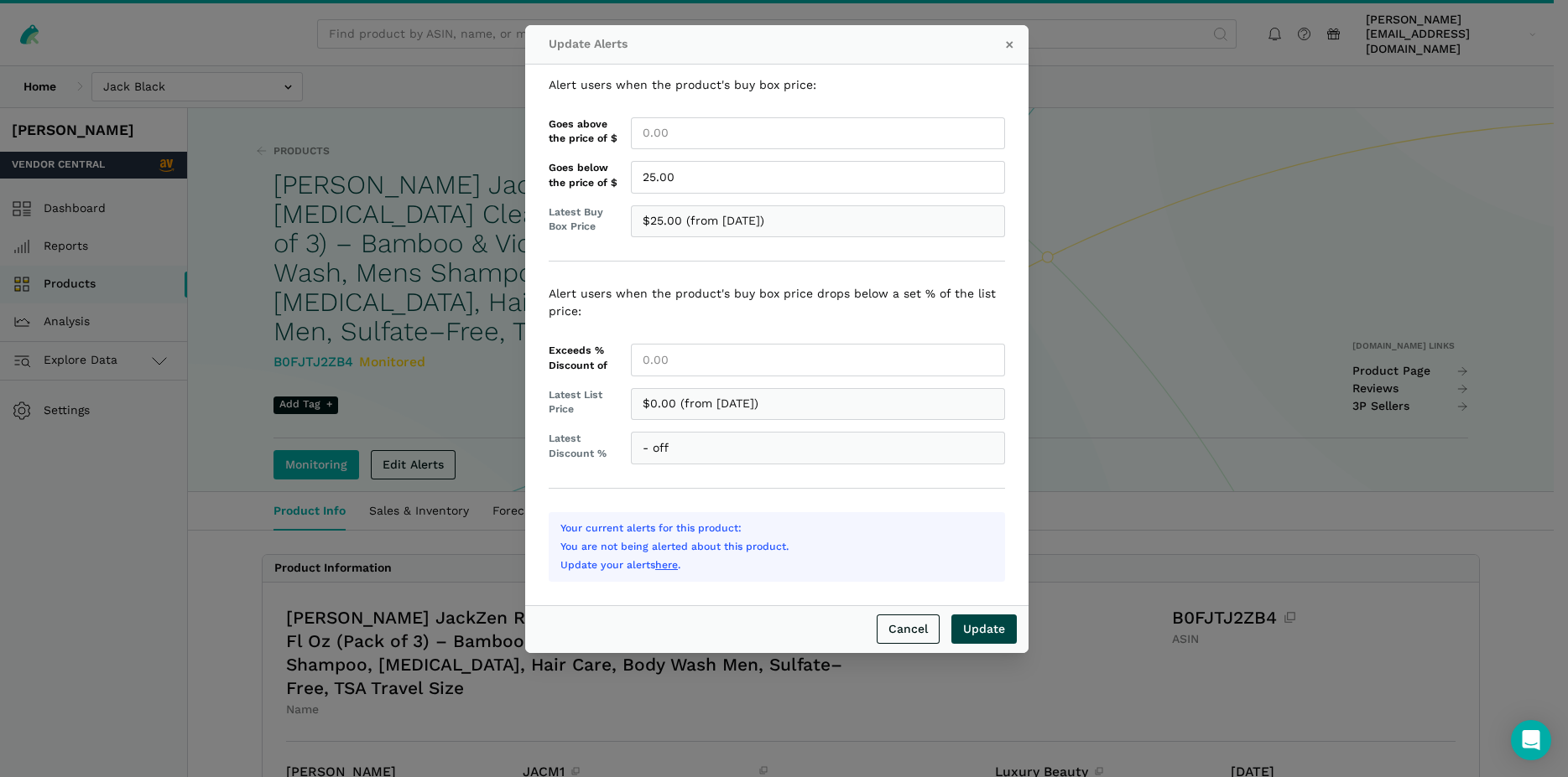
click at [1005, 632] on input "Update" at bounding box center [984, 629] width 66 height 29
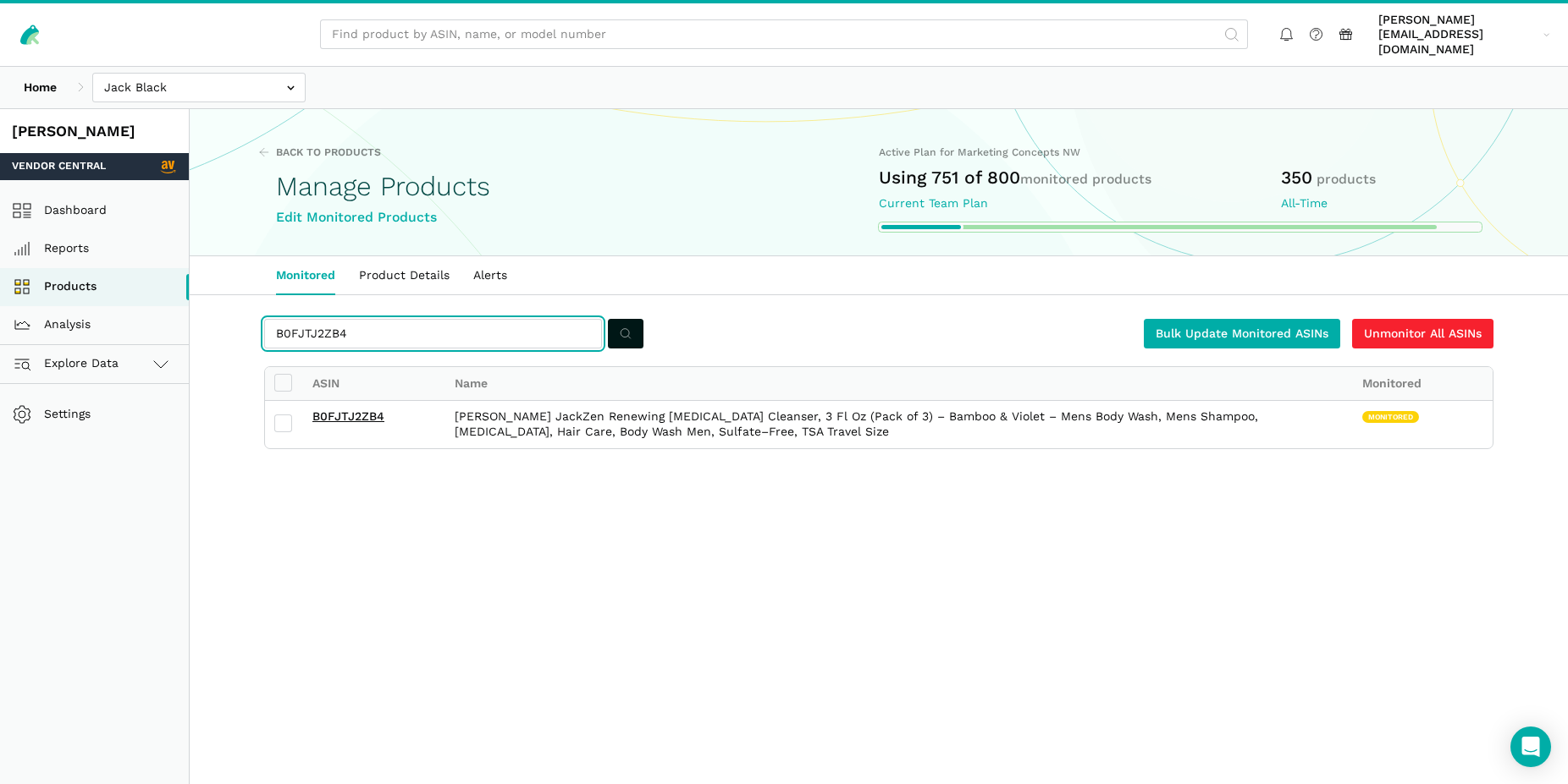
drag, startPoint x: 346, startPoint y: 323, endPoint x: 242, endPoint y: 319, distance: 104.1
click at [264, 319] on input "B0FJTJ2ZB4" at bounding box center [433, 334] width 338 height 29
paste input "SNQ85Q"
type input "B0FJSNQ85Q"
click at [633, 326] on button "submit" at bounding box center [625, 334] width 35 height 29
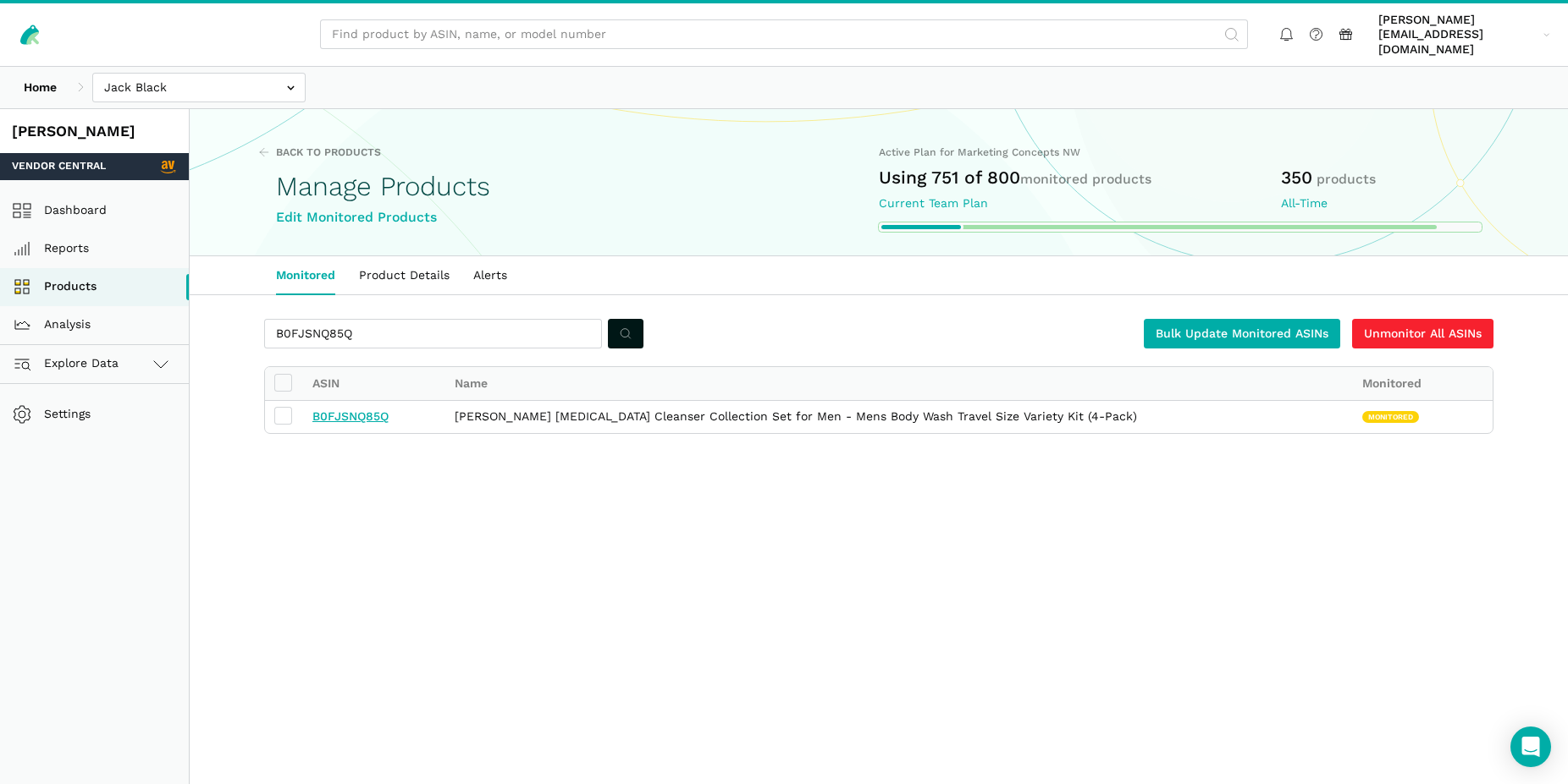
click at [379, 409] on link "B0FJSNQ85Q" at bounding box center [351, 416] width 76 height 14
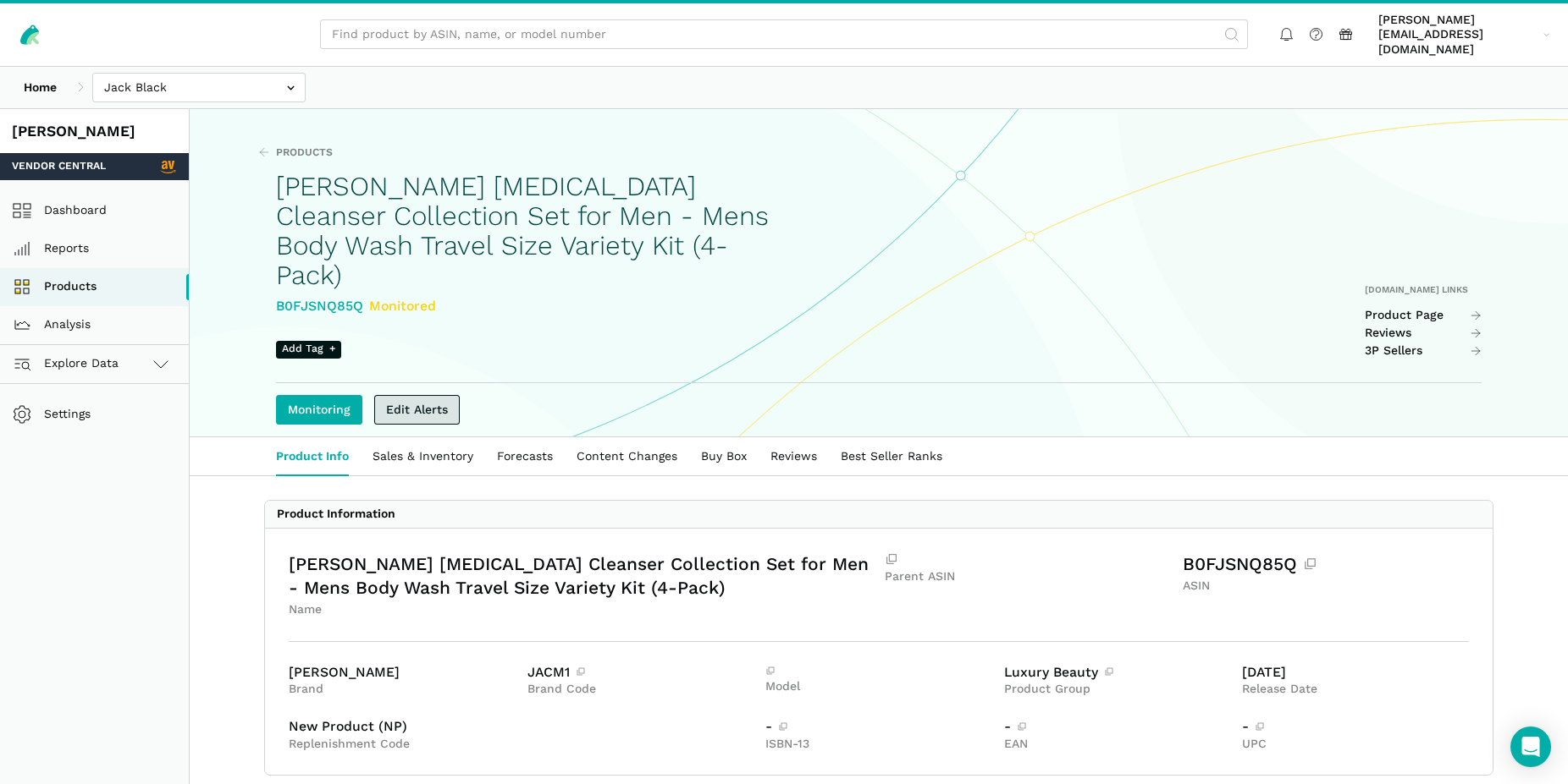
click at [442, 395] on link "Edit Alerts" at bounding box center [417, 410] width 86 height 29
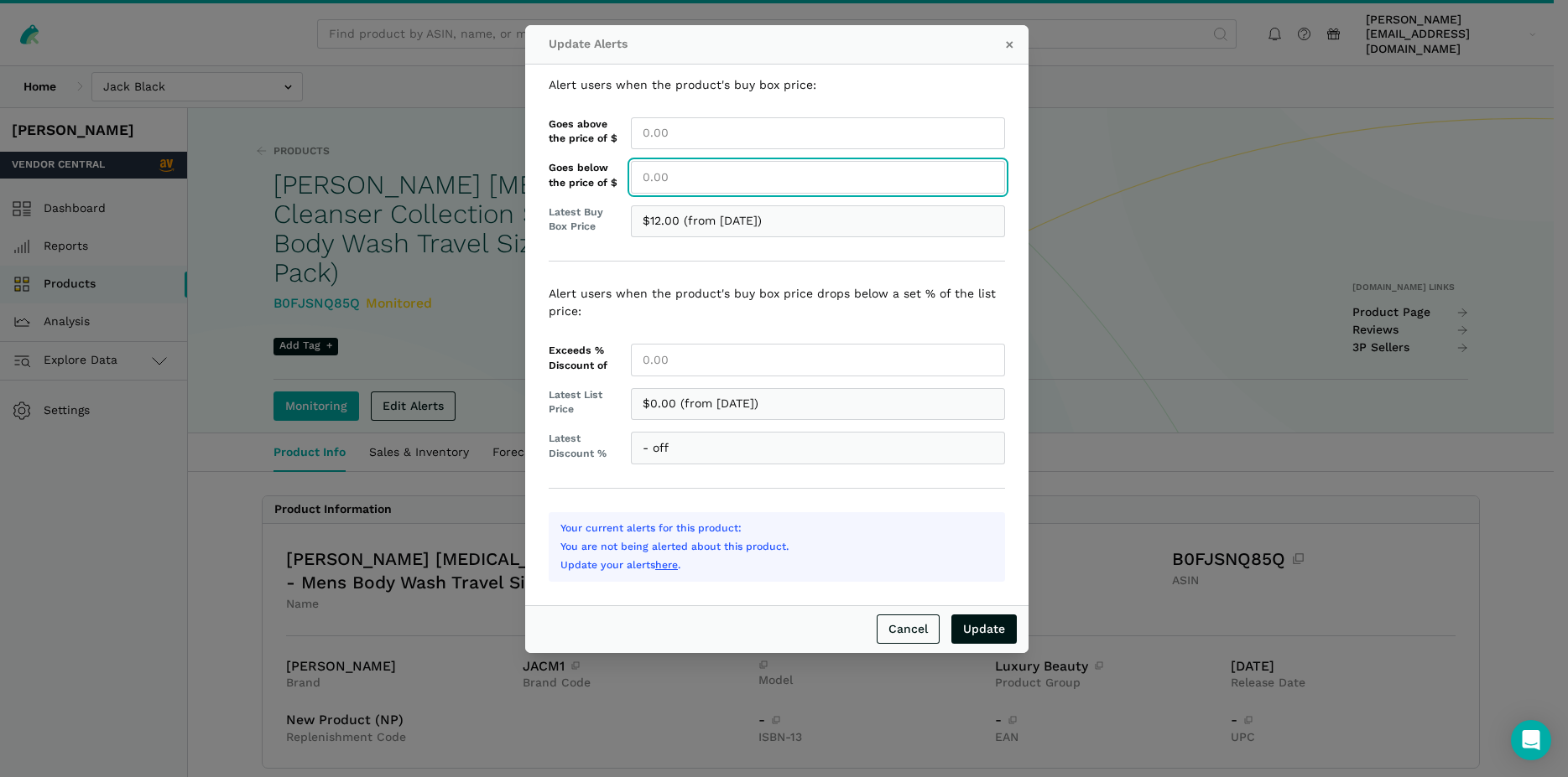
click at [686, 168] on input "Goes below the price of $" at bounding box center [818, 177] width 374 height 33
type input "12.00"
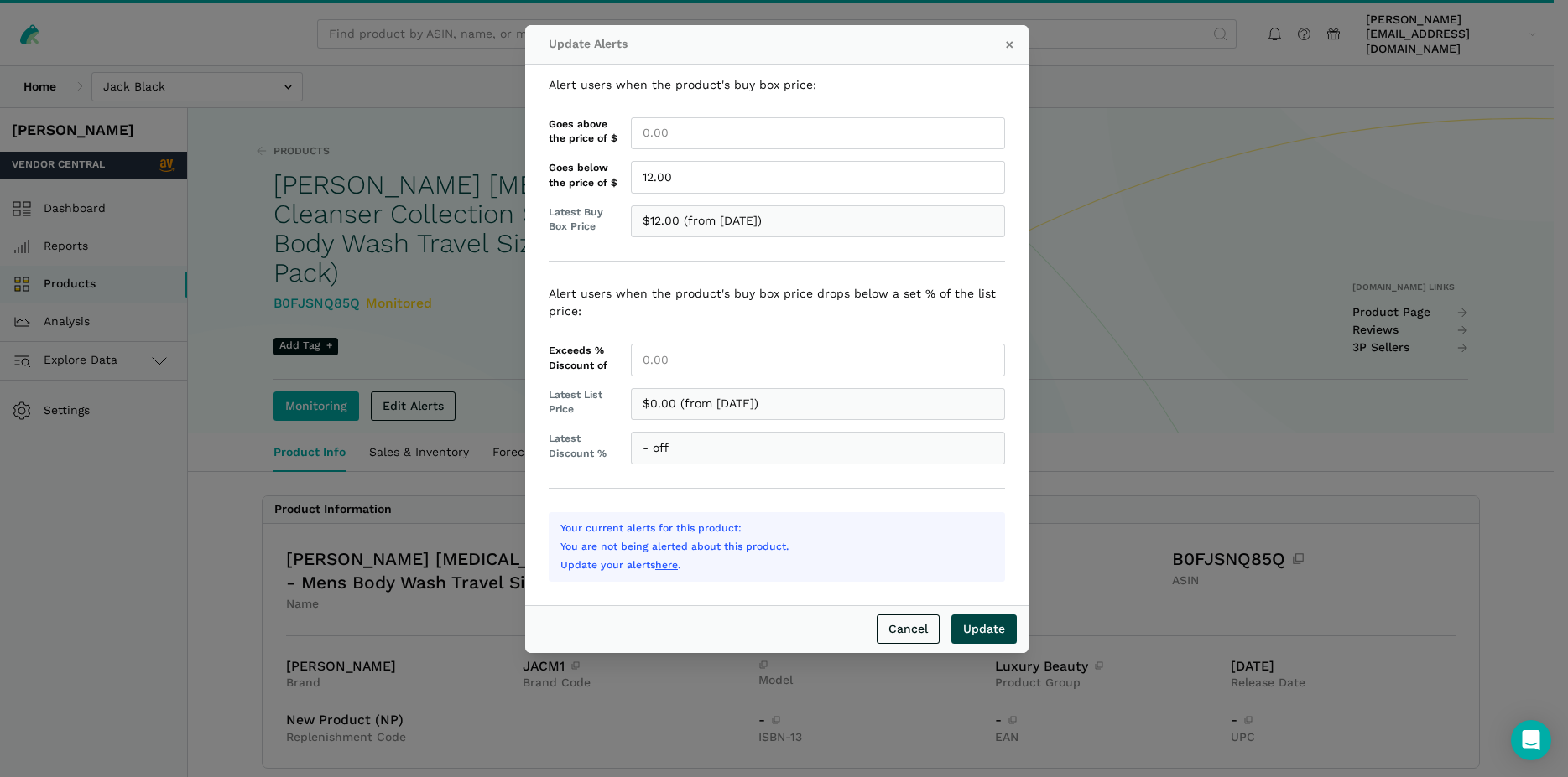
click at [979, 622] on input "Update" at bounding box center [984, 629] width 66 height 29
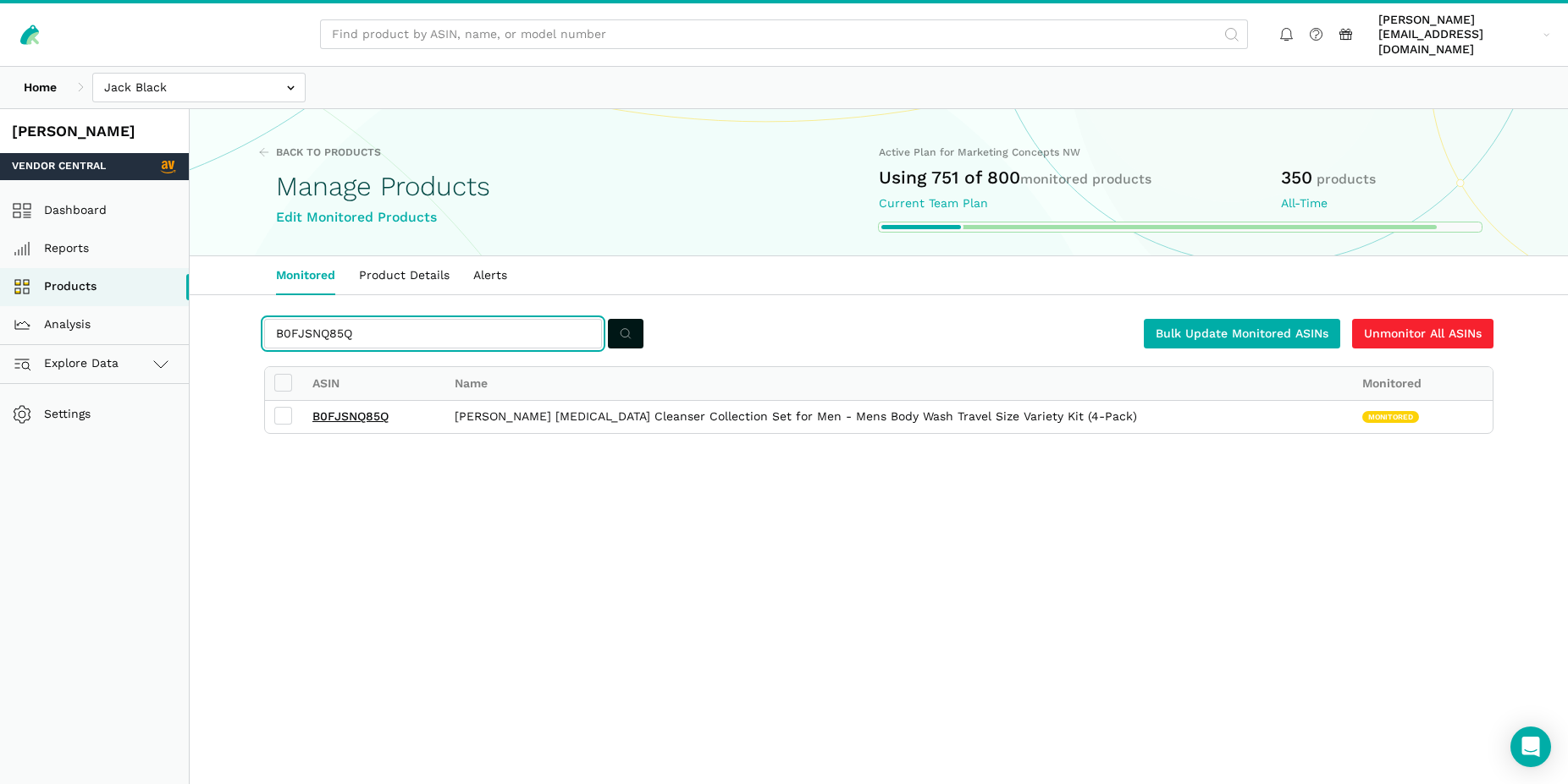
drag, startPoint x: 360, startPoint y: 318, endPoint x: 211, endPoint y: 311, distance: 149.2
click at [264, 319] on input "B0FJSNQ85Q" at bounding box center [433, 334] width 338 height 29
paste input "FPGFP8J"
type input "B0FFPGFP8J"
click at [626, 325] on icon "submit" at bounding box center [625, 334] width 12 height 18
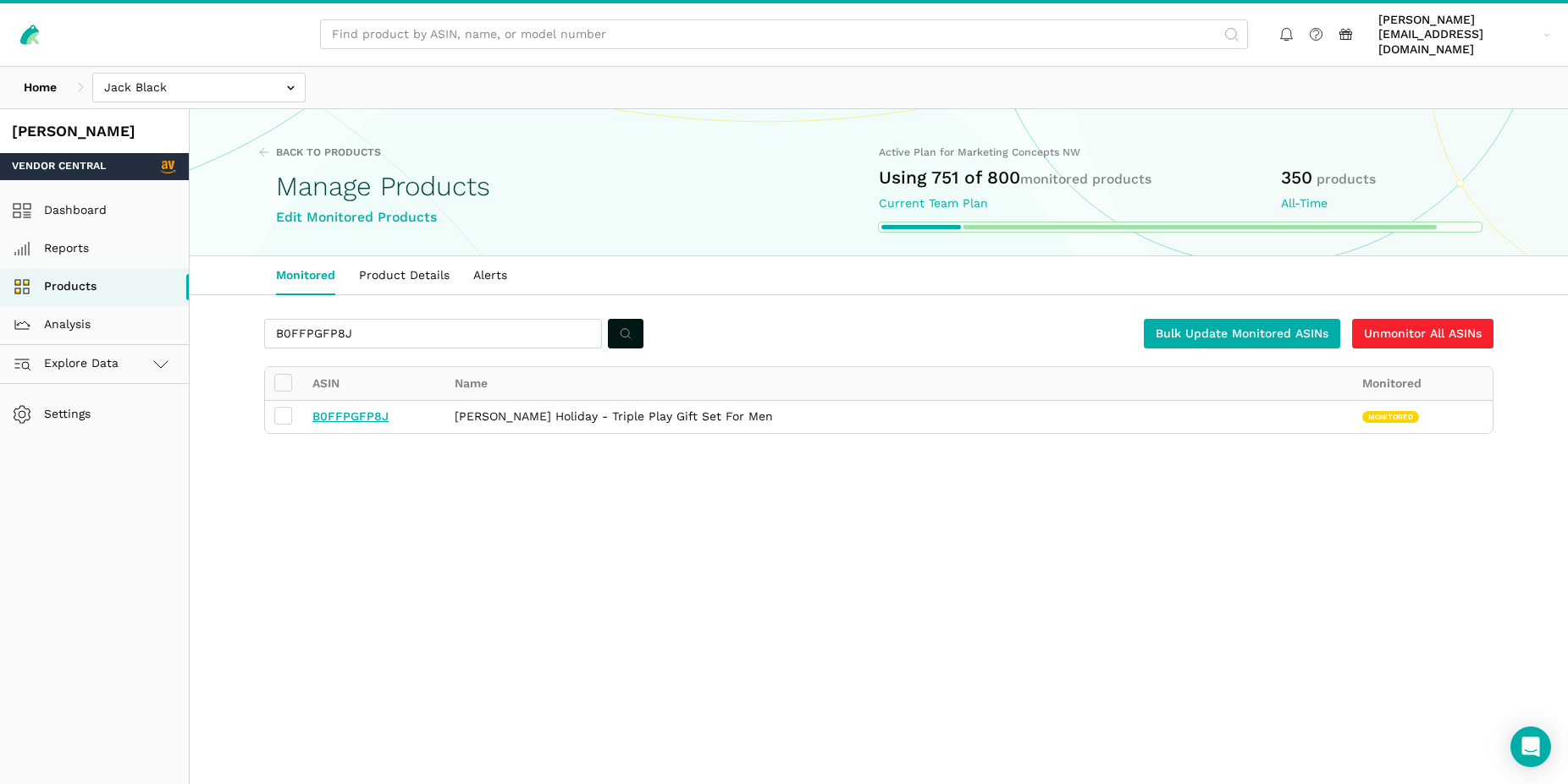
click at [363, 409] on link "B0FFPGFP8J" at bounding box center [351, 416] width 76 height 14
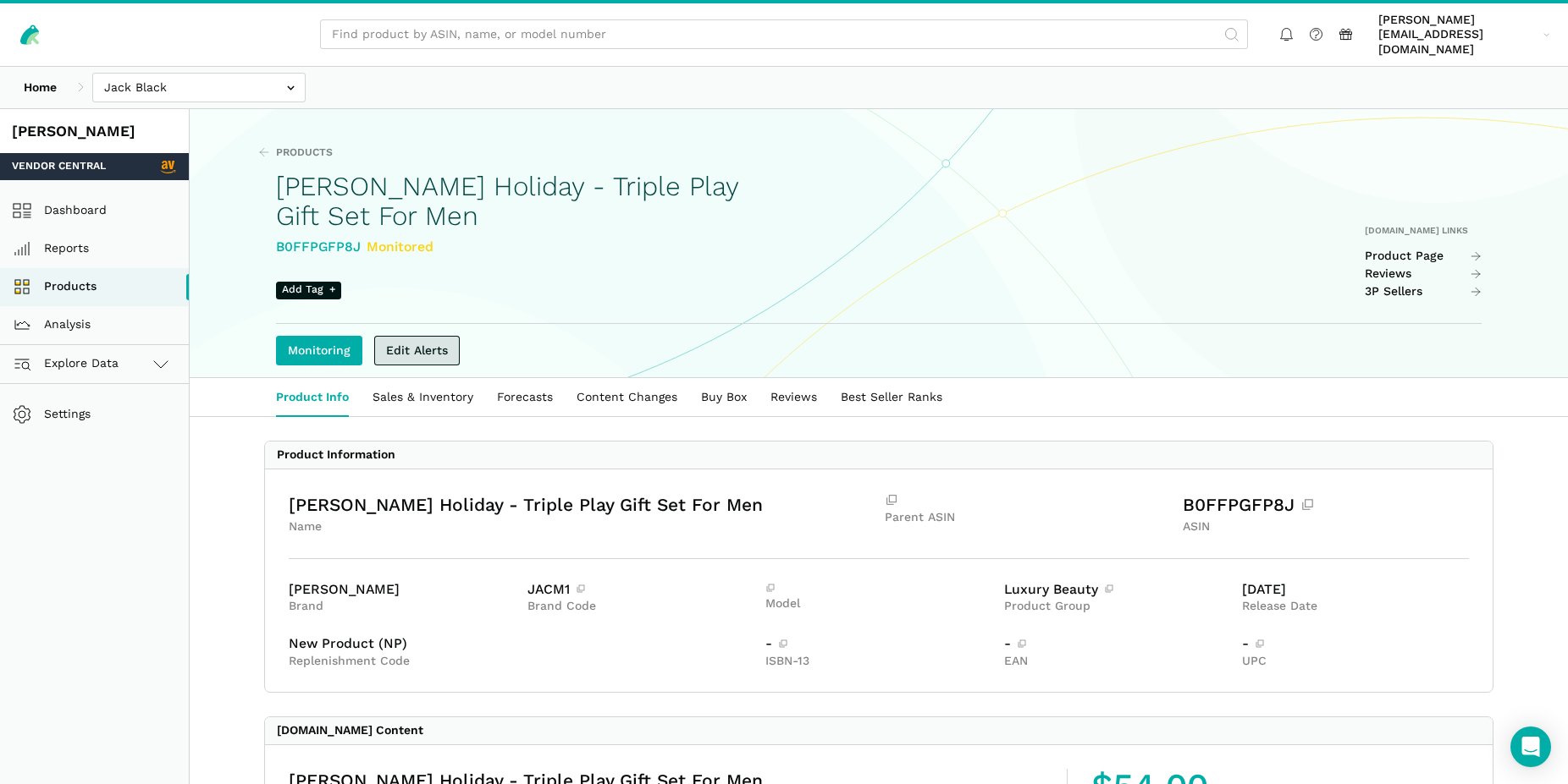
click at [451, 336] on link "Edit Alerts" at bounding box center [417, 351] width 86 height 29
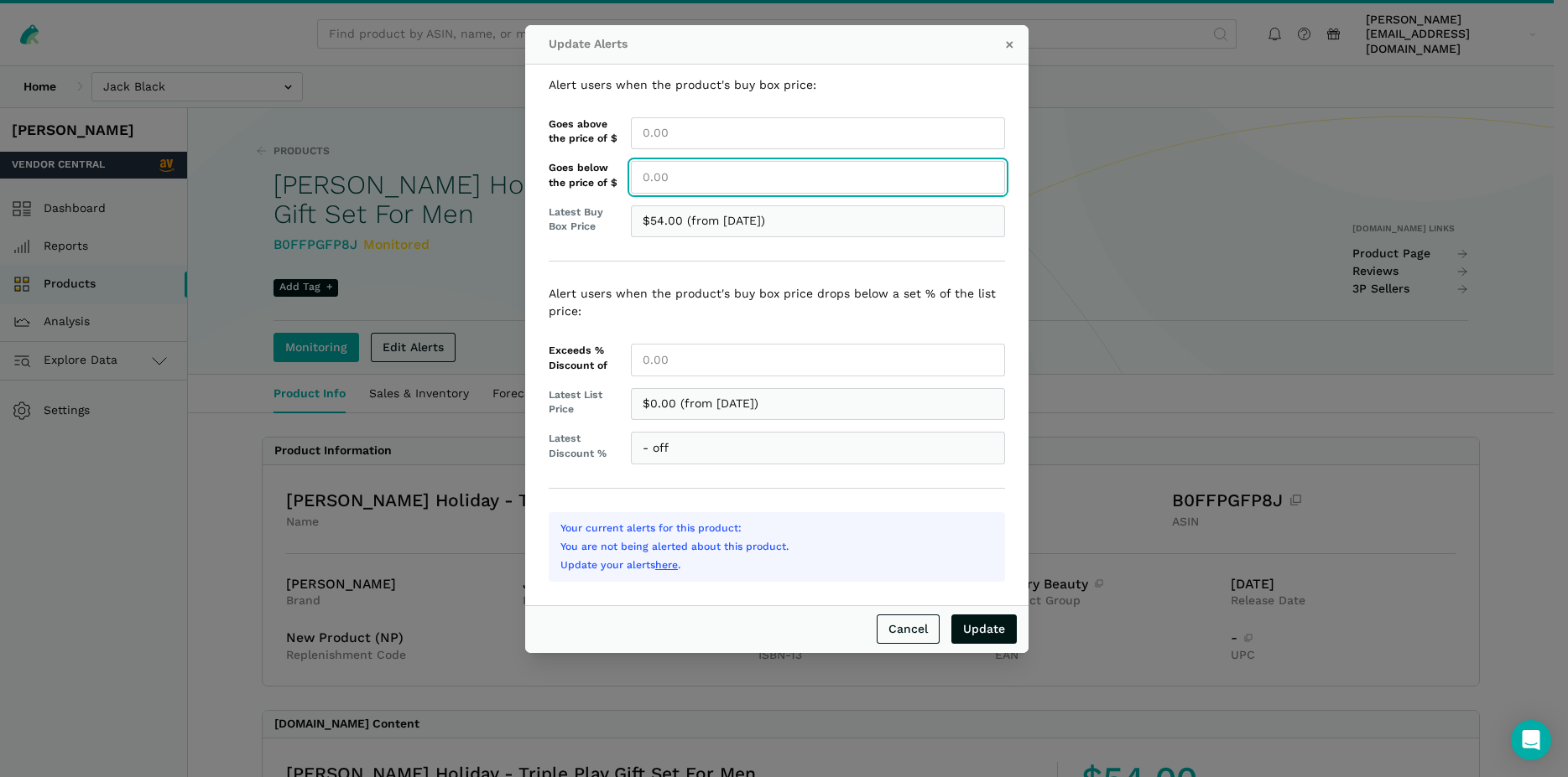
click at [666, 182] on input "Goes below the price of $" at bounding box center [818, 177] width 374 height 33
type input "54.00"
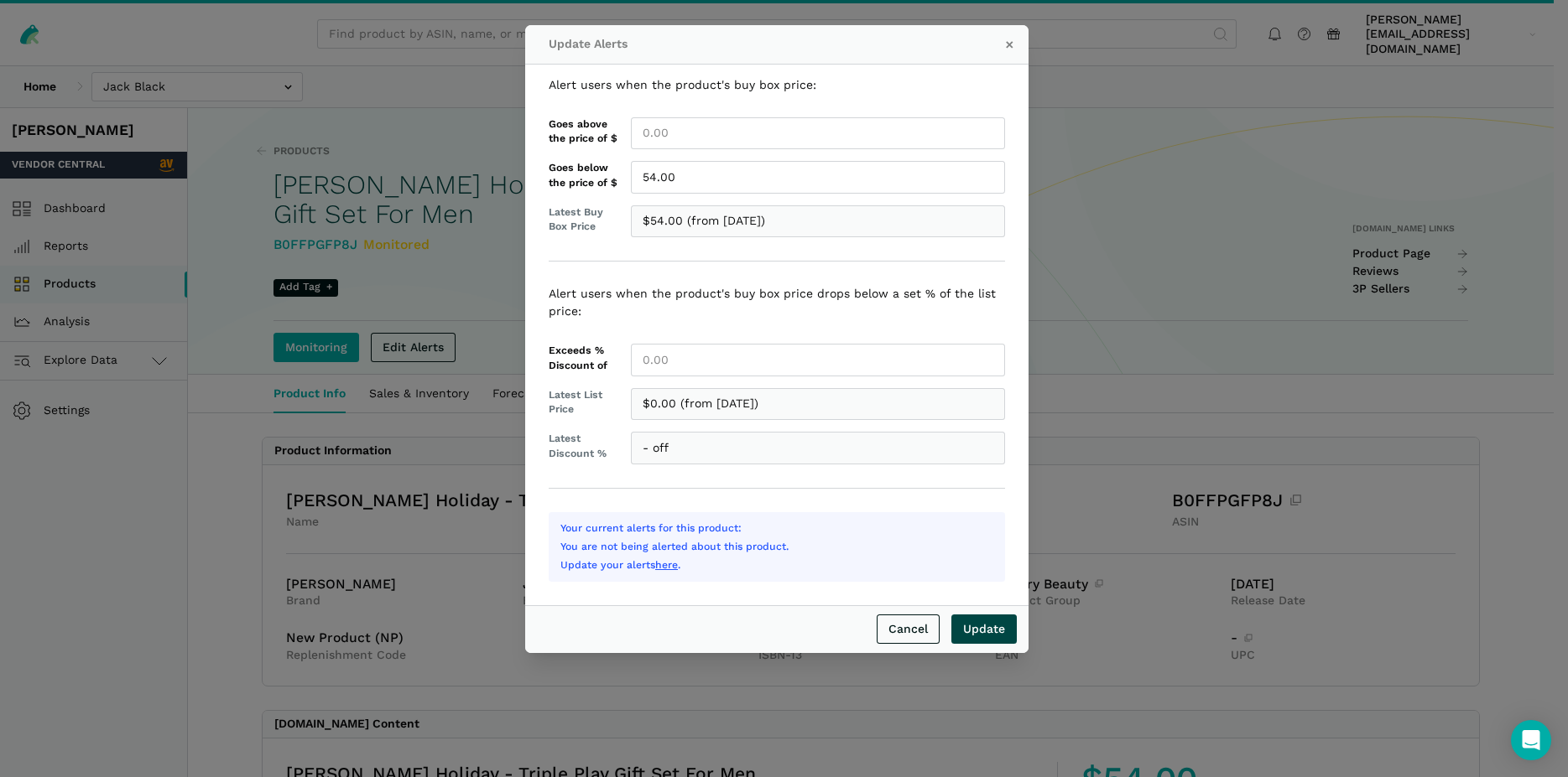
click at [990, 631] on input "Update" at bounding box center [984, 629] width 66 height 29
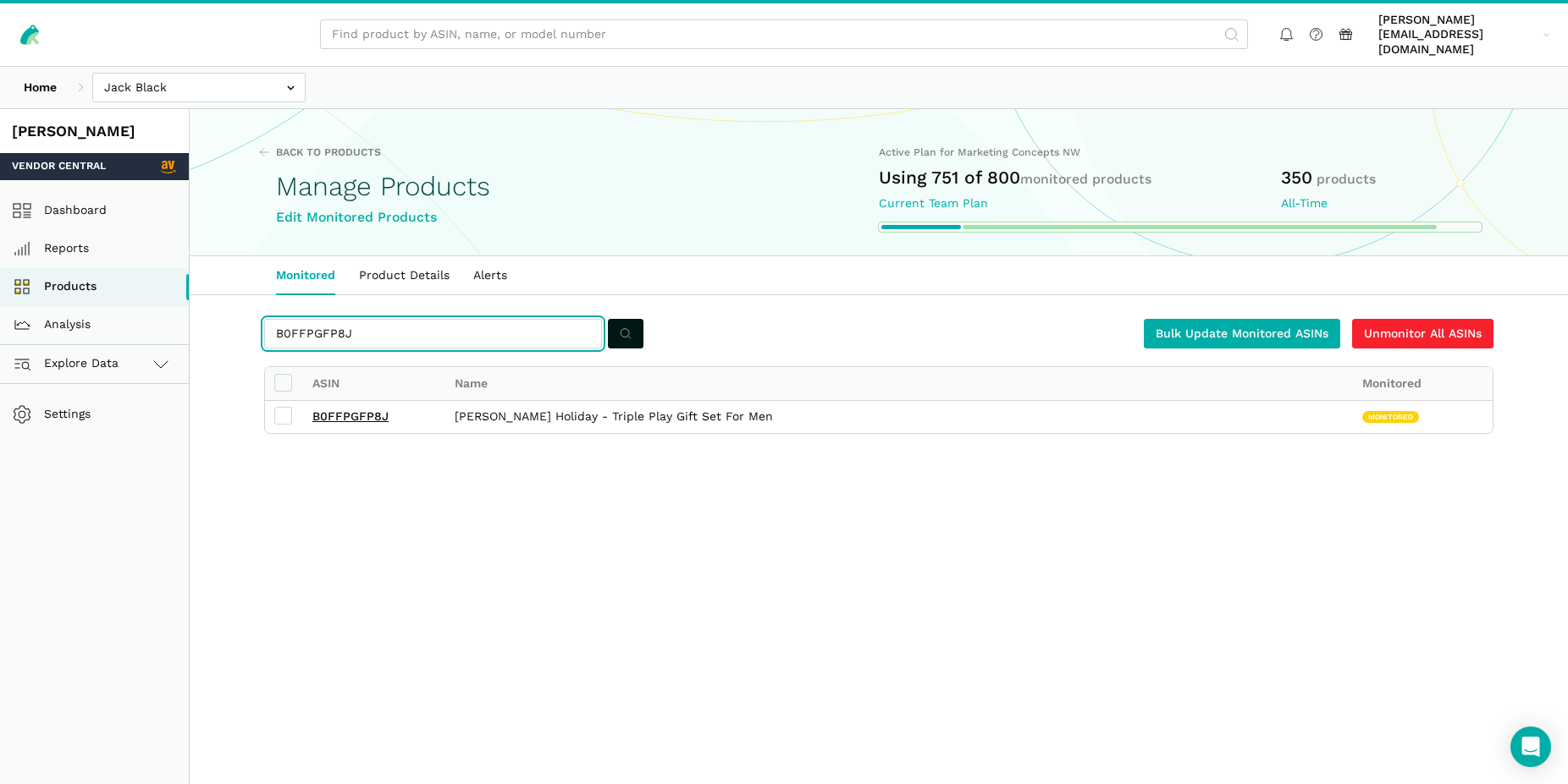
drag, startPoint x: 363, startPoint y: 316, endPoint x: 279, endPoint y: 315, distance: 84.0
click at [279, 319] on input "B0FFPGFP8J" at bounding box center [433, 334] width 338 height 29
paste input "NRFXQN"
type input "B0FFNRFXQN"
click at [631, 320] on button "submit" at bounding box center [625, 334] width 35 height 29
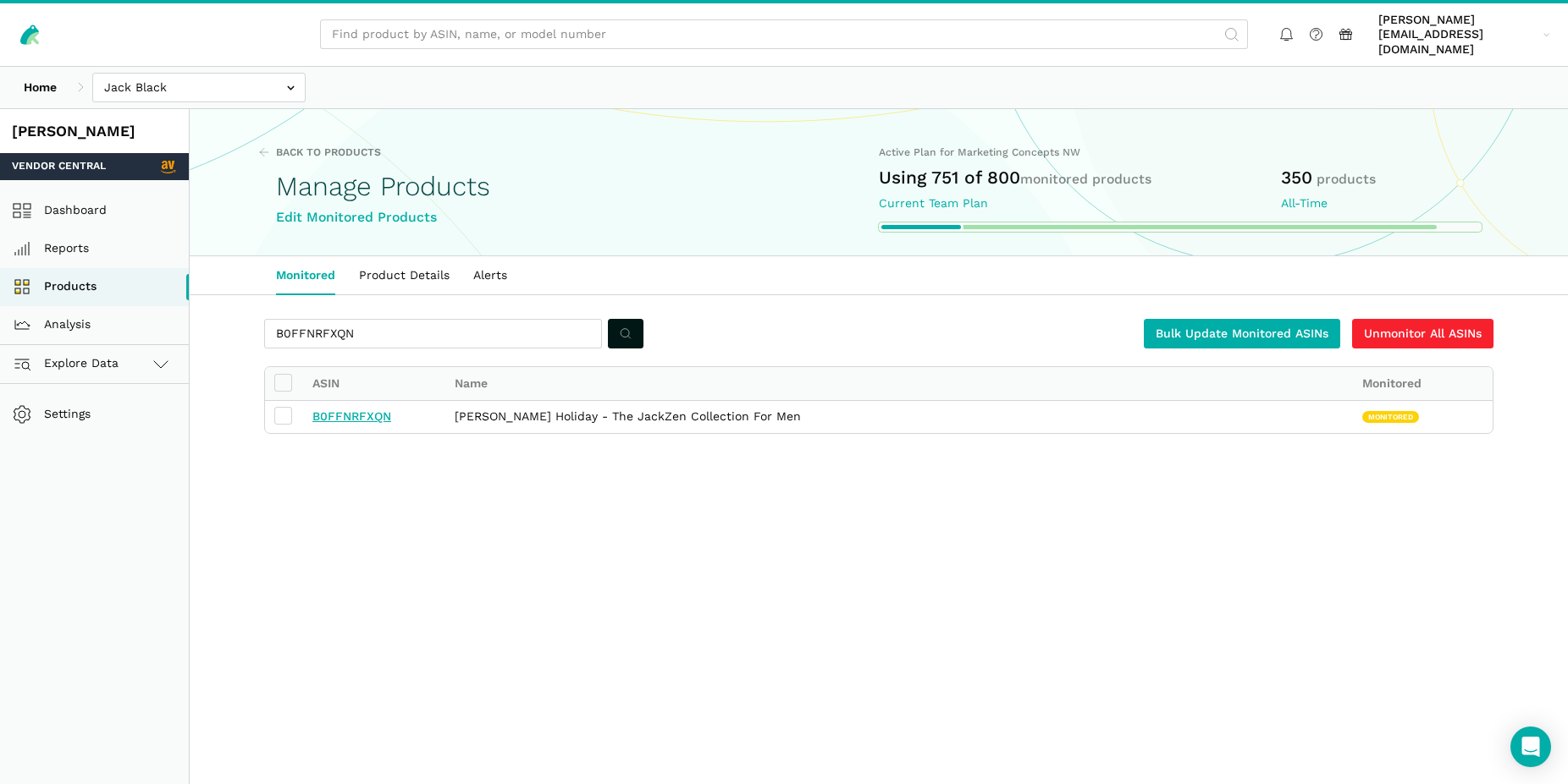
click at [368, 409] on link "B0FFNRFXQN" at bounding box center [352, 416] width 79 height 14
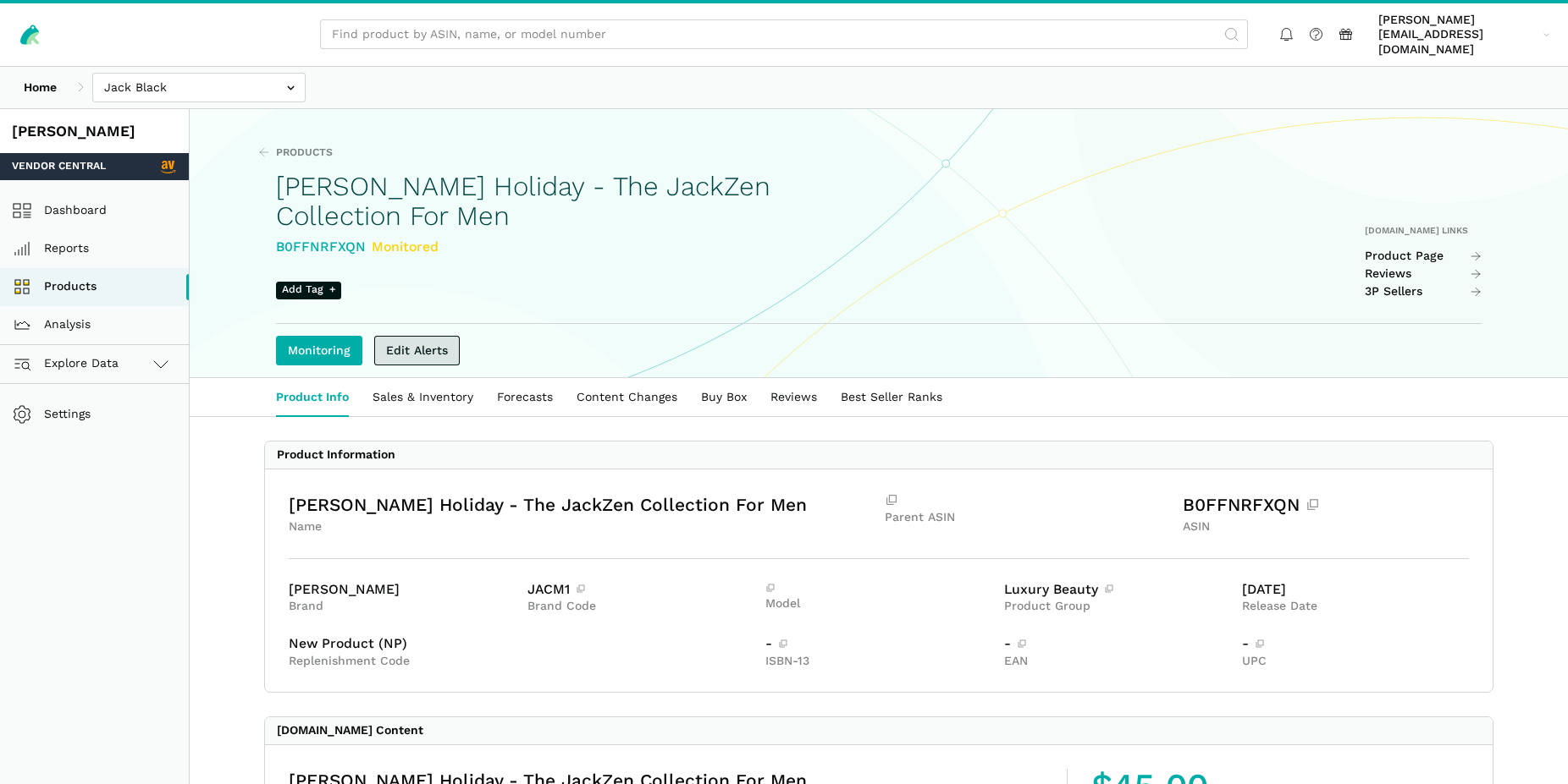
click at [432, 338] on link "Edit Alerts" at bounding box center [417, 351] width 86 height 29
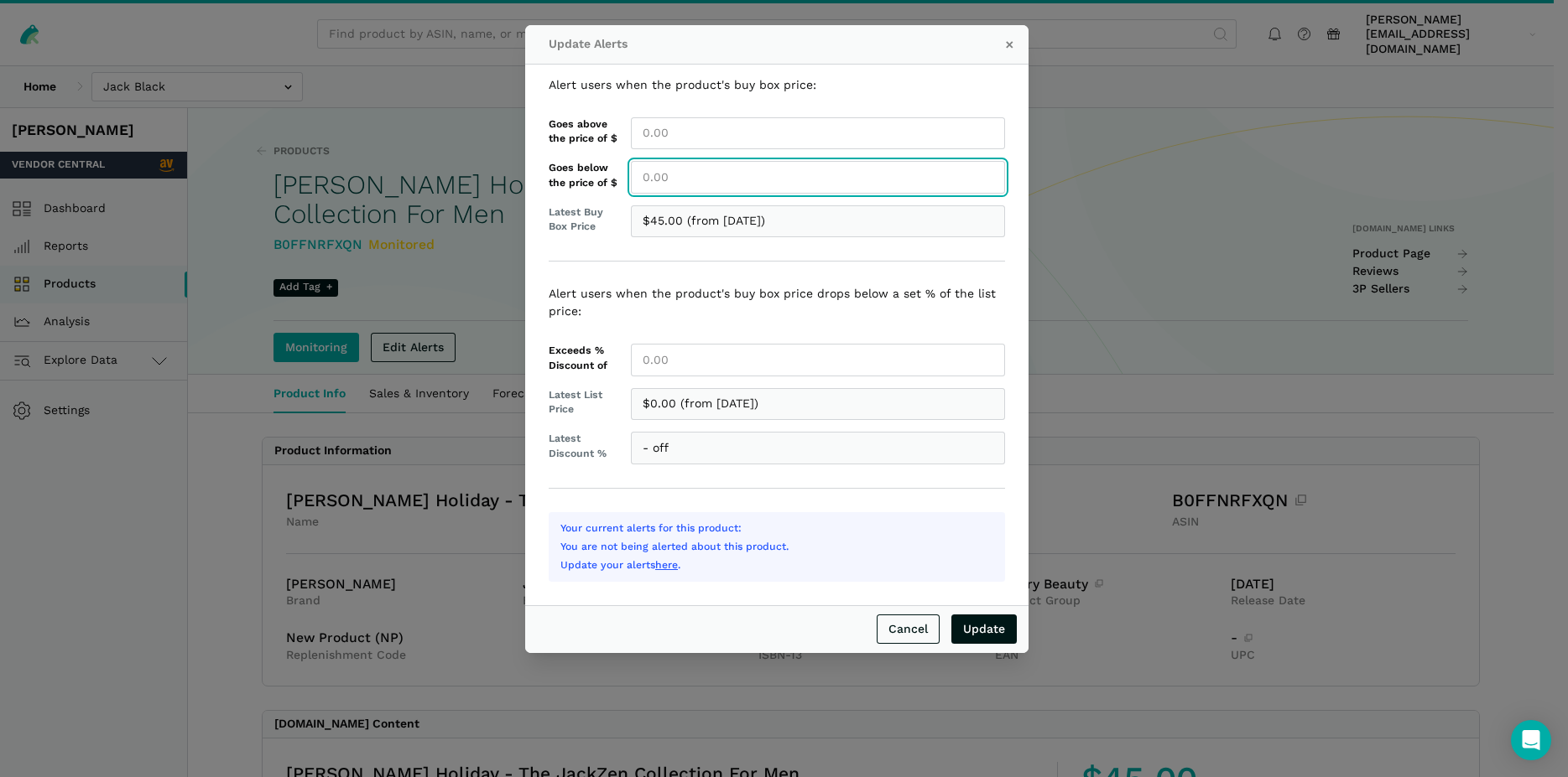
click at [660, 181] on input "Goes below the price of $" at bounding box center [818, 177] width 374 height 33
type input "45.00"
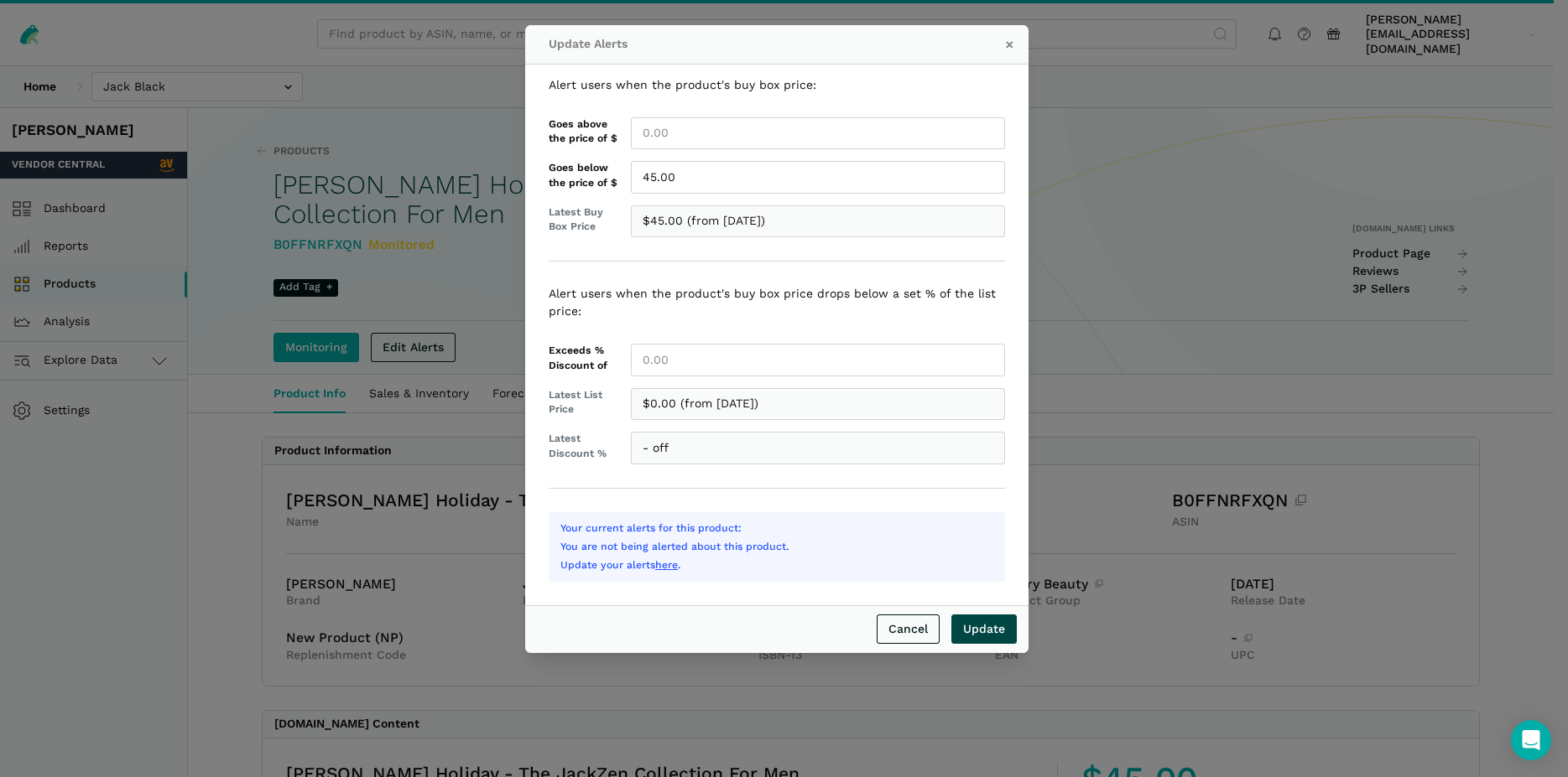
click at [975, 626] on input "Update" at bounding box center [984, 629] width 66 height 29
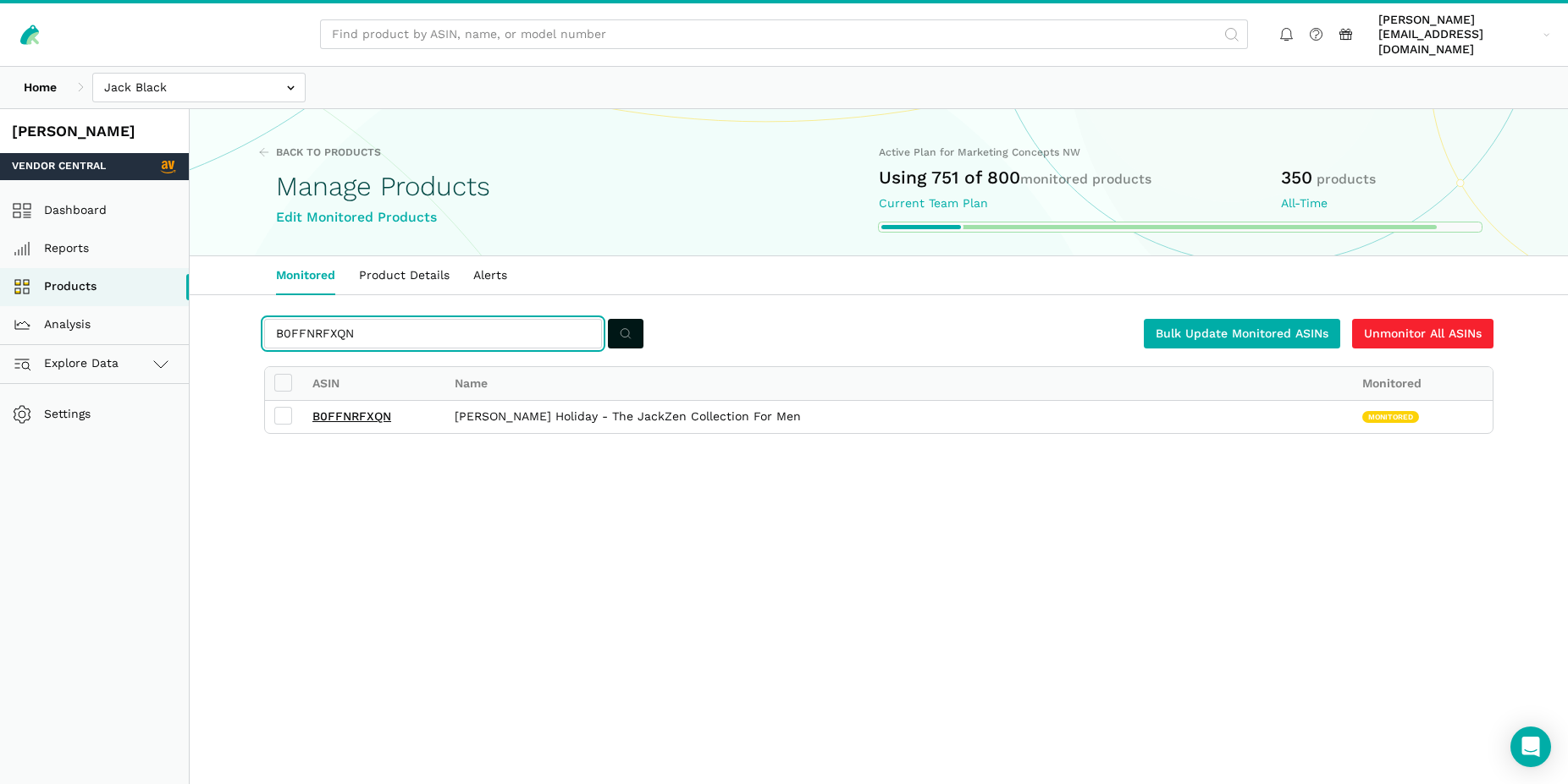
drag, startPoint x: 366, startPoint y: 316, endPoint x: 262, endPoint y: 308, distance: 104.3
click at [264, 319] on input "B0FFNRFXQN" at bounding box center [433, 334] width 338 height 29
paste input "P7C8MS"
type input "B0FFP7C8MS"
click at [619, 319] on button "submit" at bounding box center [625, 334] width 35 height 29
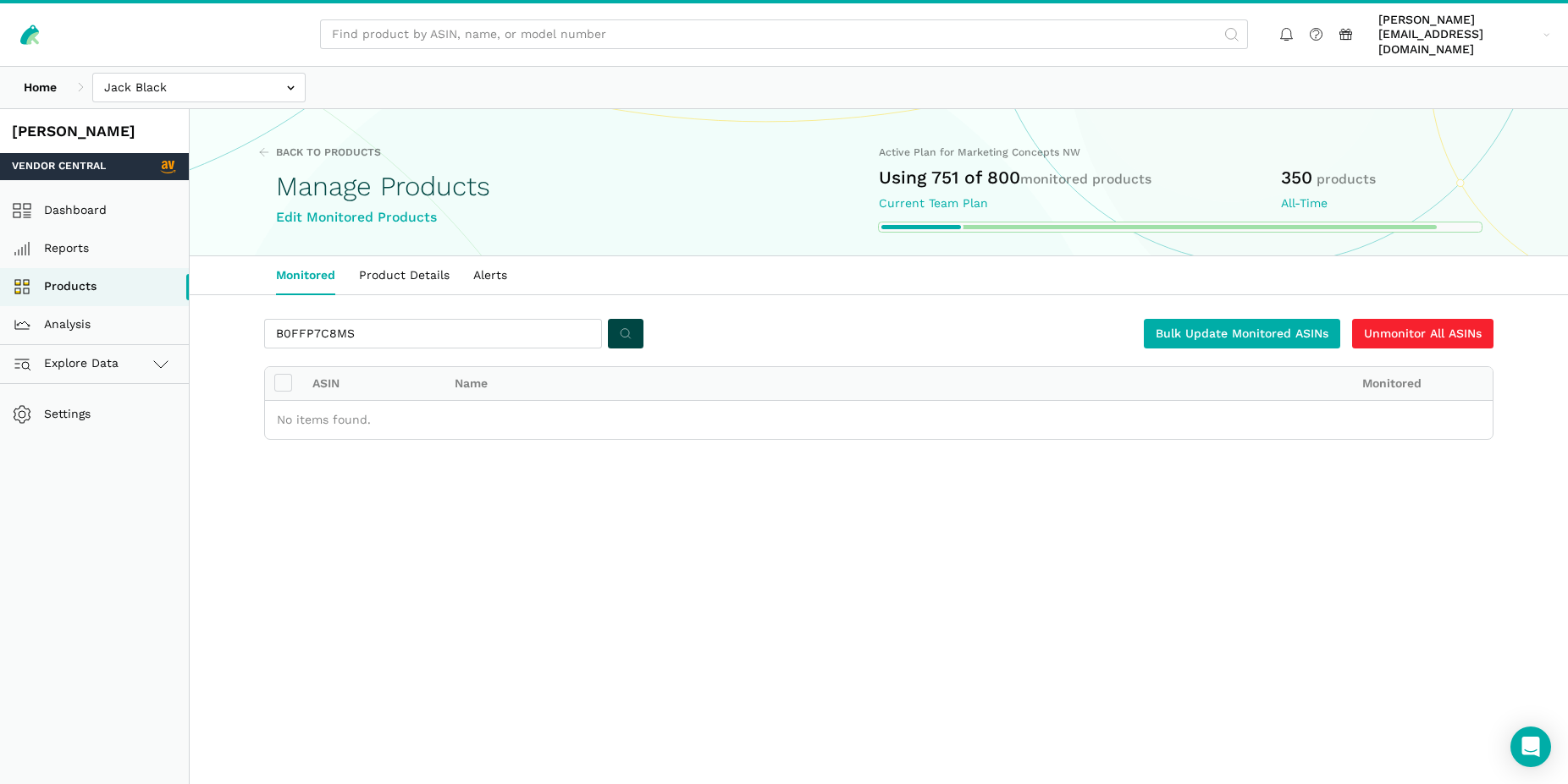
click at [625, 325] on icon "submit" at bounding box center [625, 334] width 12 height 18
click at [320, 264] on link "Monitored" at bounding box center [305, 276] width 83 height 39
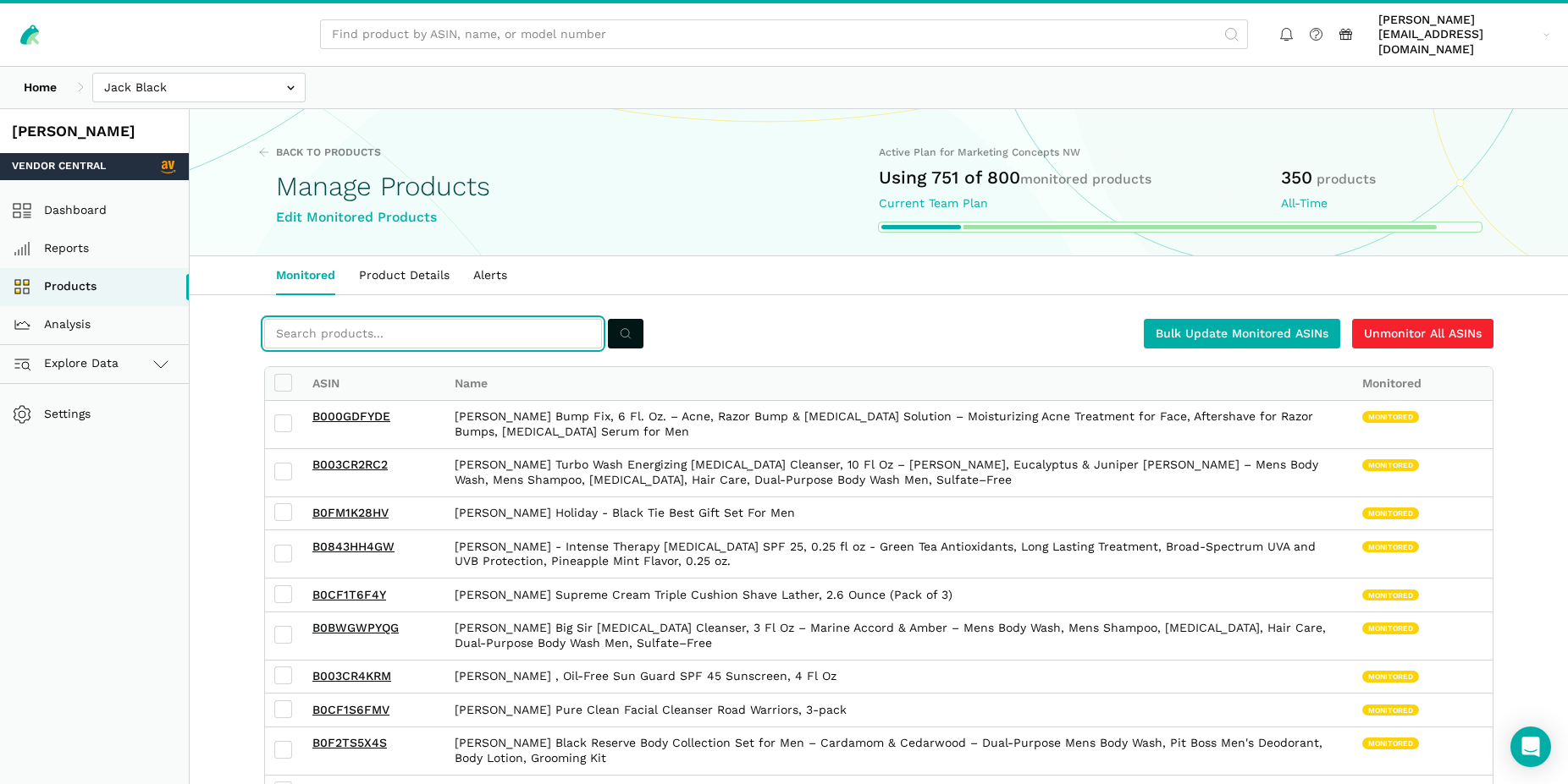
click at [366, 319] on input "text" at bounding box center [433, 334] width 338 height 29
paste input "B0FFP7C8MS"
type input "B0FFP7C8MS"
click at [622, 325] on icon "submit" at bounding box center [625, 334] width 12 height 18
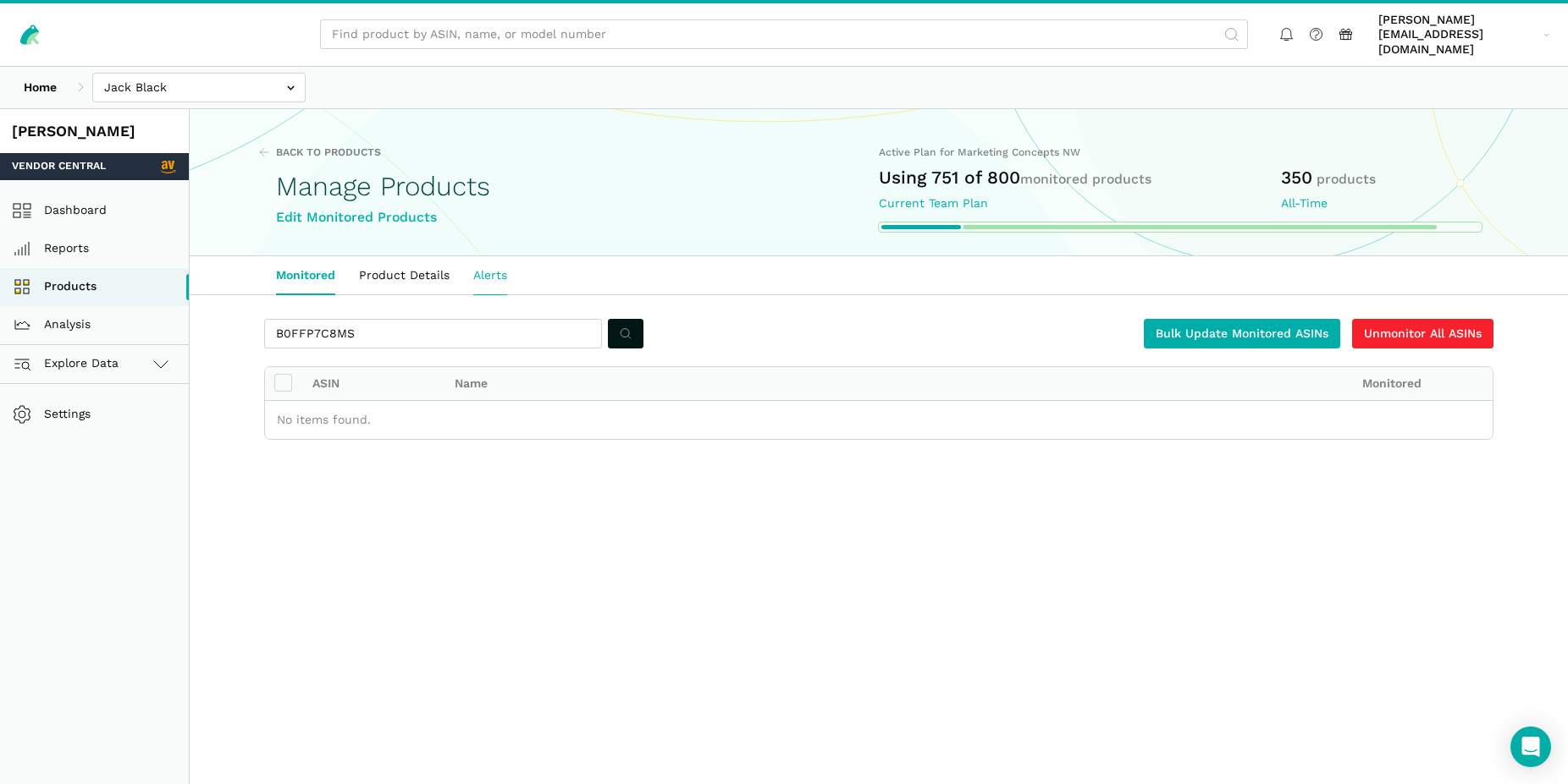
click at [499, 264] on link "Alerts" at bounding box center [489, 276] width 58 height 39
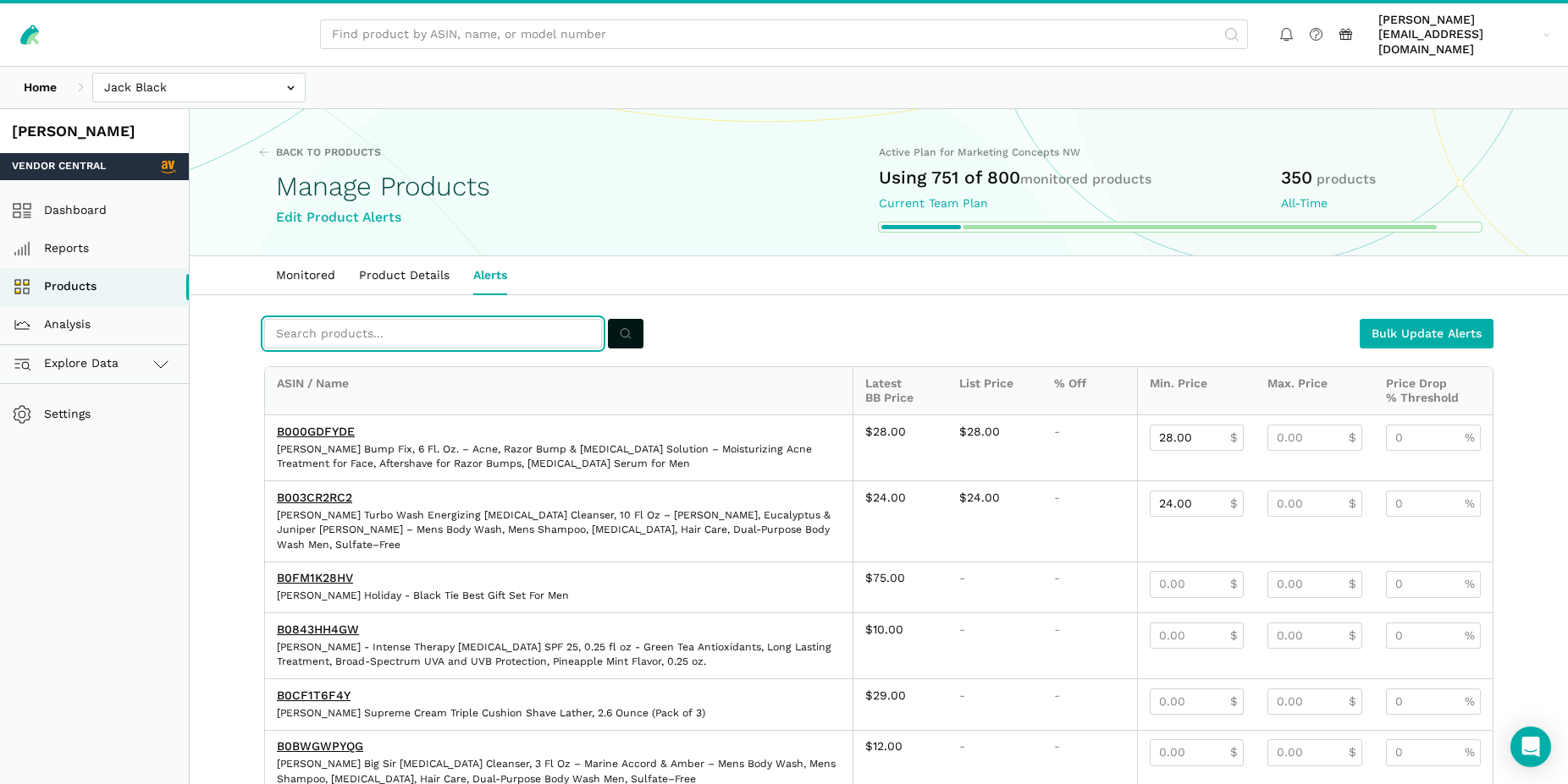
click at [381, 324] on input "text" at bounding box center [433, 334] width 338 height 29
paste input "B0FFP7C8MS"
type input "B0FFP7C8MS"
click at [619, 325] on icon "submit" at bounding box center [625, 334] width 12 height 18
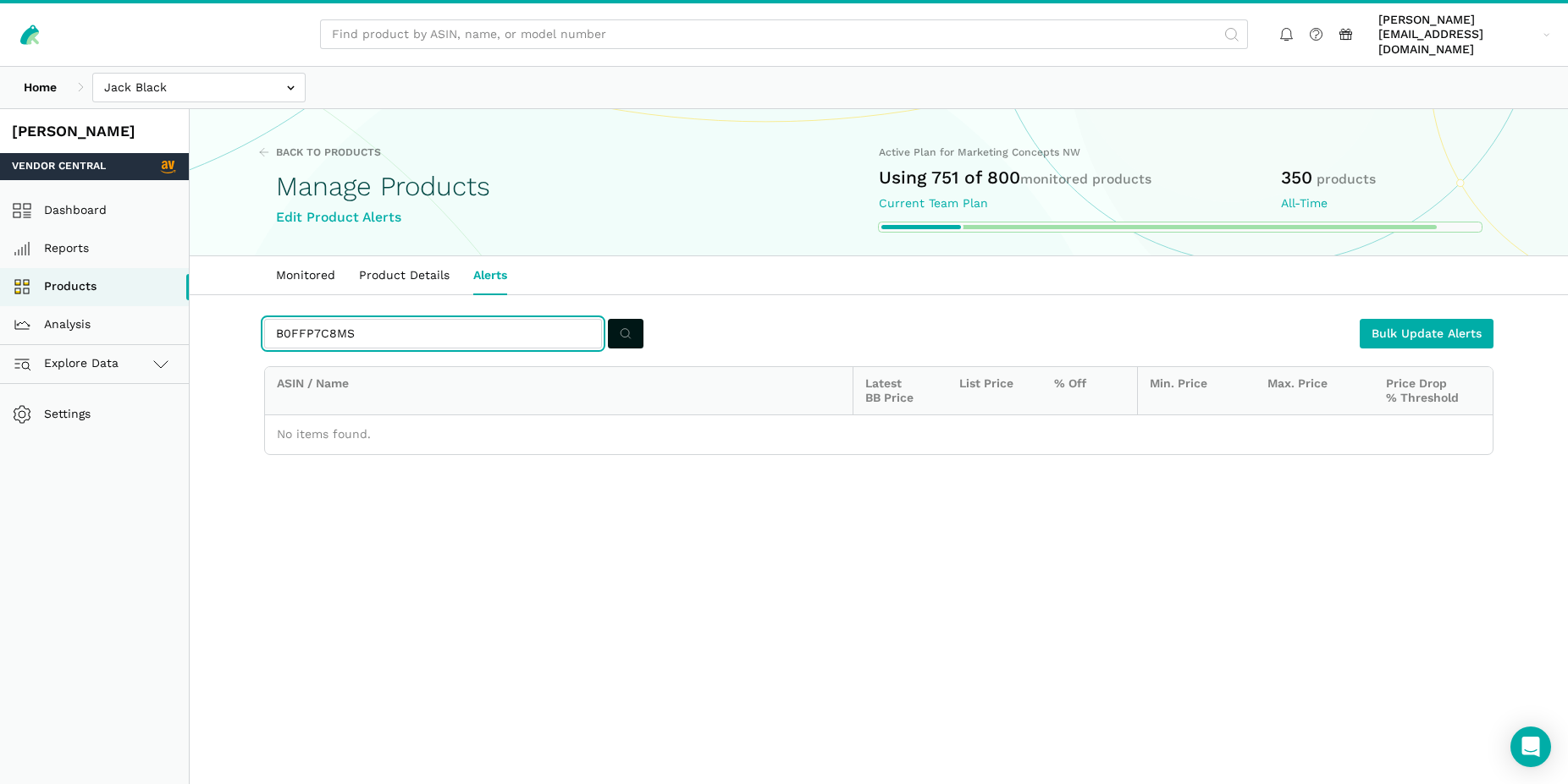
drag, startPoint x: 359, startPoint y: 318, endPoint x: 258, endPoint y: 308, distance: 101.5
click at [264, 319] on input "B0FFP7C8MS" at bounding box center [433, 334] width 338 height 29
paste input "154J6"
type input "B0FFP154J6"
click at [618, 319] on button "submit" at bounding box center [625, 334] width 35 height 29
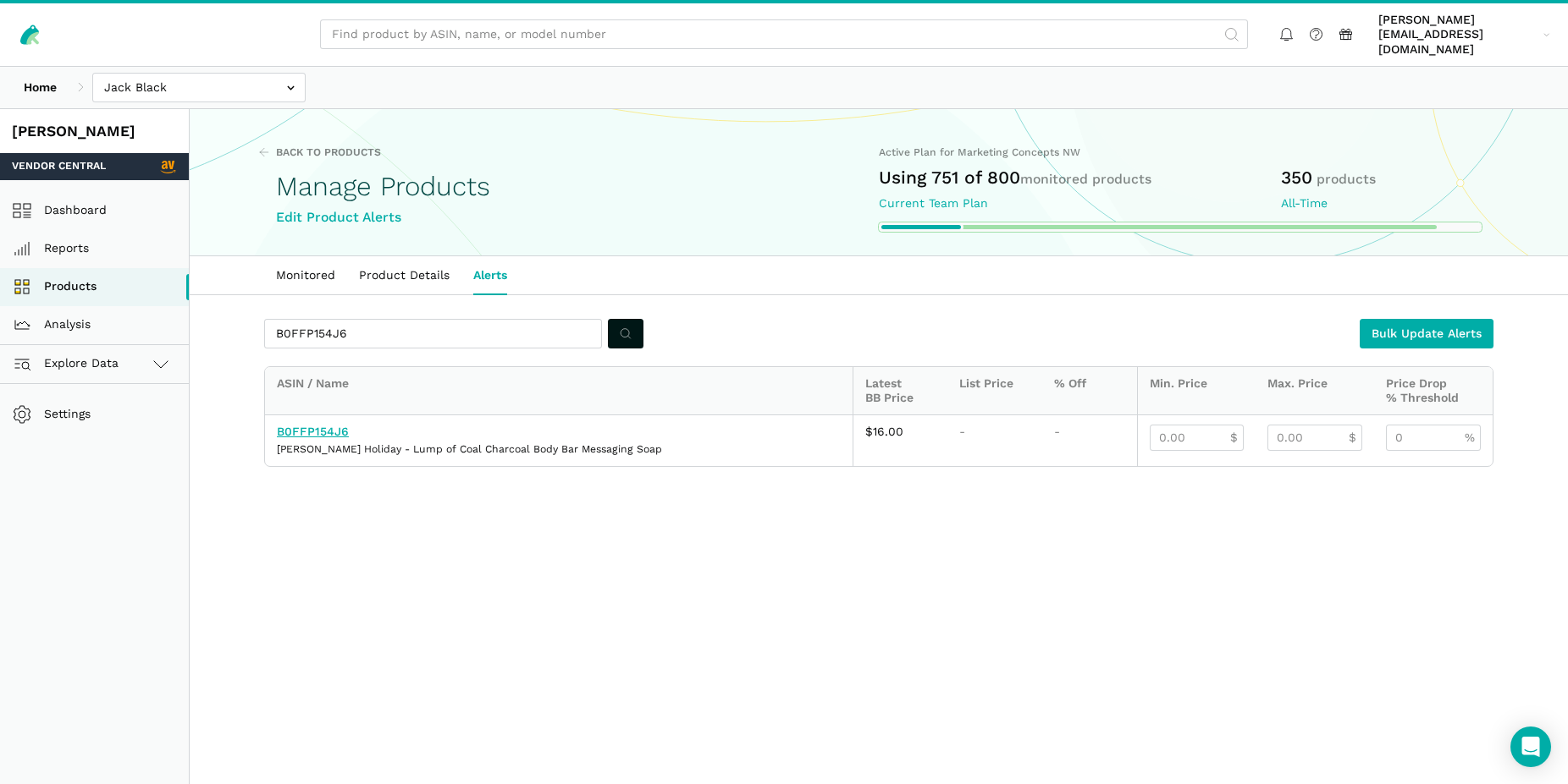
click at [326, 425] on link "B0FFP154J6" at bounding box center [313, 432] width 72 height 14
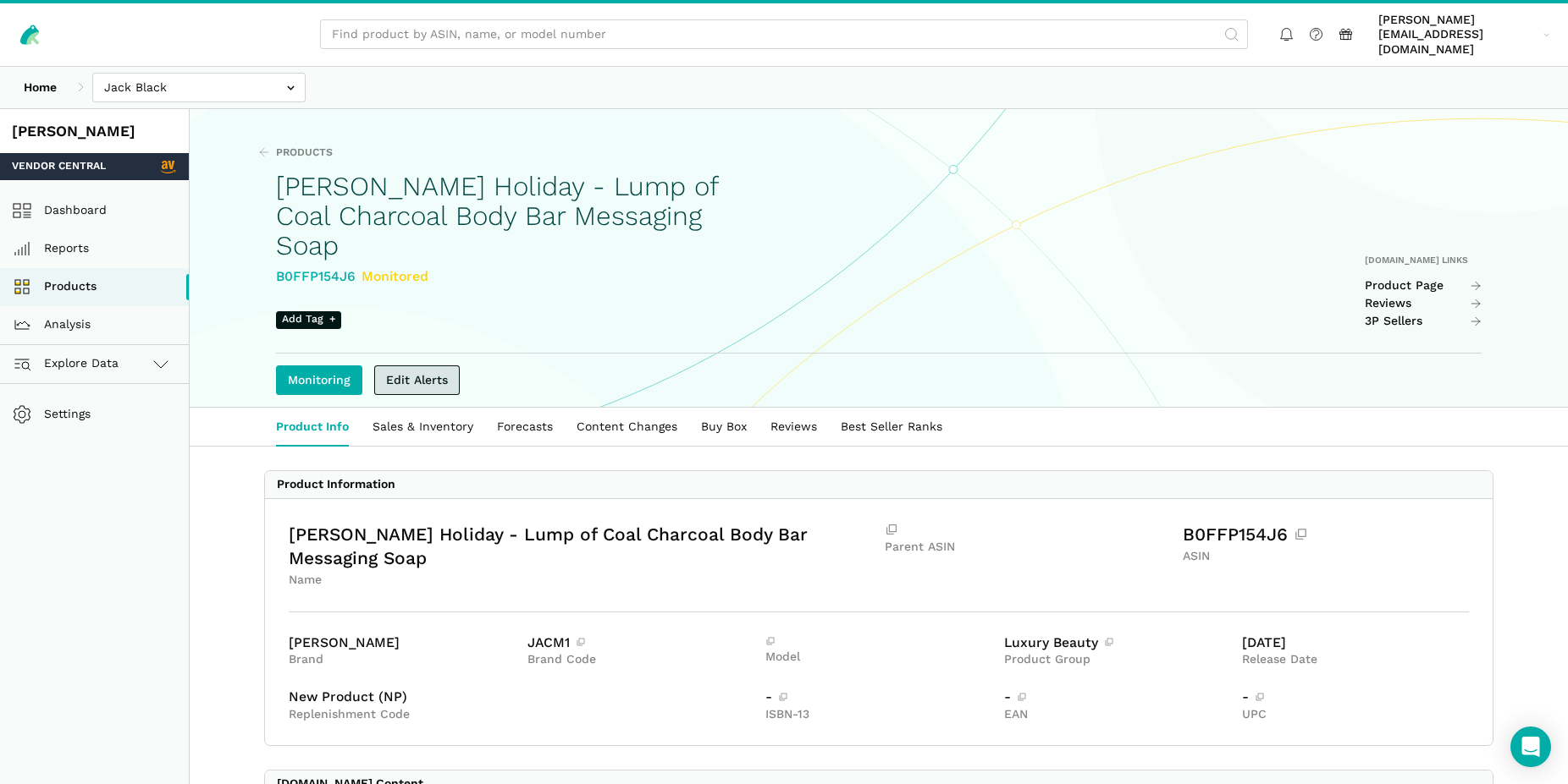
click at [422, 365] on link "Edit Alerts" at bounding box center [417, 380] width 86 height 29
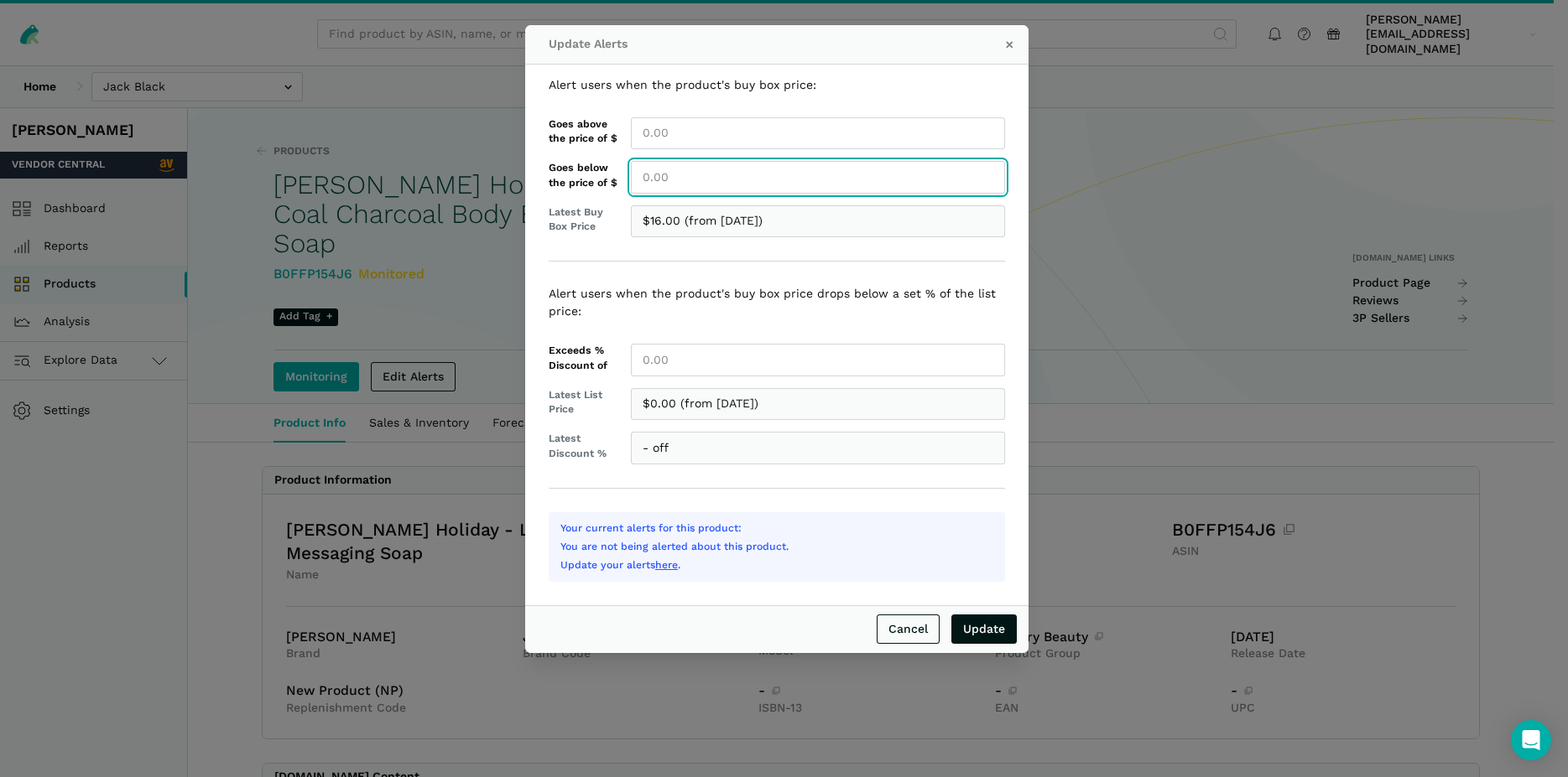
drag, startPoint x: 681, startPoint y: 173, endPoint x: 638, endPoint y: 177, distance: 43.2
click at [638, 177] on input "Goes below the price of $" at bounding box center [818, 177] width 374 height 33
type input "16.00"
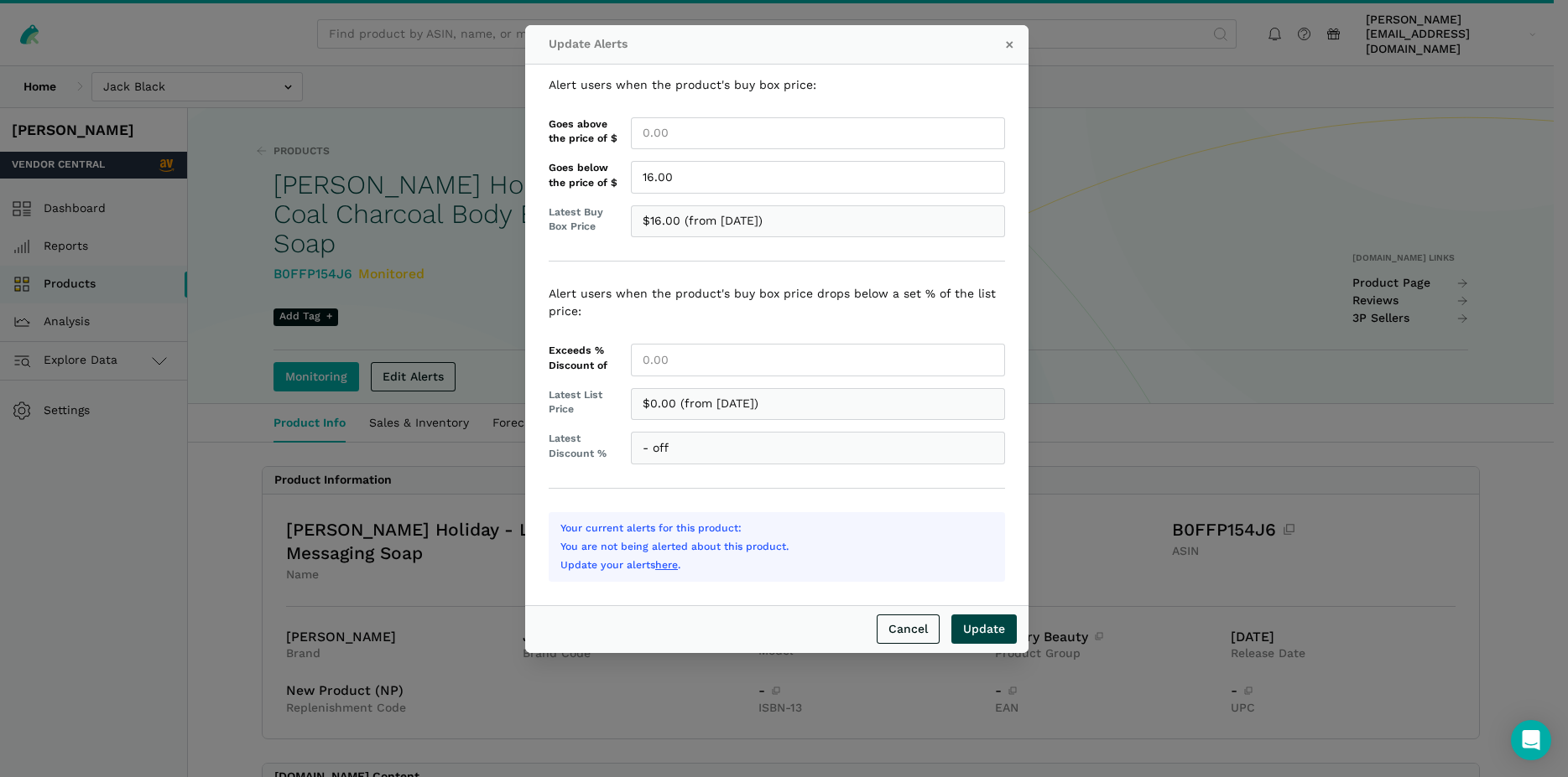
click at [995, 632] on input "Update" at bounding box center [984, 629] width 66 height 29
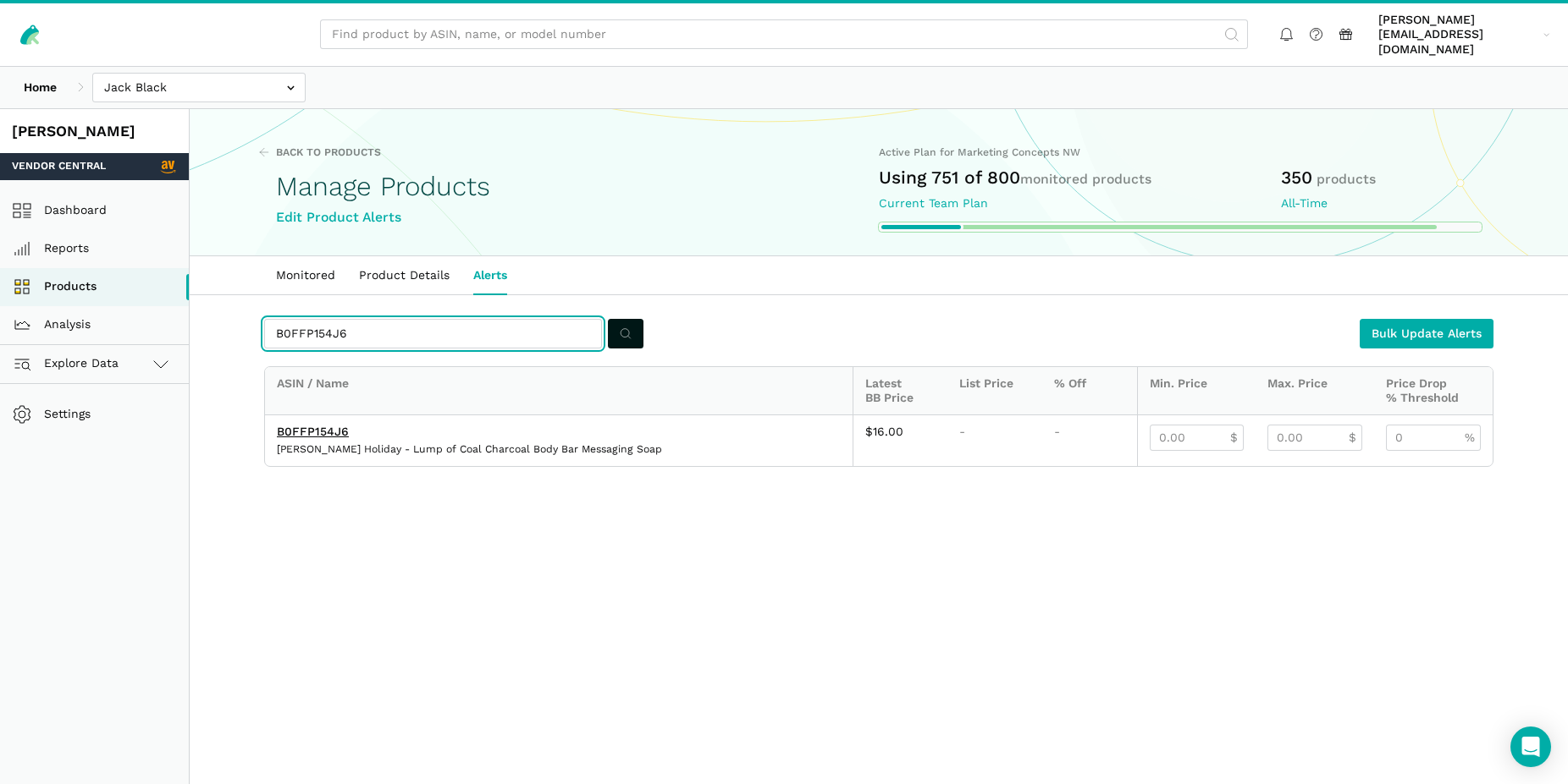
drag, startPoint x: 361, startPoint y: 316, endPoint x: 275, endPoint y: 320, distance: 86.1
click at [275, 320] on input "B0FFP154J6" at bounding box center [433, 334] width 338 height 29
paste input "NY35R1"
type input "B0FFNY35R1"
click at [619, 325] on icon "submit" at bounding box center [625, 334] width 12 height 18
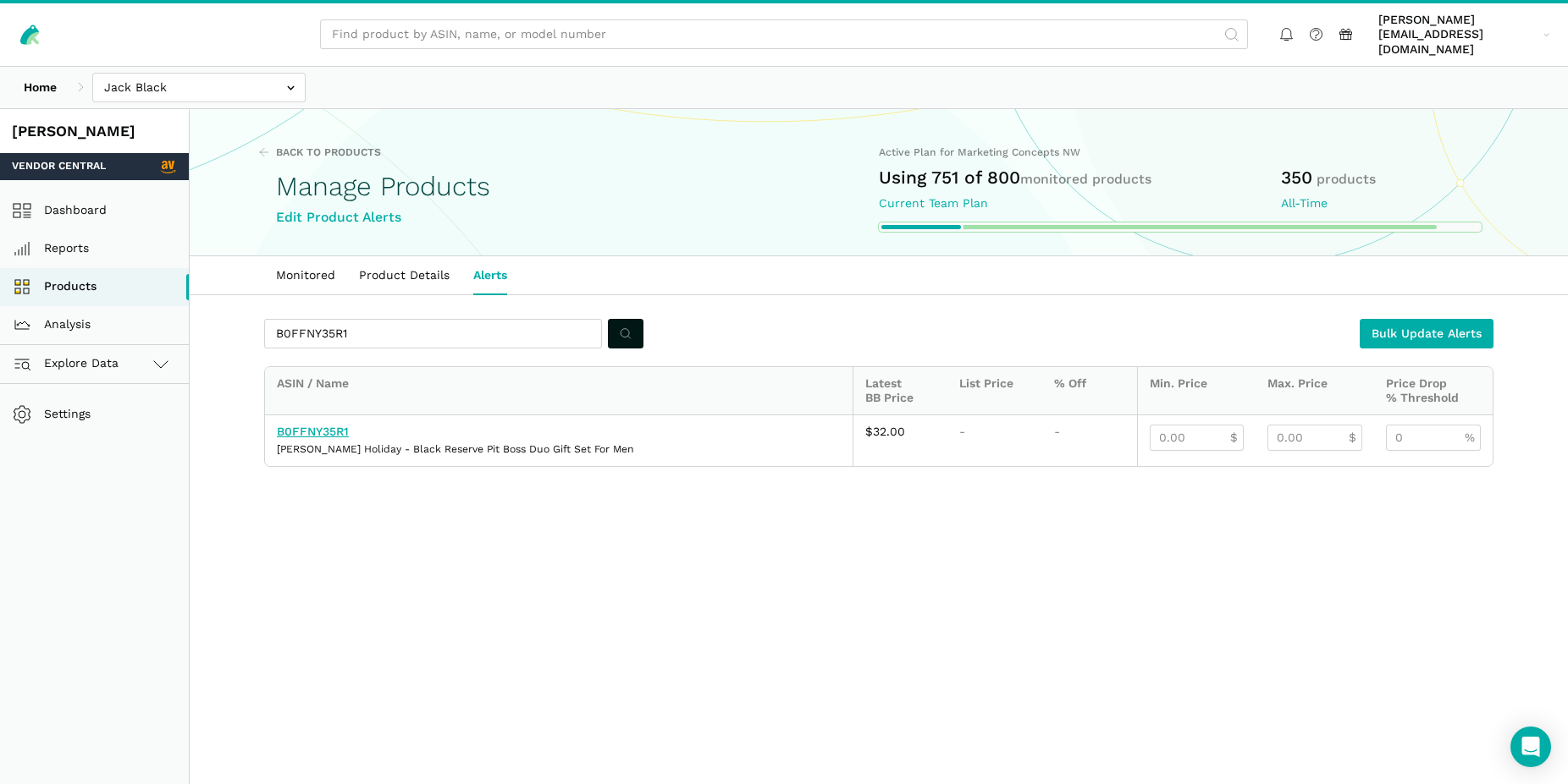
click at [320, 425] on link "B0FFNY35R1" at bounding box center [313, 432] width 72 height 14
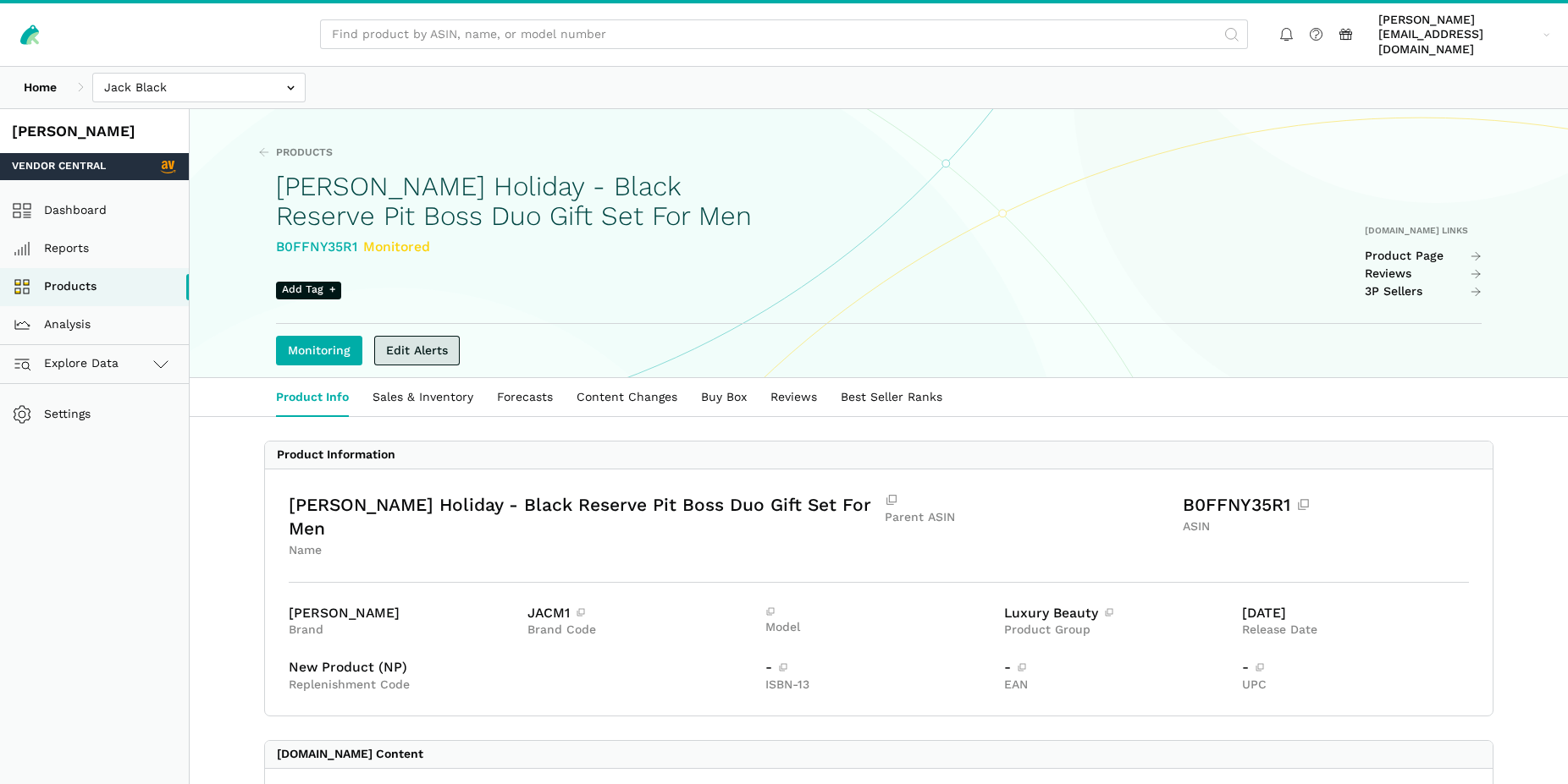
click at [446, 336] on link "Edit Alerts" at bounding box center [417, 351] width 86 height 29
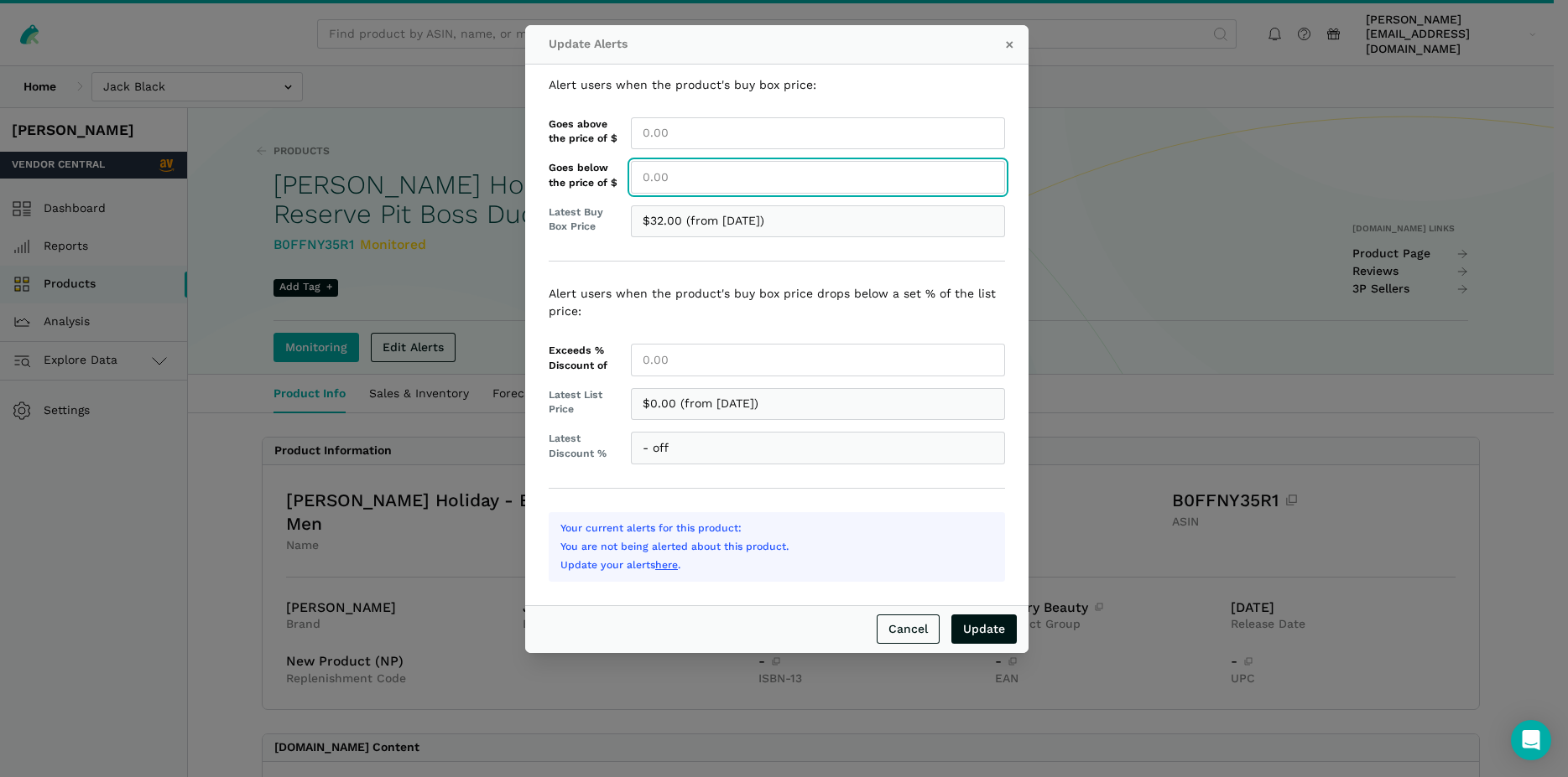
click at [678, 182] on input "Goes below the price of $" at bounding box center [818, 177] width 374 height 33
type input "32.00"
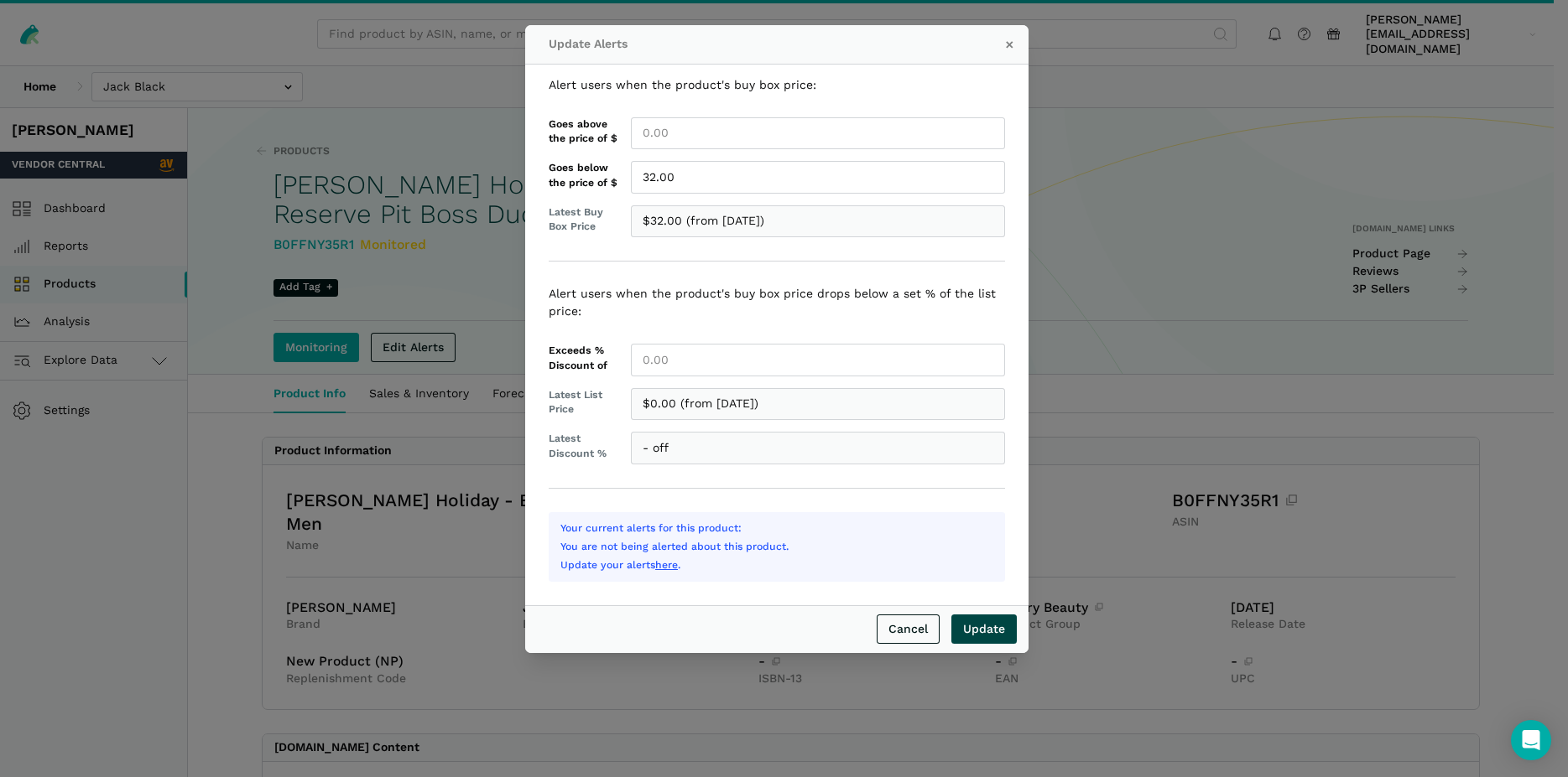
click at [963, 625] on input "Update" at bounding box center [984, 629] width 66 height 29
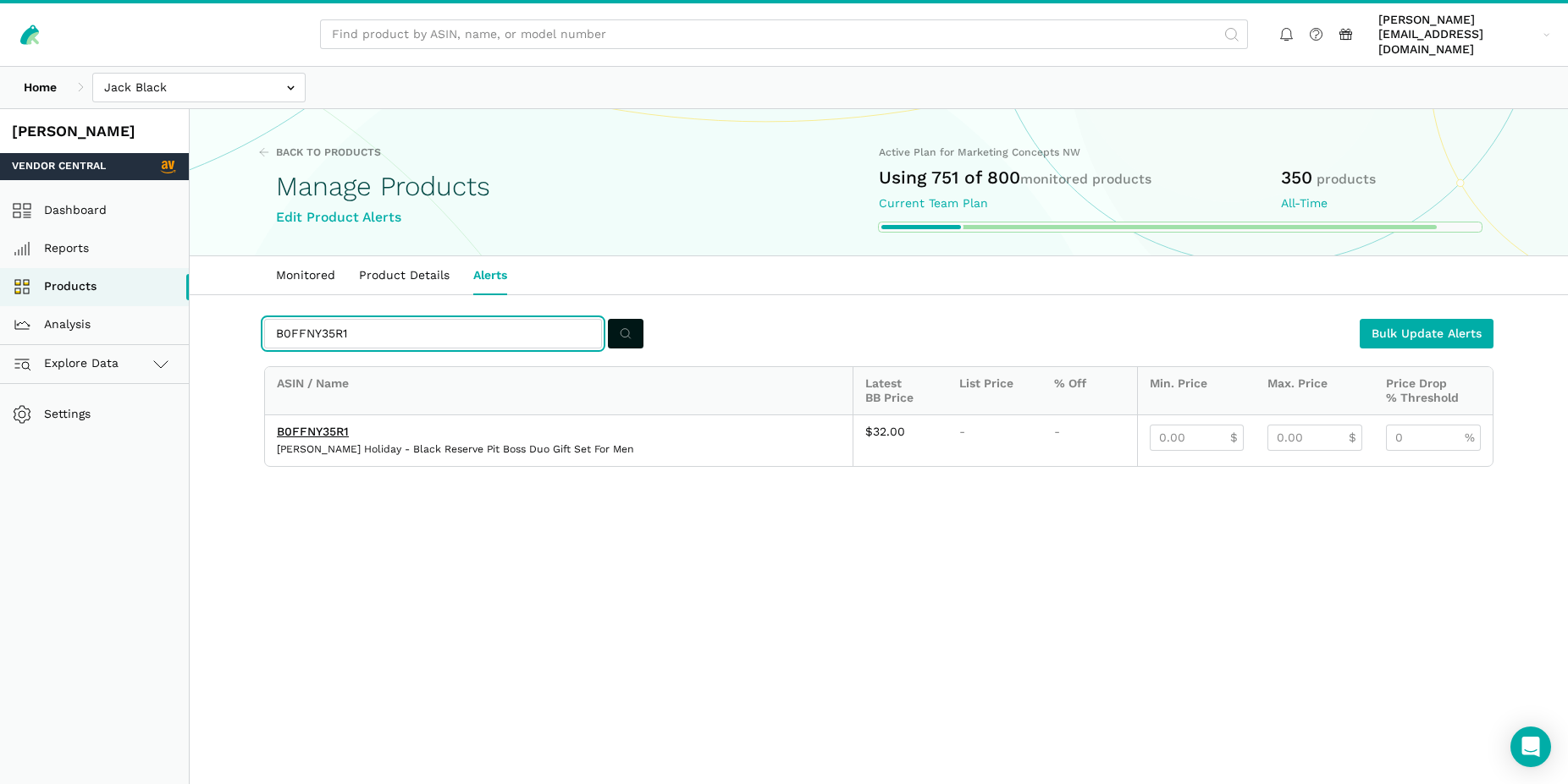
drag, startPoint x: 358, startPoint y: 316, endPoint x: 256, endPoint y: 313, distance: 102.0
click at [264, 319] on input "B0FFNY35R1" at bounding box center [433, 334] width 338 height 29
paste input "PC6KJ6"
type input "B0FFPC6KJ6"
click at [618, 319] on button "submit" at bounding box center [625, 334] width 35 height 29
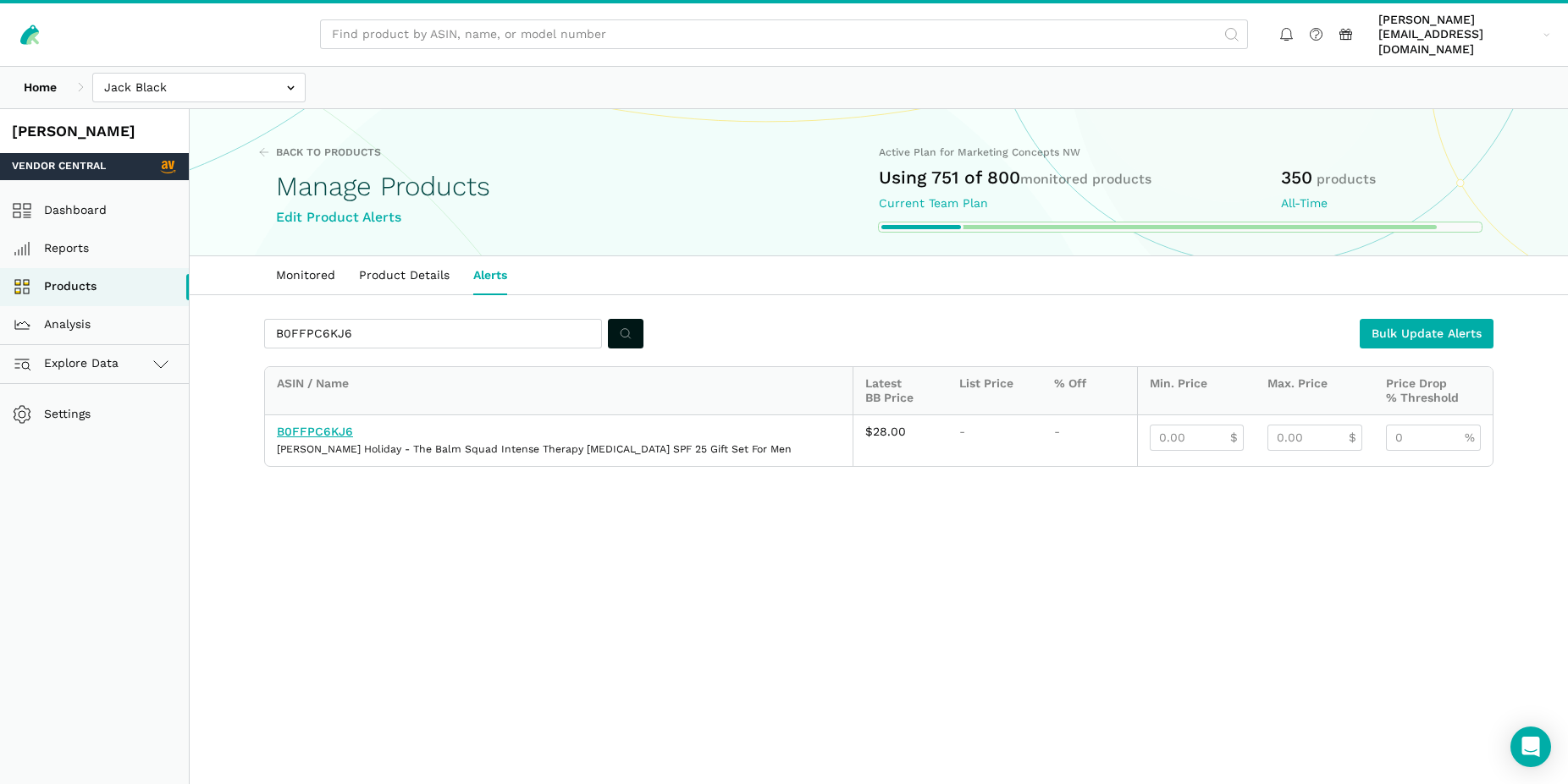
click at [336, 425] on link "B0FFPC6KJ6" at bounding box center [315, 432] width 76 height 14
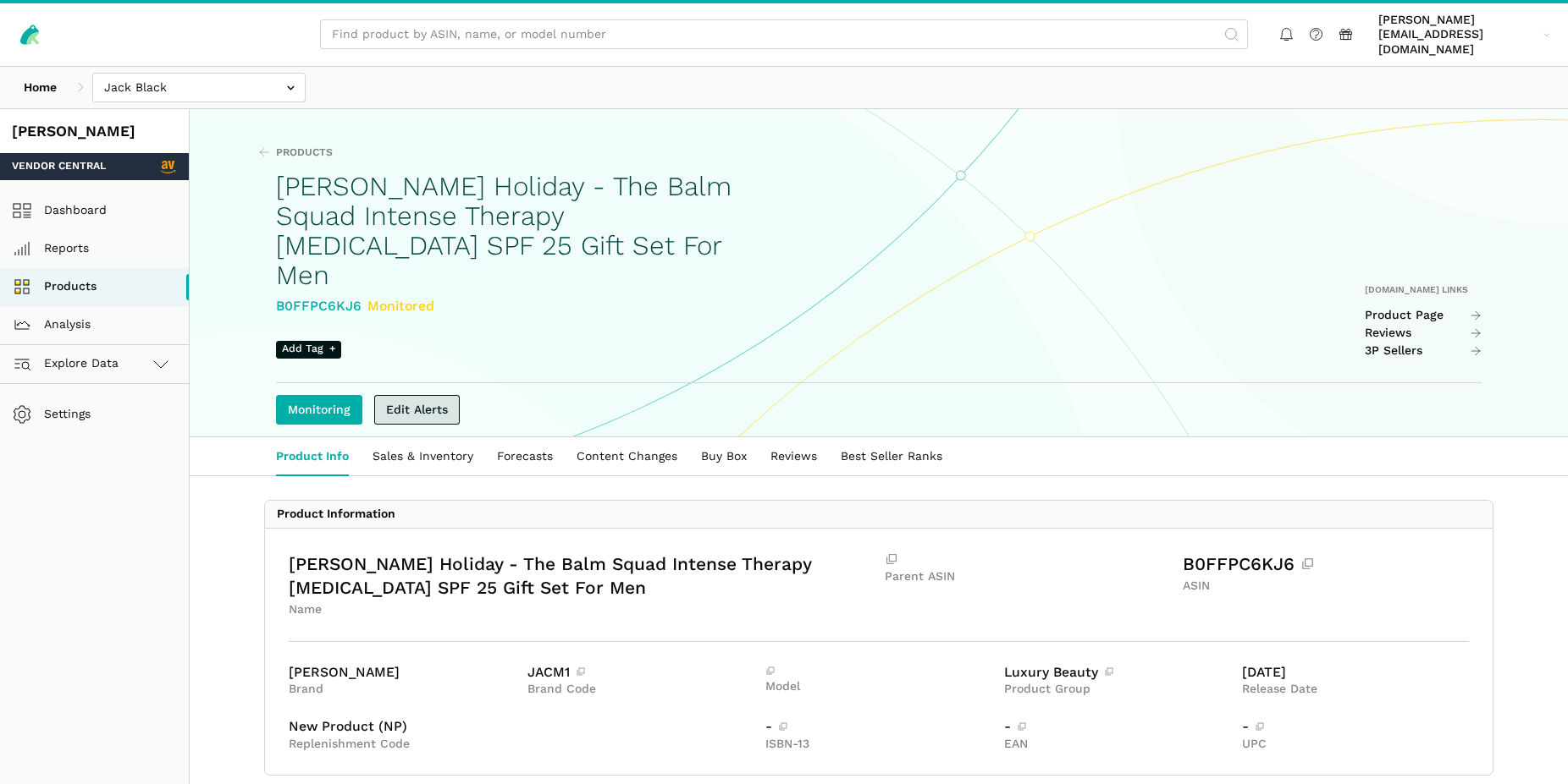
click at [435, 395] on link "Edit Alerts" at bounding box center [417, 410] width 86 height 29
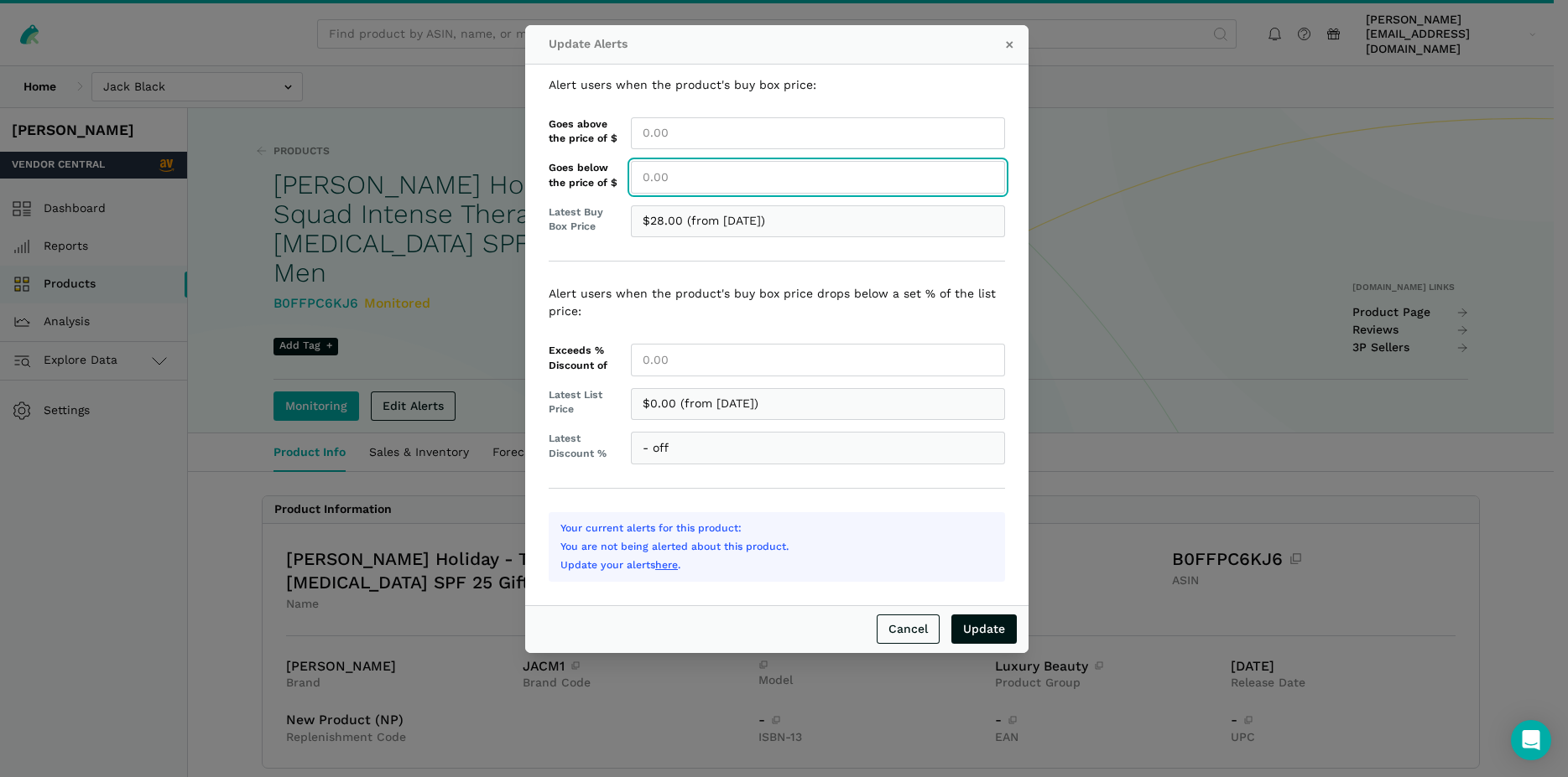
click at [665, 178] on input "Goes below the price of $" at bounding box center [818, 177] width 374 height 33
type input "28.00"
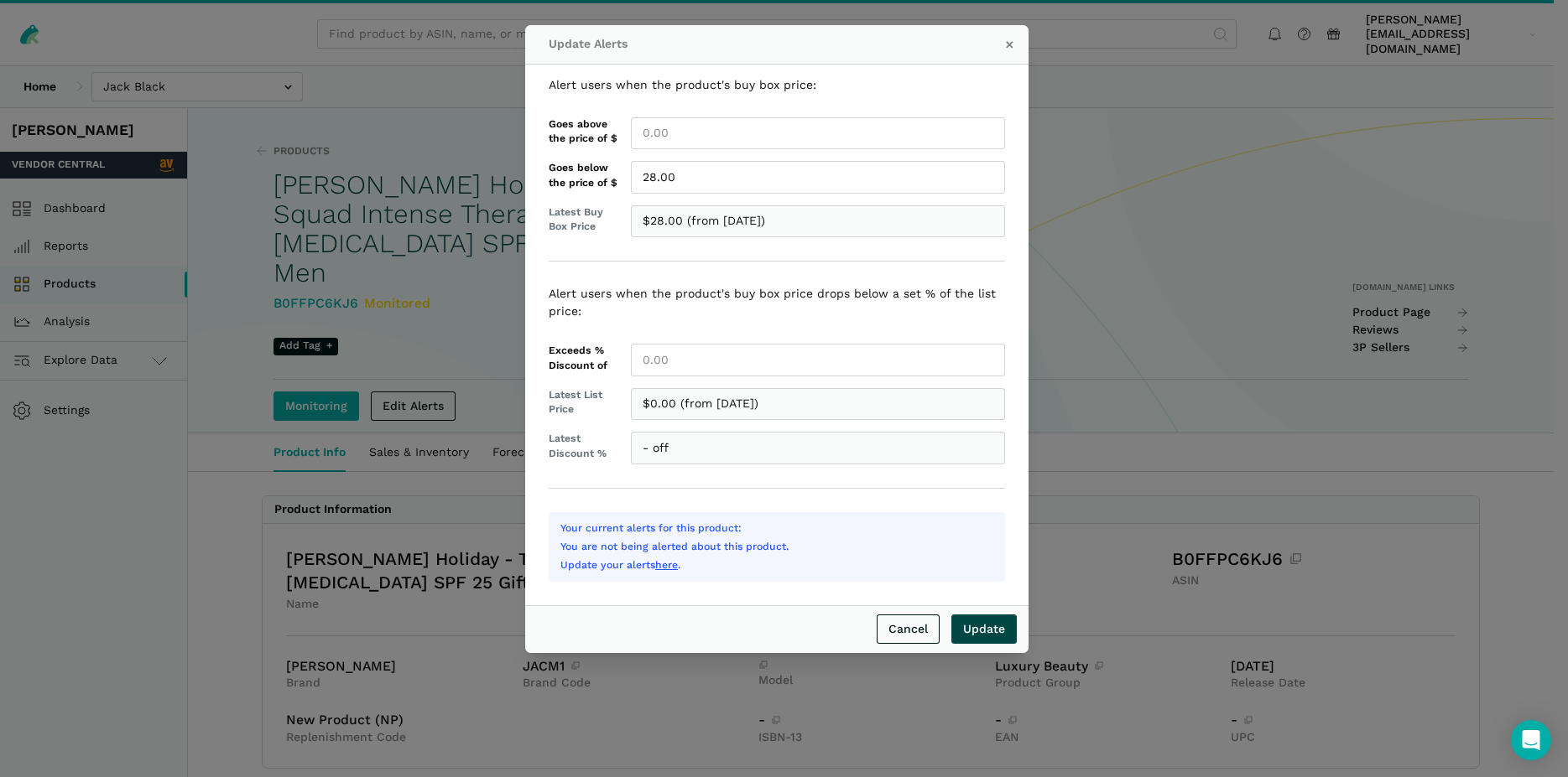
click at [981, 630] on input "Update" at bounding box center [984, 629] width 66 height 29
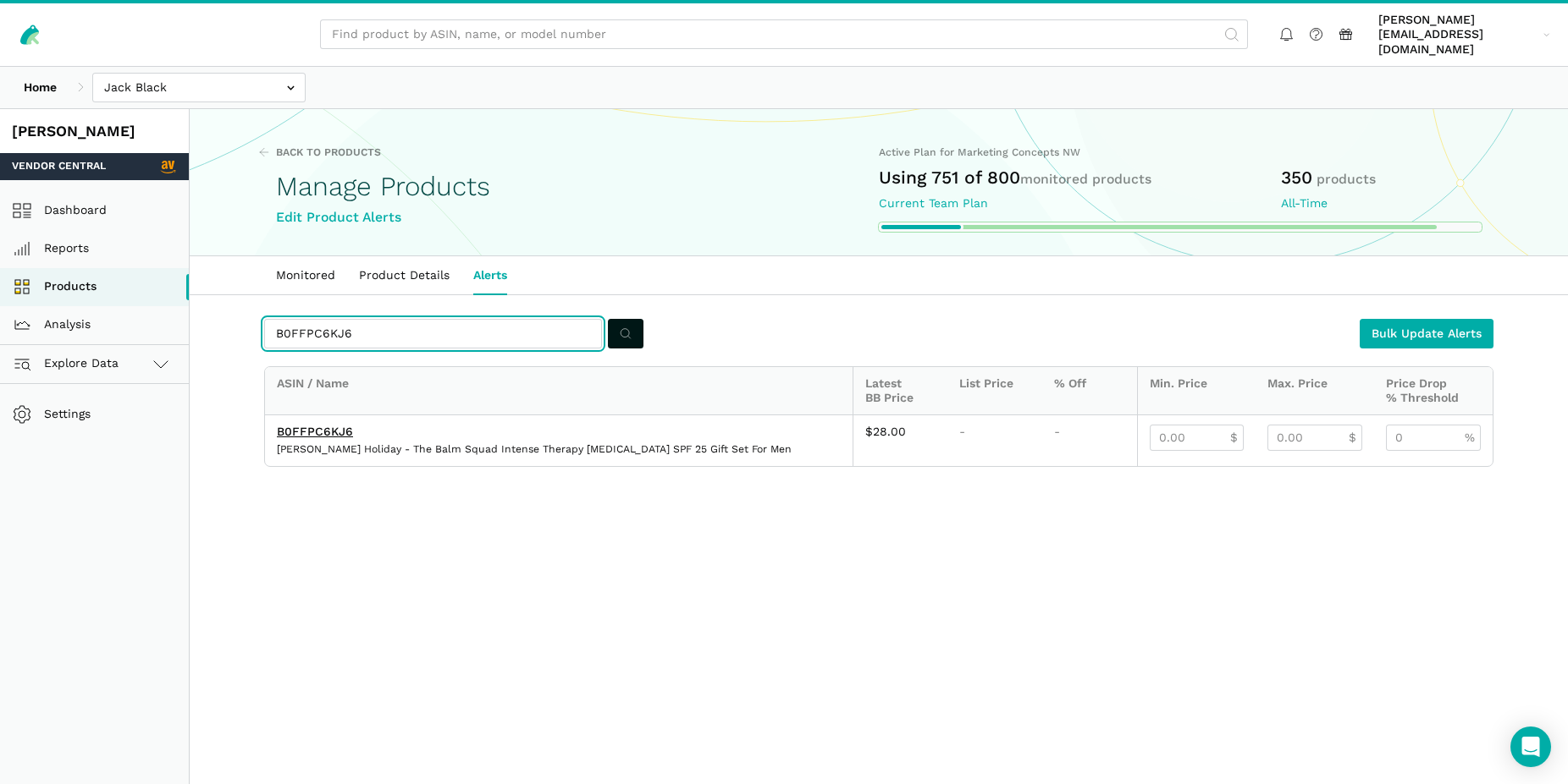
drag, startPoint x: 355, startPoint y: 322, endPoint x: 263, endPoint y: 312, distance: 92.5
click at [264, 319] on input "B0FFPC6KJ6" at bounding box center [433, 334] width 338 height 29
paste input "R14QV"
type input "B0FFPR14QV"
click at [624, 325] on icon "submit" at bounding box center [625, 334] width 12 height 18
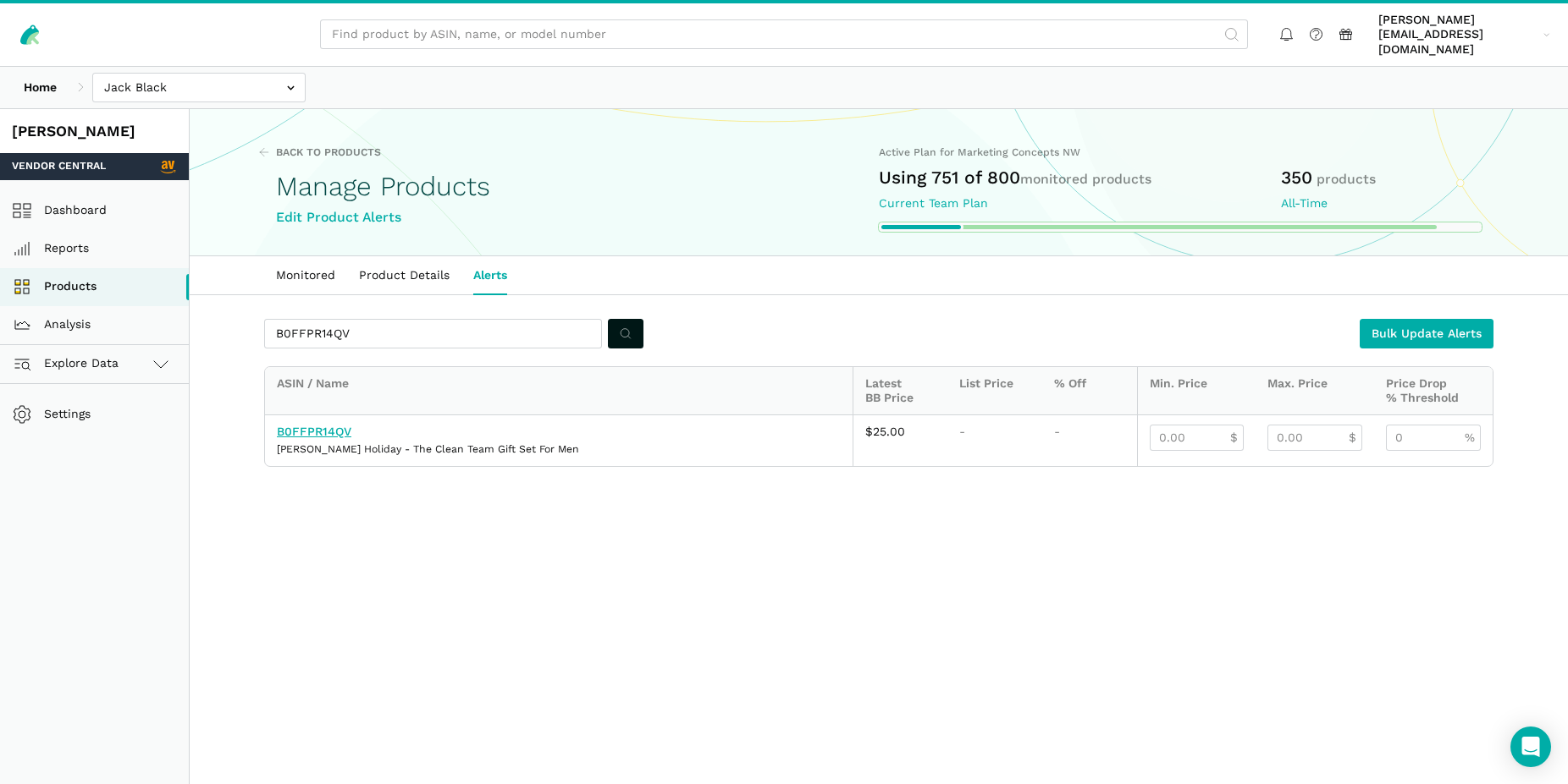
click at [346, 425] on link "B0FFPR14QV" at bounding box center [314, 432] width 74 height 14
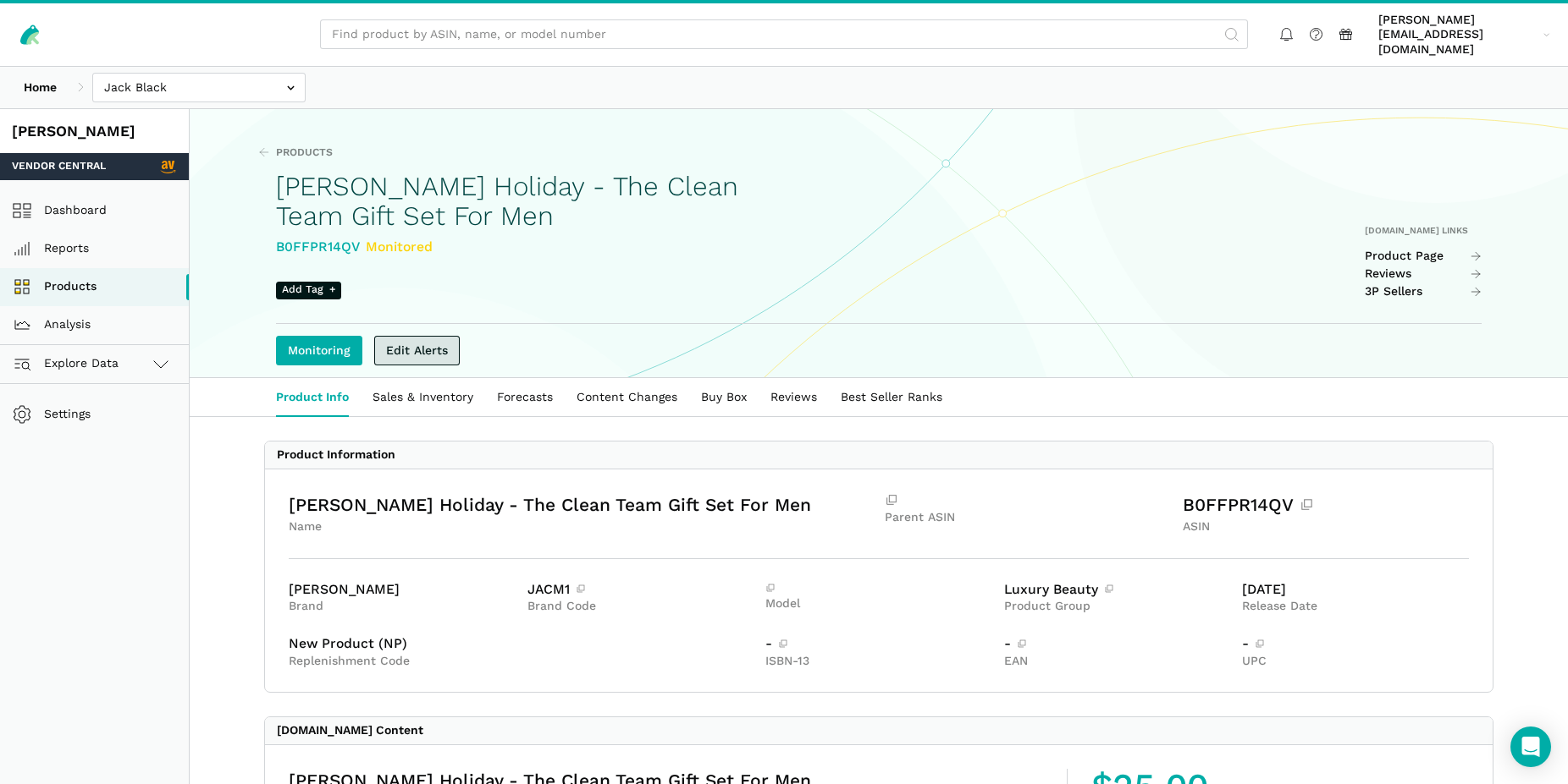
click at [436, 336] on link "Edit Alerts" at bounding box center [417, 351] width 86 height 29
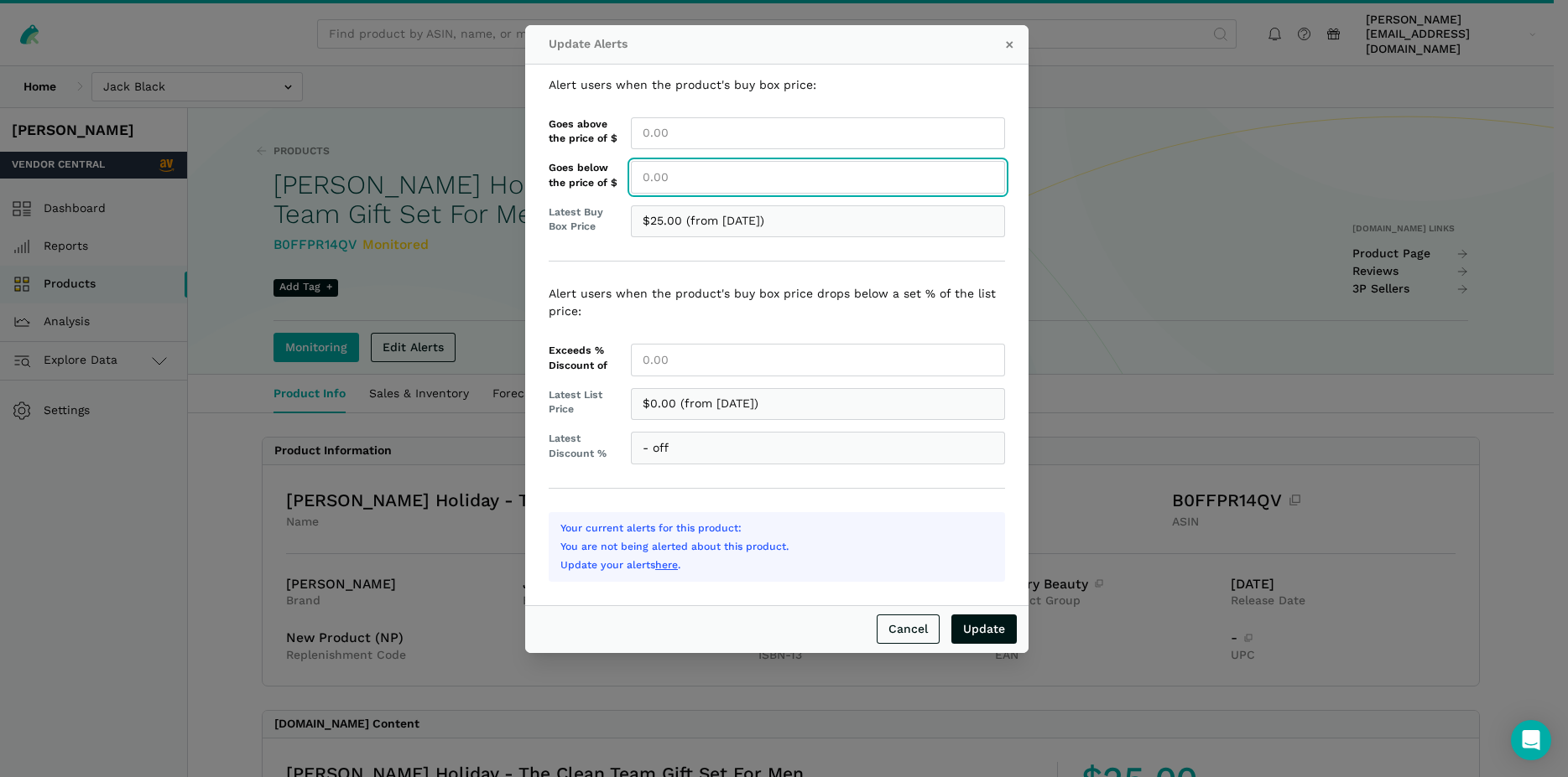
click at [672, 184] on input "Goes below the price of $" at bounding box center [818, 177] width 374 height 33
type input "25.00"
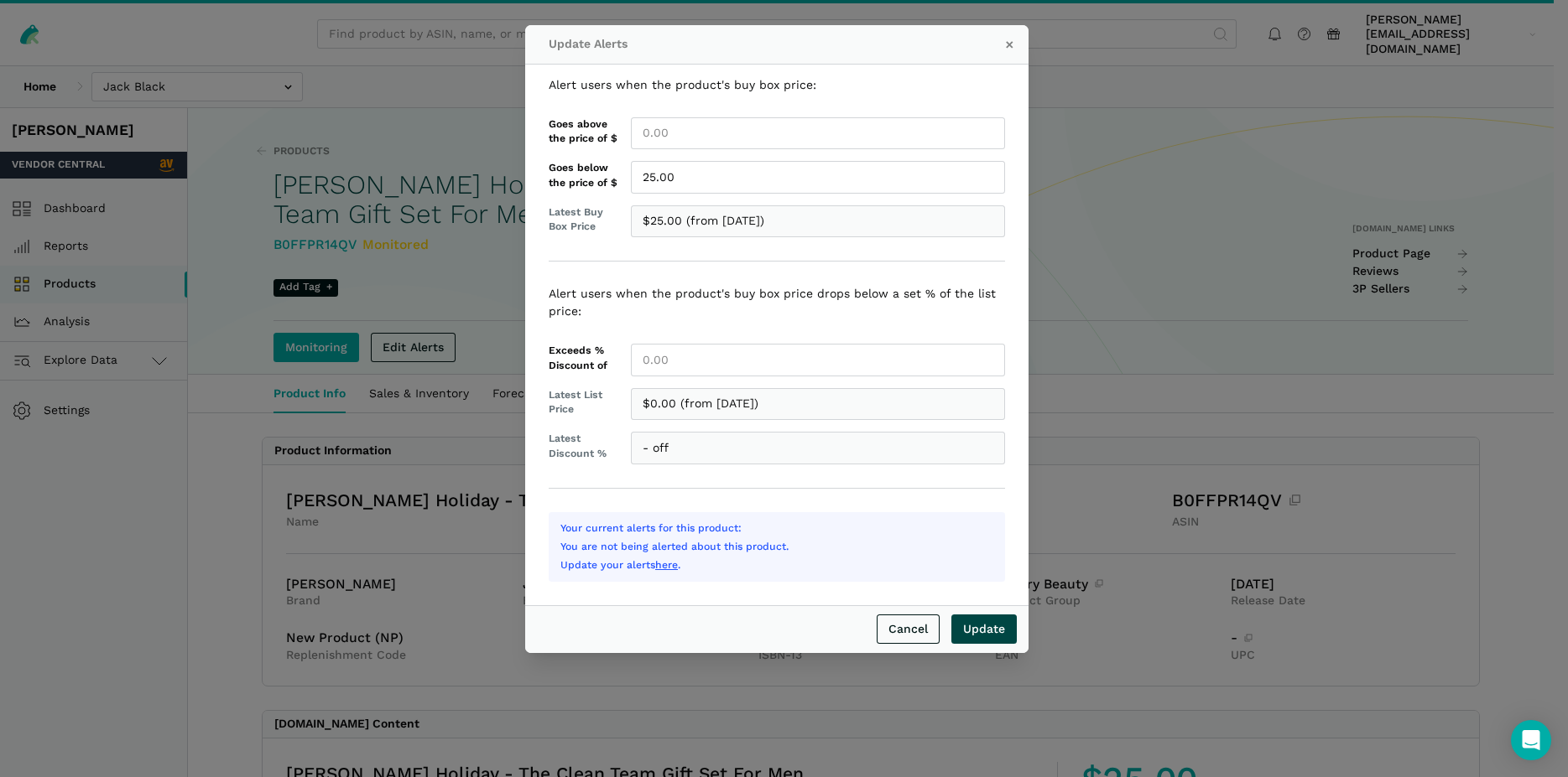
click at [986, 633] on input "Update" at bounding box center [984, 629] width 66 height 29
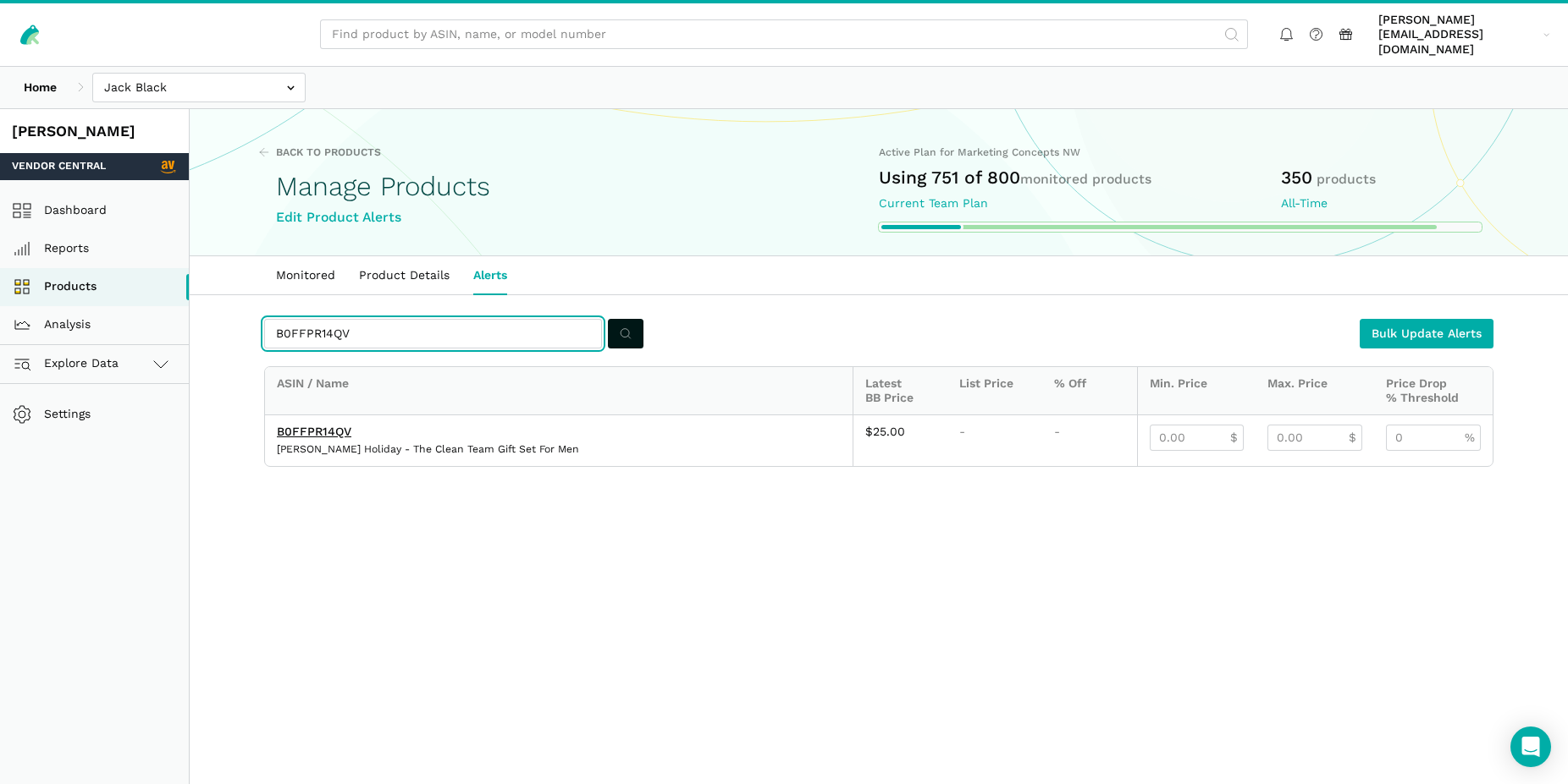
drag, startPoint x: 362, startPoint y: 311, endPoint x: 263, endPoint y: 307, distance: 99.1
click at [264, 319] on input "B0FFPR14QV" at bounding box center [433, 334] width 338 height 29
paste input "M1K28H"
type input "B0FM1K28HV"
click at [626, 329] on circle "submit" at bounding box center [624, 333] width 9 height 9
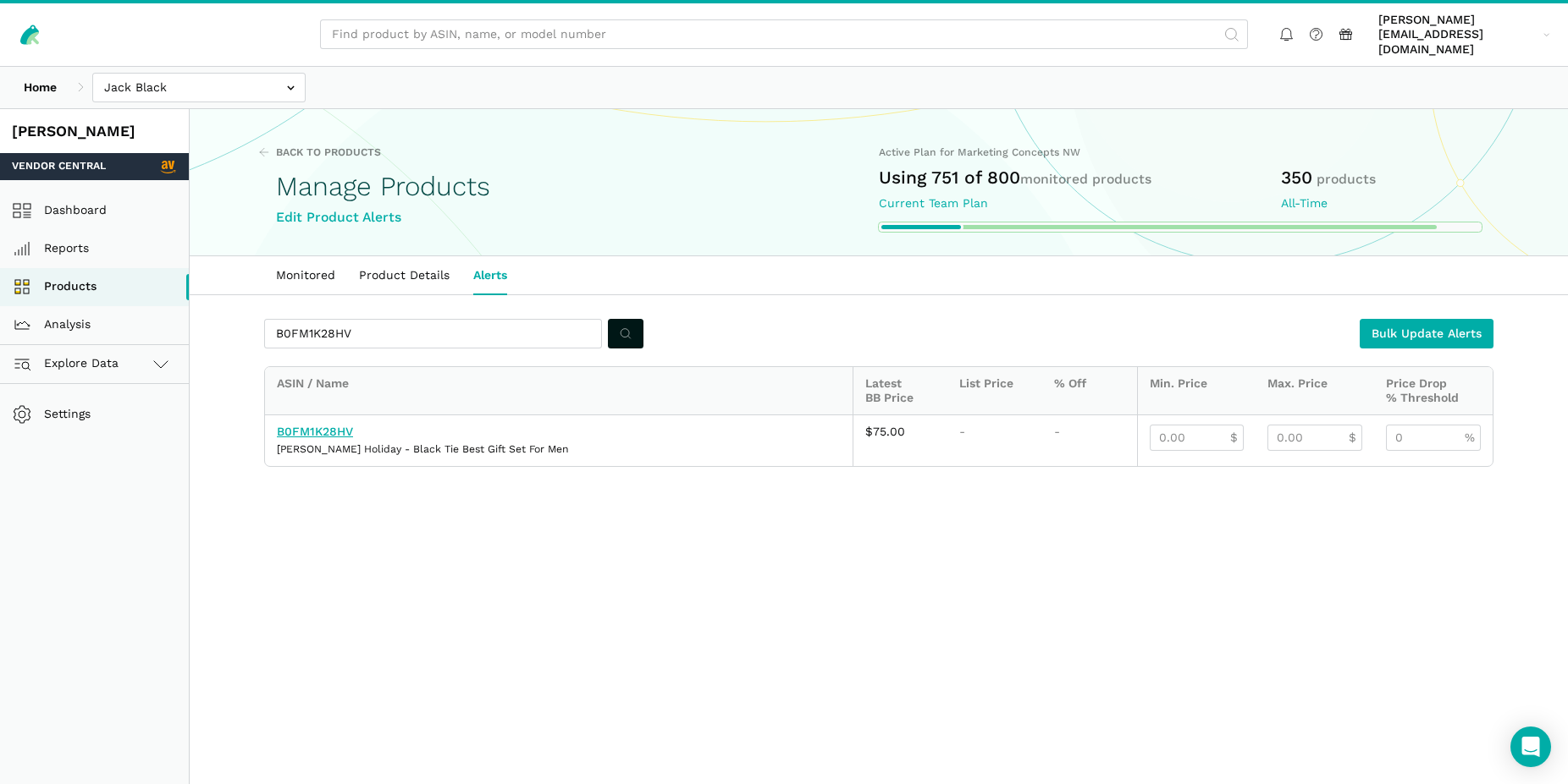
click at [321, 425] on link "B0FM1K28HV" at bounding box center [315, 432] width 76 height 14
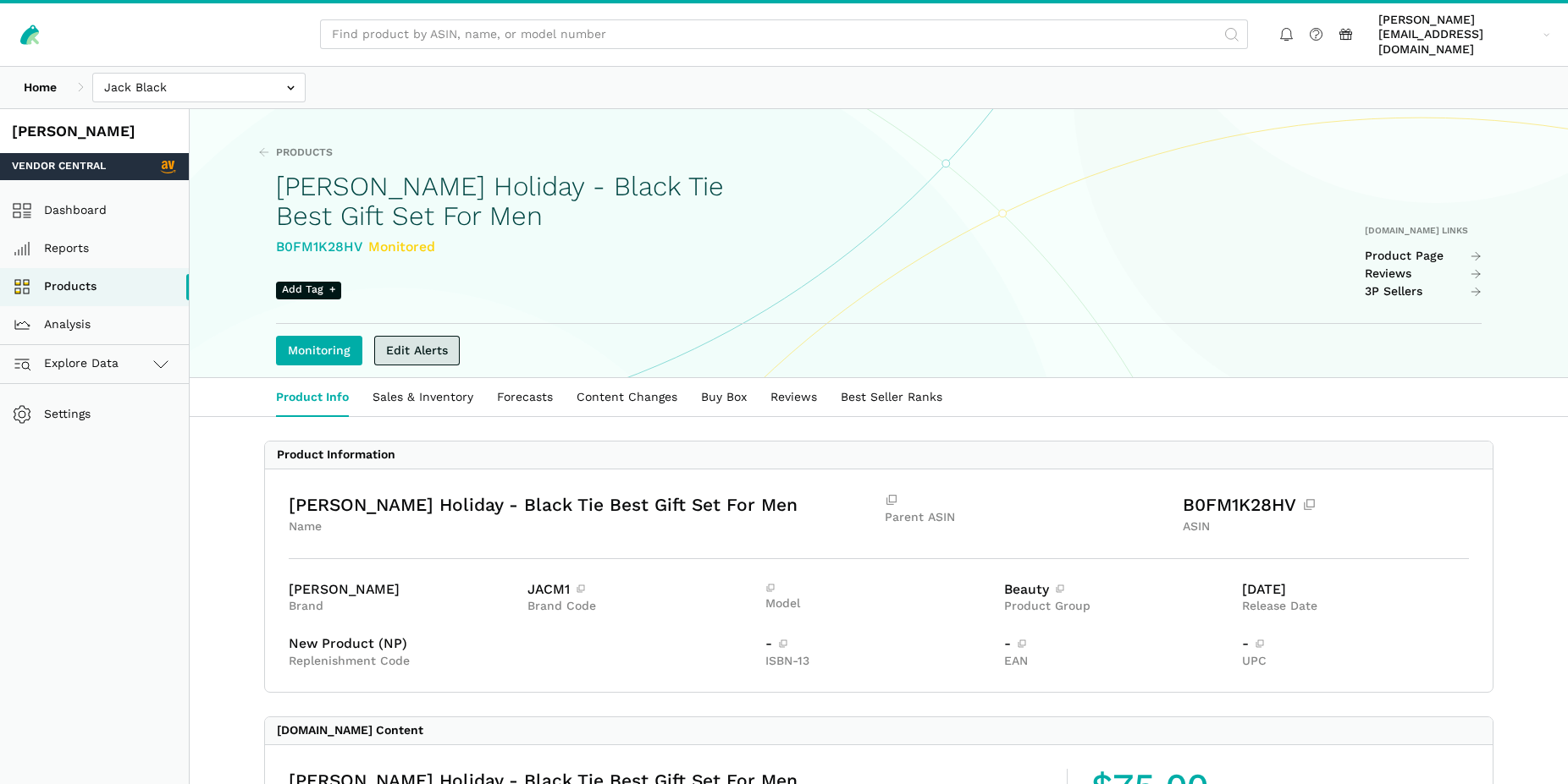
click at [437, 336] on link "Edit Alerts" at bounding box center [417, 351] width 86 height 29
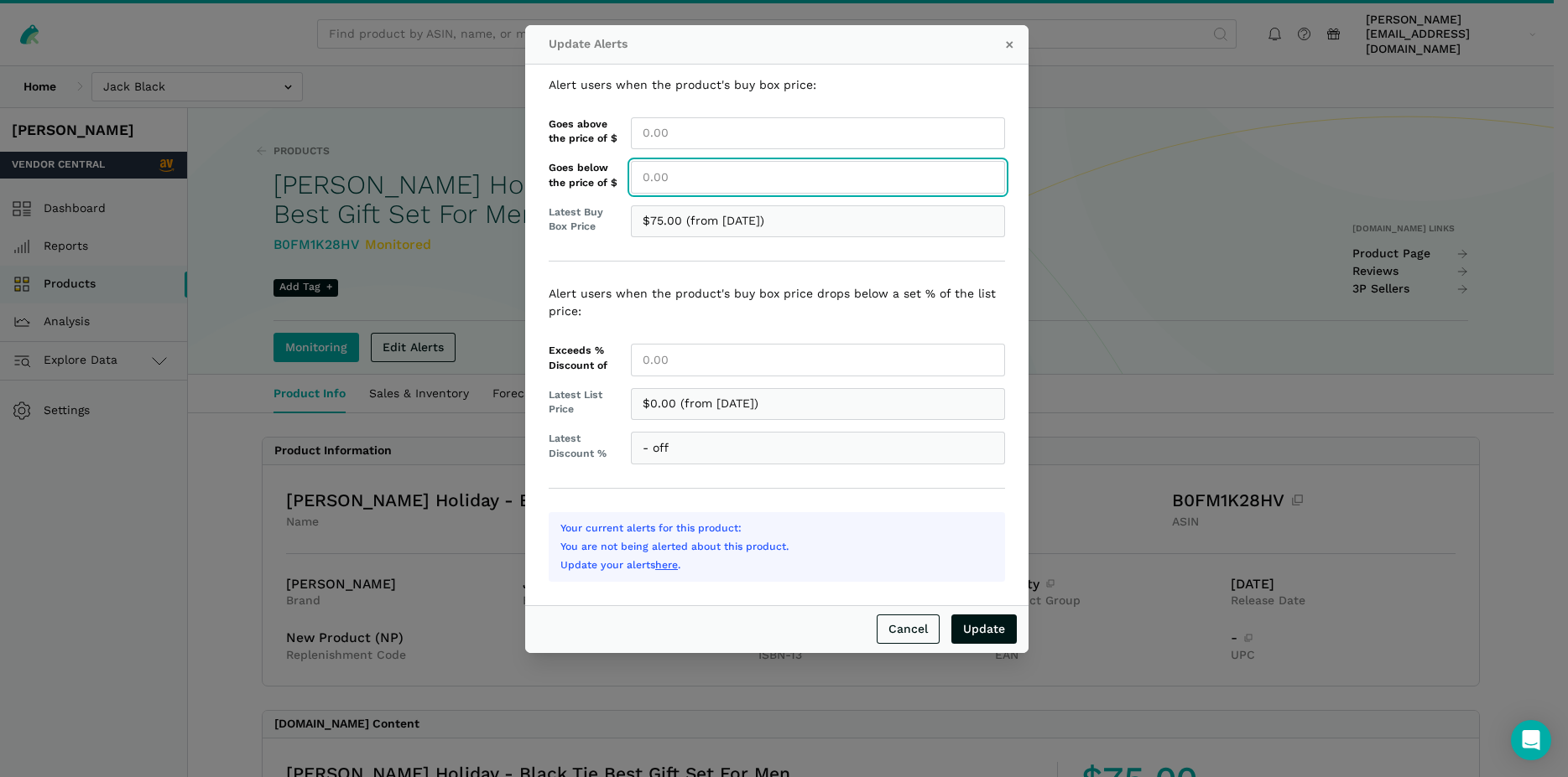
click at [667, 181] on input "Goes below the price of $" at bounding box center [818, 177] width 374 height 33
type input "75.00"
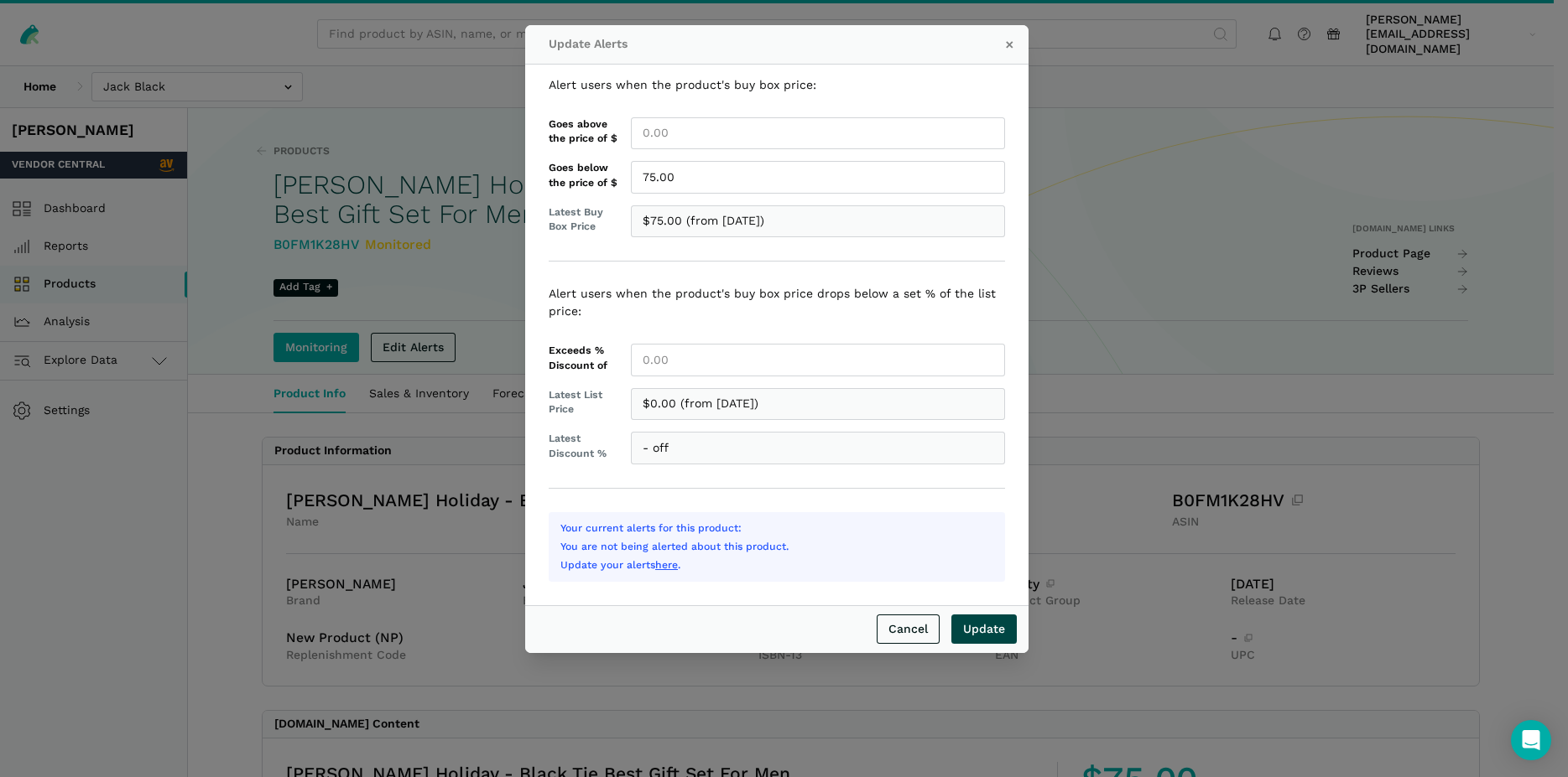
click at [976, 625] on input "Update" at bounding box center [984, 629] width 66 height 29
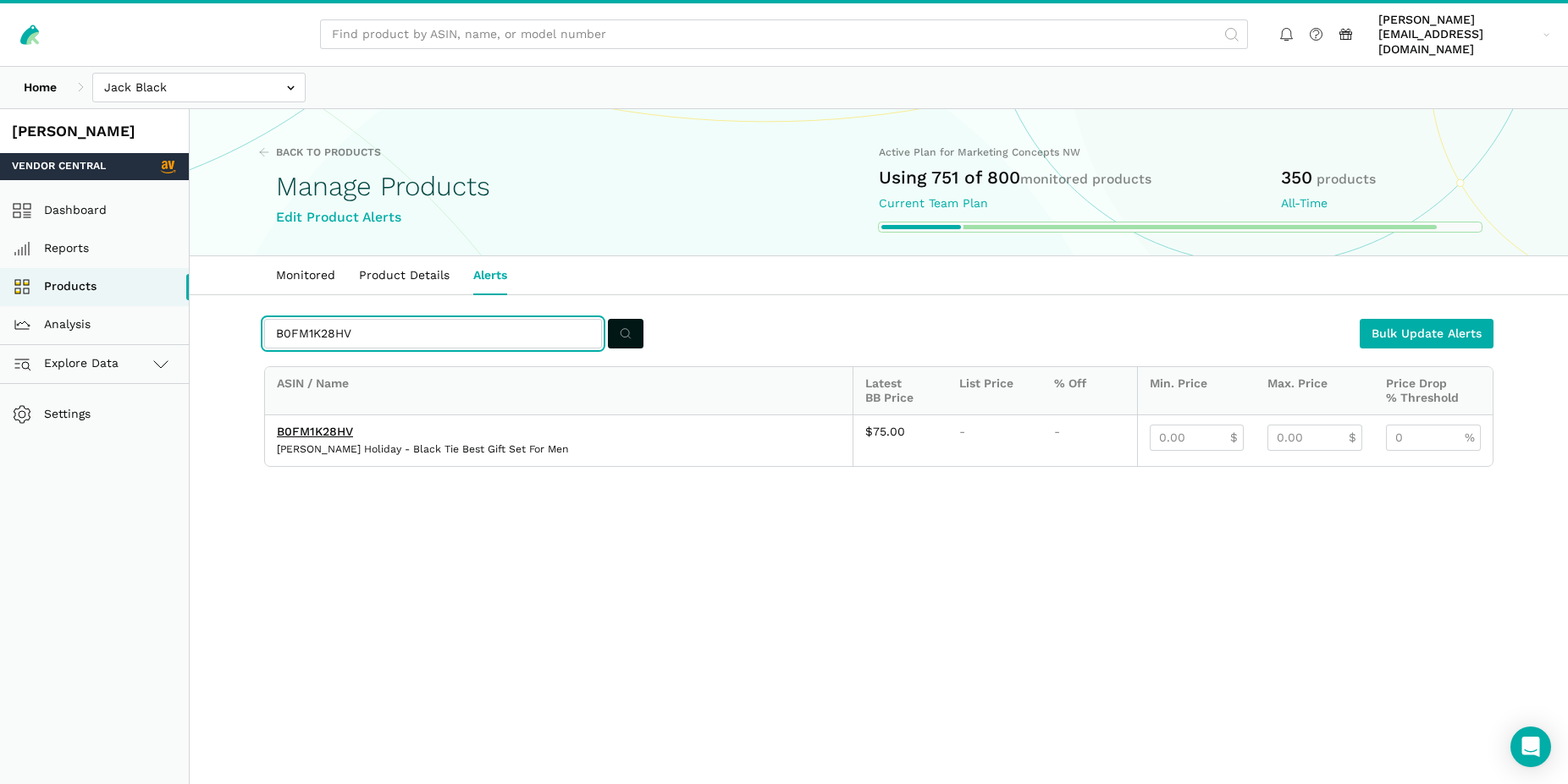
drag, startPoint x: 371, startPoint y: 315, endPoint x: 264, endPoint y: 310, distance: 107.1
click at [264, 319] on input "B0FM1K28HV" at bounding box center [433, 334] width 338 height 29
paste input "BWGWPYQG"
type input "B0BWGWPYQG"
click at [628, 332] on button "submit" at bounding box center [625, 334] width 35 height 29
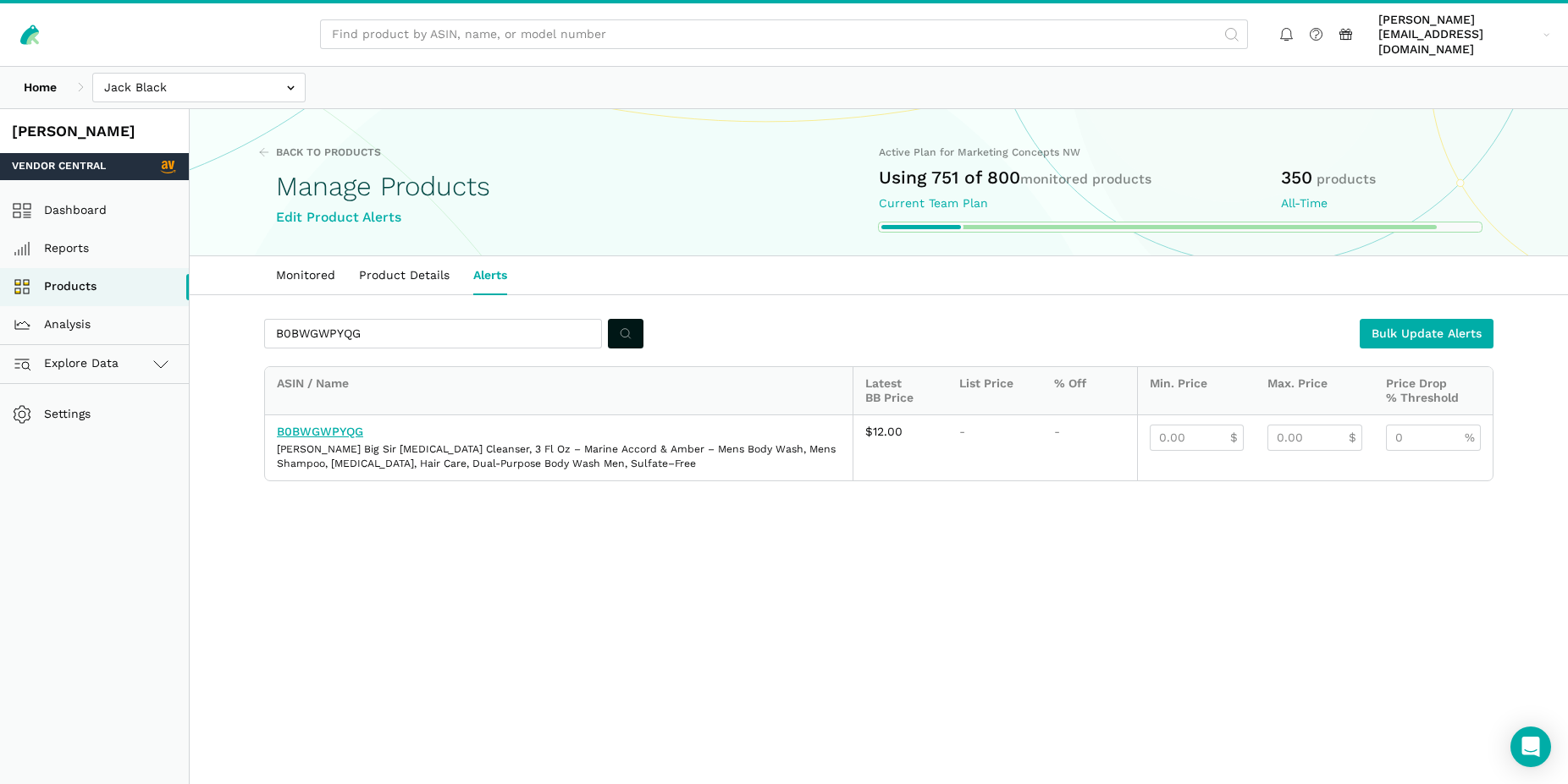
click at [353, 425] on link "B0BWGWPYQG" at bounding box center [319, 432] width 86 height 14
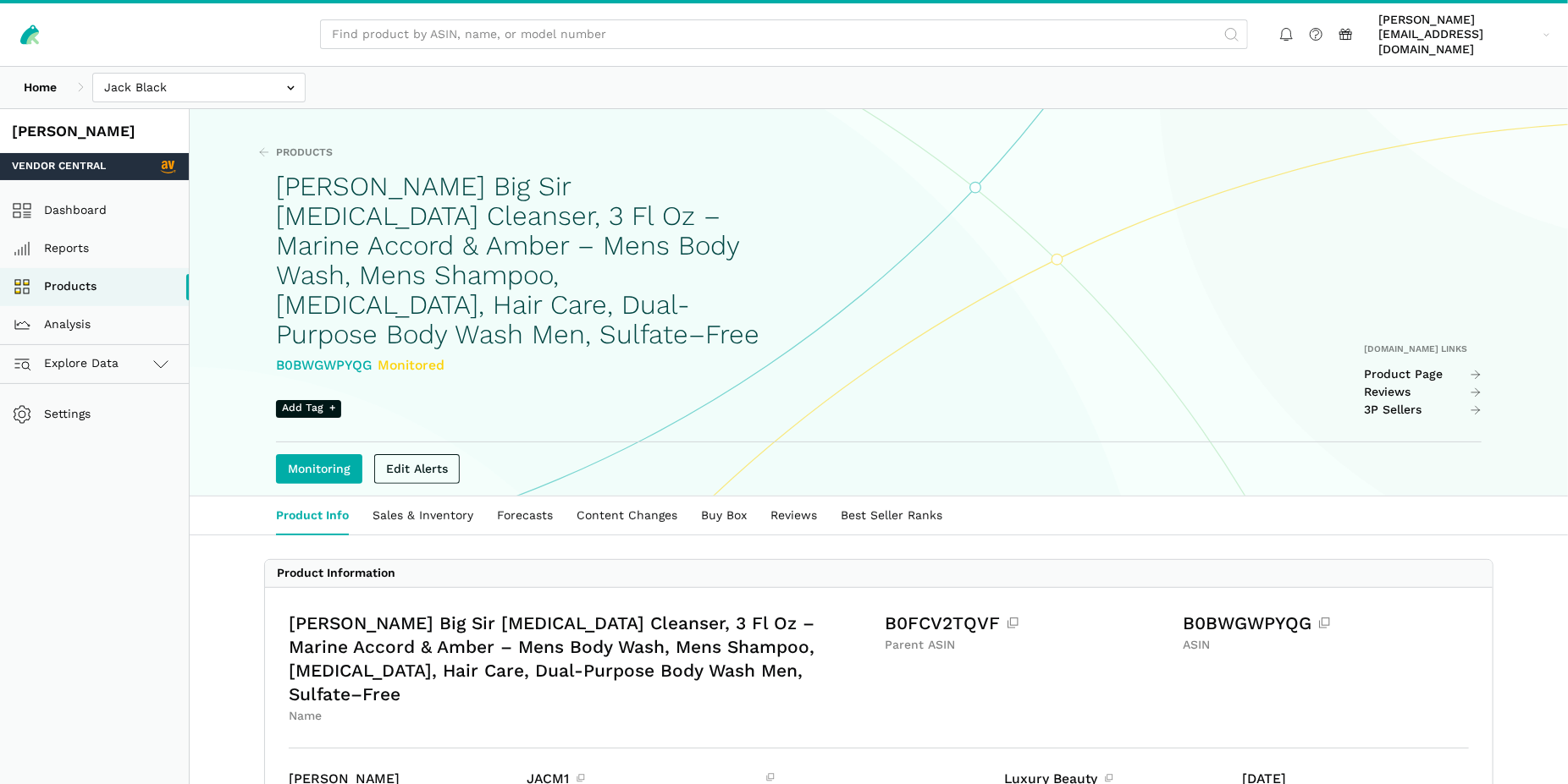
click at [405, 454] on link "Edit Alerts" at bounding box center [417, 469] width 86 height 29
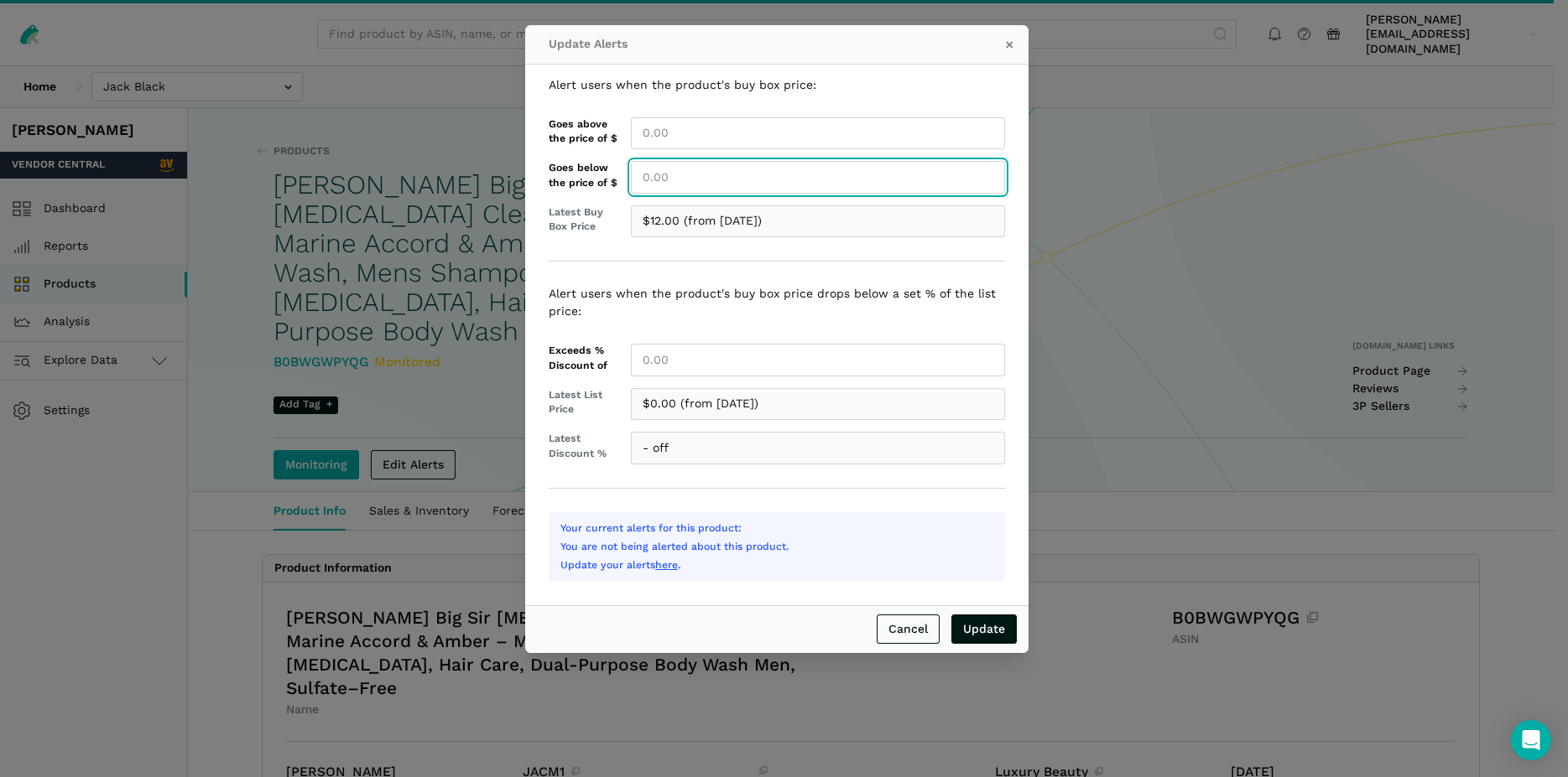
click at [676, 172] on input "Goes below the price of $" at bounding box center [818, 177] width 374 height 33
type input "12.00"
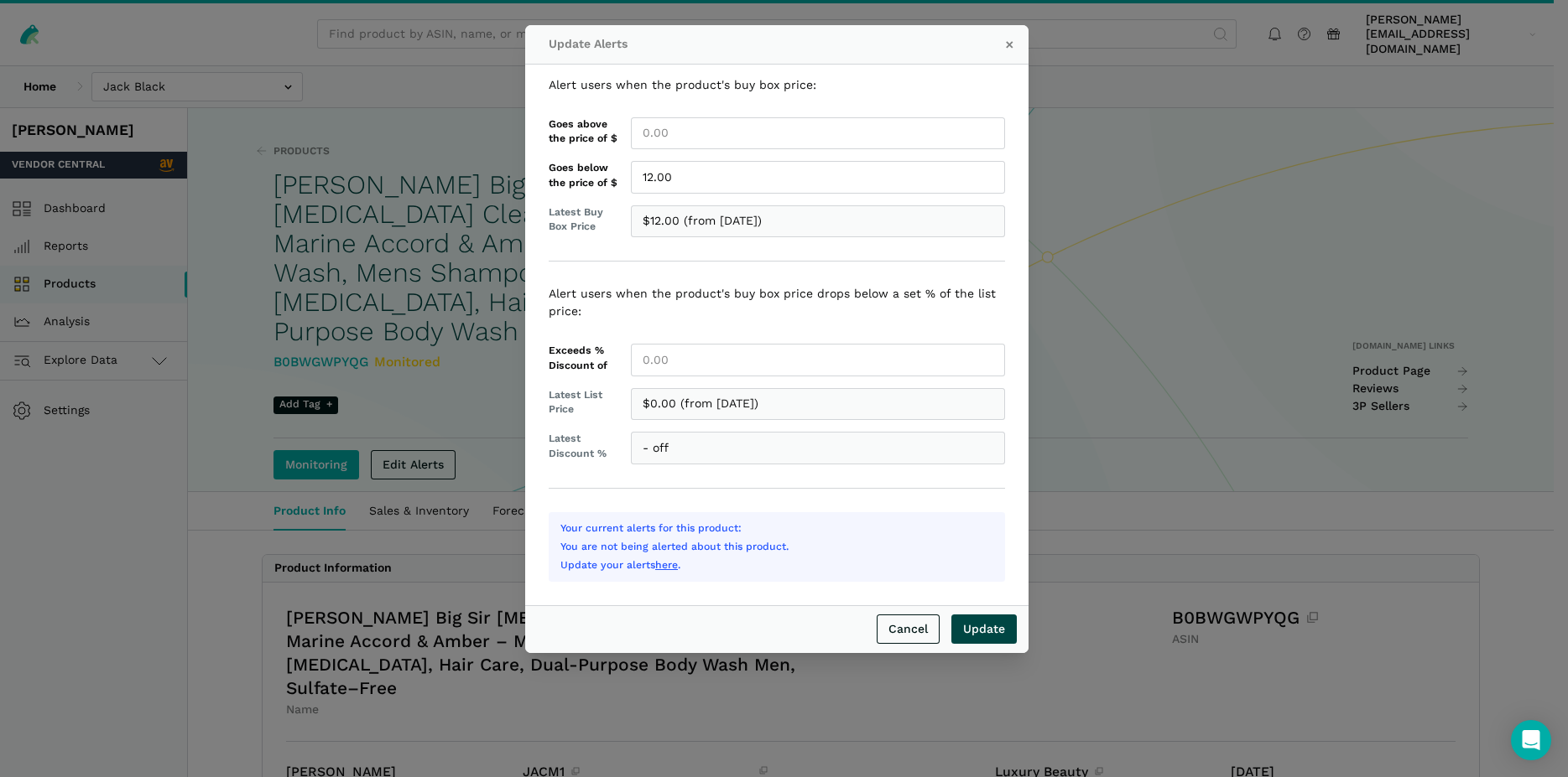
click at [996, 631] on input "Update" at bounding box center [984, 629] width 66 height 29
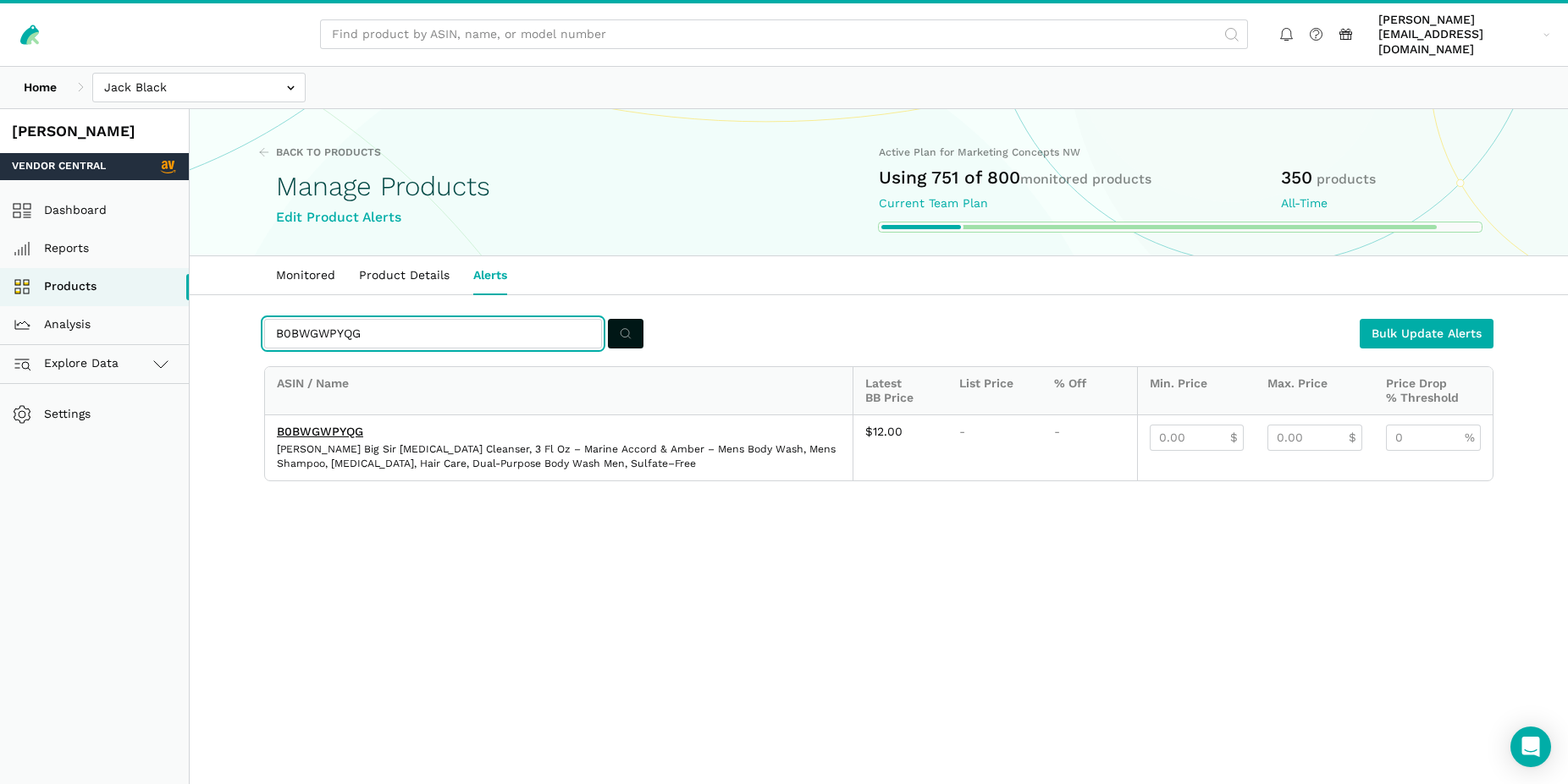
drag, startPoint x: 365, startPoint y: 321, endPoint x: 254, endPoint y: 313, distance: 111.3
click at [264, 319] on input "B0BWGWPYQG" at bounding box center [433, 334] width 338 height 29
paste input "C8BT68JQ"
type input "B0C8BT68JQ"
click at [623, 325] on icon "submit" at bounding box center [625, 334] width 12 height 18
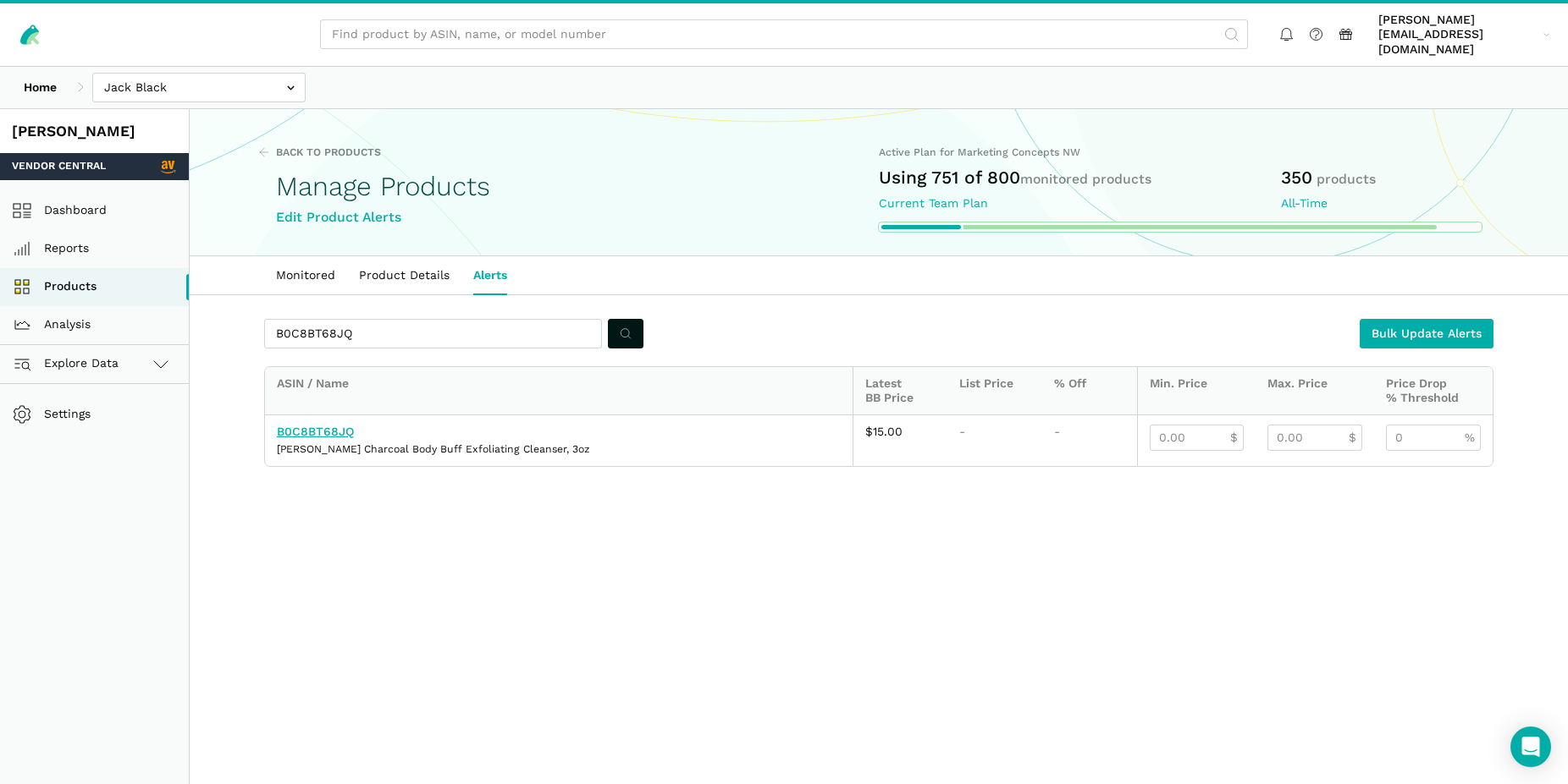
click at [349, 425] on link "B0C8BT68JQ" at bounding box center [315, 432] width 77 height 14
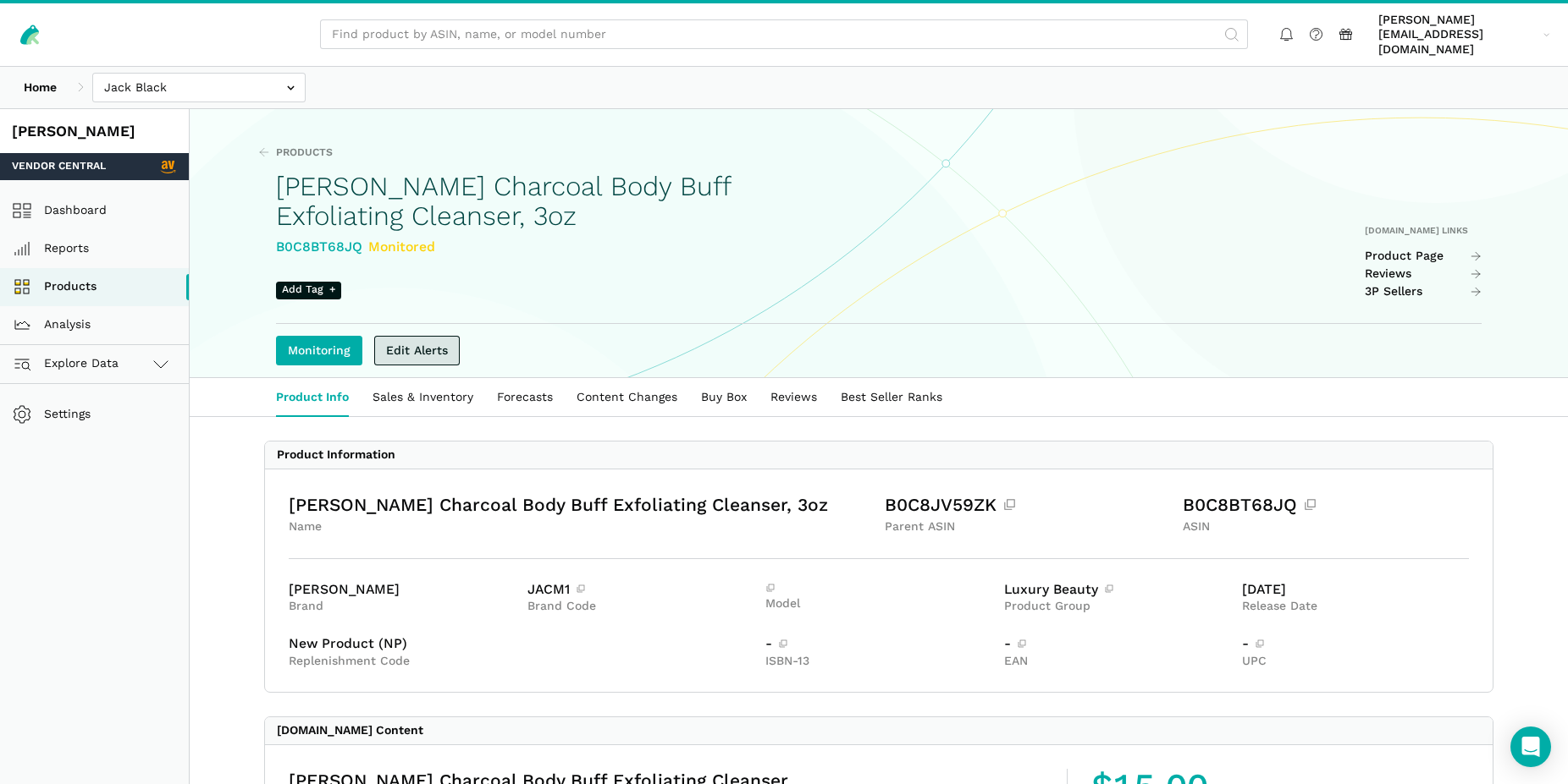
click at [452, 338] on link "Edit Alerts" at bounding box center [417, 351] width 86 height 29
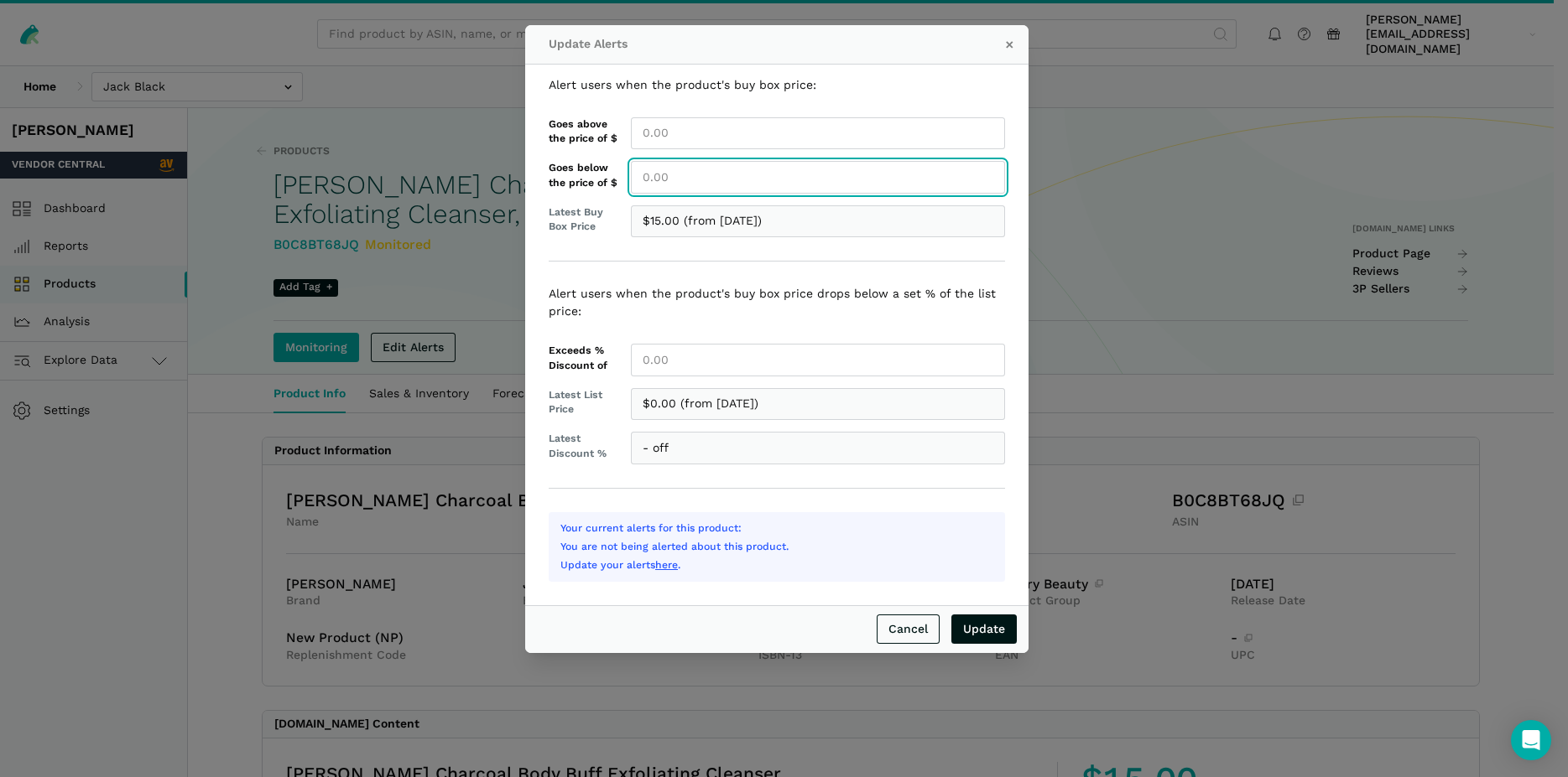
click at [656, 179] on input "Goes below the price of $" at bounding box center [818, 177] width 374 height 33
type input "15.00"
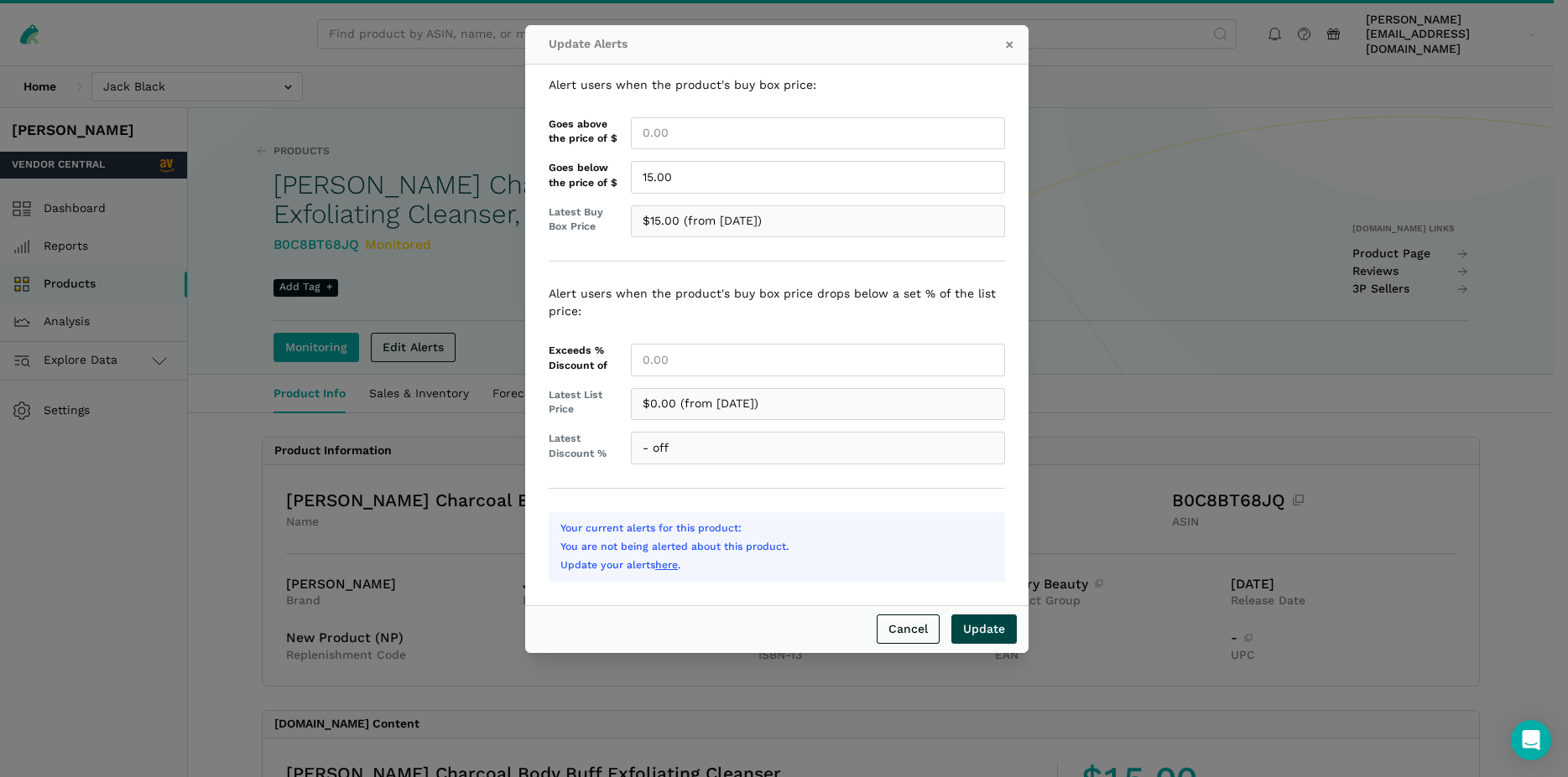
click at [992, 627] on input "Update" at bounding box center [984, 629] width 66 height 29
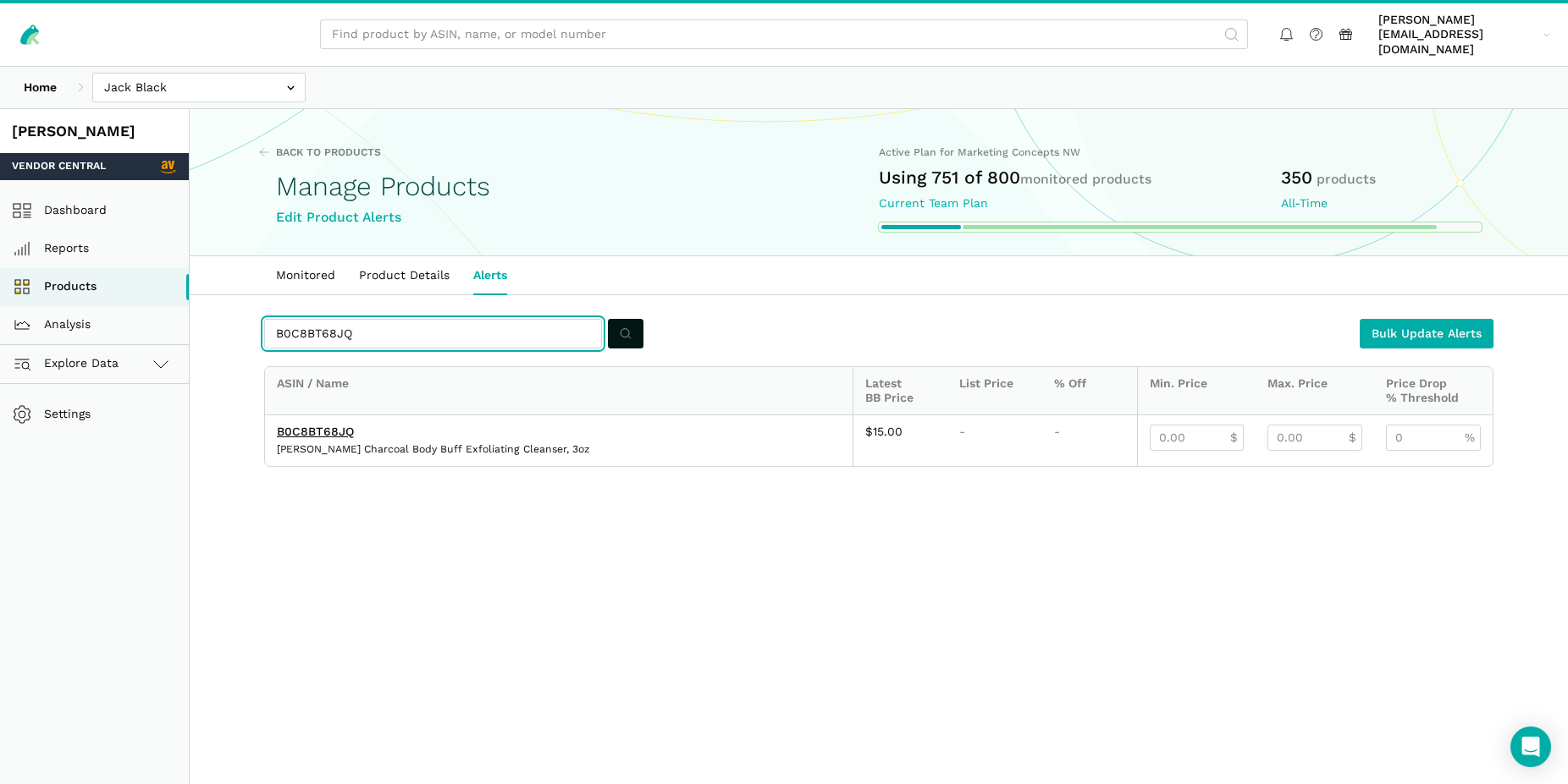
drag, startPoint x: 358, startPoint y: 321, endPoint x: 238, endPoint y: 308, distance: 120.7
click at [264, 319] on input "B0C8BT68JQ" at bounding box center [433, 334] width 338 height 29
paste input "R6WRTFF"
type input "B0CR6WRTFF"
click at [620, 325] on icon "submit" at bounding box center [625, 334] width 12 height 18
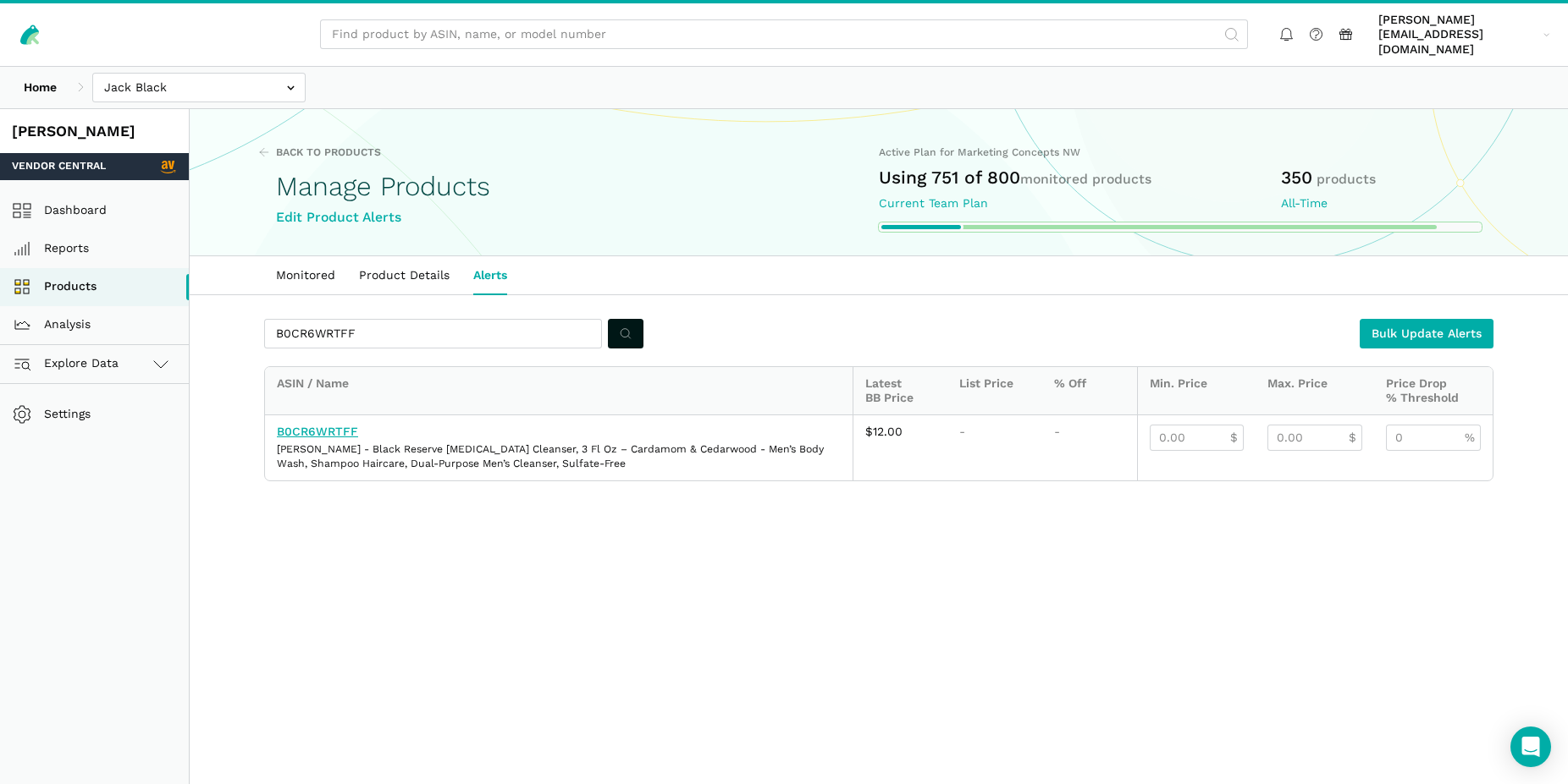
click at [338, 425] on link "B0CR6WRTFF" at bounding box center [317, 432] width 81 height 14
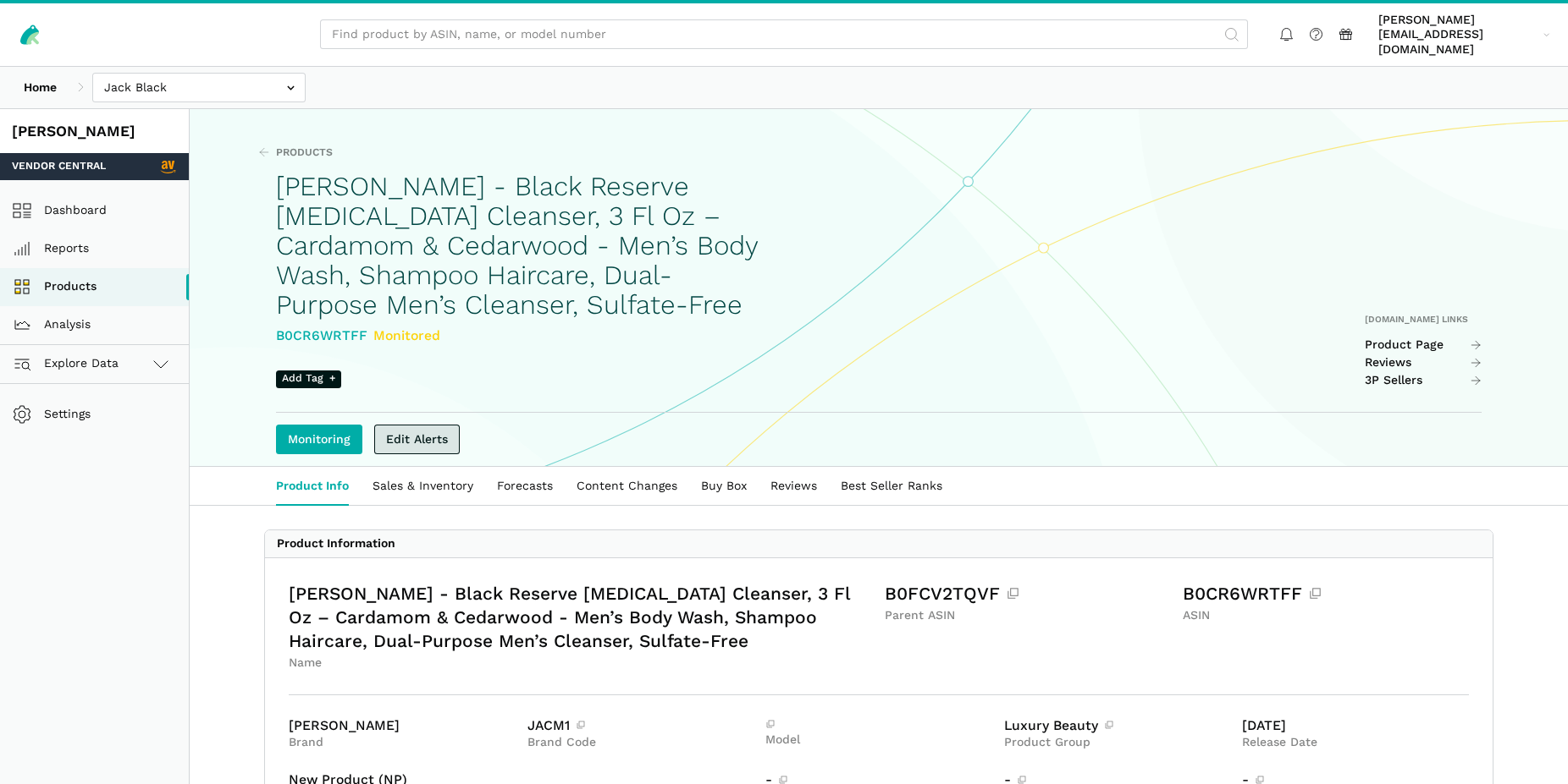
click at [447, 425] on link "Edit Alerts" at bounding box center [417, 439] width 86 height 29
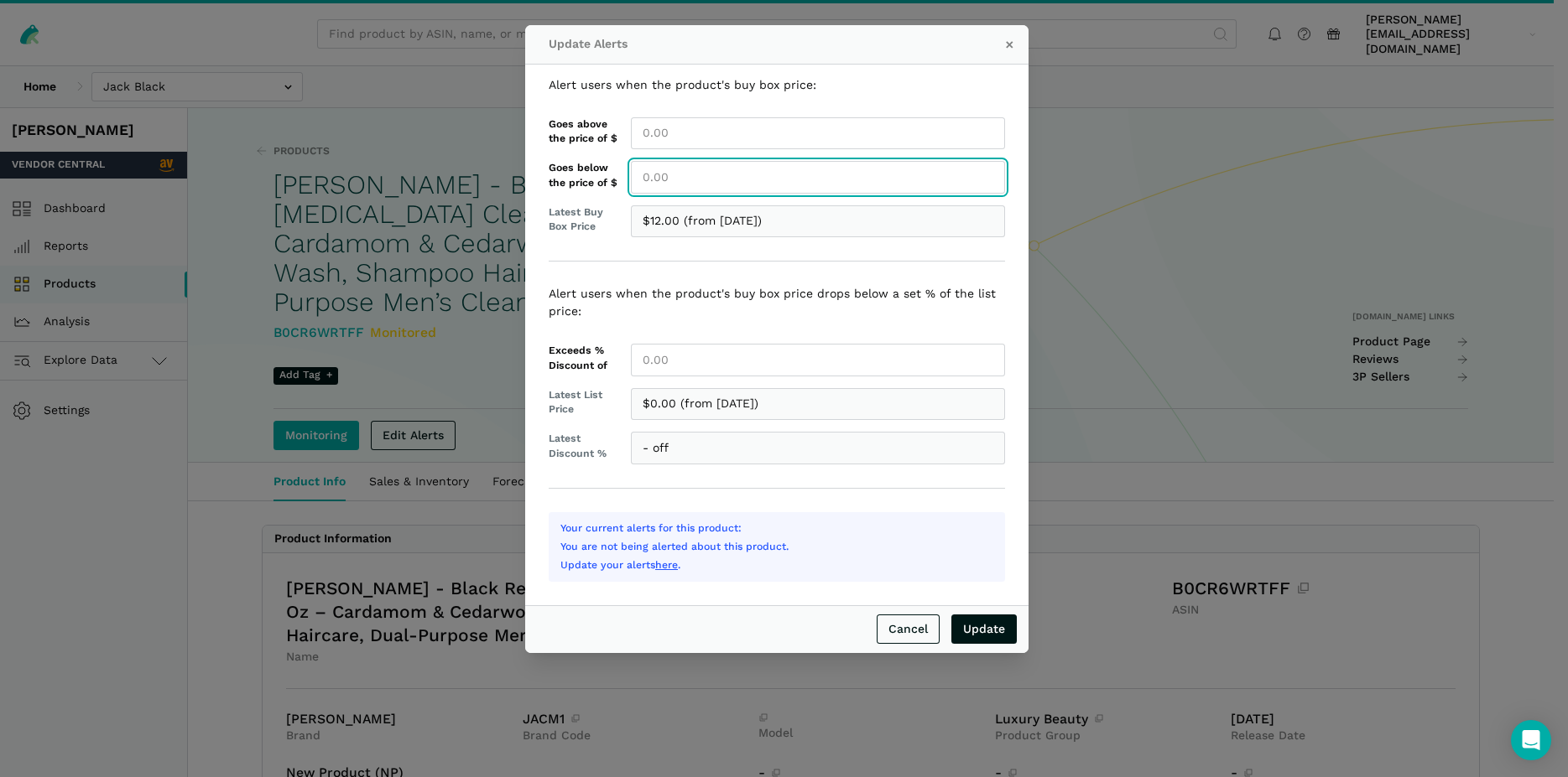
click at [672, 185] on input "Goes below the price of $" at bounding box center [818, 177] width 374 height 33
type input "12.00"
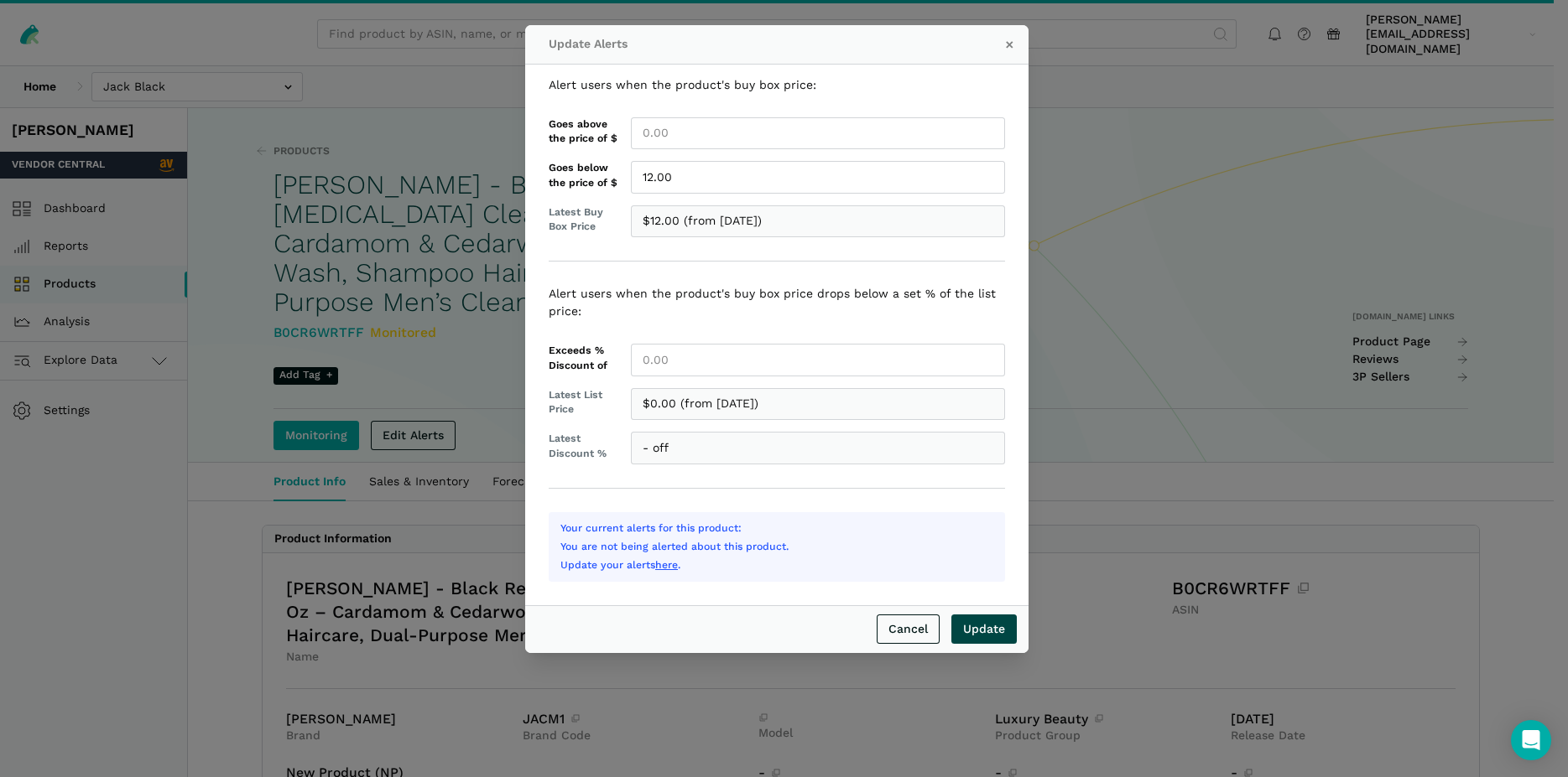
click at [990, 631] on input "Update" at bounding box center [984, 629] width 66 height 29
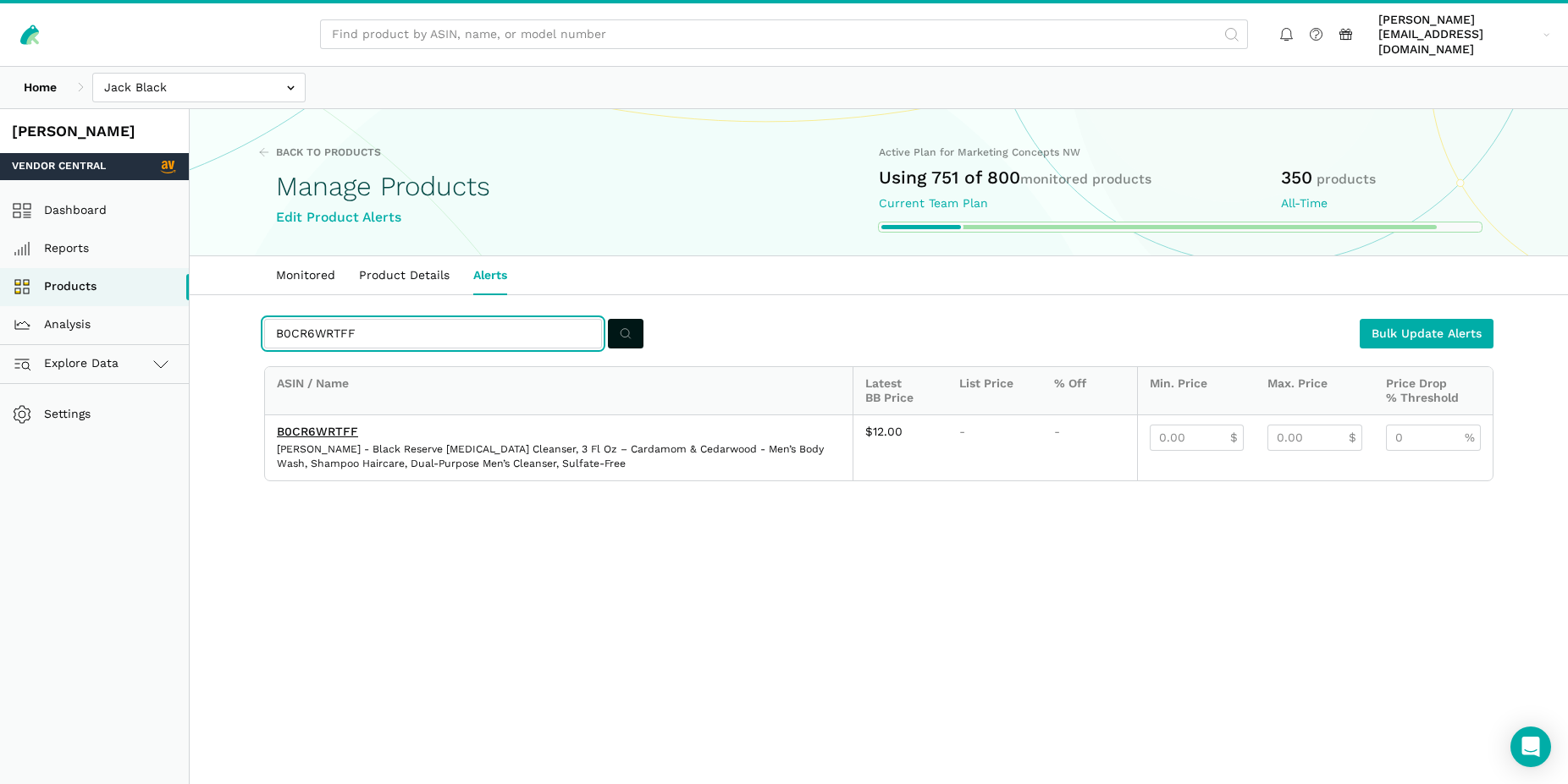
drag, startPoint x: 362, startPoint y: 317, endPoint x: 258, endPoint y: 299, distance: 105.5
click at [264, 319] on input "B0CR6WRTFF" at bounding box center [433, 334] width 338 height 29
paste input "BX7GVYHZ"
type input "B0BX7GVYHZ"
click at [625, 319] on button "submit" at bounding box center [625, 334] width 35 height 29
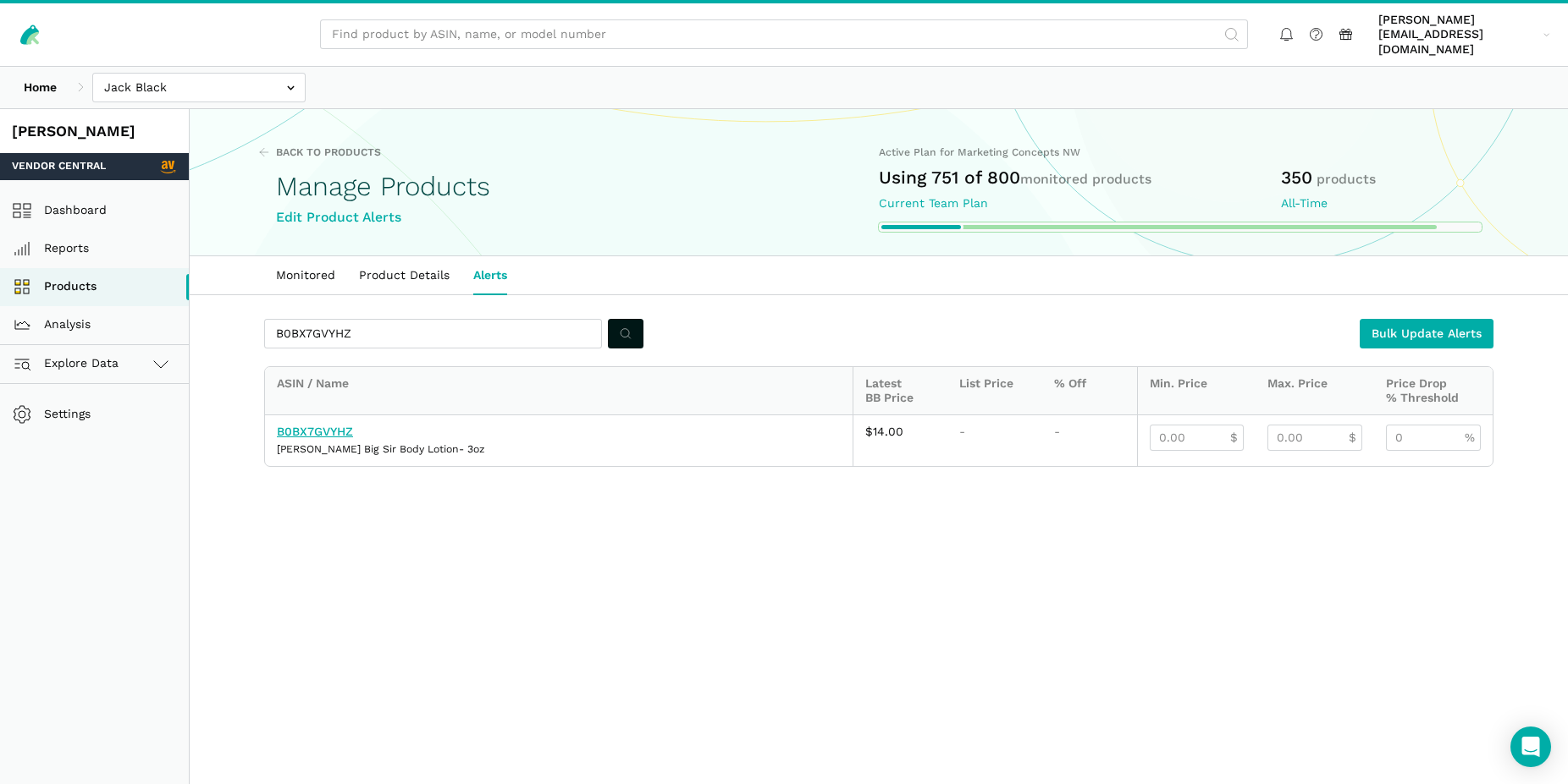
click at [338, 425] on link "B0BX7GVYHZ" at bounding box center [315, 432] width 76 height 14
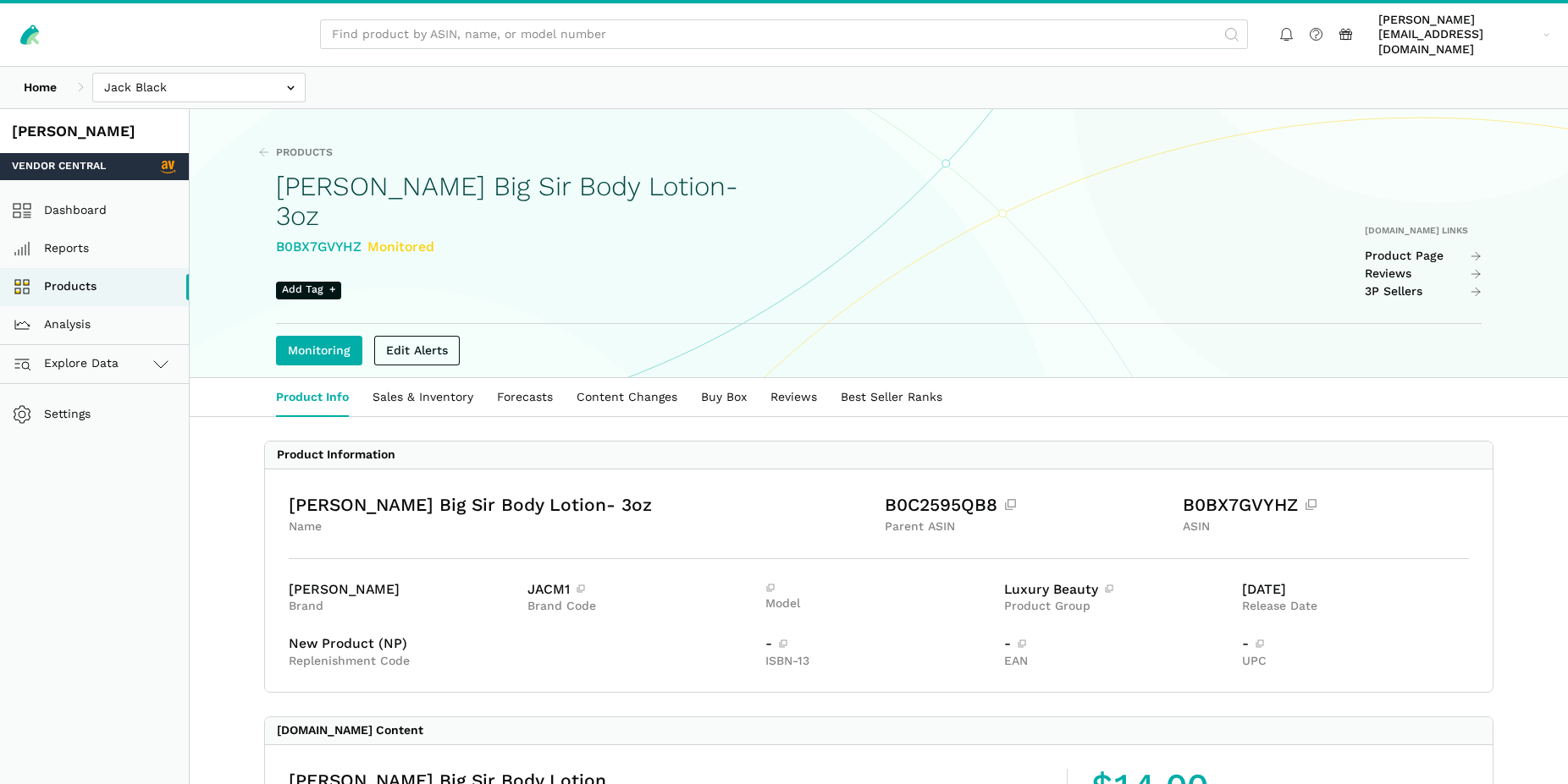
click at [421, 324] on div "Edit Alerts" at bounding box center [878, 351] width 1206 height 54
click at [421, 336] on link "Edit Alerts" at bounding box center [417, 351] width 86 height 29
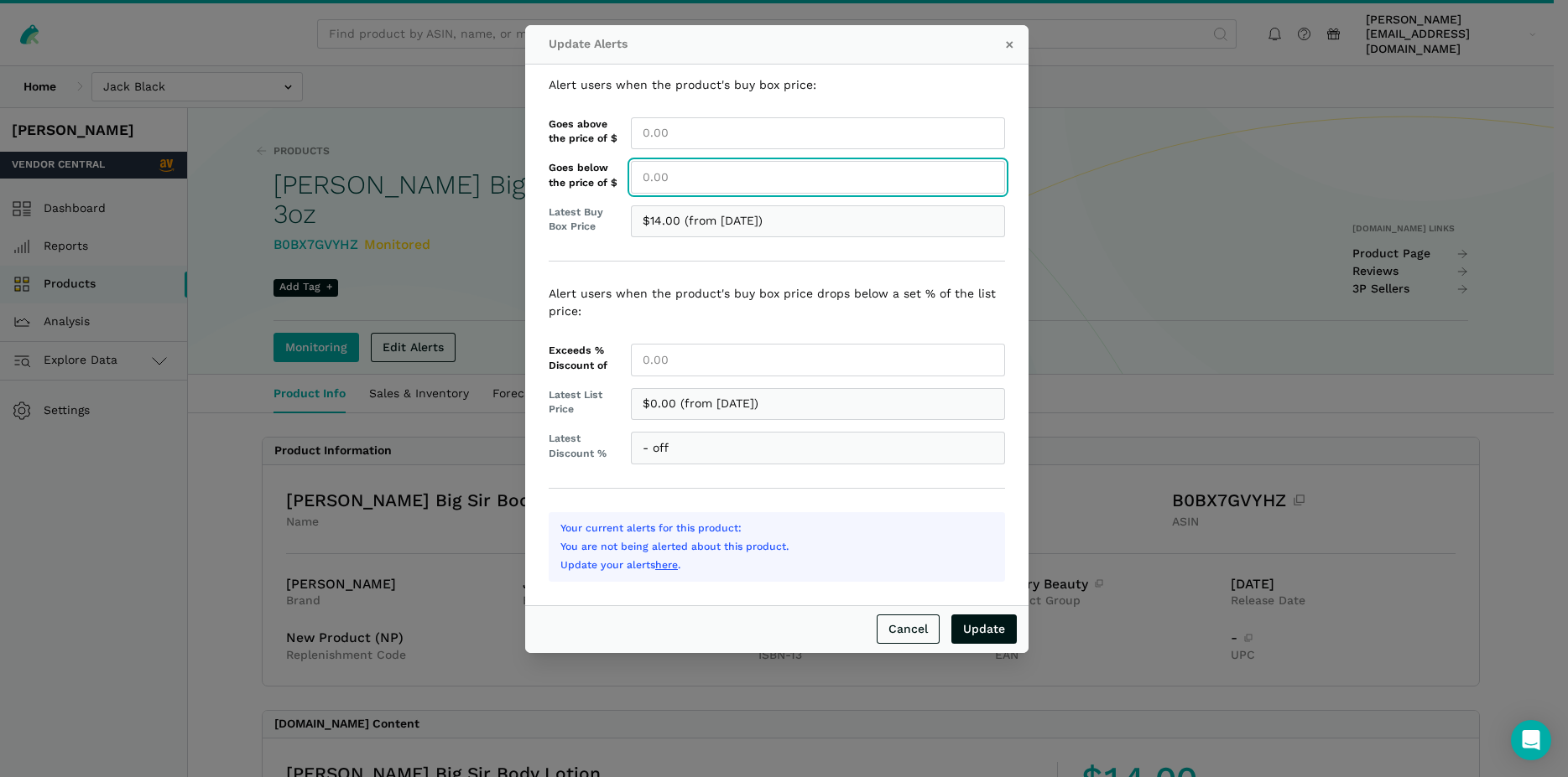
click at [660, 182] on input "Goes below the price of $" at bounding box center [818, 177] width 374 height 33
type input "14.00"
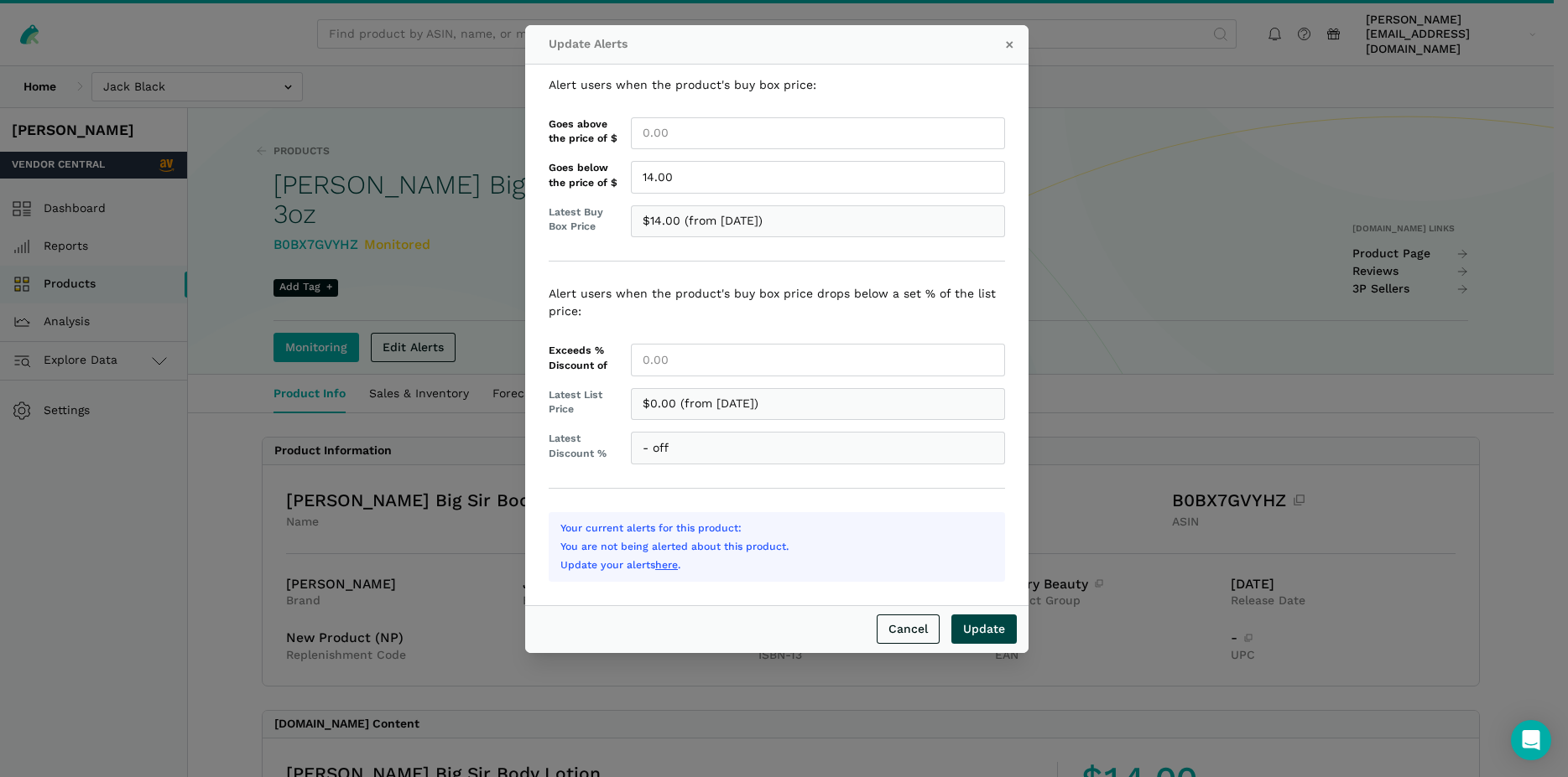
click at [995, 628] on input "Update" at bounding box center [984, 629] width 66 height 29
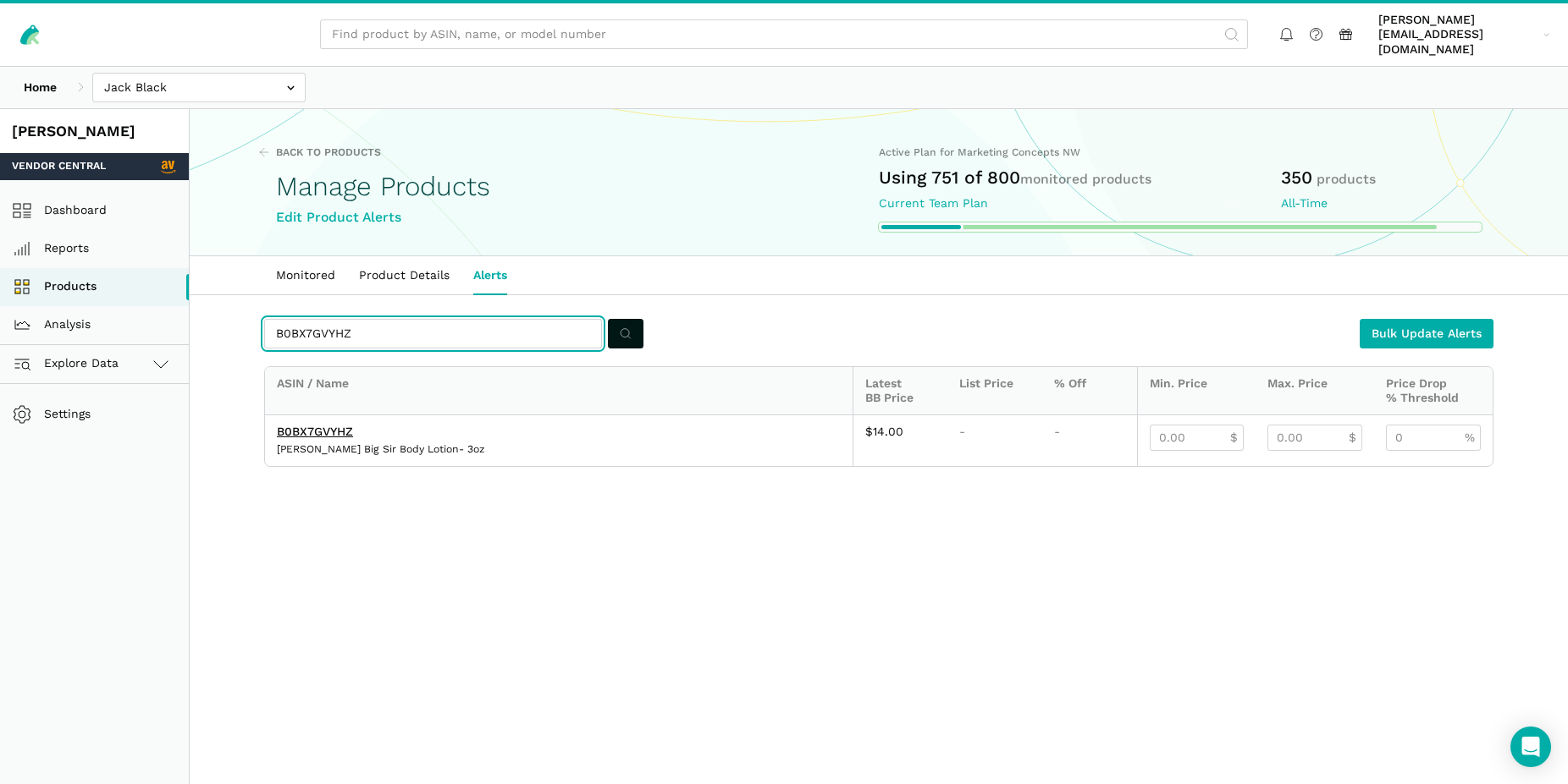
drag, startPoint x: 364, startPoint y: 324, endPoint x: 245, endPoint y: 308, distance: 120.1
click at [264, 319] on input "B0BX7GVYHZ" at bounding box center [433, 334] width 338 height 29
paste input "C6RB2D1G"
type input "B0C6RB2D1G"
click at [618, 323] on button "submit" at bounding box center [625, 334] width 35 height 29
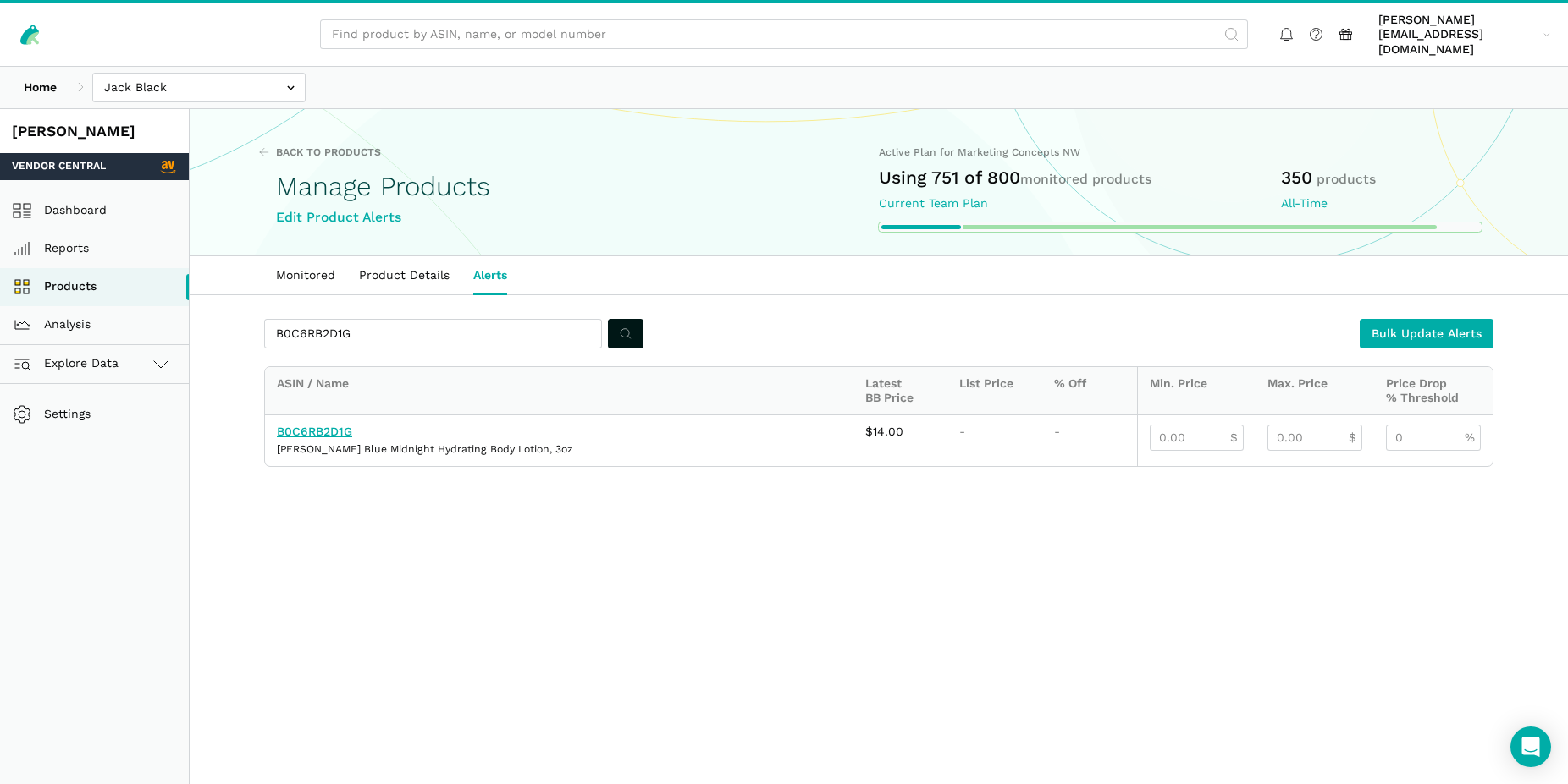
click at [330, 425] on link "B0C6RB2D1G" at bounding box center [314, 432] width 75 height 14
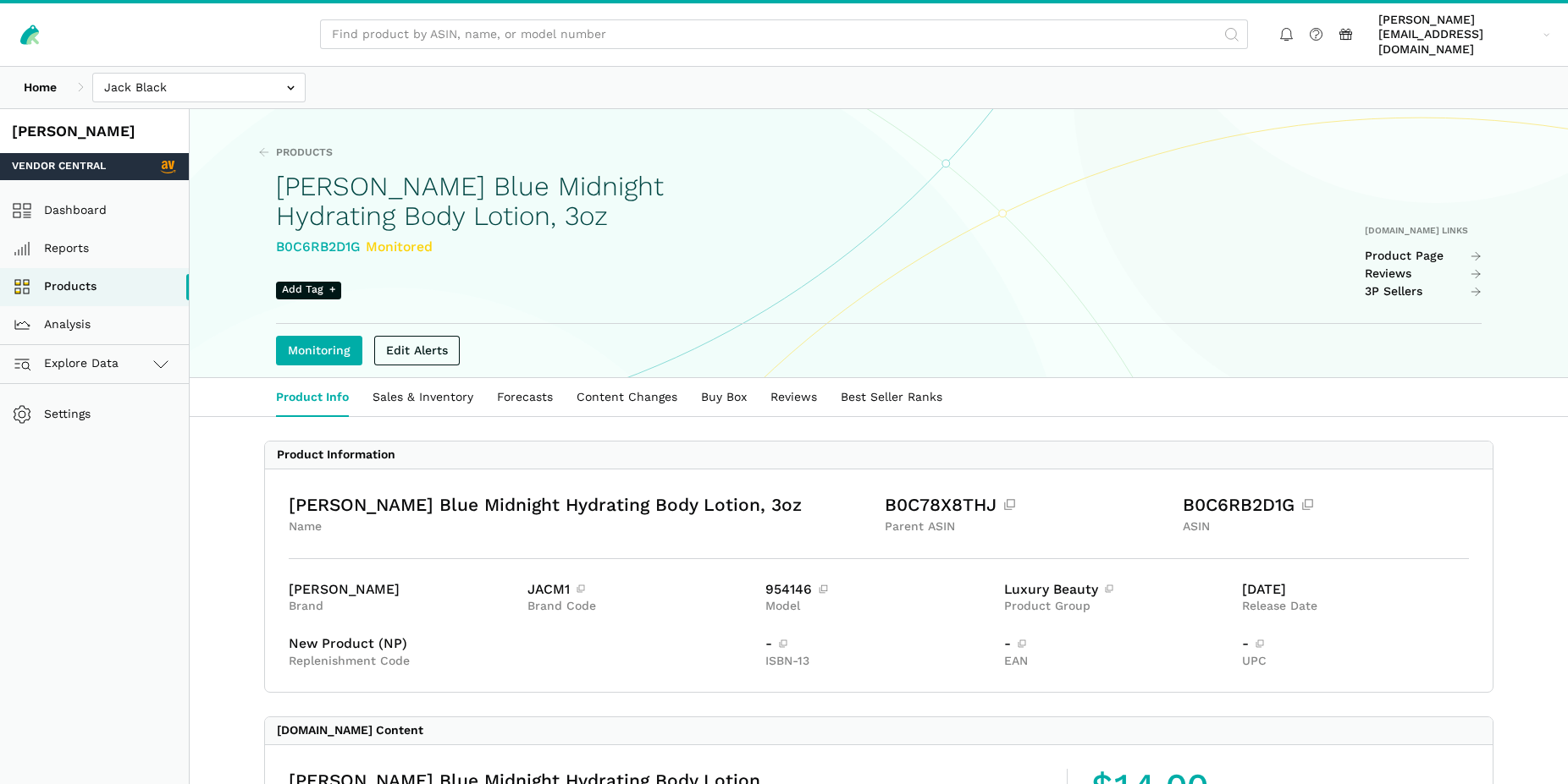
click at [423, 342] on link "Edit Alerts" at bounding box center [417, 351] width 86 height 29
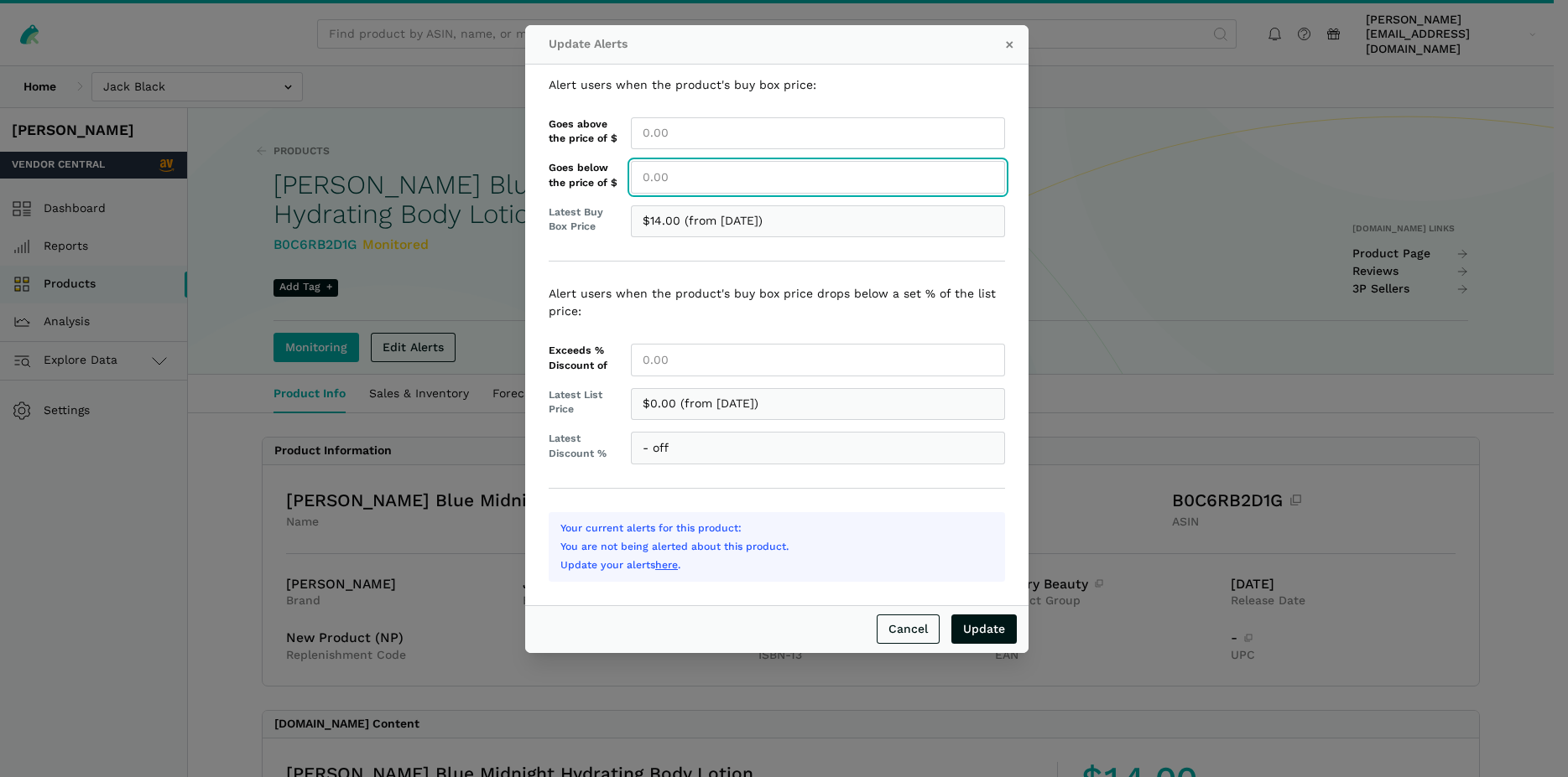
click at [660, 185] on input "Goes below the price of $" at bounding box center [818, 177] width 374 height 33
type input "14.00"
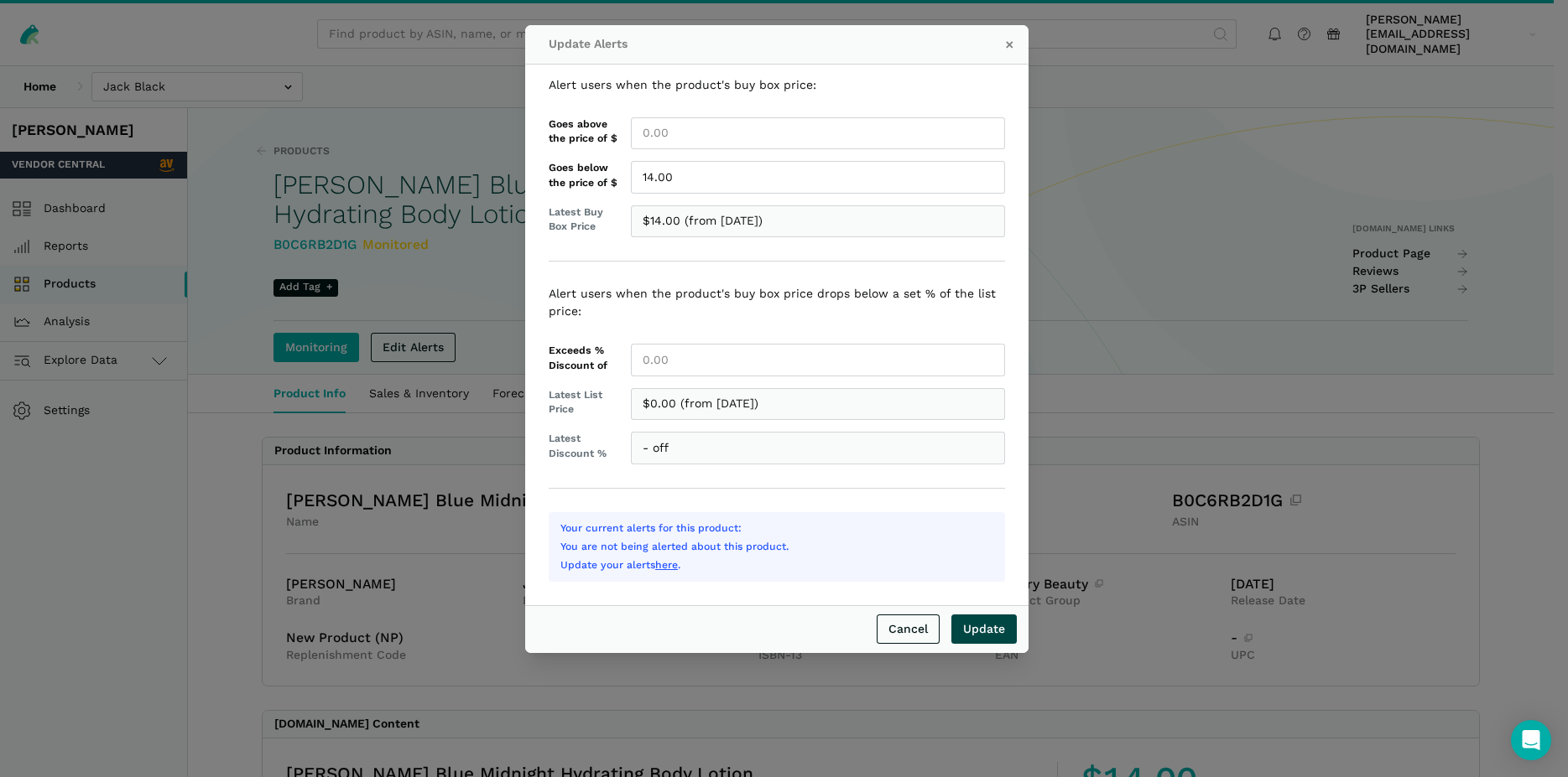
click at [992, 628] on input "Update" at bounding box center [984, 629] width 66 height 29
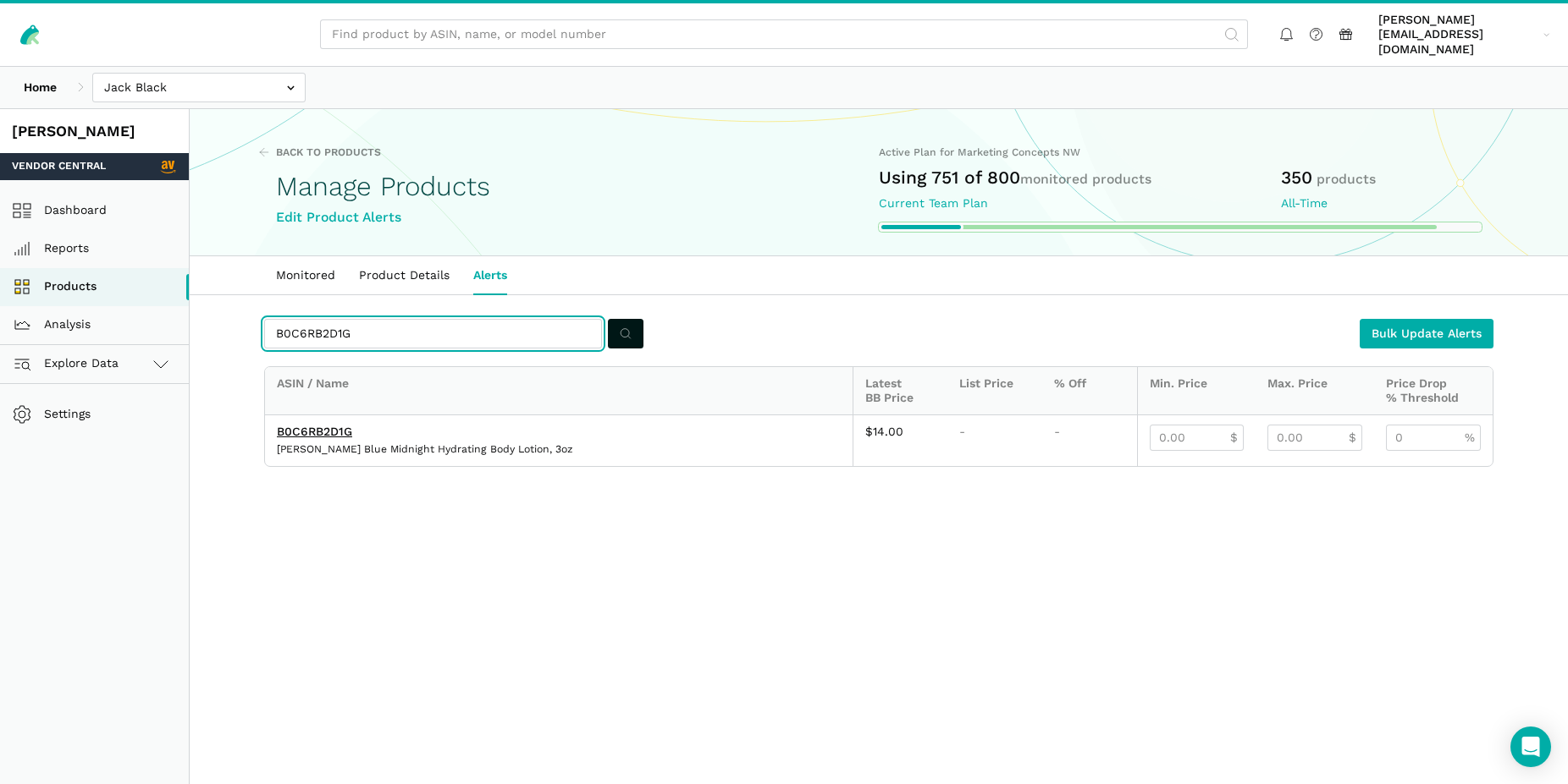
drag, startPoint x: 359, startPoint y: 317, endPoint x: 270, endPoint y: 315, distance: 89.0
click at [270, 319] on input "B0C6RB2D1G" at bounding box center [433, 334] width 338 height 29
paste input "D269ZTVP"
type input "B0D269ZTVP"
click at [635, 321] on button "submit" at bounding box center [625, 334] width 35 height 29
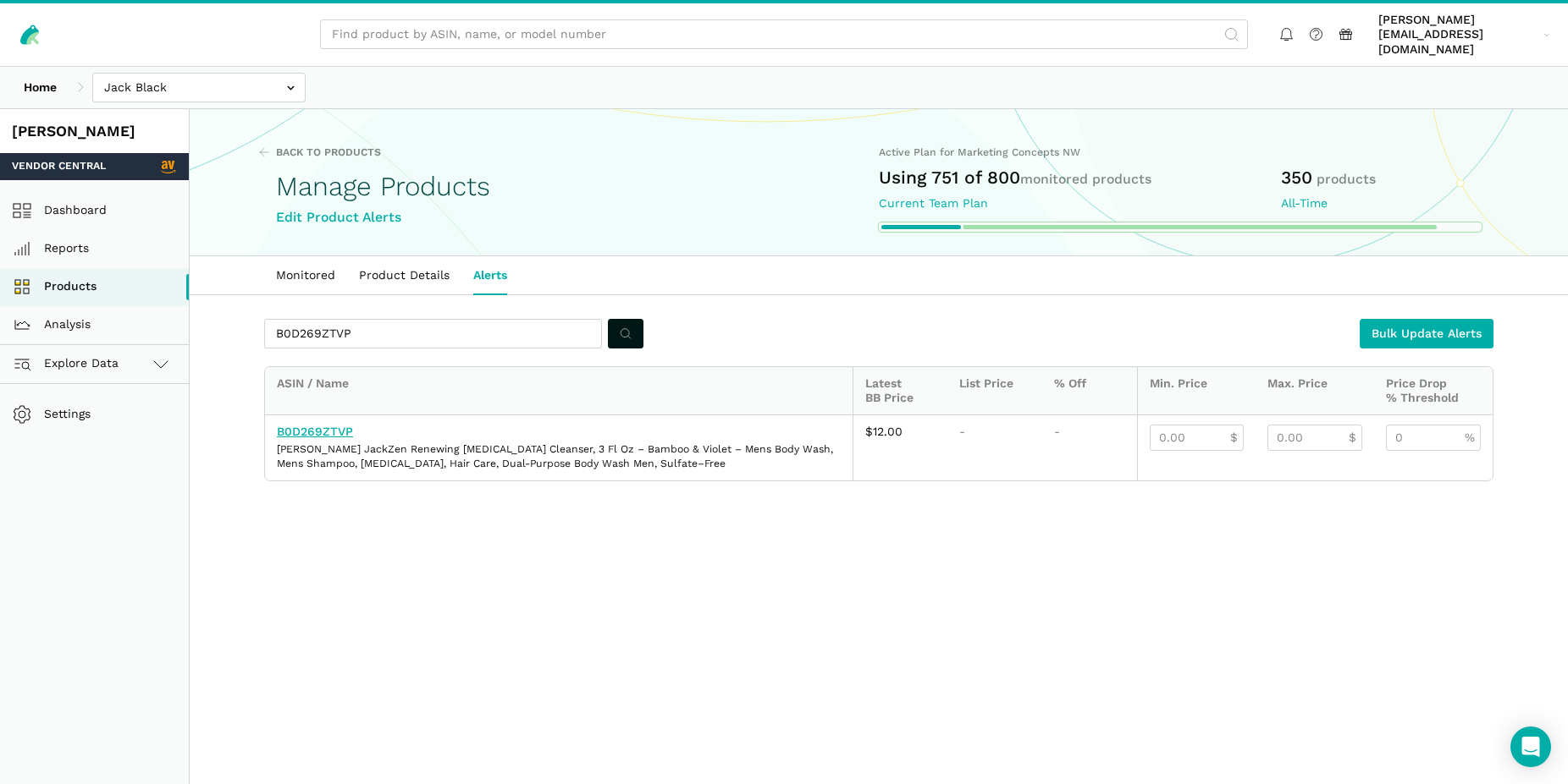
click at [325, 425] on link "B0D269ZTVP" at bounding box center [315, 432] width 76 height 14
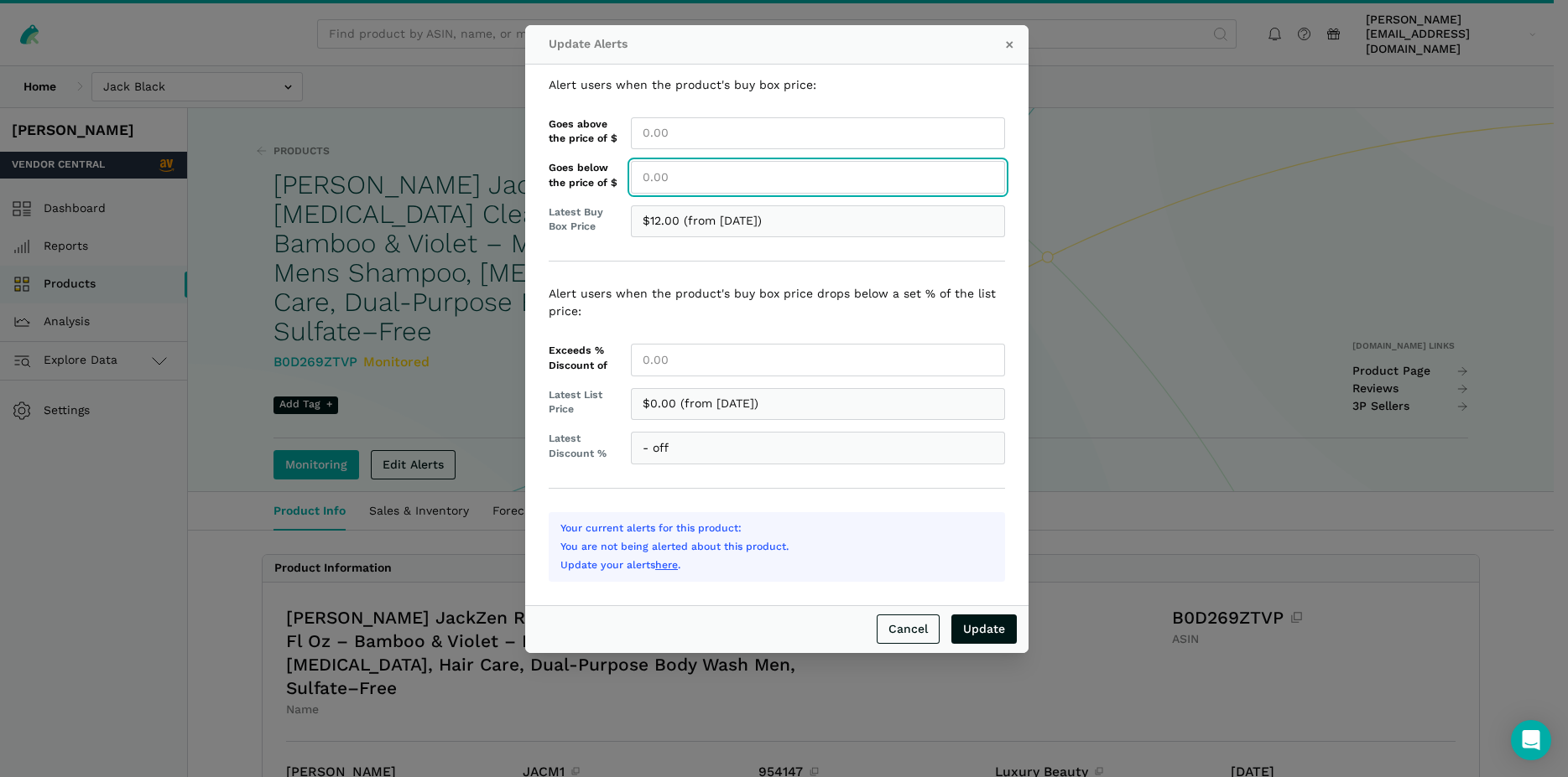
click at [663, 182] on input "Goes below the price of $" at bounding box center [818, 177] width 374 height 33
type input "12.00"
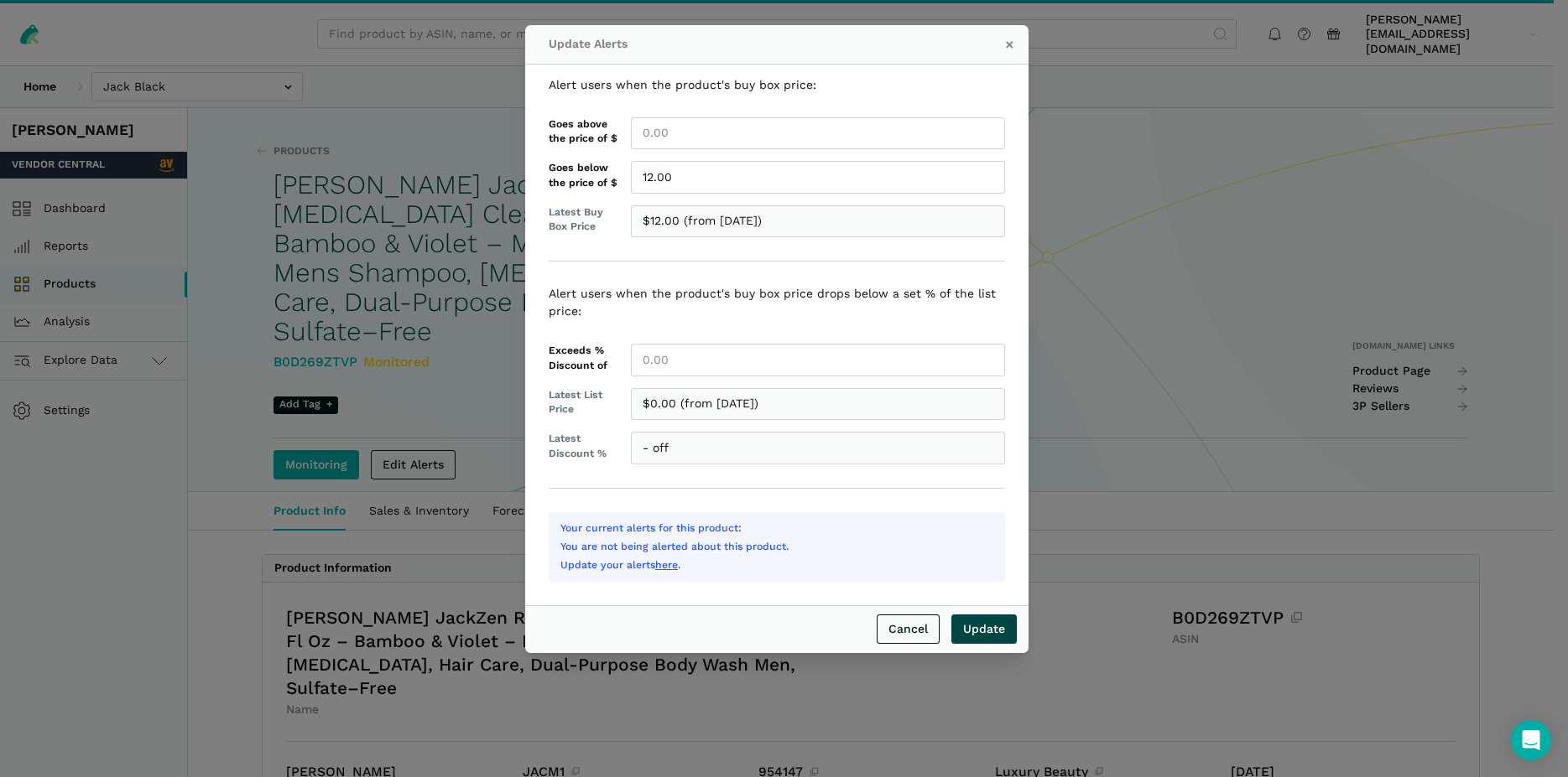
click at [994, 636] on input "Update" at bounding box center [984, 629] width 66 height 29
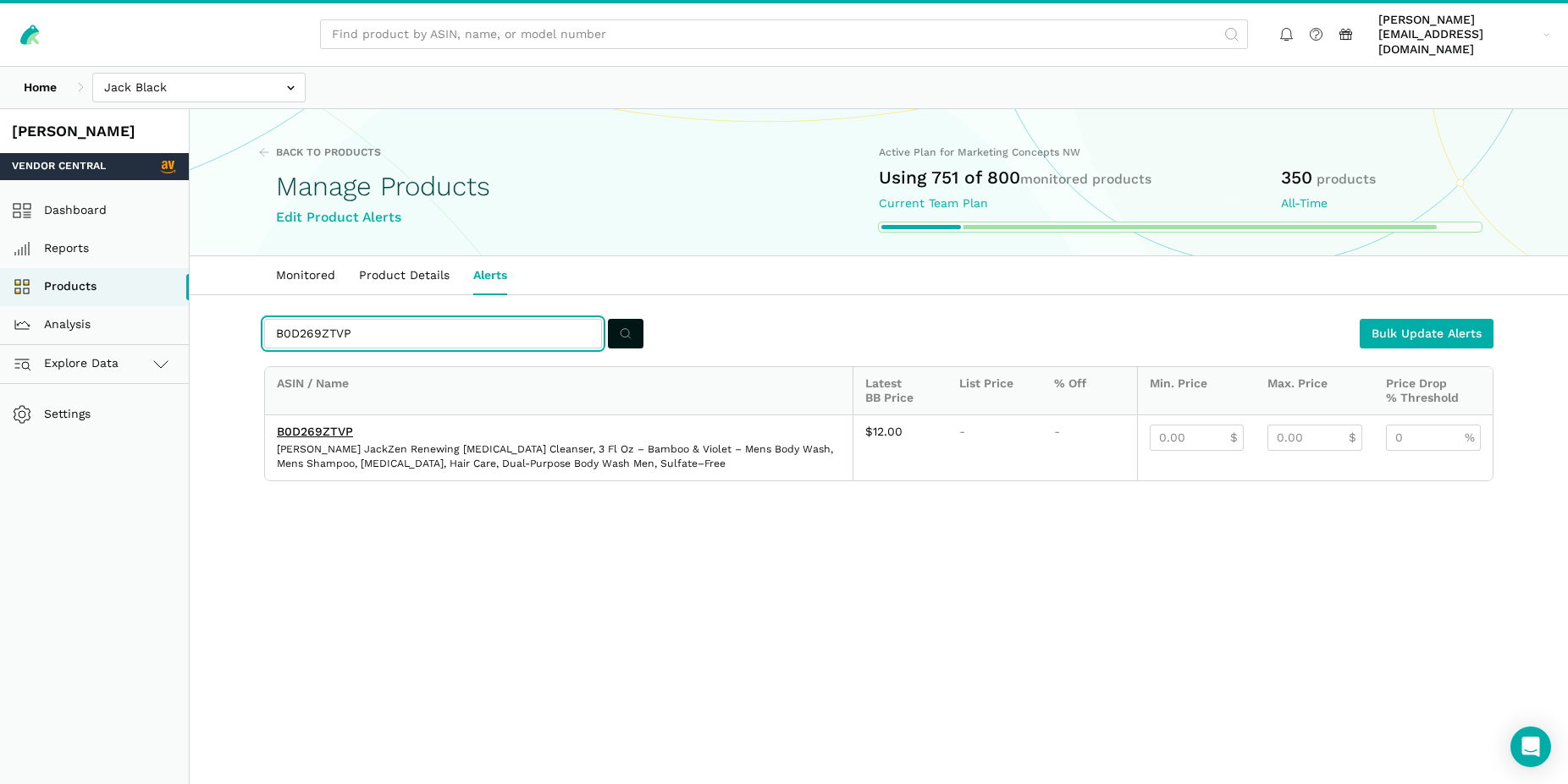
drag, startPoint x: 387, startPoint y: 317, endPoint x: 227, endPoint y: 302, distance: 160.7
click at [264, 319] on input "B0D269ZTVP" at bounding box center [433, 334] width 338 height 29
paste input "D7TTB"
type input "B0D26D7TTB"
click at [620, 329] on circle "submit" at bounding box center [624, 333] width 9 height 9
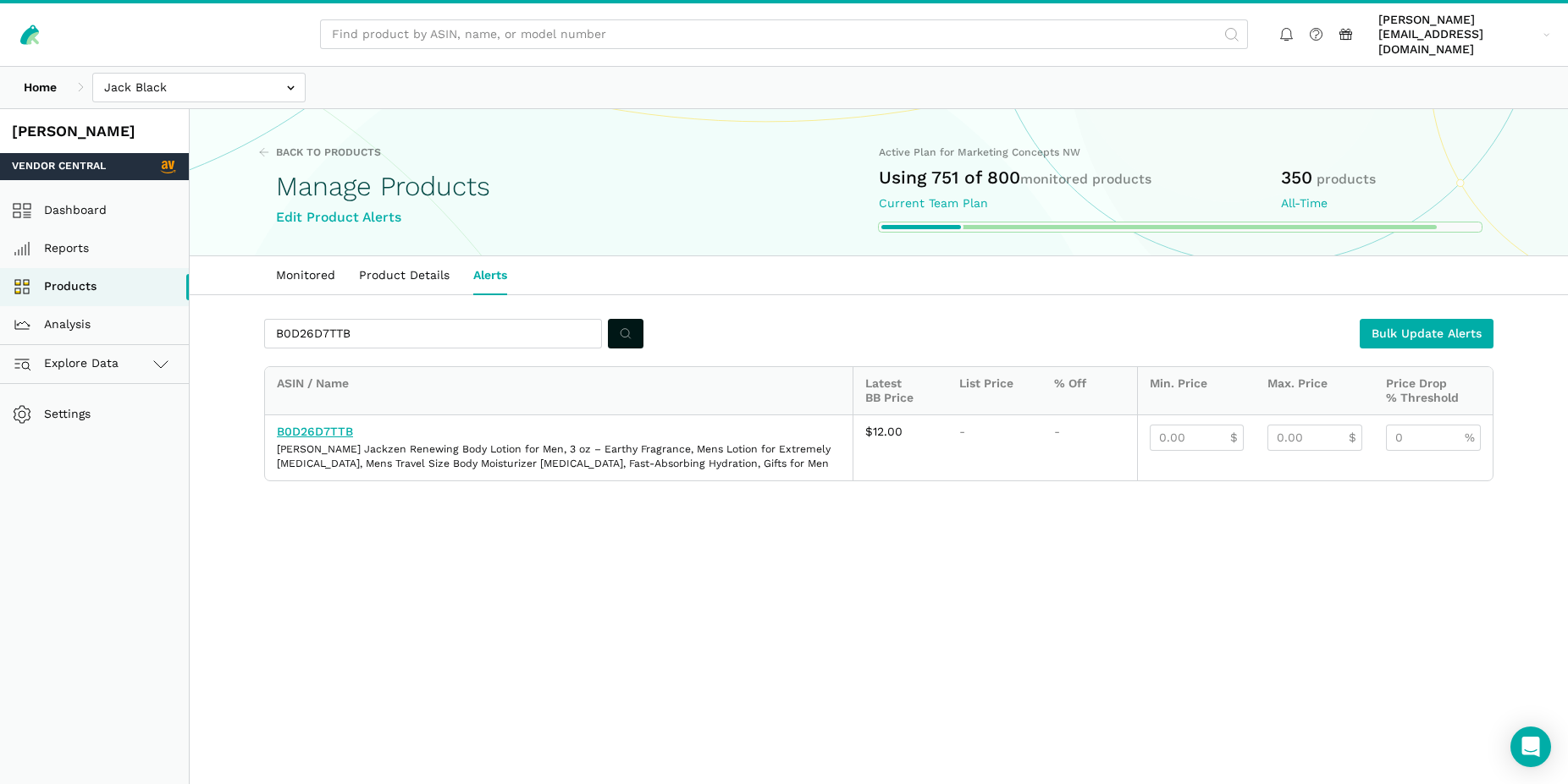
click at [322, 425] on link "B0D26D7TTB" at bounding box center [315, 432] width 76 height 14
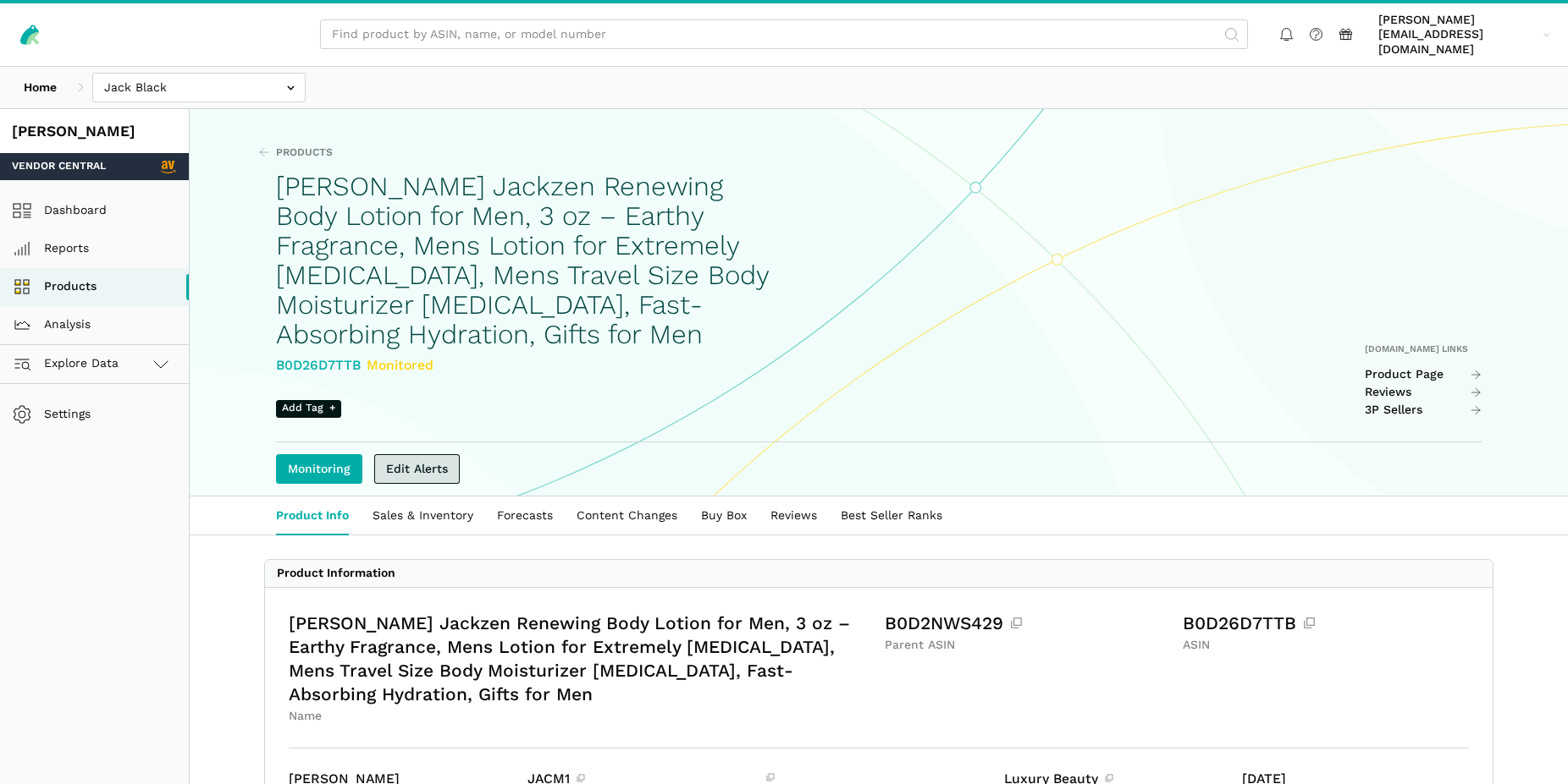
click at [441, 454] on link "Edit Alerts" at bounding box center [417, 469] width 86 height 29
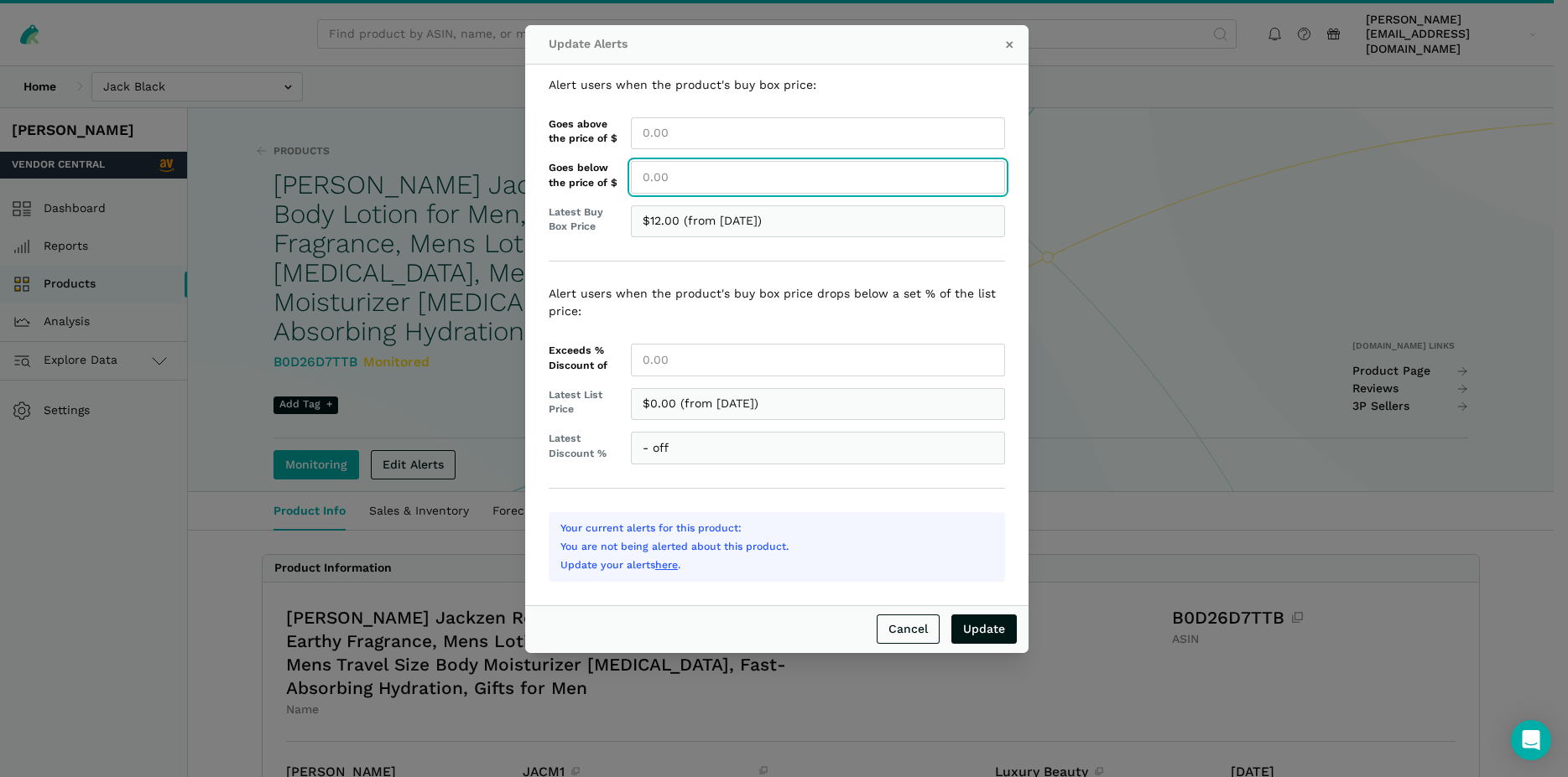
click at [689, 186] on input "Goes below the price of $" at bounding box center [818, 177] width 374 height 33
type input "12.00"
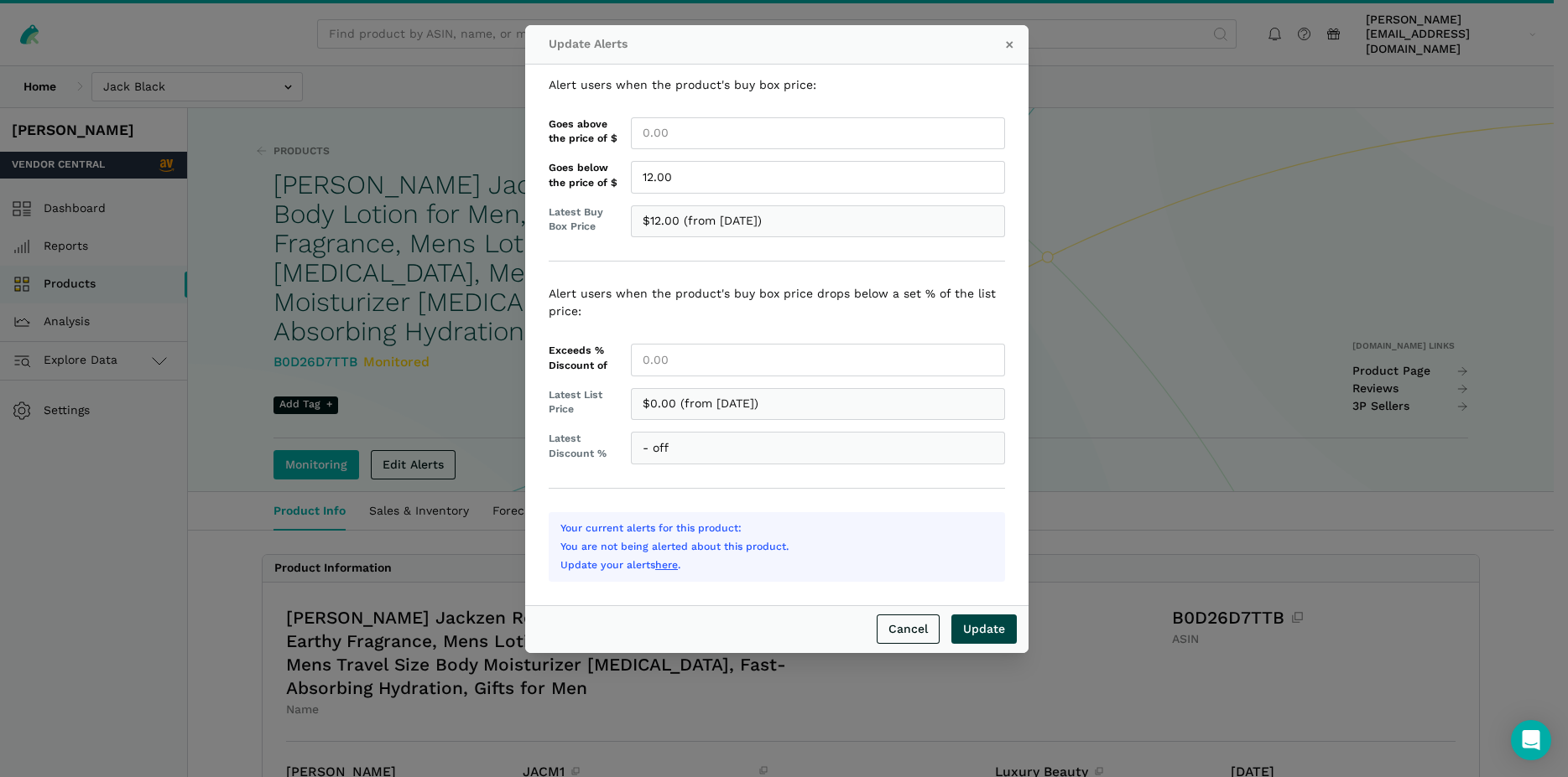
click at [990, 630] on input "Update" at bounding box center [984, 629] width 66 height 29
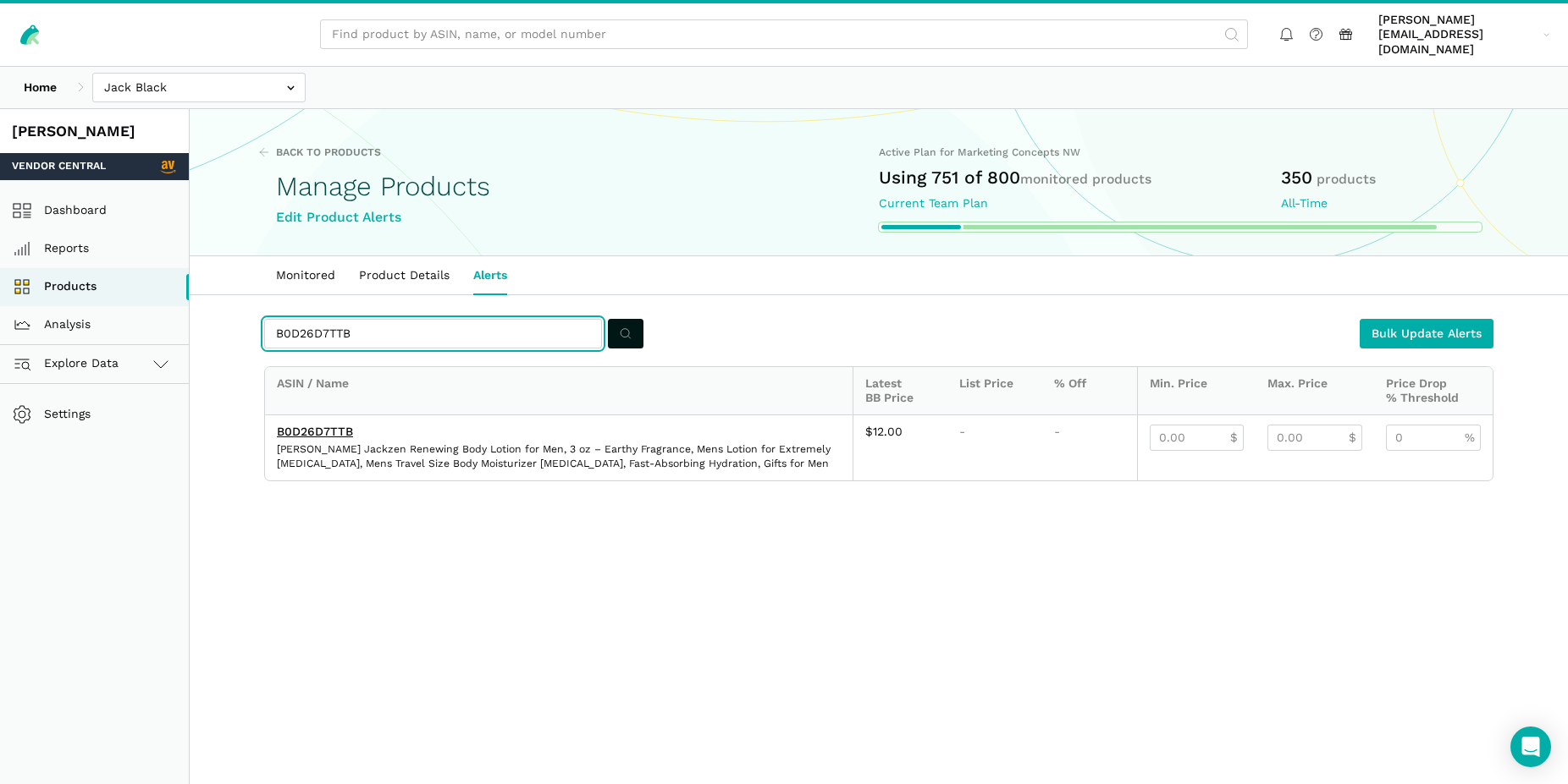
drag, startPoint x: 315, startPoint y: 318, endPoint x: 293, endPoint y: 313, distance: 22.6
click at [293, 319] on input "B0D26D7TTB" at bounding box center [433, 334] width 338 height 29
click at [352, 328] on input "B0D26D7TTB" at bounding box center [433, 334] width 338 height 29
drag, startPoint x: 359, startPoint y: 321, endPoint x: 250, endPoint y: 320, distance: 109.0
click at [264, 320] on input "B0D26D7TTB" at bounding box center [433, 334] width 338 height 29
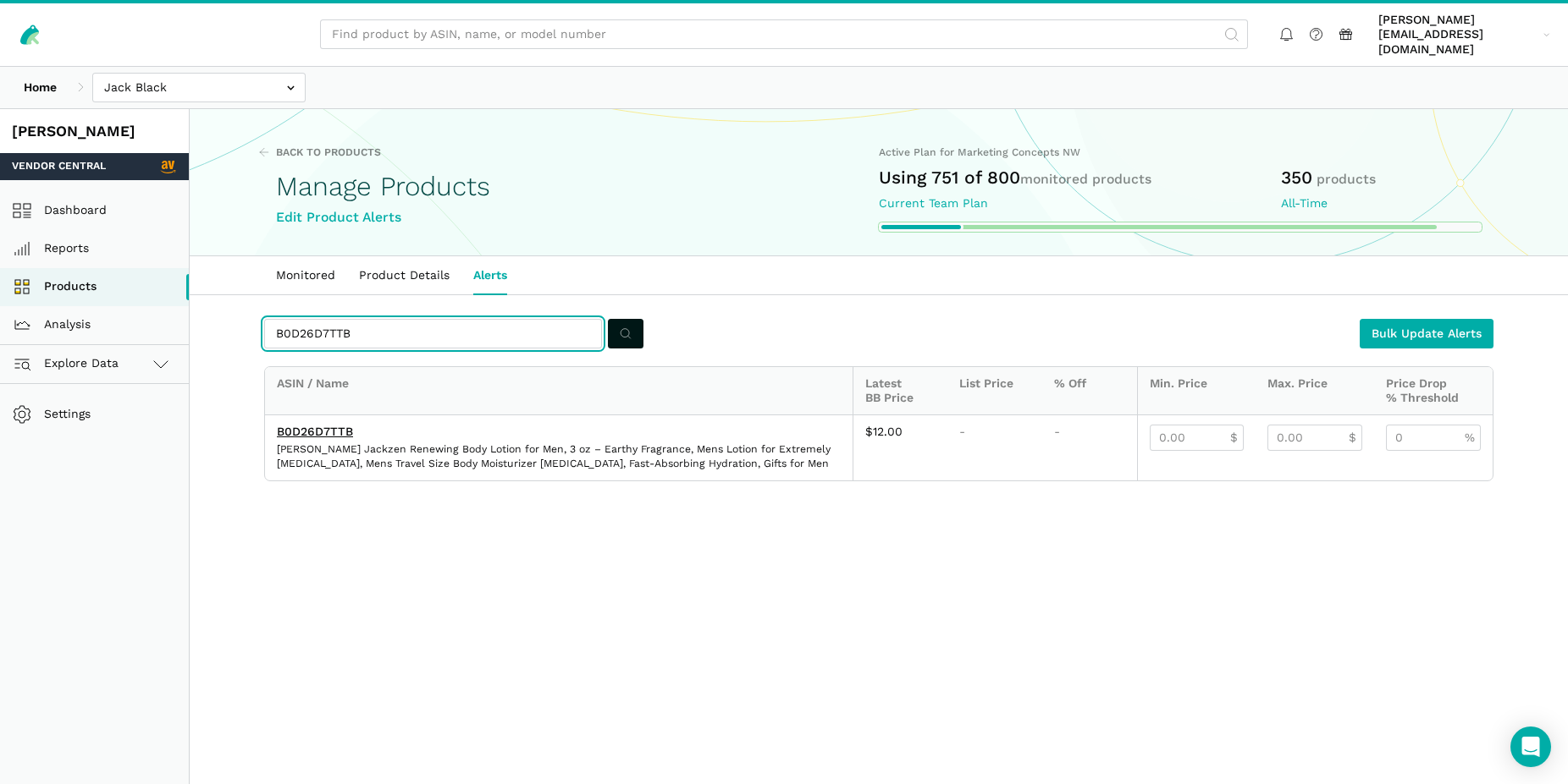
paste input "C6829B8Z"
type input "B0C6829B8Z"
click at [635, 320] on button "submit" at bounding box center [625, 334] width 35 height 29
click at [308, 425] on link "B0C6829B8Z" at bounding box center [315, 432] width 76 height 14
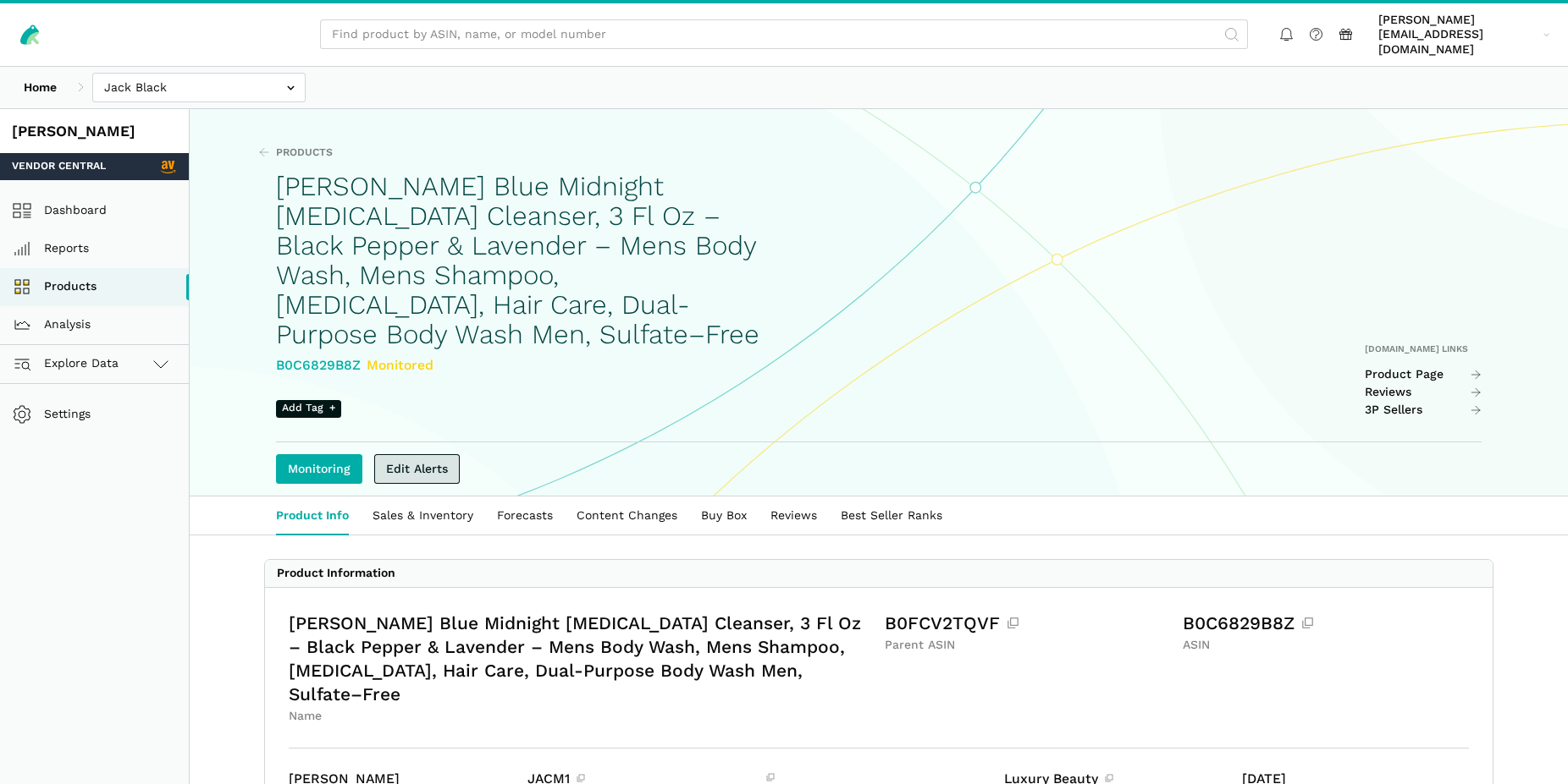
click at [429, 457] on link "Edit Alerts" at bounding box center [417, 469] width 86 height 29
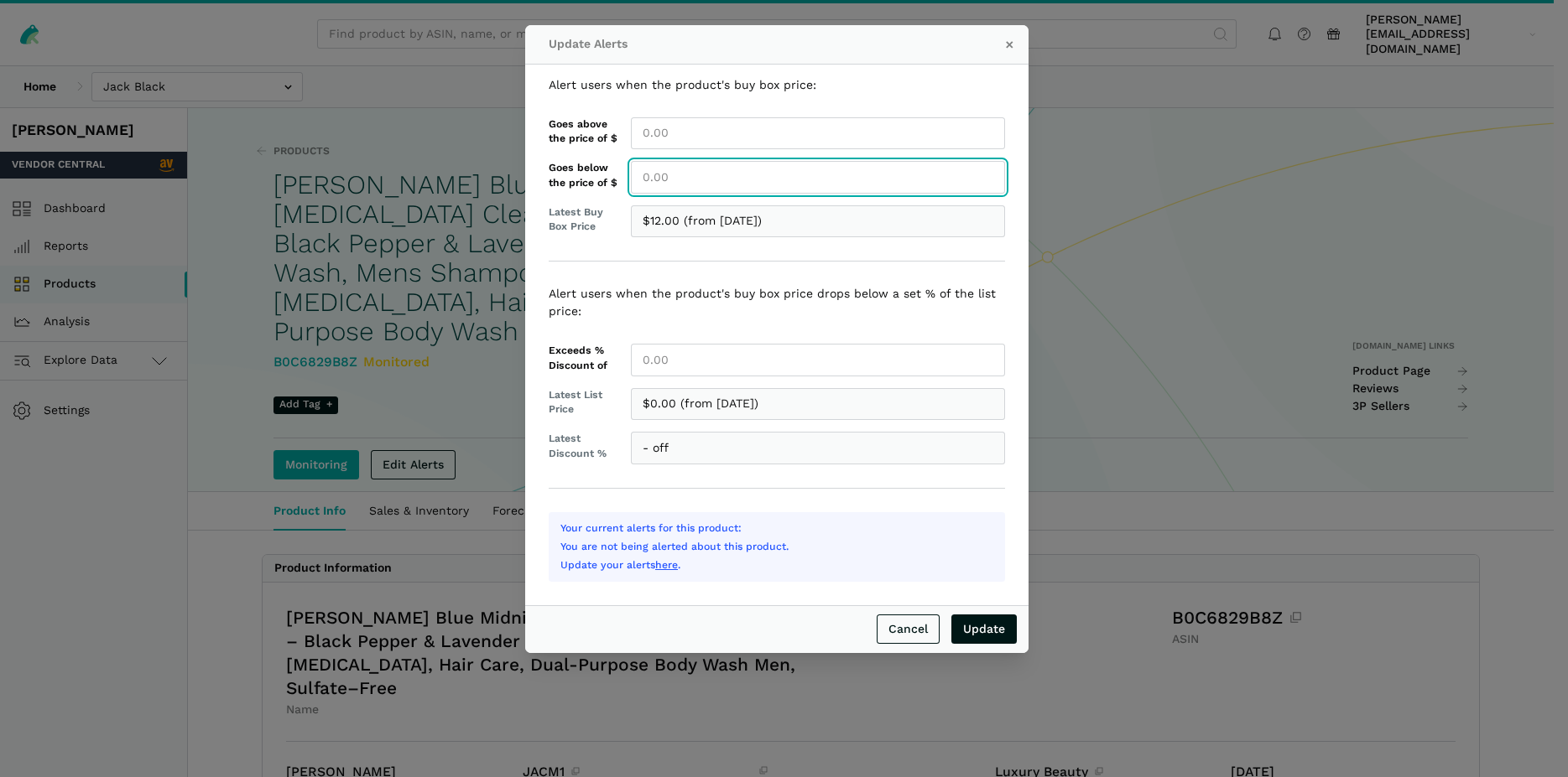
click at [707, 175] on input "Goes below the price of $" at bounding box center [818, 177] width 374 height 33
type input "12.00"
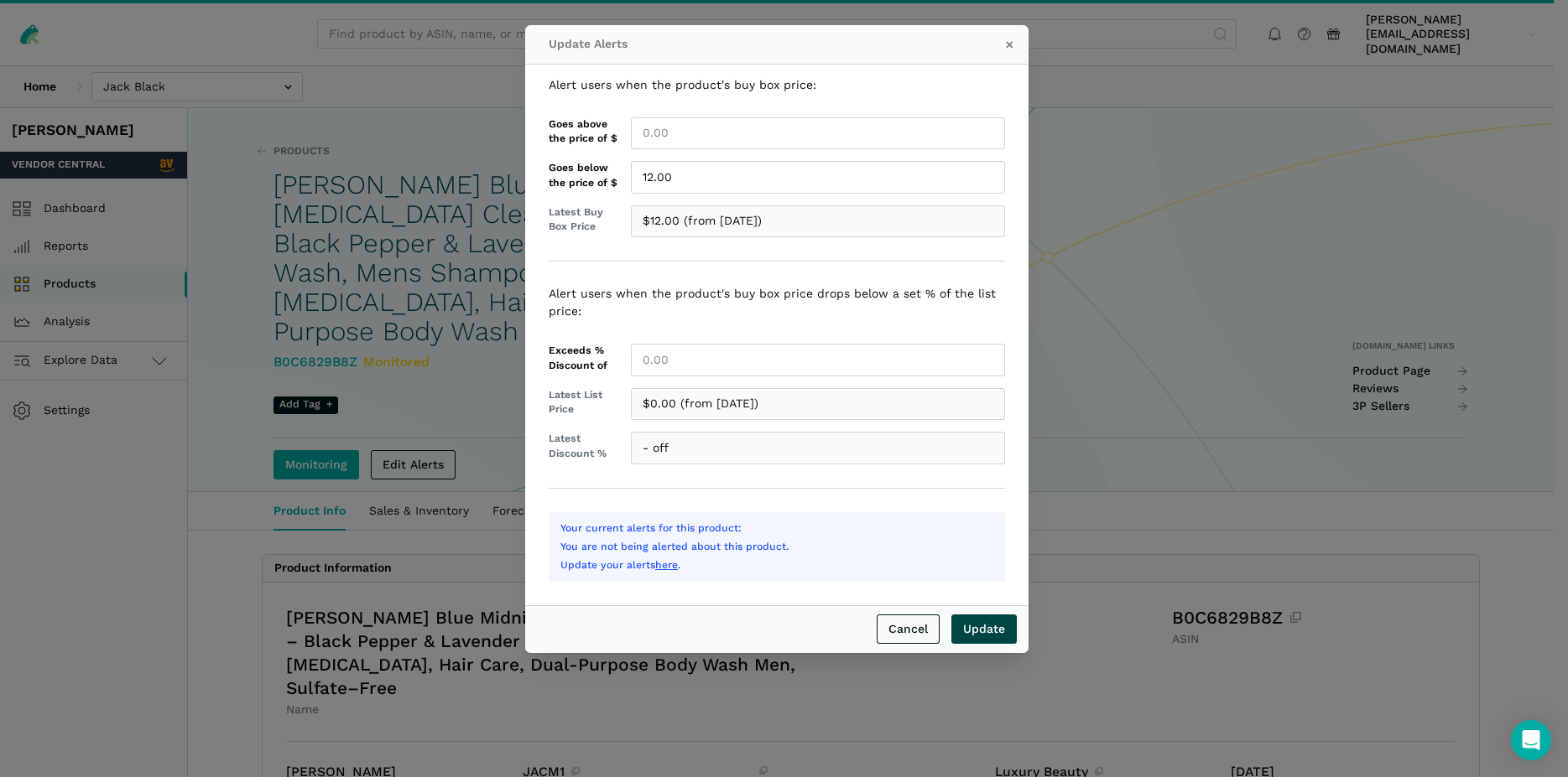
click at [987, 630] on input "Update" at bounding box center [984, 629] width 66 height 29
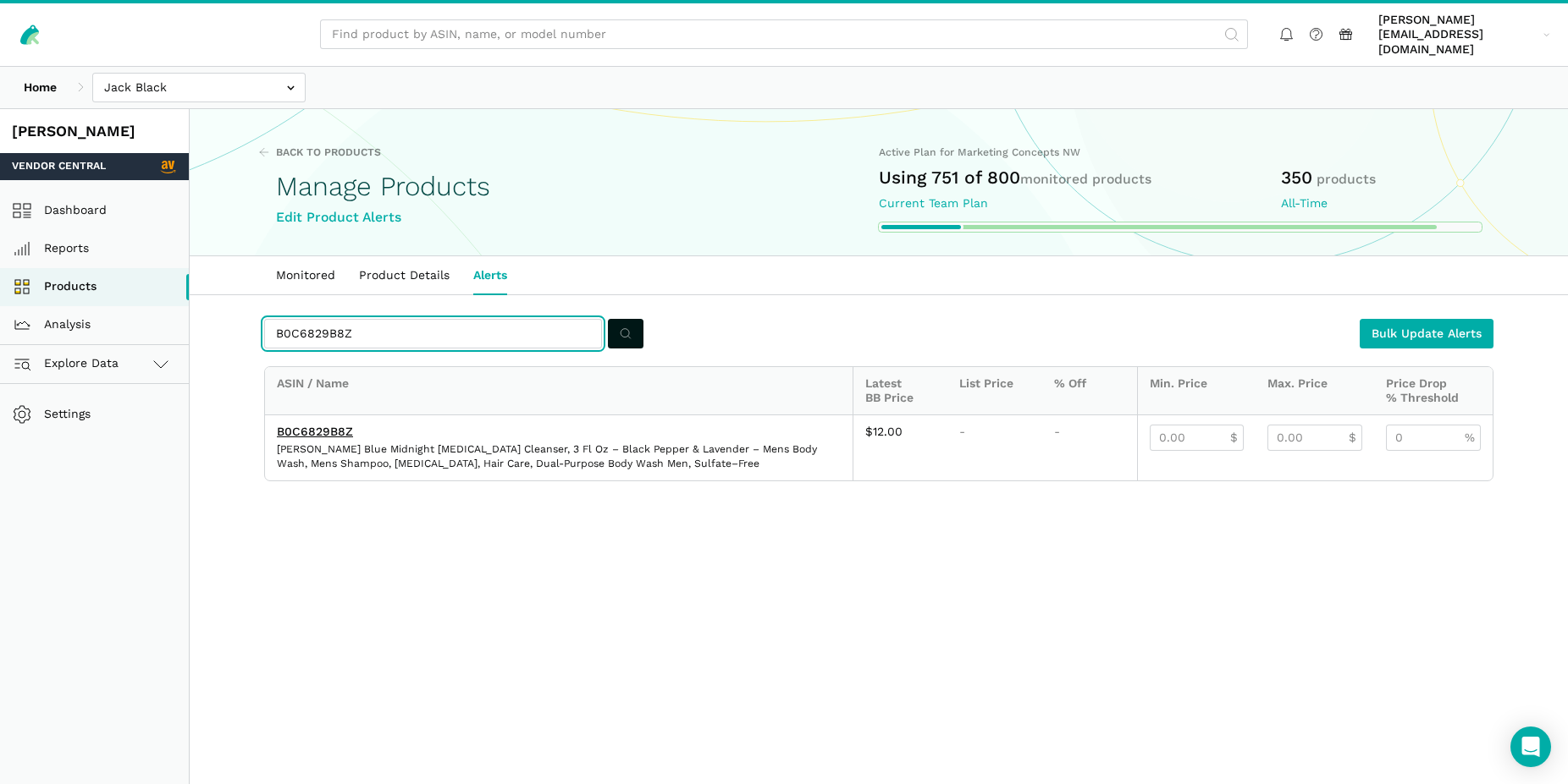
drag, startPoint x: 351, startPoint y: 319, endPoint x: 275, endPoint y: 322, distance: 76.1
click at [275, 322] on input "B0C6829B8Z" at bounding box center [433, 334] width 338 height 29
paste input "0DIGCFJW"
type input "B00DIGCFJW"
click at [623, 325] on icon "submit" at bounding box center [625, 334] width 12 height 18
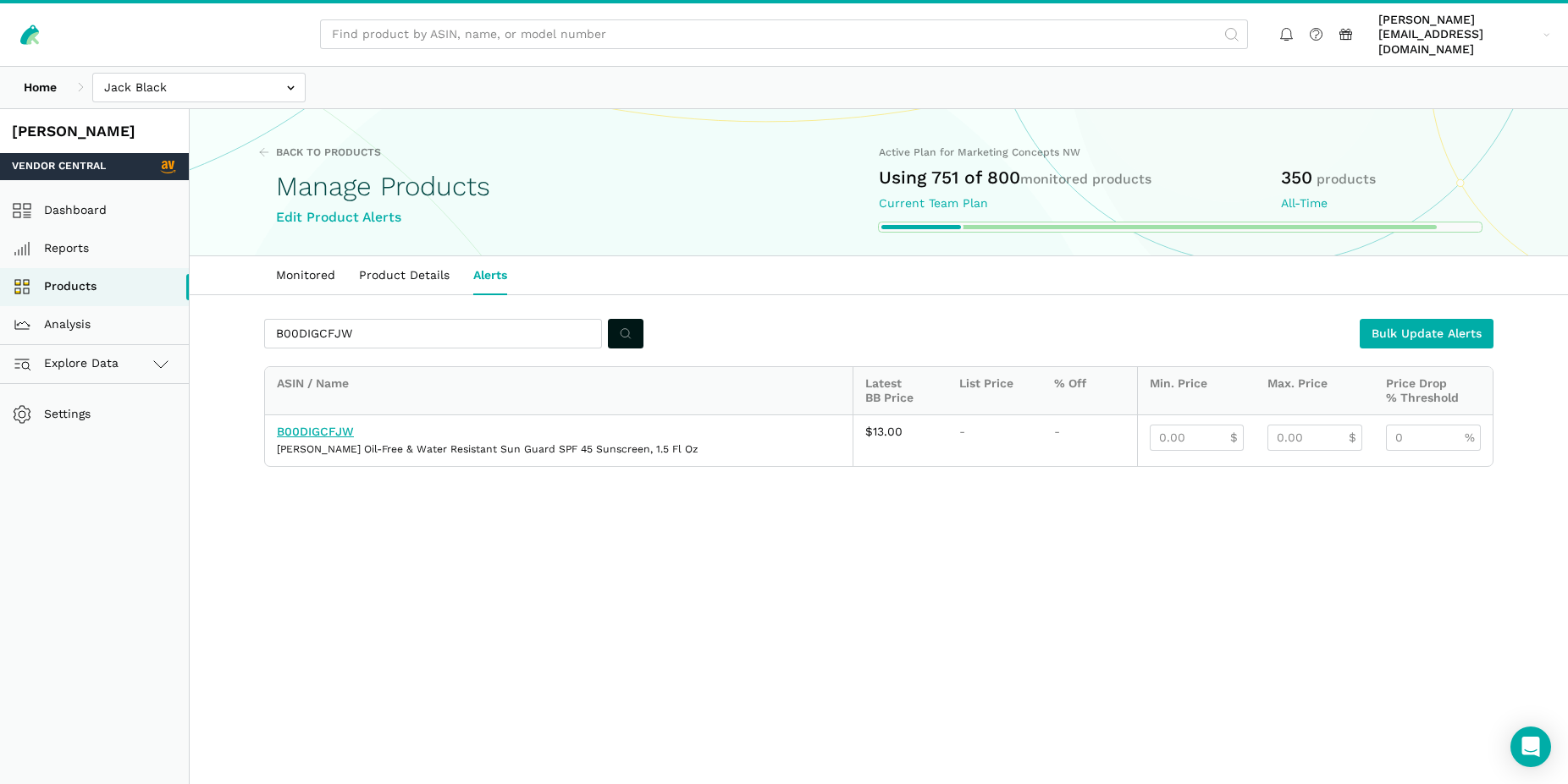
click at [325, 425] on link "B00DIGCFJW" at bounding box center [315, 432] width 77 height 14
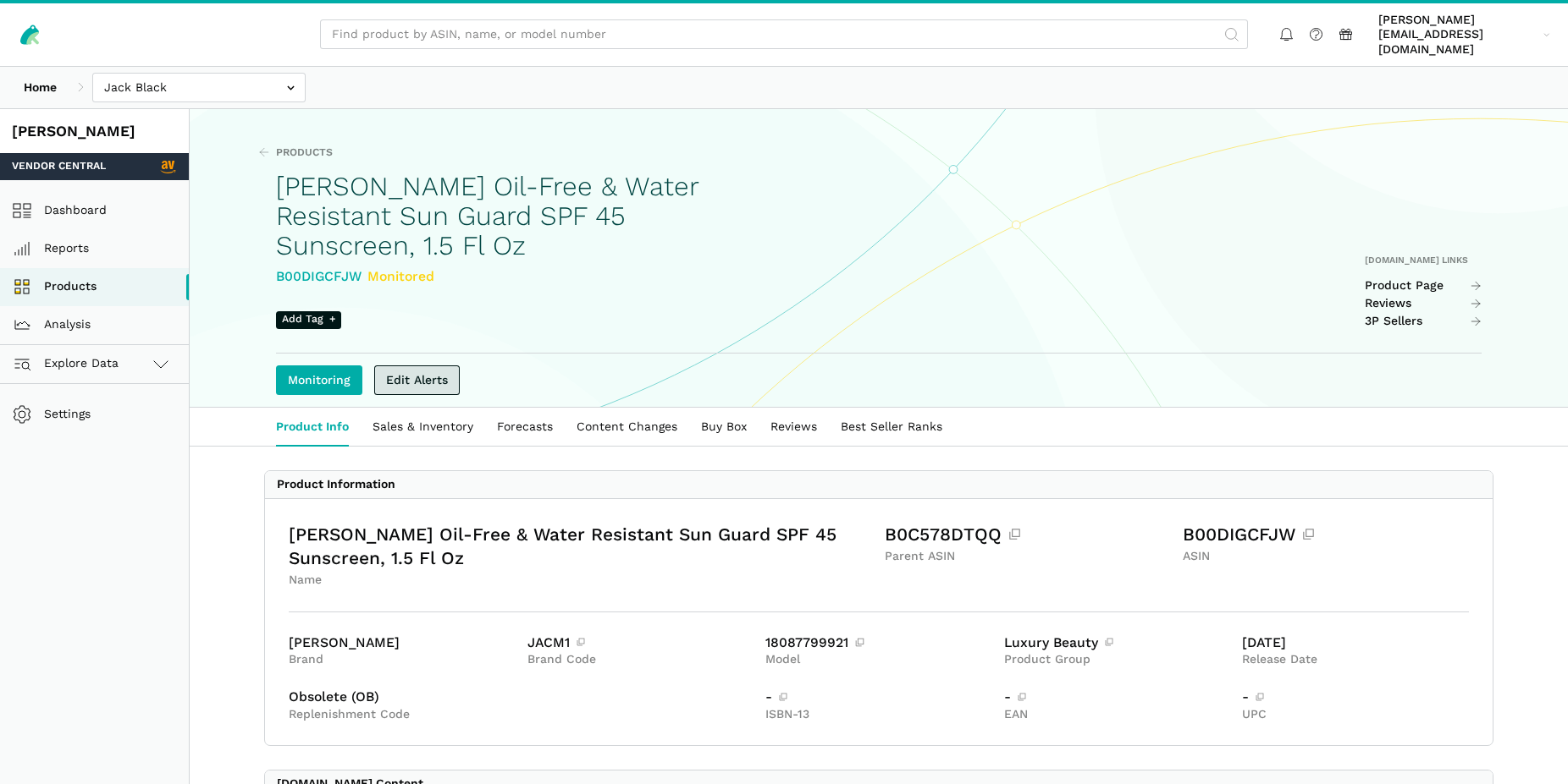
click at [403, 365] on link "Edit Alerts" at bounding box center [417, 380] width 86 height 29
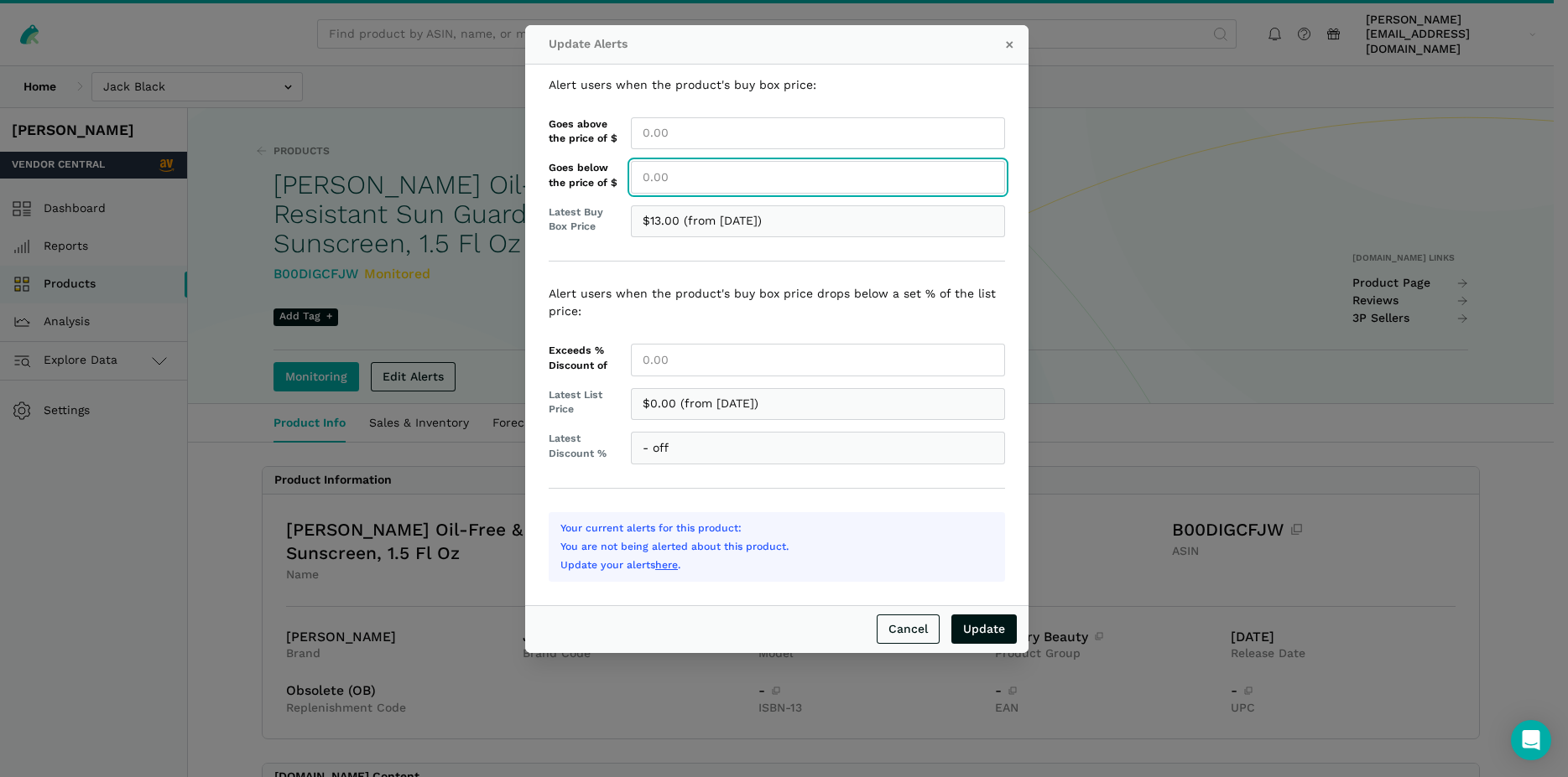
click at [669, 181] on input "Goes below the price of $" at bounding box center [818, 177] width 374 height 33
type input "13.00"
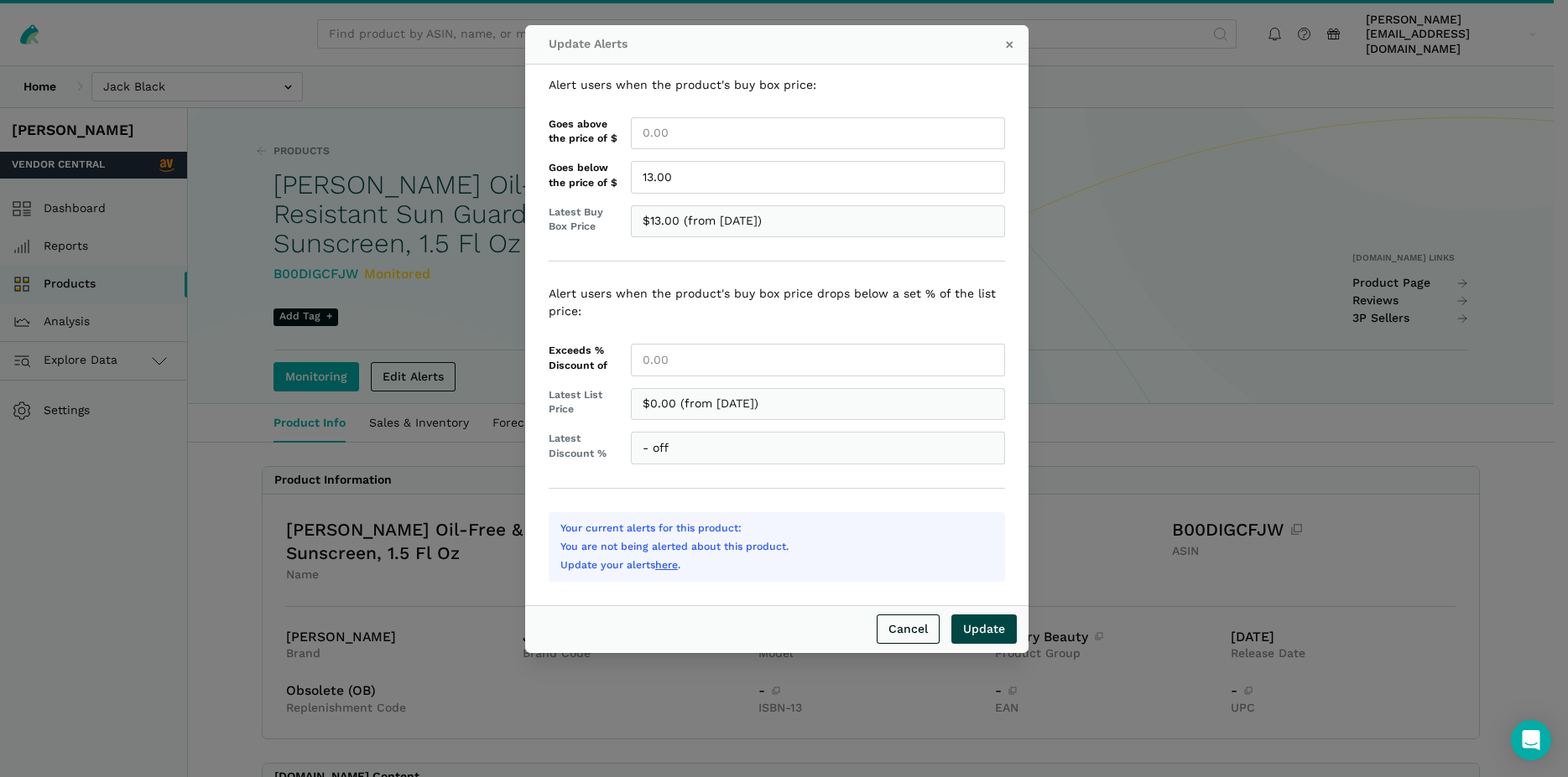
click at [990, 632] on input "Update" at bounding box center [984, 629] width 66 height 29
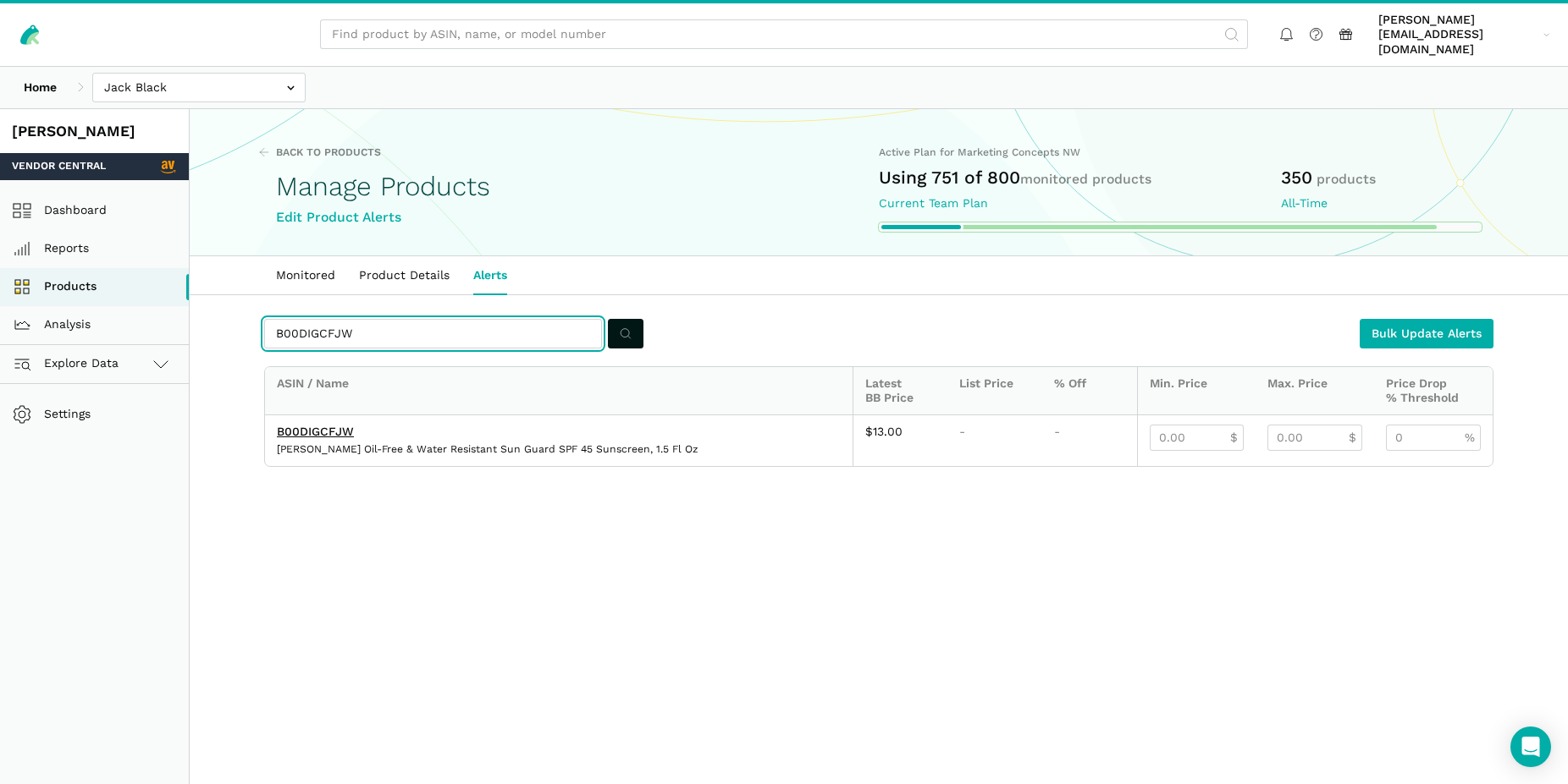
drag, startPoint x: 285, startPoint y: 313, endPoint x: 261, endPoint y: 309, distance: 24.3
click at [264, 319] on input "B00DIGCFJW" at bounding box center [433, 334] width 338 height 29
paste input "7MYH4RR2"
type input "B07MYH4RR2"
click at [631, 319] on button "submit" at bounding box center [625, 334] width 35 height 29
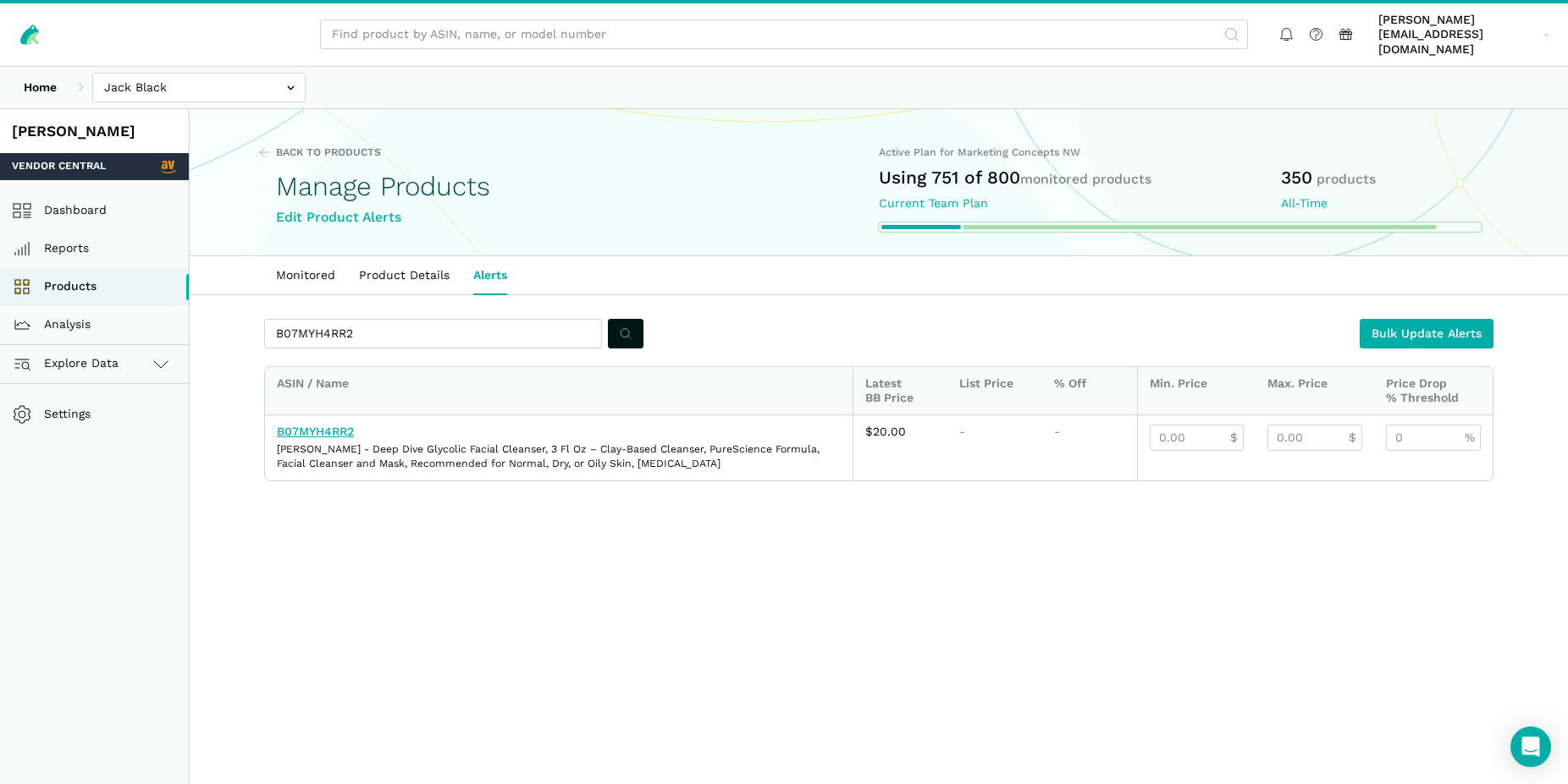
click at [333, 425] on link "B07MYH4RR2" at bounding box center [315, 432] width 77 height 14
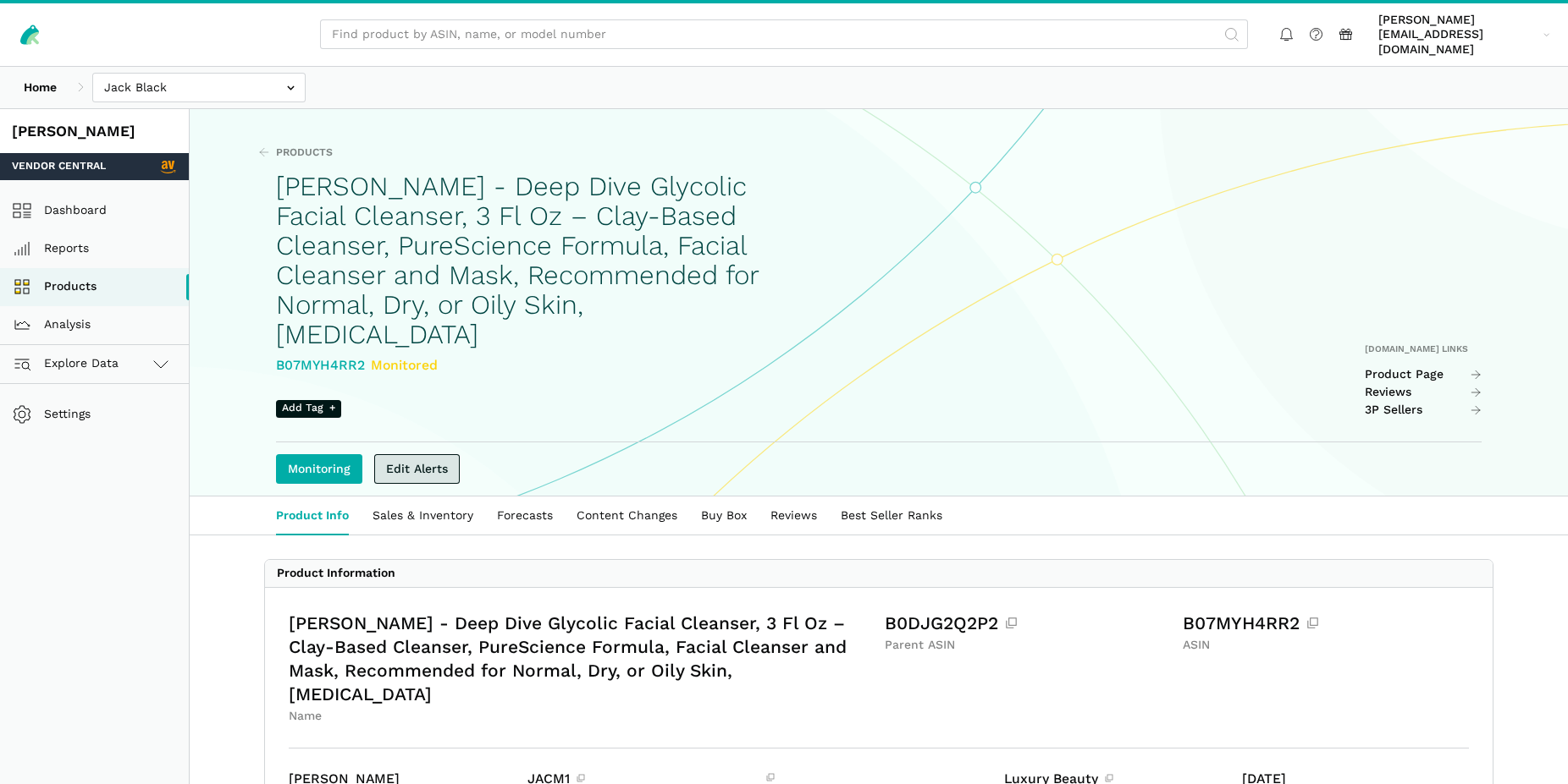
click at [437, 454] on link "Edit Alerts" at bounding box center [417, 469] width 86 height 29
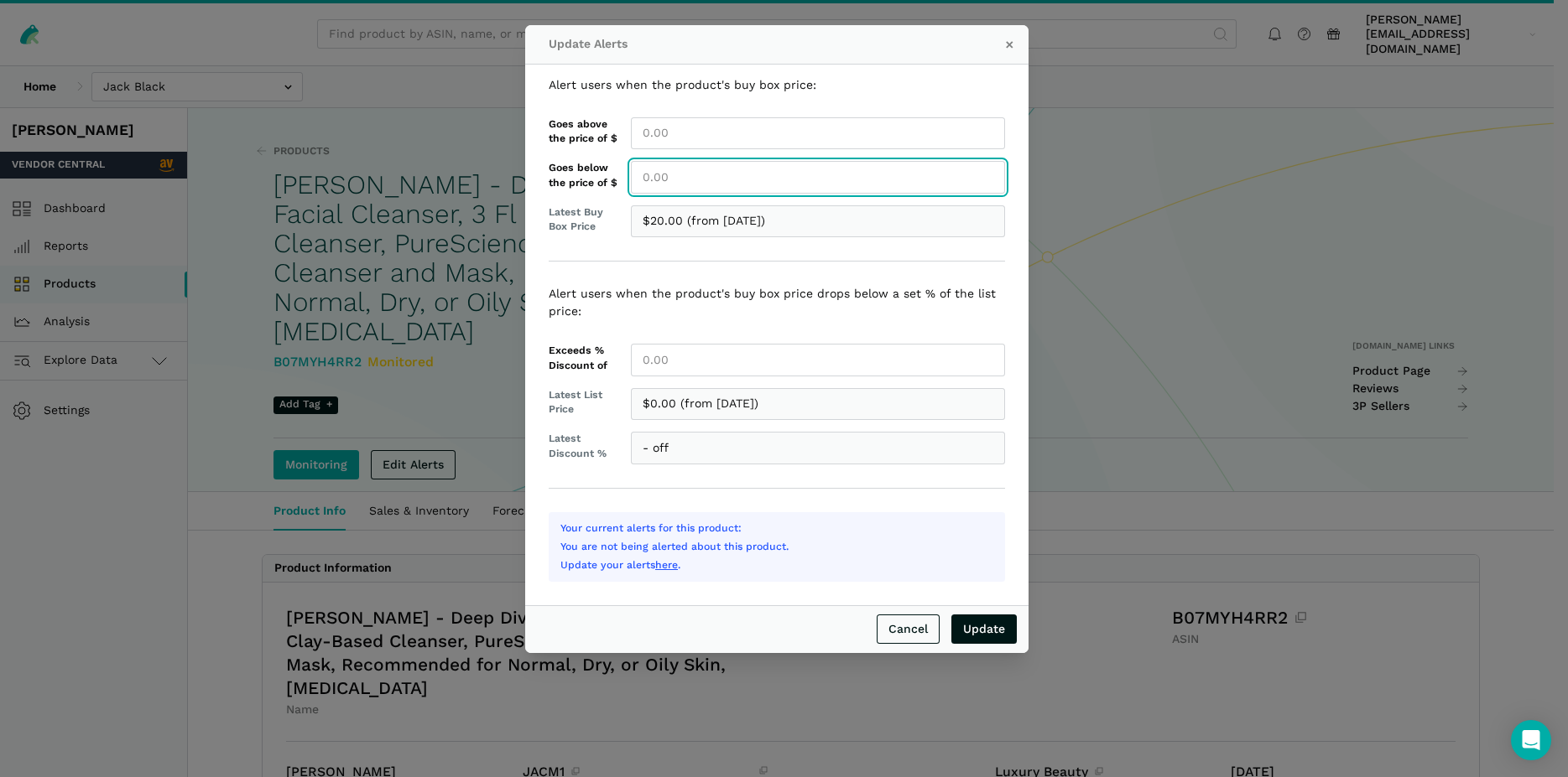
click at [649, 186] on input "Goes below the price of $" at bounding box center [818, 177] width 374 height 33
type input "20.00"
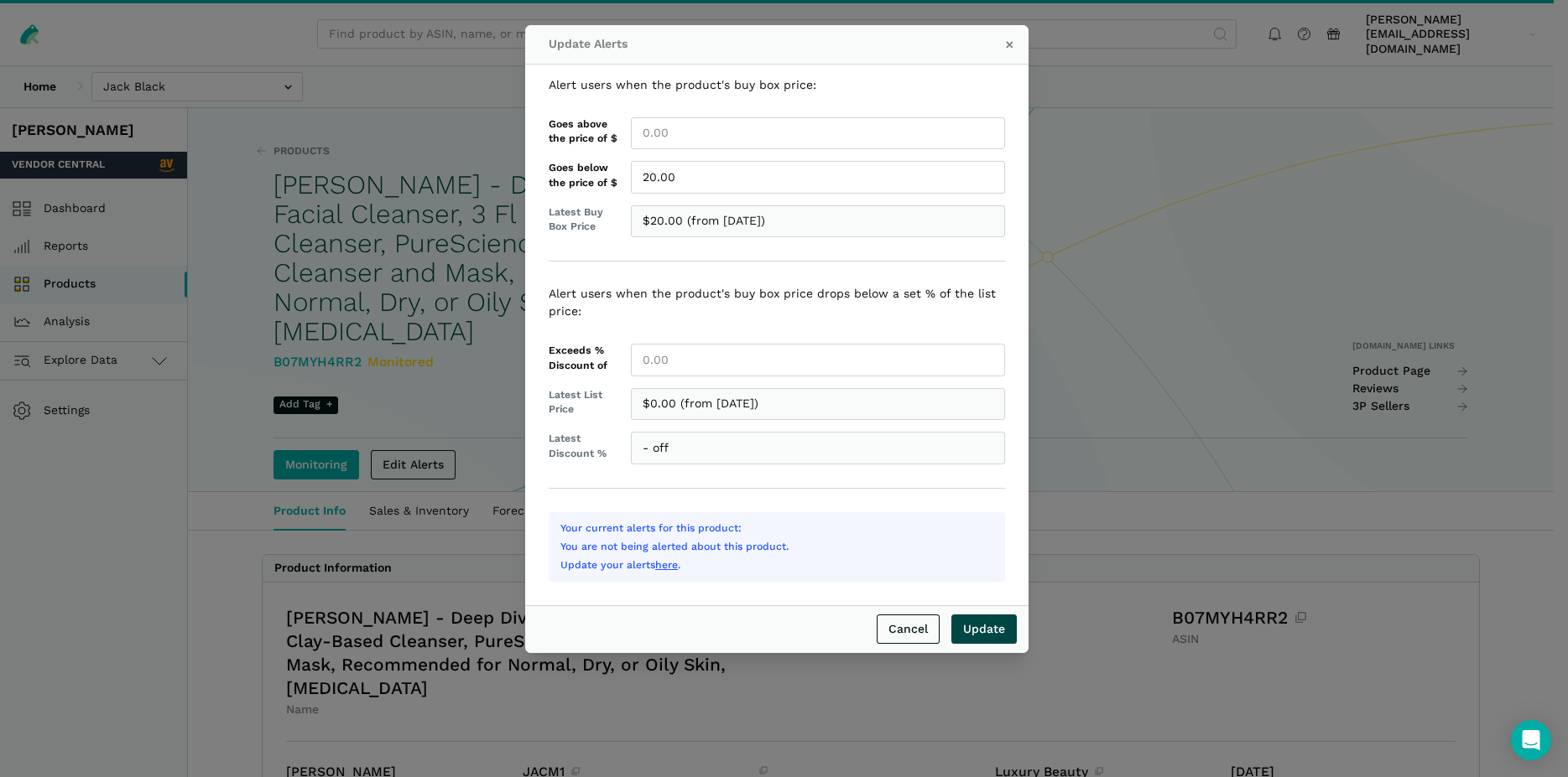
click at [994, 625] on input "Update" at bounding box center [984, 629] width 66 height 29
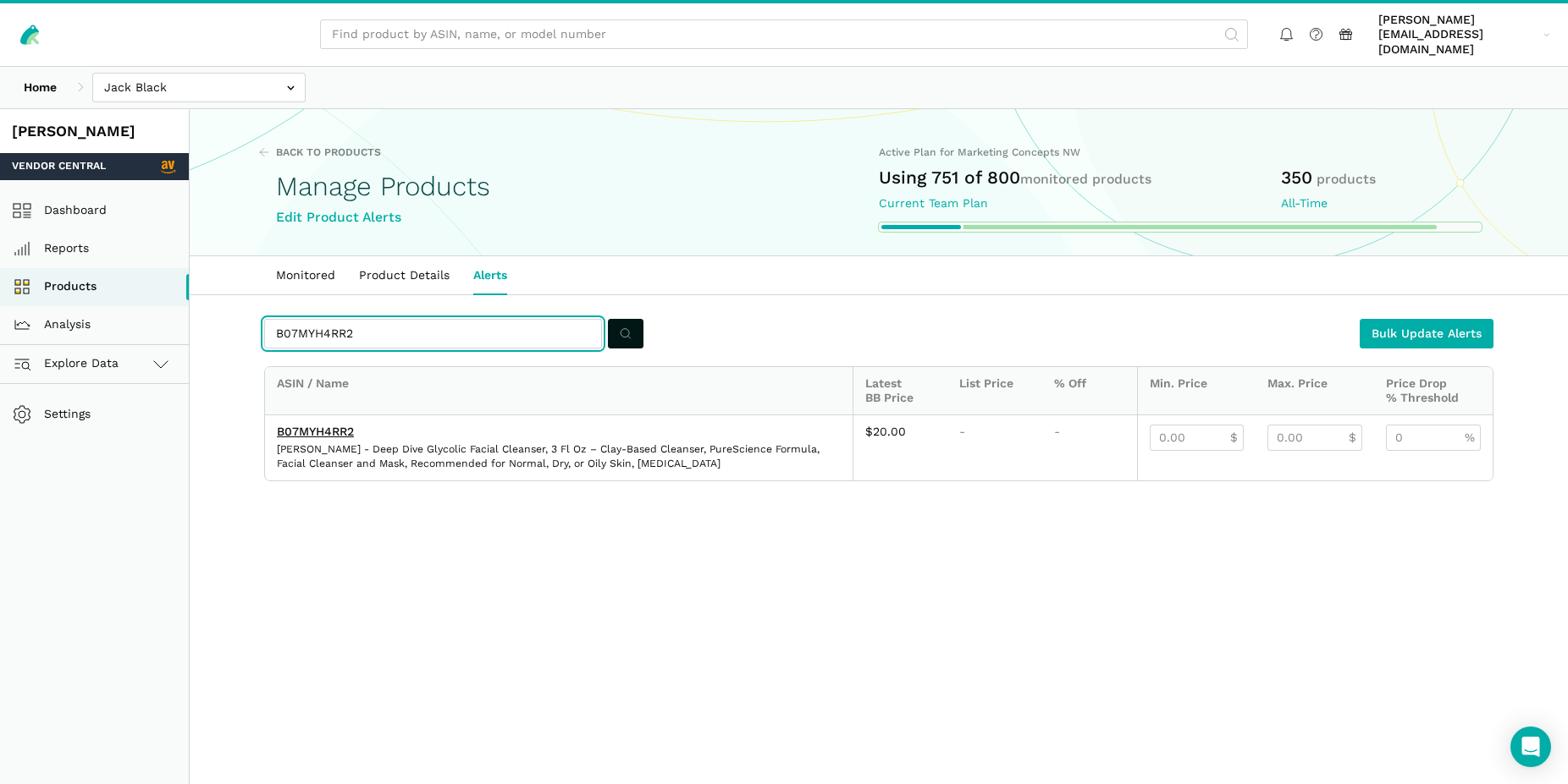
drag, startPoint x: 350, startPoint y: 314, endPoint x: 261, endPoint y: 305, distance: 89.5
click at [264, 319] on input "B07MYH4RR2" at bounding box center [433, 334] width 338 height 29
paste input "CF1SXTBK"
type input "B0CF1SXTBK"
click at [621, 325] on icon "submit" at bounding box center [625, 334] width 12 height 18
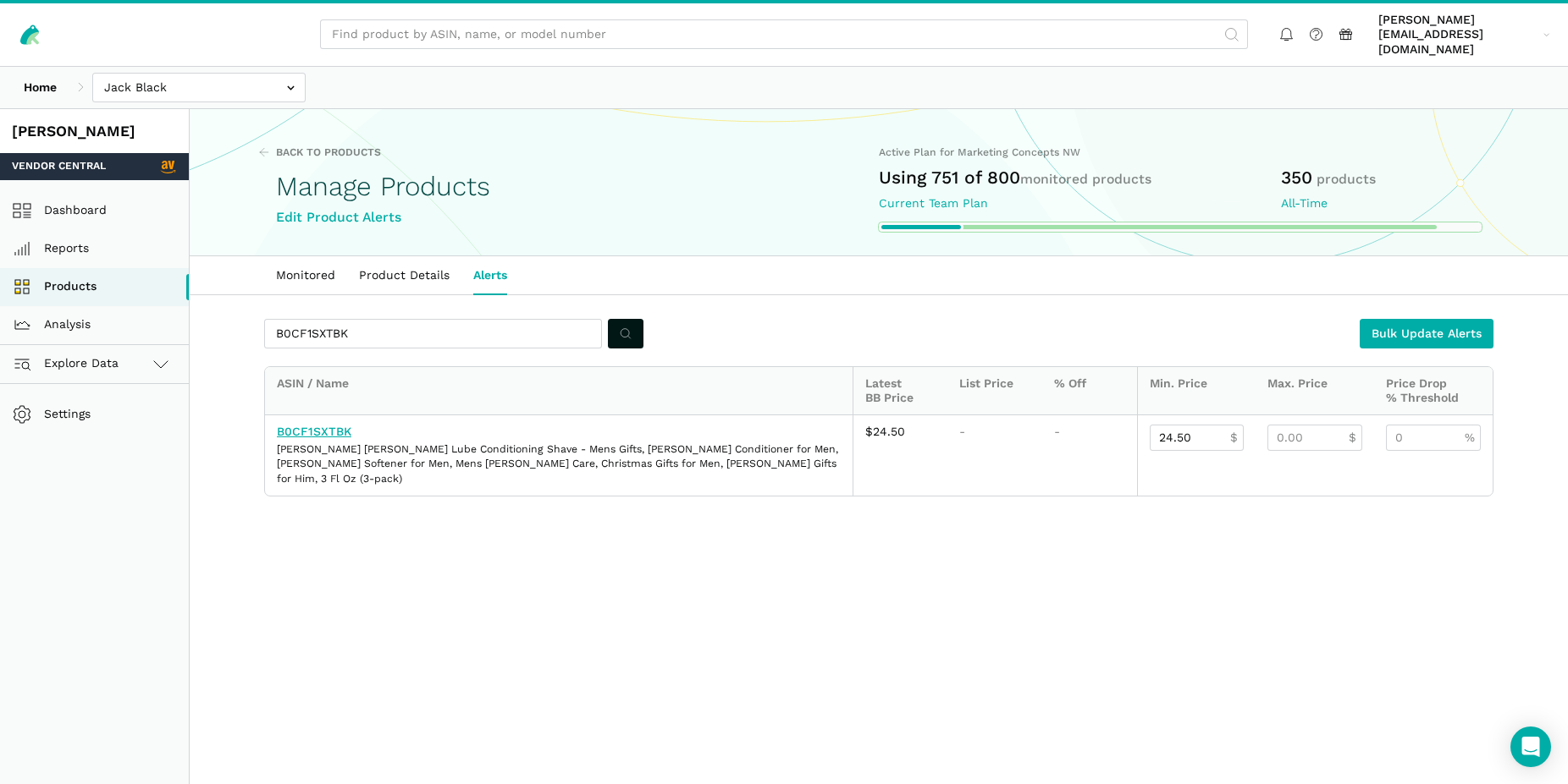
click at [333, 425] on link "B0CF1SXTBK" at bounding box center [314, 432] width 74 height 14
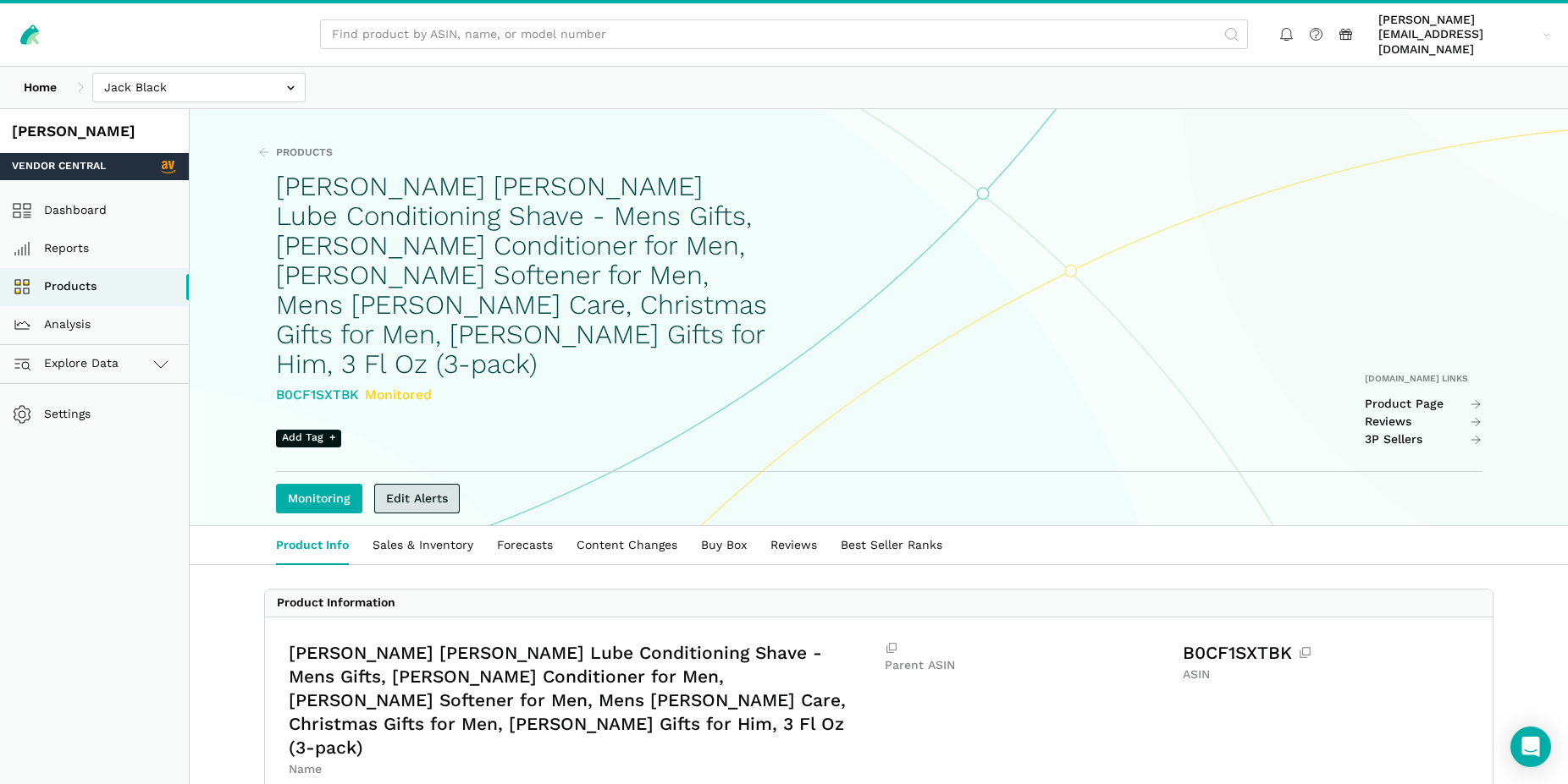
click at [415, 484] on link "Edit Alerts" at bounding box center [417, 499] width 86 height 29
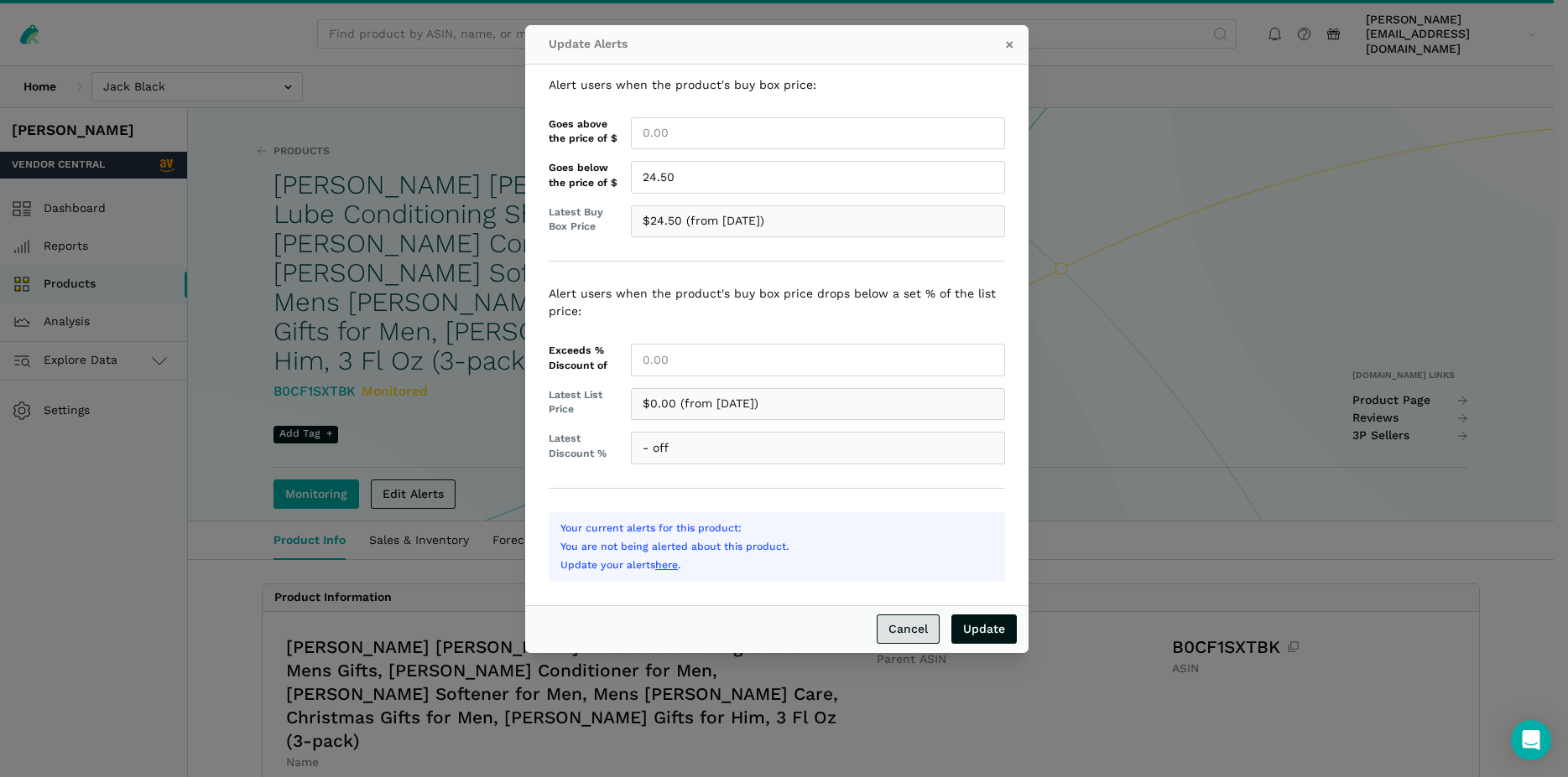
click at [908, 625] on link "Cancel" at bounding box center [908, 629] width 63 height 29
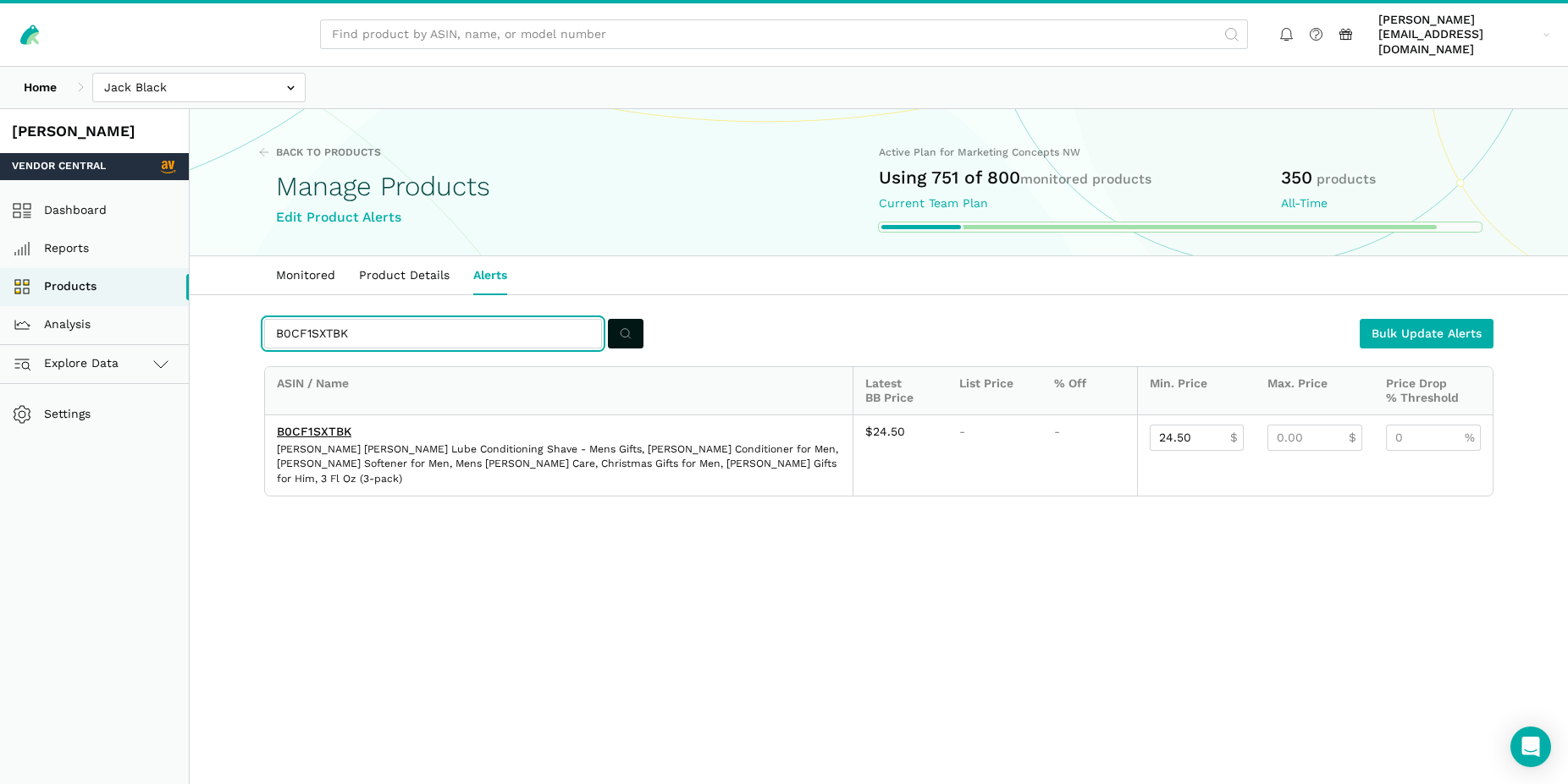
drag, startPoint x: 370, startPoint y: 322, endPoint x: 261, endPoint y: 313, distance: 109.4
click at [264, 319] on input "B0CF1SXTBK" at bounding box center [433, 334] width 338 height 29
paste input "82YQ6LL"
type input "B0C82YQ6LL"
click at [619, 325] on icon "submit" at bounding box center [625, 334] width 12 height 18
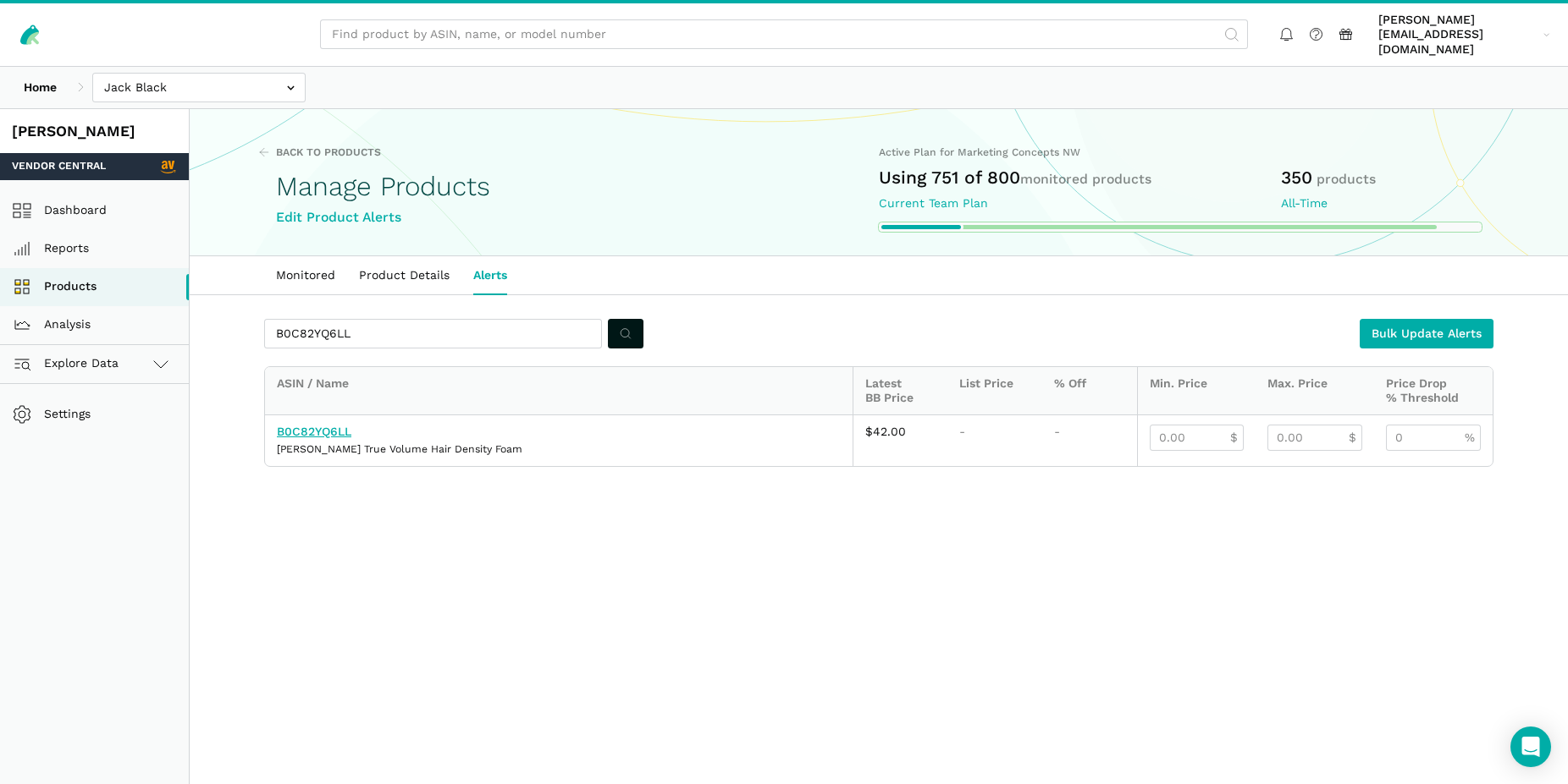
click at [314, 425] on link "B0C82YQ6LL" at bounding box center [314, 432] width 74 height 14
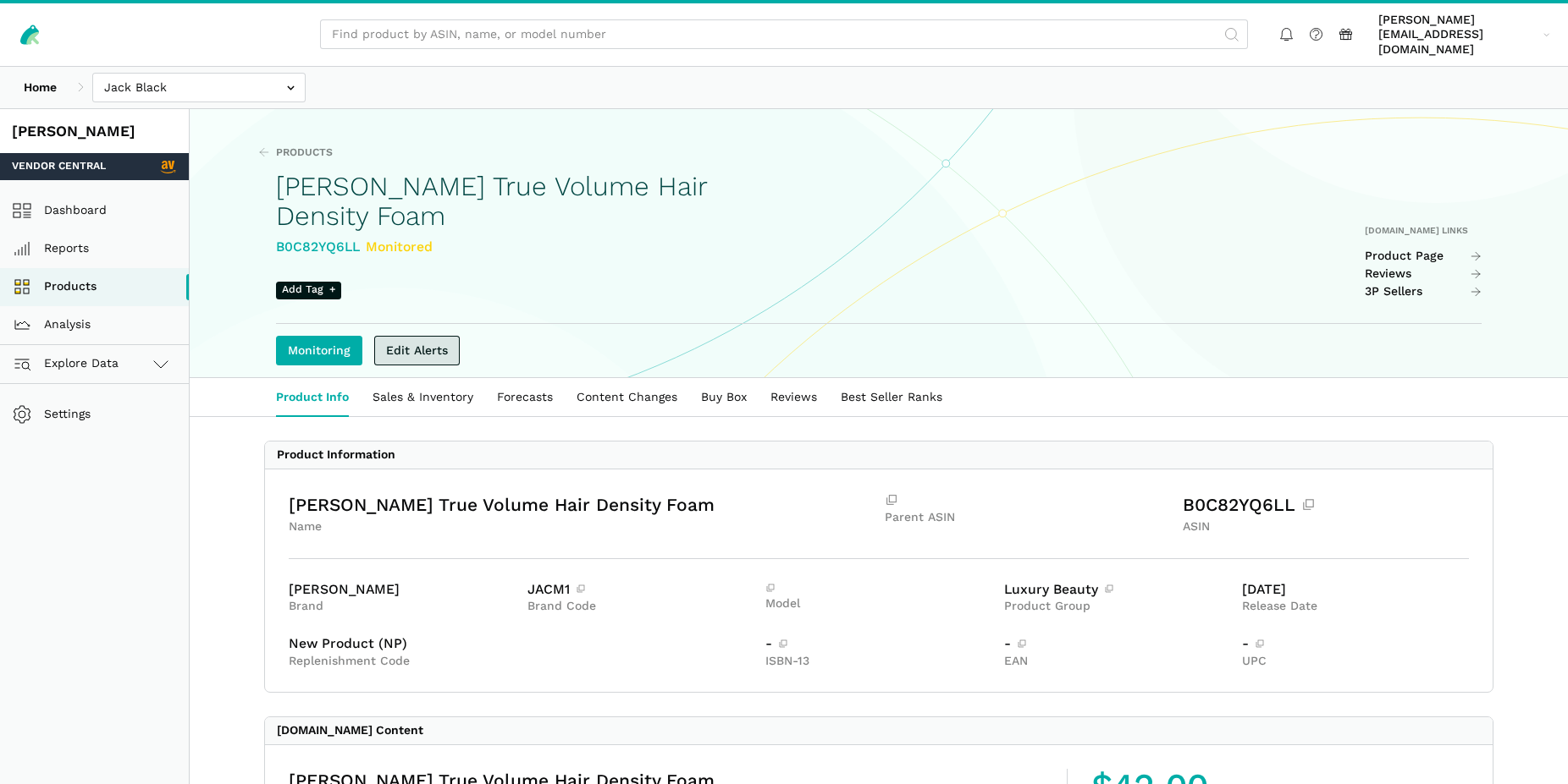
click at [428, 336] on link "Edit Alerts" at bounding box center [417, 351] width 86 height 29
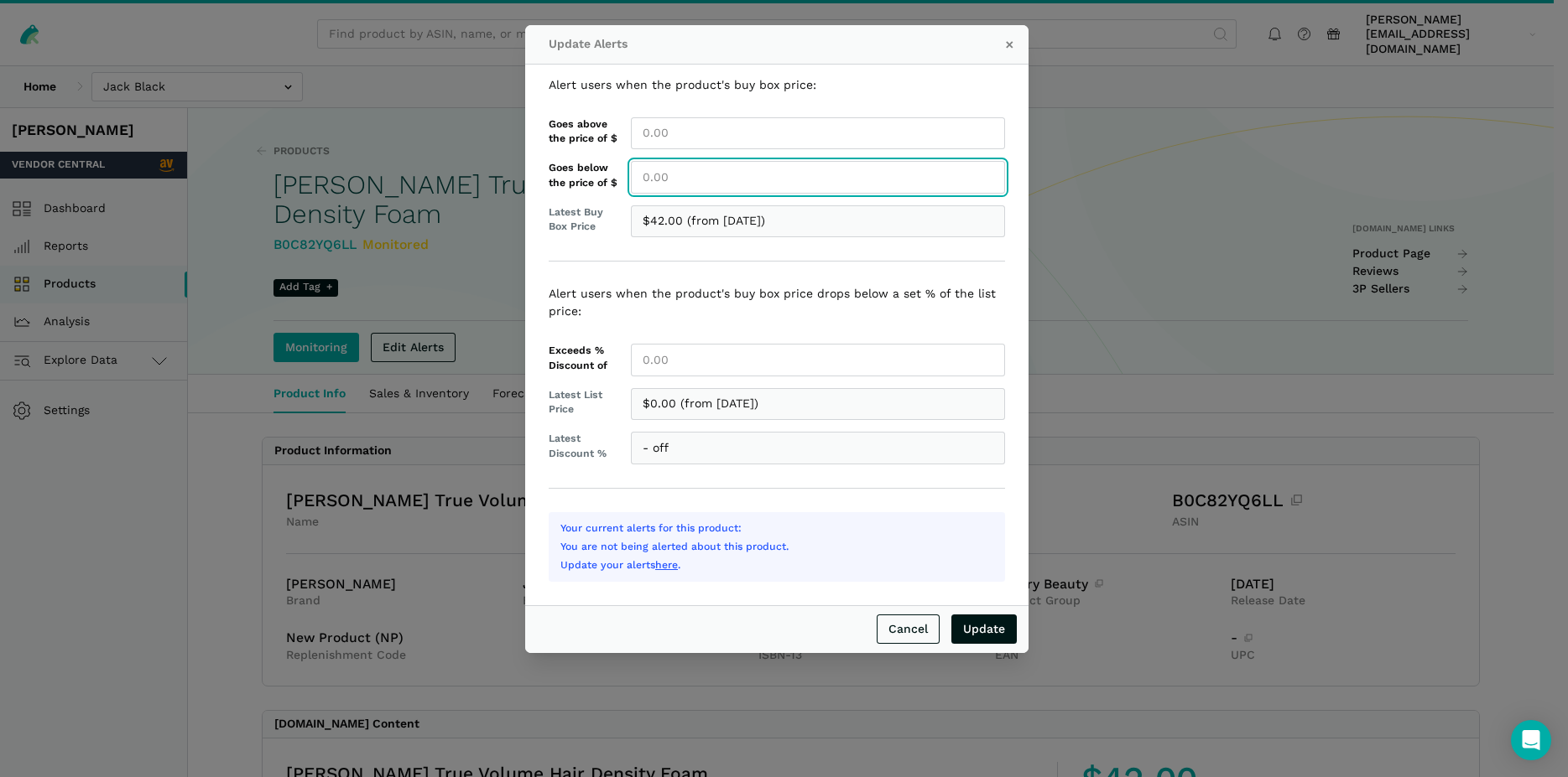
click at [654, 180] on input "Goes below the price of $" at bounding box center [818, 177] width 374 height 33
type input "42.00"
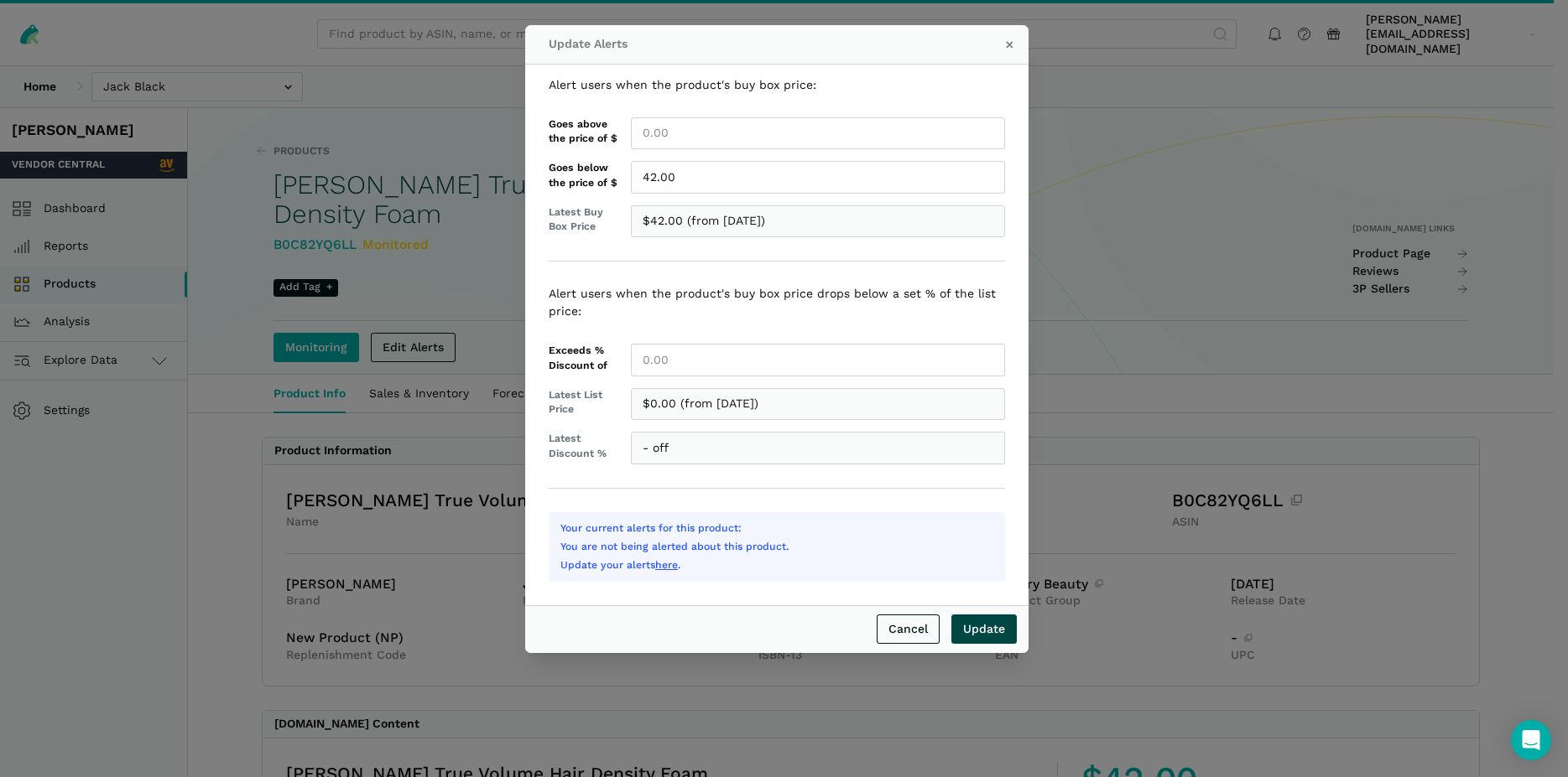
click at [1003, 630] on input "Update" at bounding box center [984, 629] width 66 height 29
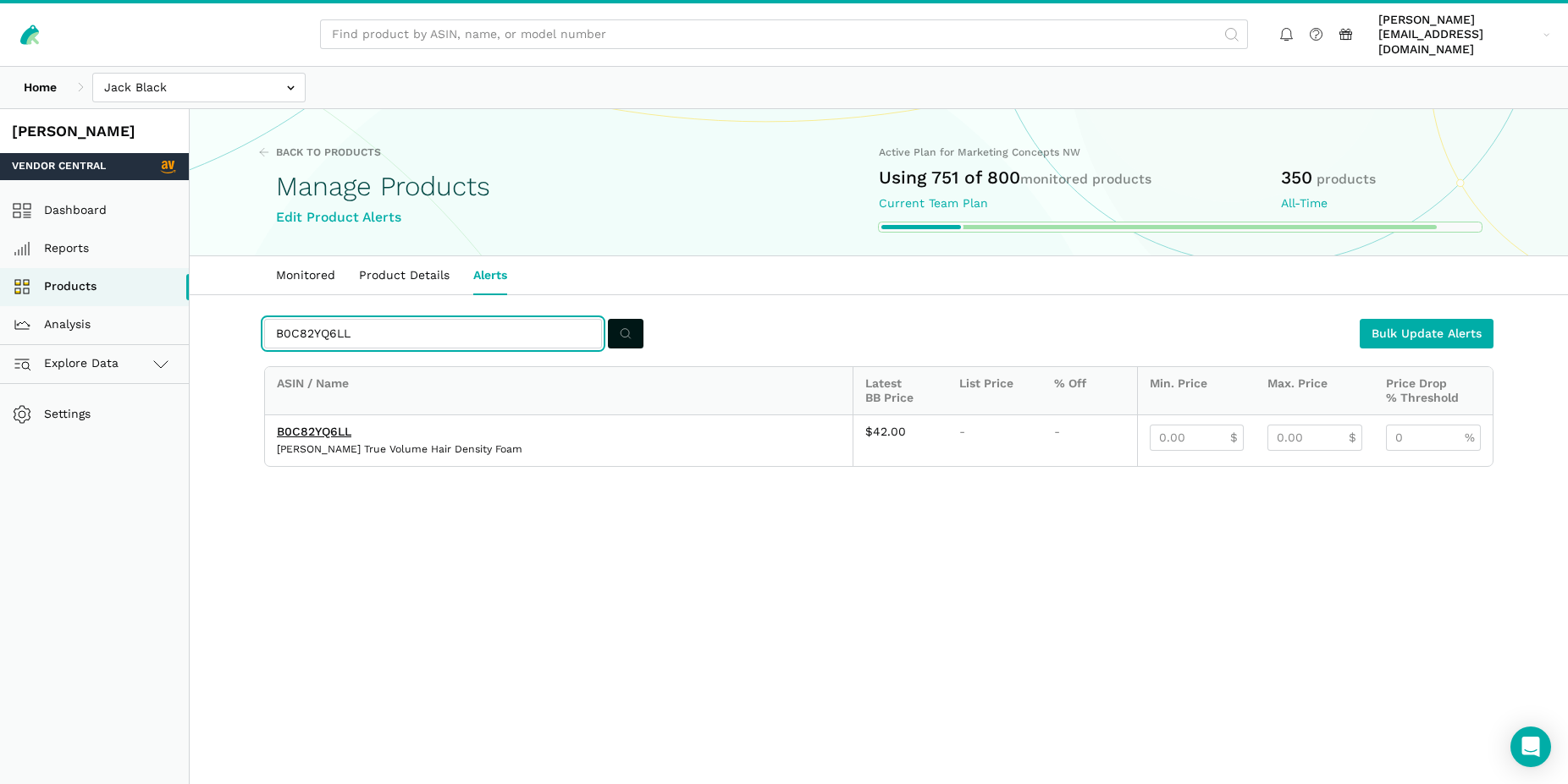
drag, startPoint x: 353, startPoint y: 323, endPoint x: 273, endPoint y: 311, distance: 80.9
click at [273, 319] on input "B0C82YQ6LL" at bounding box center [433, 334] width 338 height 29
paste input "F1TP7ZS"
type input "B0CF1TP7ZS"
click at [616, 319] on button "submit" at bounding box center [625, 334] width 35 height 29
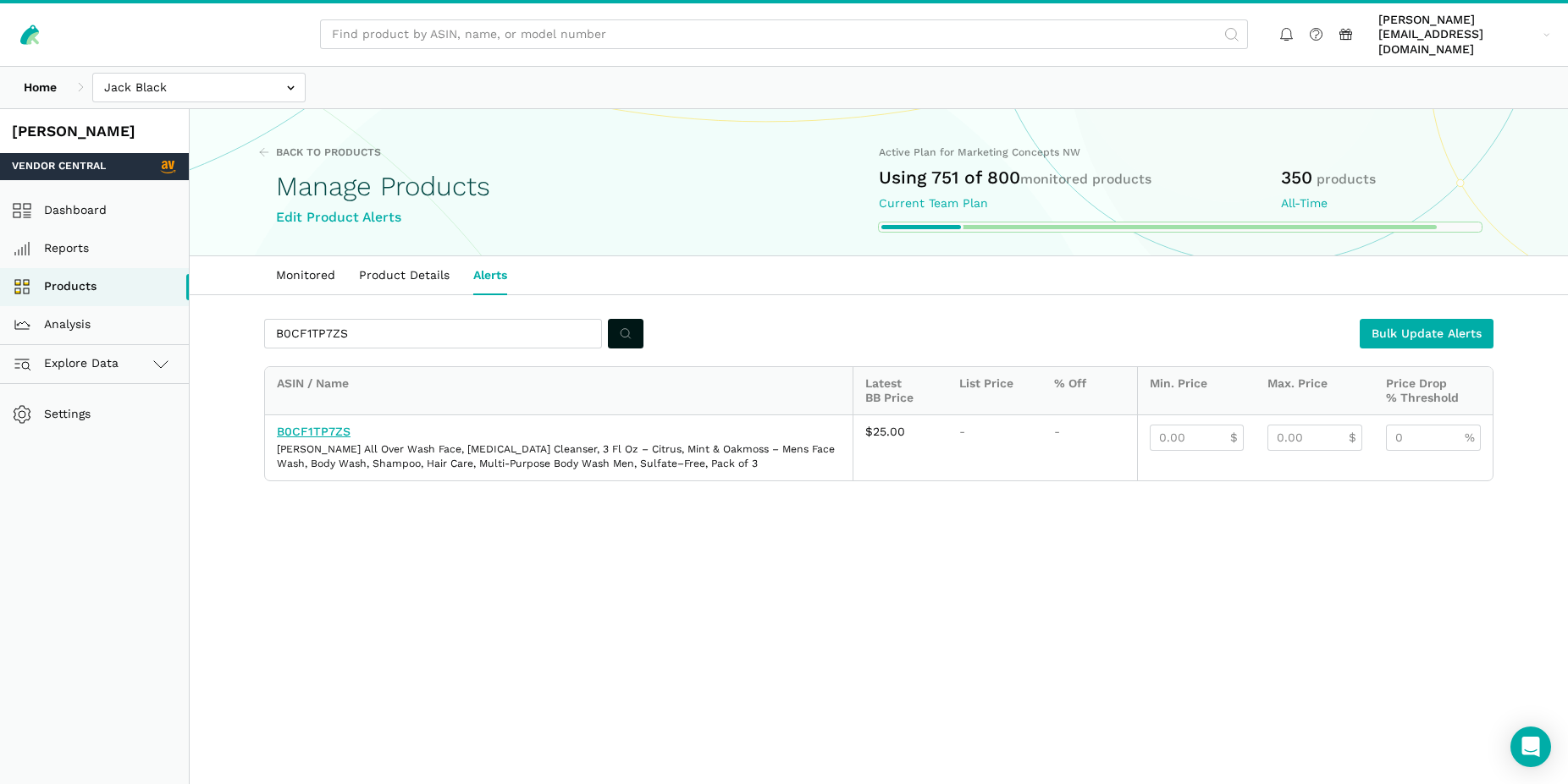
click at [318, 425] on link "B0CF1TP7ZS" at bounding box center [313, 432] width 73 height 14
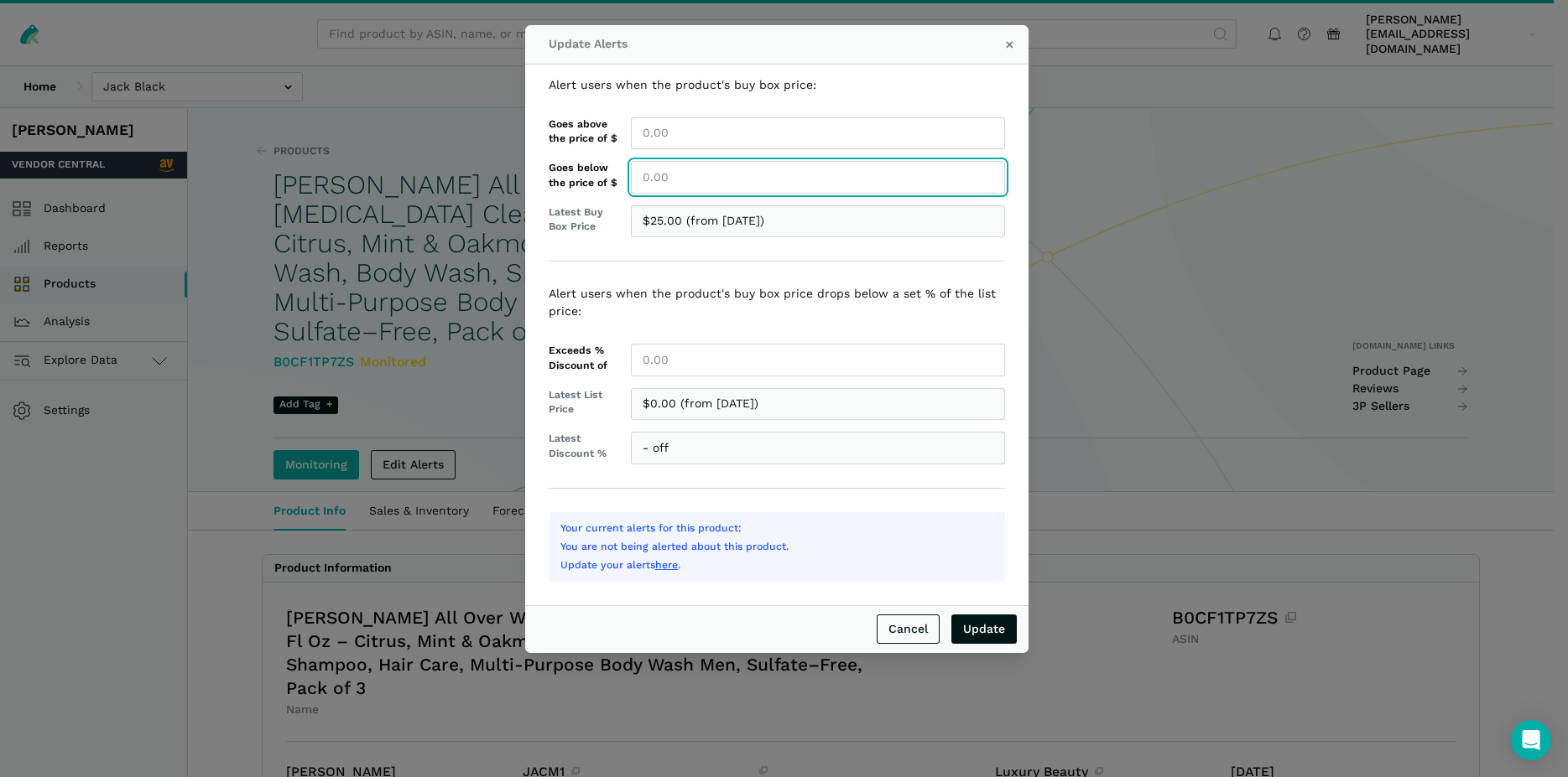
click at [685, 186] on input "Goes below the price of $" at bounding box center [818, 177] width 374 height 33
type input "25.00"
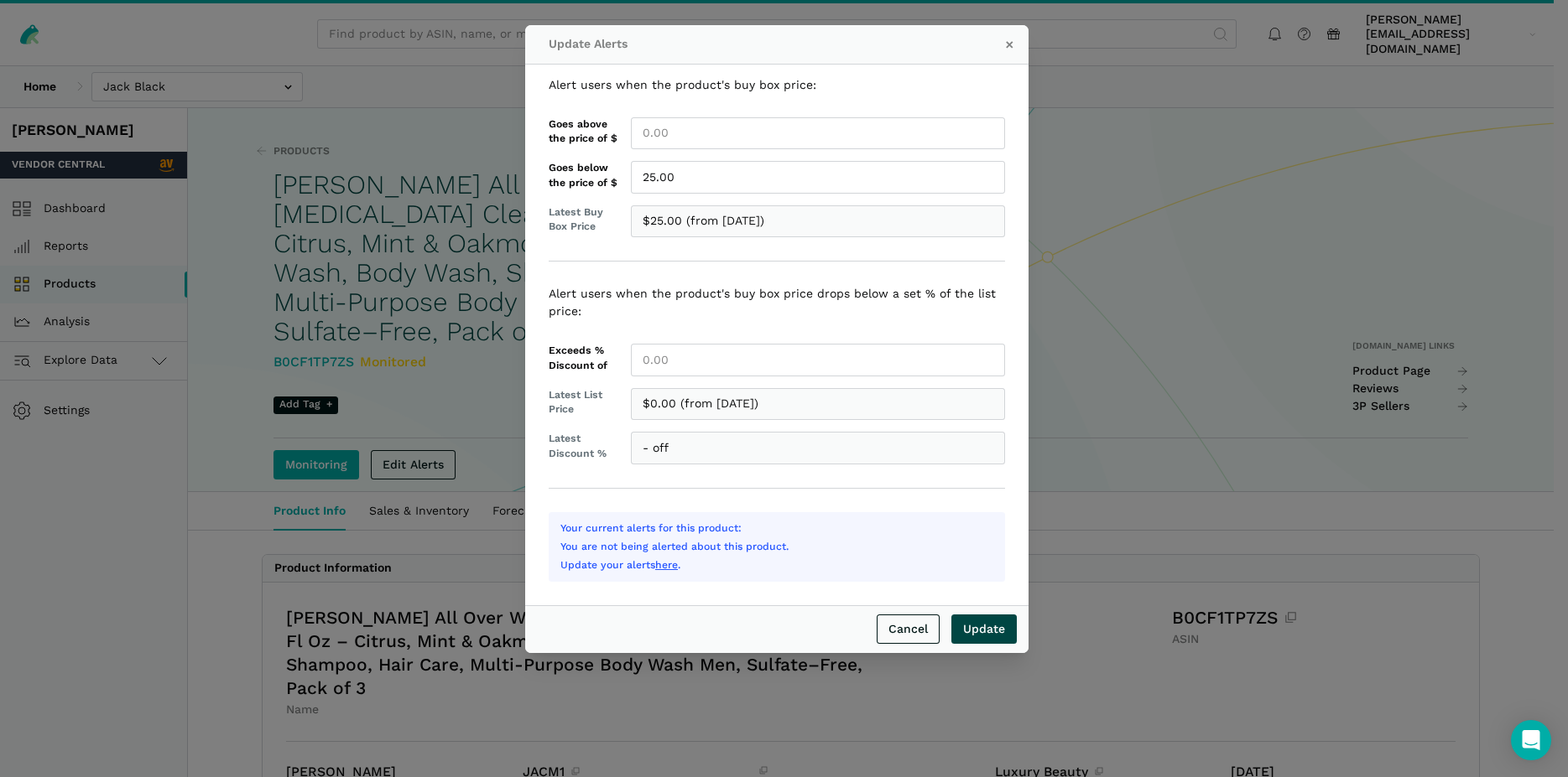
click at [984, 632] on input "Update" at bounding box center [984, 629] width 66 height 29
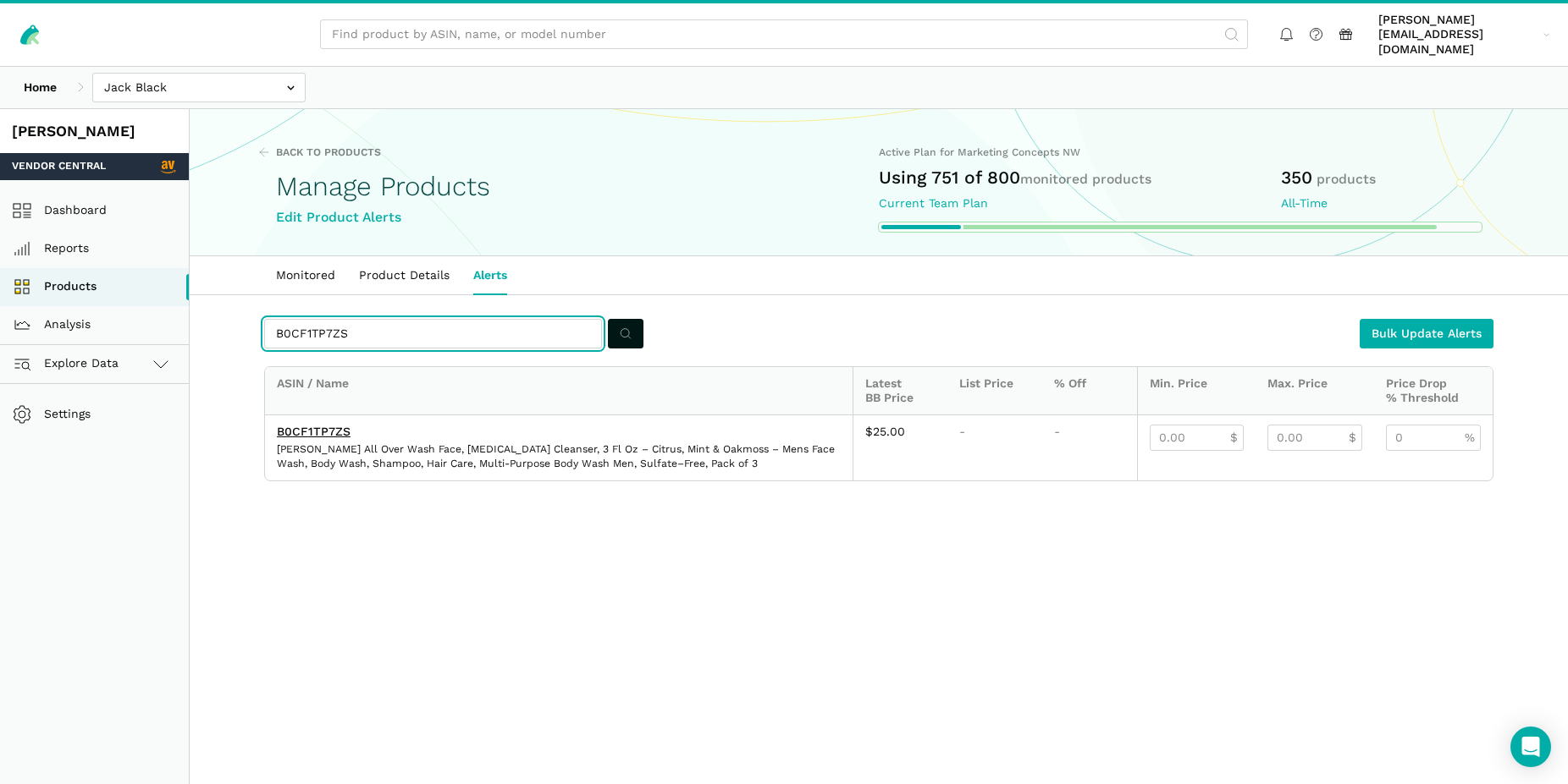
drag, startPoint x: 349, startPoint y: 313, endPoint x: 273, endPoint y: 313, distance: 76.0
click at [273, 319] on input "B0CF1TP7ZS" at bounding box center [433, 334] width 338 height 29
paste input "S6FMV"
type input "B0CF1S6FMV"
click at [629, 325] on icon "submit" at bounding box center [625, 334] width 12 height 18
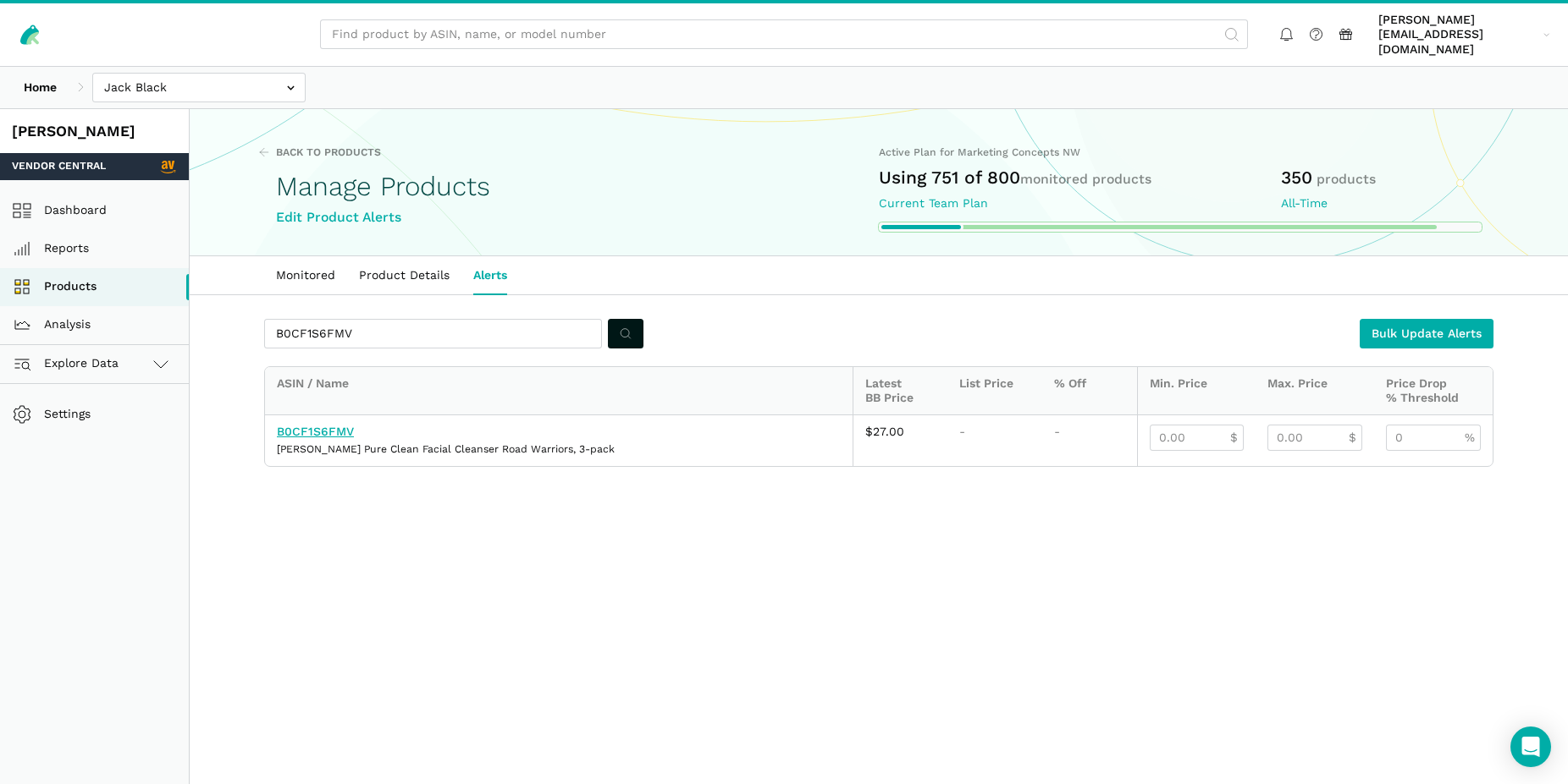
click at [324, 425] on link "B0CF1S6FMV" at bounding box center [315, 432] width 77 height 14
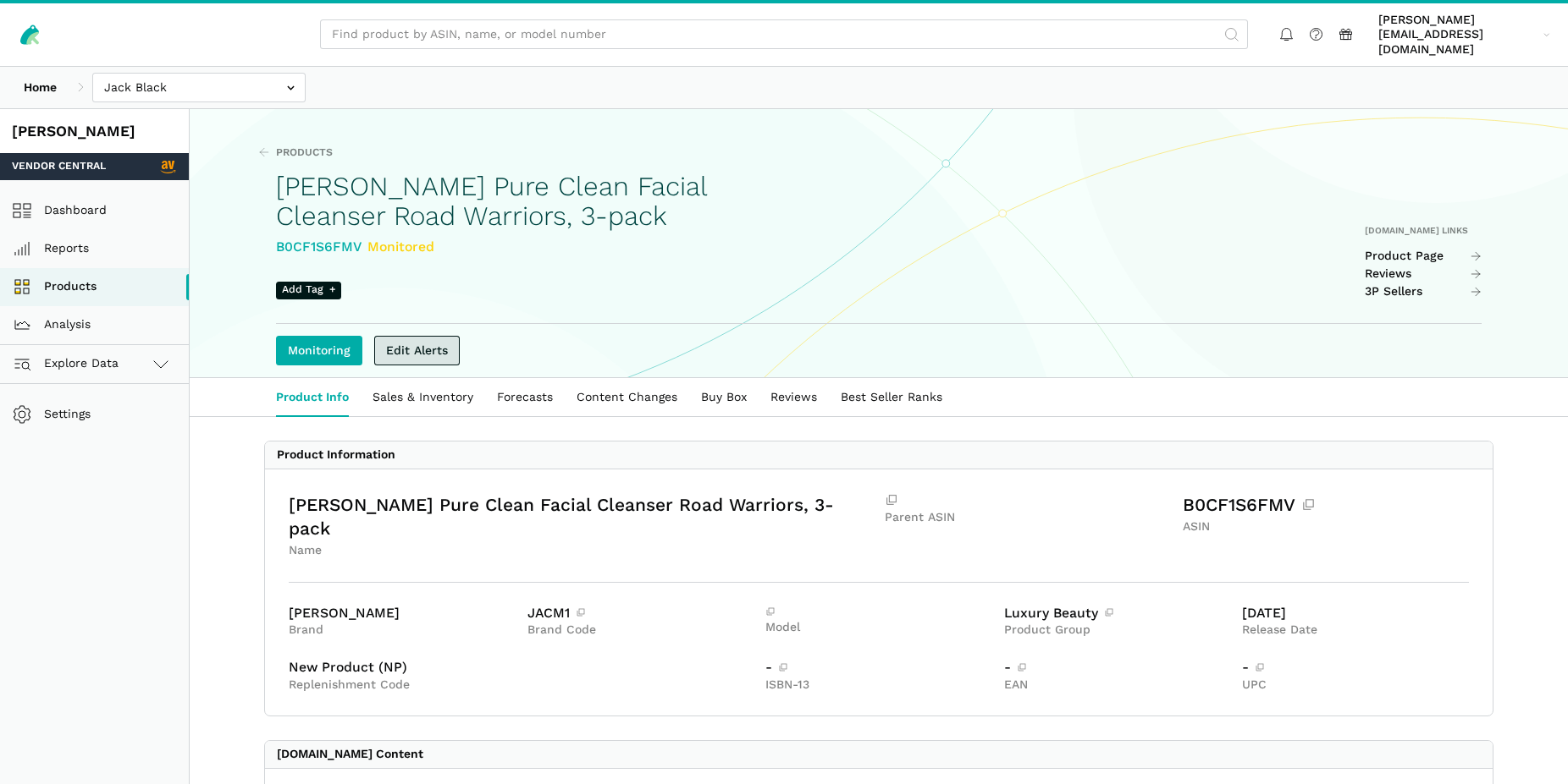
click at [398, 336] on link "Edit Alerts" at bounding box center [417, 351] width 86 height 29
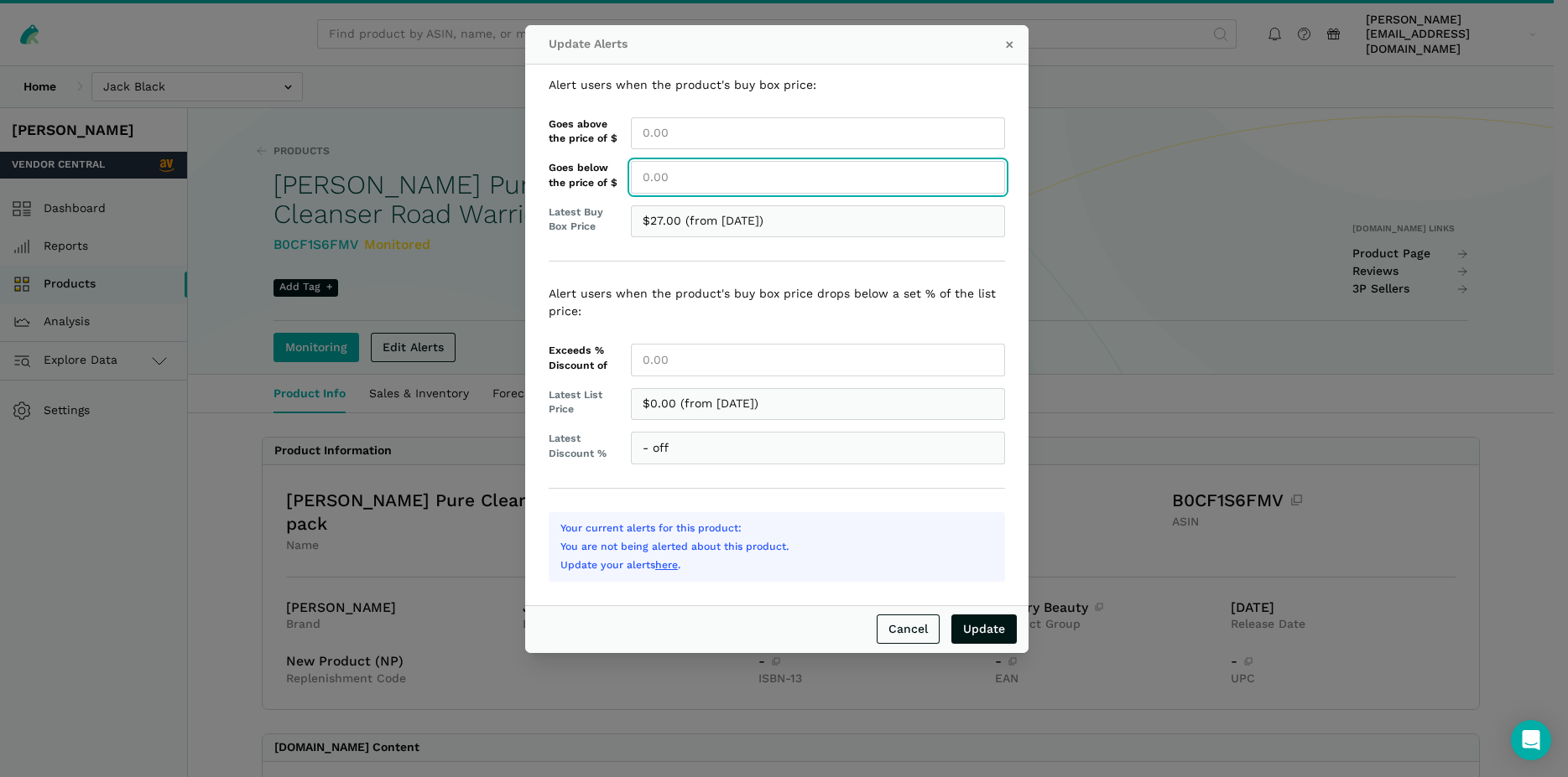
click at [681, 174] on input "Goes below the price of $" at bounding box center [818, 177] width 374 height 33
type input "27.00"
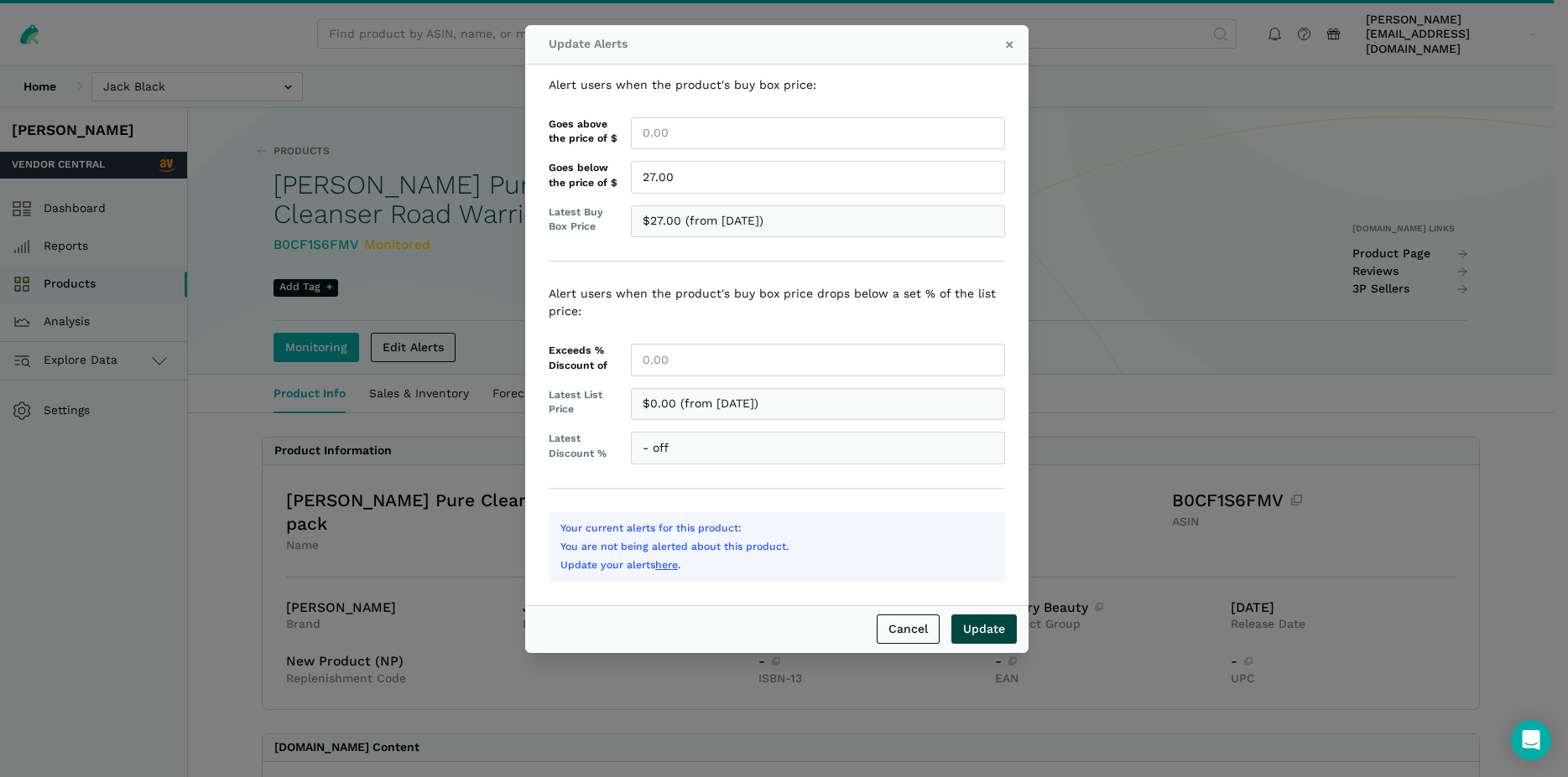
click at [987, 632] on input "Update" at bounding box center [984, 629] width 66 height 29
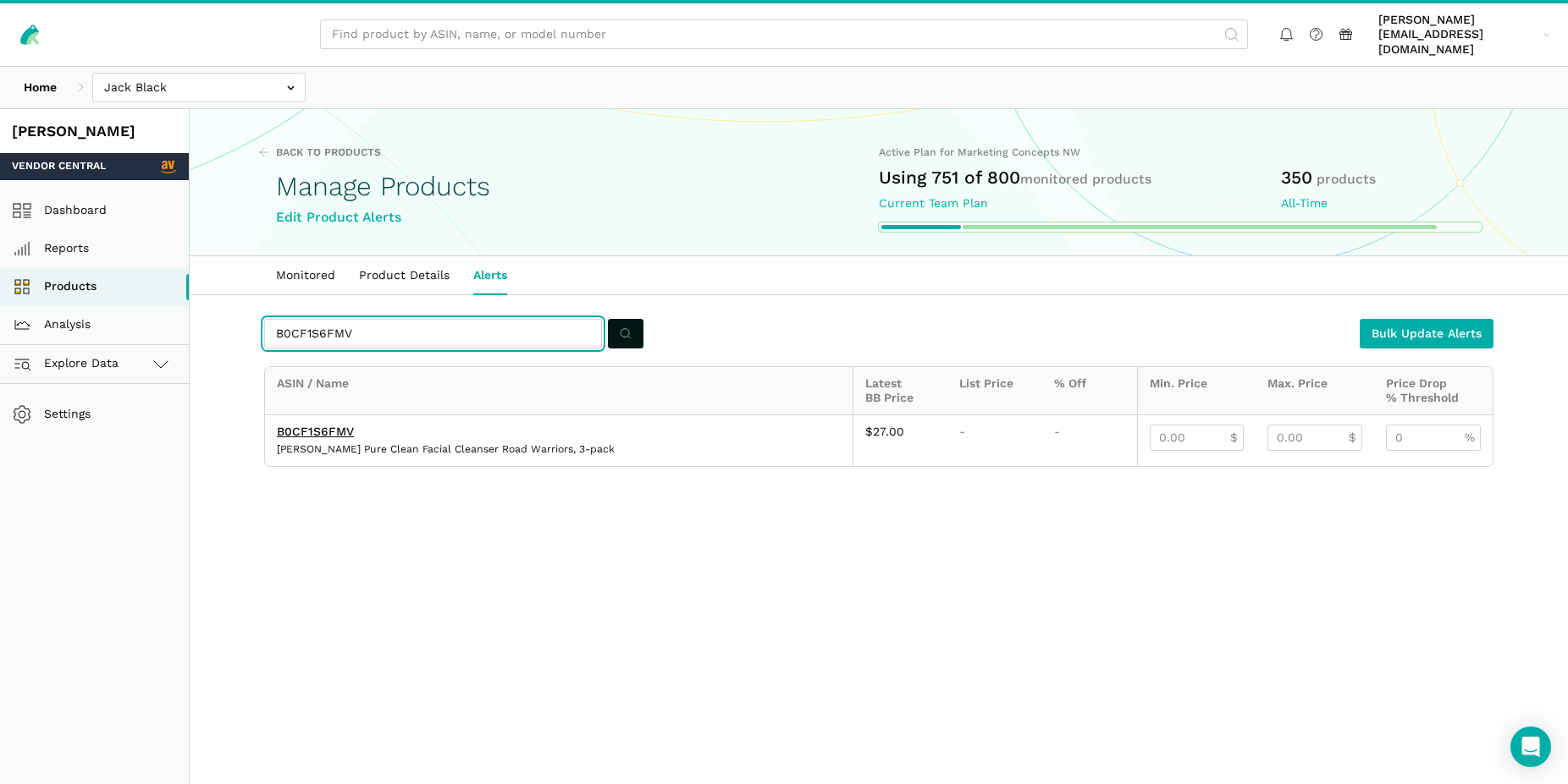
drag, startPoint x: 356, startPoint y: 317, endPoint x: 245, endPoint y: 307, distance: 111.4
click at [264, 319] on input "B0CF1S6FMV" at bounding box center [433, 334] width 338 height 29
paste input "QT2CW"
type input "B0CF1QT2CW"
click at [620, 325] on icon "submit" at bounding box center [625, 334] width 12 height 18
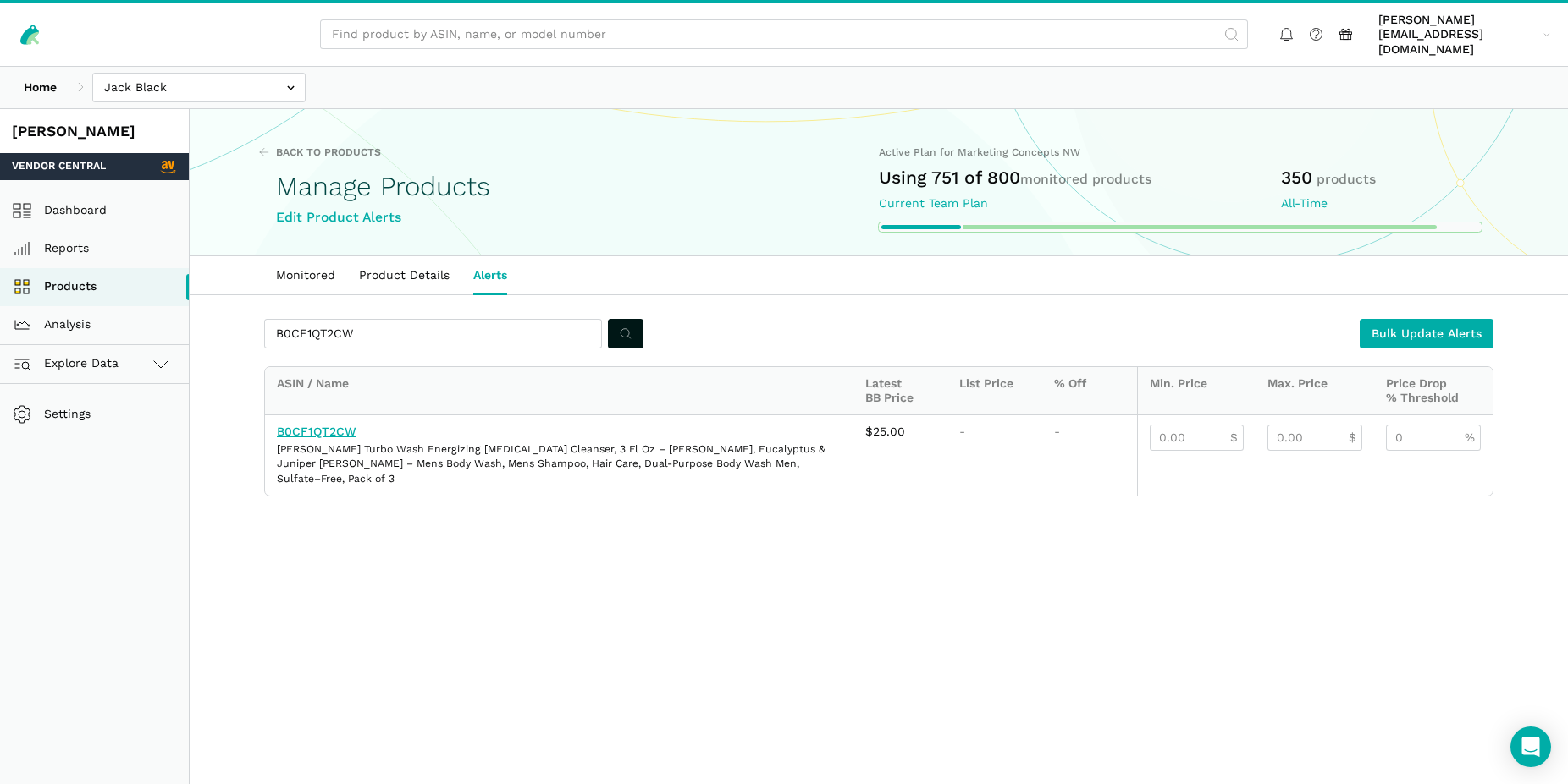
click at [330, 425] on link "B0CF1QT2CW" at bounding box center [316, 432] width 79 height 14
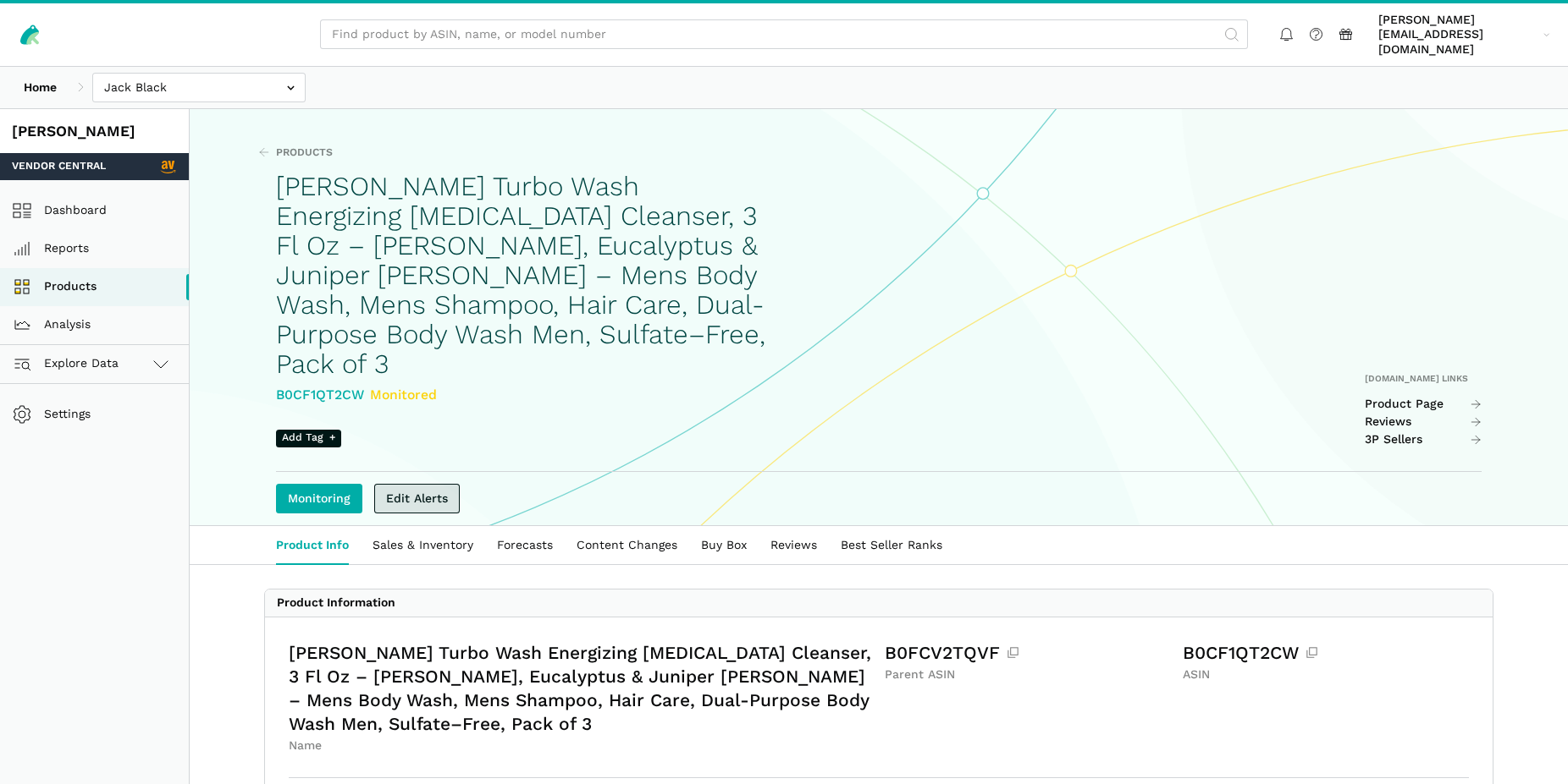
click at [398, 484] on link "Edit Alerts" at bounding box center [417, 499] width 86 height 29
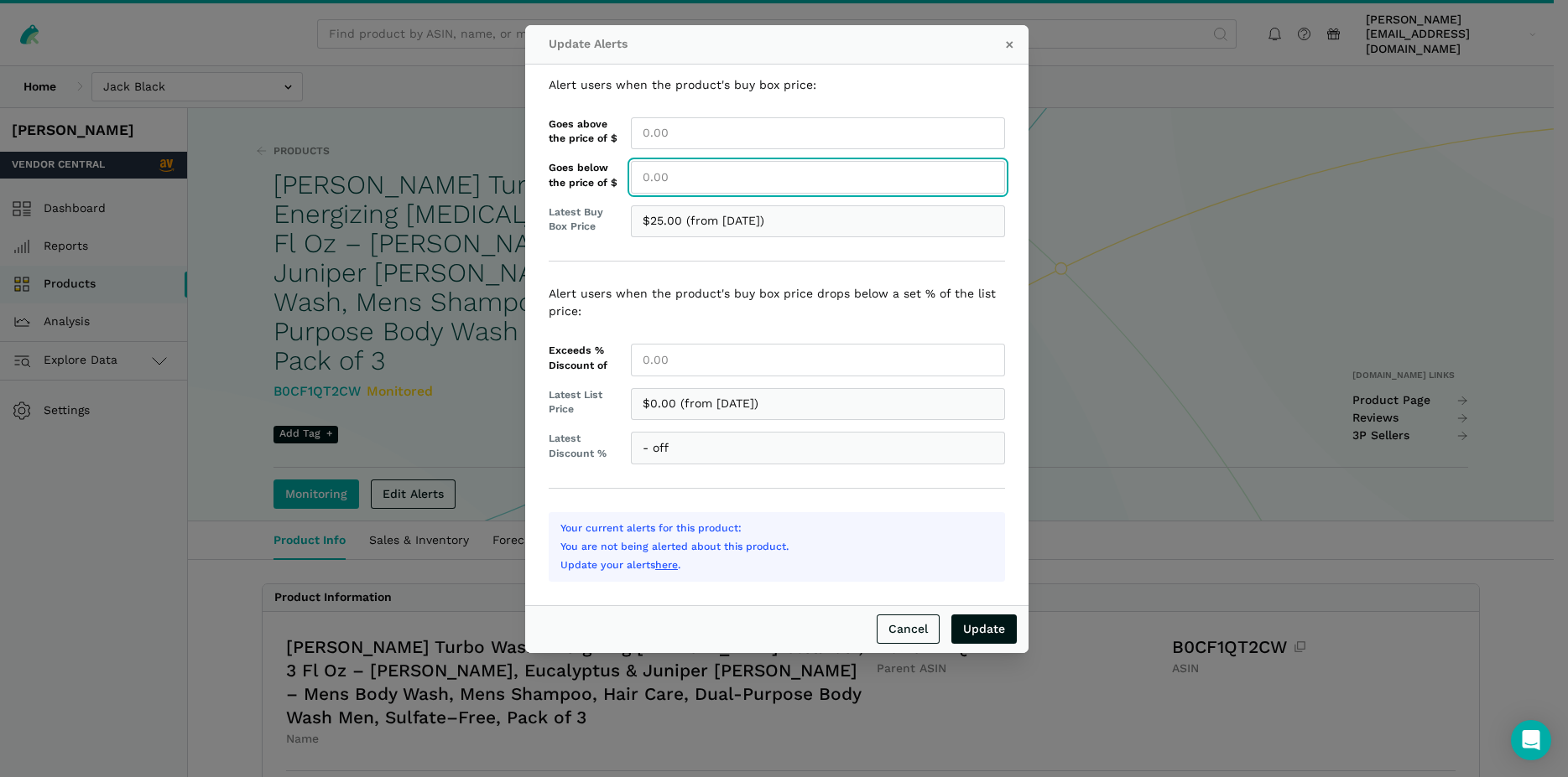
click at [659, 176] on input "Goes below the price of $" at bounding box center [818, 177] width 374 height 33
type input "25.00"
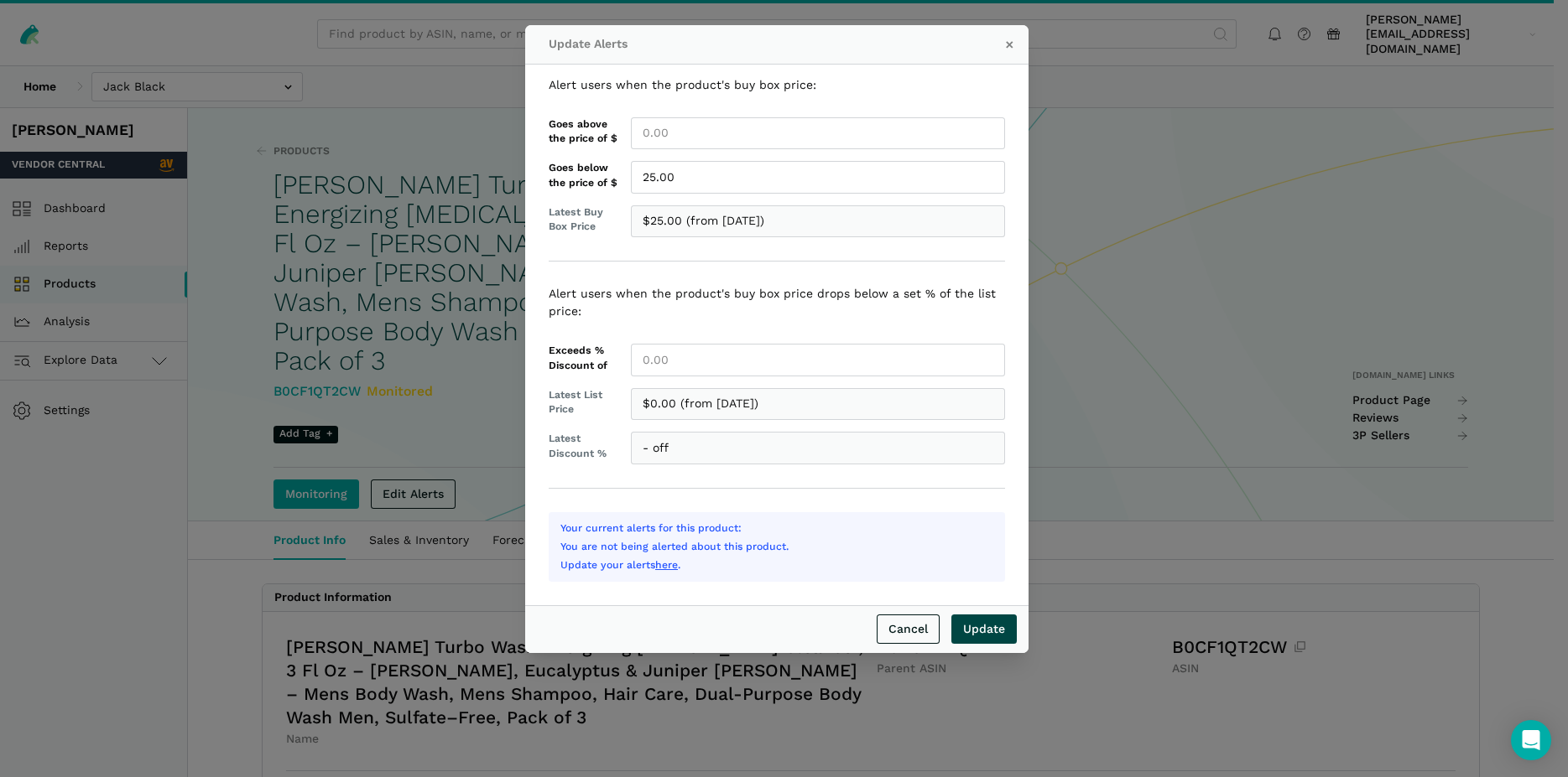
click at [986, 637] on input "Update" at bounding box center [984, 629] width 66 height 29
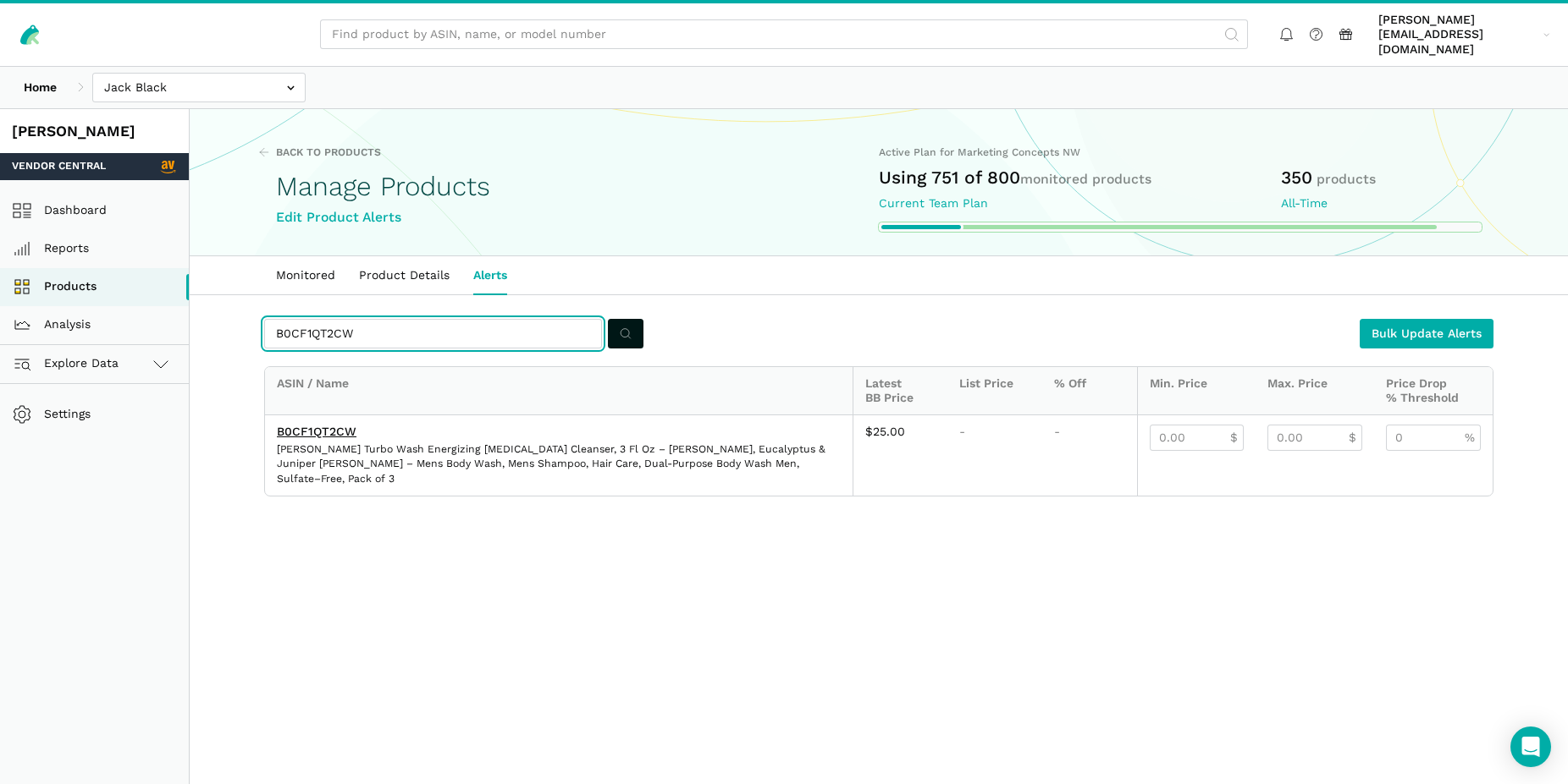
drag, startPoint x: 390, startPoint y: 315, endPoint x: 255, endPoint y: 313, distance: 135.0
click at [264, 319] on input "B0CF1QT2CW" at bounding box center [433, 334] width 338 height 29
paste input "BWGL72JM"
type input "B0BWGL72JM"
click at [619, 325] on icon "submit" at bounding box center [625, 334] width 12 height 18
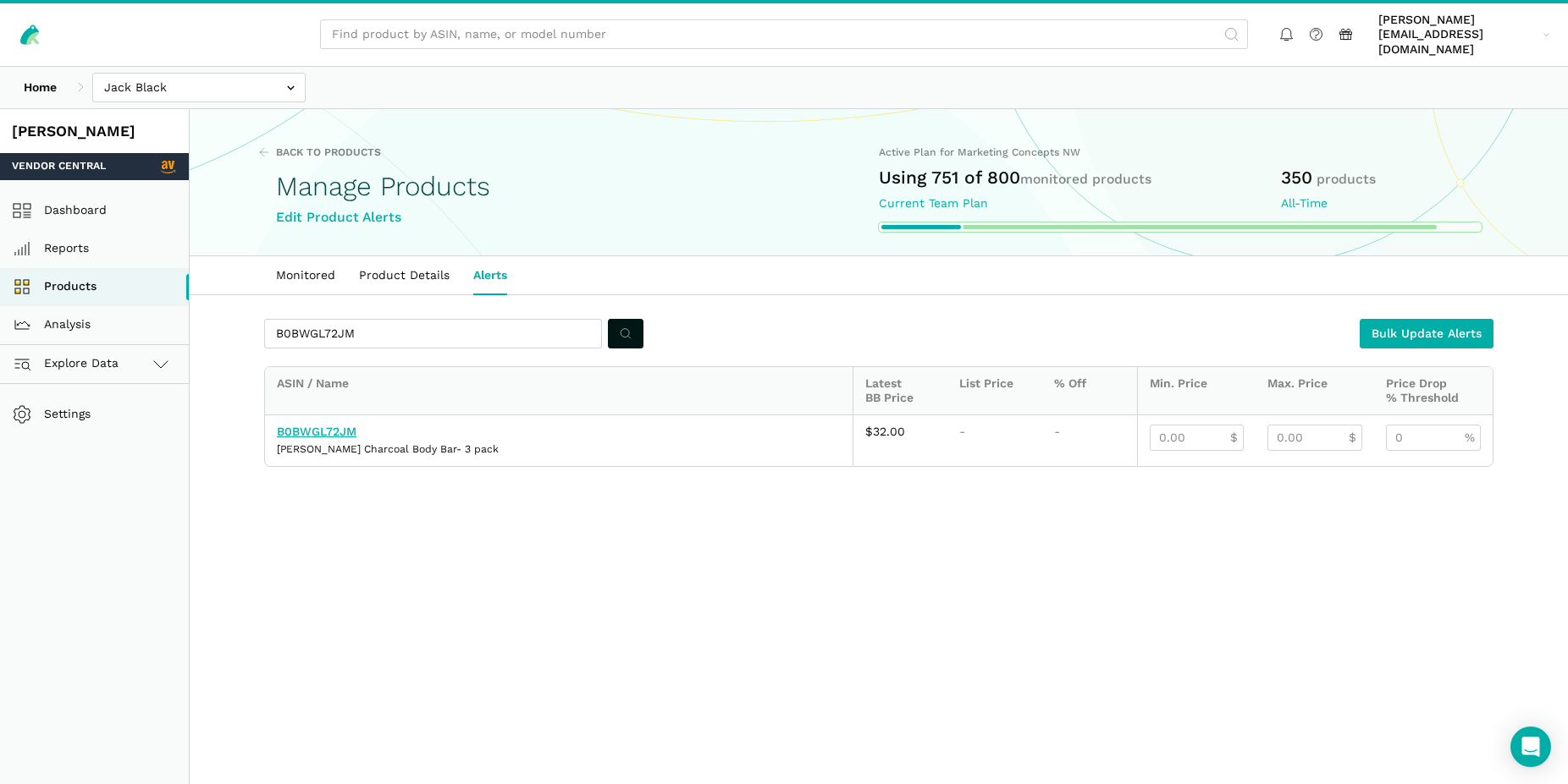
click at [333, 425] on link "B0BWGL72JM" at bounding box center [316, 432] width 79 height 14
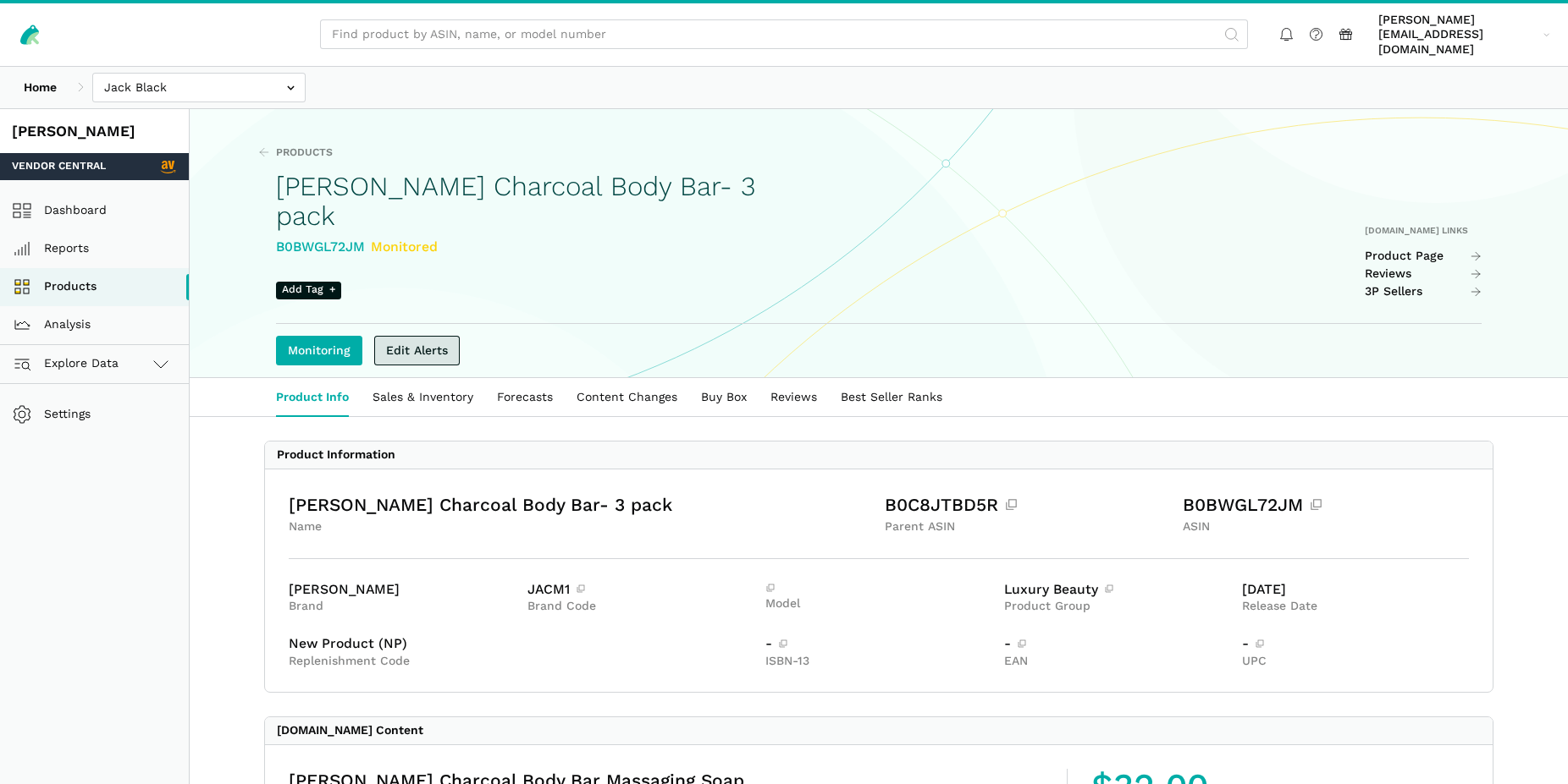
click at [425, 336] on link "Edit Alerts" at bounding box center [417, 351] width 86 height 29
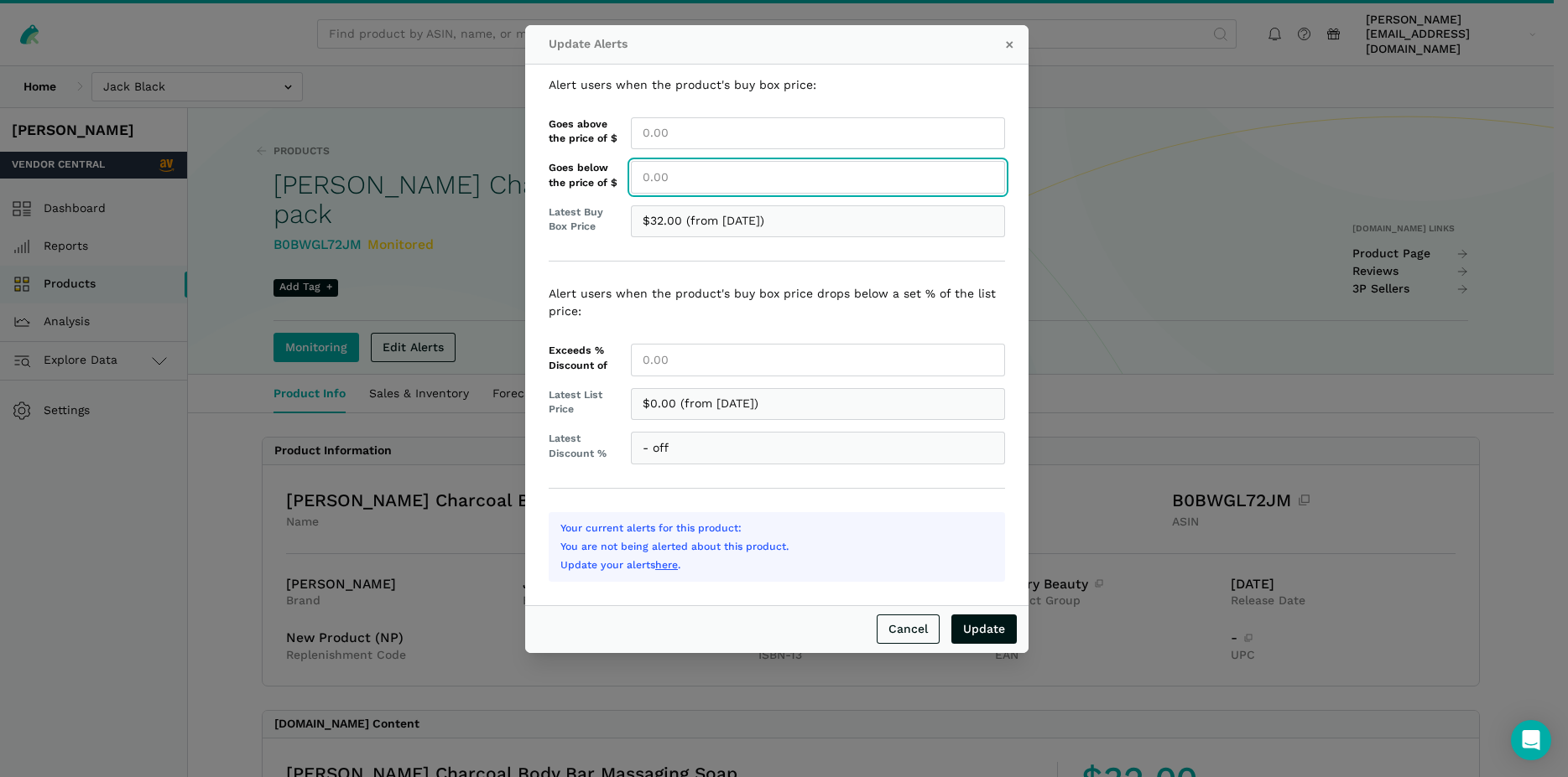
click at [680, 179] on input "Goes below the price of $" at bounding box center [818, 177] width 374 height 33
type input "32.00"
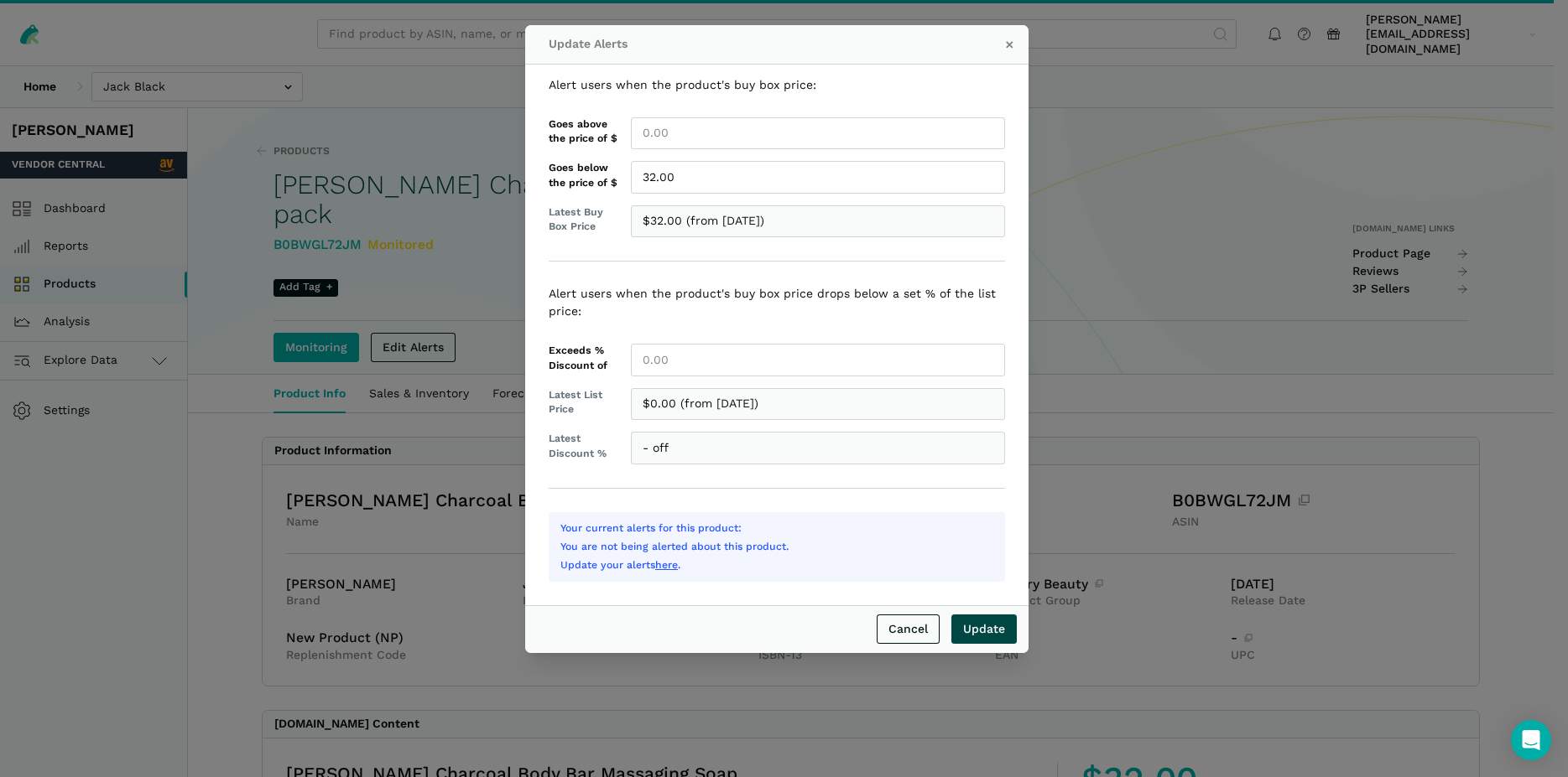
click at [996, 634] on input "Update" at bounding box center [984, 629] width 66 height 29
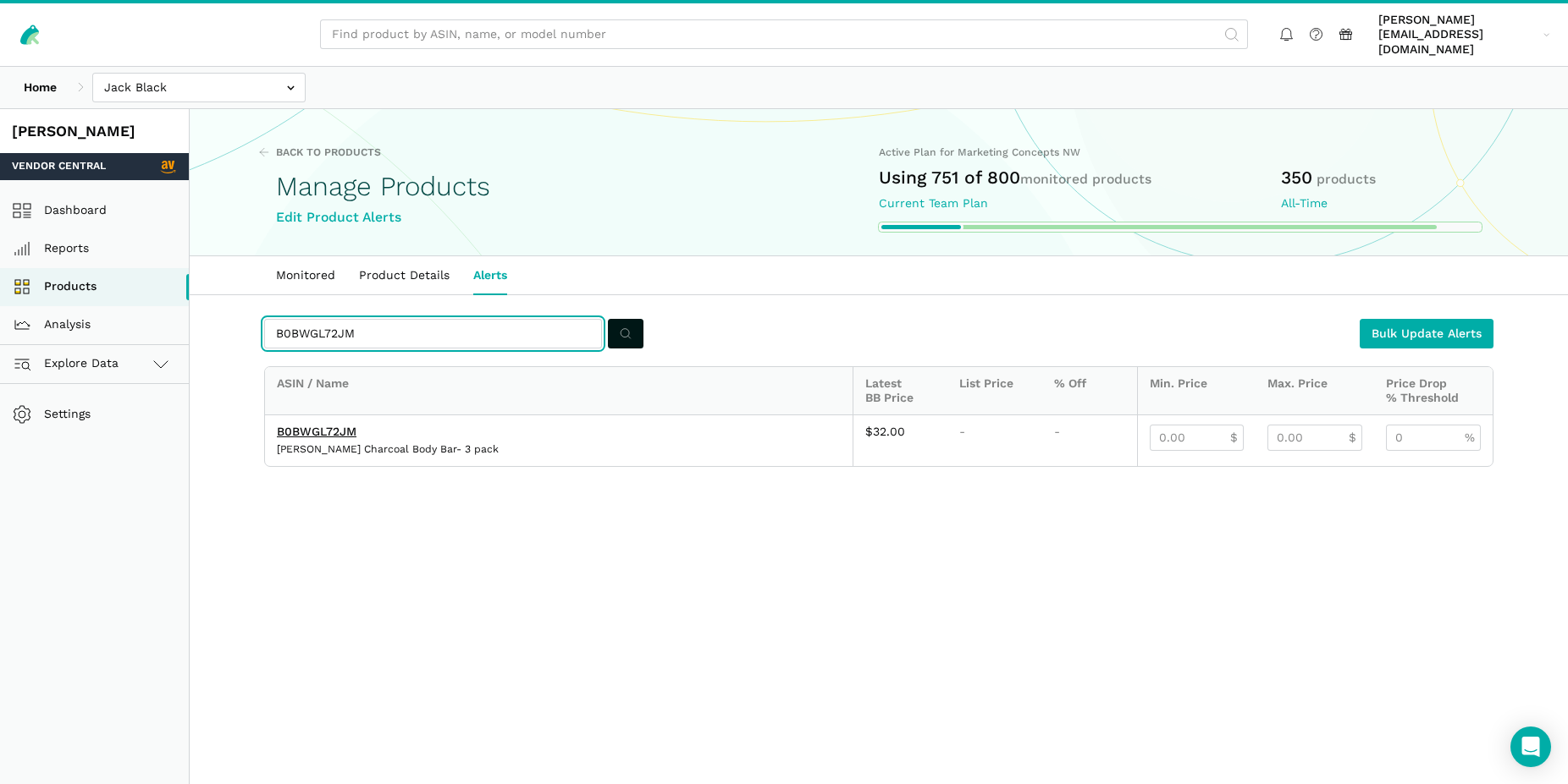
drag, startPoint x: 365, startPoint y: 326, endPoint x: 273, endPoint y: 315, distance: 92.7
click at [273, 319] on input "B0BWGL72JM" at bounding box center [433, 334] width 338 height 29
paste input "877RBXT4"
type input "B0877RBXT4"
click at [621, 326] on icon "submit" at bounding box center [625, 334] width 12 height 18
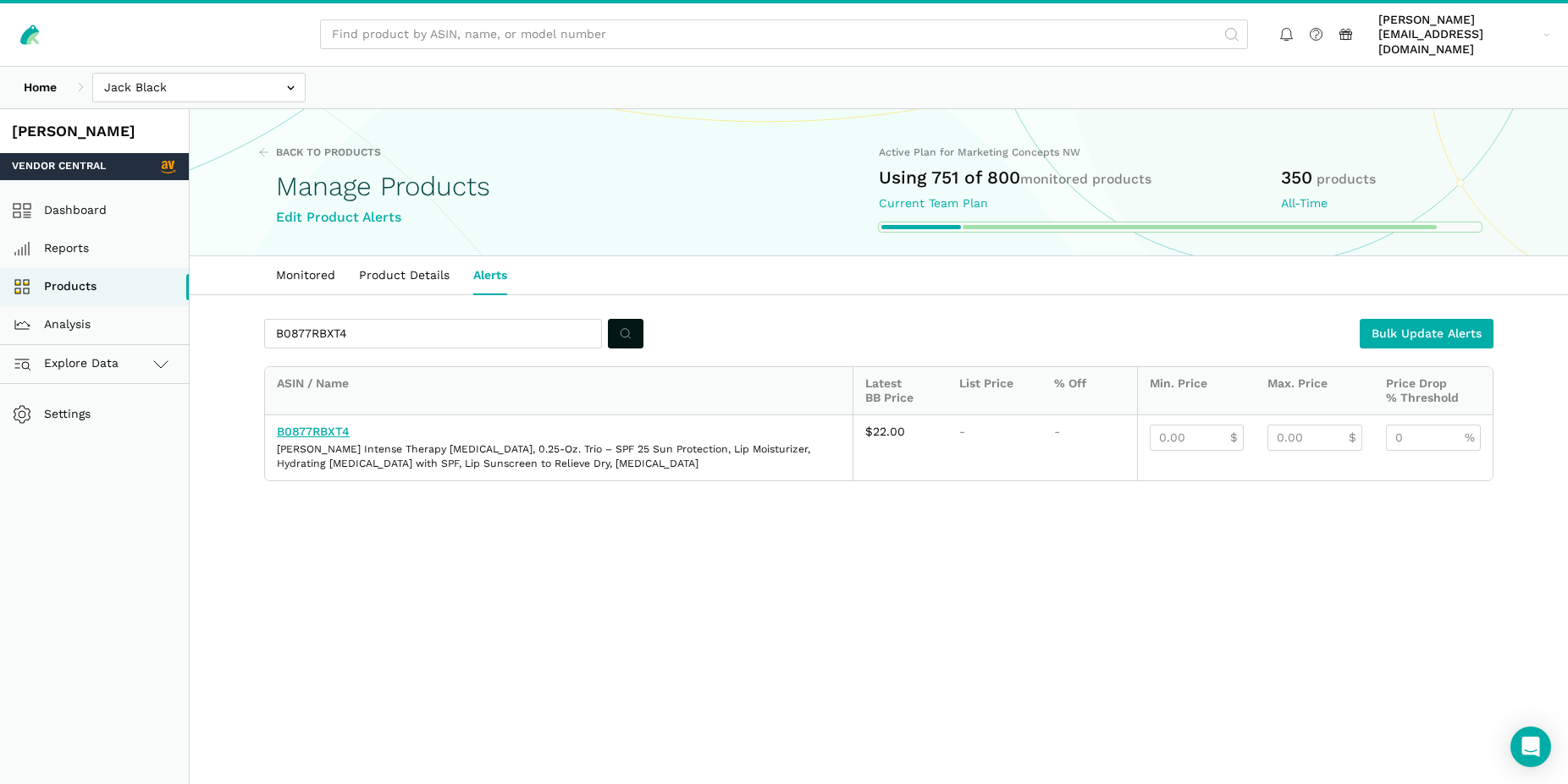
click at [322, 425] on link "B0877RBXT4" at bounding box center [313, 432] width 73 height 14
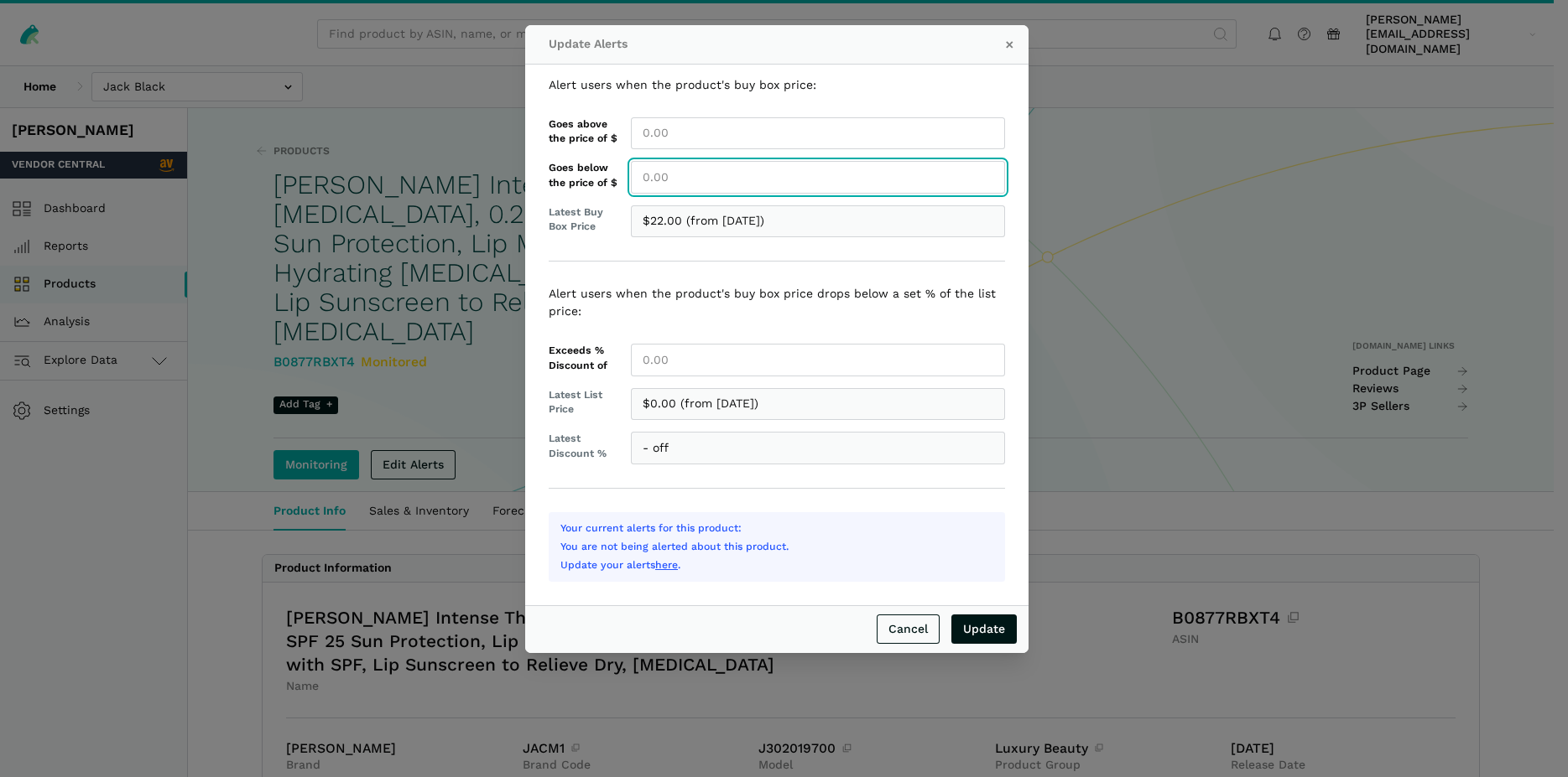
click at [639, 186] on input "Goes below the price of $" at bounding box center [818, 177] width 374 height 33
type input "22.00"
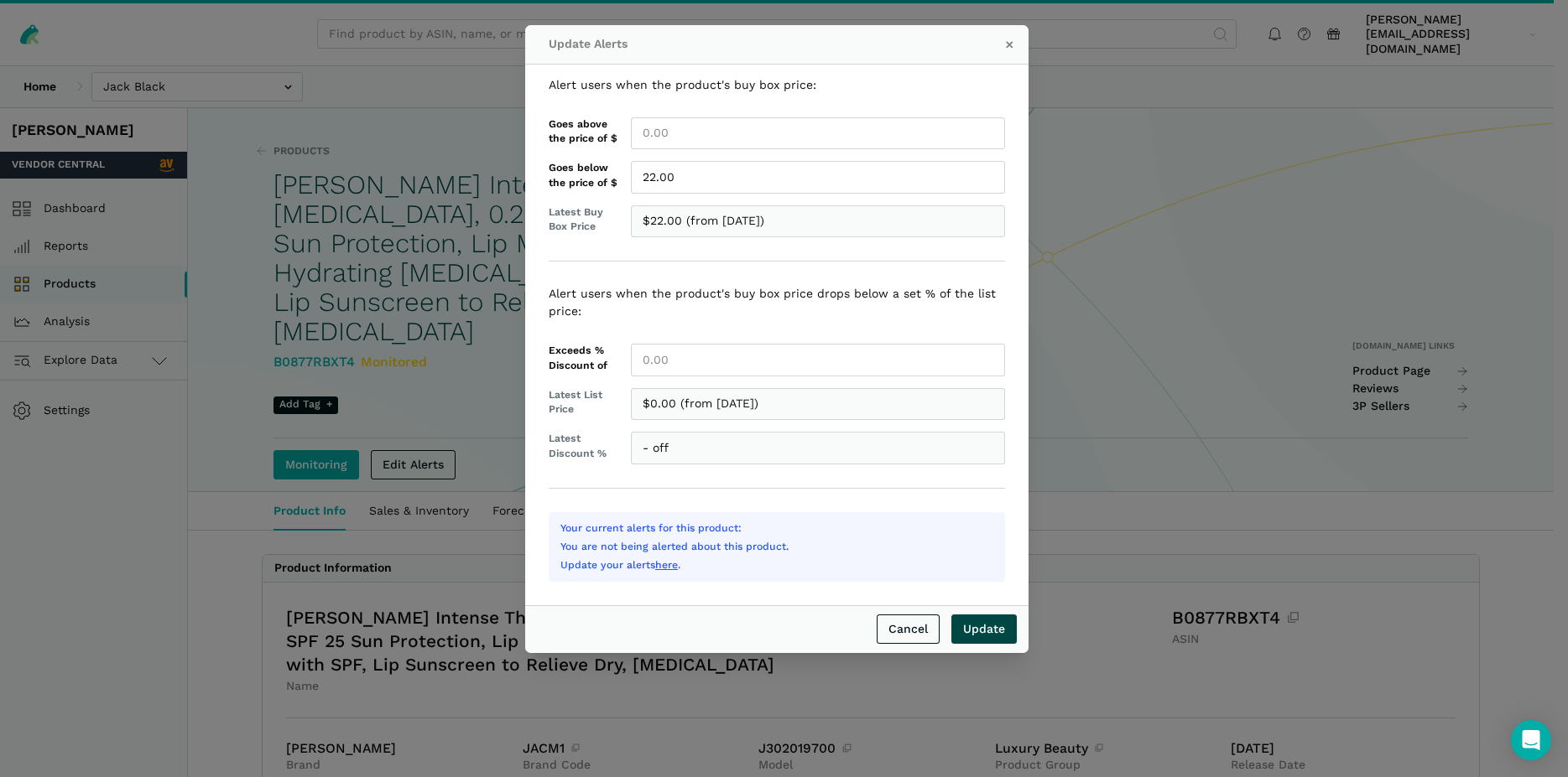
click at [982, 626] on input "Update" at bounding box center [984, 629] width 66 height 29
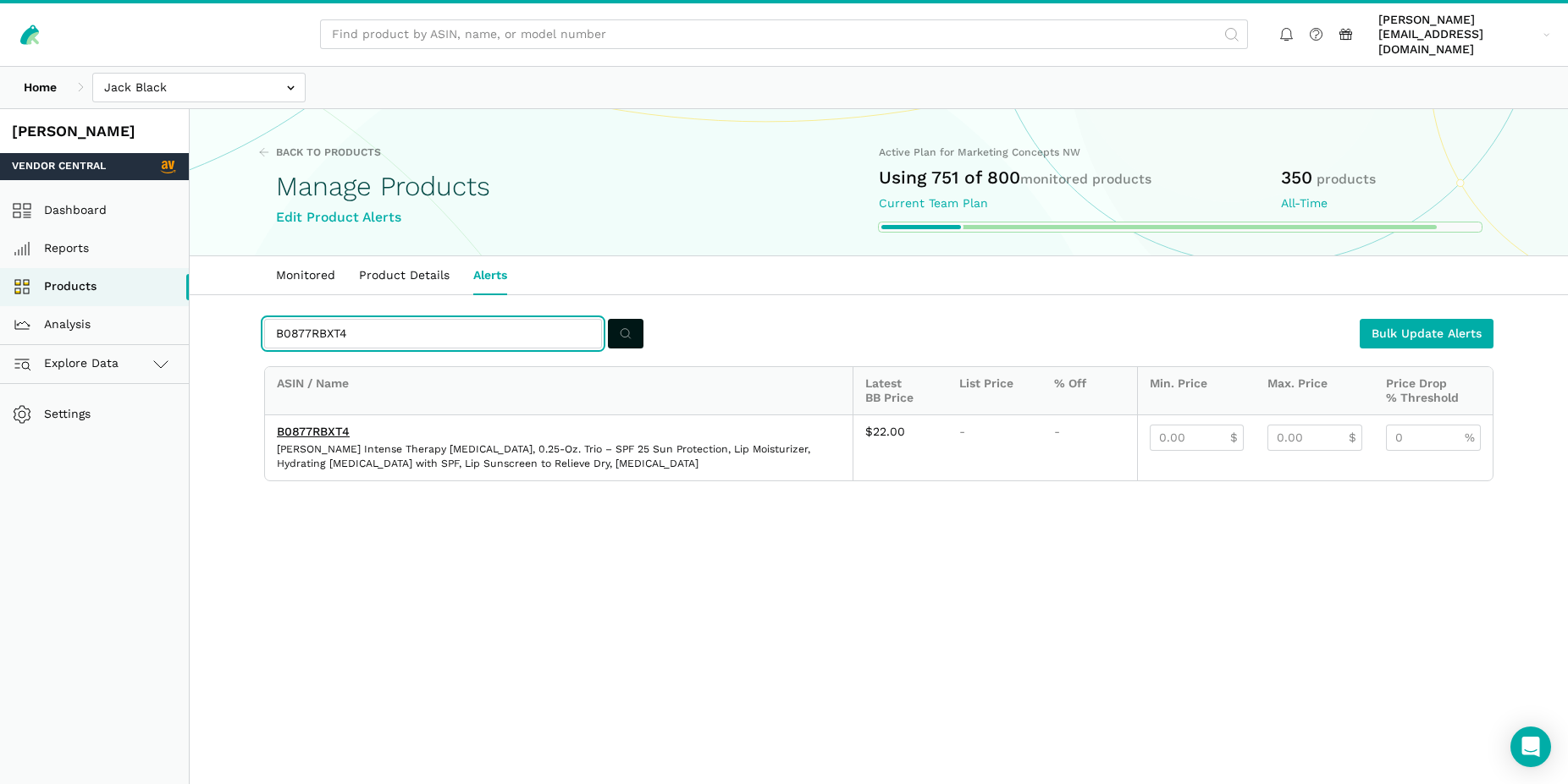
drag, startPoint x: 349, startPoint y: 315, endPoint x: 280, endPoint y: 320, distance: 69.2
click at [280, 320] on input "B0877RBXT4" at bounding box center [433, 334] width 338 height 29
drag, startPoint x: 349, startPoint y: 319, endPoint x: 261, endPoint y: 320, distance: 88.0
click at [264, 320] on input "B0877RBXT4" at bounding box center [433, 334] width 338 height 29
paste input "BT2TFXHC"
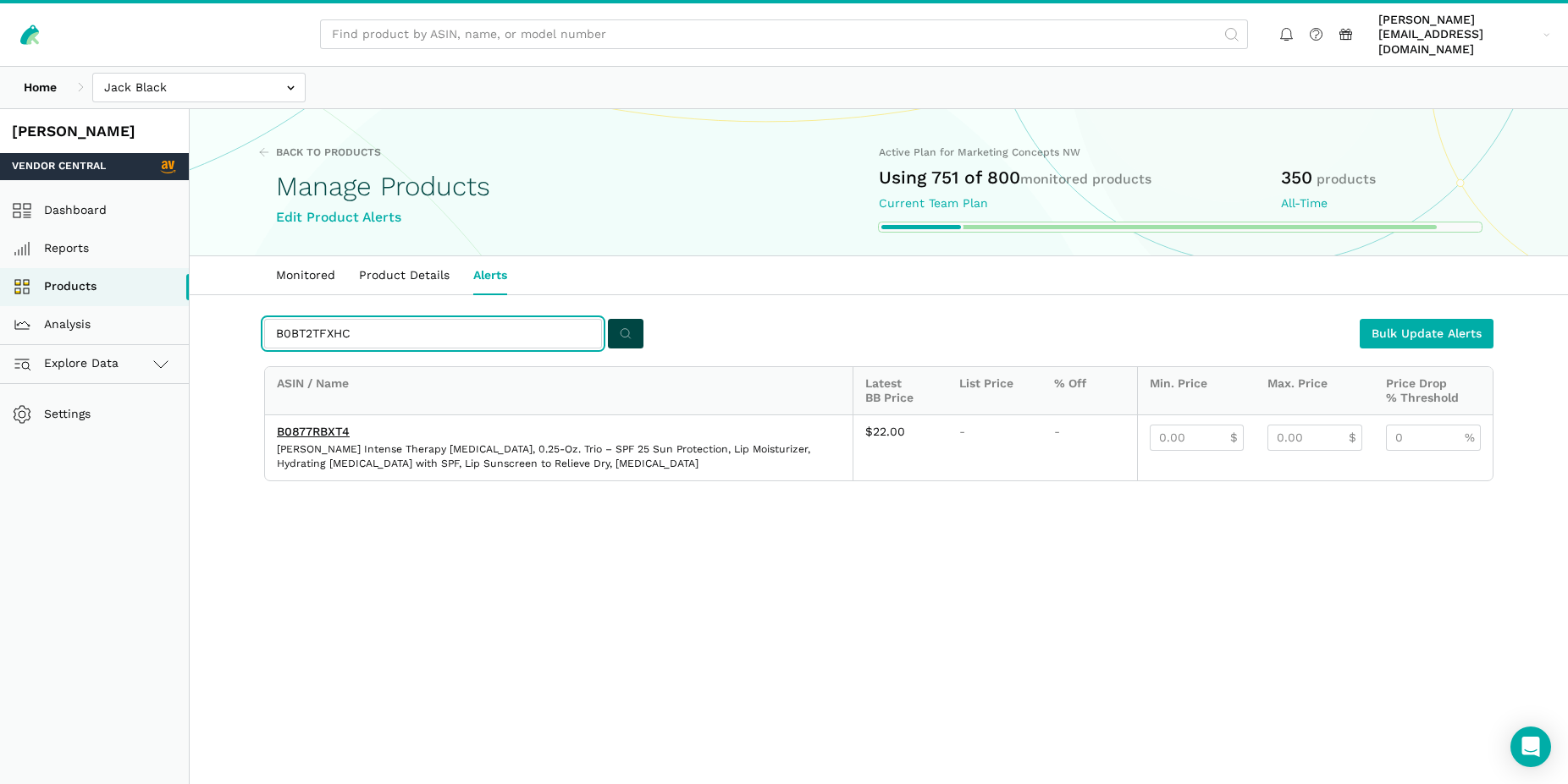
type input "B0BT2TFXHC"
click at [627, 325] on icon "submit" at bounding box center [625, 334] width 12 height 18
click at [338, 425] on link "B0BT2TFXHC" at bounding box center [315, 432] width 77 height 14
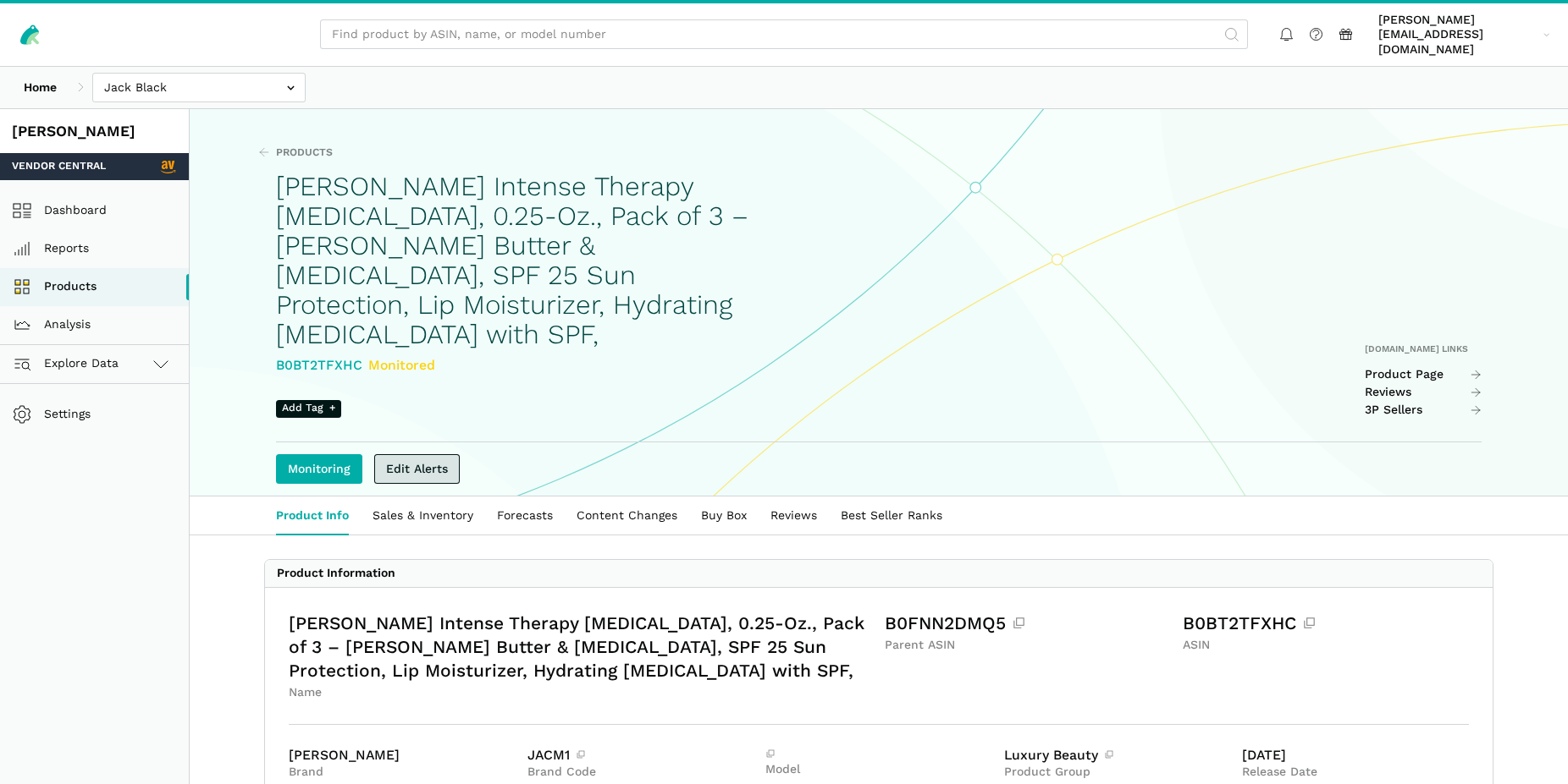
click at [429, 454] on link "Edit Alerts" at bounding box center [417, 469] width 86 height 29
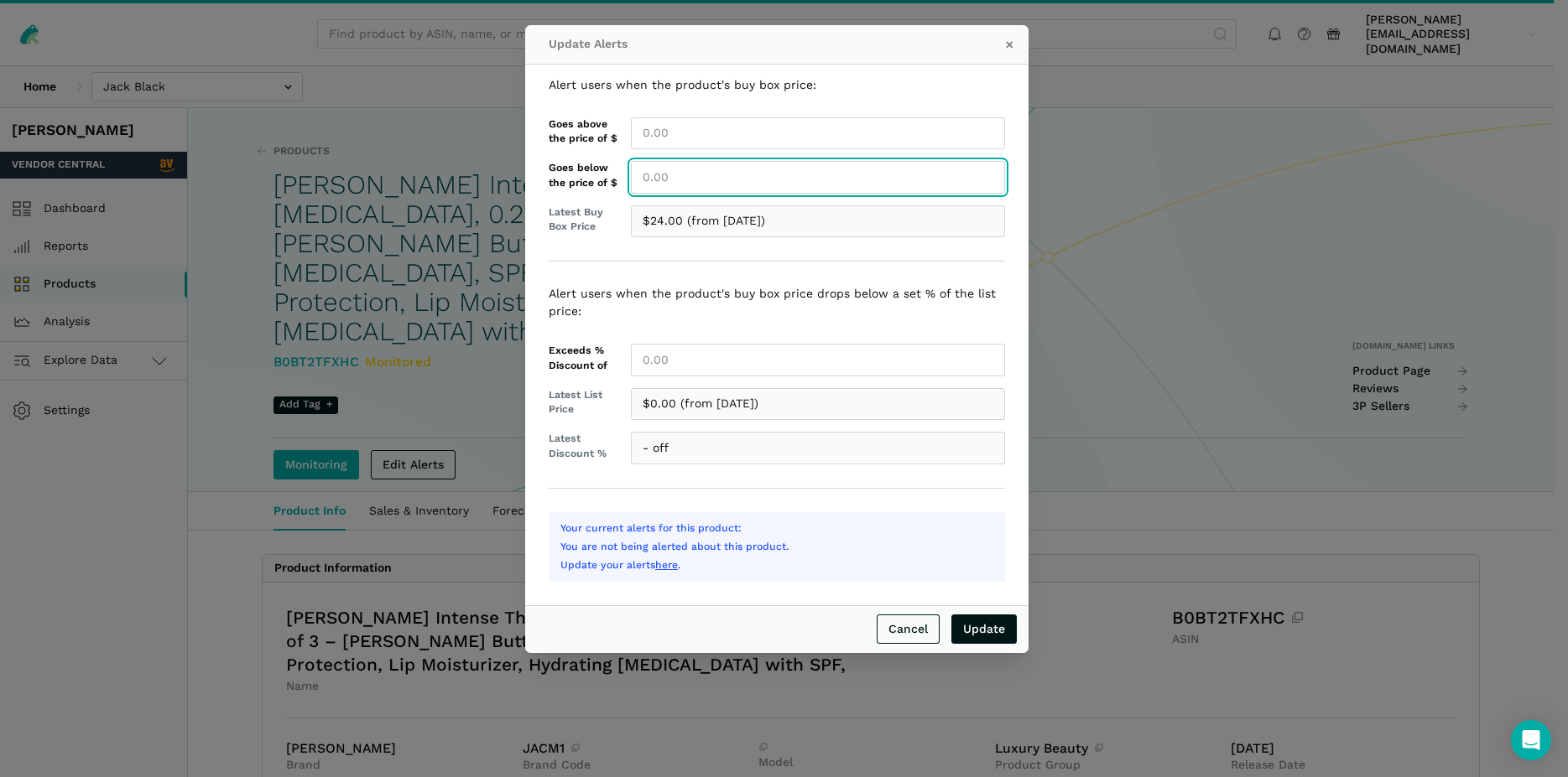
click at [648, 181] on input "Goes below the price of $" at bounding box center [818, 177] width 374 height 33
type input "24.00"
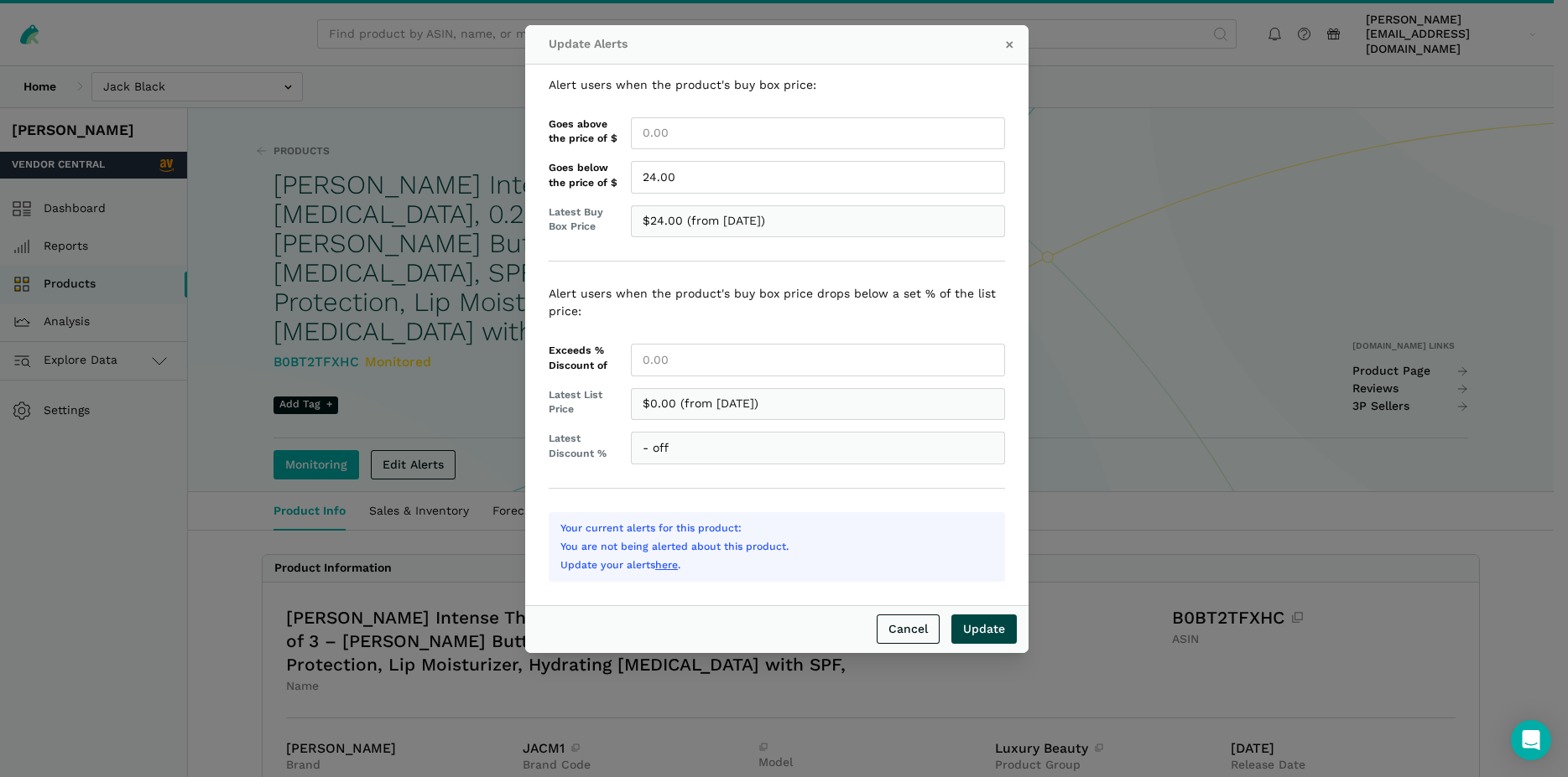
click at [976, 631] on input "Update" at bounding box center [984, 629] width 66 height 29
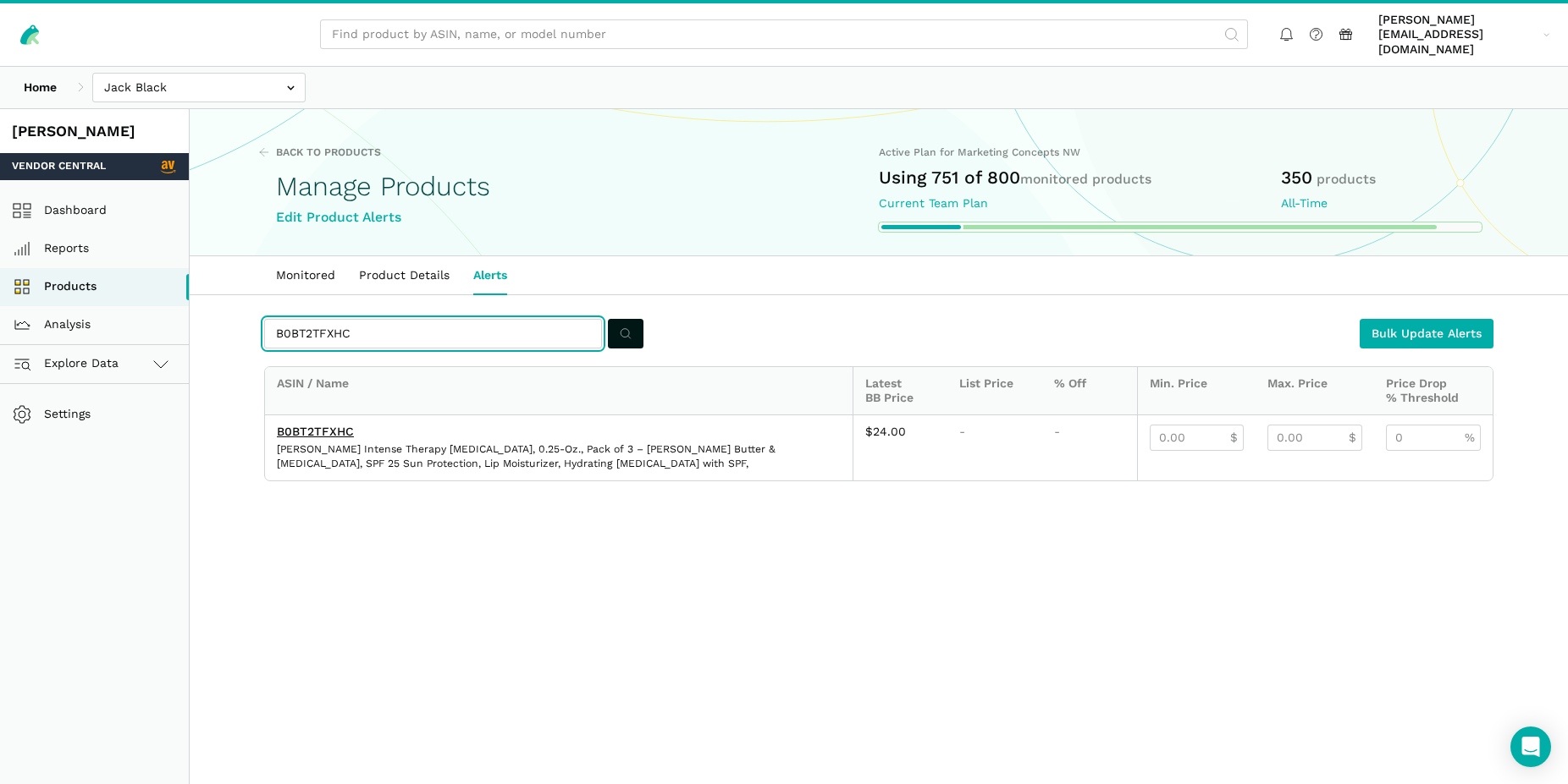
drag, startPoint x: 334, startPoint y: 320, endPoint x: 251, endPoint y: 312, distance: 83.4
click at [264, 319] on input "B0BT2TFXHC" at bounding box center [433, 334] width 338 height 29
paste input "00MIH34Q"
type input "B000MIH34Q"
click at [617, 320] on button "submit" at bounding box center [625, 334] width 35 height 29
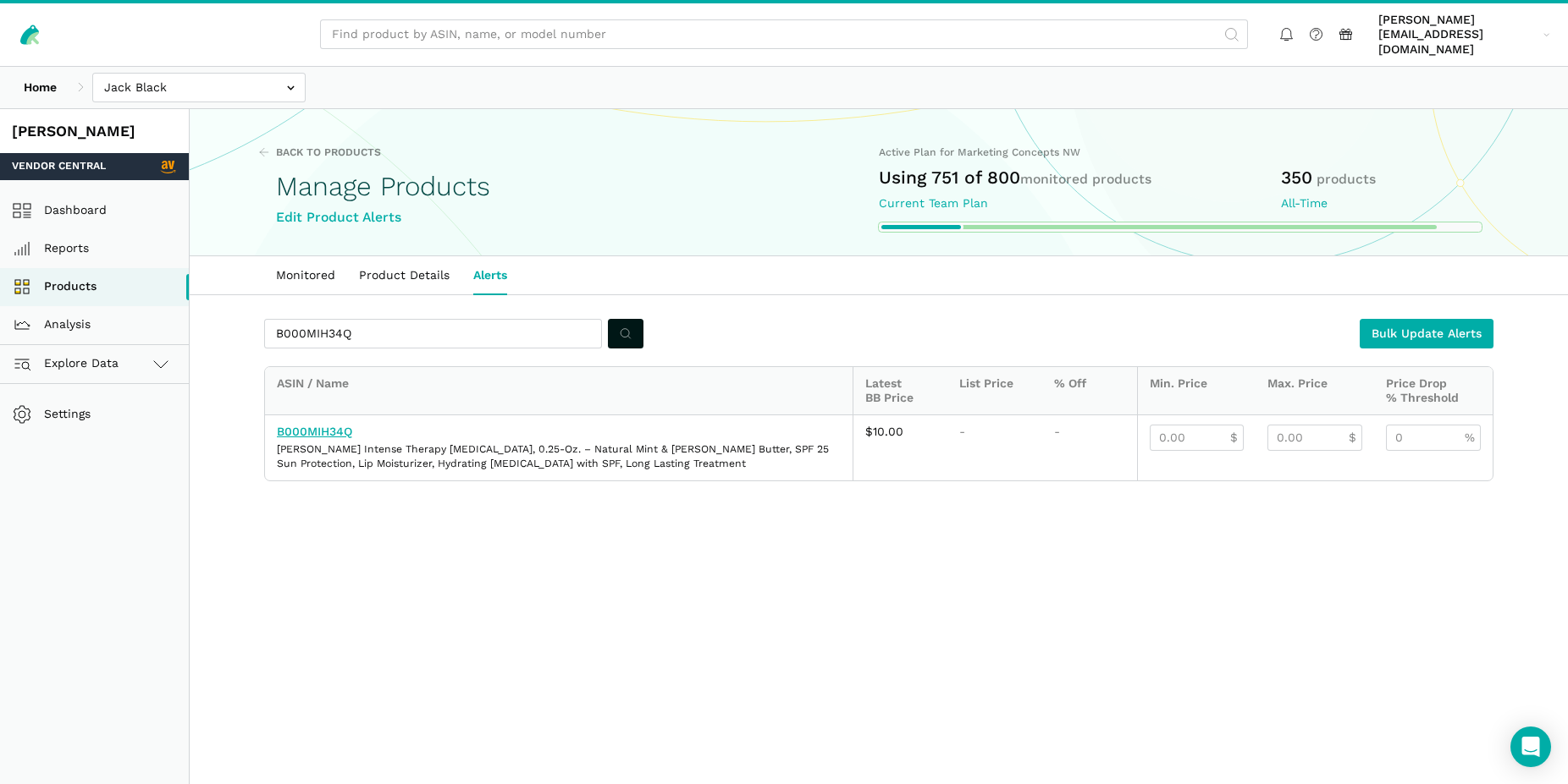
click at [325, 425] on link "B000MIH34Q" at bounding box center [314, 432] width 75 height 14
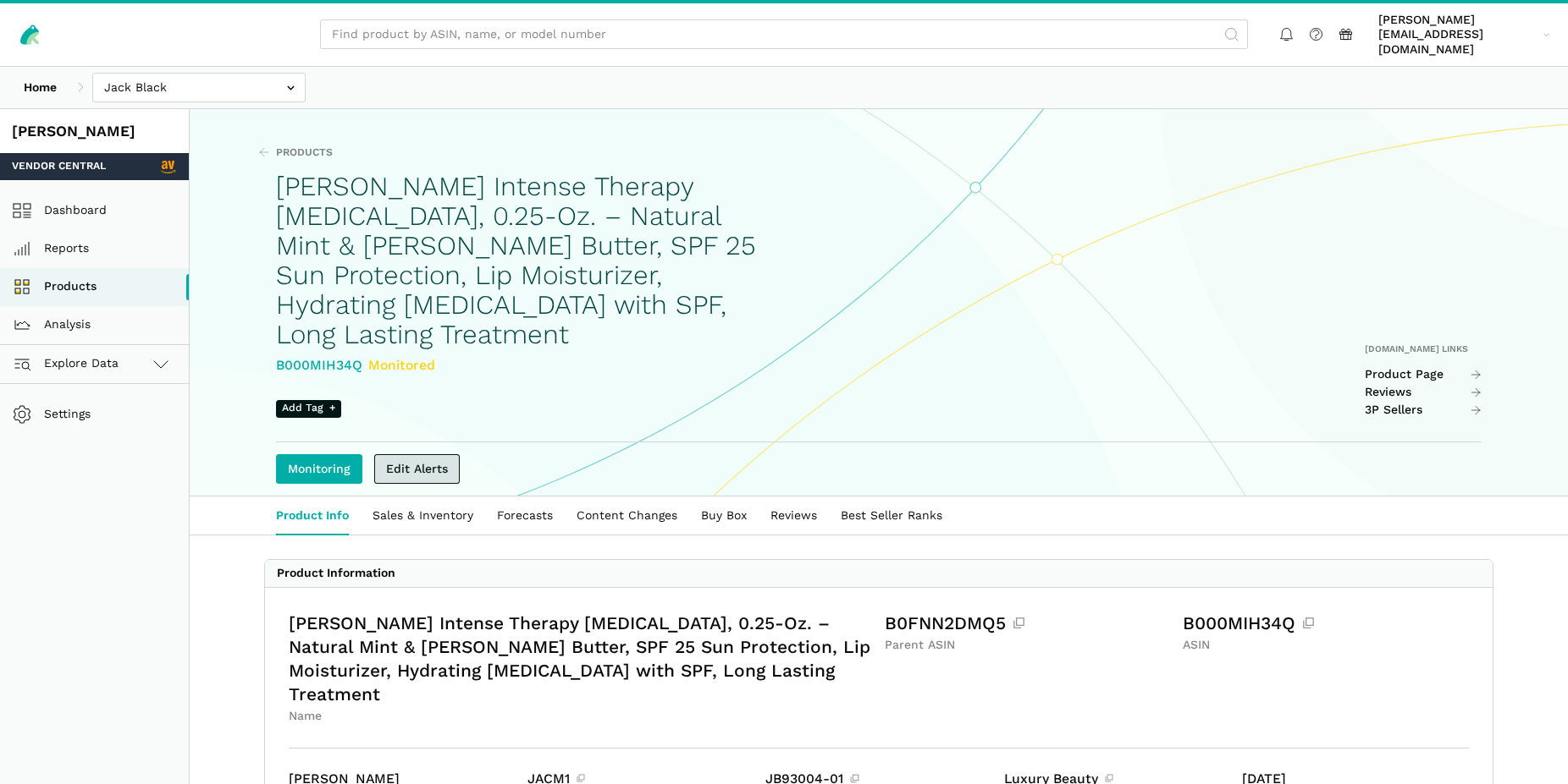
click at [432, 454] on link "Edit Alerts" at bounding box center [417, 469] width 86 height 29
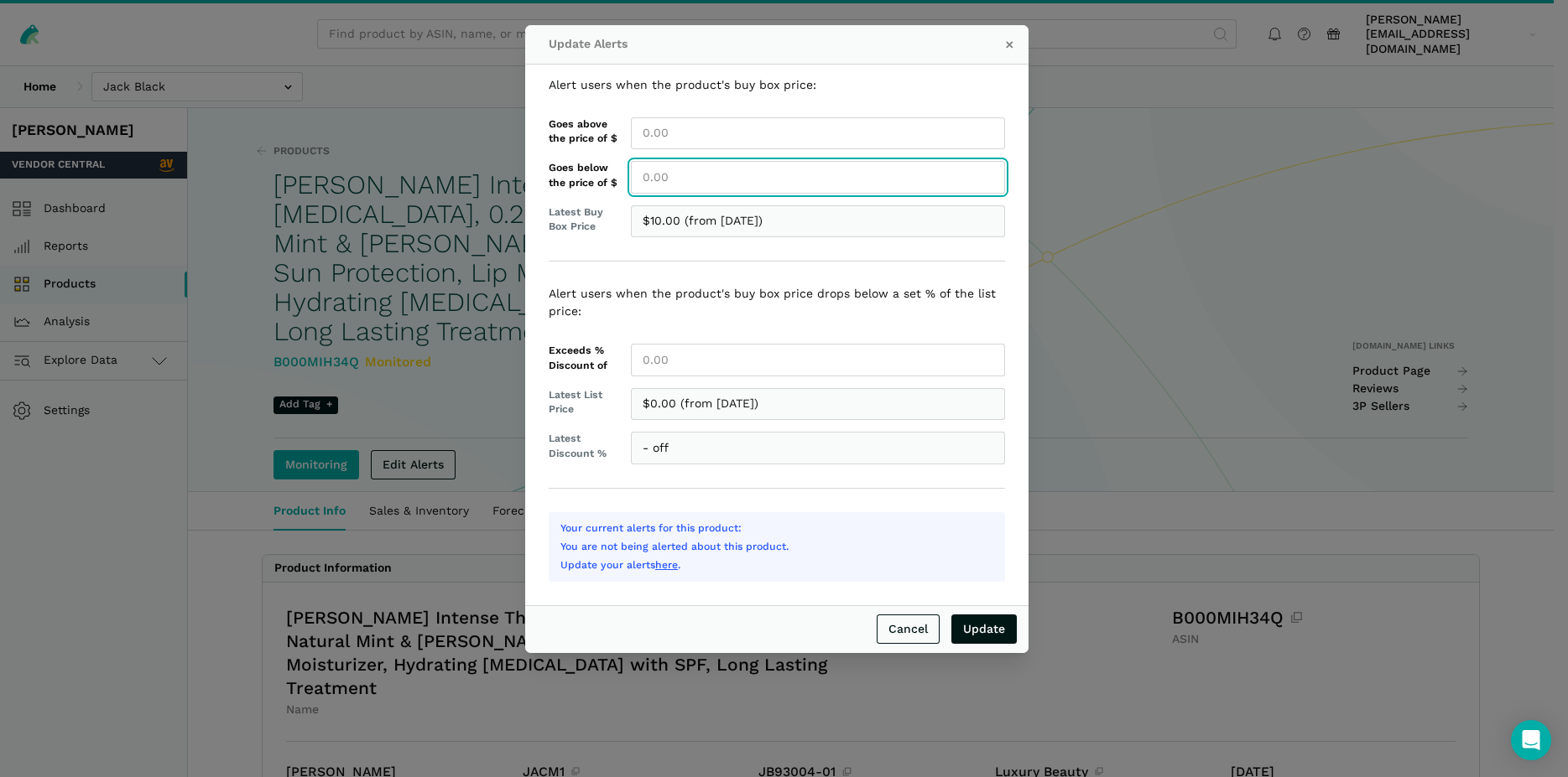
click at [650, 187] on input "Goes below the price of $" at bounding box center [818, 177] width 374 height 33
type input "10.00"
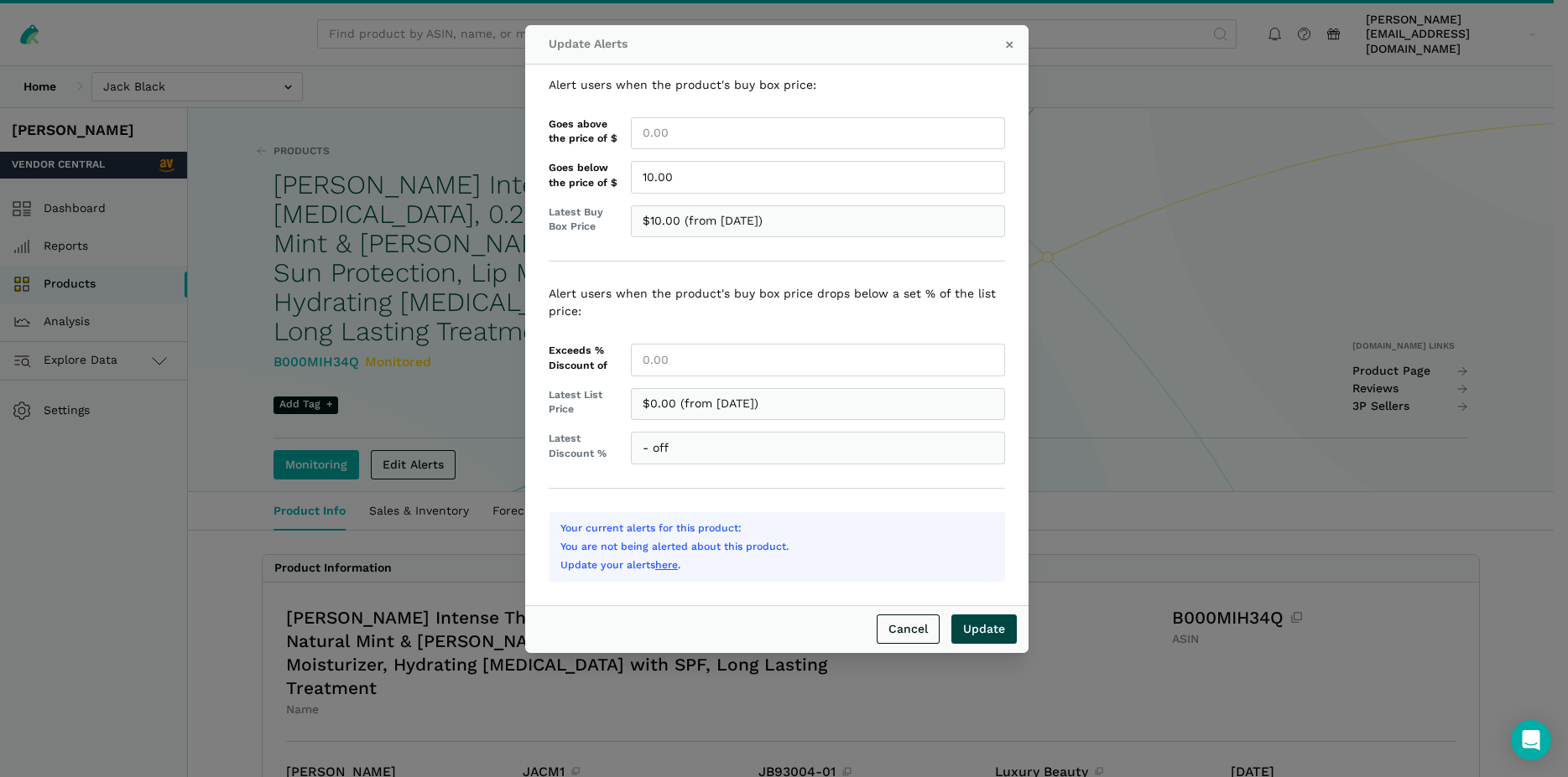
click at [980, 624] on input "Update" at bounding box center [984, 629] width 66 height 29
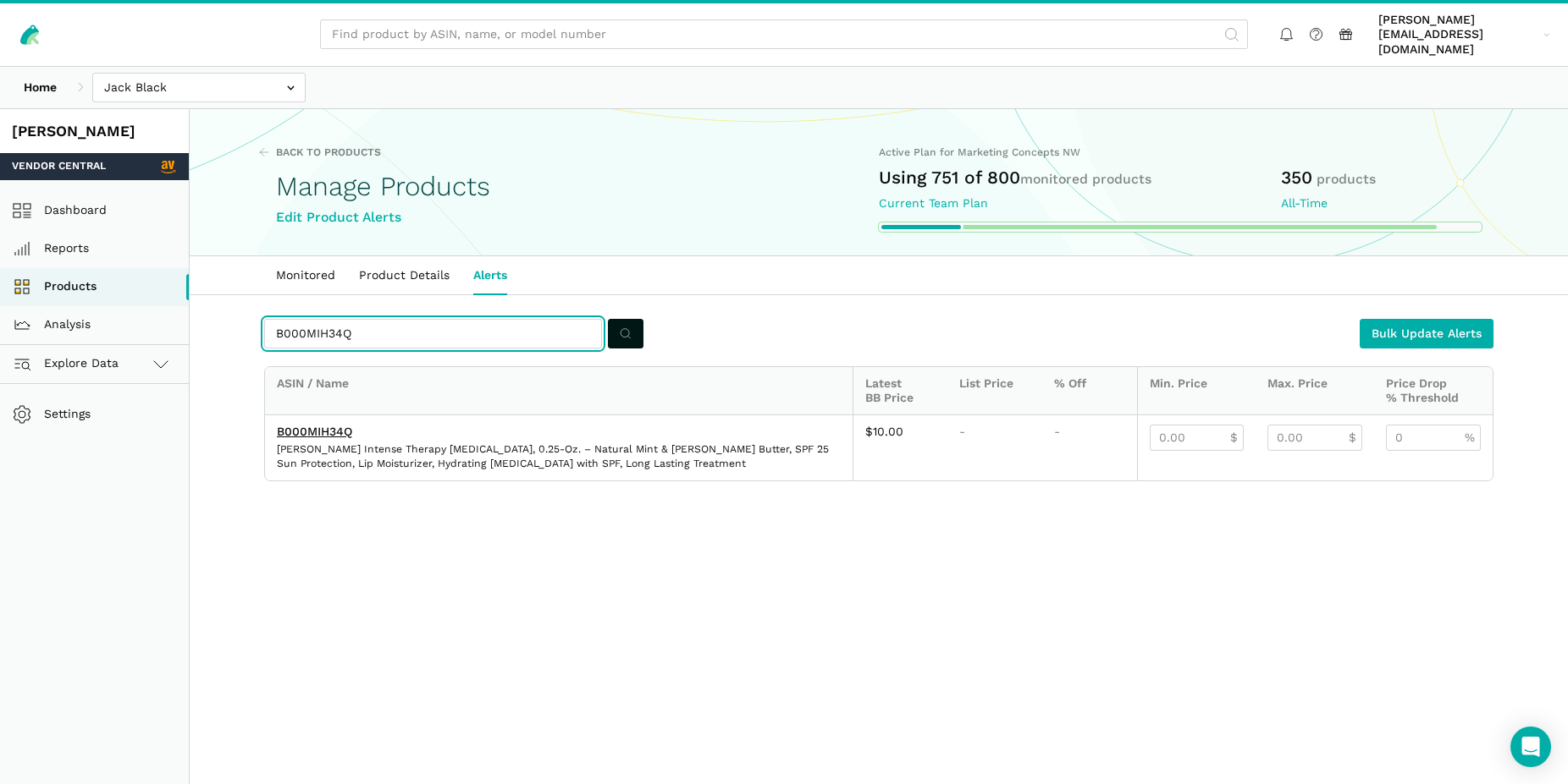
drag, startPoint x: 356, startPoint y: 324, endPoint x: 250, endPoint y: 323, distance: 106.0
click at [264, 323] on input "B000MIH34Q" at bounding box center [433, 334] width 338 height 29
paste input "70XAL0E"
type input "B0070XAL0E"
click at [620, 329] on circle "submit" at bounding box center [624, 333] width 9 height 9
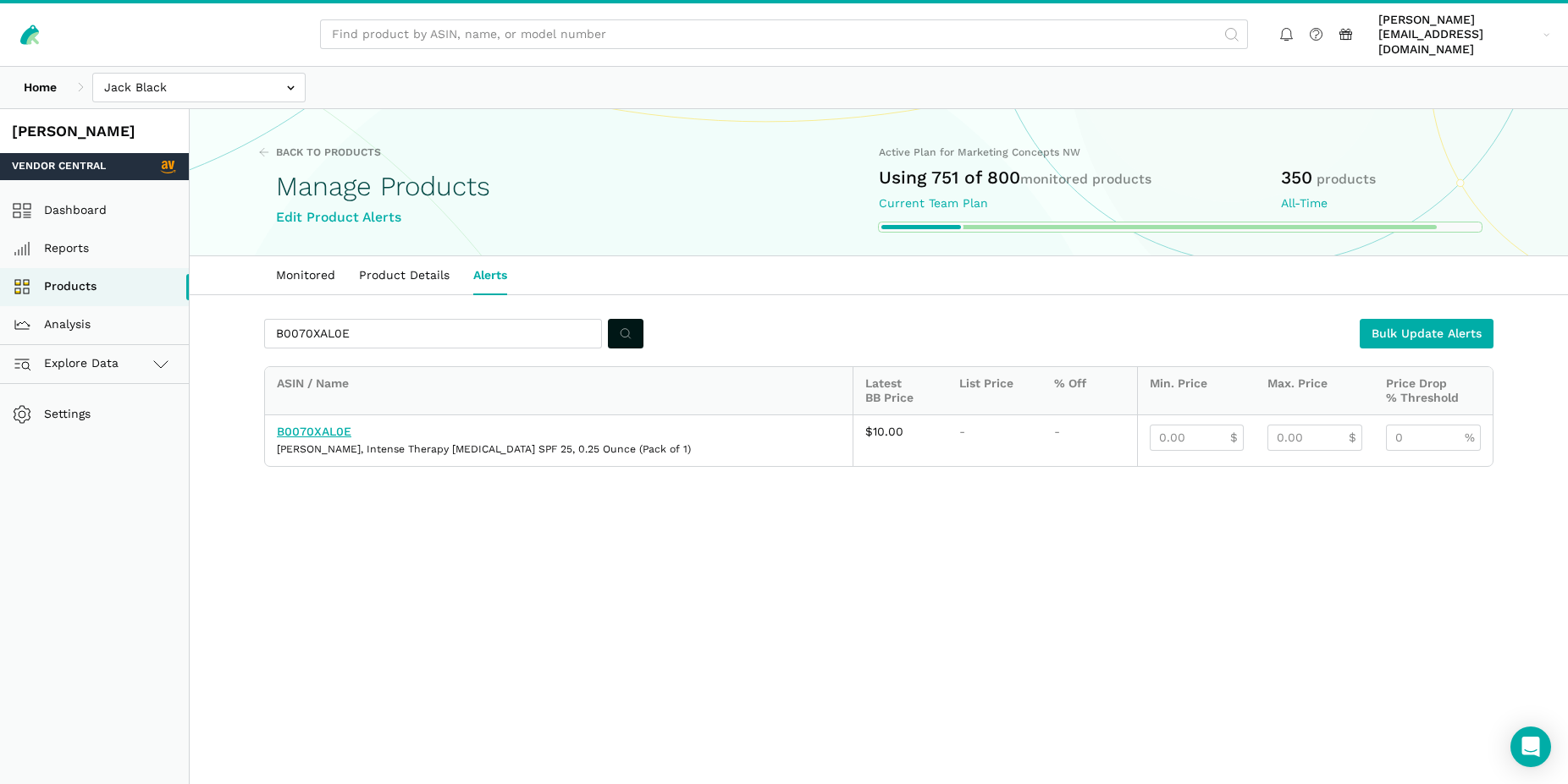
click at [317, 425] on link "B0070XAL0E" at bounding box center [314, 432] width 74 height 14
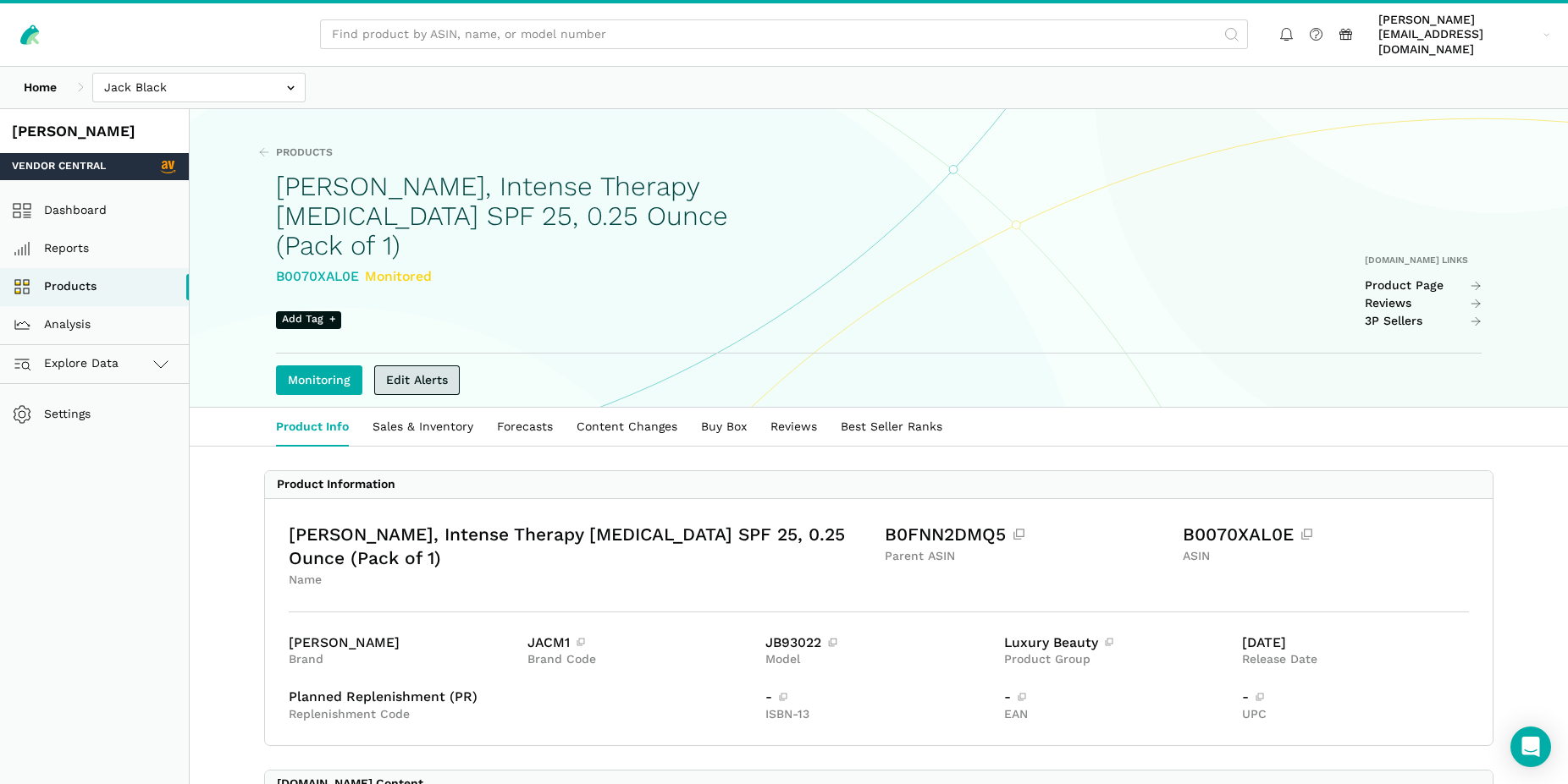
click at [438, 365] on link "Edit Alerts" at bounding box center [417, 380] width 86 height 29
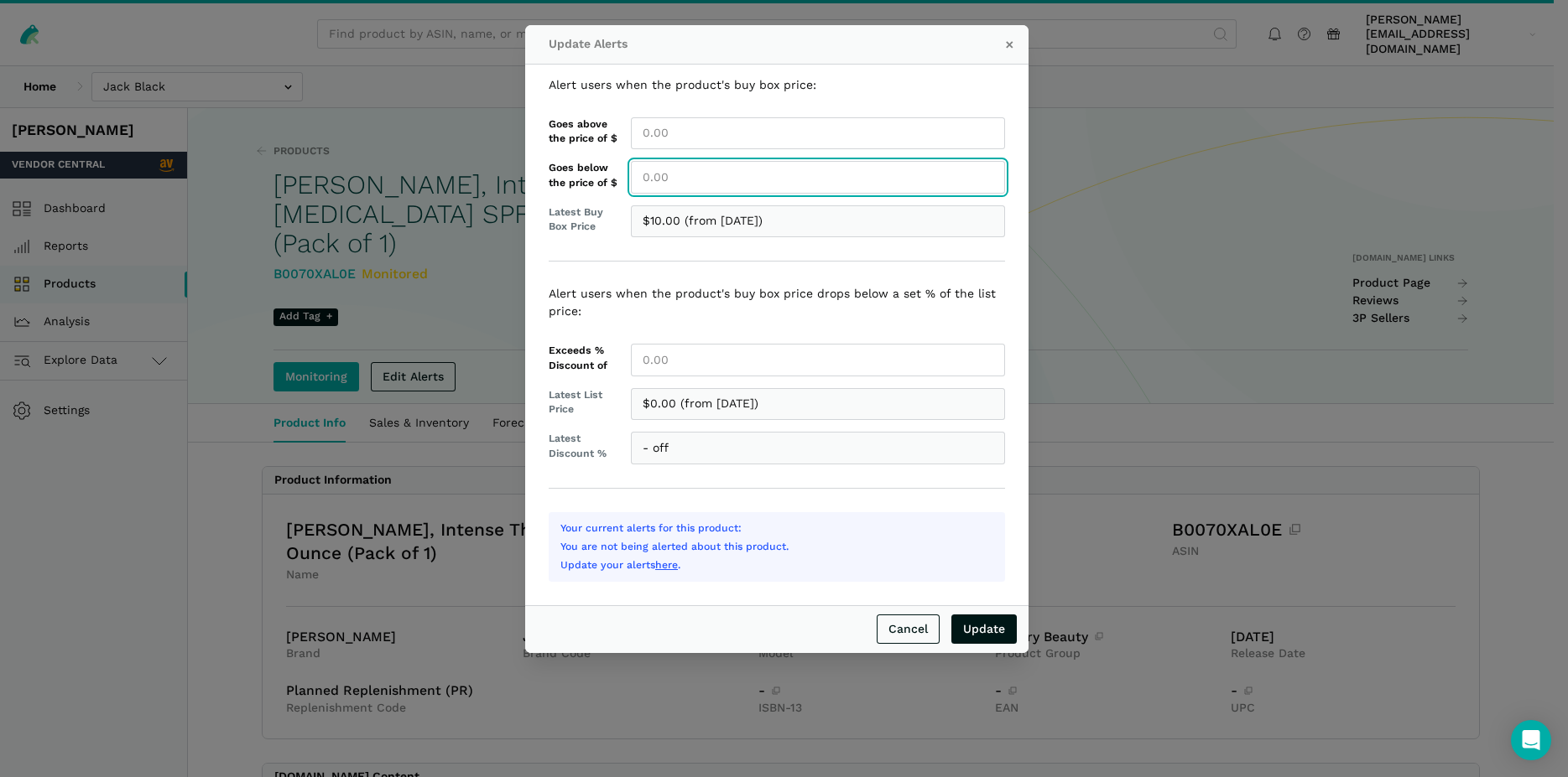
click at [668, 177] on input "Goes below the price of $" at bounding box center [818, 177] width 374 height 33
type input "10.00"
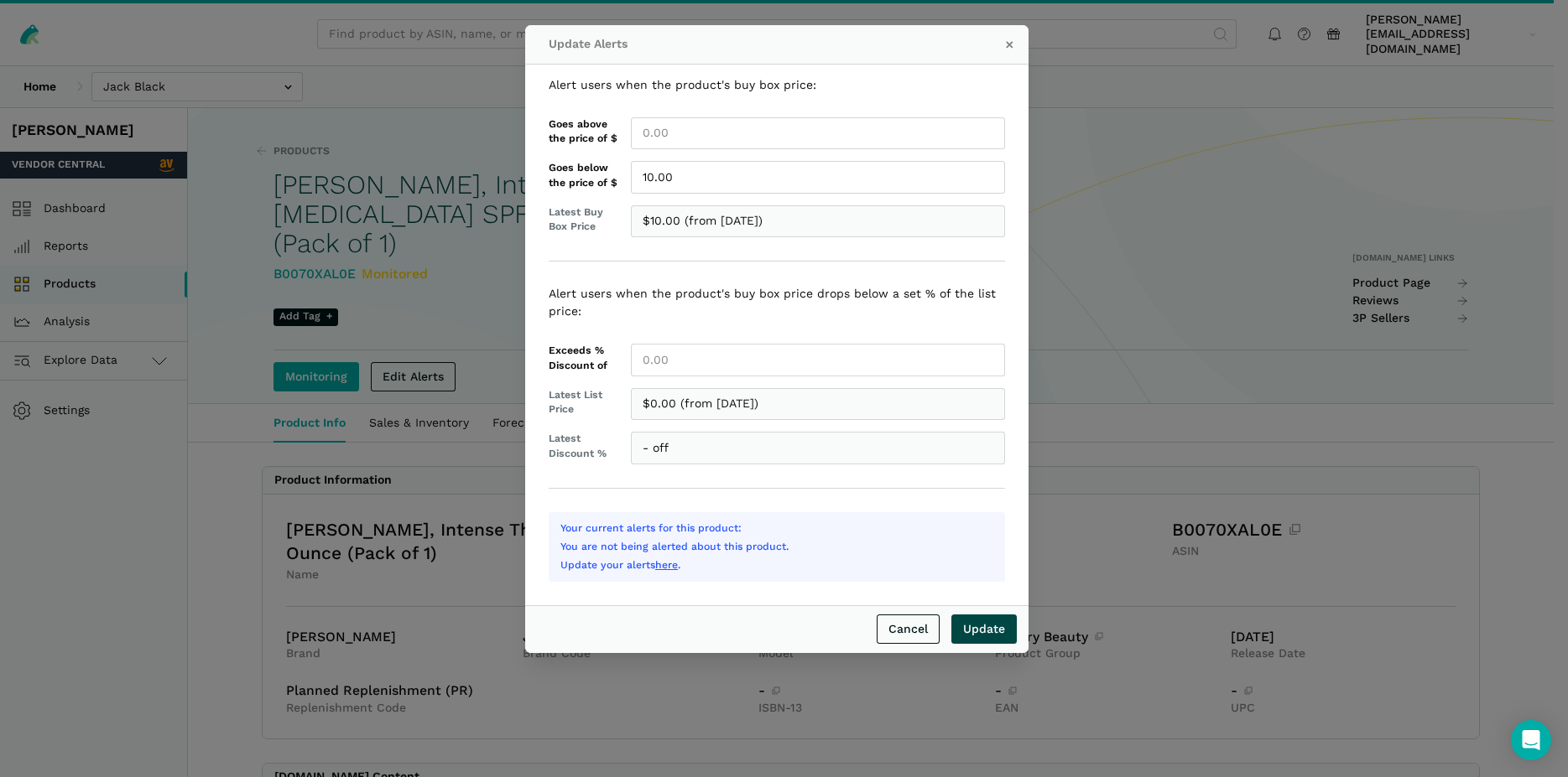
click at [998, 633] on input "Update" at bounding box center [984, 629] width 66 height 29
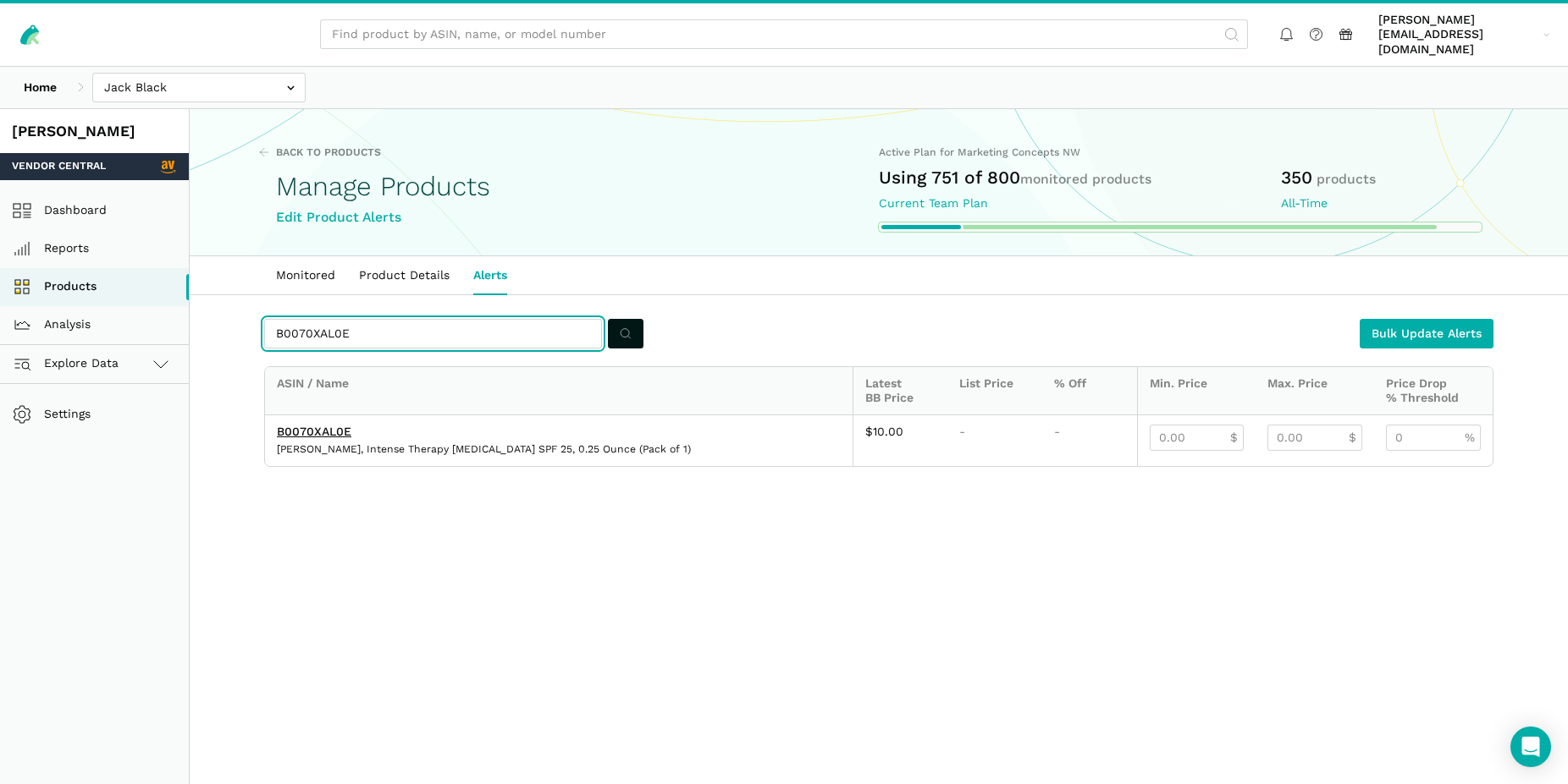
drag, startPoint x: 350, startPoint y: 314, endPoint x: 250, endPoint y: 309, distance: 100.1
click at [264, 319] on input "B0070XAL0E" at bounding box center [433, 334] width 338 height 29
paste input "UKLH4SU"
type input "B00UKLH4SU"
click at [622, 325] on icon "submit" at bounding box center [625, 334] width 12 height 18
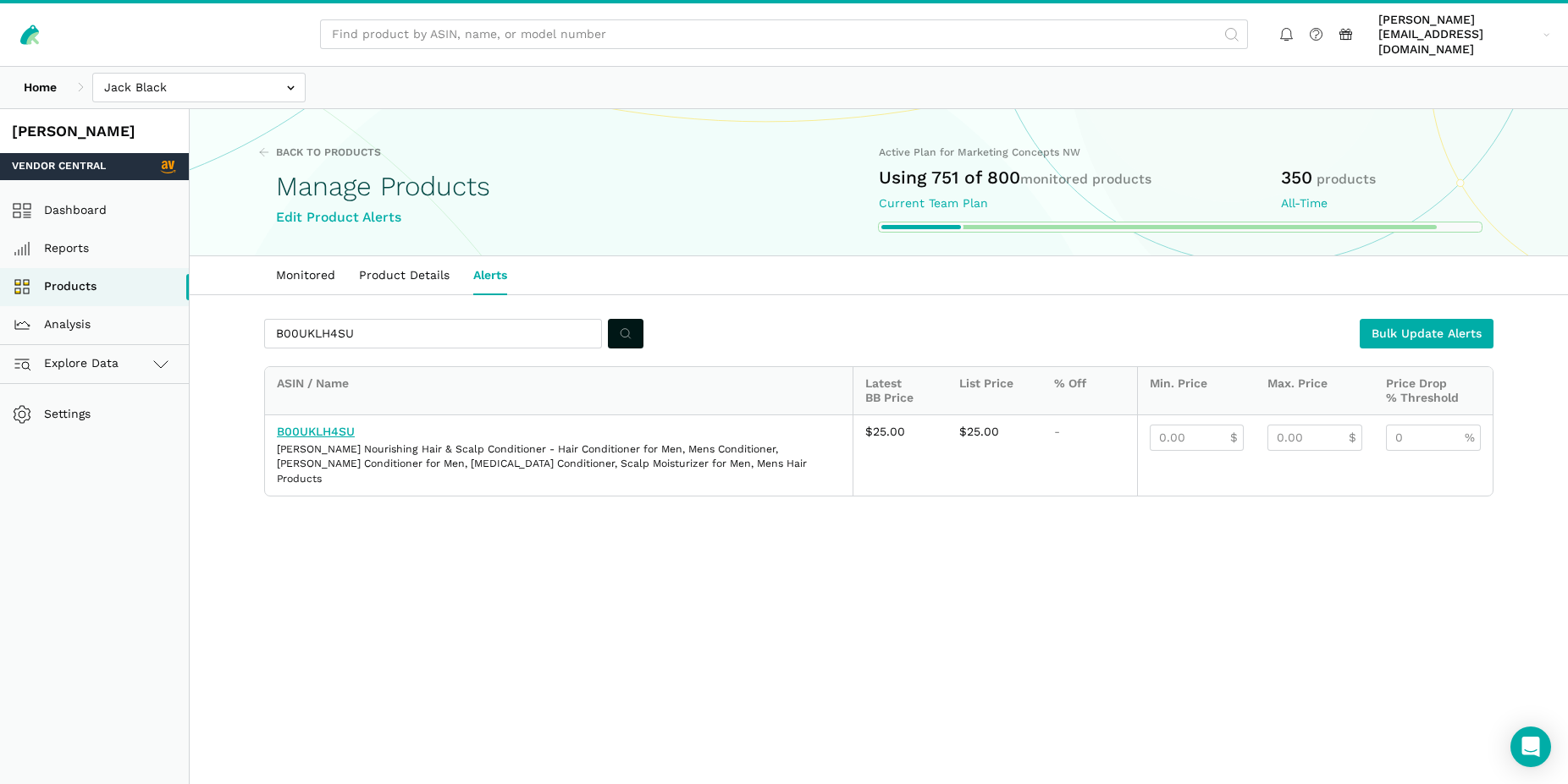
click at [337, 425] on link "B00UKLH4SU" at bounding box center [316, 432] width 78 height 14
